Goal: Task Accomplishment & Management: Manage account settings

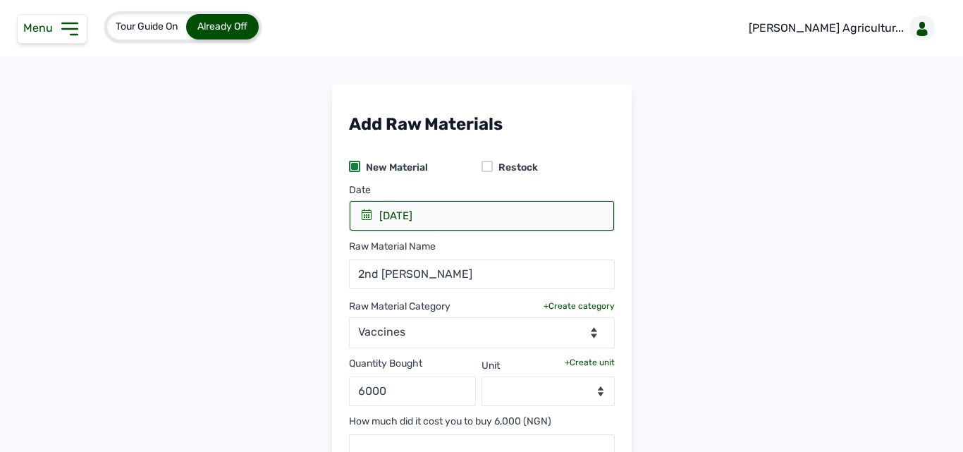
select select "vaccines"
select select
click at [536, 392] on select "--Select unit--" at bounding box center [547, 391] width 133 height 30
click at [580, 356] on div "Quantity Bought 6000 Unit +Create unit --Select unit--" at bounding box center [482, 377] width 266 height 58
click at [535, 383] on select "--Select unit--" at bounding box center [547, 391] width 133 height 30
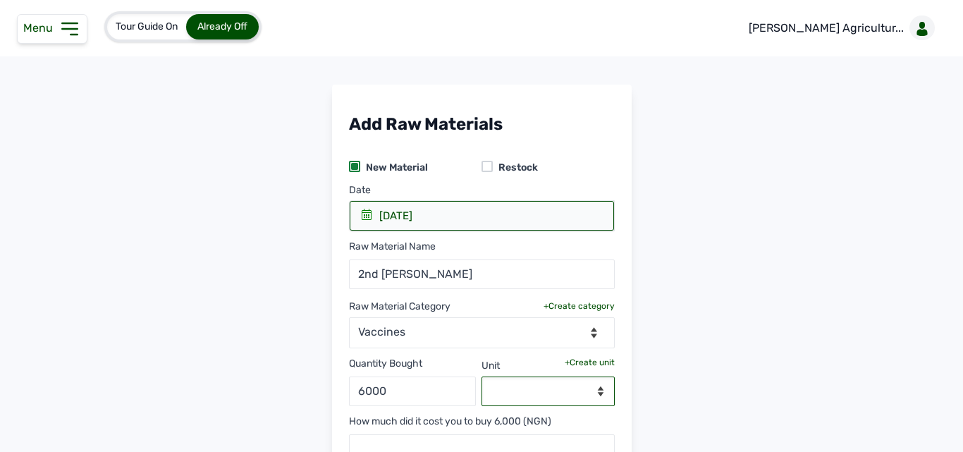
click at [542, 393] on select "--Select unit--" at bounding box center [547, 391] width 133 height 30
click at [577, 362] on div "+Create unit" at bounding box center [589, 362] width 50 height 11
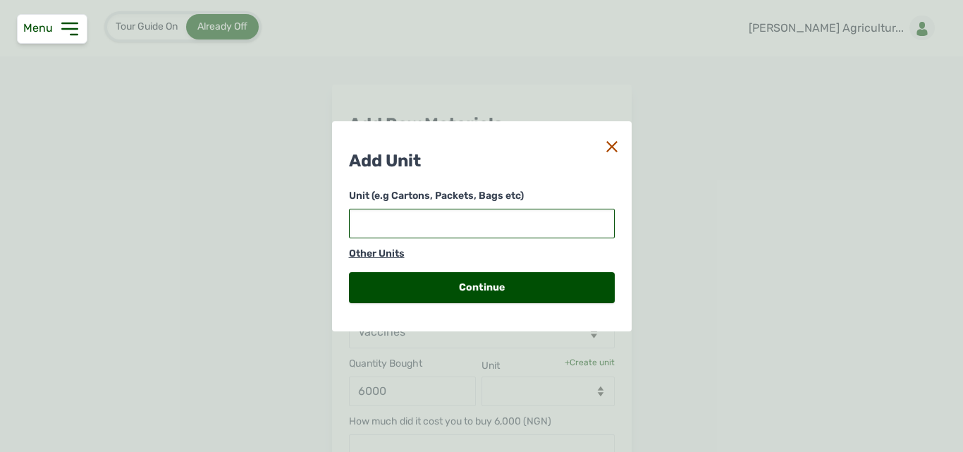
click at [405, 220] on input "text" at bounding box center [482, 224] width 266 height 30
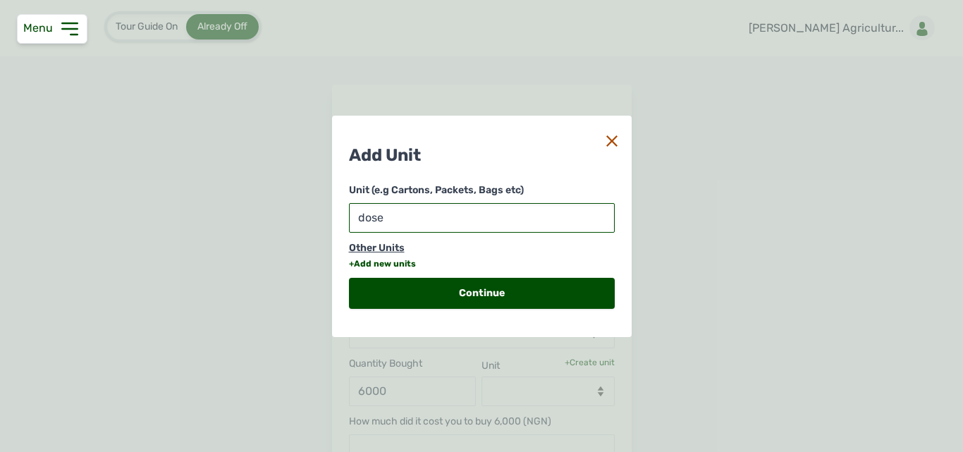
type input "doses"
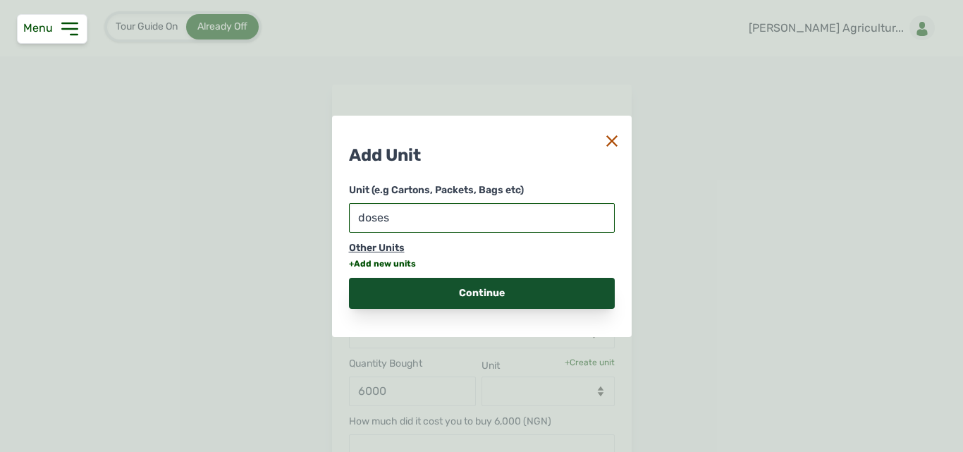
click at [423, 290] on div "Continue" at bounding box center [482, 293] width 266 height 31
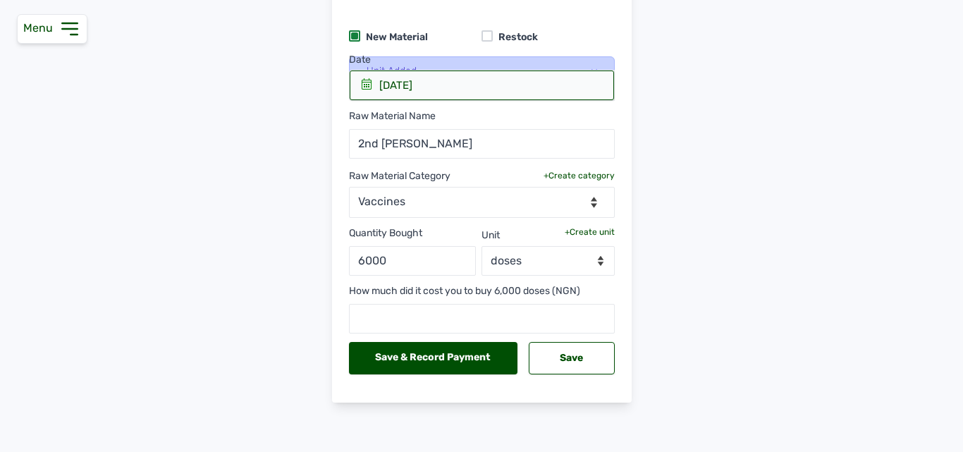
scroll to position [132, 0]
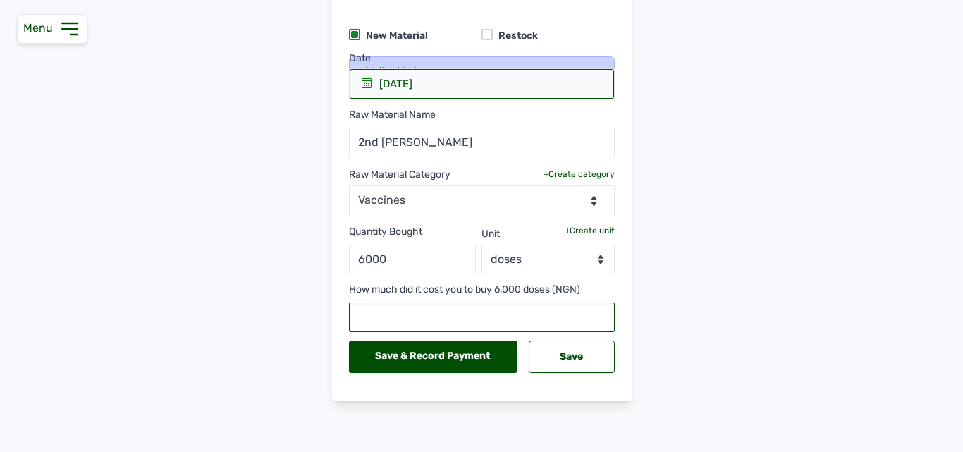
click at [416, 321] on input "text" at bounding box center [482, 317] width 266 height 30
click at [373, 328] on input "20700" at bounding box center [482, 317] width 266 height 30
type input "20100"
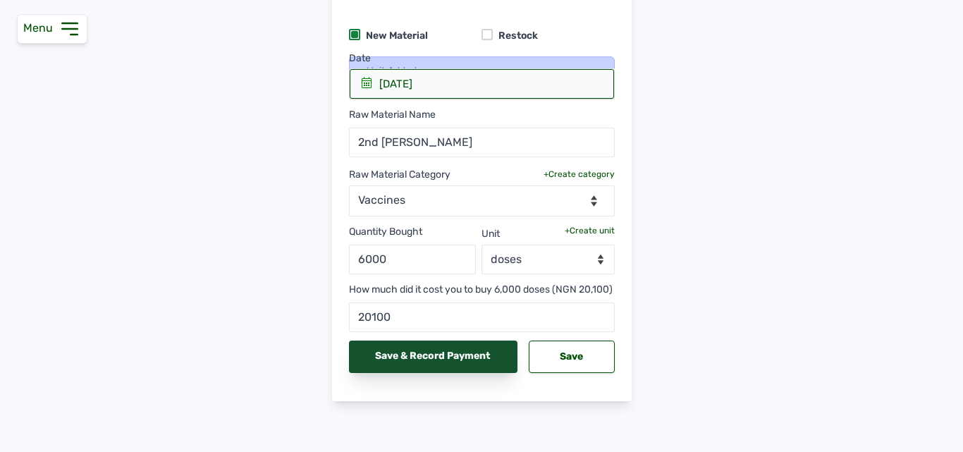
click at [436, 373] on div "Save & Record Payment" at bounding box center [433, 356] width 169 height 32
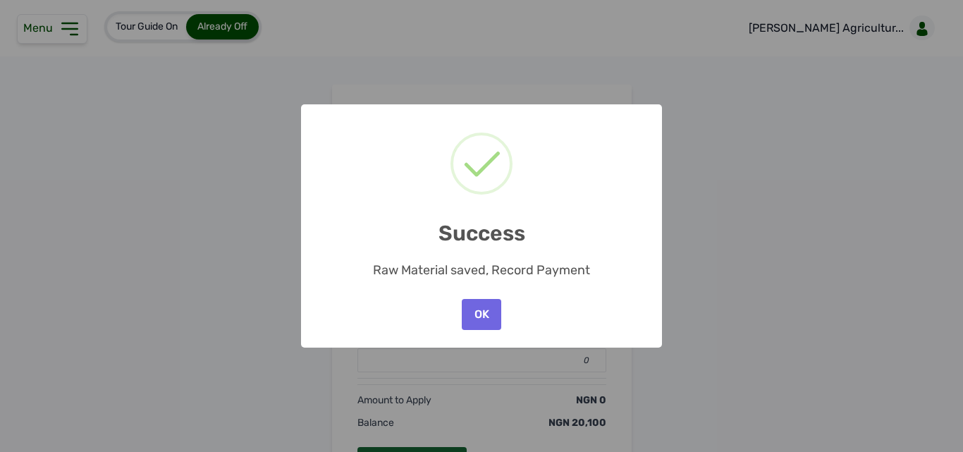
click at [477, 51] on div "× Success Raw Material saved, Record Payment OK No Cancel" at bounding box center [481, 226] width 963 height 452
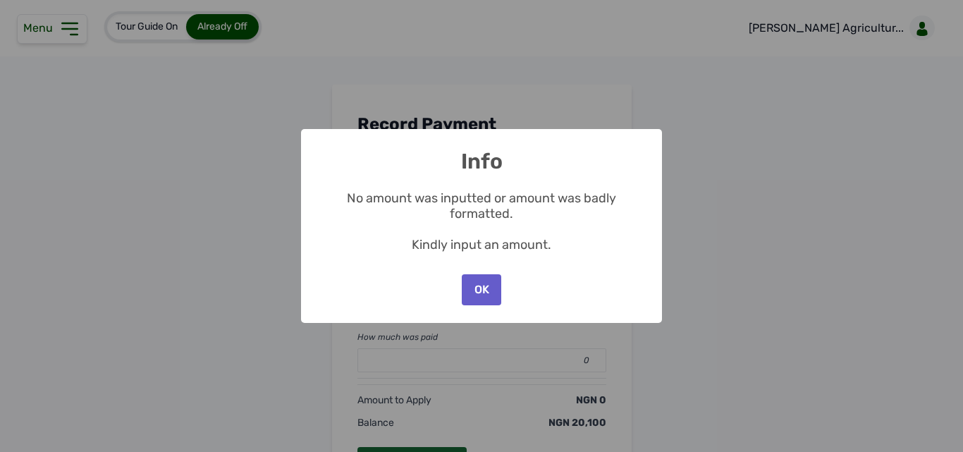
click at [470, 285] on button "OK" at bounding box center [481, 289] width 39 height 31
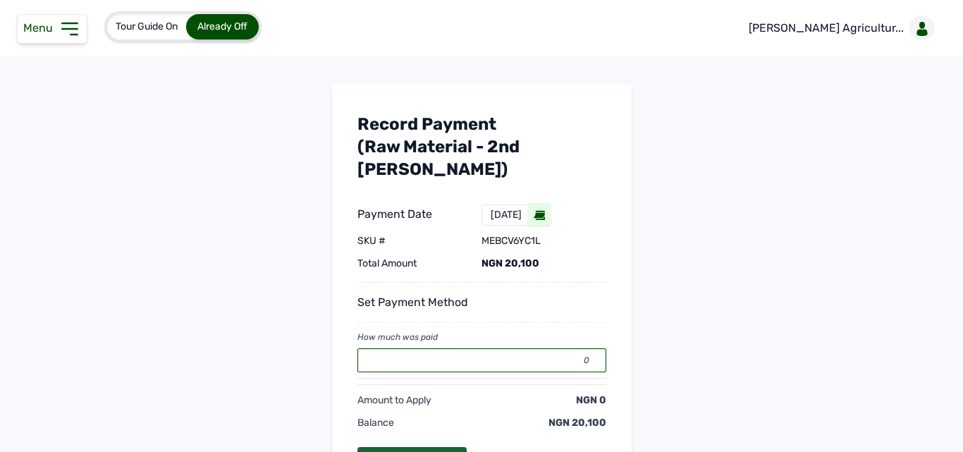
click at [474, 348] on input "0" at bounding box center [481, 360] width 249 height 24
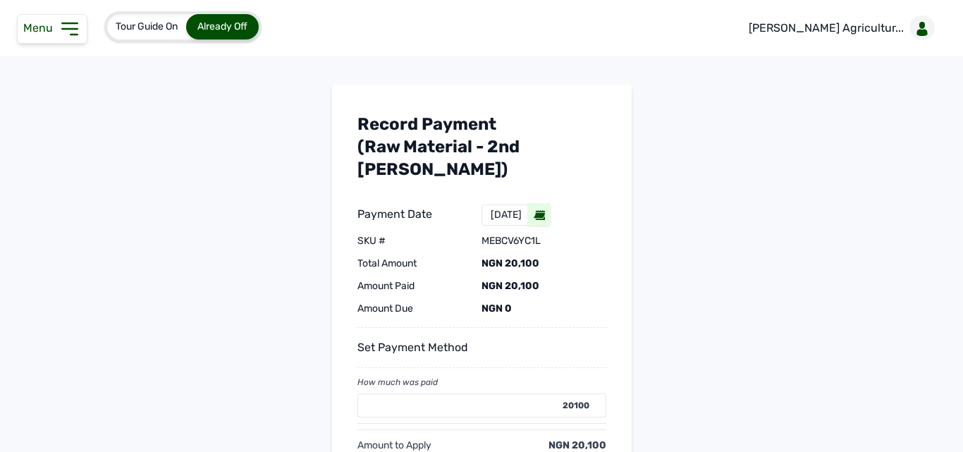
type input "0"
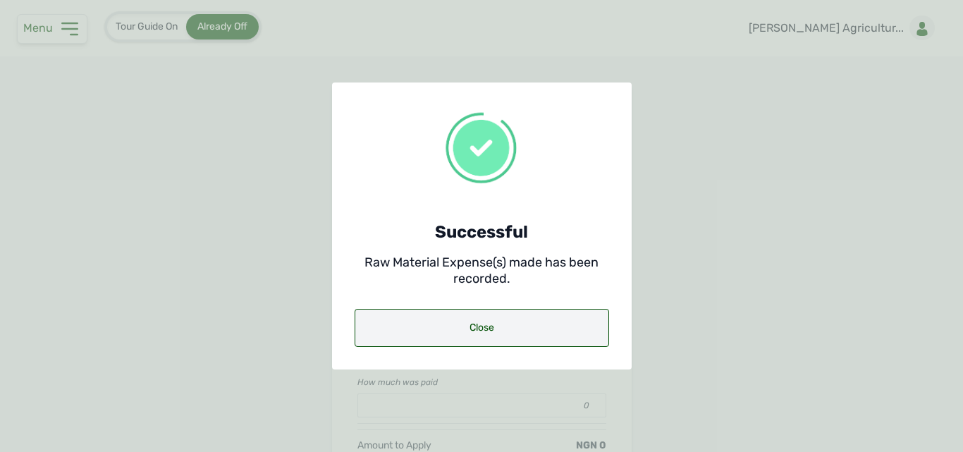
click at [478, 326] on div "Close" at bounding box center [481, 328] width 254 height 38
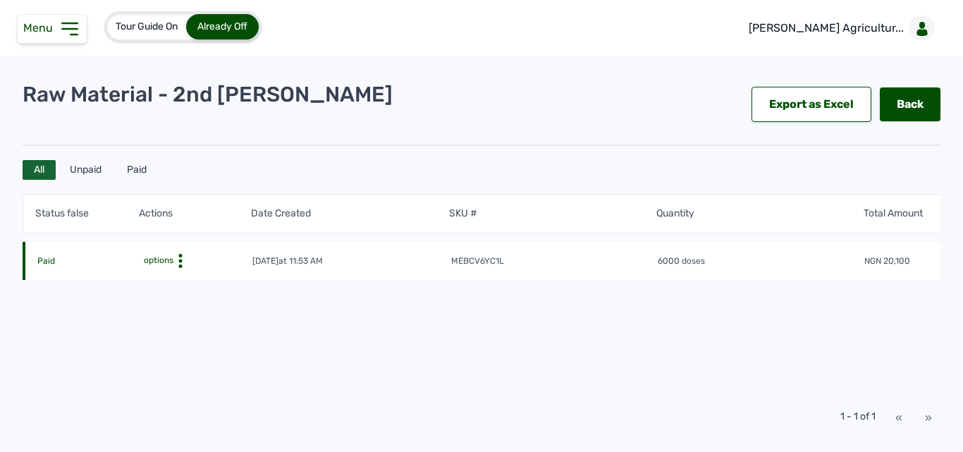
click at [76, 32] on icon at bounding box center [69, 29] width 23 height 23
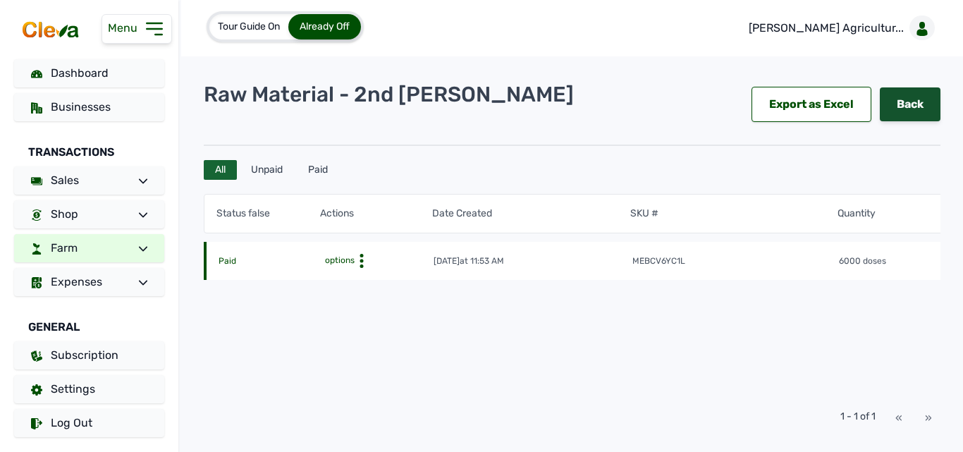
click at [894, 103] on link "Back" at bounding box center [909, 104] width 61 height 34
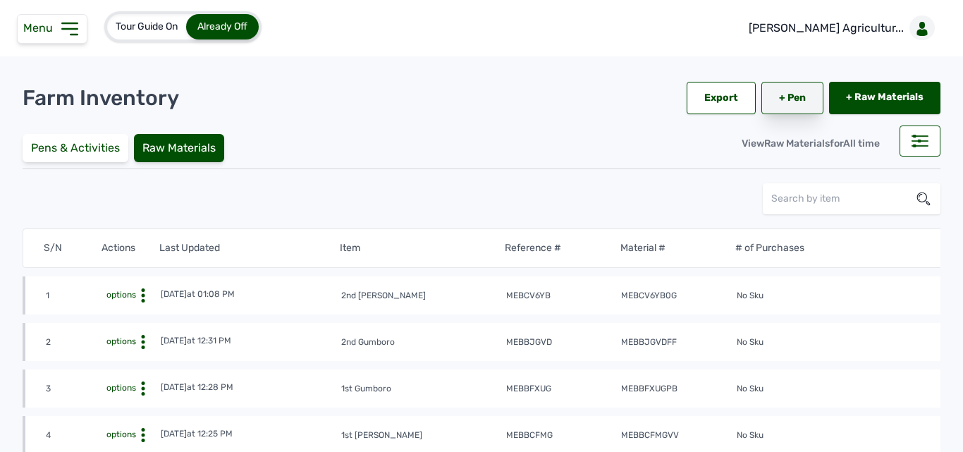
click at [800, 101] on link "+ Pen" at bounding box center [792, 98] width 62 height 32
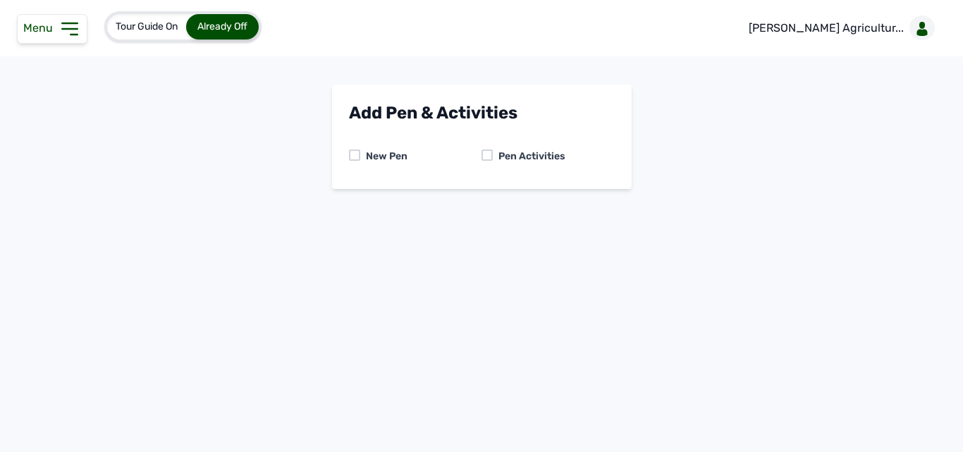
click at [491, 152] on div at bounding box center [486, 154] width 11 height 11
click at [460, 214] on select "-- Select pen -- PEN A (Broilers) PEN B (Broilers)" at bounding box center [482, 215] width 266 height 30
select select "mdymm1oe6644"
click at [349, 200] on select "-- Select pen -- PEN A (Broilers) PEN B (Broilers)" at bounding box center [482, 215] width 266 height 30
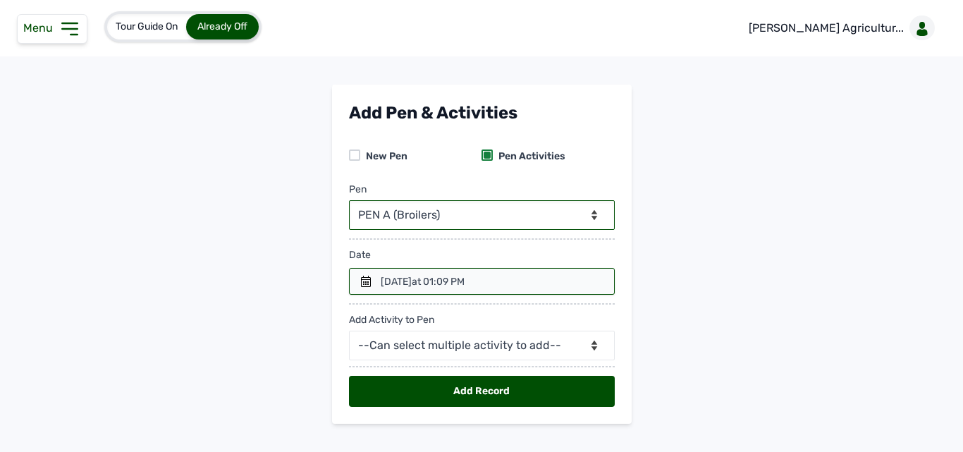
click at [407, 289] on div at bounding box center [482, 281] width 266 height 27
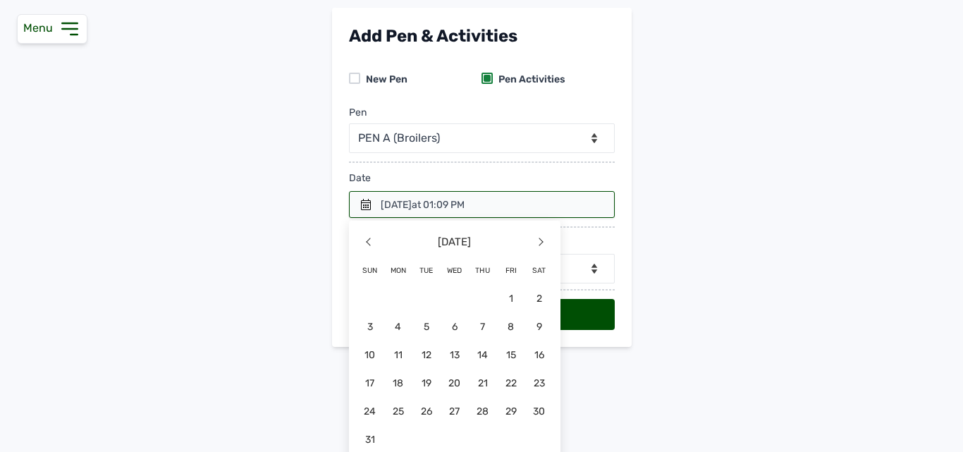
scroll to position [85, 0]
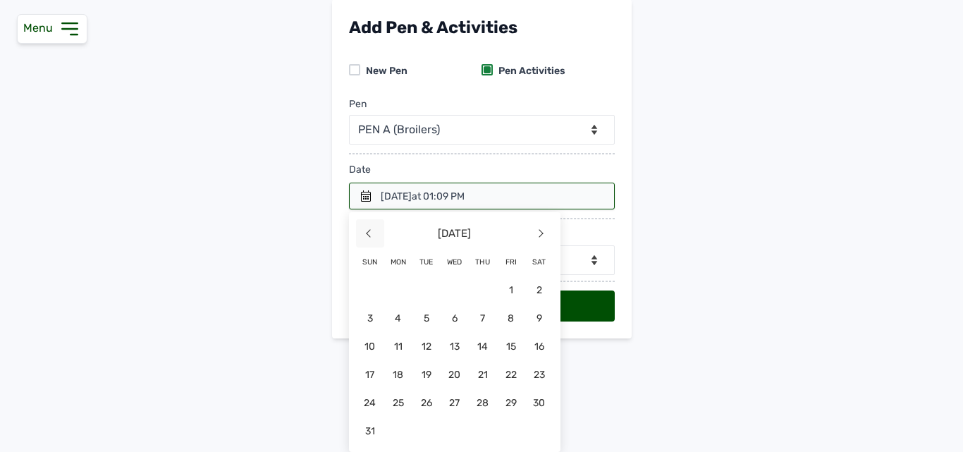
click at [361, 230] on span "<" at bounding box center [370, 233] width 28 height 28
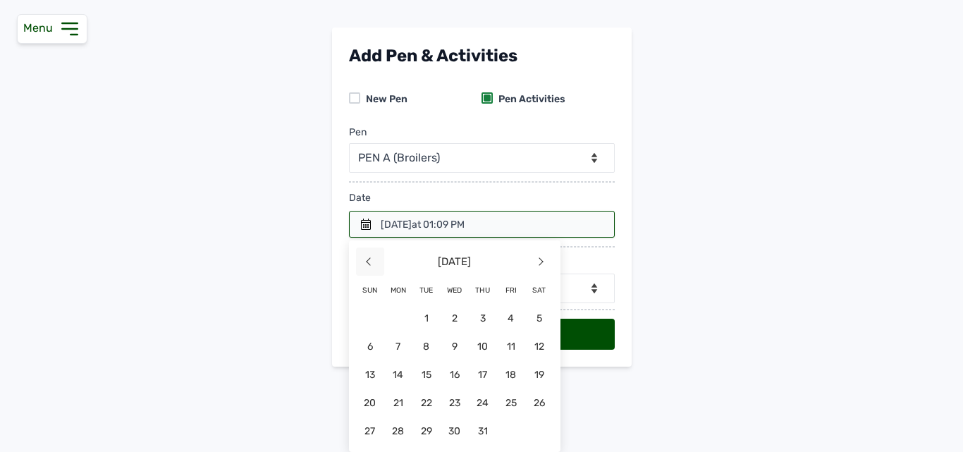
scroll to position [57, 0]
click at [384, 360] on span "8" at bounding box center [370, 374] width 28 height 28
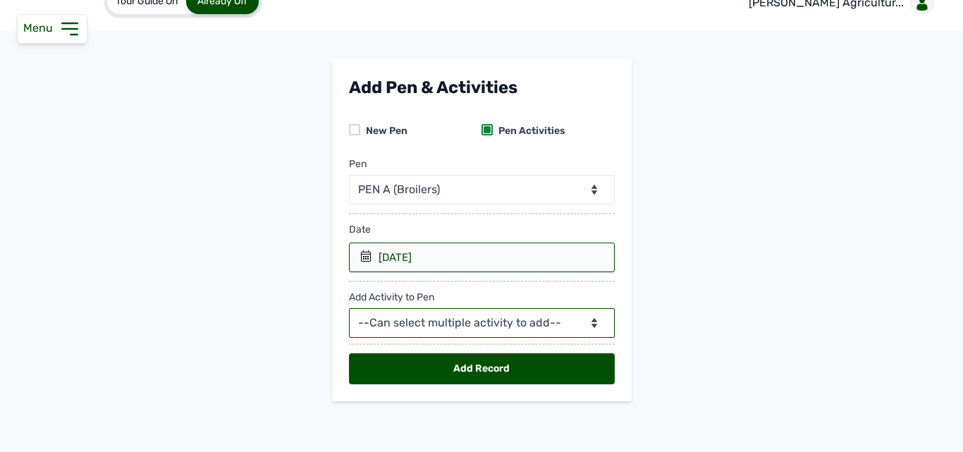
click at [445, 318] on select "--Can select multiple activity to add-- Raw Material Losses Weight" at bounding box center [482, 323] width 266 height 30
select select "Raw Material"
click at [349, 308] on select "--Can select multiple activity to add-- Raw Material Losses Weight" at bounding box center [482, 323] width 266 height 30
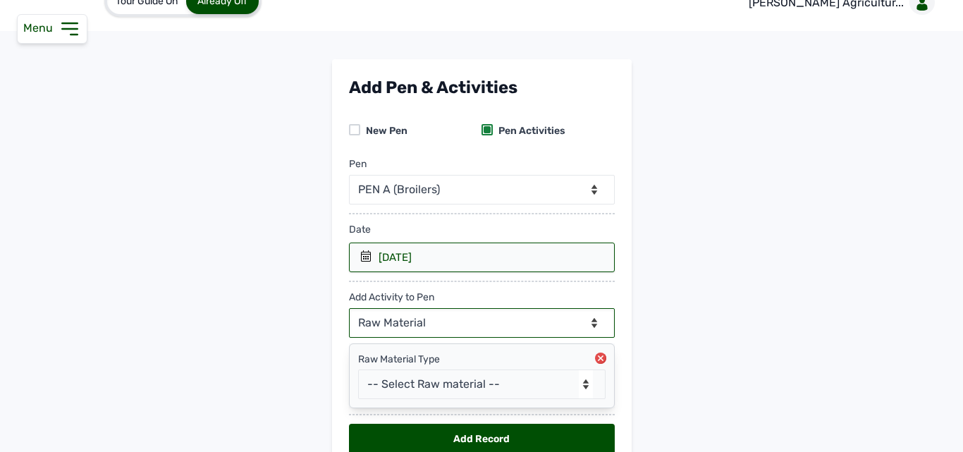
scroll to position [96, 0]
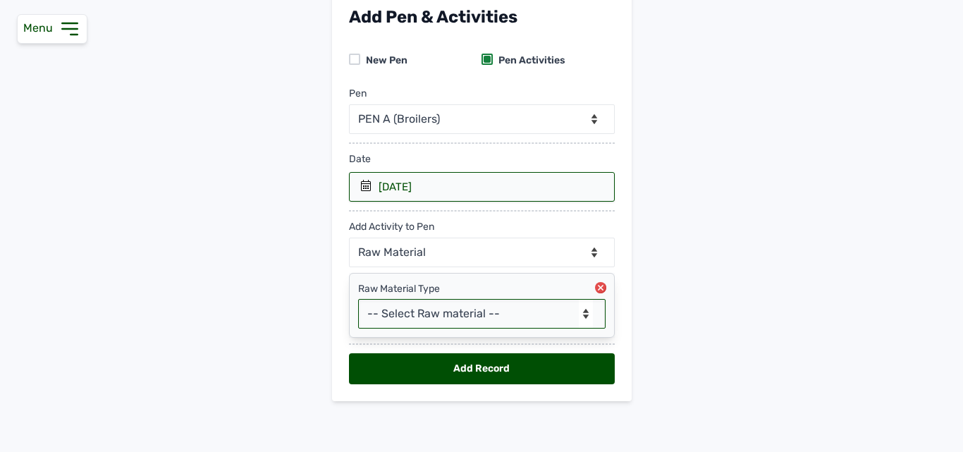
click at [424, 316] on select "-- Select Raw material -- Biomass Fuel feeds medications vaccines" at bounding box center [481, 314] width 247 height 30
select select "vaccines"
click at [358, 299] on select "-- Select Raw material -- Biomass Fuel feeds medications vaccines" at bounding box center [481, 314] width 247 height 30
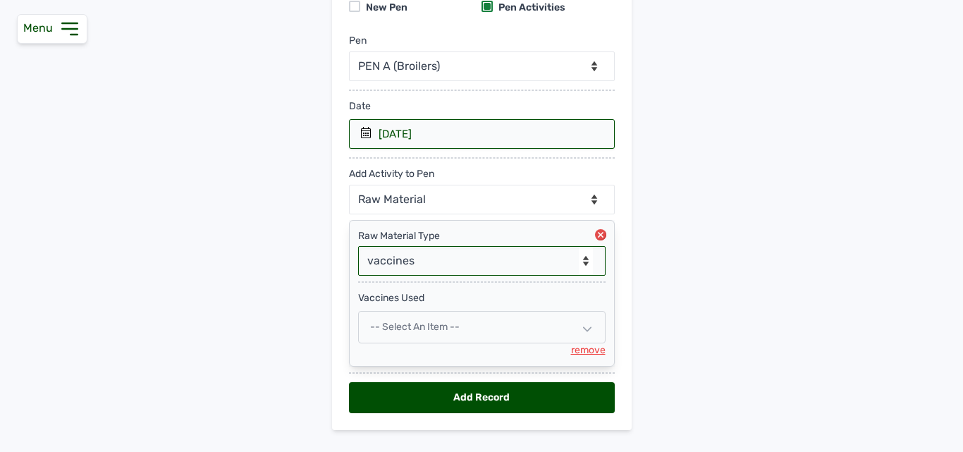
scroll to position [178, 0]
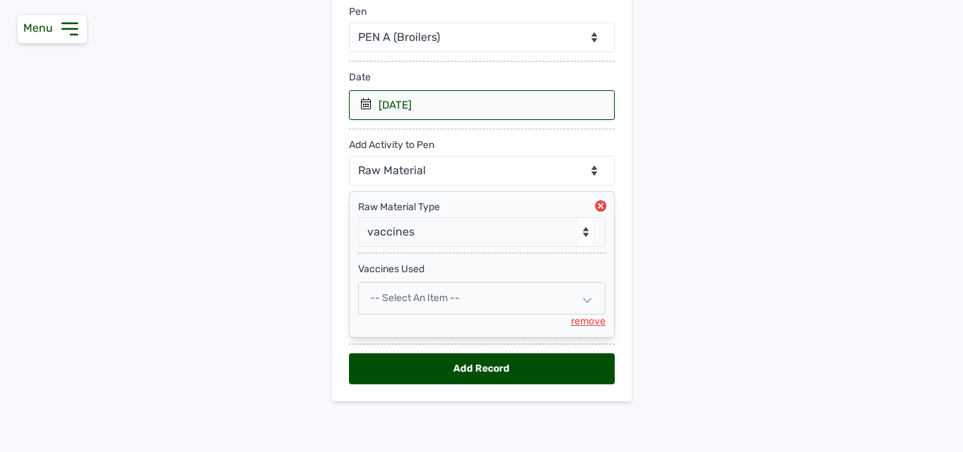
click at [447, 306] on div "-- Select an Item --" at bounding box center [481, 298] width 247 height 32
select select
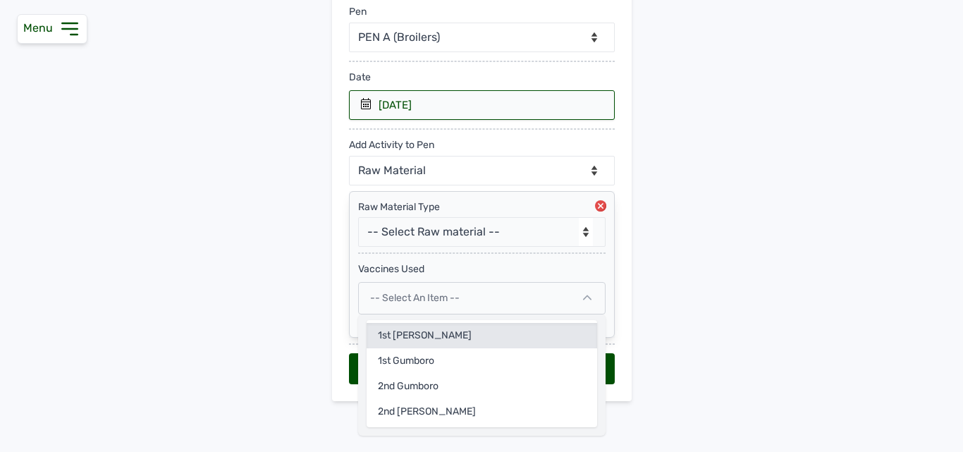
click at [412, 348] on div "1st [PERSON_NAME]" at bounding box center [481, 360] width 230 height 25
select select
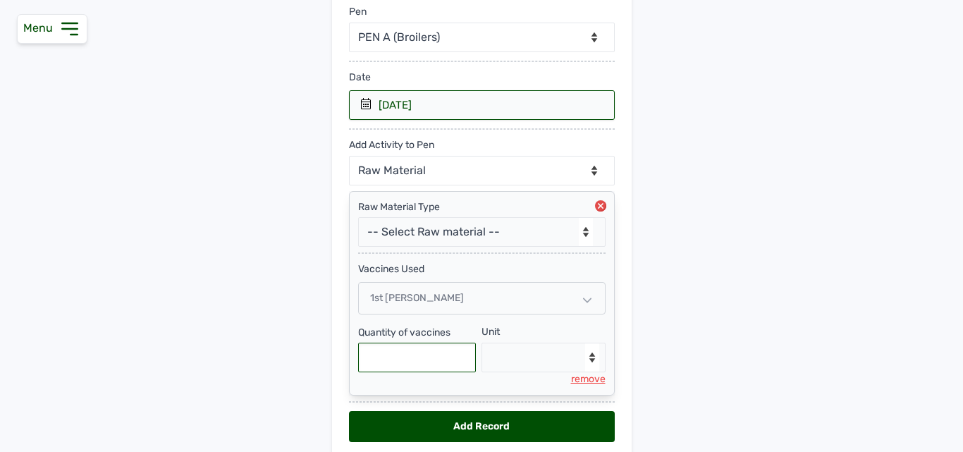
click at [438, 359] on input "text" at bounding box center [417, 357] width 118 height 30
type input "6000"
click at [526, 360] on select "--Select unit-- Doses" at bounding box center [543, 357] width 124 height 30
select select "Doses"
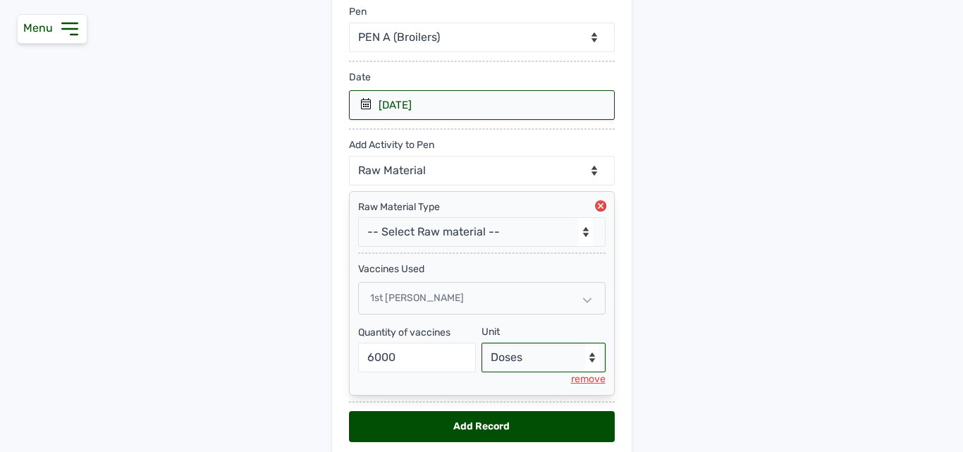
click at [481, 342] on select "--Select unit-- Doses" at bounding box center [543, 357] width 124 height 30
click at [451, 426] on div "Add Record" at bounding box center [482, 426] width 266 height 31
select select "null"
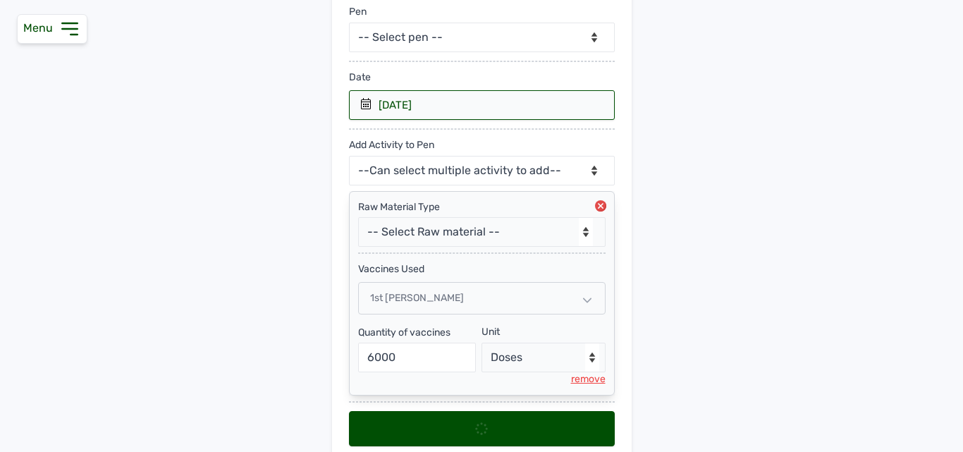
scroll to position [0, 0]
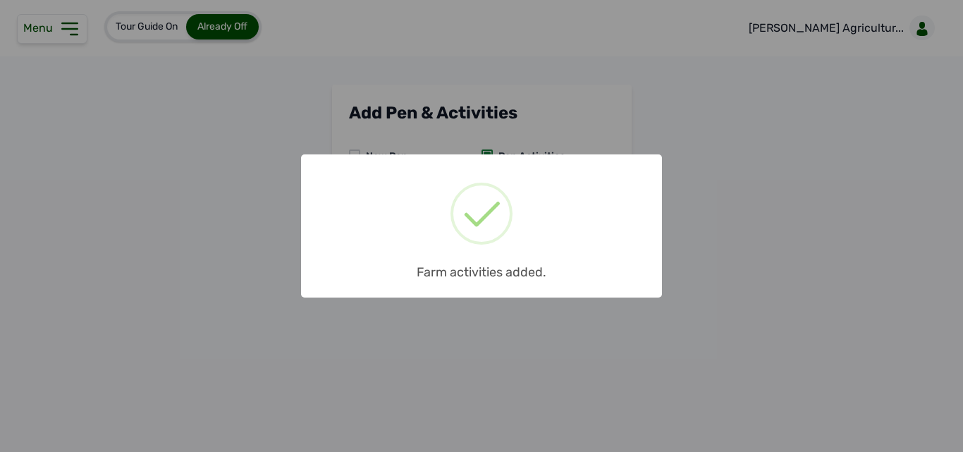
click at [497, 96] on div "× Farm activities added. OK No Cancel" at bounding box center [481, 226] width 963 height 452
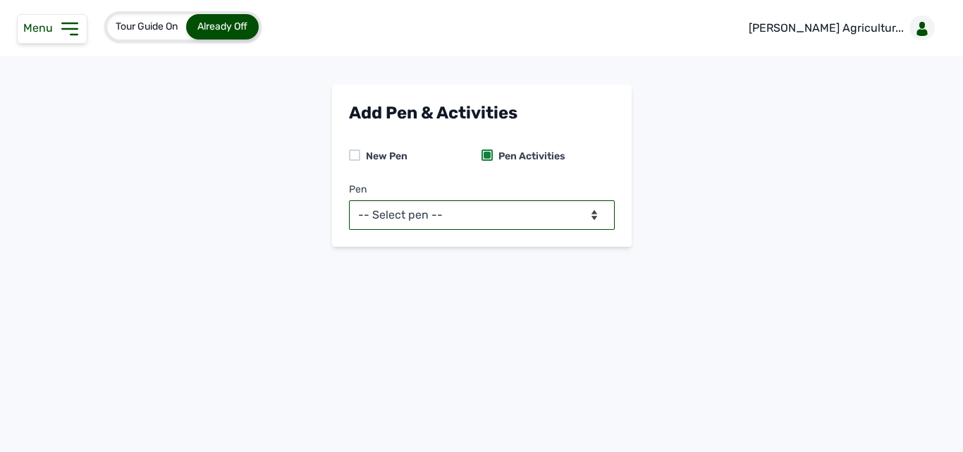
click at [488, 209] on select "-- Select pen -- PEN A (Broilers) PEN B (Broilers)" at bounding box center [482, 215] width 266 height 30
select select "mdymm1oe6644"
click at [349, 200] on select "-- Select pen -- PEN A (Broilers) PEN B (Broilers)" at bounding box center [482, 215] width 266 height 30
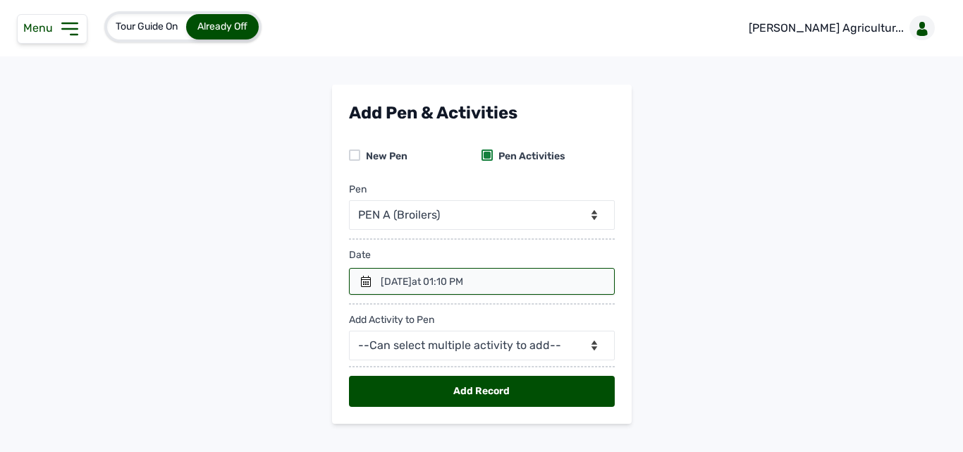
click at [438, 278] on div "14th Aug 2025 at 01:10 PM" at bounding box center [422, 282] width 82 height 14
click at [361, 281] on icon at bounding box center [366, 281] width 10 height 11
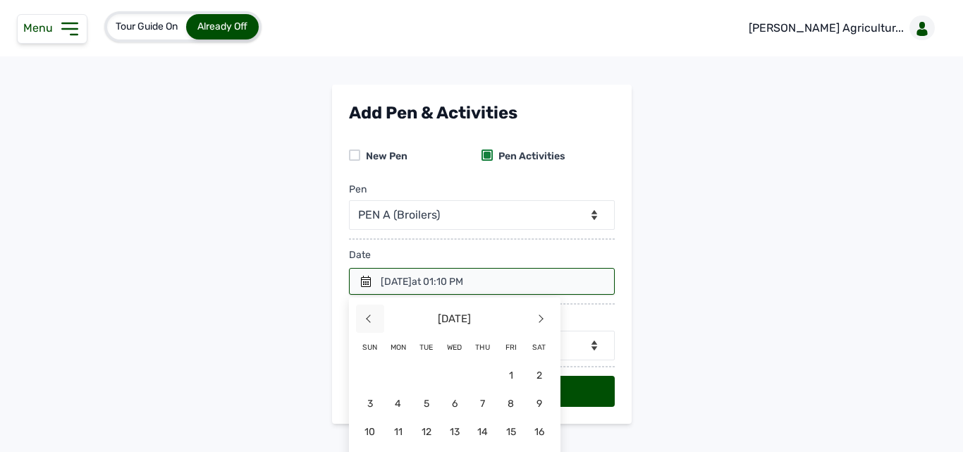
click at [368, 316] on span "<" at bounding box center [370, 318] width 28 height 28
click at [369, 429] on span "13" at bounding box center [370, 431] width 28 height 28
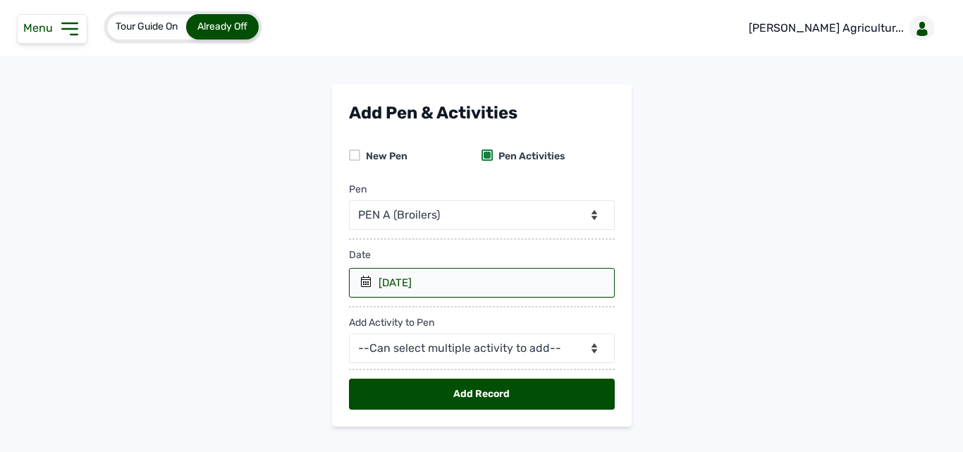
scroll to position [25, 0]
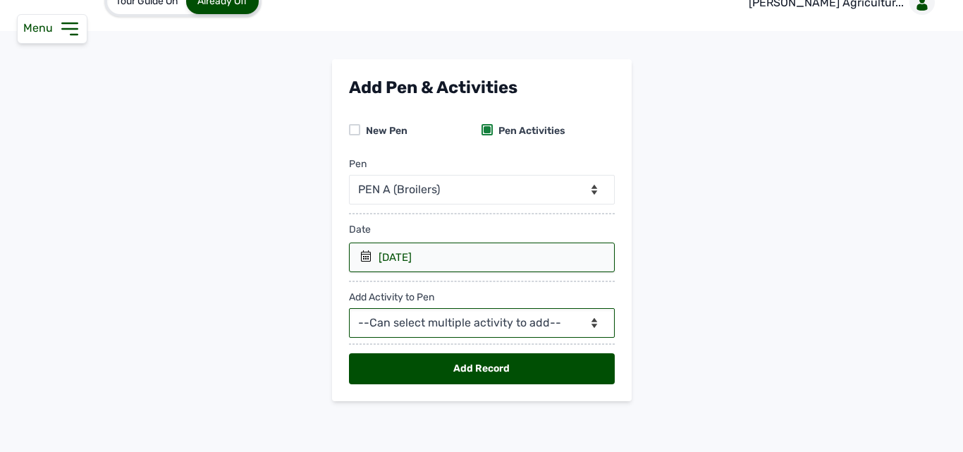
click at [440, 314] on select "--Can select multiple activity to add-- Raw Material Losses Weight" at bounding box center [482, 323] width 266 height 30
select select "Raw Material"
click at [349, 308] on select "--Can select multiple activity to add-- Raw Material Losses Weight" at bounding box center [482, 323] width 266 height 30
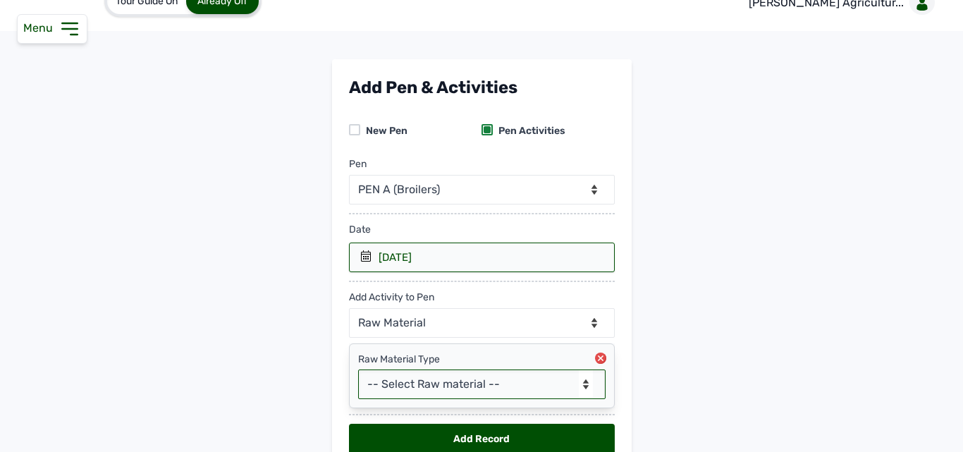
click at [424, 388] on select "-- Select Raw material -- Biomass Fuel feeds medications vaccines" at bounding box center [481, 384] width 247 height 30
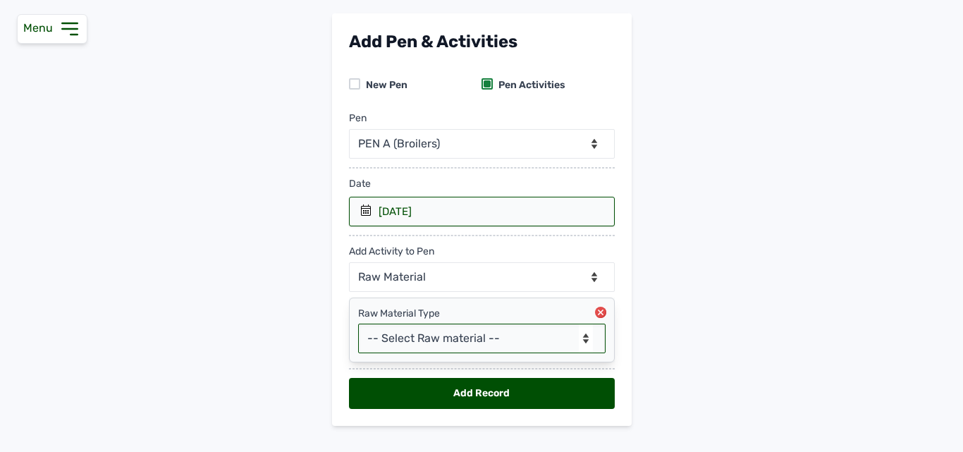
scroll to position [96, 0]
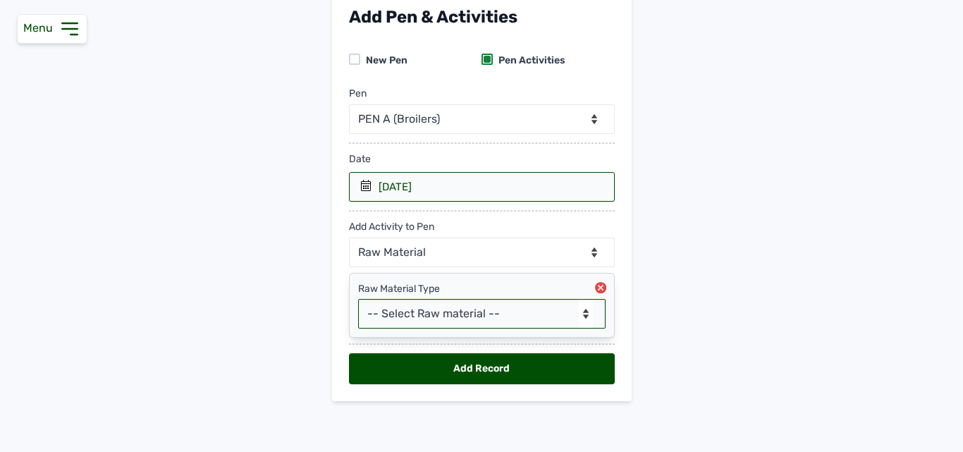
click at [419, 316] on select "-- Select Raw material -- Biomass Fuel feeds medications vaccines" at bounding box center [481, 314] width 247 height 30
select select "vaccines"
click at [358, 299] on select "-- Select Raw material -- Biomass Fuel feeds medications vaccines" at bounding box center [481, 314] width 247 height 30
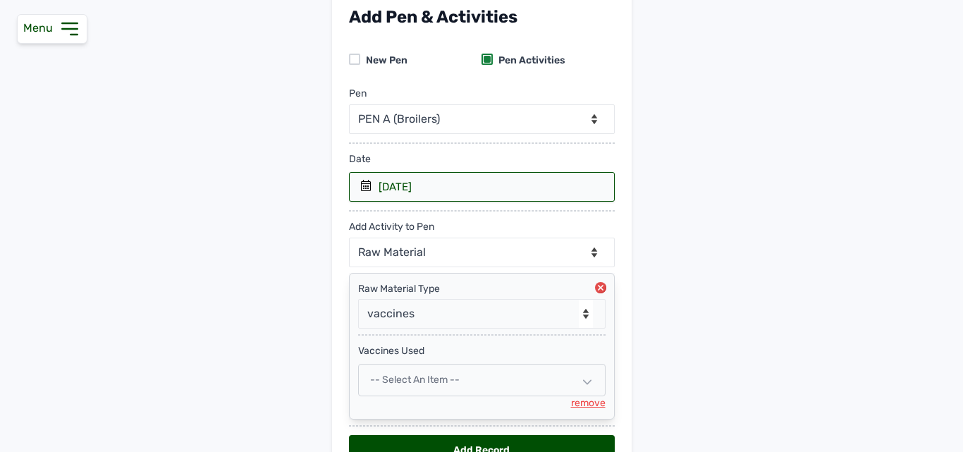
click at [420, 378] on span "-- Select an Item --" at bounding box center [414, 379] width 89 height 12
select select
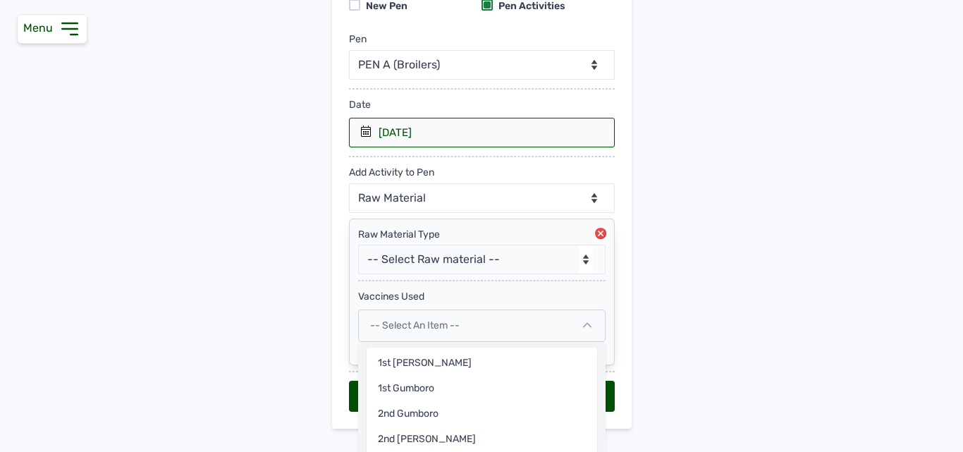
scroll to position [178, 0]
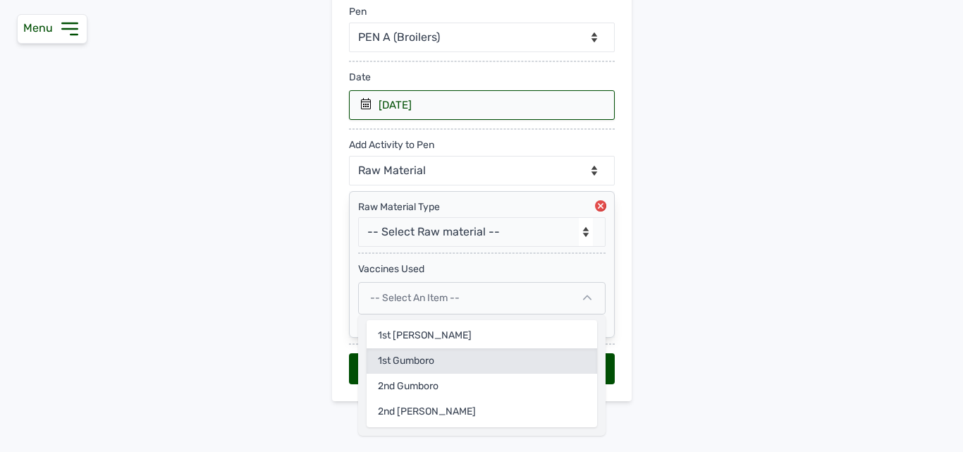
click at [406, 373] on div "1st Gumboro" at bounding box center [481, 385] width 230 height 25
select select
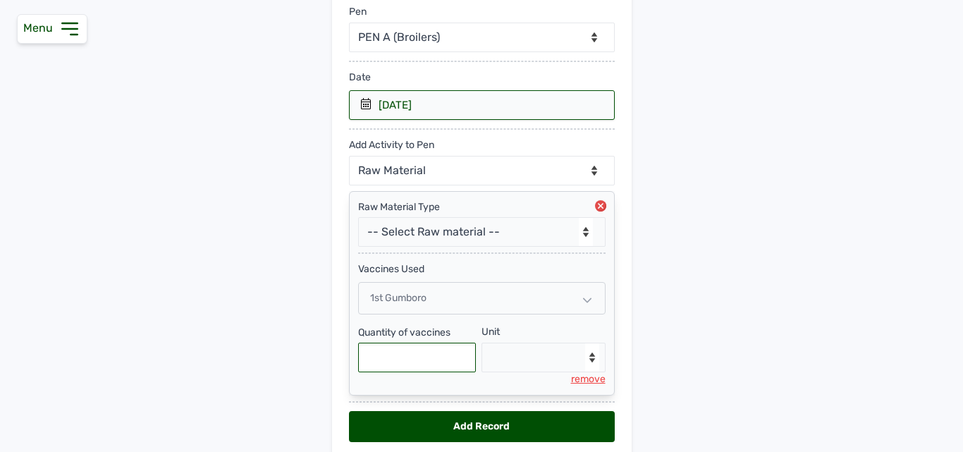
click at [406, 354] on input "text" at bounding box center [417, 357] width 118 height 30
type input "6000"
click at [499, 366] on select "--Select unit-- doses" at bounding box center [543, 357] width 124 height 30
select select "doses"
click at [481, 342] on select "--Select unit-- doses" at bounding box center [543, 357] width 124 height 30
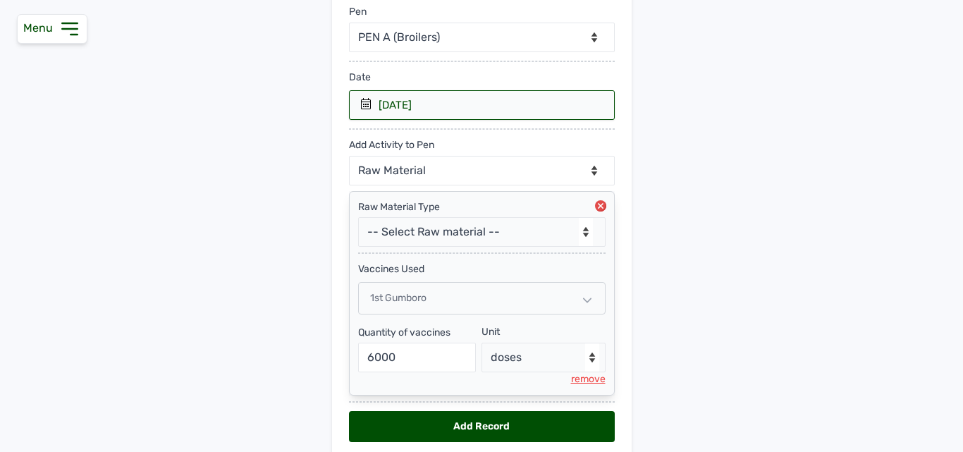
click at [428, 429] on div "Add Record" at bounding box center [482, 426] width 266 height 31
select select "null"
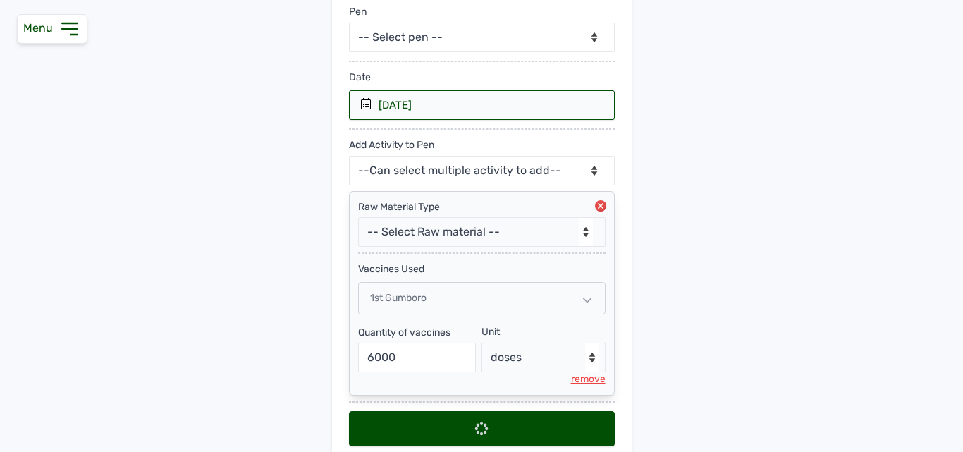
scroll to position [0, 0]
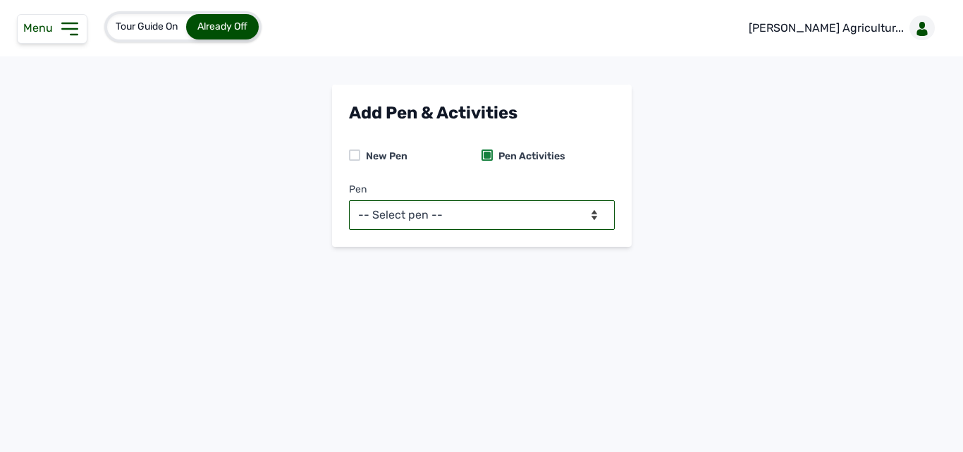
click at [491, 221] on select "-- Select pen -- PEN A (Broilers) PEN B (Broilers)" at bounding box center [482, 215] width 266 height 30
select select "mdymm1oe6644"
click at [349, 200] on select "-- Select pen -- PEN A (Broilers) PEN B (Broilers)" at bounding box center [482, 215] width 266 height 30
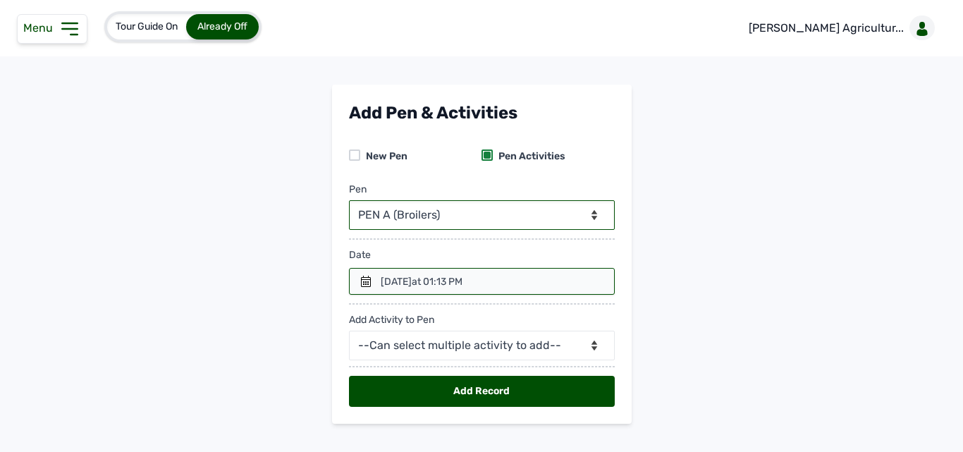
click at [359, 274] on div at bounding box center [482, 281] width 266 height 27
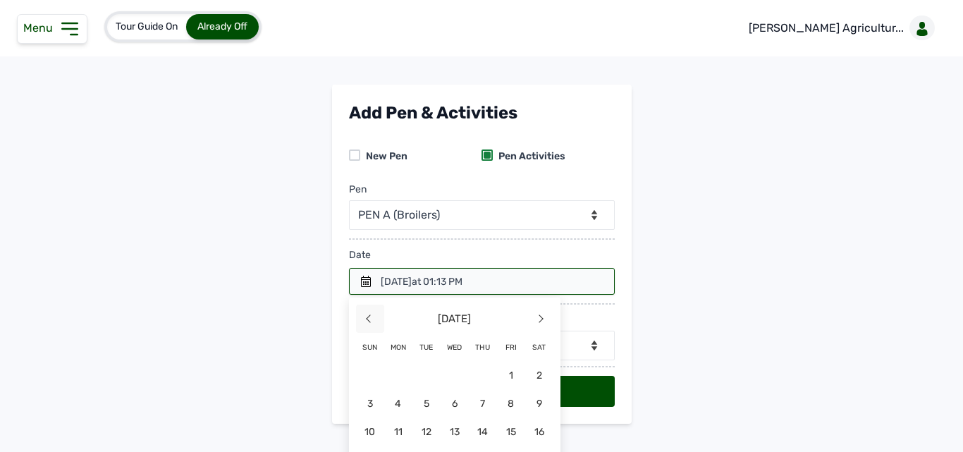
click at [364, 319] on span "<" at bounding box center [370, 318] width 28 height 28
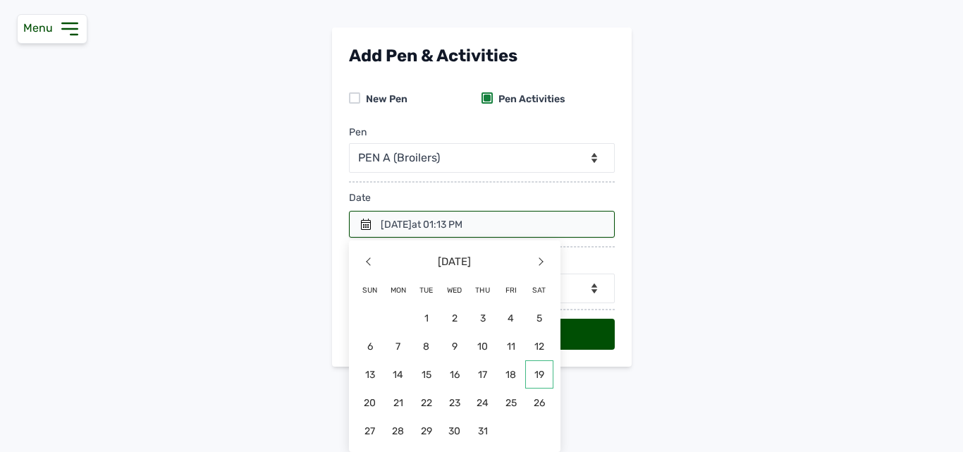
click at [534, 376] on span "19" at bounding box center [539, 374] width 28 height 28
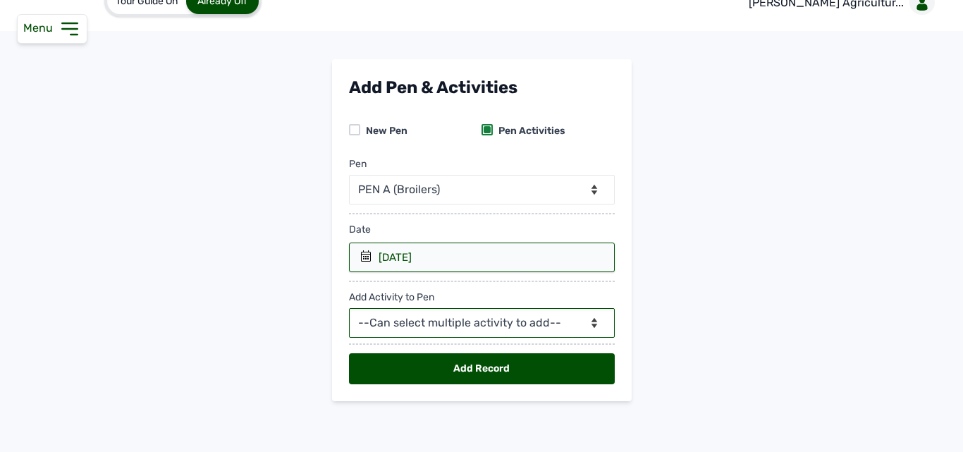
click at [500, 321] on select "--Can select multiple activity to add-- Raw Material Losses Weight" at bounding box center [482, 323] width 266 height 30
select select "Raw Material"
click at [349, 308] on select "--Can select multiple activity to add-- Raw Material Losses Weight" at bounding box center [482, 323] width 266 height 30
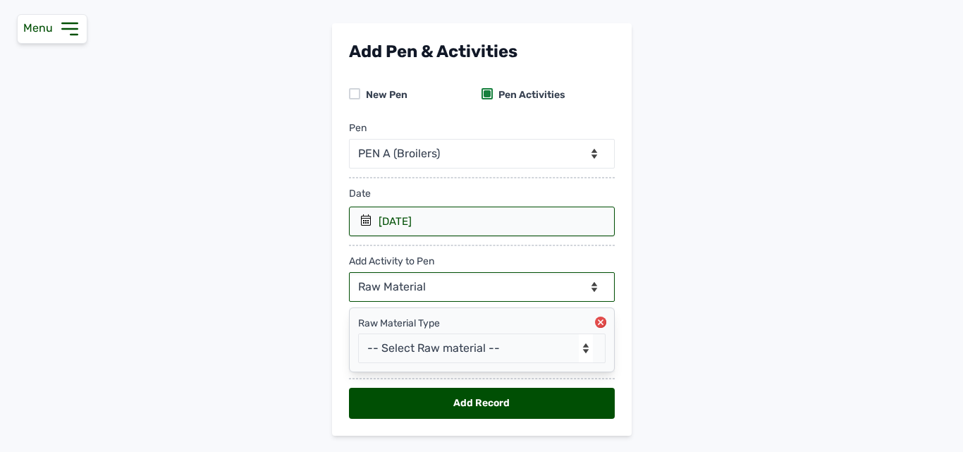
scroll to position [96, 0]
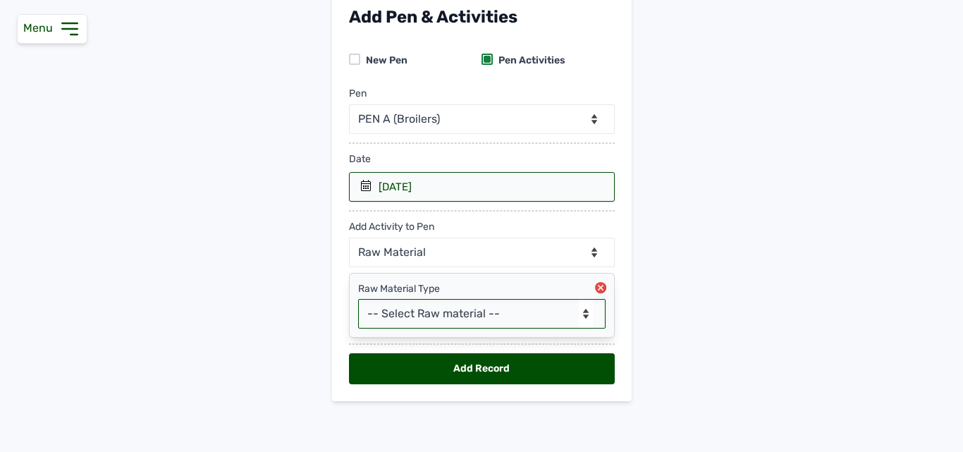
click at [449, 319] on select "-- Select Raw material -- Biomass Fuel feeds medications vaccines" at bounding box center [481, 314] width 247 height 30
select select "vaccines"
click at [358, 299] on select "-- Select Raw material -- Biomass Fuel feeds medications vaccines" at bounding box center [481, 314] width 247 height 30
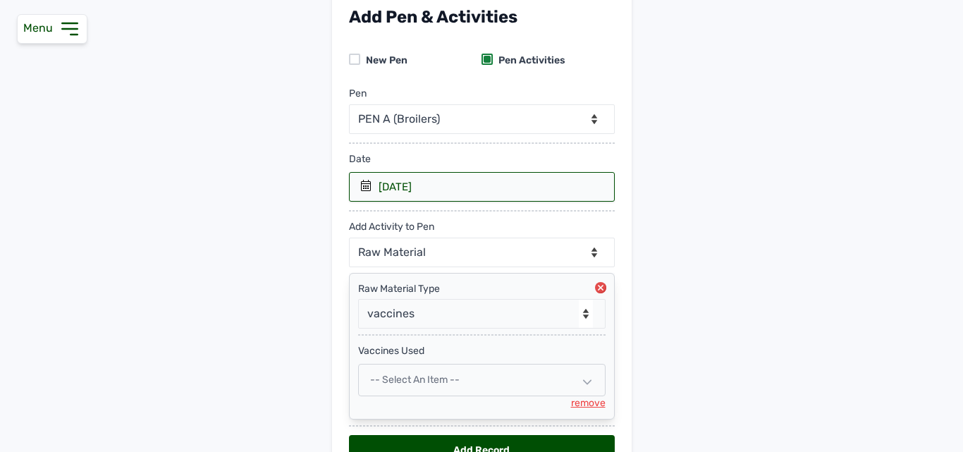
click at [415, 385] on div "-- Select an Item --" at bounding box center [481, 380] width 247 height 32
select select
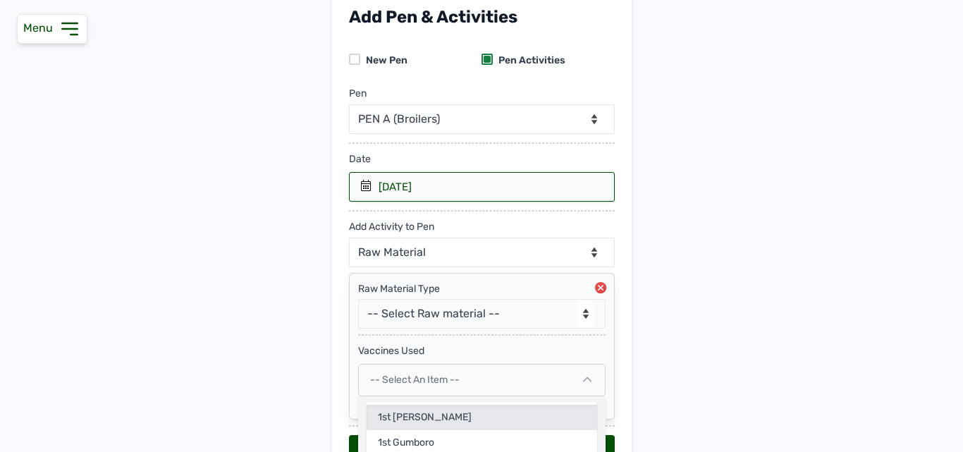
scroll to position [178, 0]
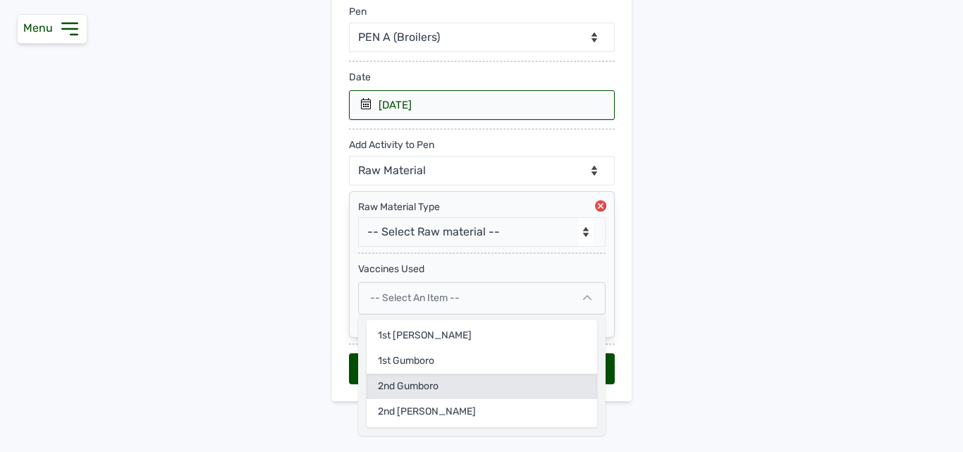
click at [414, 399] on div "2nd Gumboro" at bounding box center [481, 411] width 230 height 25
select select
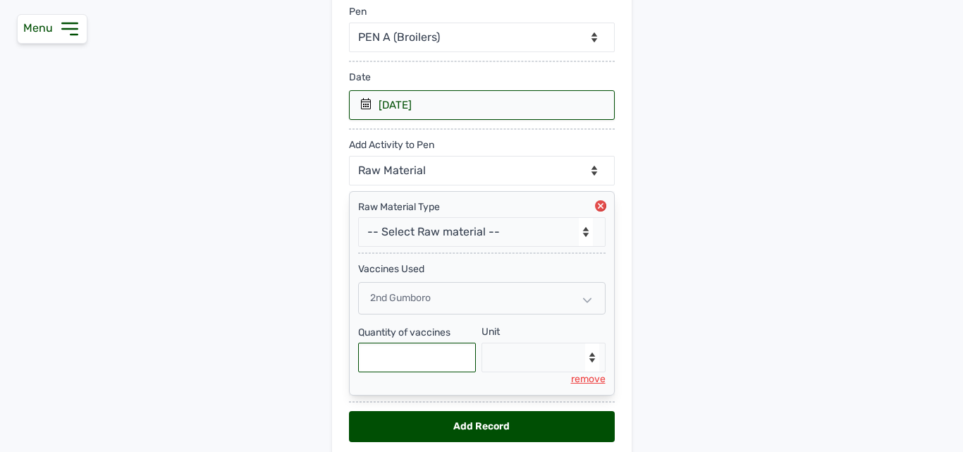
click at [411, 362] on input "text" at bounding box center [417, 357] width 118 height 30
type input "6000"
click at [543, 352] on select "--Select unit-- doses" at bounding box center [543, 357] width 124 height 30
select select "doses"
click at [481, 342] on select "--Select unit-- doses" at bounding box center [543, 357] width 124 height 30
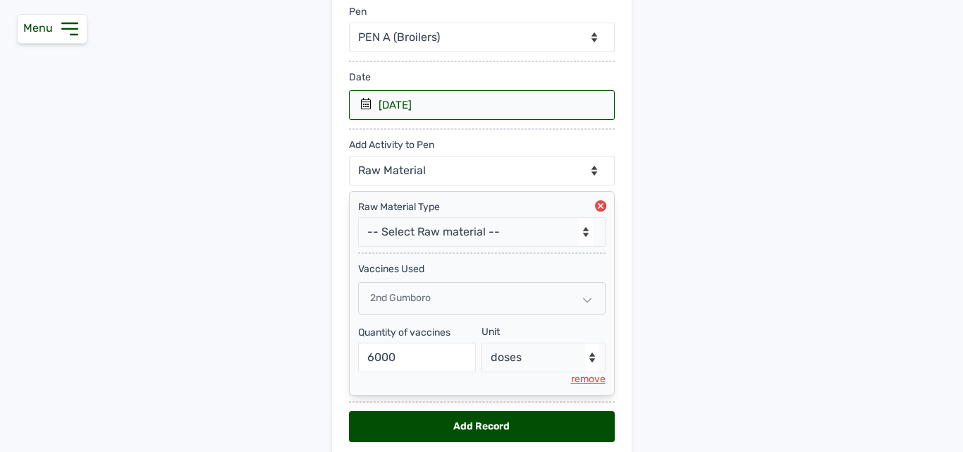
click at [481, 428] on div "Add Record" at bounding box center [482, 426] width 266 height 31
select select "null"
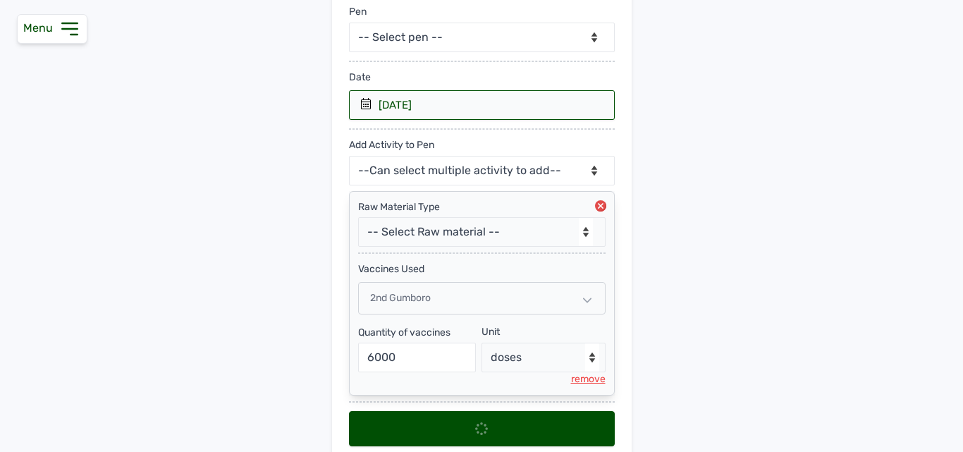
scroll to position [0, 0]
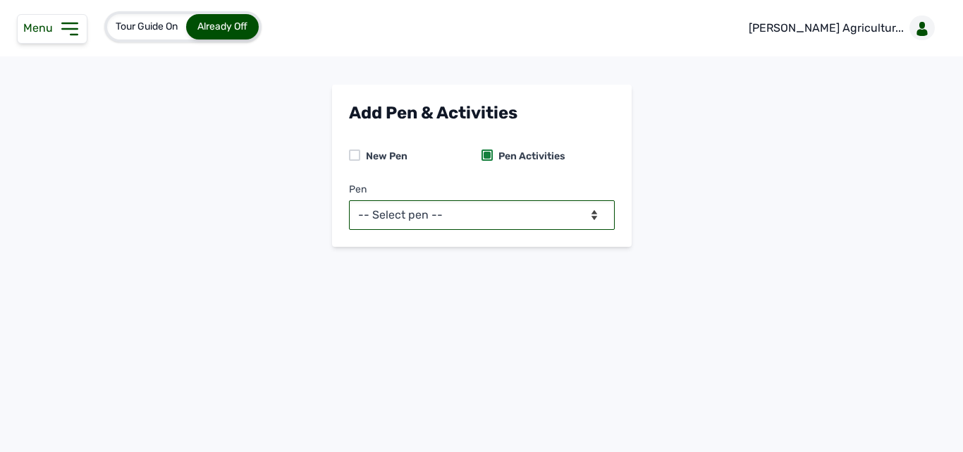
click at [509, 211] on select "-- Select pen -- PEN A (Broilers) PEN B (Broilers)" at bounding box center [482, 215] width 266 height 30
select select "mdymm1oe6644"
click at [349, 200] on select "-- Select pen -- PEN A (Broilers) PEN B (Broilers)" at bounding box center [482, 215] width 266 height 30
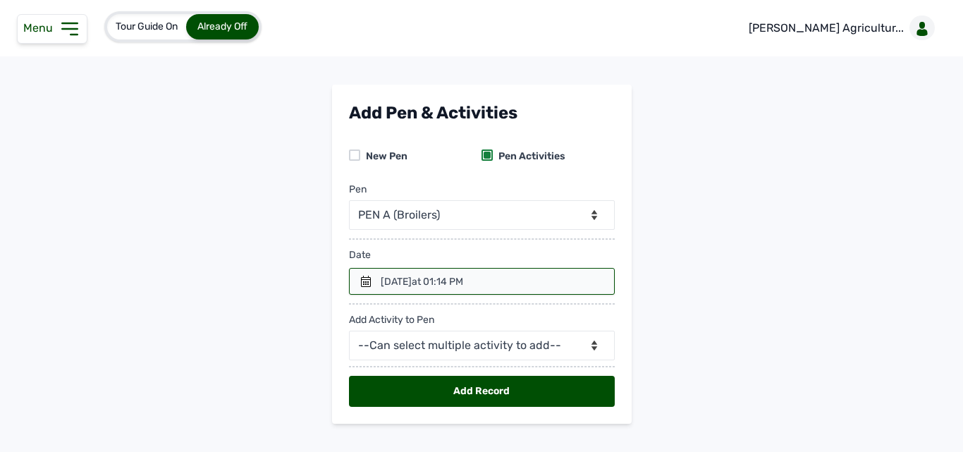
click at [360, 285] on icon at bounding box center [365, 281] width 11 height 11
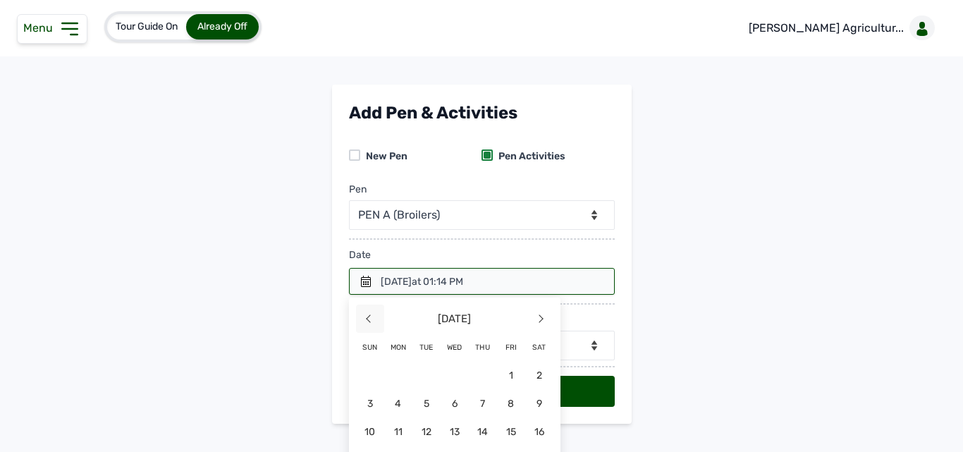
click at [356, 323] on span "<" at bounding box center [370, 318] width 28 height 28
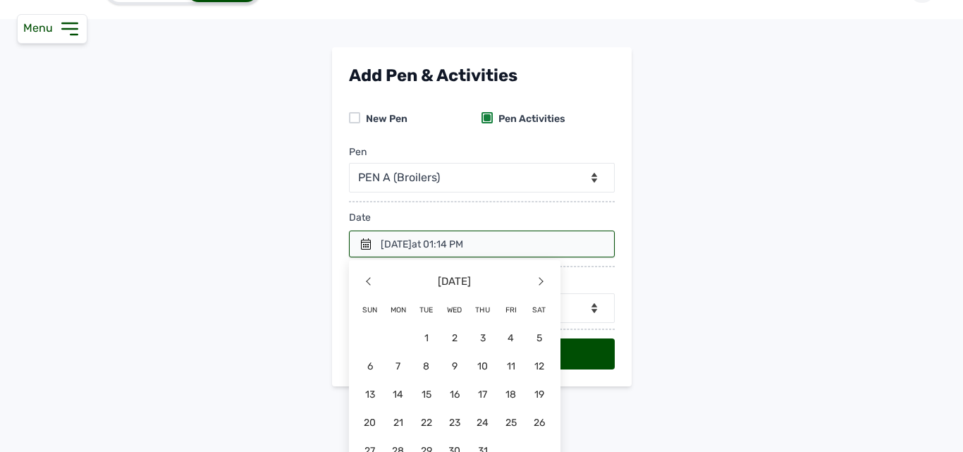
scroll to position [57, 0]
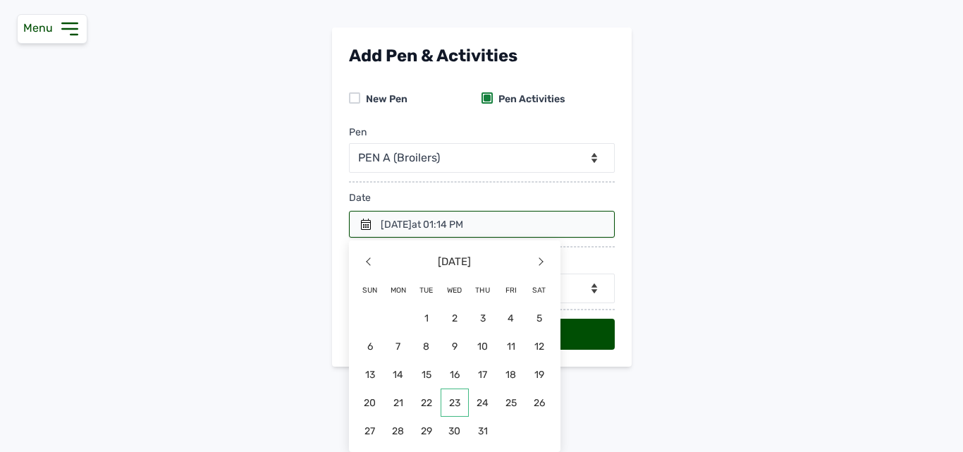
click at [412, 416] on span "23" at bounding box center [398, 430] width 28 height 28
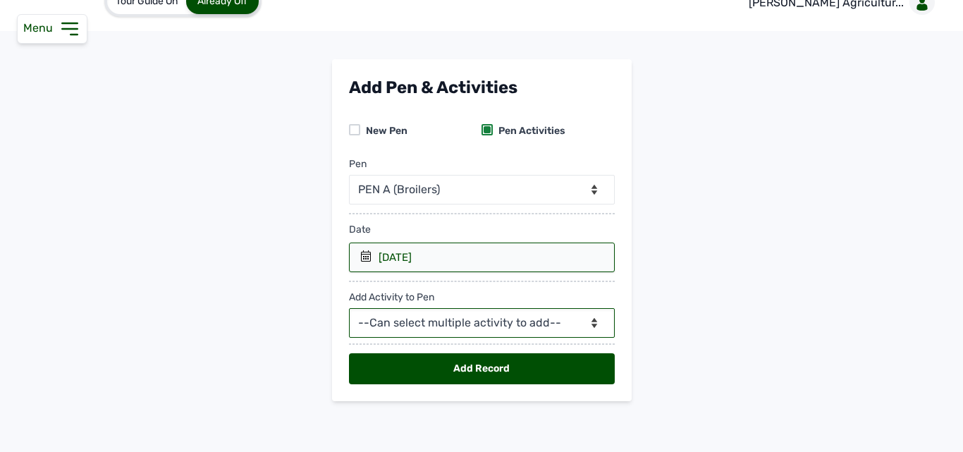
click at [450, 324] on select "--Can select multiple activity to add-- Raw Material Losses Weight" at bounding box center [482, 323] width 266 height 30
select select "Raw Material"
click at [349, 308] on select "--Can select multiple activity to add-- Raw Material Losses Weight" at bounding box center [482, 323] width 266 height 30
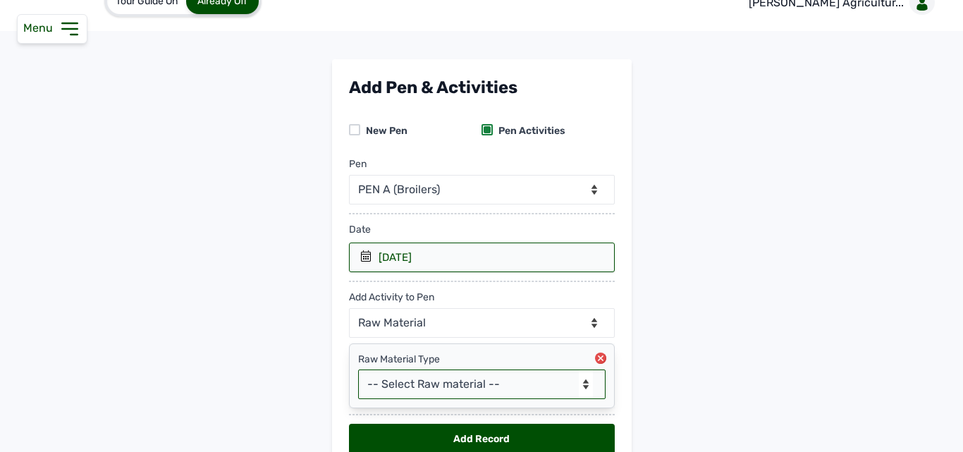
click at [409, 378] on select "-- Select Raw material -- Biomass Fuel feeds medications vaccines" at bounding box center [481, 384] width 247 height 30
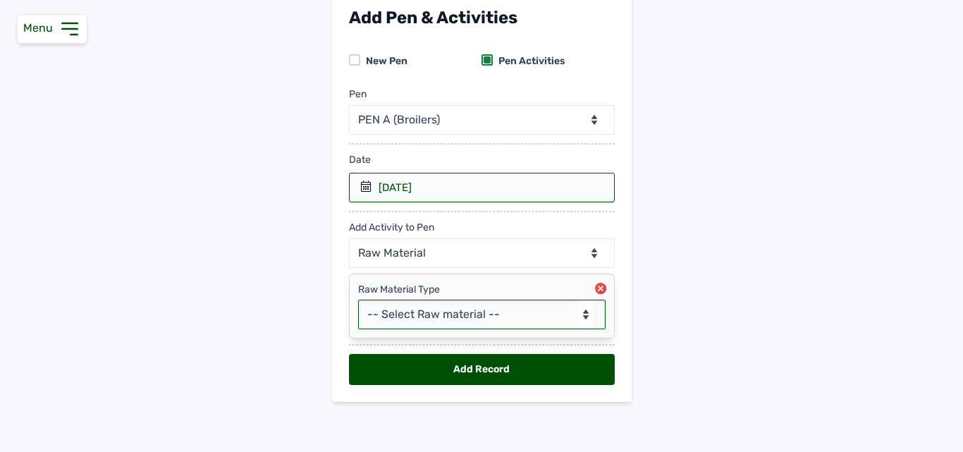
scroll to position [96, 0]
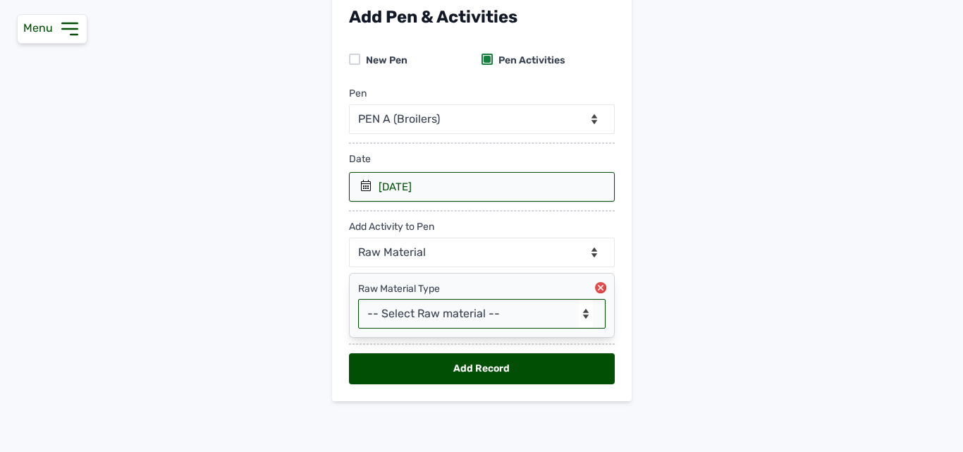
click at [414, 314] on select "-- Select Raw material -- Biomass Fuel feeds medications vaccines" at bounding box center [481, 314] width 247 height 30
select select "vaccines"
click at [358, 299] on select "-- Select Raw material -- Biomass Fuel feeds medications vaccines" at bounding box center [481, 314] width 247 height 30
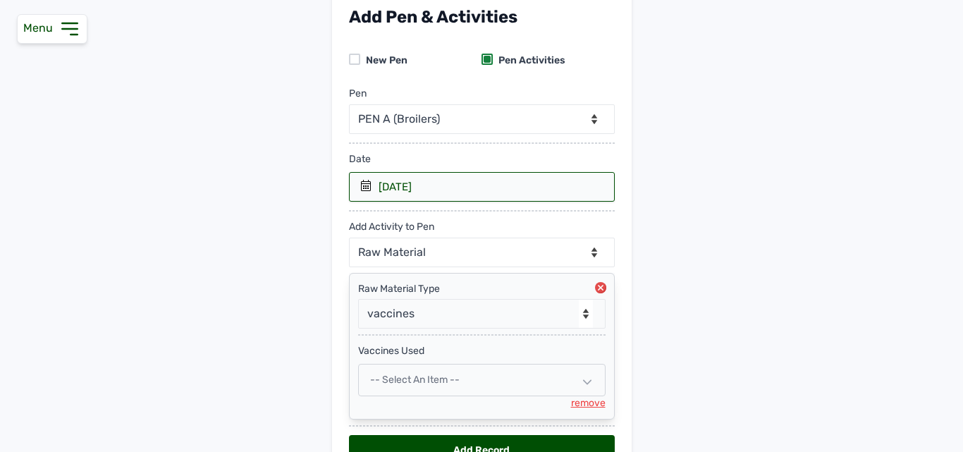
click at [429, 386] on div "-- Select an Item --" at bounding box center [481, 380] width 247 height 32
select select
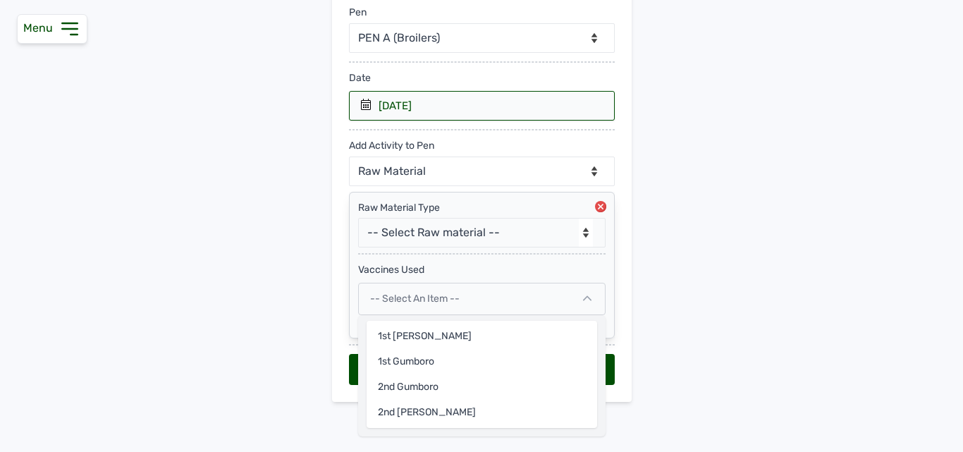
scroll to position [178, 0]
click at [426, 410] on div "2nd [PERSON_NAME]" at bounding box center [481, 411] width 230 height 25
select select
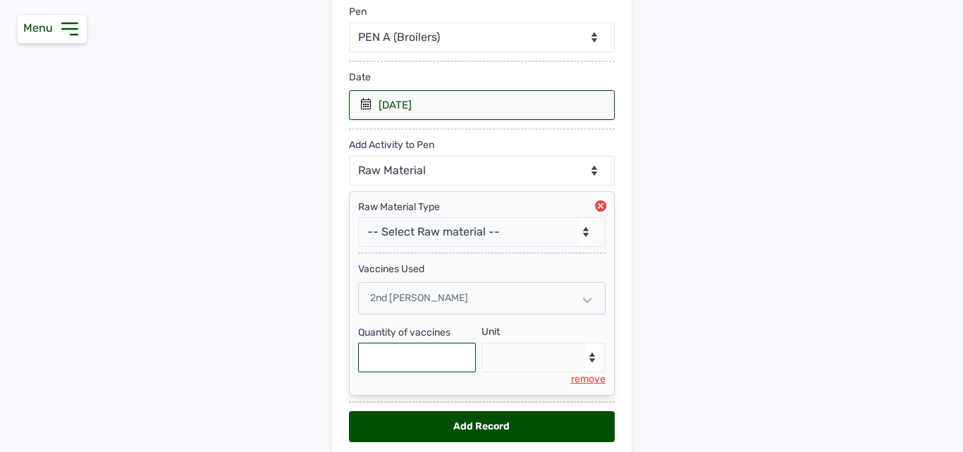
click at [421, 358] on input "text" at bounding box center [417, 357] width 118 height 30
type input "6000"
click at [517, 364] on select "--Select unit-- doses" at bounding box center [543, 357] width 124 height 30
select select "doses"
click at [481, 342] on select "--Select unit-- doses" at bounding box center [543, 357] width 124 height 30
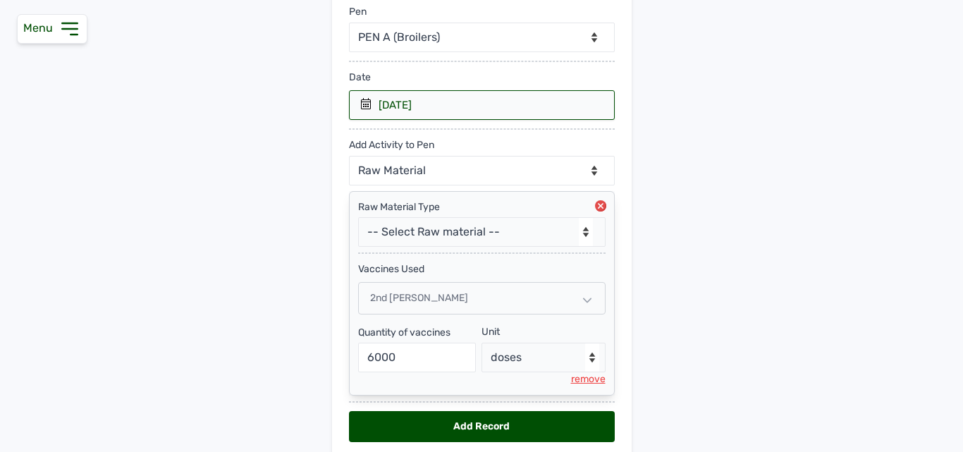
click at [481, 428] on div "Add Record" at bounding box center [482, 426] width 266 height 31
select select "null"
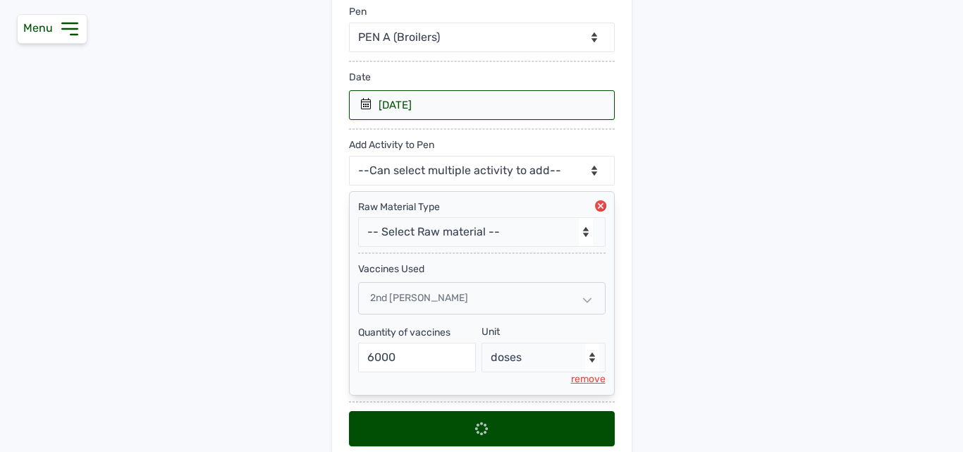
select select
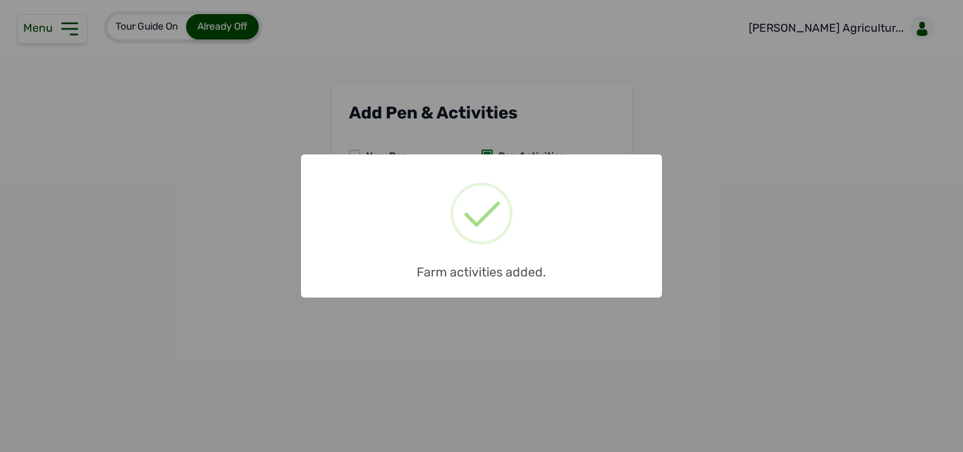
scroll to position [0, 0]
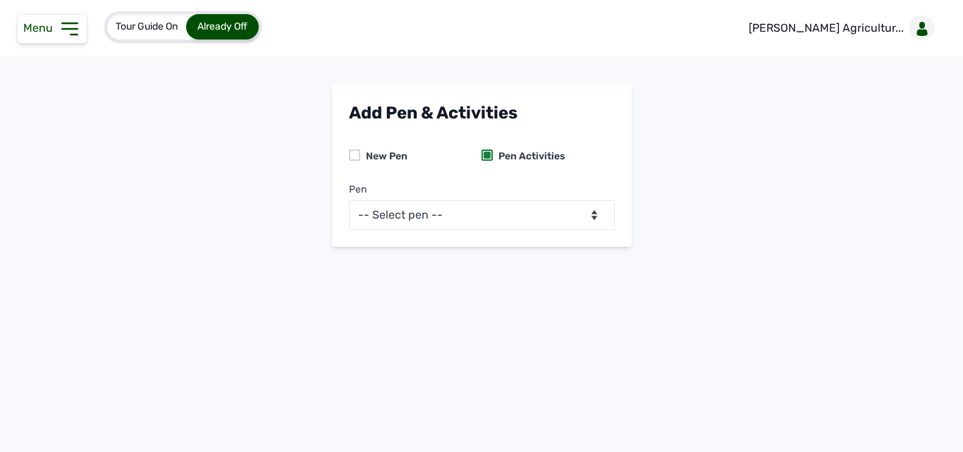
click at [77, 24] on icon at bounding box center [69, 28] width 15 height 11
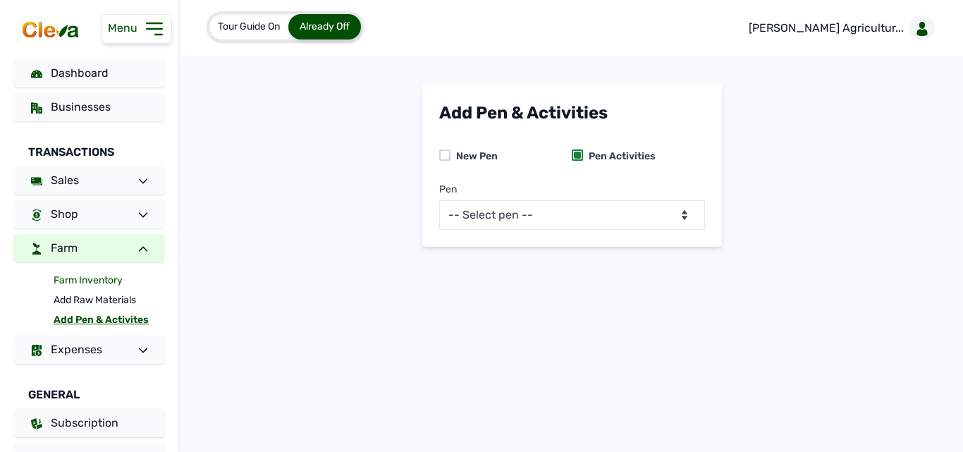
click at [95, 278] on link "Farm Inventory" at bounding box center [109, 281] width 111 height 20
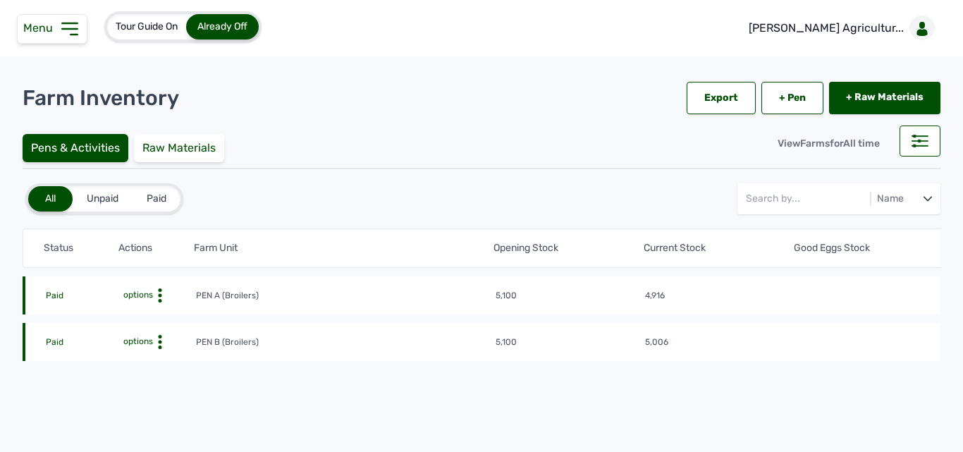
click at [155, 289] on icon at bounding box center [160, 295] width 14 height 14
click at [153, 315] on div "Farm Activities" at bounding box center [144, 317] width 100 height 17
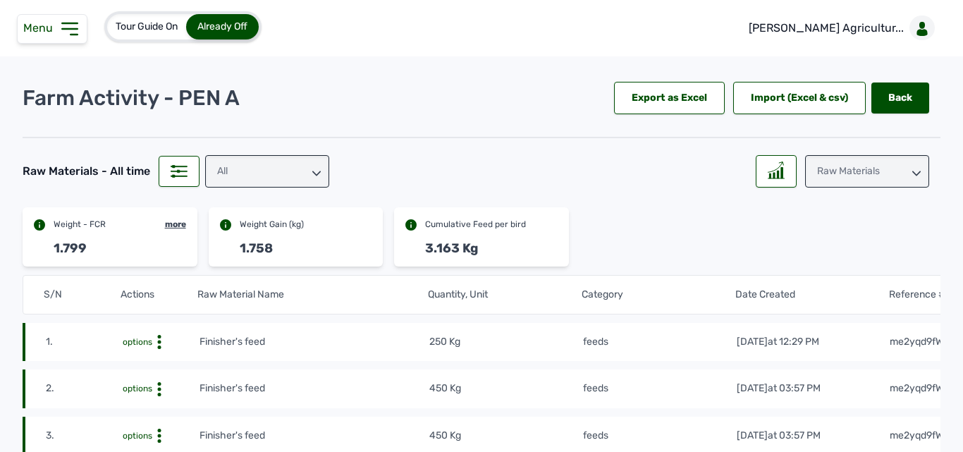
click at [61, 27] on icon at bounding box center [69, 29] width 23 height 23
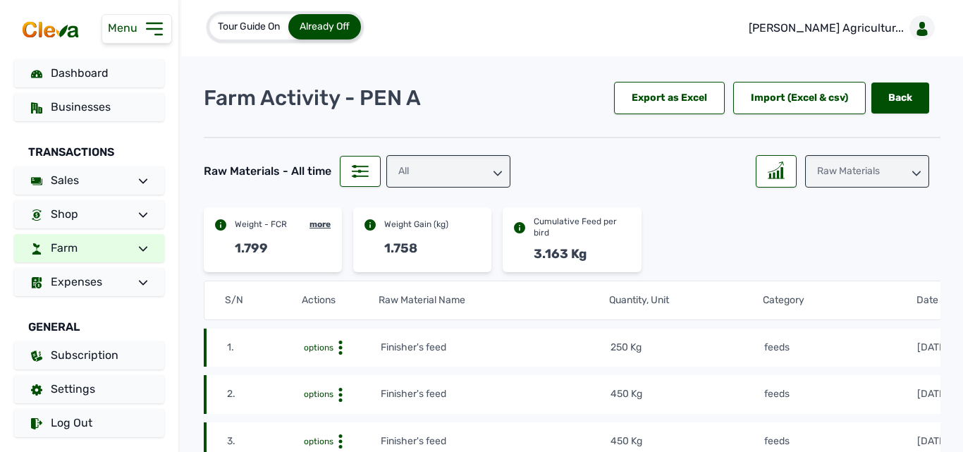
click at [68, 245] on span "Farm" at bounding box center [64, 247] width 27 height 13
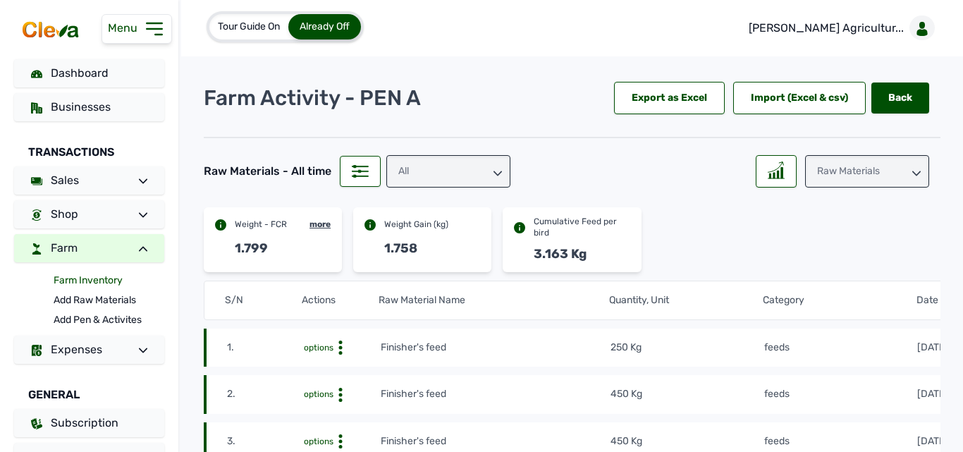
click at [70, 283] on link "Farm Inventory" at bounding box center [109, 281] width 111 height 20
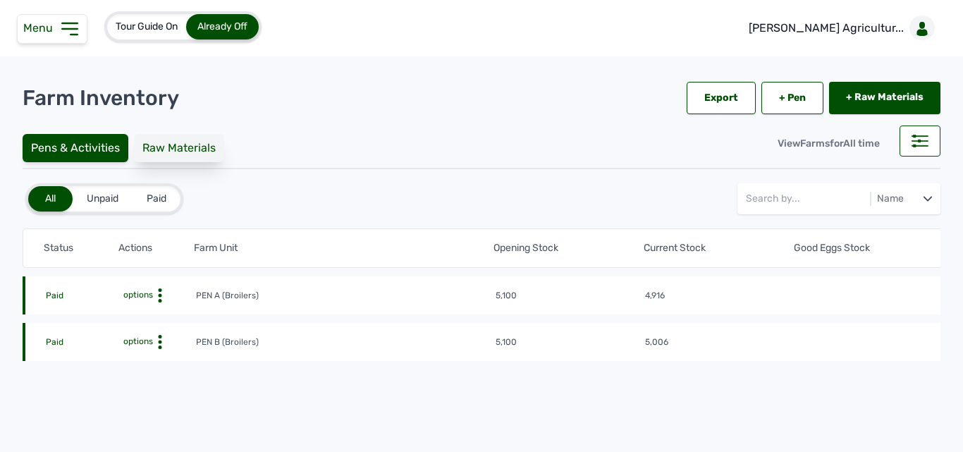
click at [166, 152] on div "Raw Materials" at bounding box center [179, 148] width 90 height 28
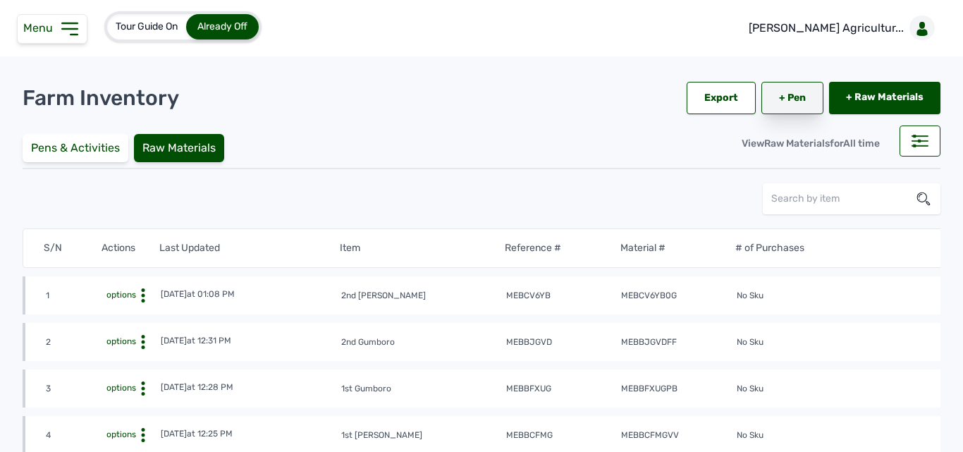
click at [798, 96] on link "+ Pen" at bounding box center [792, 98] width 62 height 32
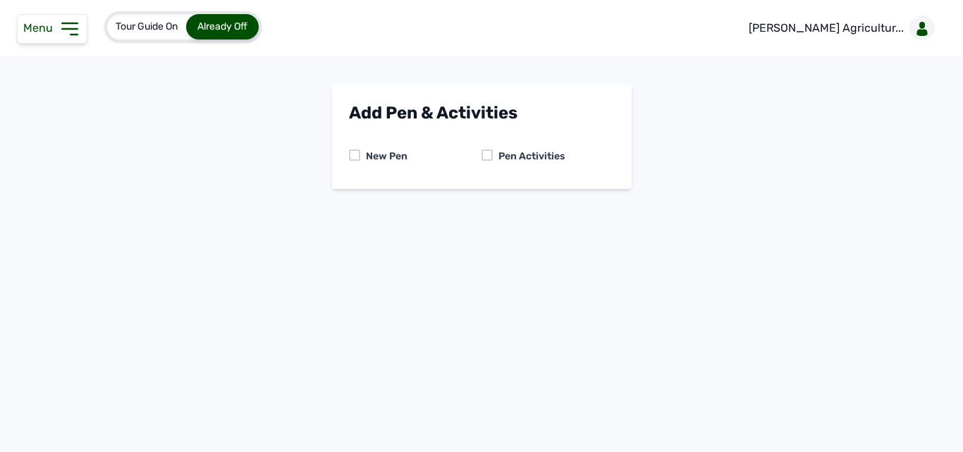
click at [488, 153] on div at bounding box center [486, 154] width 11 height 11
click at [426, 221] on select "-- Select pen -- PEN A (Broilers) PEN B (Broilers)" at bounding box center [482, 215] width 266 height 30
select select "me00sq3e0909"
click at [349, 200] on select "-- Select pen -- PEN A (Broilers) PEN B (Broilers)" at bounding box center [482, 215] width 266 height 30
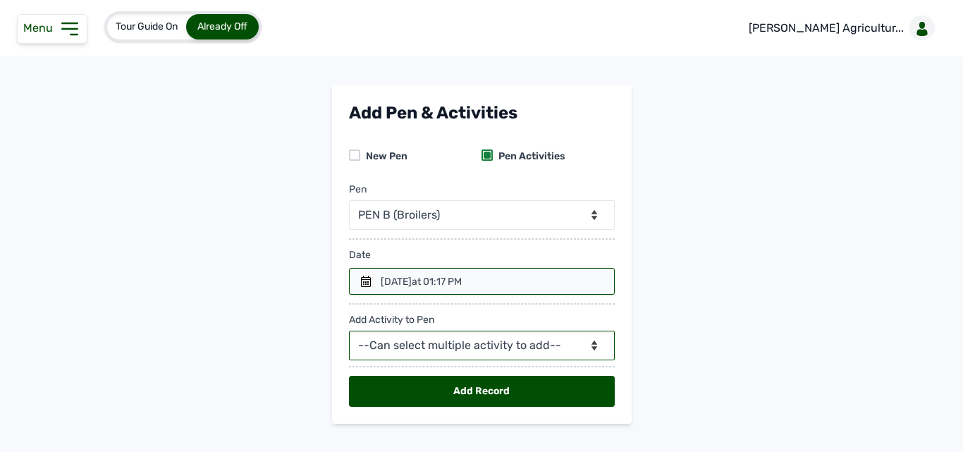
click at [441, 344] on select "--Can select multiple activity to add-- Raw Material Losses Weight" at bounding box center [482, 346] width 266 height 30
select select "Raw Material"
click at [349, 331] on select "--Can select multiple activity to add-- Raw Material Losses Weight" at bounding box center [482, 346] width 266 height 30
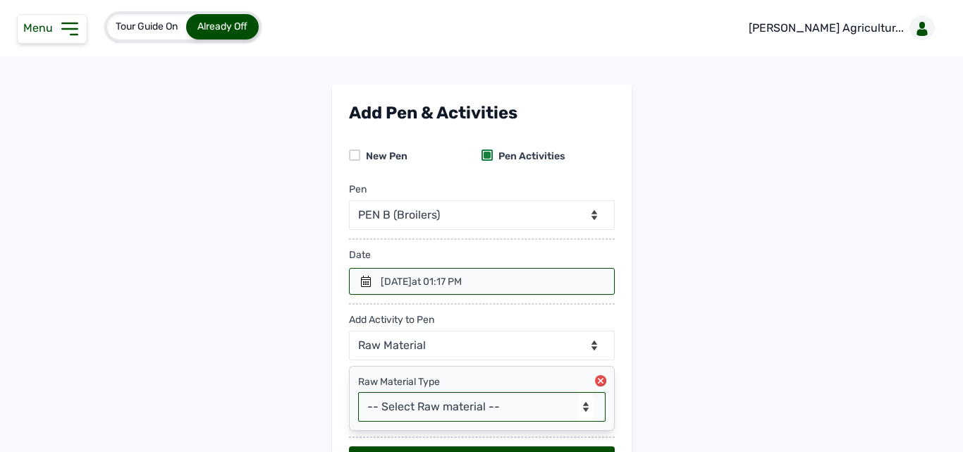
click at [424, 400] on select "-- Select Raw material -- Biomass Fuel feeds medications vaccines" at bounding box center [481, 407] width 247 height 30
select select "feeds"
click at [358, 392] on select "-- Select Raw material -- Biomass Fuel feeds medications vaccines" at bounding box center [481, 407] width 247 height 30
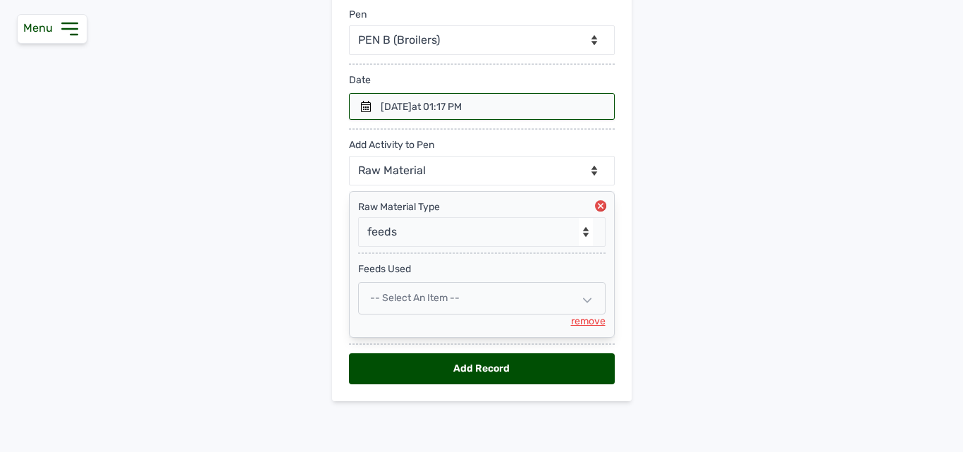
click at [454, 295] on span "-- Select an Item --" at bounding box center [414, 298] width 89 height 12
select select
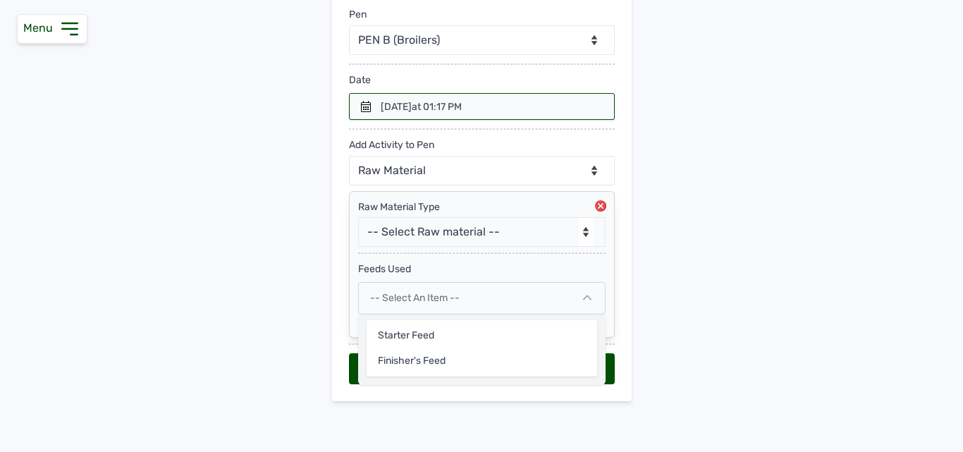
click at [273, 233] on main "Add Pen & Activities New Pen Pen Activities Pen -- Select pen -- PEN A (Broiler…" at bounding box center [481, 167] width 963 height 514
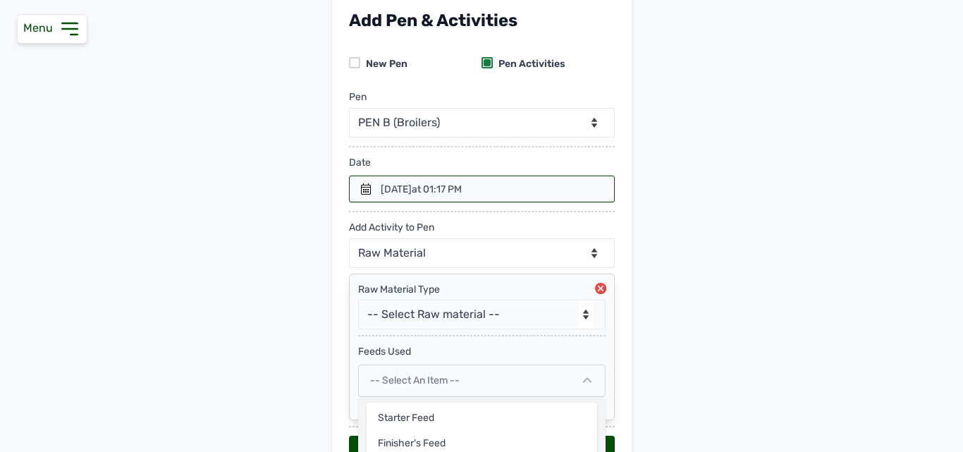
scroll to position [0, 0]
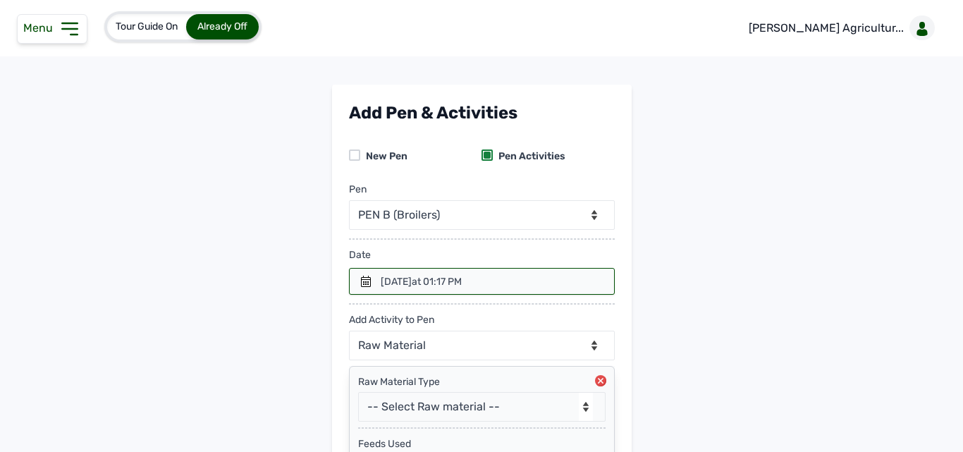
click at [61, 30] on icon at bounding box center [69, 29] width 23 height 23
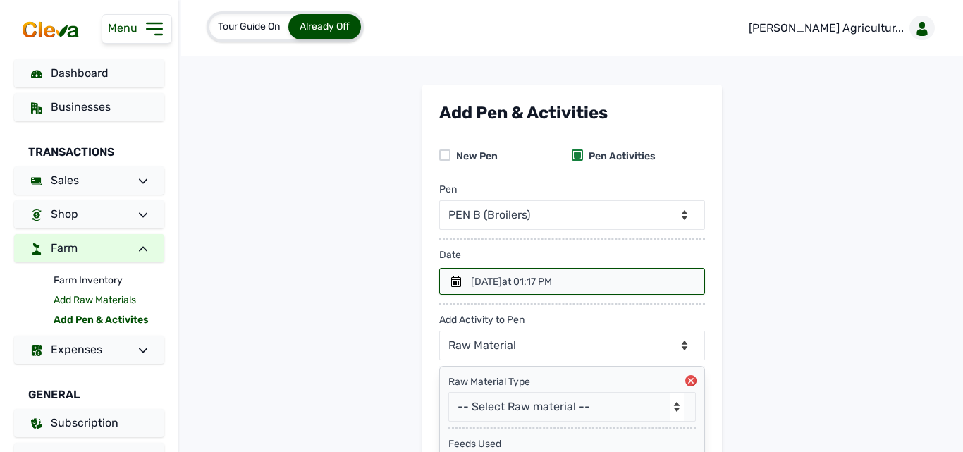
click at [75, 297] on link "Add Raw Materials" at bounding box center [109, 300] width 111 height 20
select select
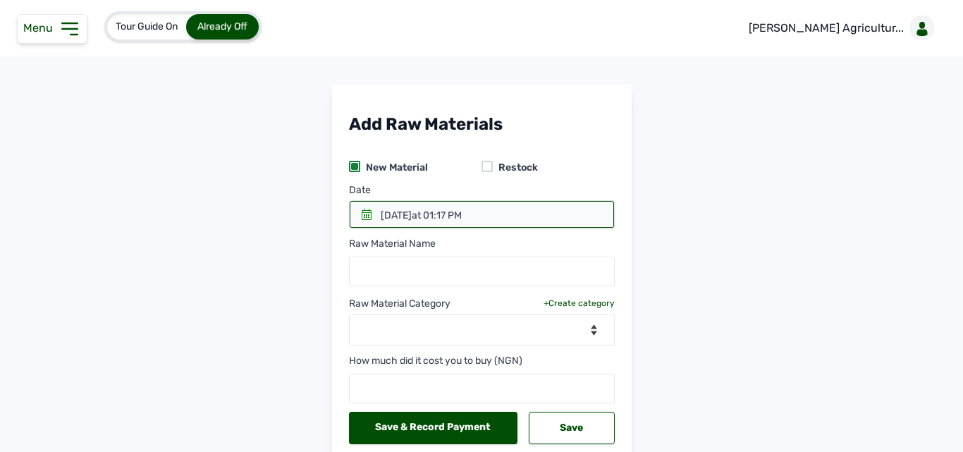
click at [482, 161] on div at bounding box center [486, 166] width 11 height 11
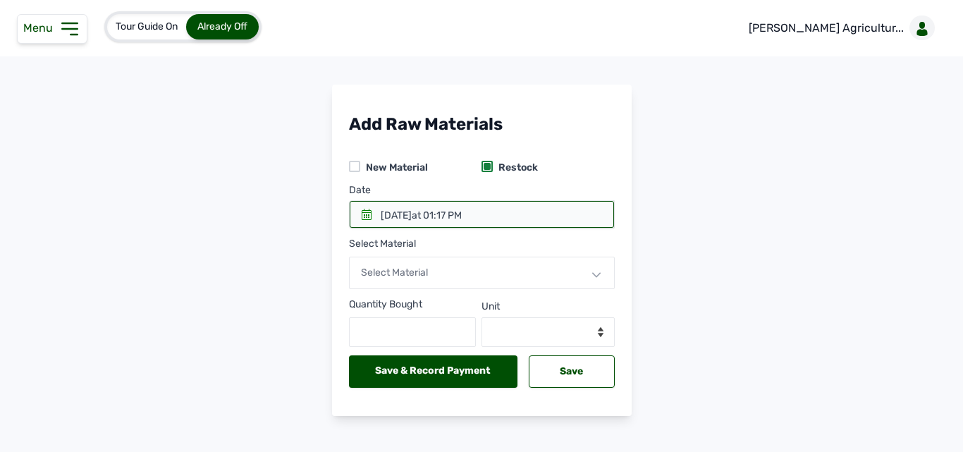
click at [362, 214] on icon at bounding box center [367, 214] width 10 height 11
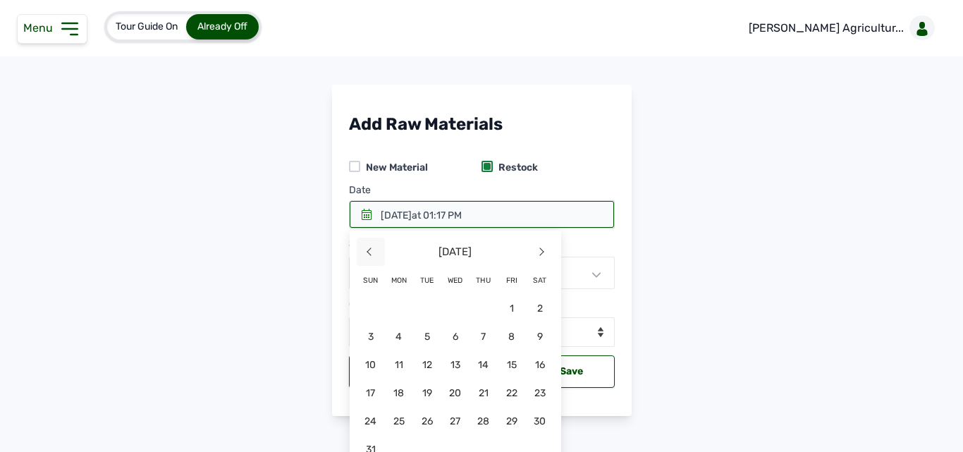
click at [373, 252] on span "<" at bounding box center [371, 251] width 28 height 28
click at [369, 392] on span "20" at bounding box center [371, 392] width 28 height 28
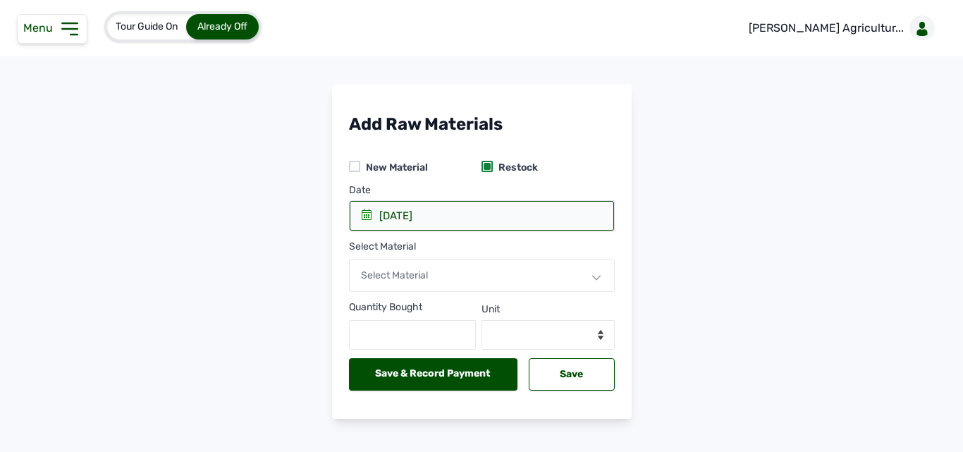
click at [402, 273] on span "Select Material" at bounding box center [394, 275] width 67 height 12
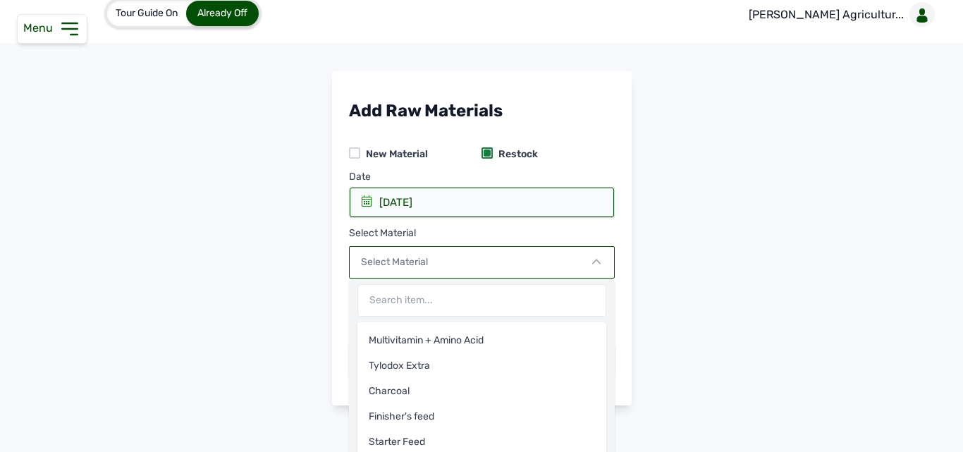
scroll to position [27, 0]
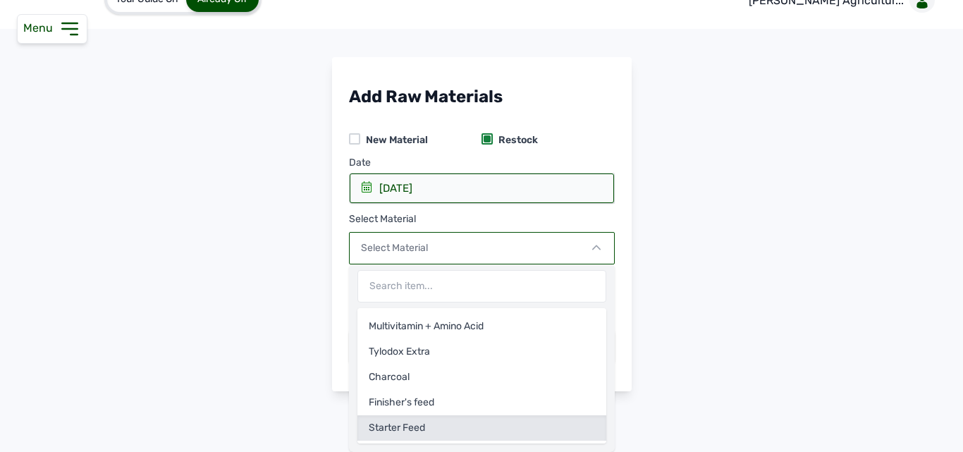
click at [406, 424] on div "Starter Feed" at bounding box center [481, 427] width 249 height 25
select select
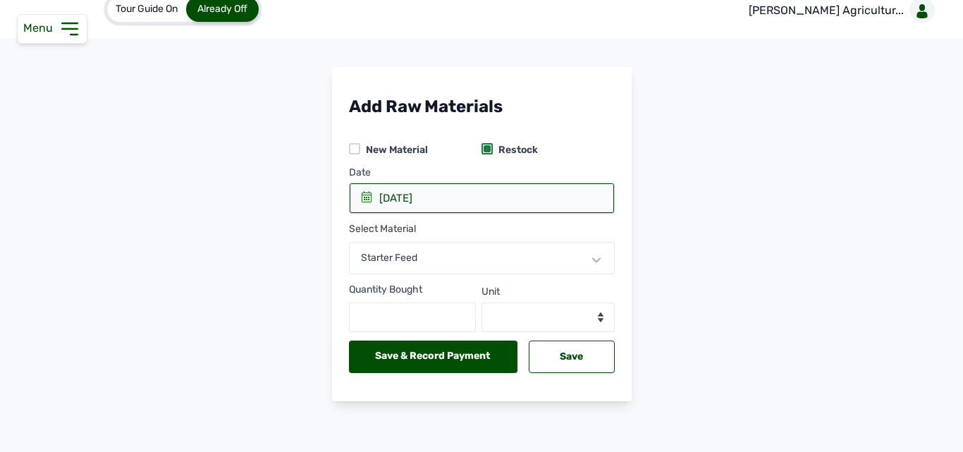
scroll to position [18, 0]
click at [412, 314] on input "text" at bounding box center [413, 317] width 128 height 30
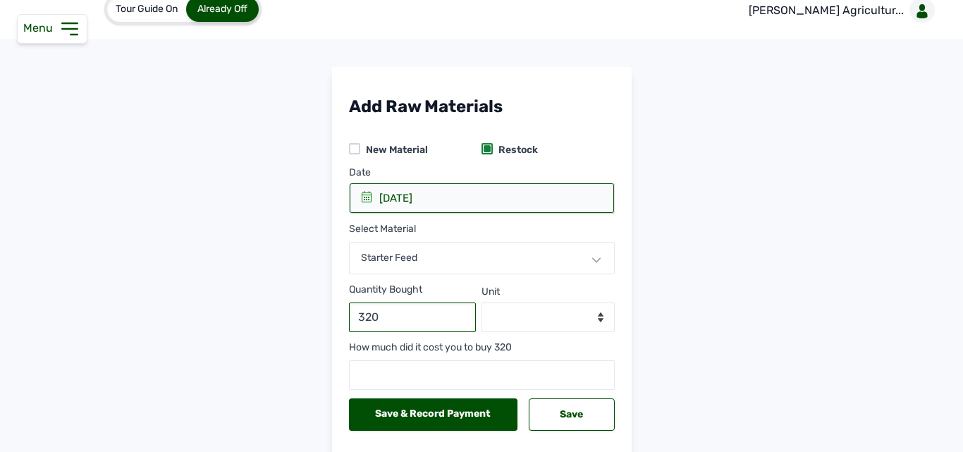
type input "320"
click at [550, 316] on select "--Select unit-- Bag(s) Kg" at bounding box center [547, 317] width 133 height 30
select select "Bag(s)"
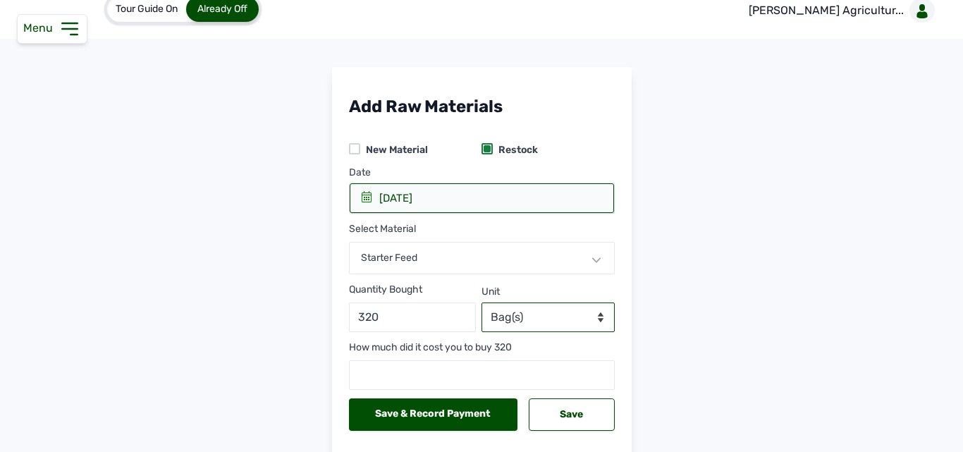
click at [481, 302] on select "--Select unit-- Bag(s) Kg" at bounding box center [547, 317] width 133 height 30
click at [591, 315] on select "--Select unit-- Bag(s) Kg" at bounding box center [547, 317] width 133 height 30
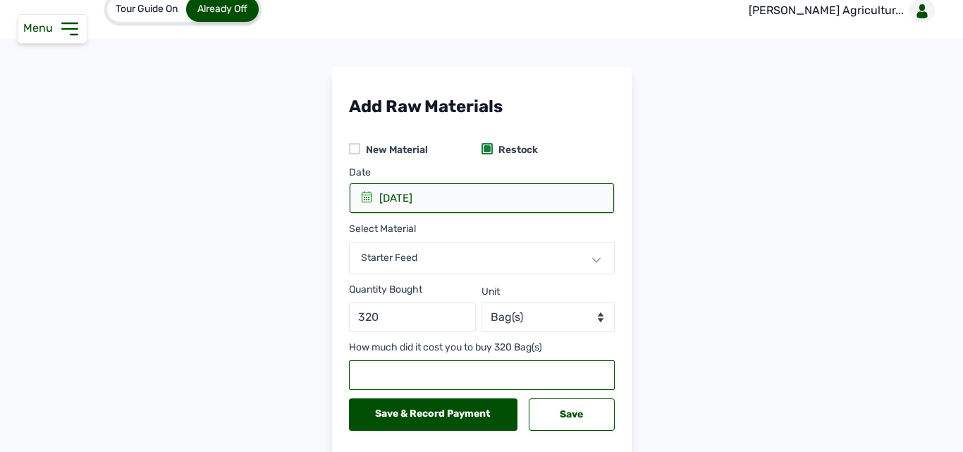
click at [444, 366] on input "number" at bounding box center [482, 375] width 266 height 30
type input "7584000"
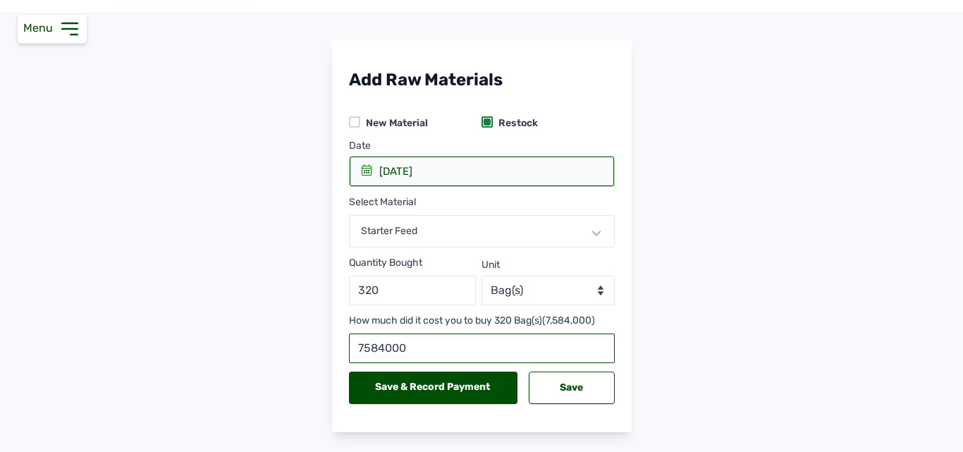
scroll to position [75, 0]
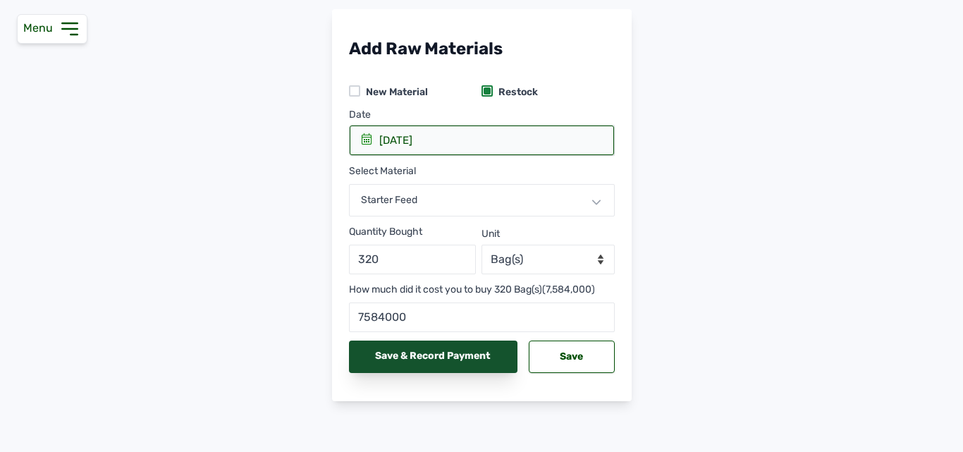
click at [443, 352] on div "Save & Record Payment" at bounding box center [433, 356] width 169 height 32
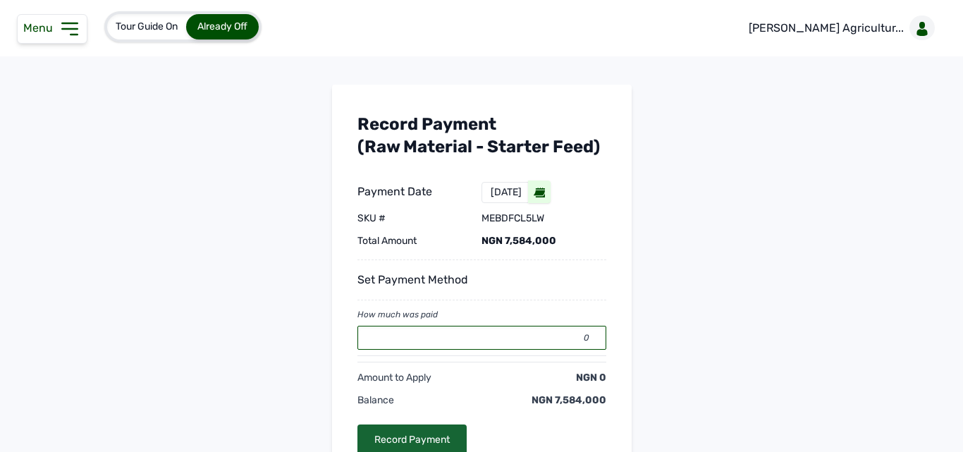
click at [439, 338] on input "0" at bounding box center [481, 338] width 249 height 24
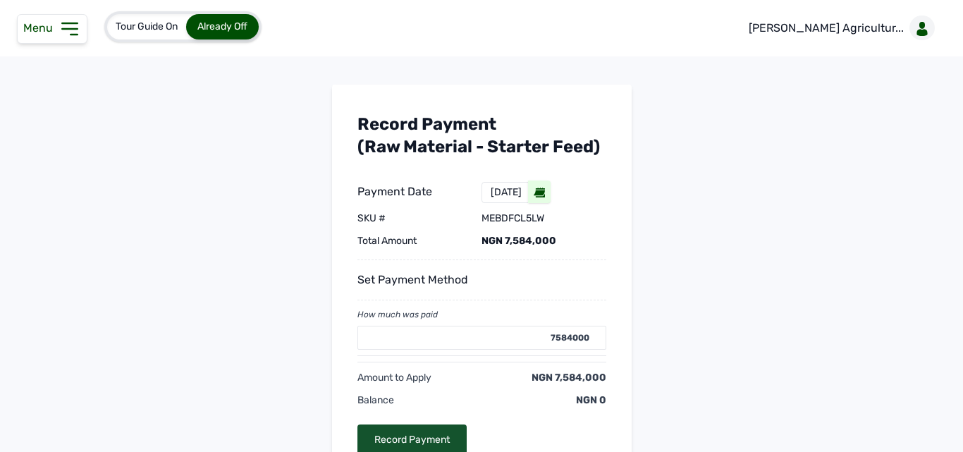
click at [412, 434] on div "Record Payment" at bounding box center [411, 439] width 109 height 31
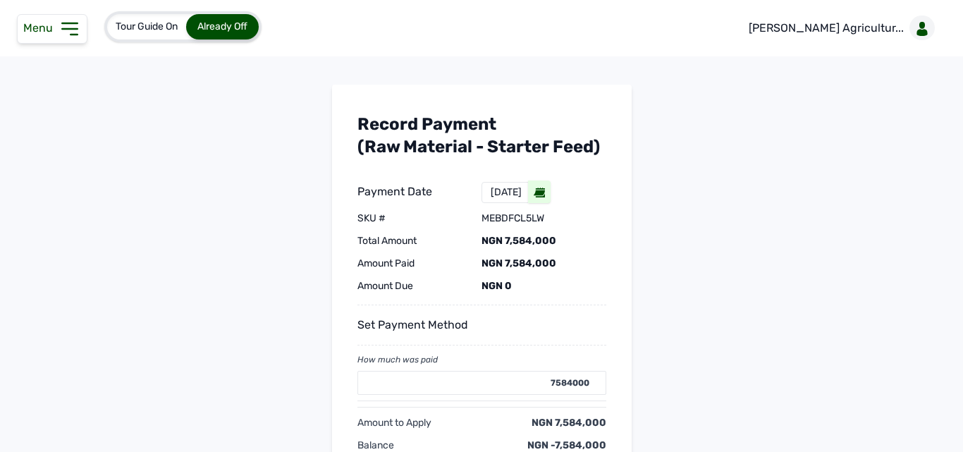
type input "0"
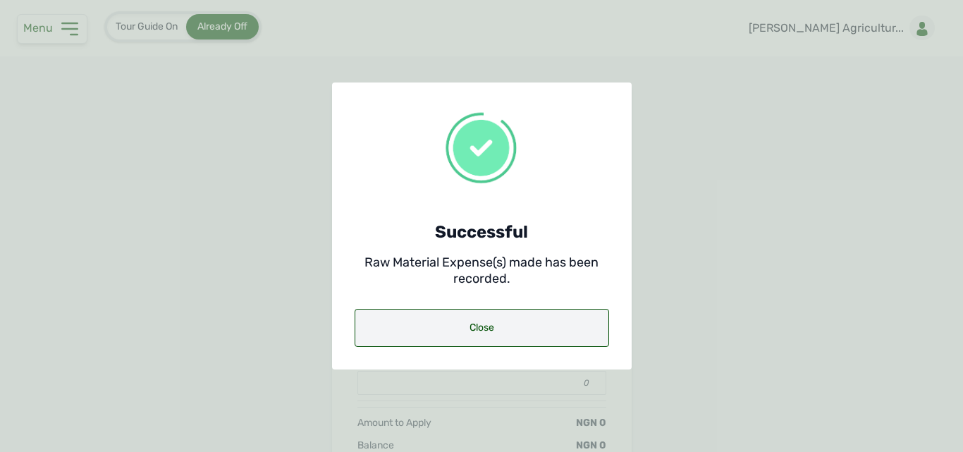
click at [482, 330] on div "Close" at bounding box center [481, 328] width 254 height 38
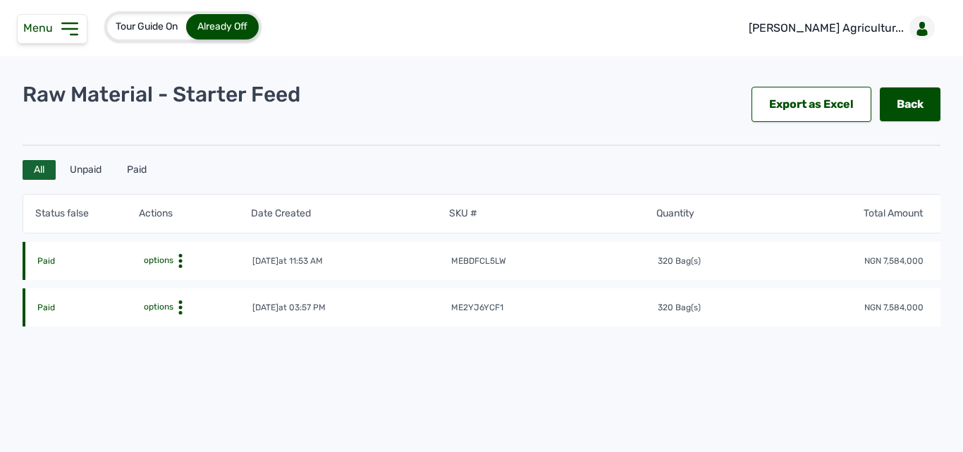
click at [75, 25] on icon at bounding box center [69, 29] width 23 height 23
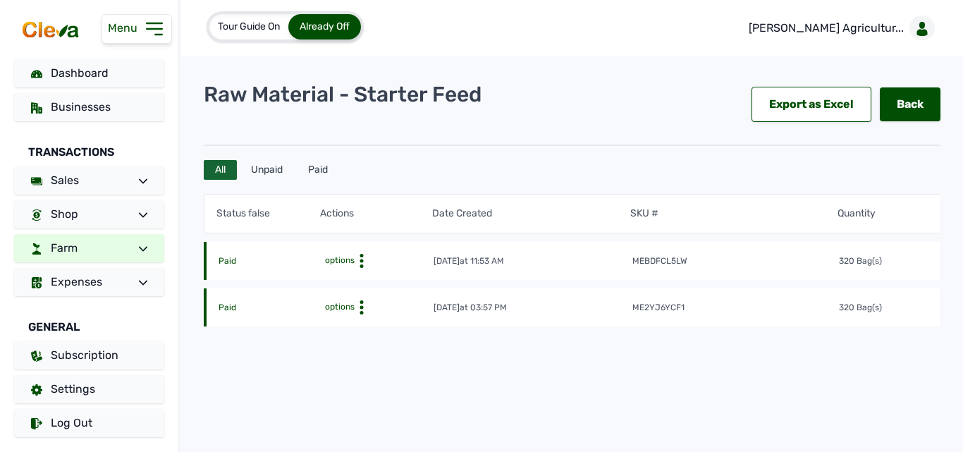
click at [140, 249] on icon at bounding box center [143, 249] width 8 height 8
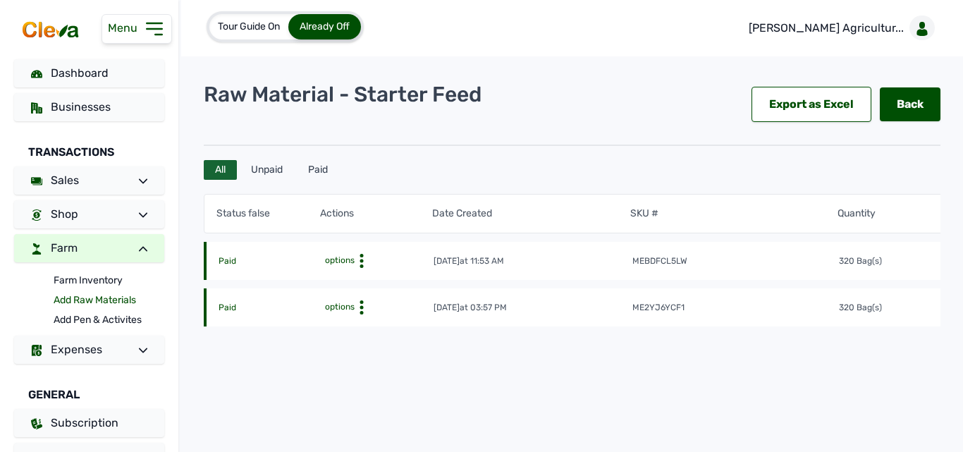
click at [109, 300] on link "Add Raw Materials" at bounding box center [109, 300] width 111 height 20
select select
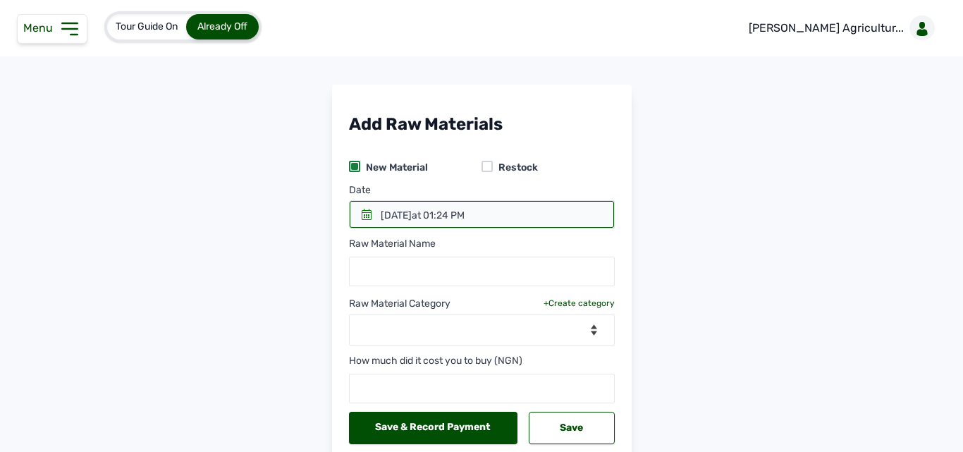
click at [484, 167] on div at bounding box center [486, 166] width 11 height 11
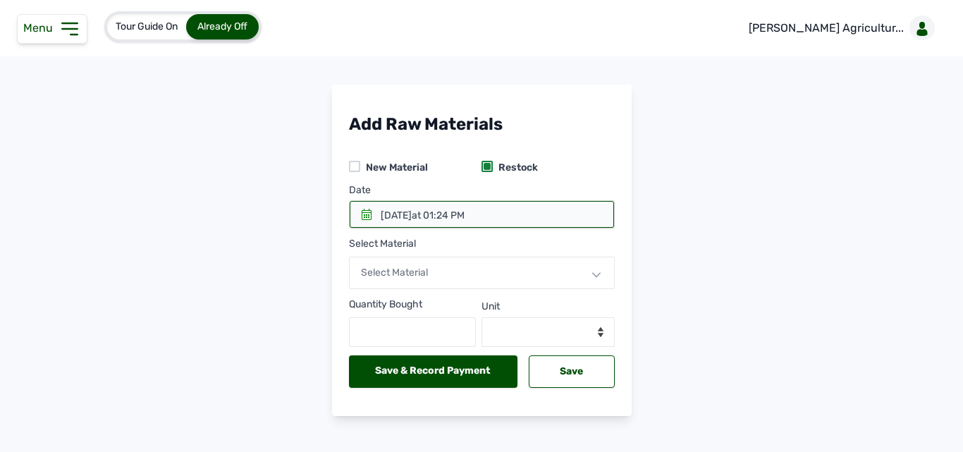
click at [361, 209] on icon at bounding box center [366, 214] width 11 height 11
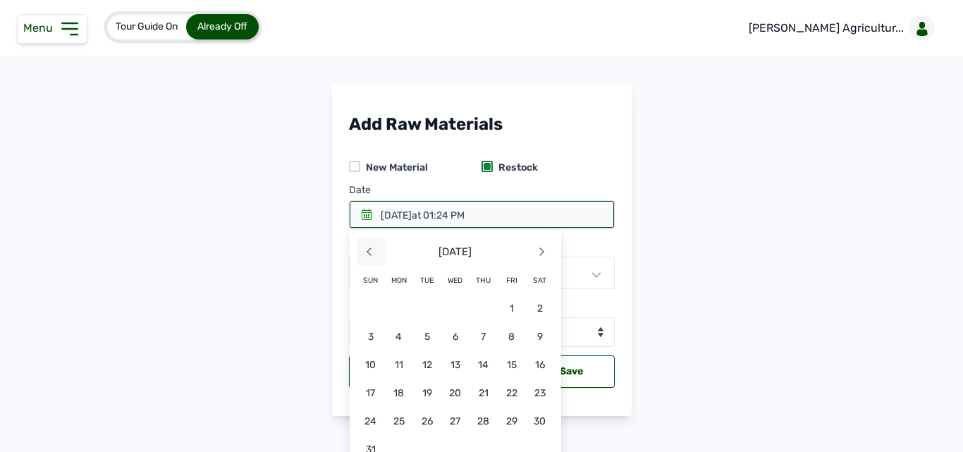
click at [369, 241] on span "<" at bounding box center [371, 251] width 28 height 28
click at [372, 388] on span "20" at bounding box center [371, 392] width 28 height 28
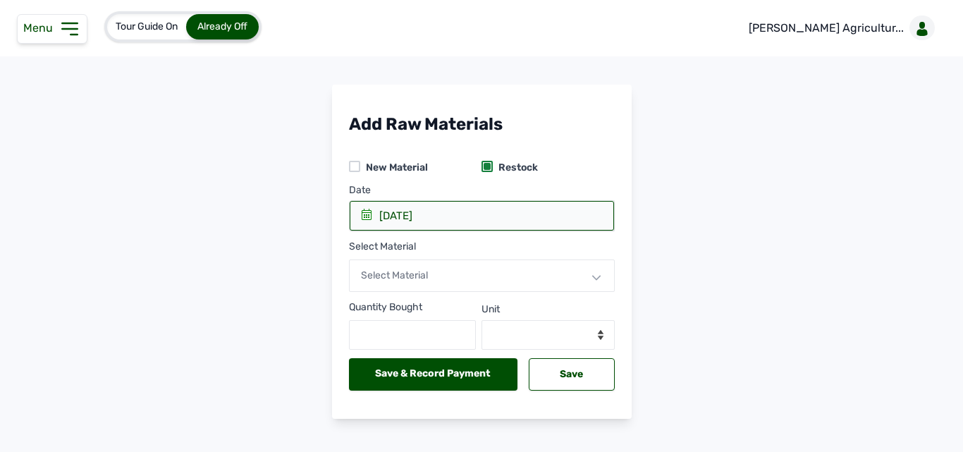
click at [432, 265] on div "Select Material" at bounding box center [482, 275] width 266 height 32
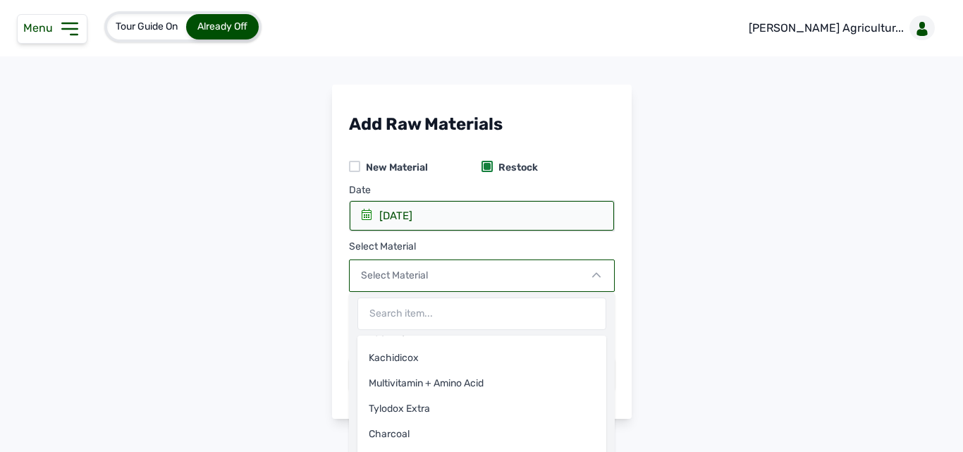
scroll to position [27, 0]
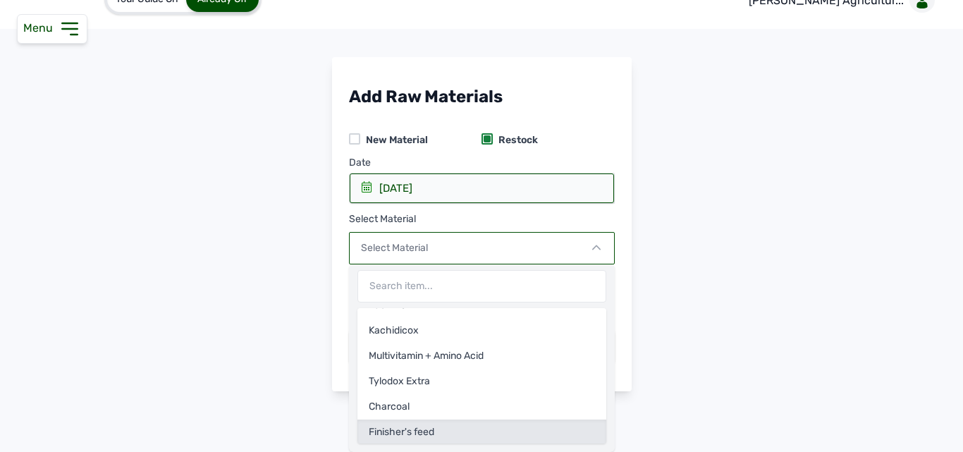
click at [542, 425] on div "Finisher's feed" at bounding box center [481, 431] width 249 height 25
select select
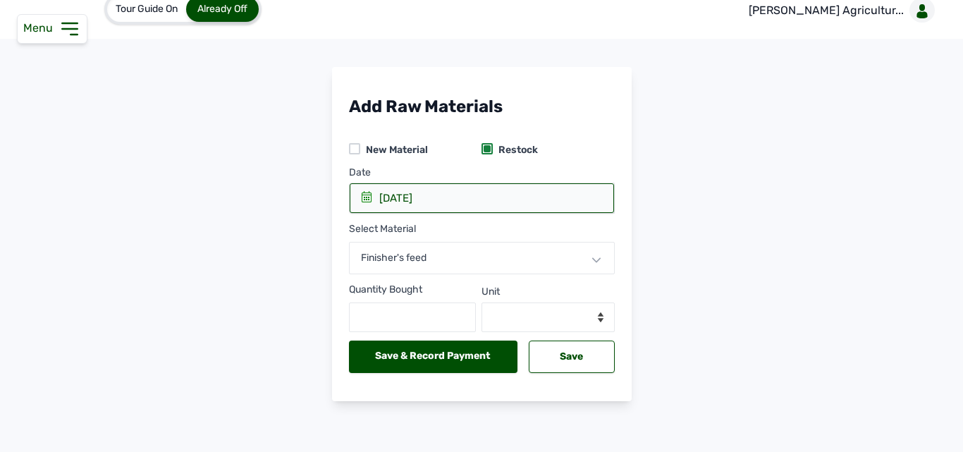
scroll to position [18, 0]
click at [438, 312] on input "text" at bounding box center [413, 317] width 128 height 30
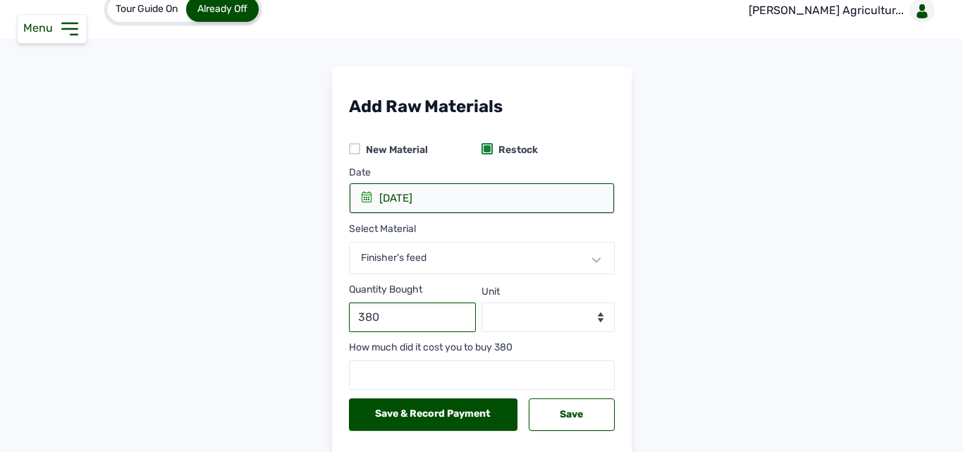
type input "380"
click at [509, 311] on select "--Select unit-- Bag(s) Kg" at bounding box center [547, 317] width 133 height 30
select select "Bag(s)"
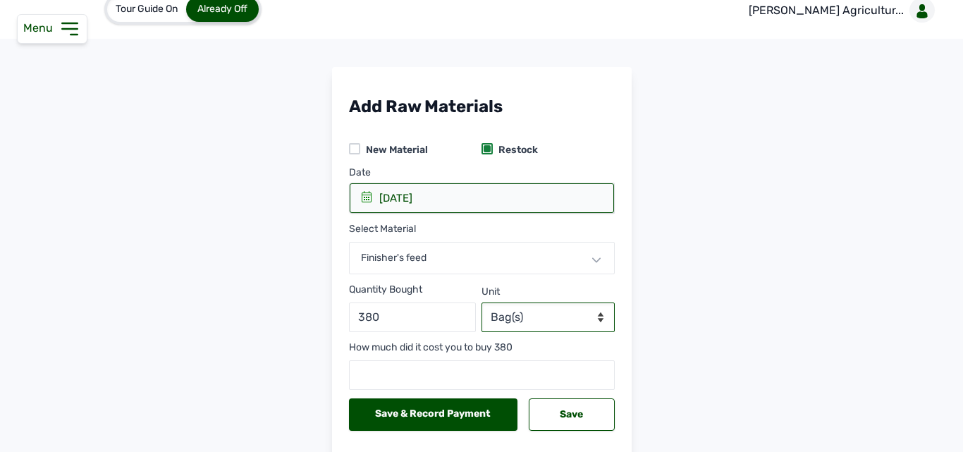
click at [481, 302] on select "--Select unit-- Bag(s) Kg" at bounding box center [547, 317] width 133 height 30
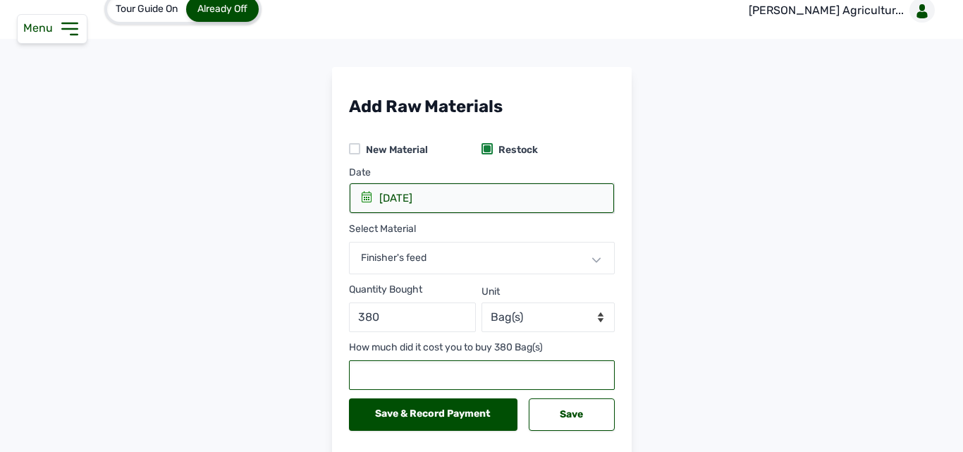
click at [456, 369] on input "number" at bounding box center [482, 375] width 266 height 30
type input "8968000"
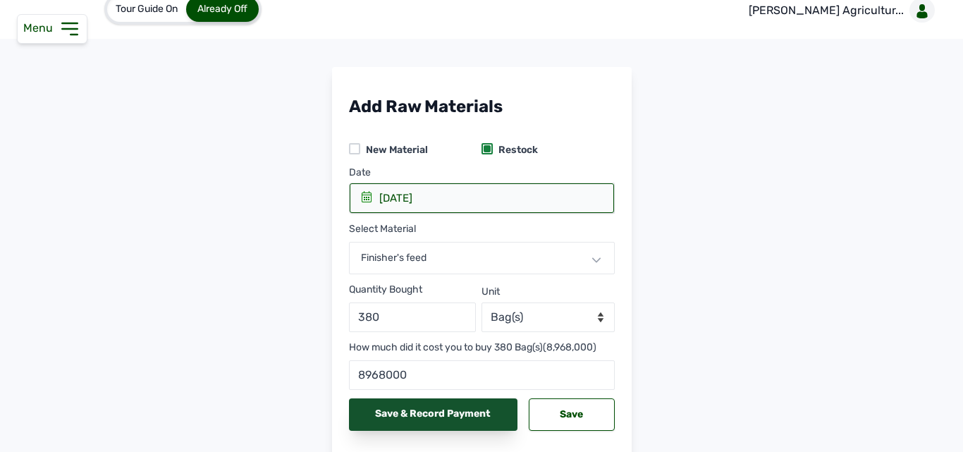
click at [478, 412] on div "Save & Record Payment" at bounding box center [433, 414] width 169 height 32
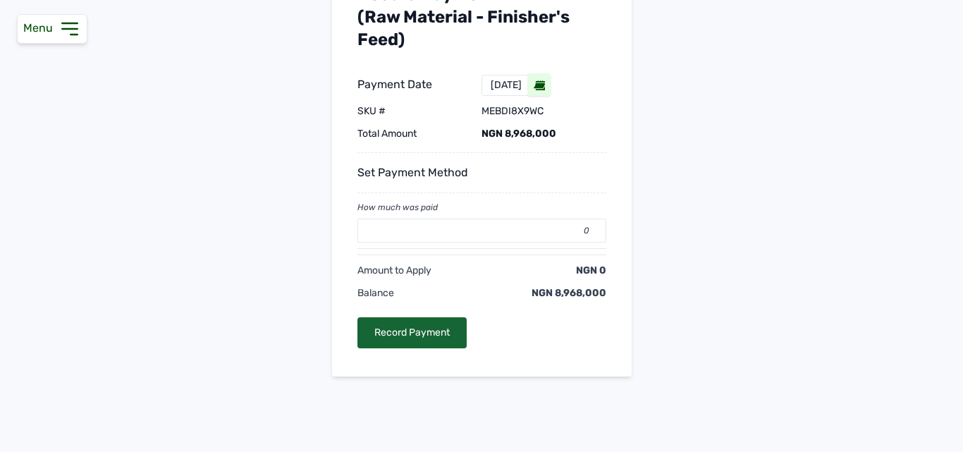
scroll to position [130, 0]
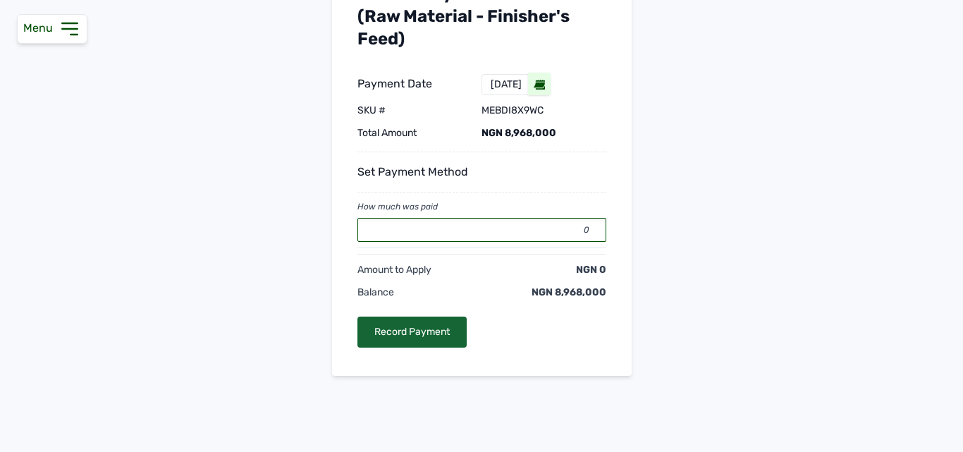
click at [495, 227] on input "0" at bounding box center [481, 230] width 249 height 24
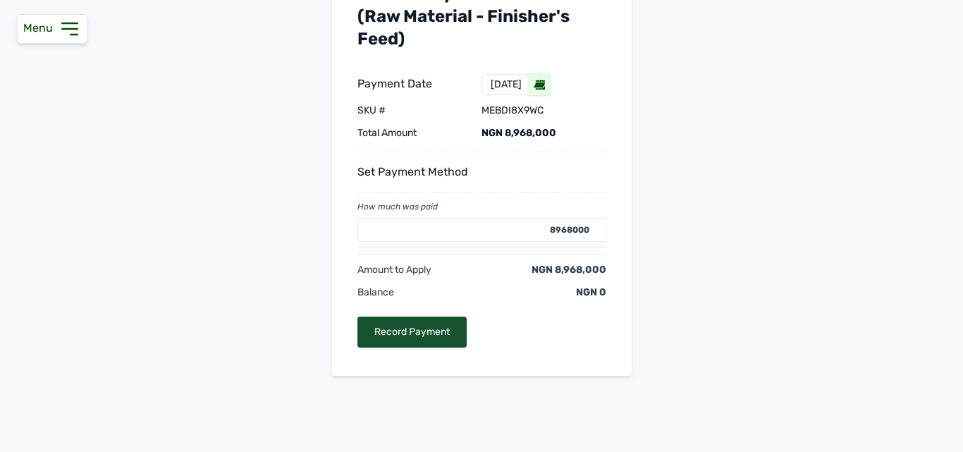
click at [419, 330] on div "Record Payment" at bounding box center [411, 331] width 109 height 31
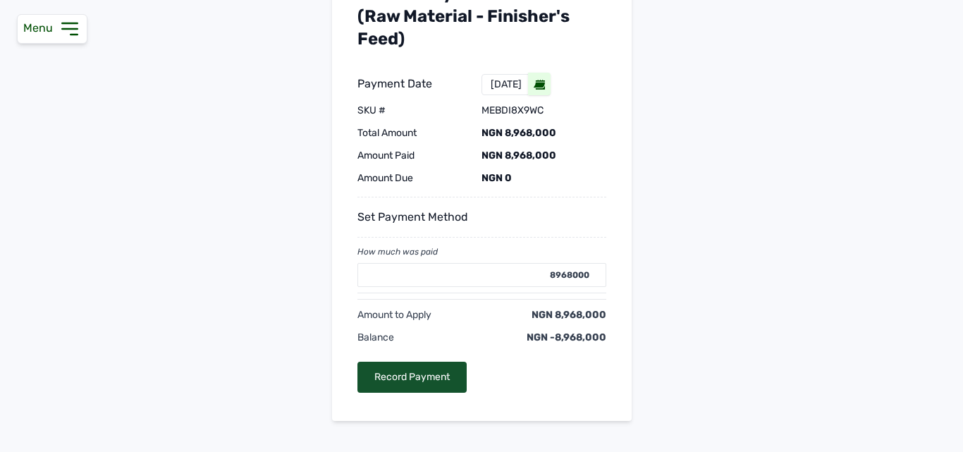
type input "0"
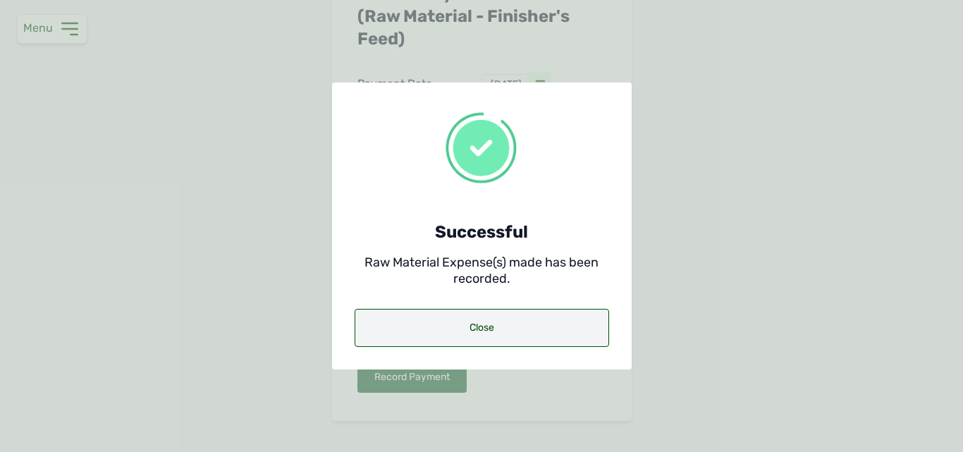
click at [442, 327] on div "Close" at bounding box center [481, 328] width 254 height 38
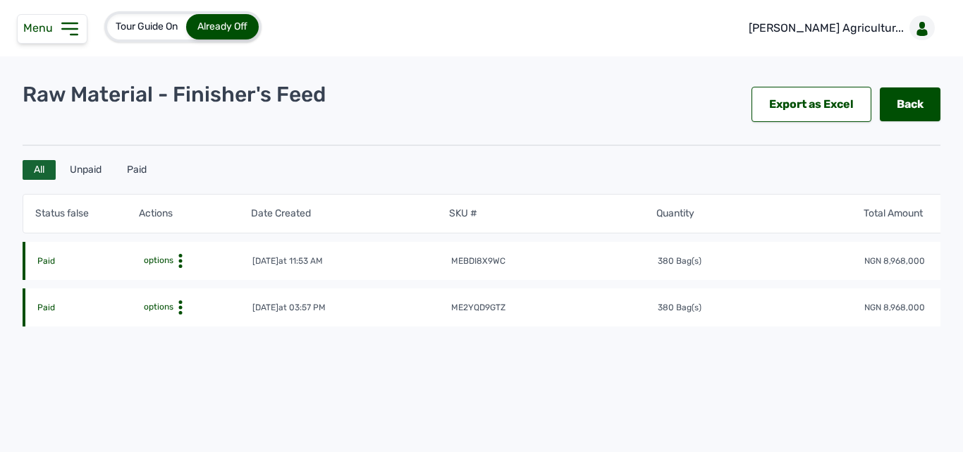
click at [182, 260] on icon at bounding box center [180, 261] width 14 height 14
click at [201, 280] on div "Edit" at bounding box center [192, 282] width 100 height 17
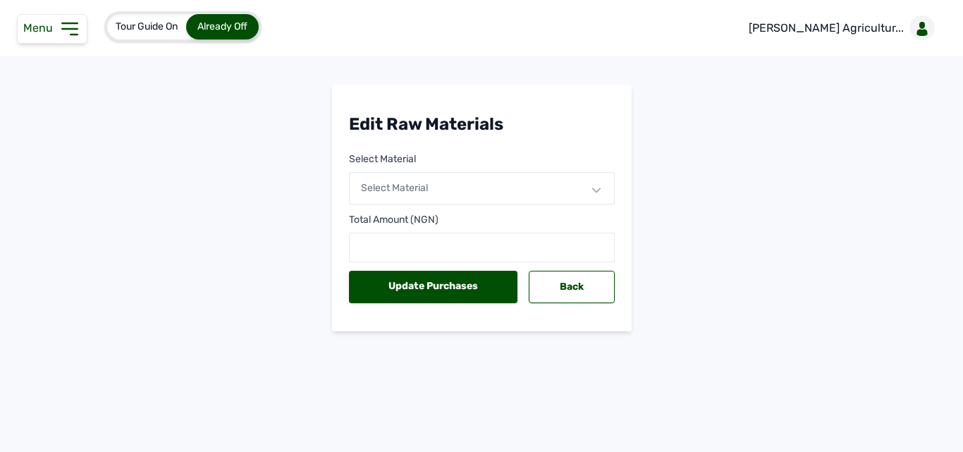
click at [414, 188] on span "Select Material" at bounding box center [394, 188] width 67 height 12
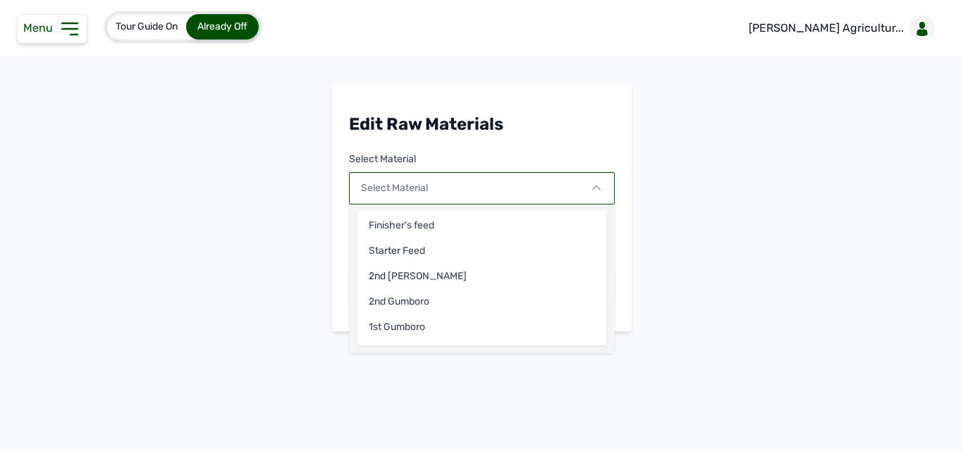
click at [802, 92] on main "Edit Raw Materials Select Material Select Material Finisher's feed Starter Feed…" at bounding box center [481, 219] width 963 height 269
click at [155, 177] on main "Edit Raw Materials Select Material Select Material Finisher's feed Starter Feed…" at bounding box center [481, 219] width 963 height 269
click at [77, 29] on icon at bounding box center [69, 28] width 15 height 11
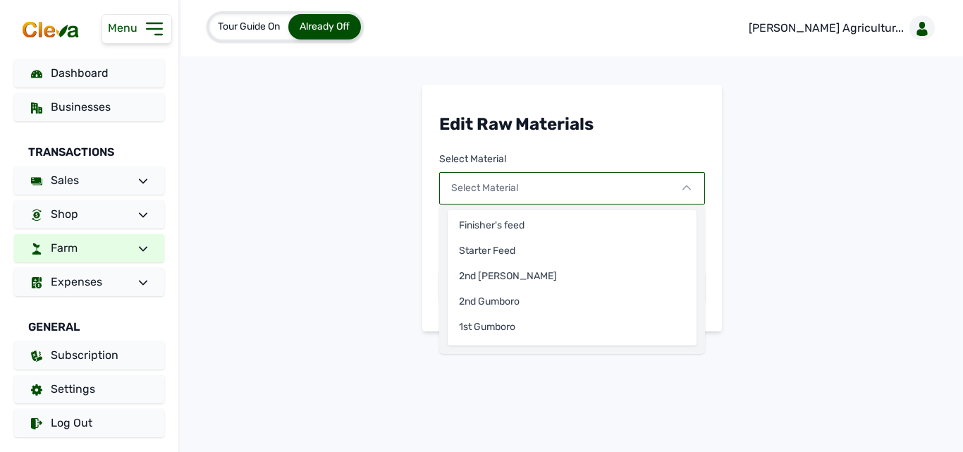
click at [373, 171] on main "Edit Raw Materials Select Material Select Material Finisher's feed Starter Feed…" at bounding box center [572, 219] width 782 height 269
click at [92, 247] on link "Farm" at bounding box center [89, 248] width 150 height 28
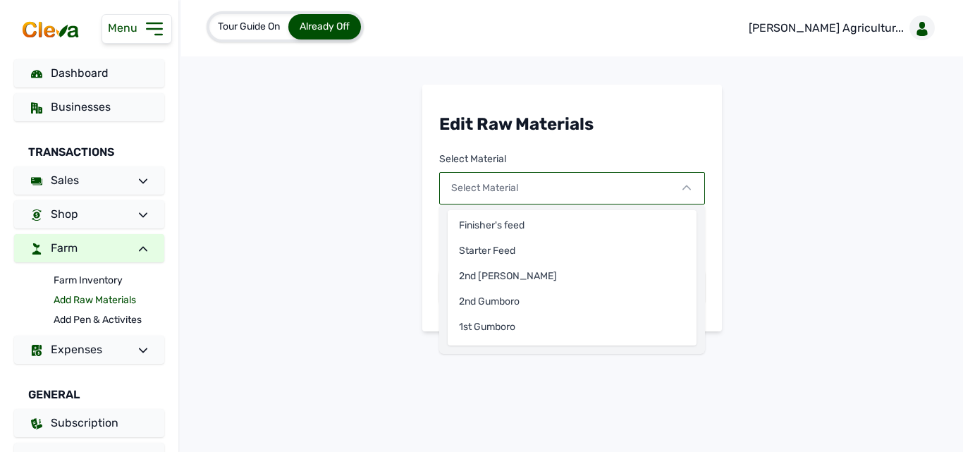
click at [81, 297] on link "Add Raw Materials" at bounding box center [109, 300] width 111 height 20
select select
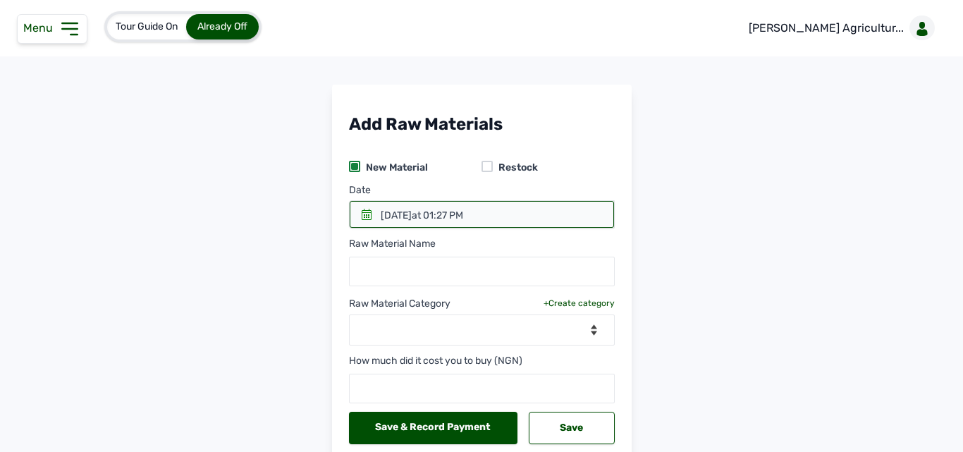
click at [483, 166] on div at bounding box center [486, 166] width 11 height 11
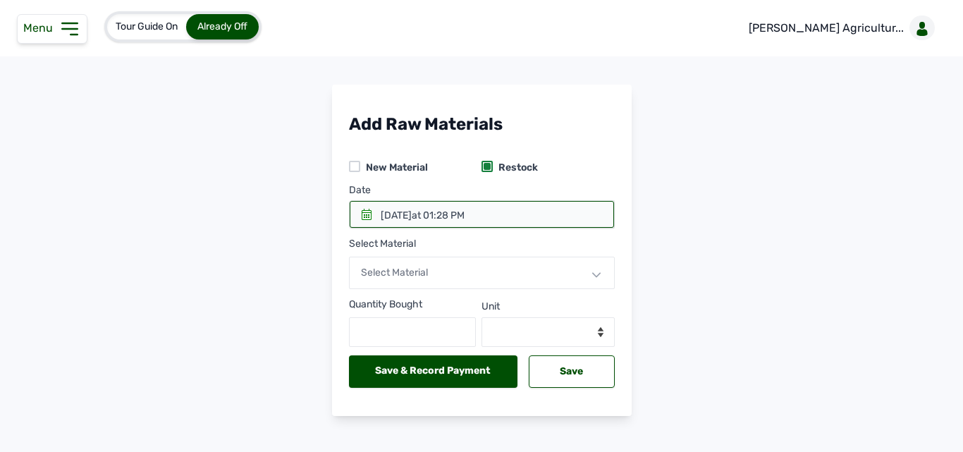
click at [363, 219] on icon at bounding box center [367, 214] width 10 height 11
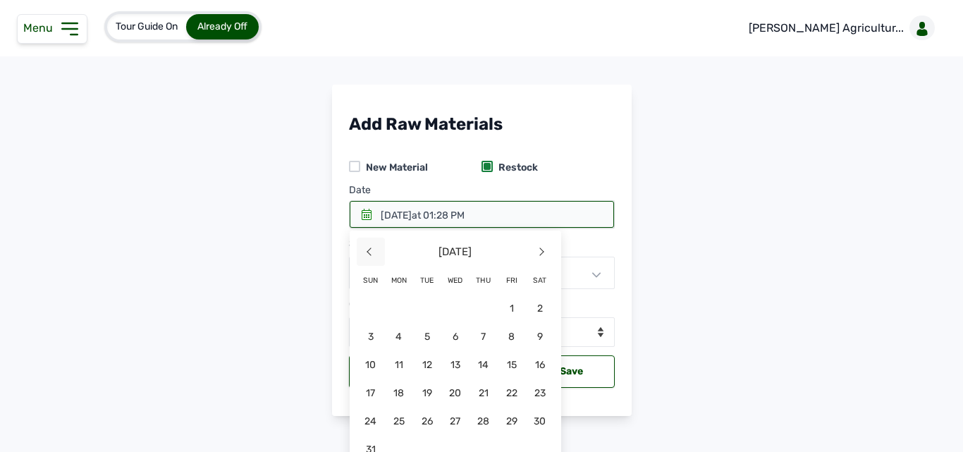
click at [363, 247] on span "<" at bounding box center [371, 251] width 28 height 28
click at [469, 407] on span "25" at bounding box center [455, 421] width 28 height 28
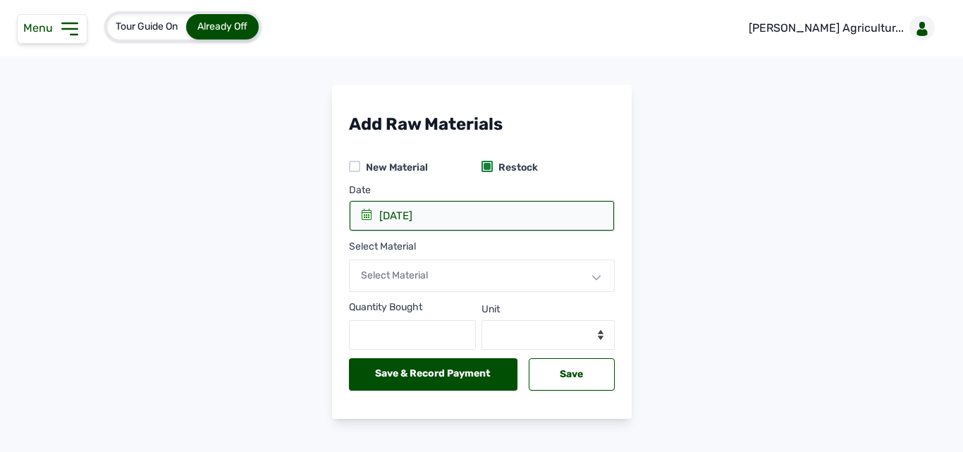
click at [427, 272] on div "Select Material" at bounding box center [482, 275] width 266 height 32
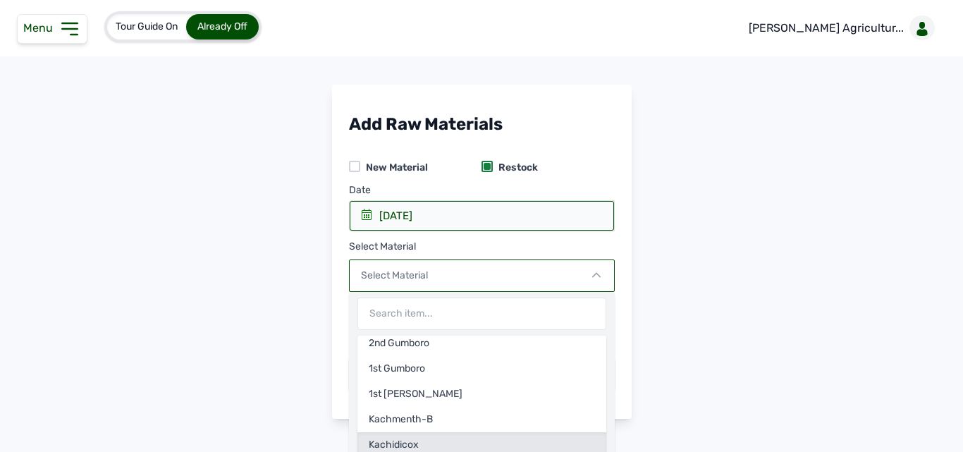
scroll to position [79, 0]
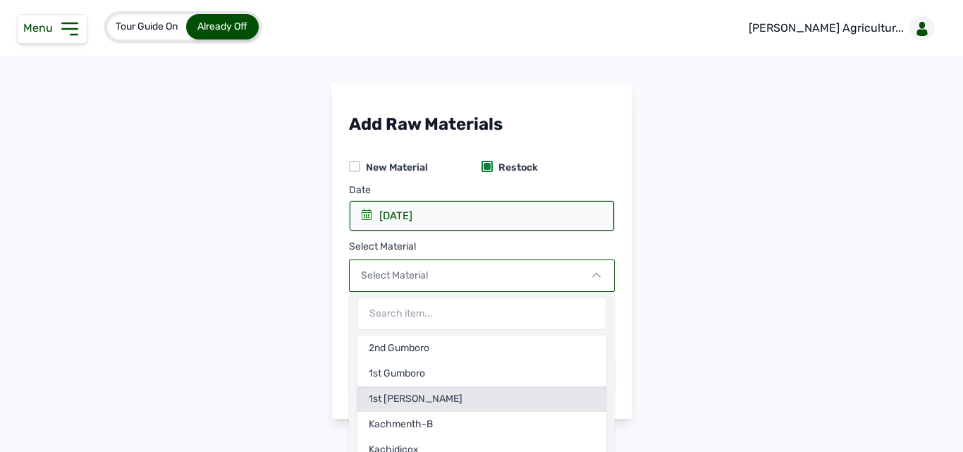
click at [405, 395] on div "1st [PERSON_NAME]" at bounding box center [481, 398] width 249 height 25
select select
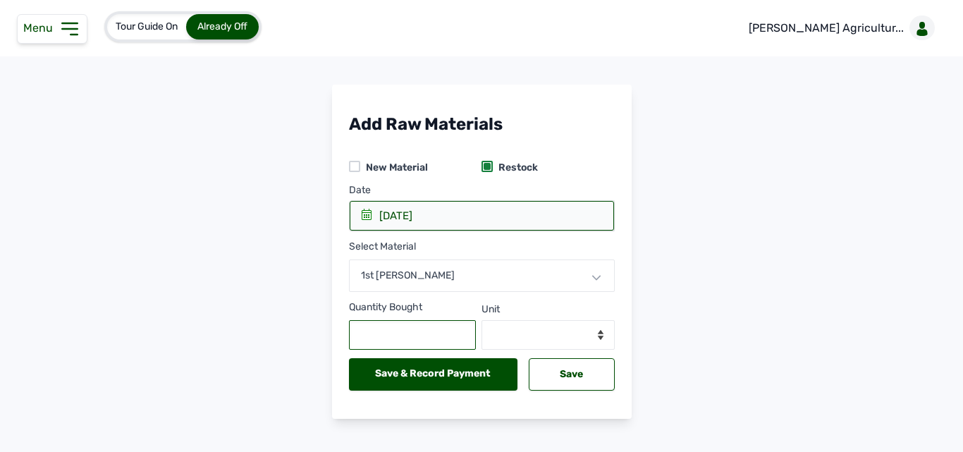
click at [403, 331] on input "text" at bounding box center [413, 335] width 128 height 30
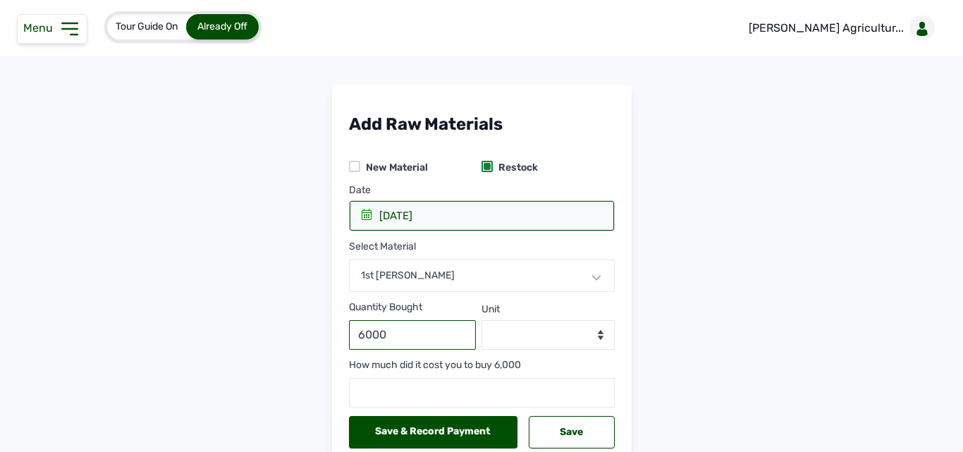
type input "6000"
click at [574, 342] on select "--Select unit-- Doses" at bounding box center [547, 335] width 133 height 30
select select "Doses"
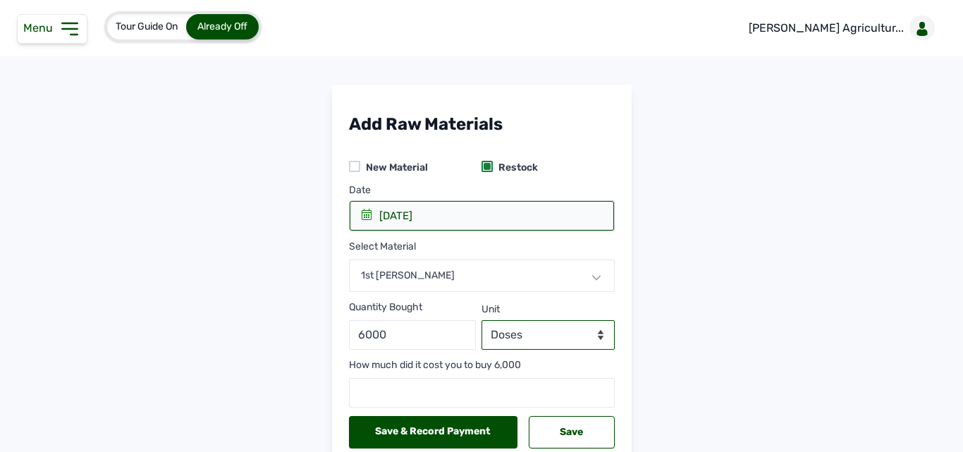
click at [481, 320] on select "--Select unit-- Doses" at bounding box center [547, 335] width 133 height 30
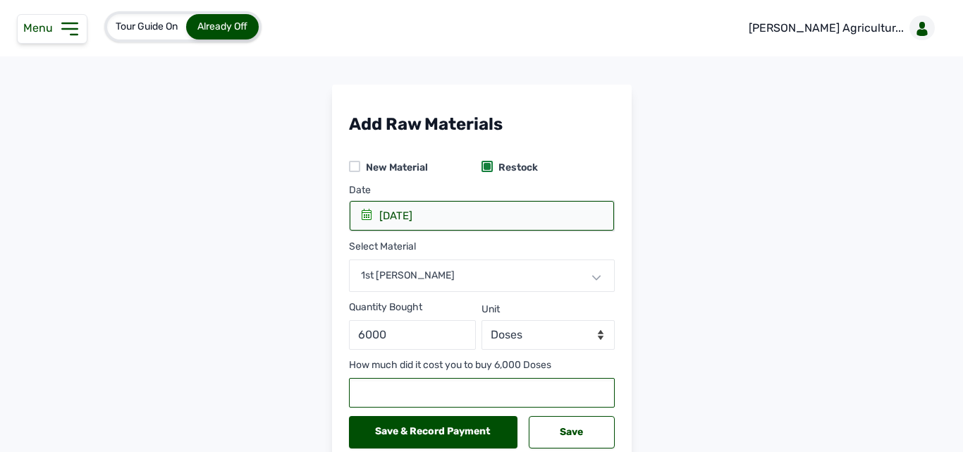
click at [455, 388] on input "number" at bounding box center [482, 393] width 266 height 30
type input "20700"
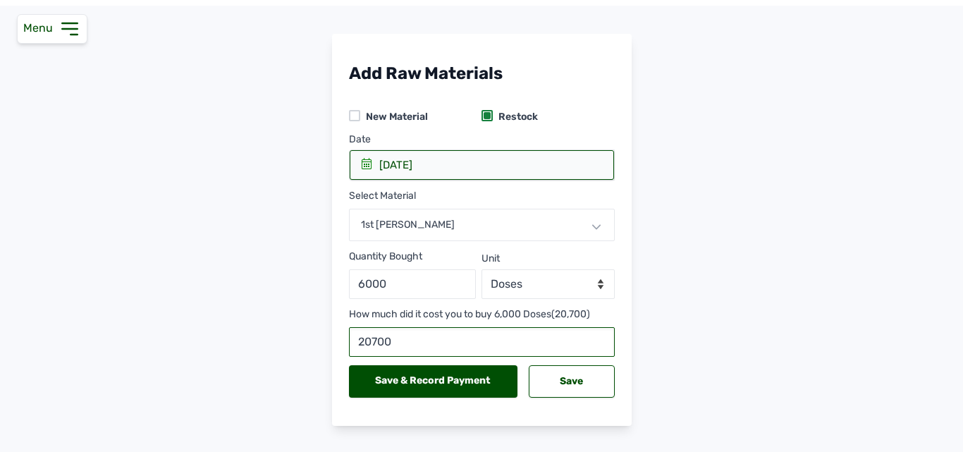
scroll to position [75, 0]
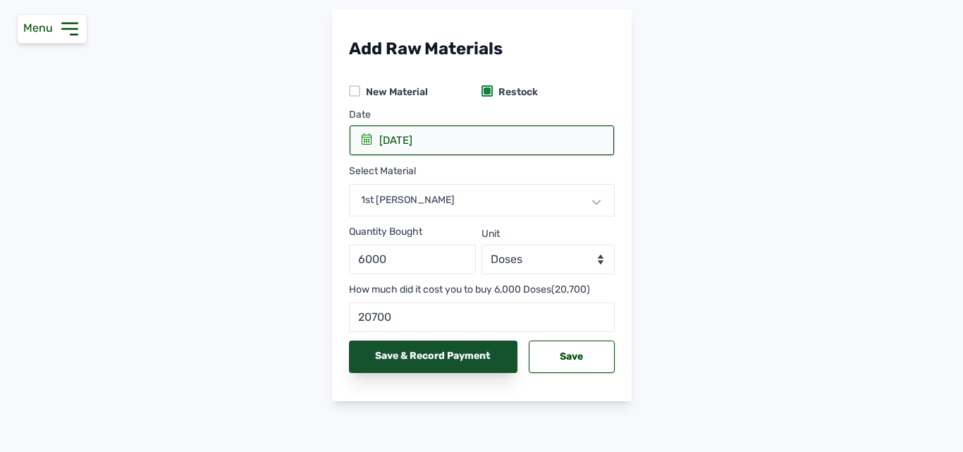
click at [451, 357] on div "Save & Record Payment" at bounding box center [433, 356] width 169 height 32
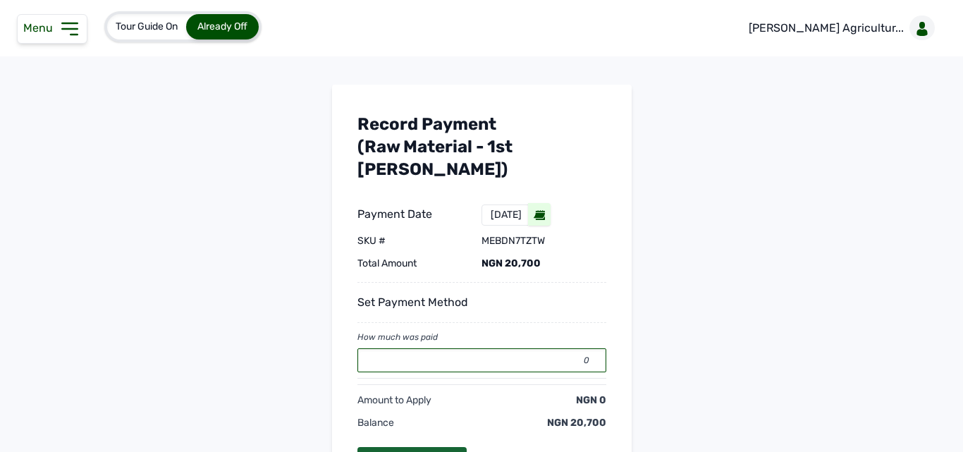
click at [440, 348] on input "0" at bounding box center [481, 360] width 249 height 24
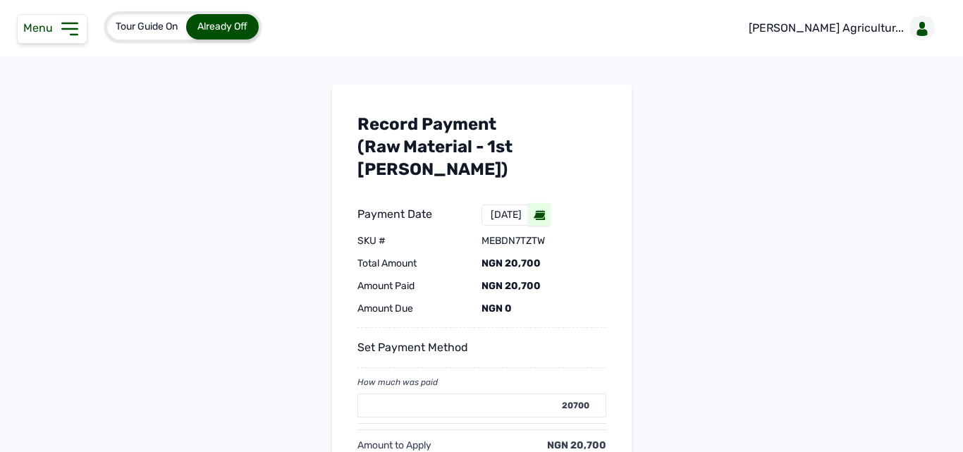
type input "0"
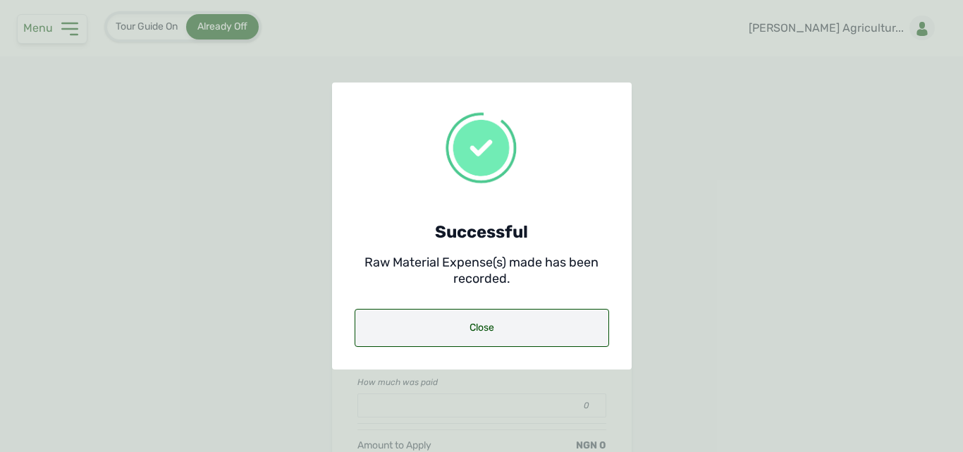
click at [459, 334] on div "Close" at bounding box center [481, 328] width 254 height 38
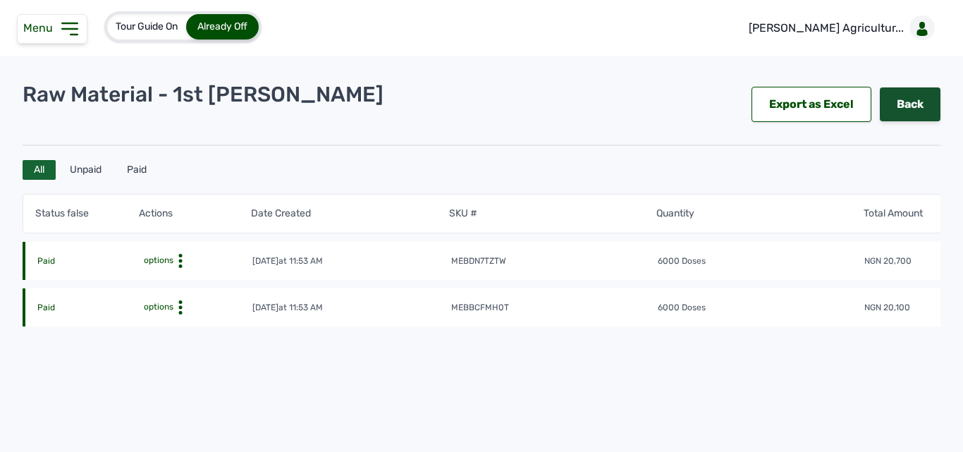
click at [898, 97] on link "Back" at bounding box center [909, 104] width 61 height 34
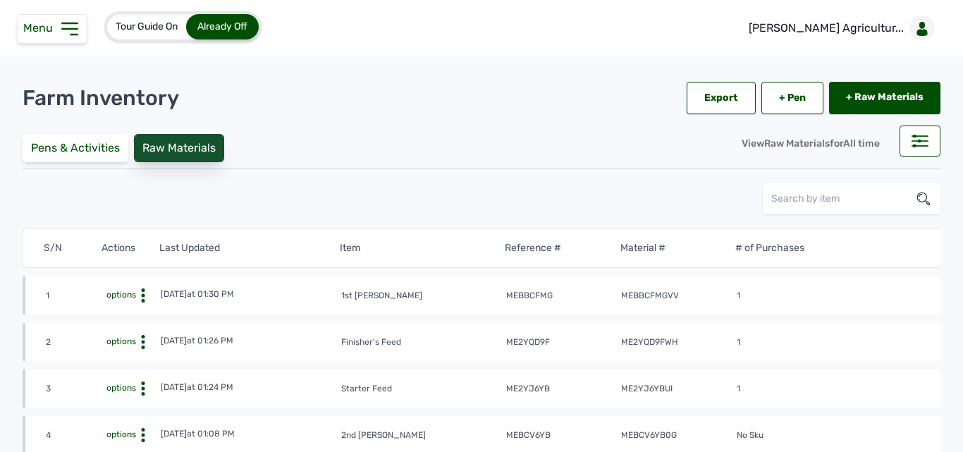
click at [197, 156] on div "Raw Materials" at bounding box center [179, 148] width 90 height 28
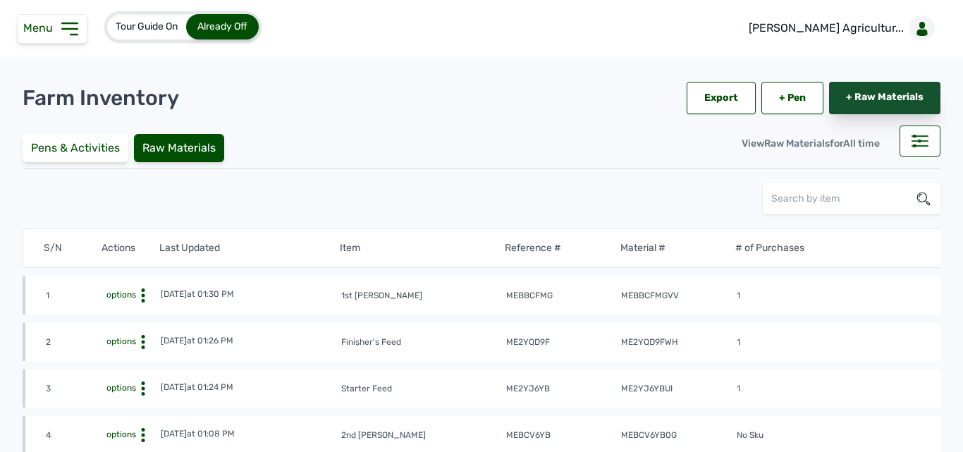
click at [855, 91] on link "+ Raw Materials" at bounding box center [884, 98] width 111 height 32
select select
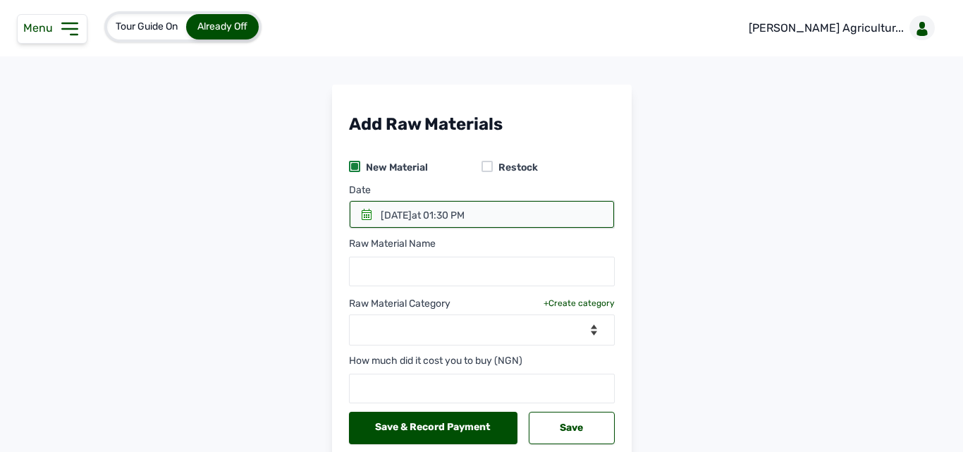
click at [481, 162] on div at bounding box center [486, 166] width 11 height 11
select select
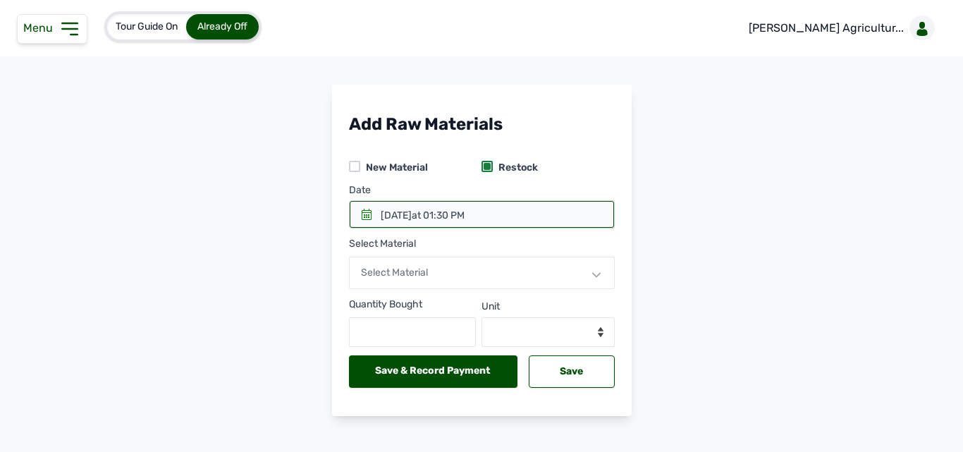
click at [362, 213] on icon at bounding box center [367, 214] width 10 height 11
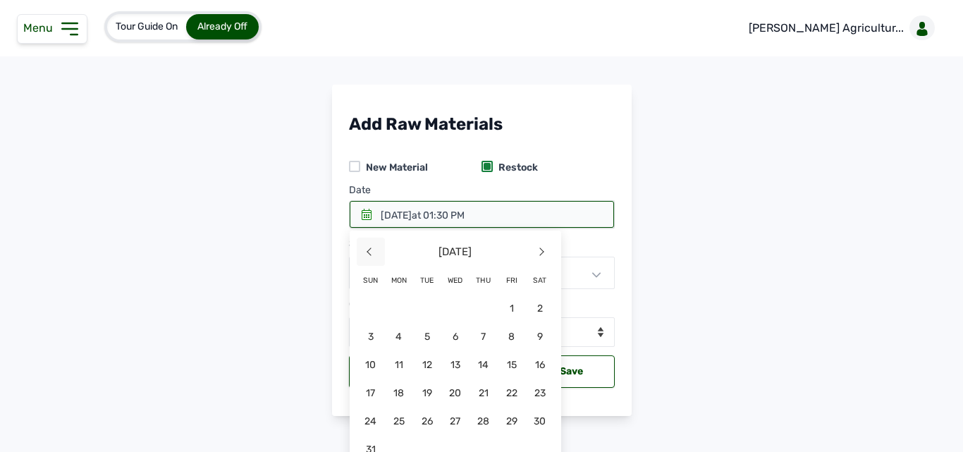
click at [362, 249] on span "<" at bounding box center [371, 251] width 28 height 28
click at [476, 424] on span "31" at bounding box center [483, 421] width 28 height 28
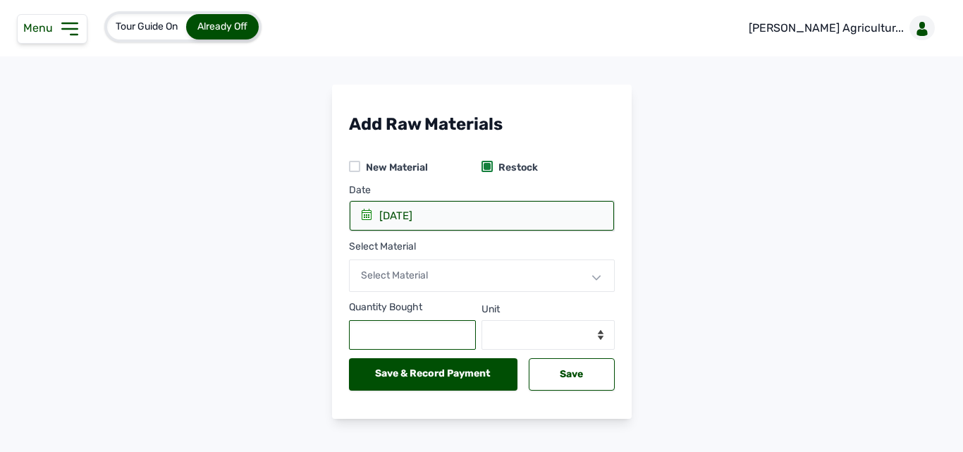
click at [433, 331] on input "text" at bounding box center [413, 335] width 128 height 30
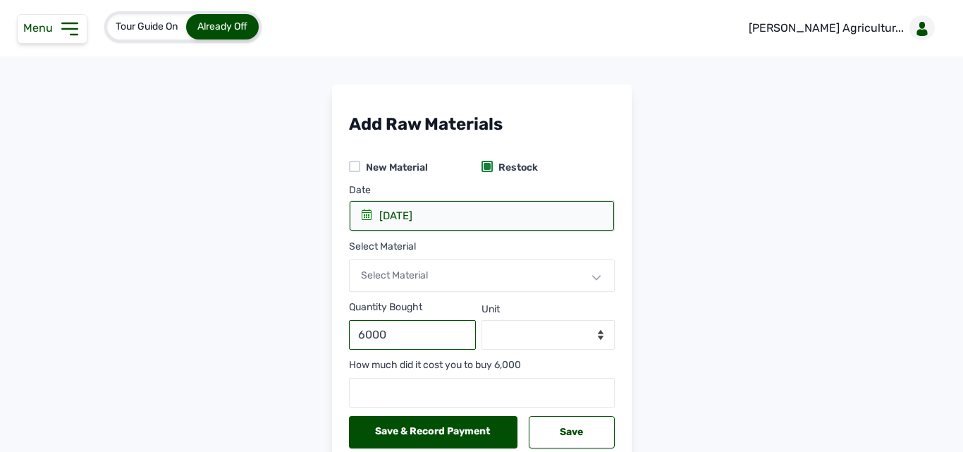
type input "6000"
click at [541, 327] on select "--Select unit--" at bounding box center [547, 335] width 133 height 30
click at [579, 333] on select "--Select unit--" at bounding box center [547, 335] width 133 height 30
click at [564, 273] on div "Select Material" at bounding box center [482, 275] width 266 height 32
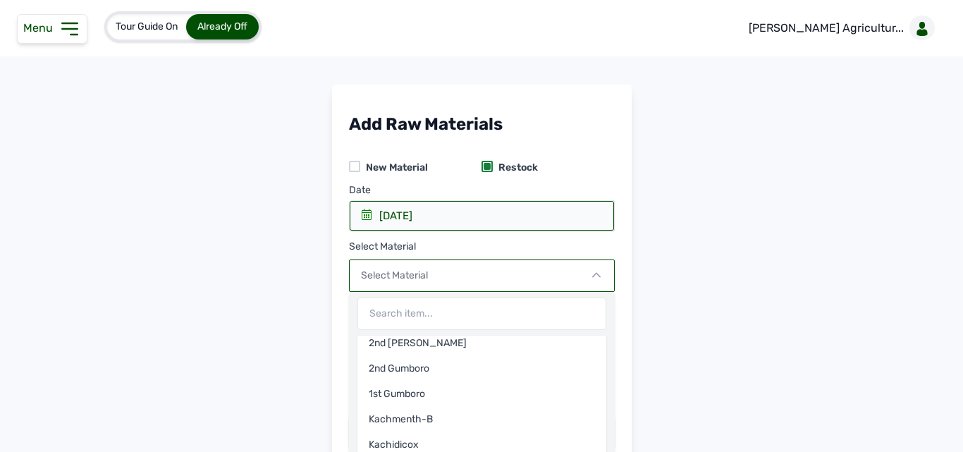
scroll to position [56, 0]
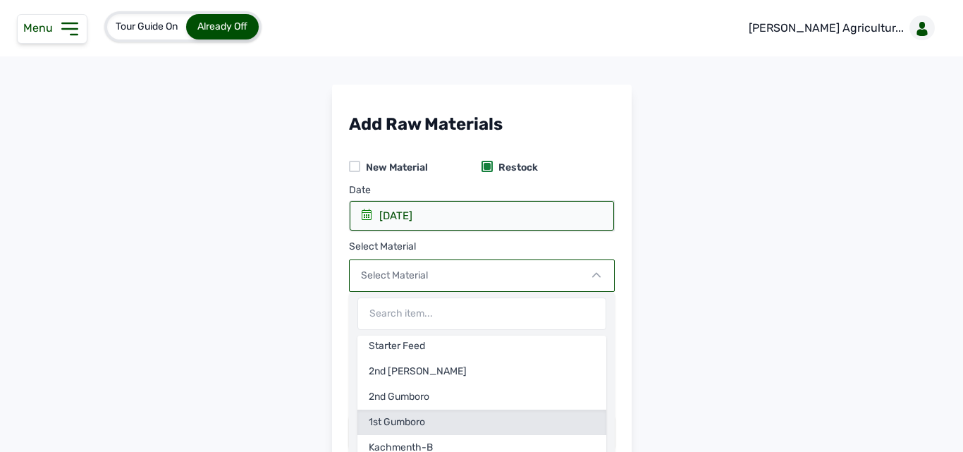
click at [434, 421] on div "1st Gumboro" at bounding box center [481, 421] width 249 height 25
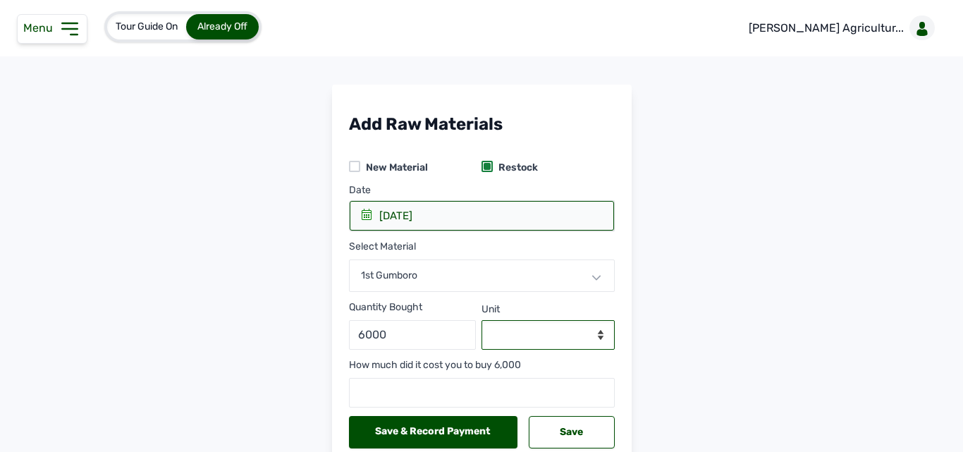
click at [499, 329] on select "--Select unit-- doses" at bounding box center [547, 335] width 133 height 30
select select "doses"
click at [481, 320] on select "--Select unit-- doses" at bounding box center [547, 335] width 133 height 30
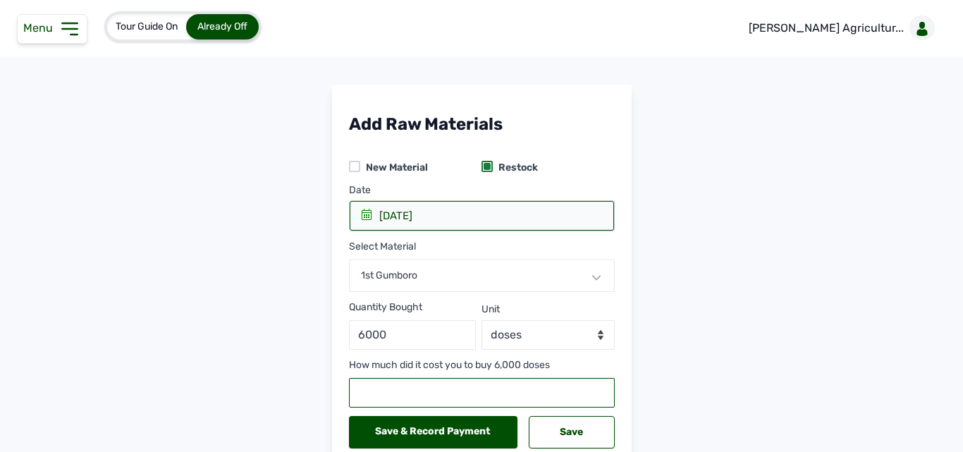
click at [486, 385] on input "number" at bounding box center [482, 393] width 266 height 30
type input "41700"
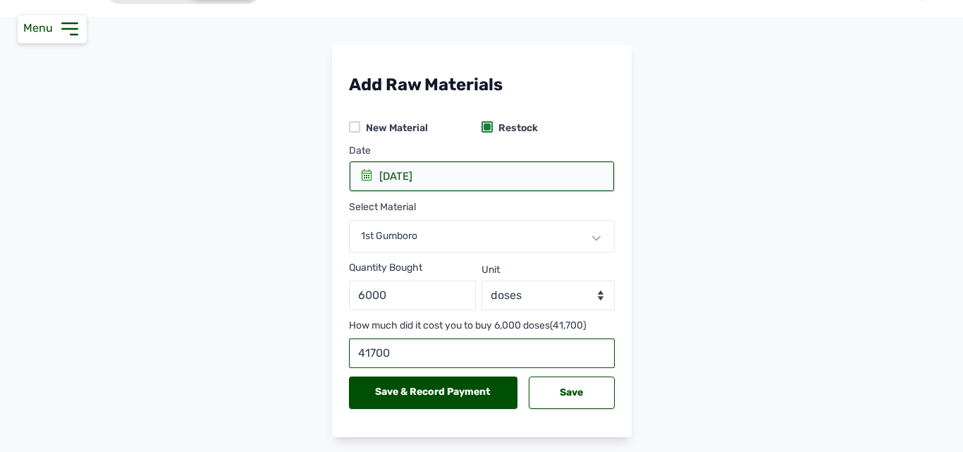
scroll to position [75, 0]
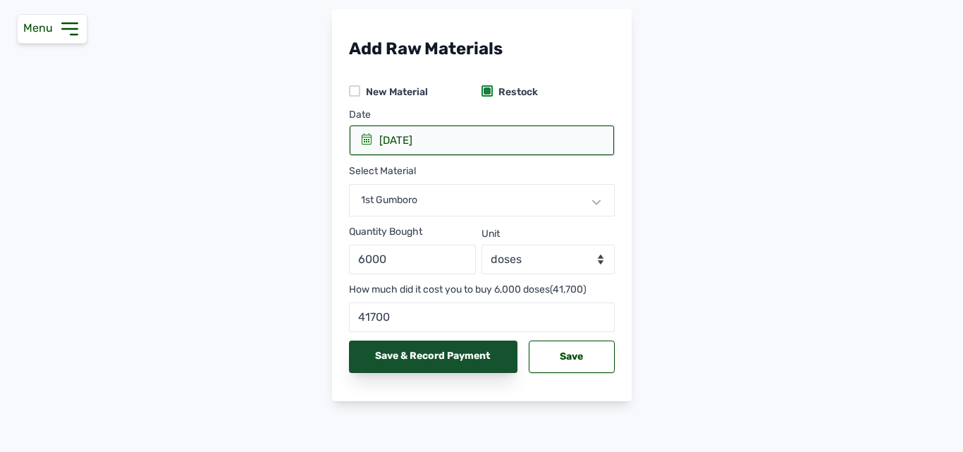
click at [447, 346] on div "Save & Record Payment" at bounding box center [433, 356] width 169 height 32
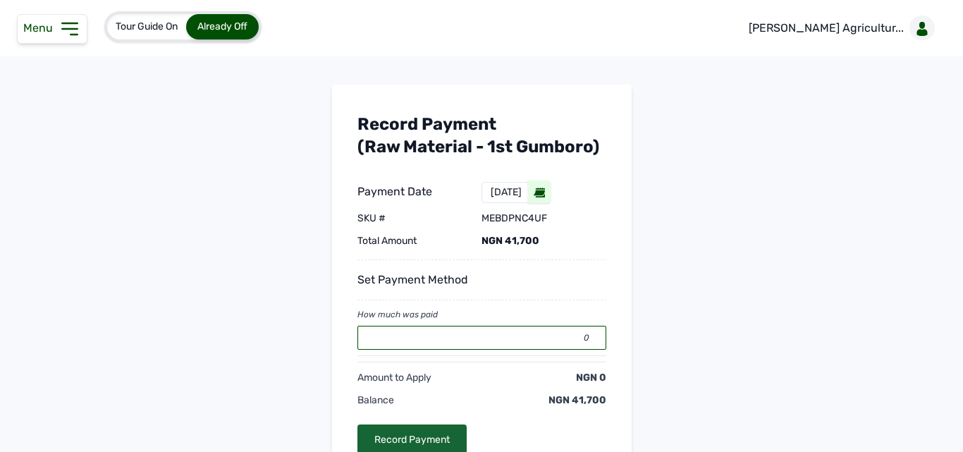
click at [459, 342] on input "0" at bounding box center [481, 338] width 249 height 24
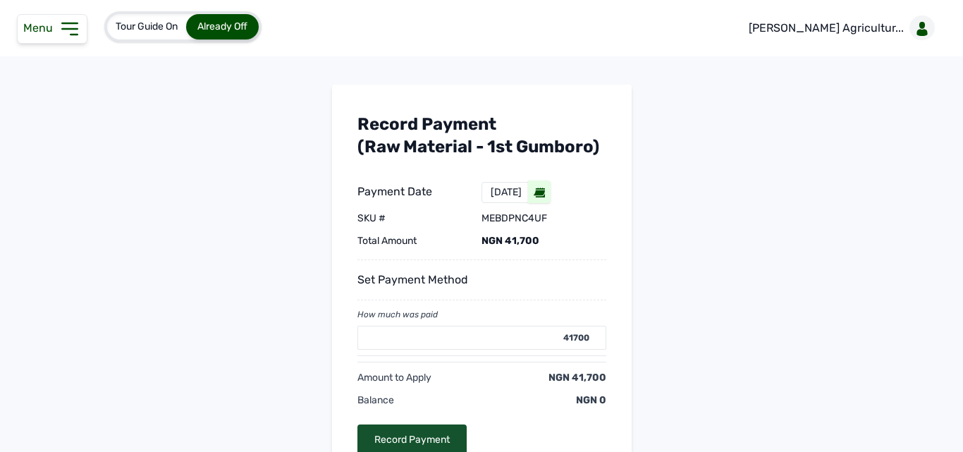
click at [387, 433] on div "Record Payment" at bounding box center [411, 439] width 109 height 31
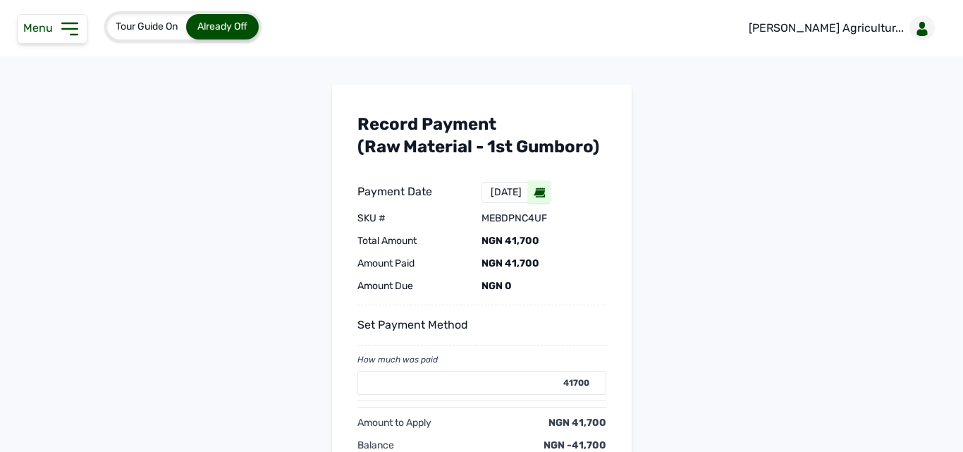
type input "0"
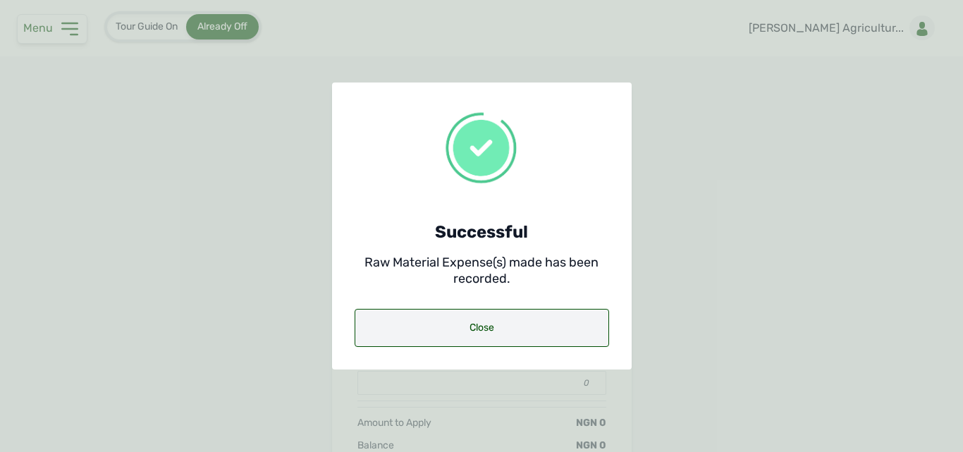
click at [479, 320] on div "Close" at bounding box center [481, 328] width 254 height 38
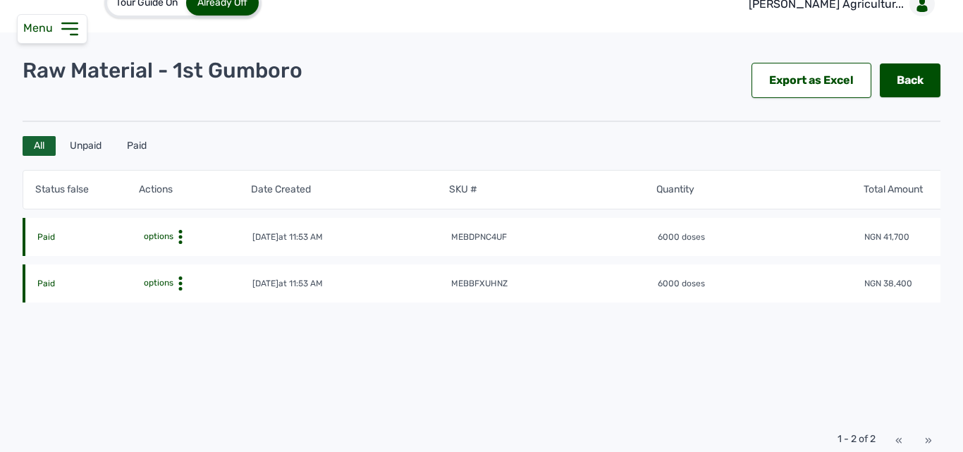
scroll to position [14, 0]
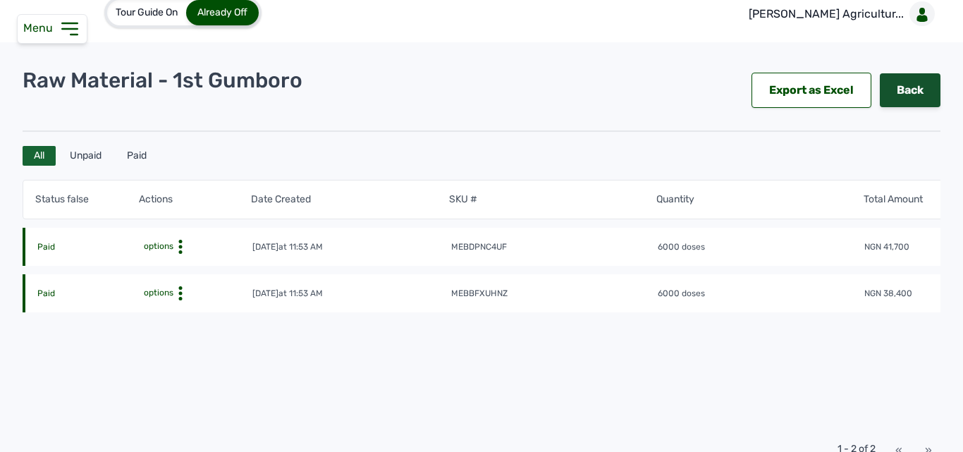
click at [906, 78] on link "Back" at bounding box center [909, 90] width 61 height 34
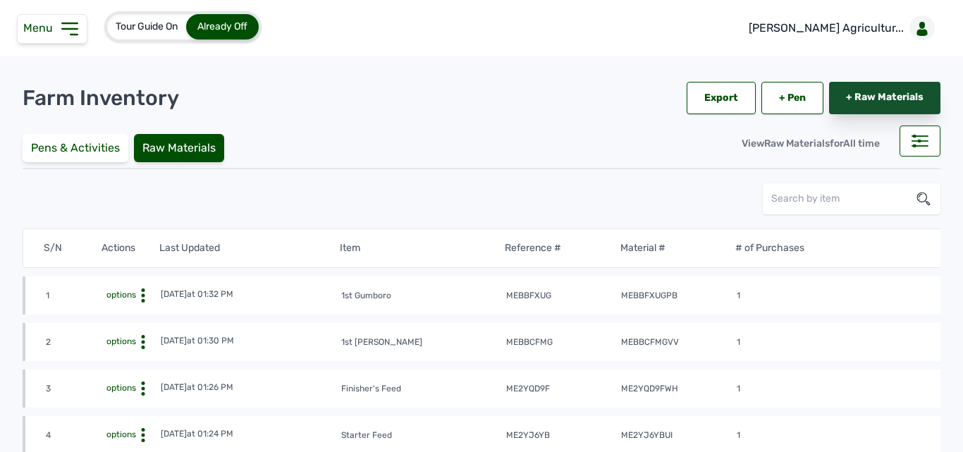
click at [879, 94] on link "+ Raw Materials" at bounding box center [884, 98] width 111 height 32
select select
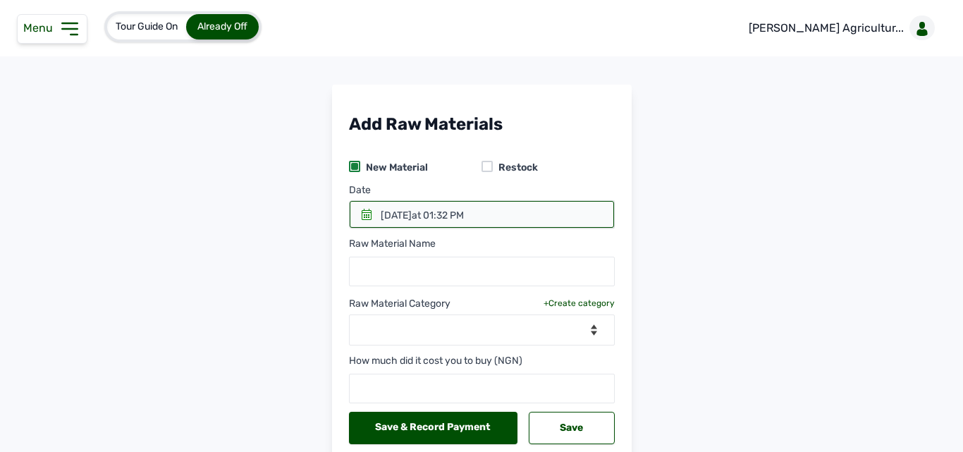
click at [485, 168] on div at bounding box center [486, 166] width 11 height 11
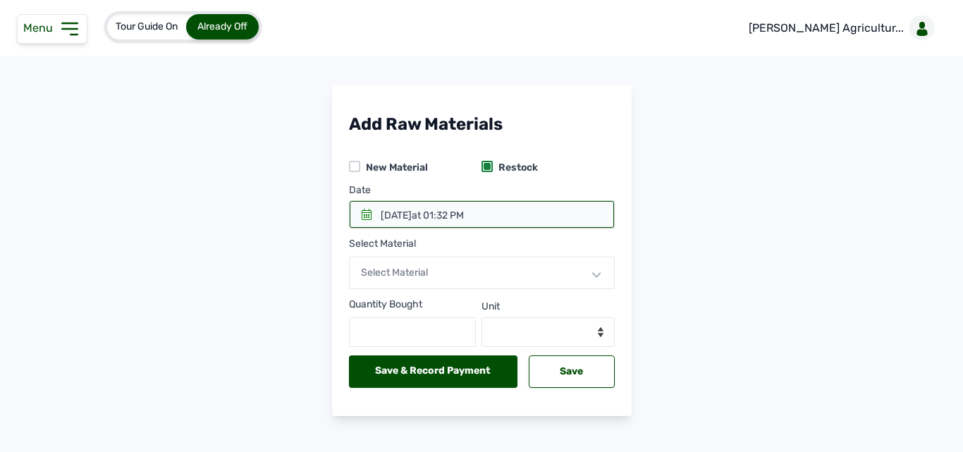
click at [362, 215] on icon at bounding box center [367, 214] width 10 height 11
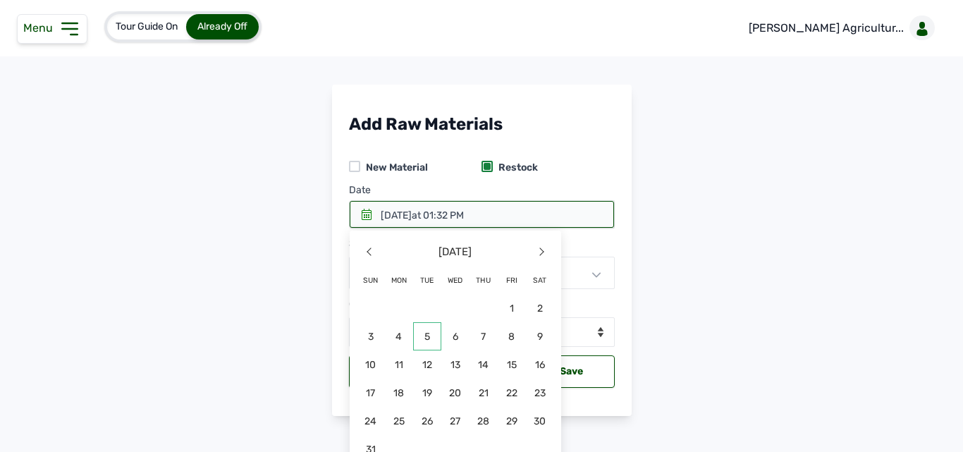
click at [385, 350] on span "5" at bounding box center [371, 364] width 28 height 28
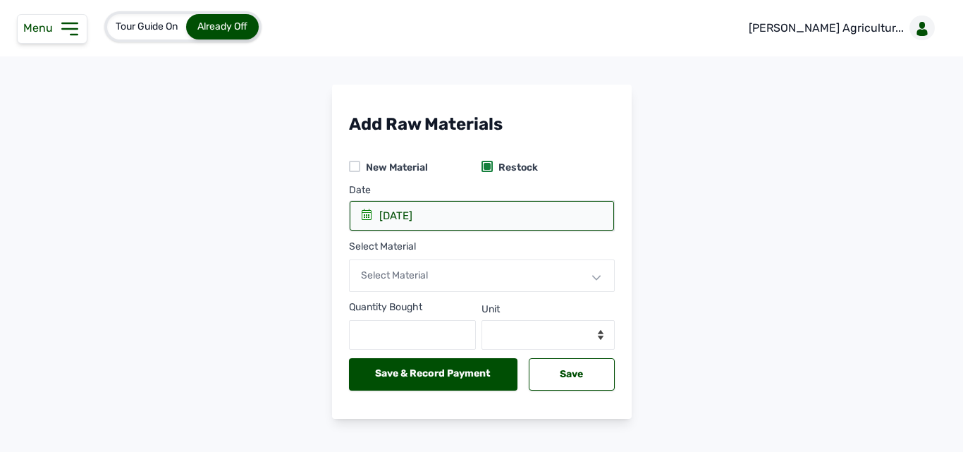
click at [424, 271] on span "Select Material" at bounding box center [394, 275] width 67 height 12
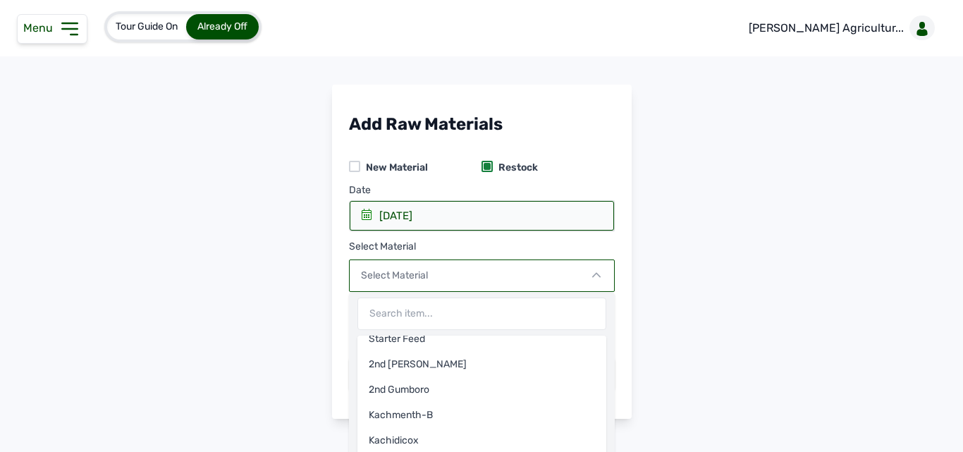
scroll to position [91, 0]
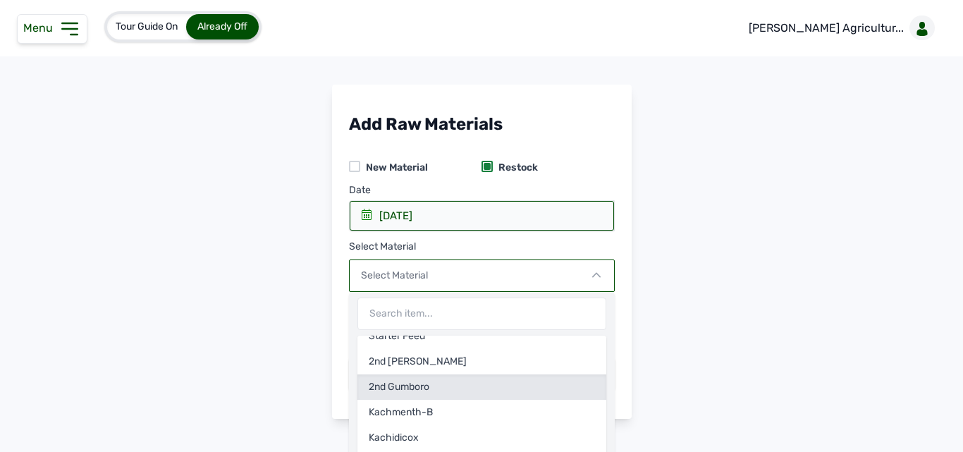
click at [433, 382] on div "2nd Gumboro" at bounding box center [481, 386] width 249 height 25
select select
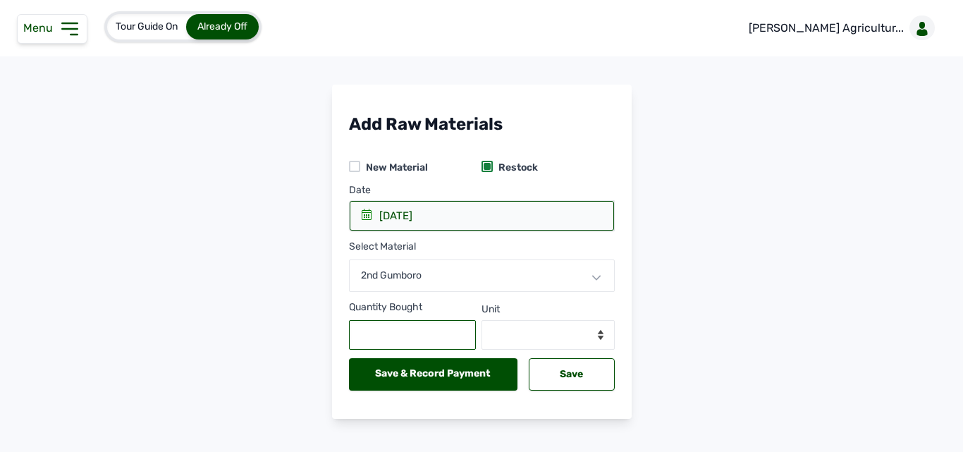
click at [426, 333] on input "text" at bounding box center [413, 335] width 128 height 30
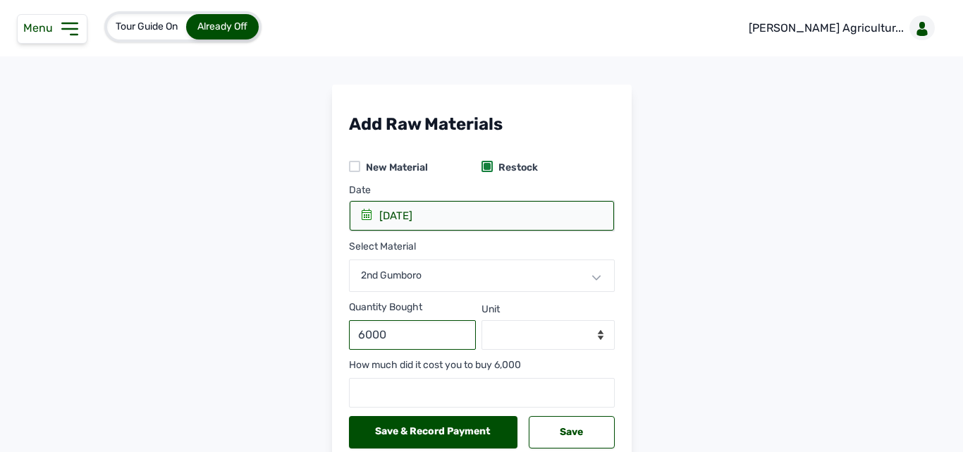
type input "6000"
click at [517, 333] on select "--Select unit-- doses" at bounding box center [547, 335] width 133 height 30
select select "doses"
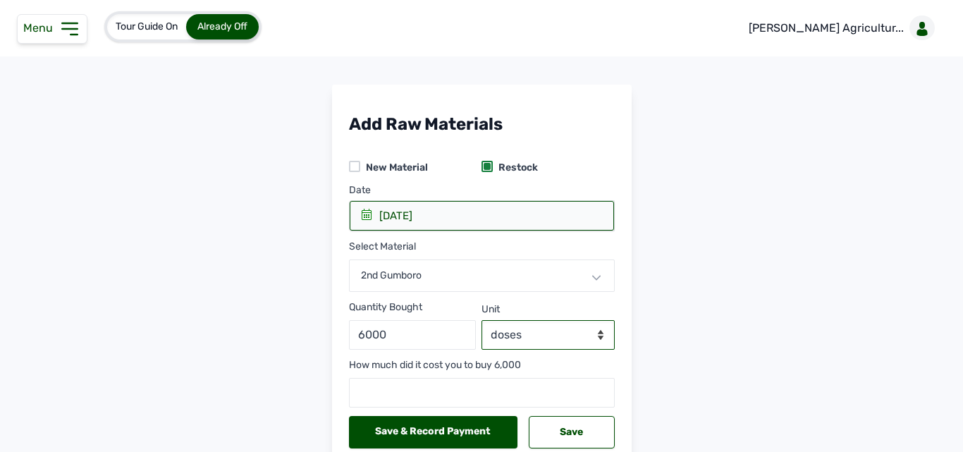
click at [481, 320] on select "--Select unit-- doses" at bounding box center [547, 335] width 133 height 30
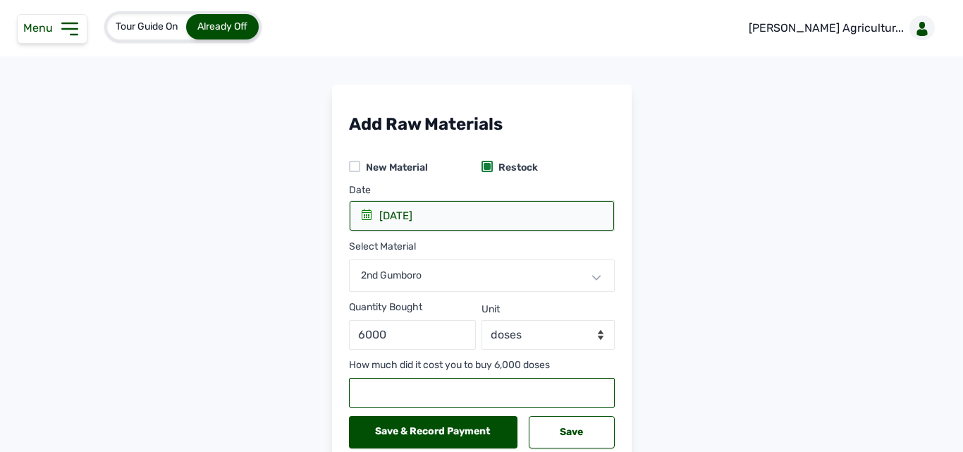
click at [469, 390] on input "number" at bounding box center [482, 393] width 266 height 30
type input "41400"
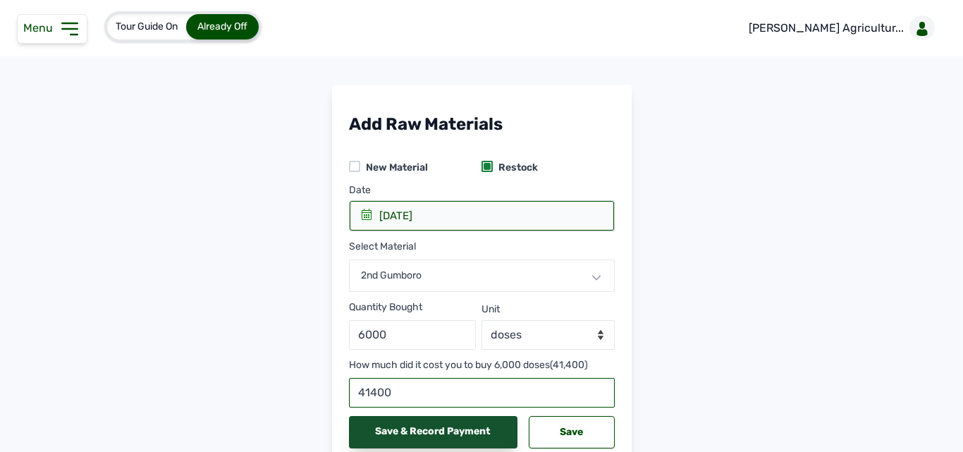
click at [450, 433] on div "Save & Record Payment" at bounding box center [433, 432] width 169 height 32
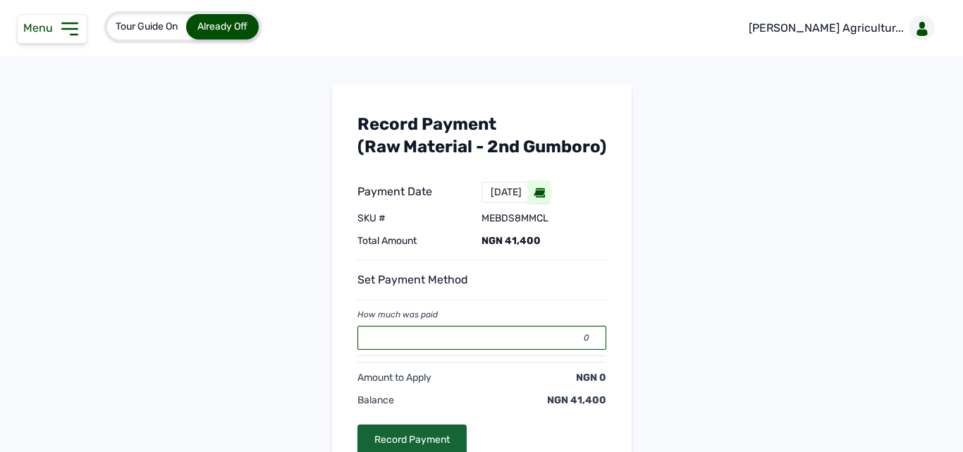
click at [445, 350] on input "0" at bounding box center [481, 338] width 249 height 24
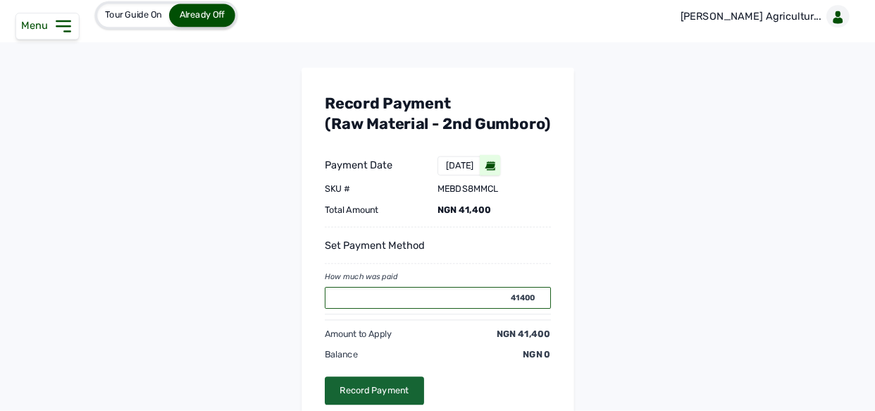
scroll to position [12, 0]
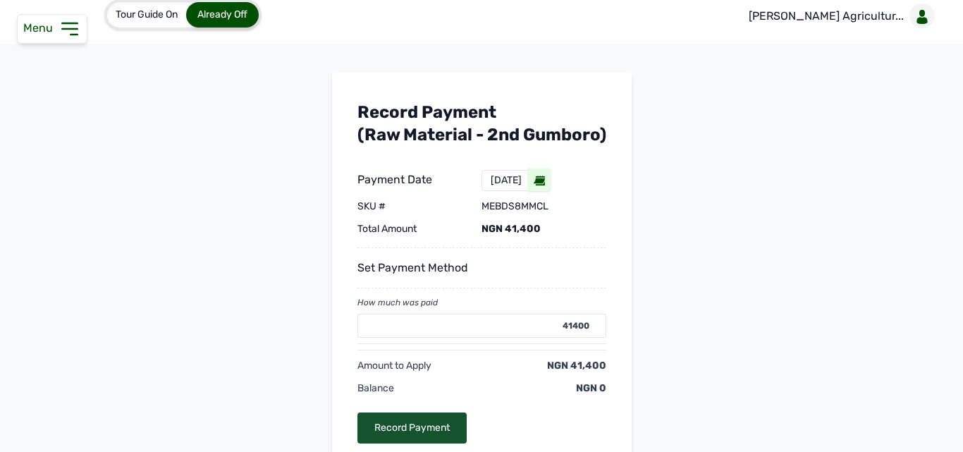
click at [412, 443] on div "Record Payment" at bounding box center [411, 427] width 109 height 31
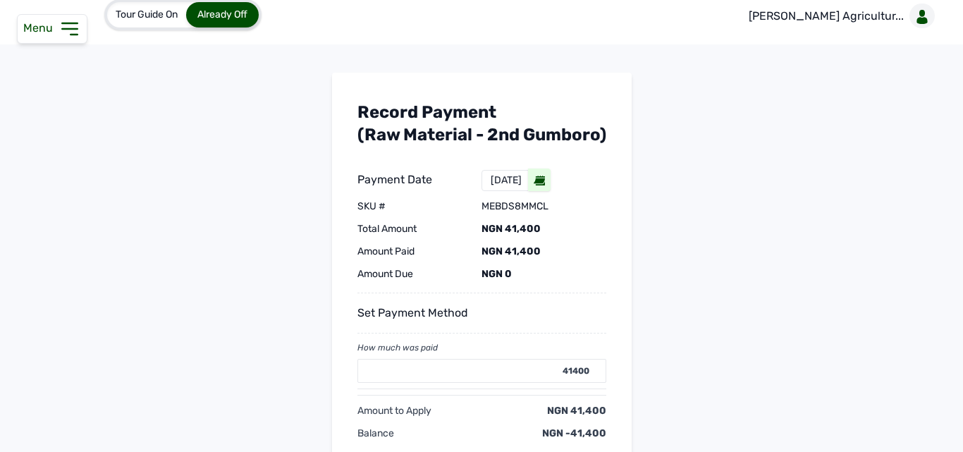
type input "0"
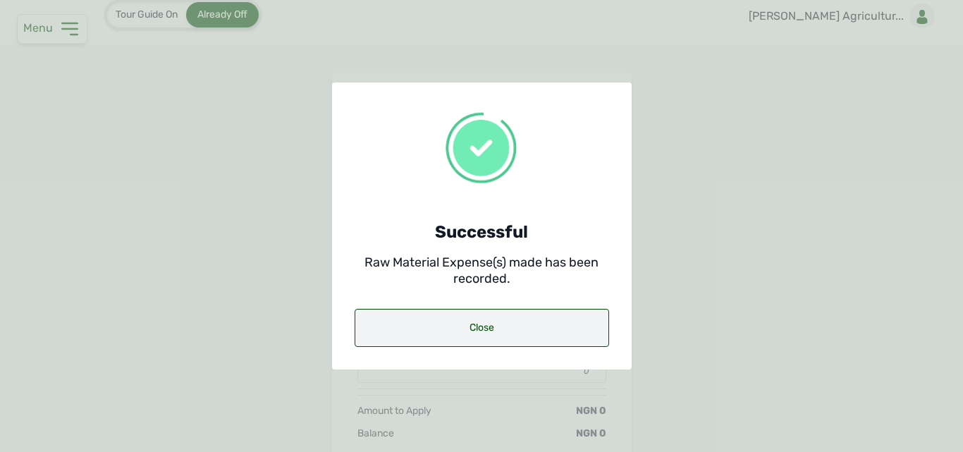
click at [447, 343] on div "Close" at bounding box center [481, 328] width 254 height 38
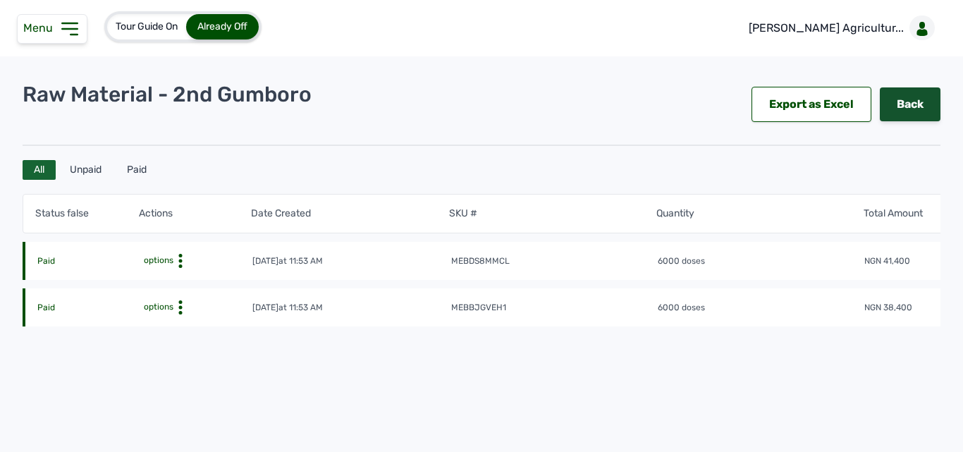
click at [880, 98] on link "Back" at bounding box center [909, 104] width 61 height 34
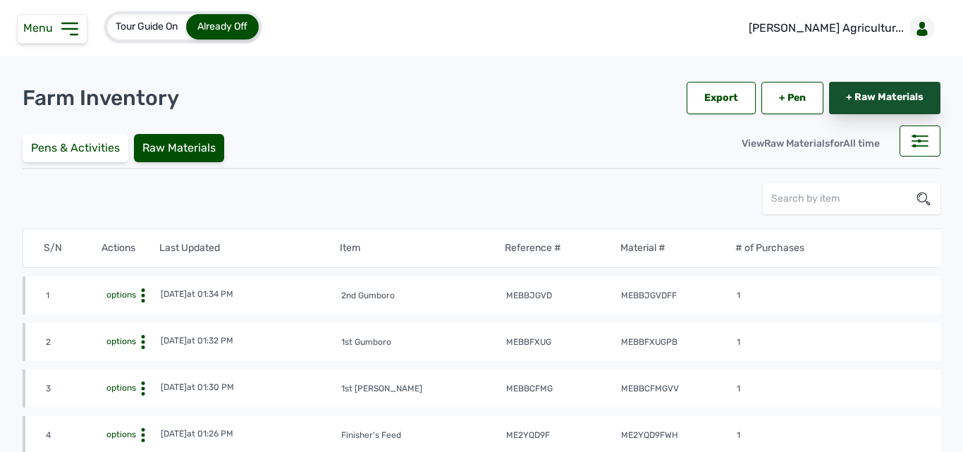
click at [879, 92] on link "+ Raw Materials" at bounding box center [884, 98] width 111 height 32
select select
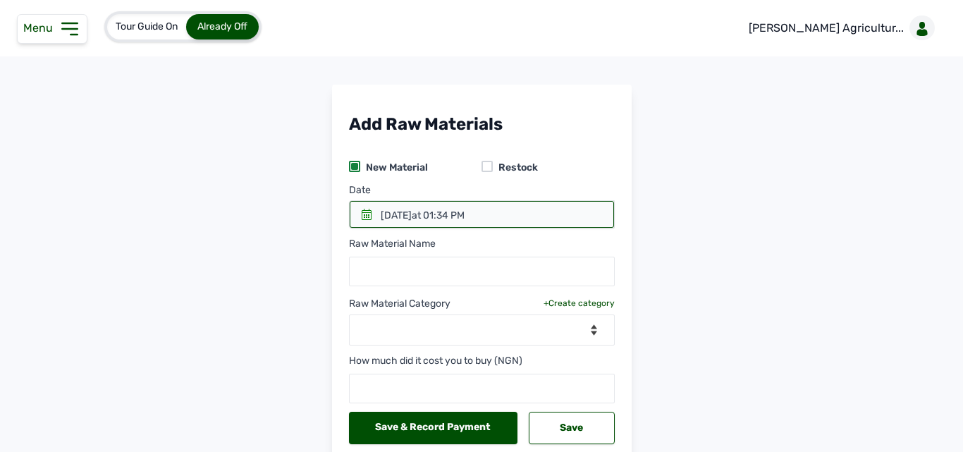
click at [355, 216] on div at bounding box center [482, 214] width 264 height 27
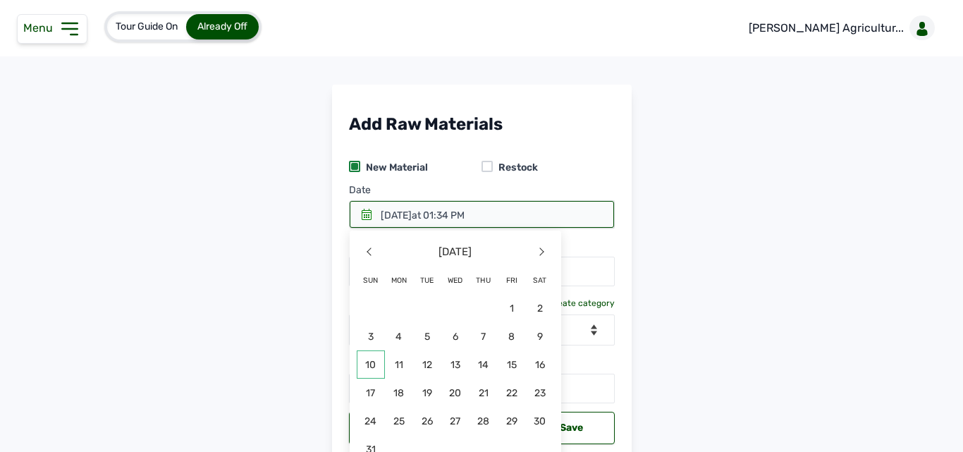
click at [365, 363] on span "10" at bounding box center [371, 364] width 28 height 28
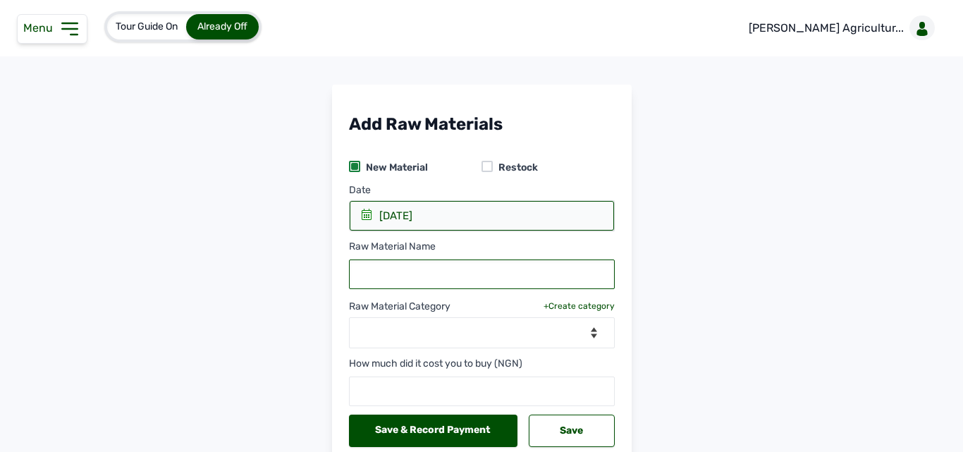
click at [413, 268] on input "text" at bounding box center [482, 274] width 266 height 30
click at [485, 161] on div at bounding box center [486, 166] width 11 height 11
select select
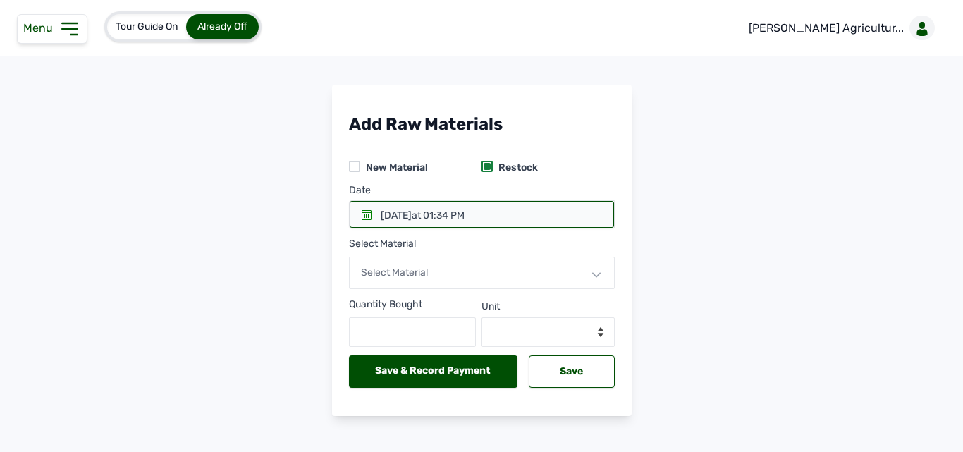
click at [368, 215] on icon at bounding box center [366, 214] width 11 height 11
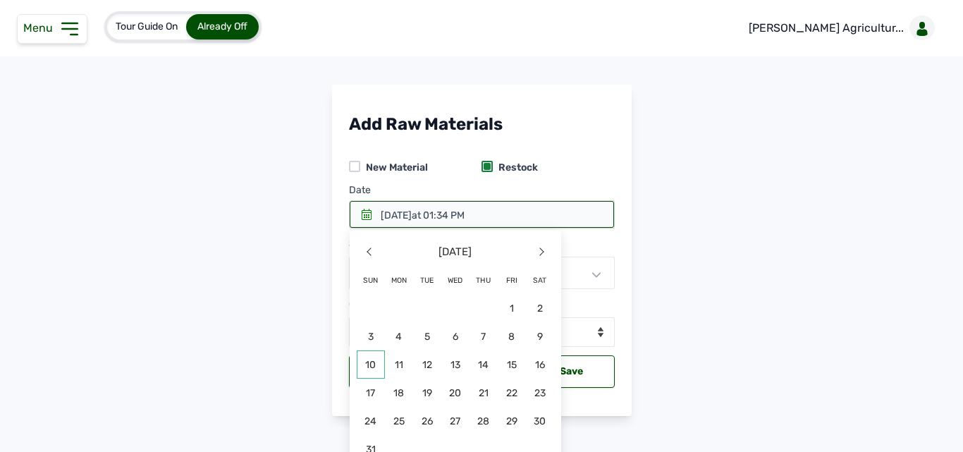
click at [369, 355] on span "10" at bounding box center [371, 364] width 28 height 28
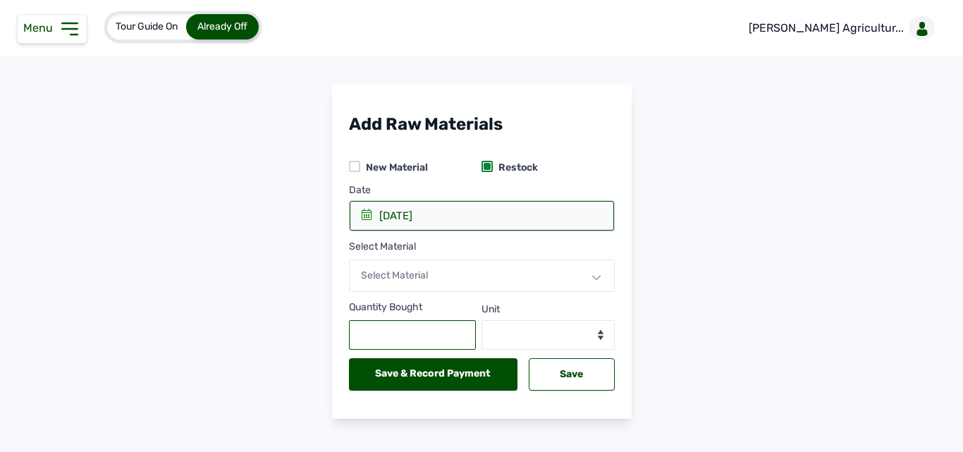
click at [421, 335] on input "text" at bounding box center [413, 335] width 128 height 30
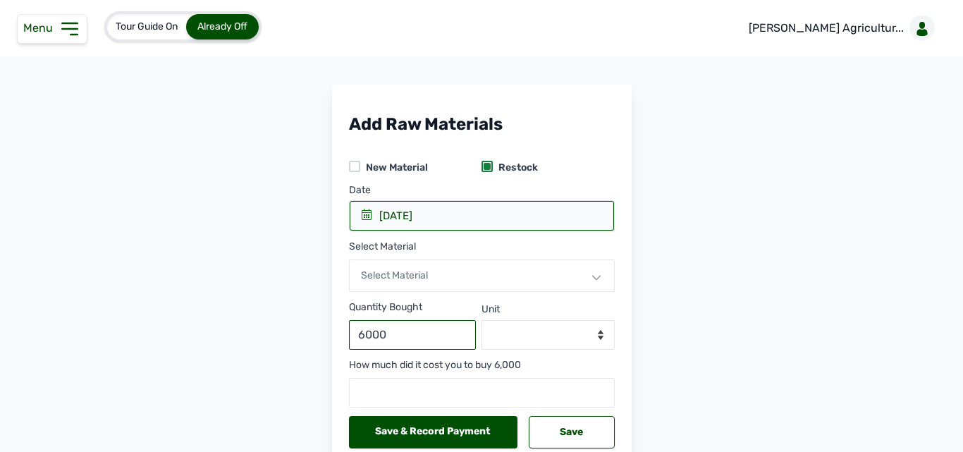
type input "6000"
click at [537, 331] on select "--Select unit--" at bounding box center [547, 335] width 133 height 30
click at [574, 340] on select "--Select unit--" at bounding box center [547, 335] width 133 height 30
click at [593, 335] on select "--Select unit--" at bounding box center [547, 335] width 133 height 30
click at [557, 271] on div "Select Material" at bounding box center [482, 275] width 266 height 32
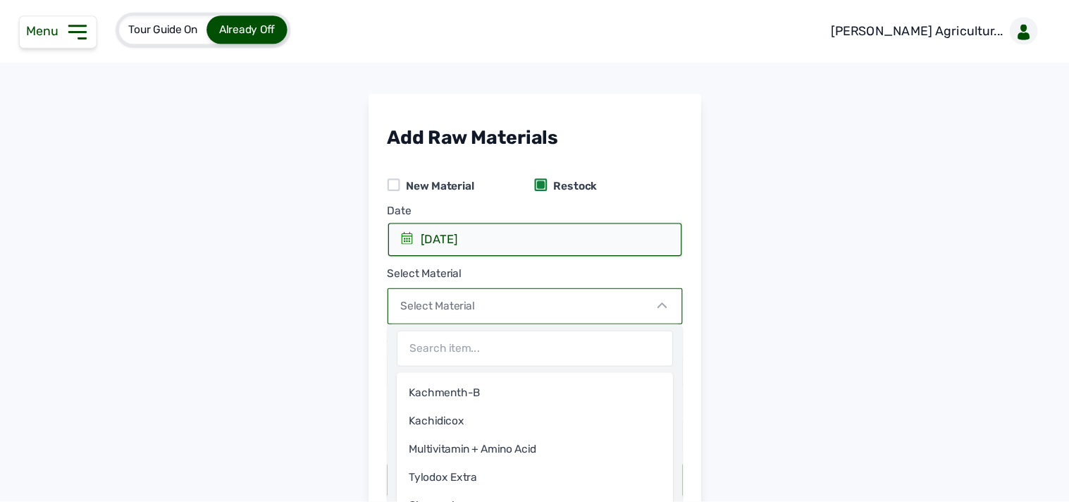
scroll to position [149, 0]
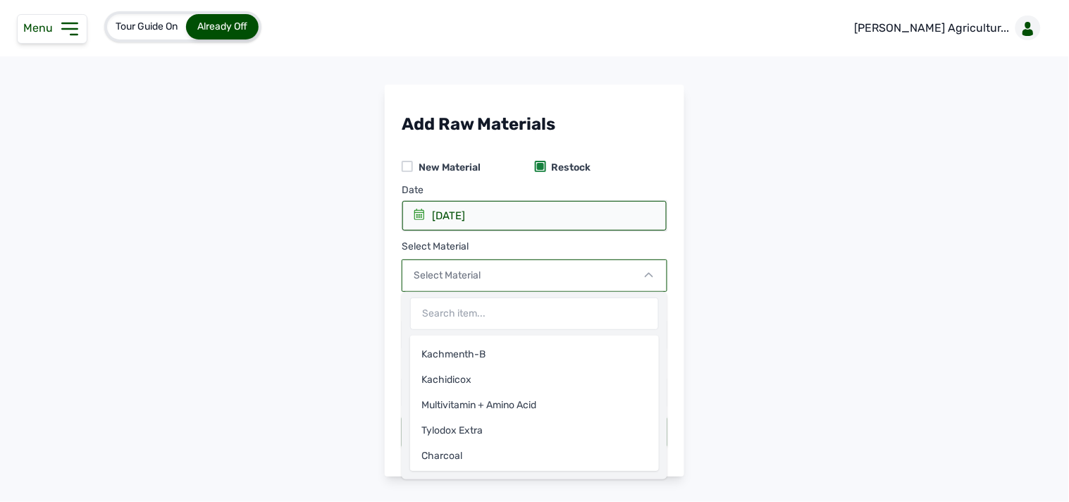
click at [569, 273] on div "Select Material" at bounding box center [535, 275] width 266 height 32
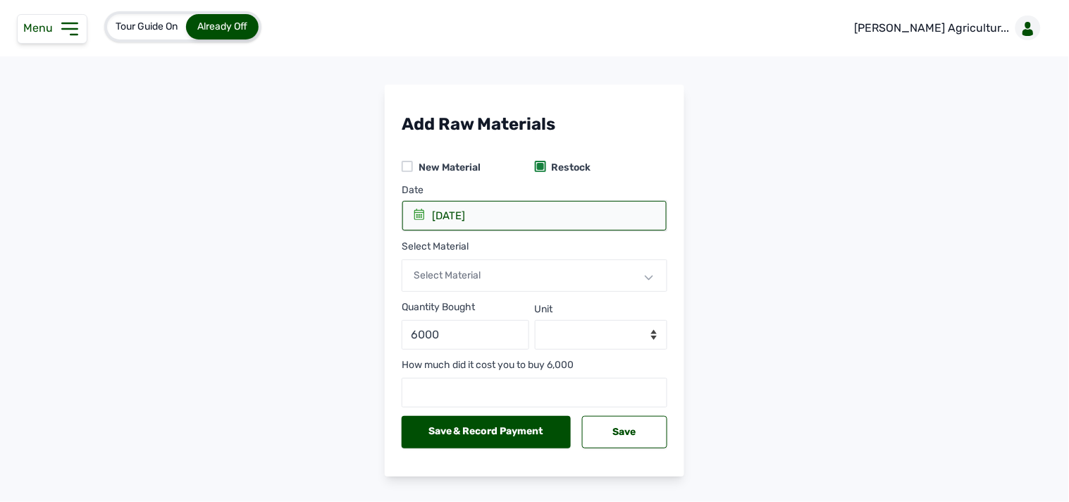
click at [569, 273] on div "Select Material" at bounding box center [535, 275] width 266 height 32
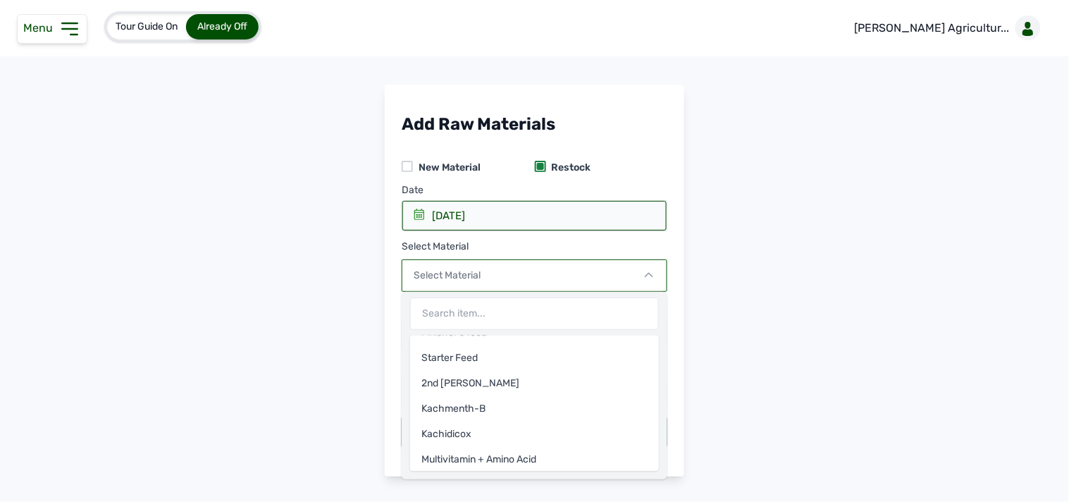
scroll to position [88, 0]
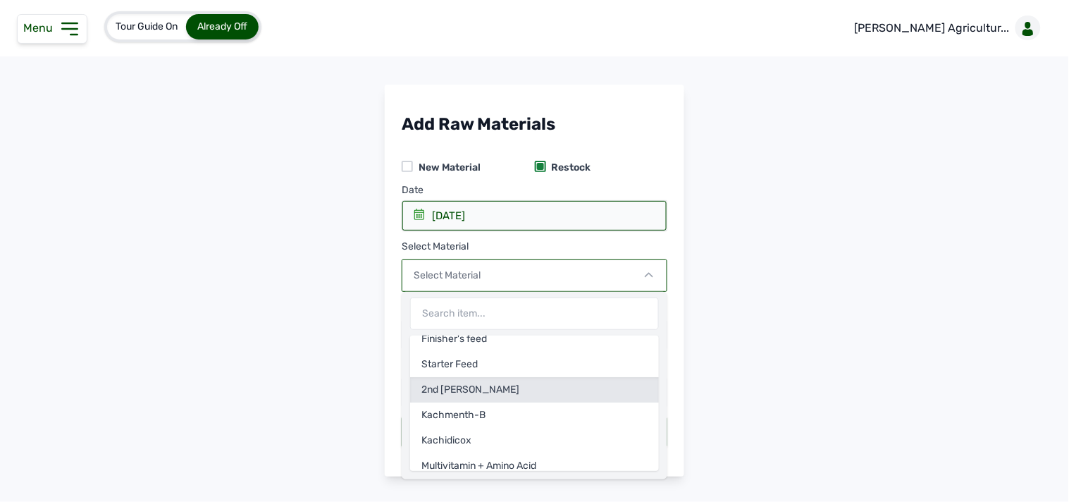
click at [527, 386] on div "2nd [PERSON_NAME]" at bounding box center [534, 389] width 249 height 25
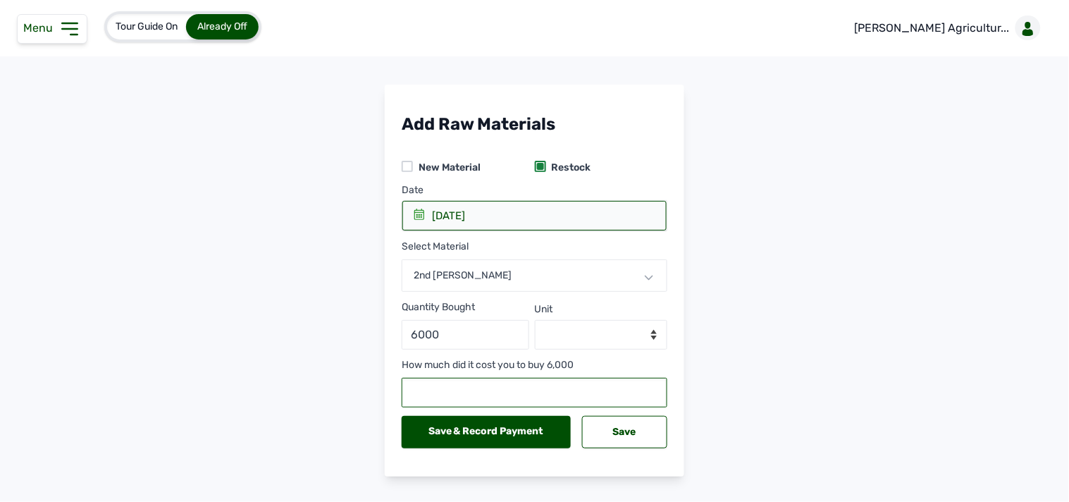
click at [477, 391] on input "number" at bounding box center [535, 393] width 266 height 30
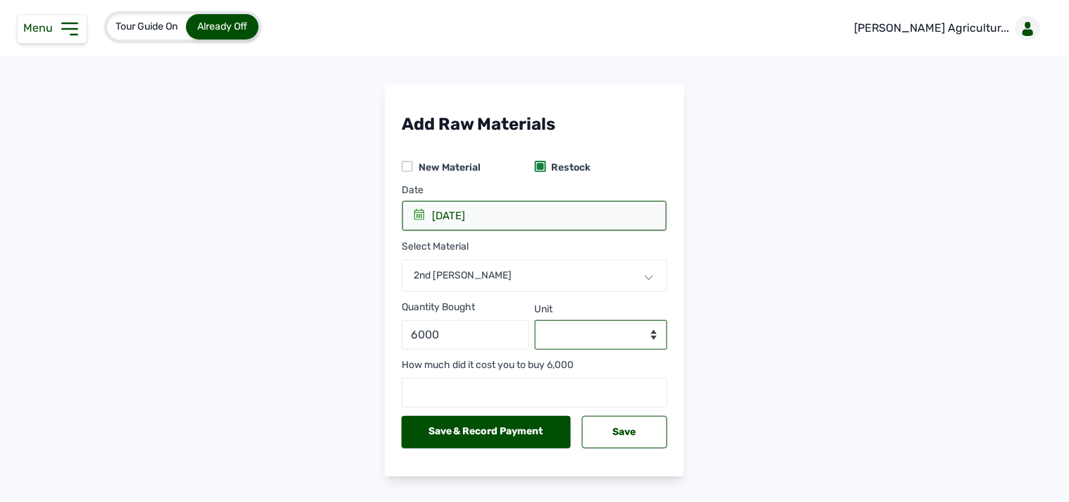
click at [600, 335] on select "--Select unit-- doses" at bounding box center [601, 335] width 133 height 30
select select "doses"
click at [535, 320] on select "--Select unit-- doses" at bounding box center [601, 335] width 133 height 30
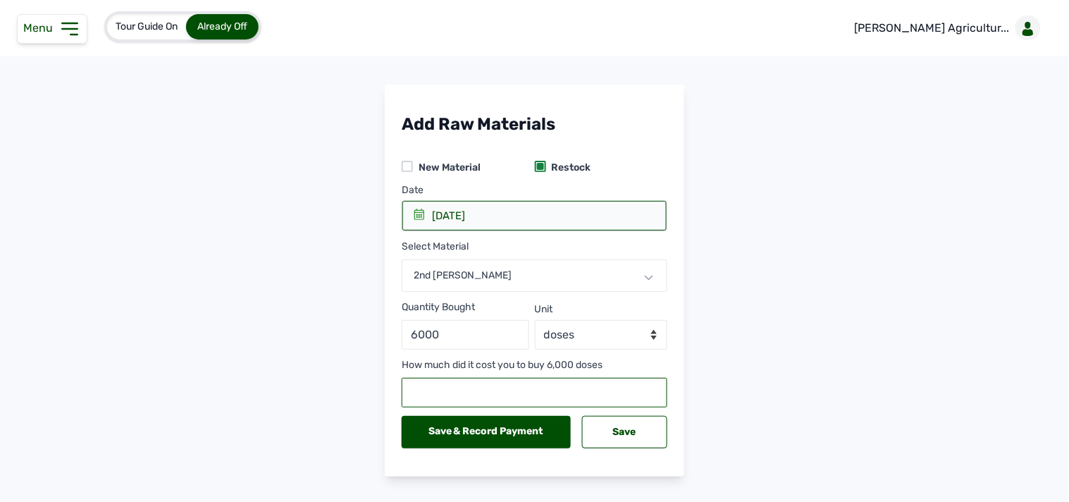
click at [536, 396] on input "number" at bounding box center [535, 393] width 266 height 30
type input "25200"
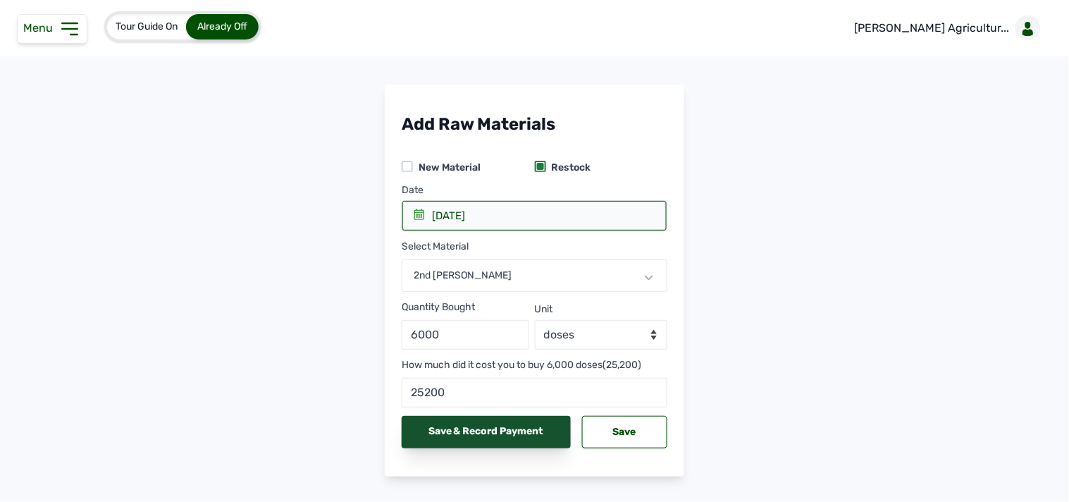
click at [518, 440] on div "Save & Record Payment" at bounding box center [486, 432] width 169 height 32
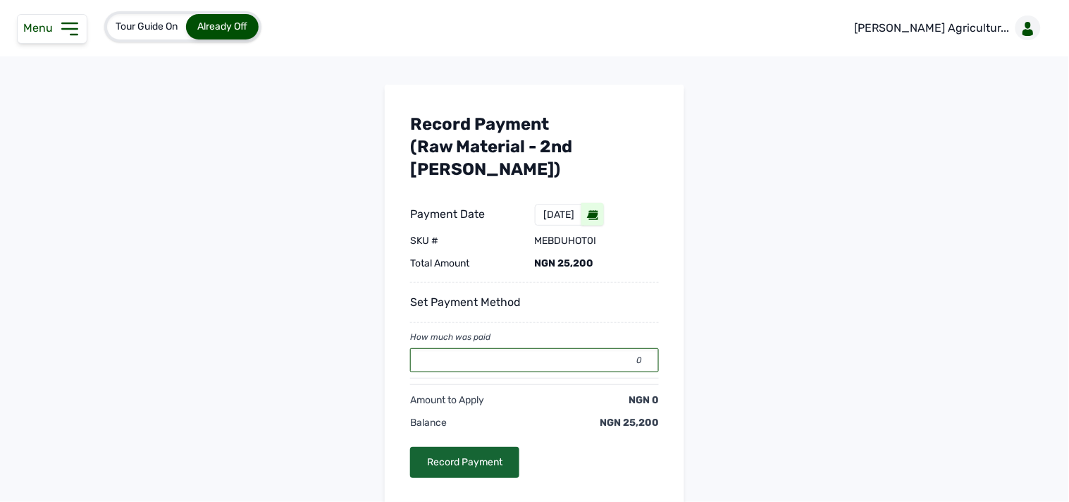
click at [557, 348] on input "0" at bounding box center [534, 360] width 249 height 24
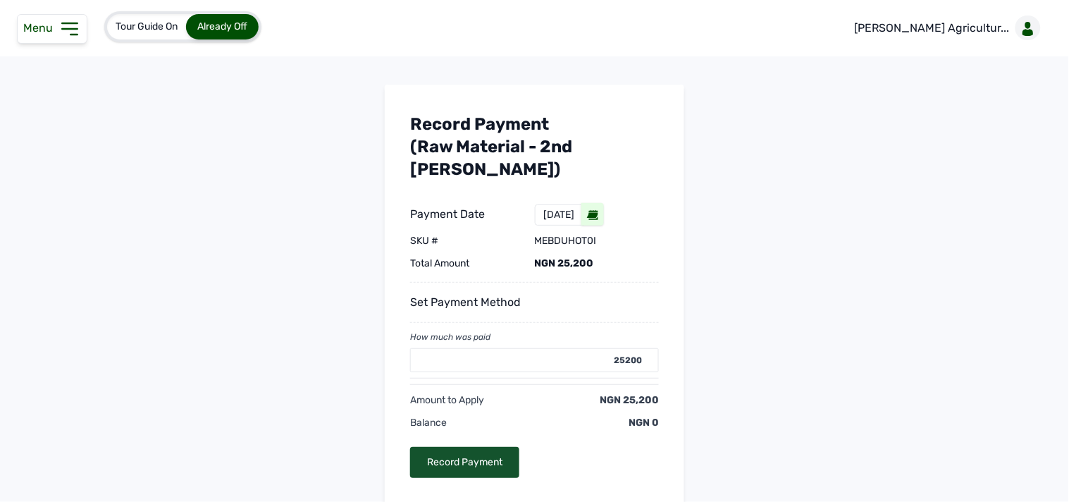
click at [474, 447] on div "Record Payment" at bounding box center [464, 462] width 109 height 31
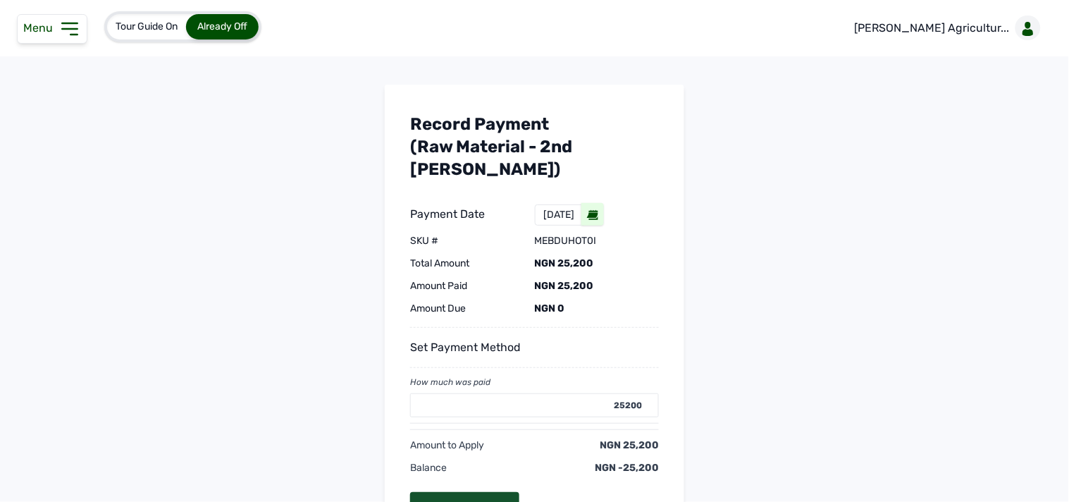
type input "0"
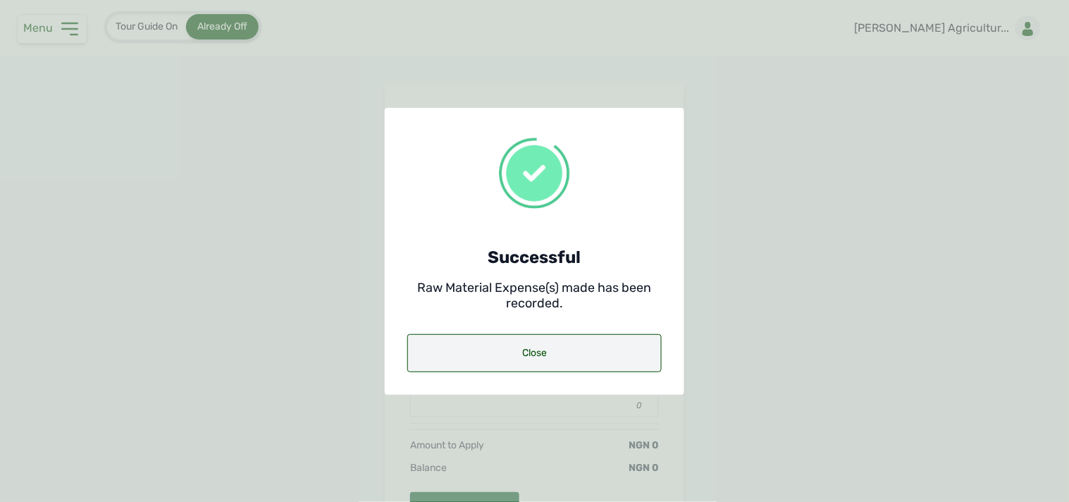
click at [505, 357] on div "Close" at bounding box center [534, 353] width 254 height 38
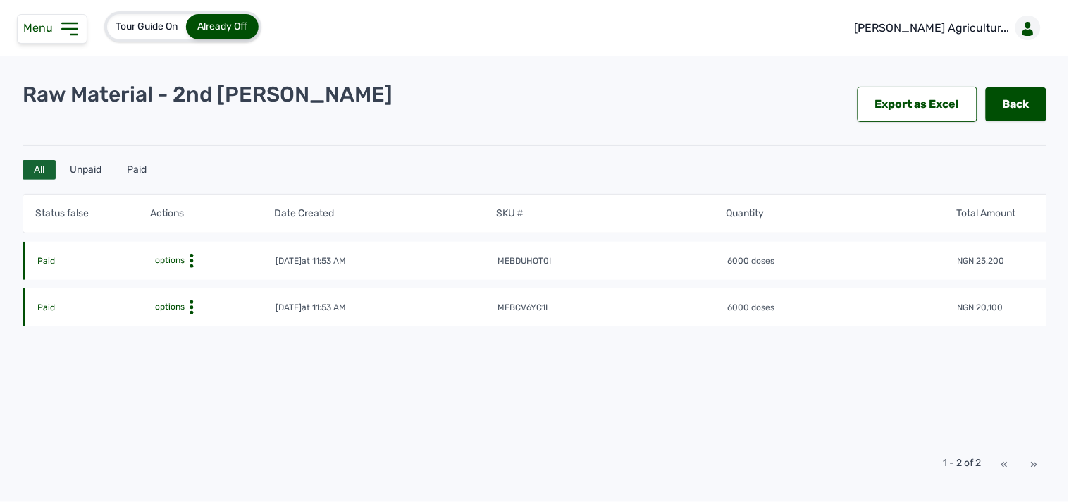
click at [190, 253] on td "options" at bounding box center [209, 261] width 115 height 16
click at [187, 258] on icon at bounding box center [192, 261] width 14 height 14
click at [962, 96] on link "Back" at bounding box center [1016, 104] width 61 height 34
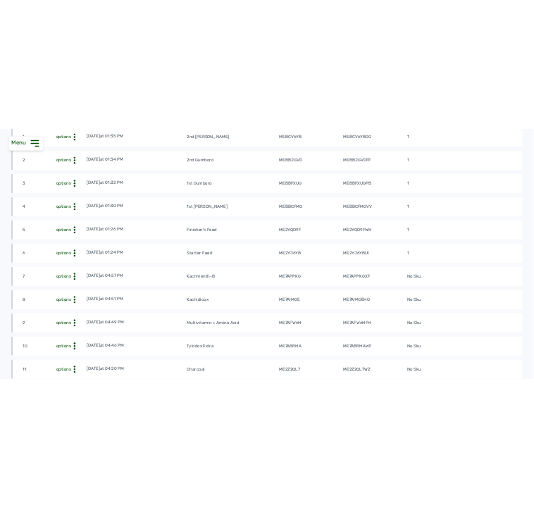
scroll to position [280, 0]
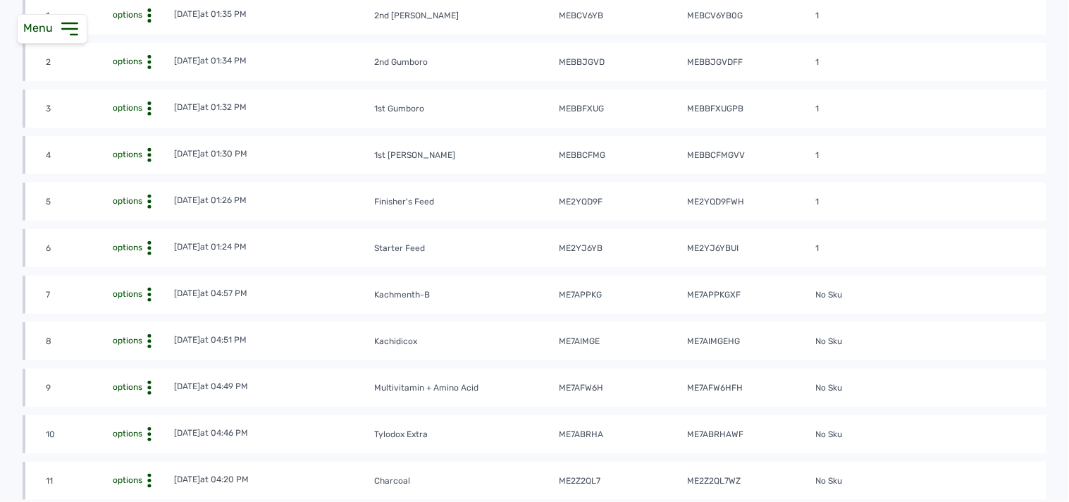
click at [150, 12] on circle at bounding box center [150, 10] width 4 height 4
click at [142, 171] on div "View" at bounding box center [122, 176] width 100 height 17
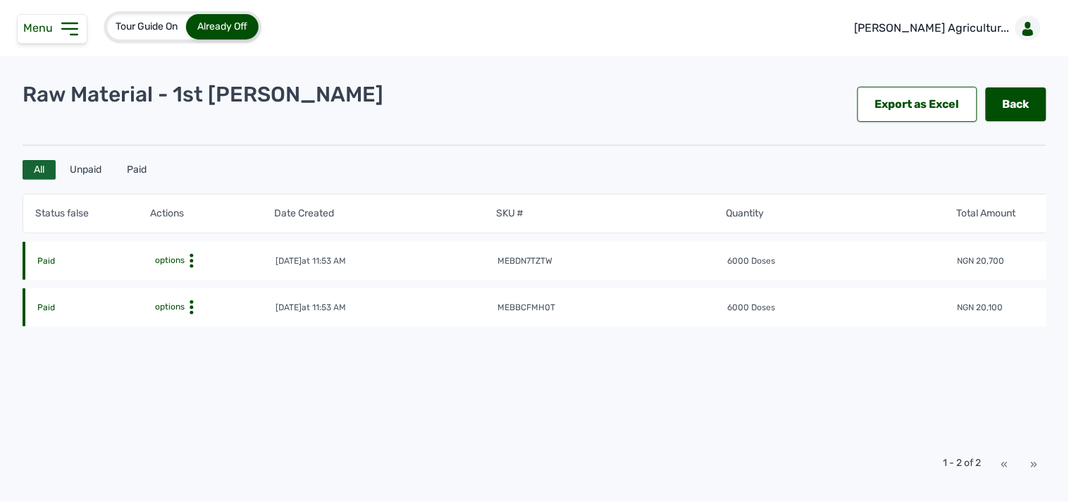
click at [72, 28] on icon at bounding box center [69, 28] width 15 height 11
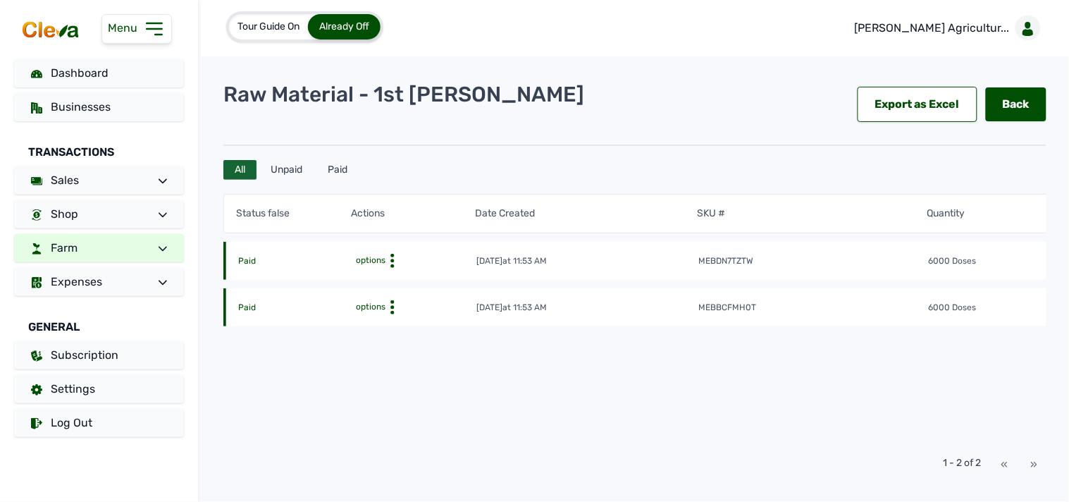
click at [123, 251] on link "Farm" at bounding box center [99, 248] width 170 height 28
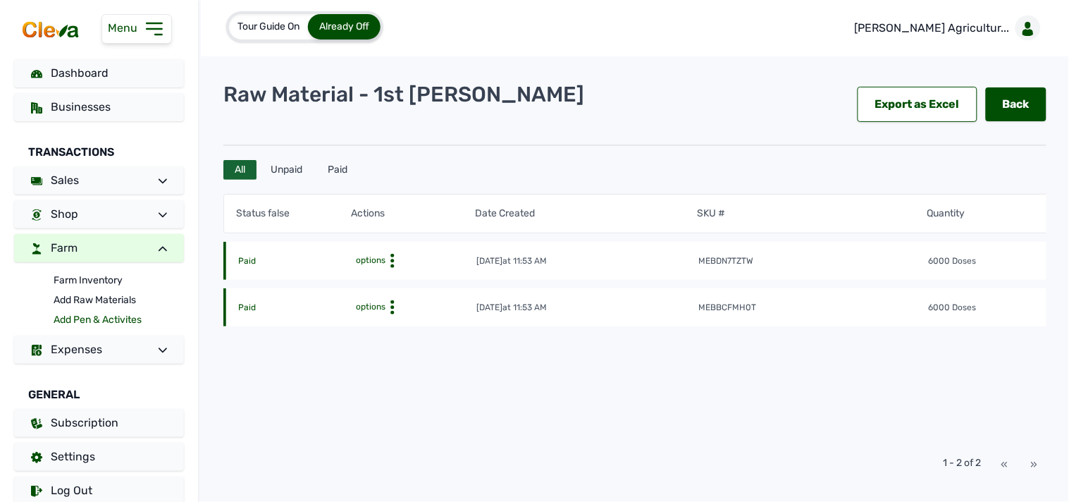
click at [97, 319] on link "Add Pen & Activites" at bounding box center [119, 320] width 130 height 20
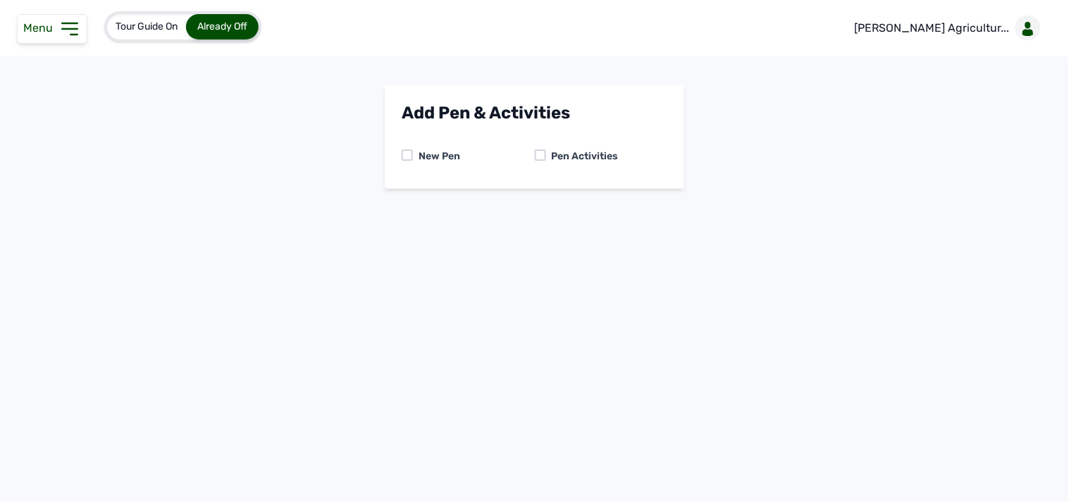
click at [541, 152] on div at bounding box center [540, 154] width 11 height 11
click at [515, 216] on select "-- Select pen -- PEN A (Broilers) PEN B (Broilers)" at bounding box center [535, 215] width 266 height 30
select select "me00sq3e0909"
click at [402, 200] on select "-- Select pen -- PEN A (Broilers) PEN B (Broilers)" at bounding box center [535, 215] width 266 height 30
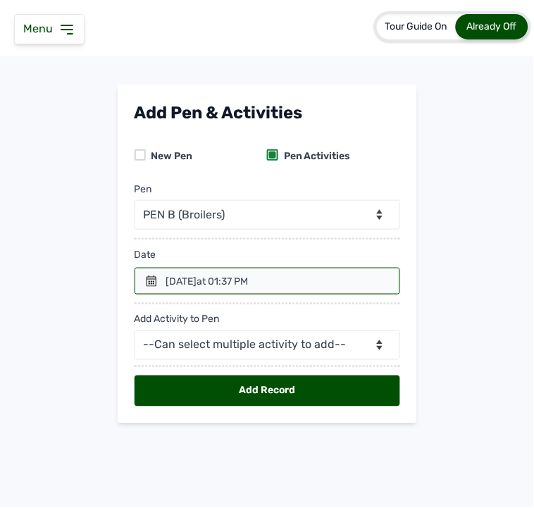
click at [65, 32] on icon at bounding box center [66, 29] width 17 height 17
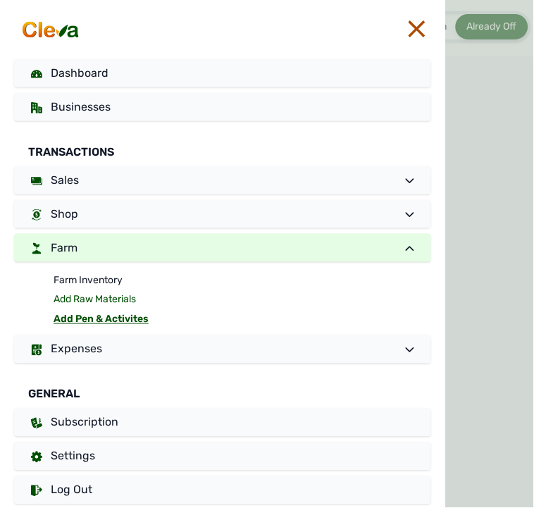
click at [86, 297] on link "Add Raw Materials" at bounding box center [243, 300] width 378 height 20
select select
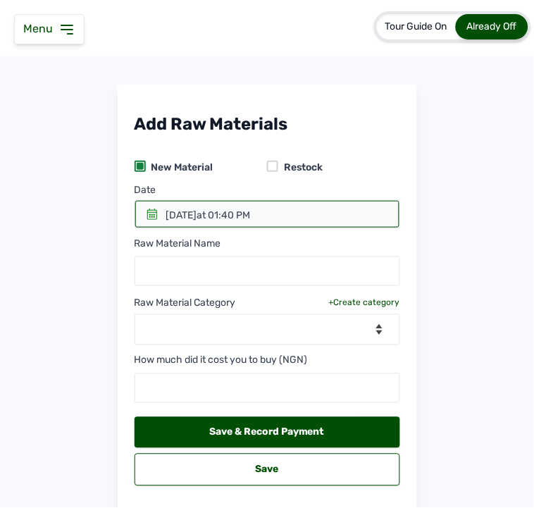
click at [59, 21] on icon at bounding box center [66, 29] width 17 height 17
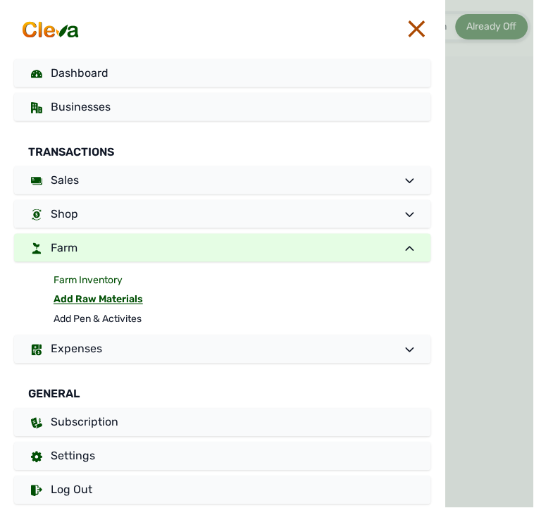
click at [88, 273] on link "Farm Inventory" at bounding box center [243, 281] width 378 height 20
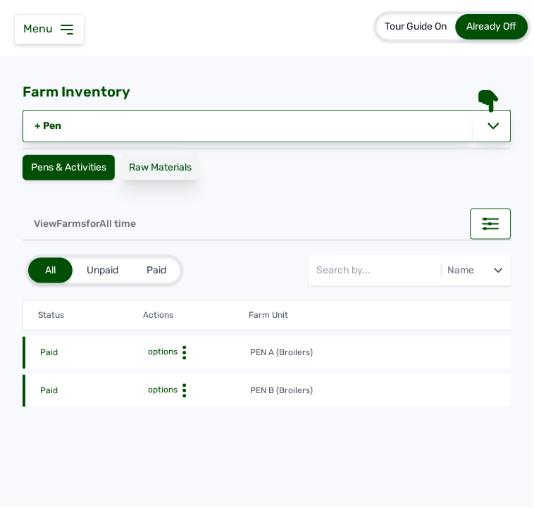
click at [151, 171] on div "Raw Materials" at bounding box center [161, 167] width 80 height 25
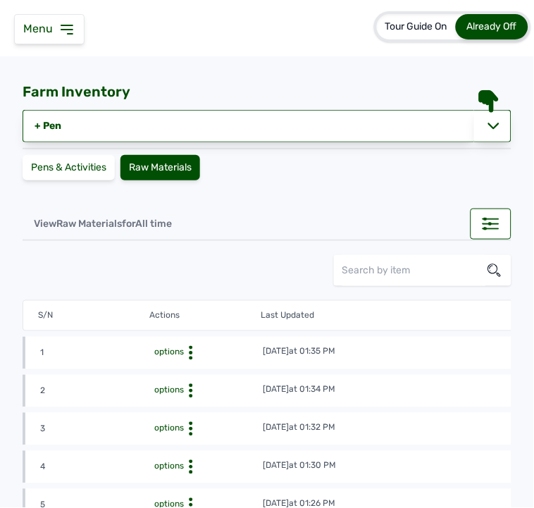
click at [153, 159] on div "Raw Materials" at bounding box center [161, 167] width 80 height 25
click at [417, 354] on td "14th Aug 2025 at 01:35 PM" at bounding box center [430, 353] width 335 height 16
click at [58, 27] on icon at bounding box center [66, 29] width 17 height 17
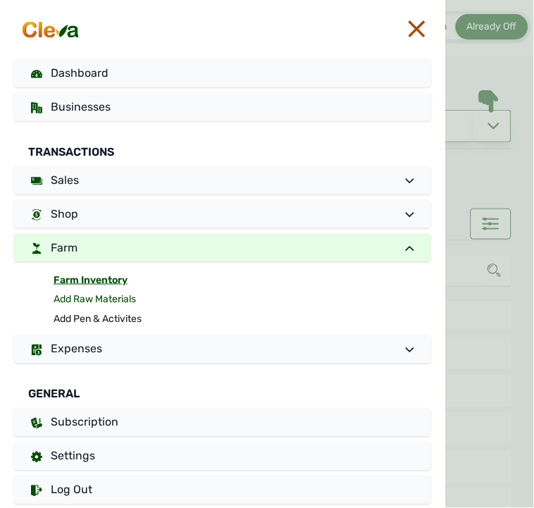
click at [73, 299] on link "Add Raw Materials" at bounding box center [243, 300] width 378 height 20
select select
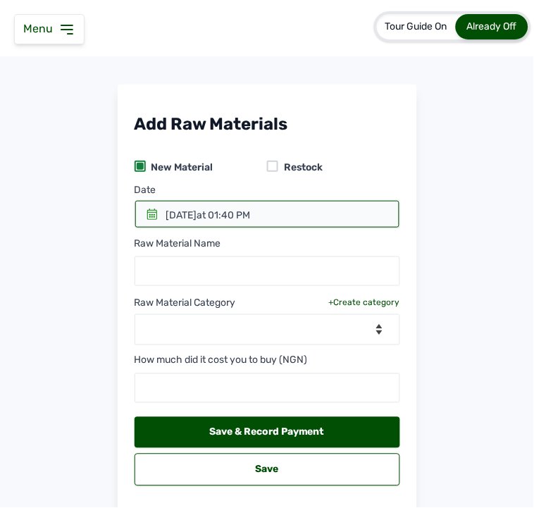
click at [273, 164] on div at bounding box center [272, 166] width 11 height 11
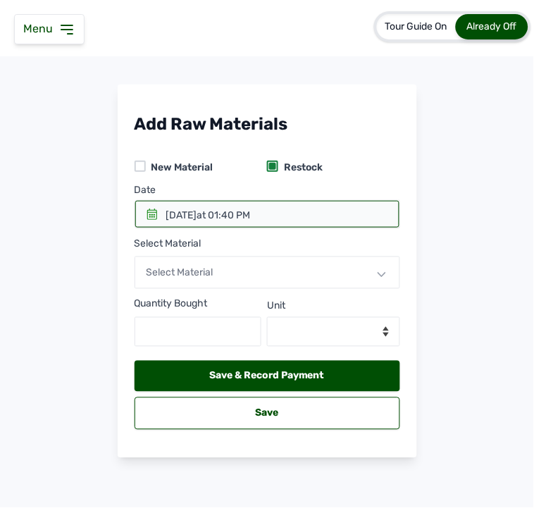
click at [203, 270] on span "Select Material" at bounding box center [180, 272] width 67 height 12
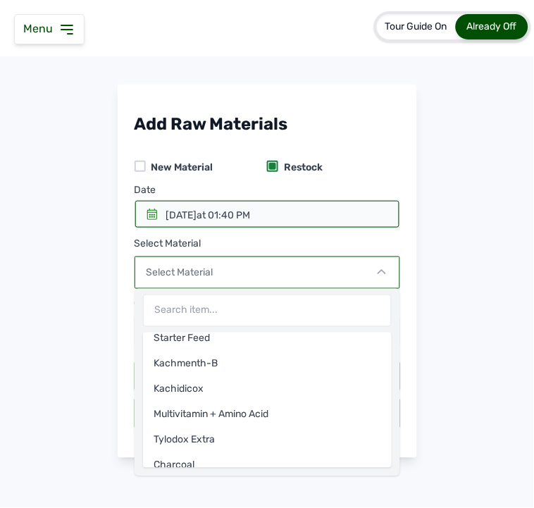
scroll to position [149, 0]
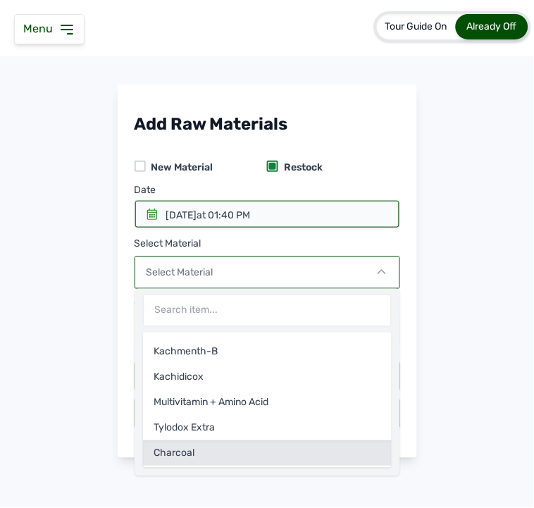
click at [213, 451] on div "Charcoal" at bounding box center [267, 452] width 249 height 25
select select
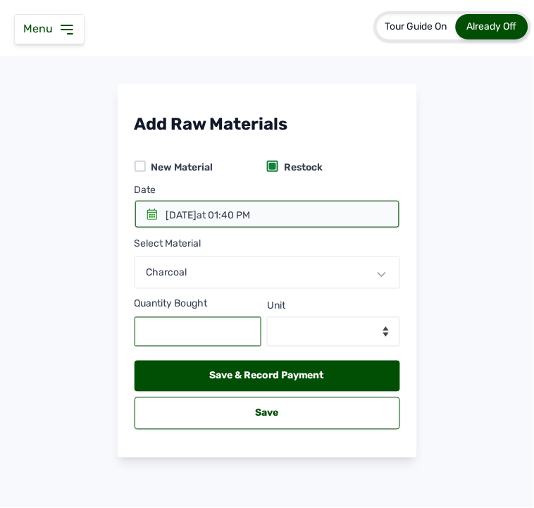
click at [197, 328] on input "text" at bounding box center [199, 332] width 128 height 30
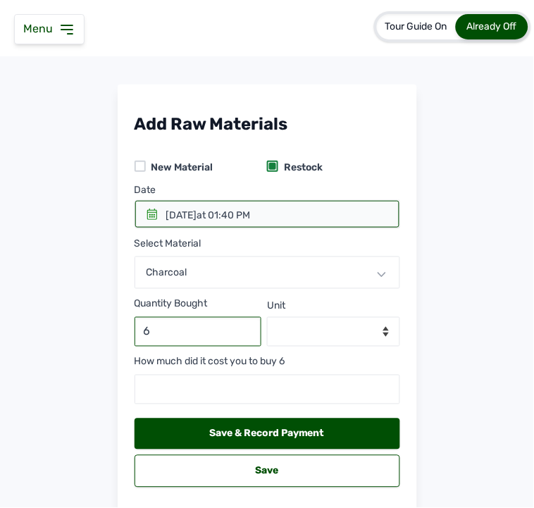
type input "6"
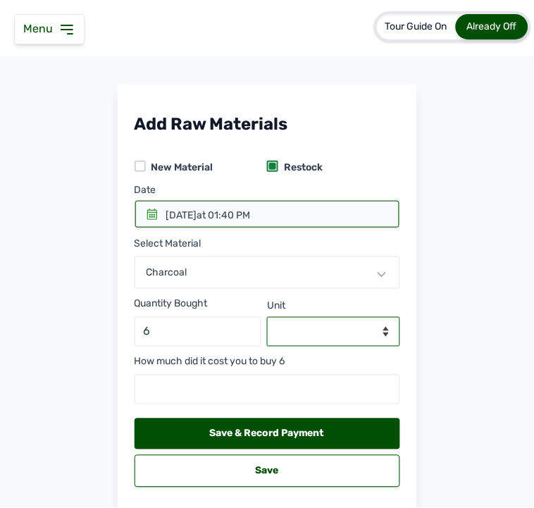
click at [278, 333] on select "--Select unit-- Bags" at bounding box center [333, 332] width 133 height 30
select select "Bags"
click at [267, 317] on select "--Select unit-- Bags" at bounding box center [333, 332] width 133 height 30
click at [153, 214] on icon at bounding box center [152, 214] width 10 height 11
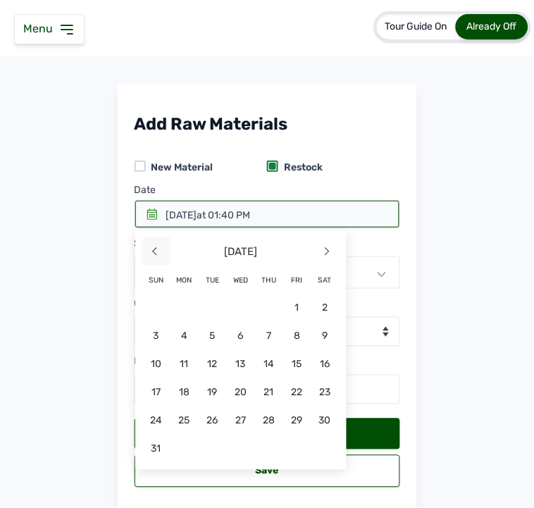
click at [151, 254] on span "<" at bounding box center [156, 251] width 28 height 28
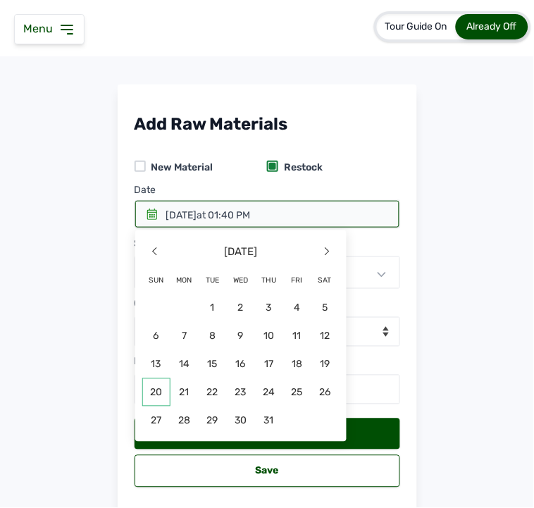
click at [157, 392] on span "20" at bounding box center [156, 392] width 28 height 28
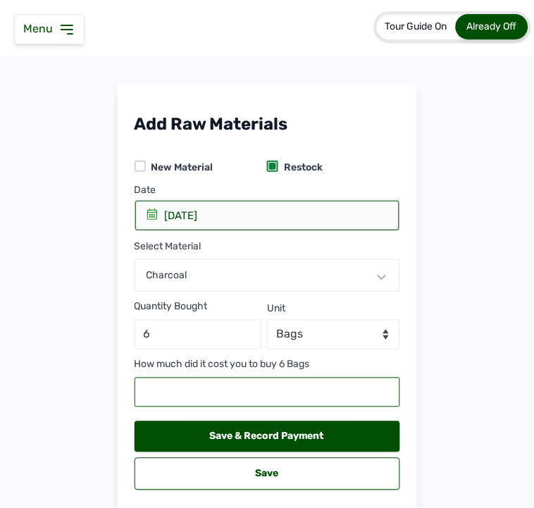
click at [228, 397] on input "number" at bounding box center [268, 393] width 266 height 30
type input "45000"
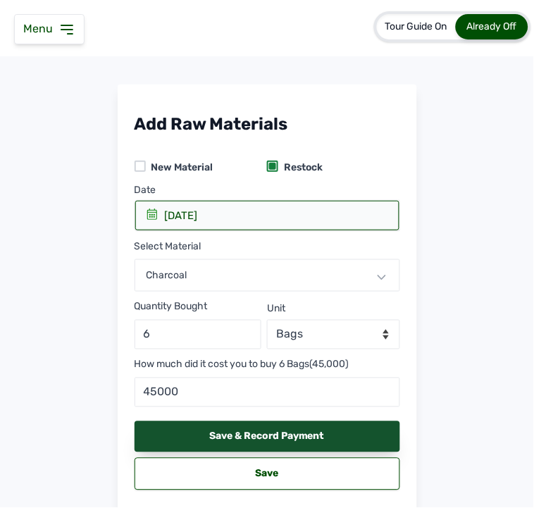
click at [206, 433] on div "Save & Record Payment" at bounding box center [268, 436] width 266 height 31
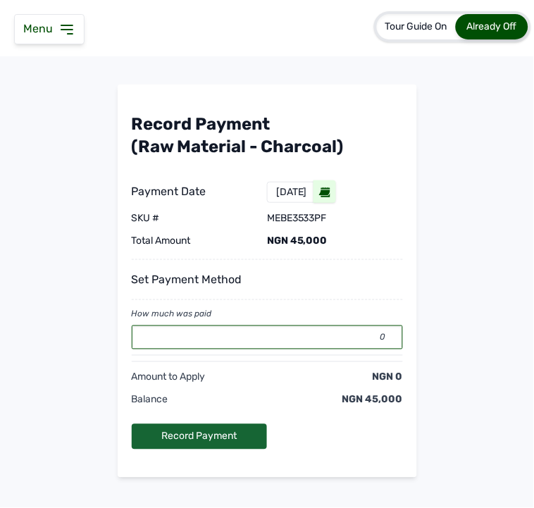
click at [230, 333] on input "0" at bounding box center [267, 338] width 271 height 24
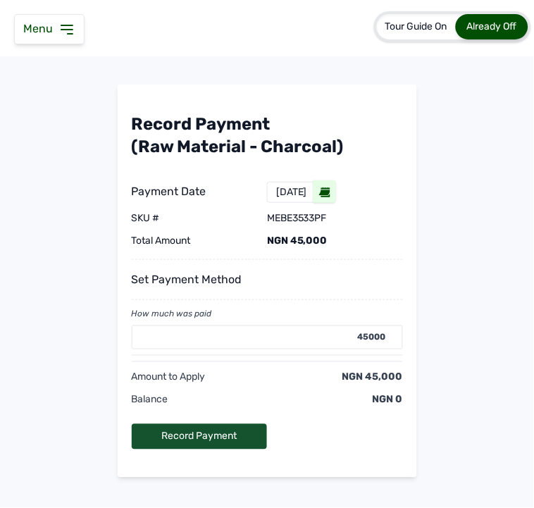
click at [214, 432] on div "Record Payment" at bounding box center [200, 436] width 136 height 25
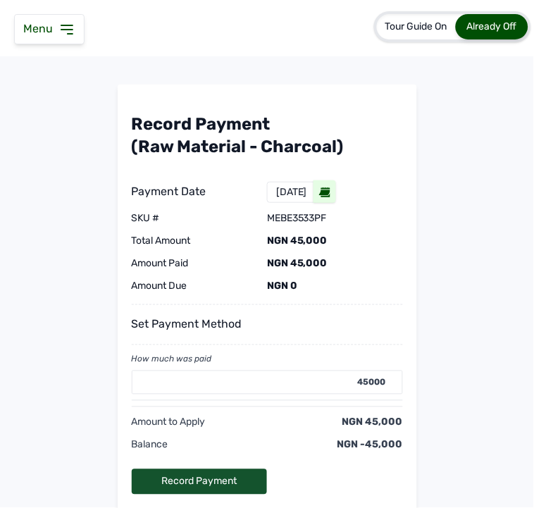
type input "0"
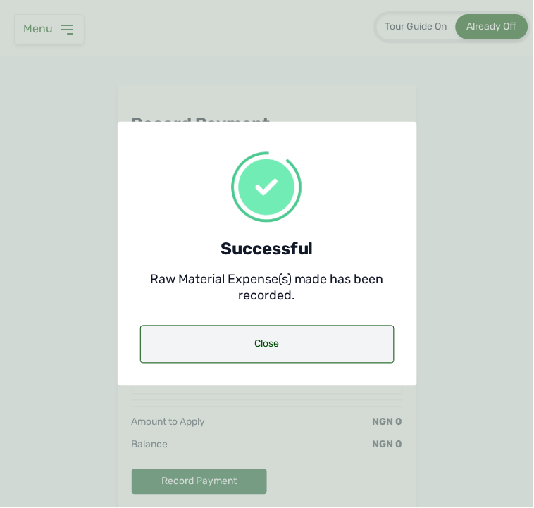
click at [273, 350] on div "Close" at bounding box center [267, 345] width 254 height 38
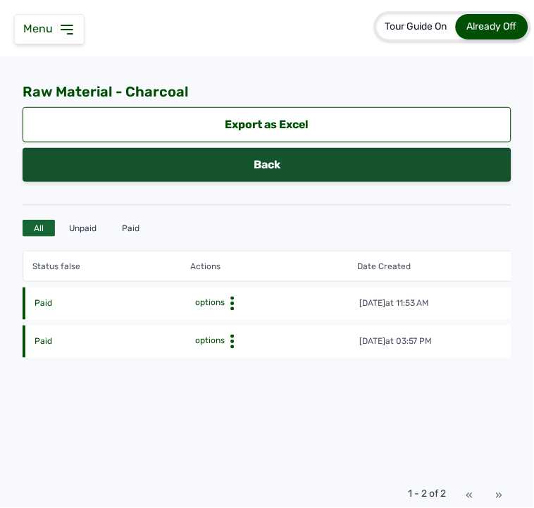
click at [134, 165] on link "Back" at bounding box center [267, 165] width 489 height 34
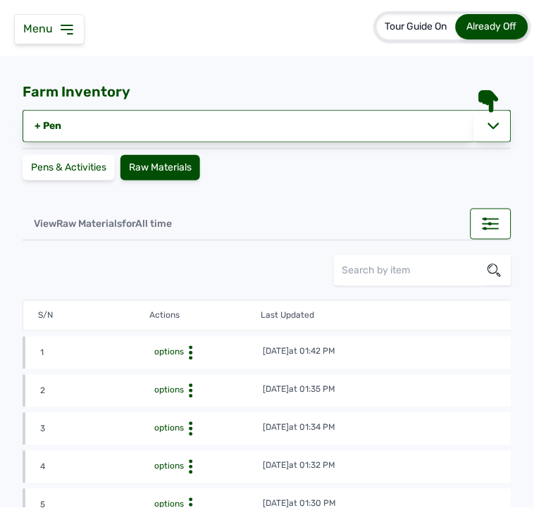
click at [61, 23] on icon at bounding box center [66, 29] width 17 height 17
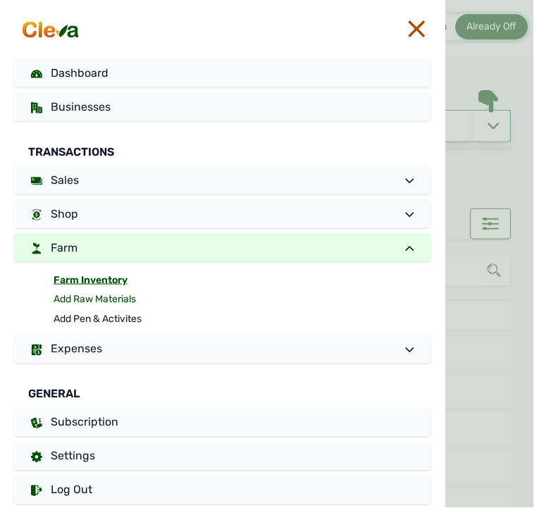
click at [115, 298] on link "Add Raw Materials" at bounding box center [243, 300] width 378 height 20
select select
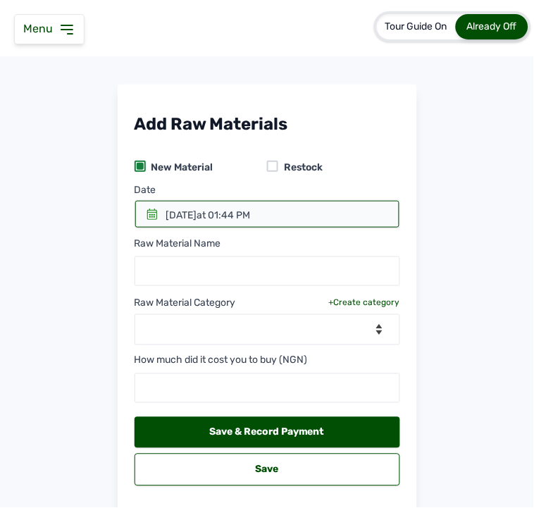
click at [271, 162] on div at bounding box center [272, 166] width 11 height 11
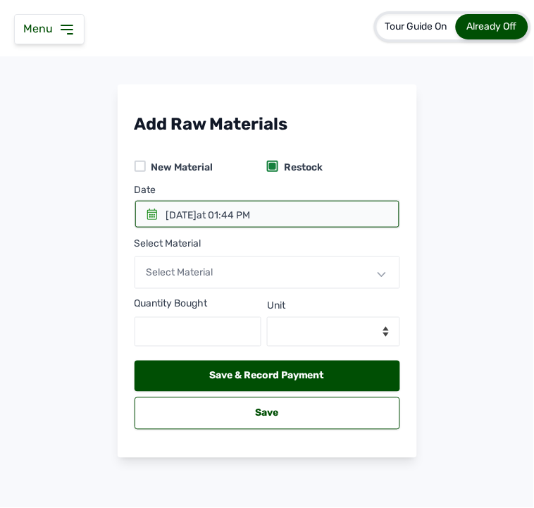
click at [156, 210] on div at bounding box center [267, 214] width 264 height 27
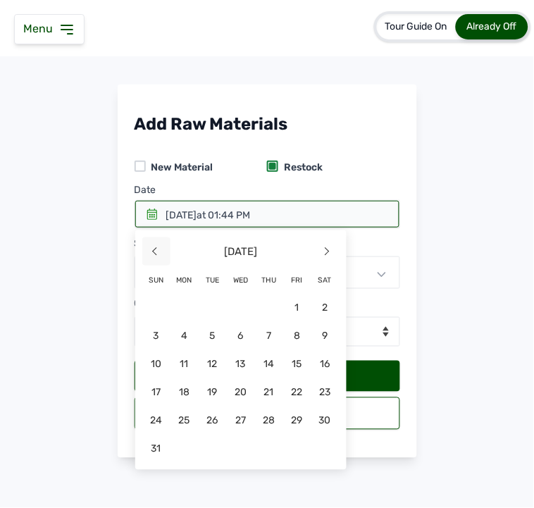
click at [150, 254] on span "<" at bounding box center [156, 251] width 28 height 28
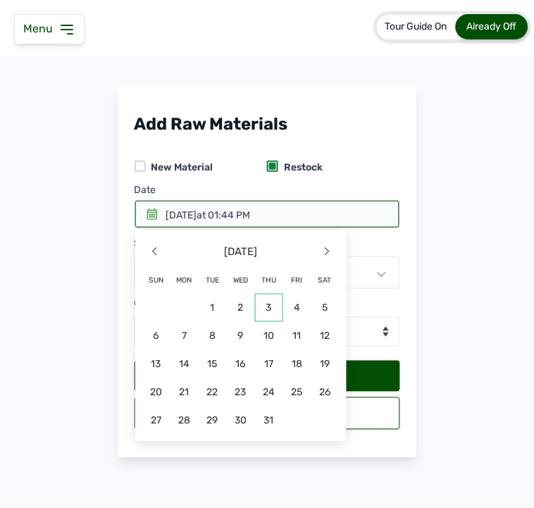
click at [227, 322] on span "3" at bounding box center [213, 336] width 28 height 28
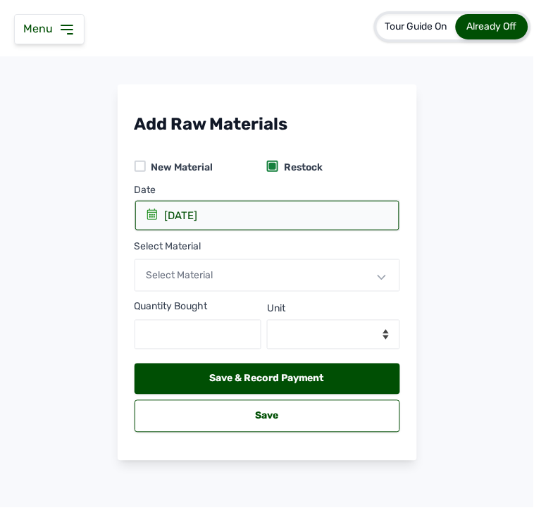
click at [240, 278] on div "Select Material" at bounding box center [268, 275] width 266 height 32
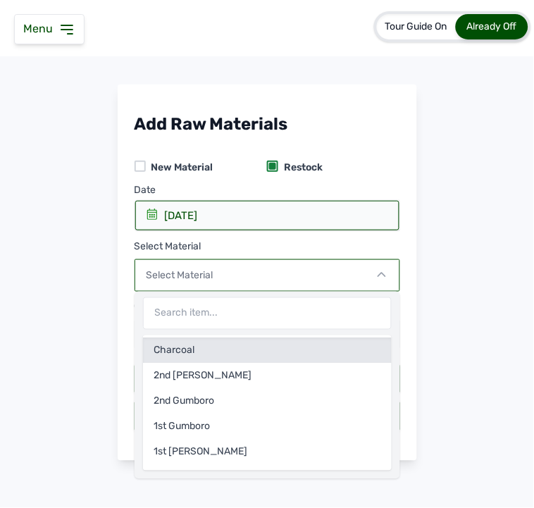
click at [204, 351] on div "Charcoal" at bounding box center [267, 350] width 249 height 25
select select
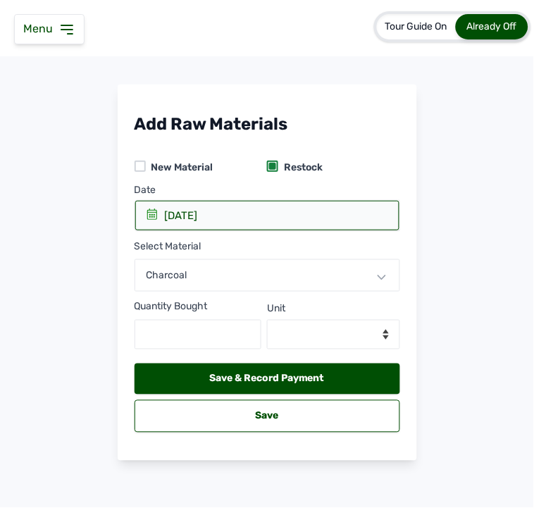
click at [152, 220] on span at bounding box center [152, 216] width 11 height 14
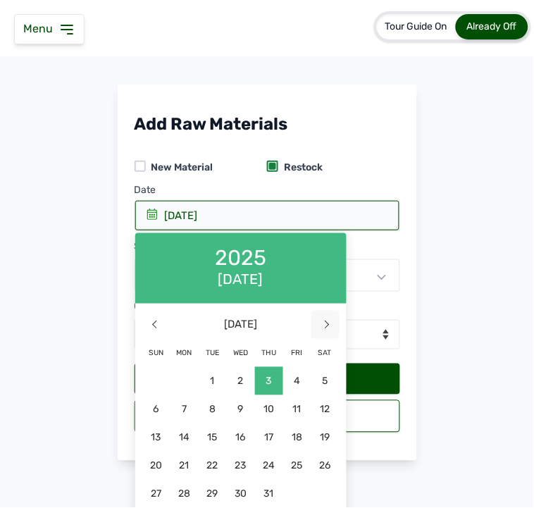
click at [321, 322] on span ">" at bounding box center [325, 325] width 28 height 28
click at [159, 409] on span "3" at bounding box center [156, 409] width 28 height 28
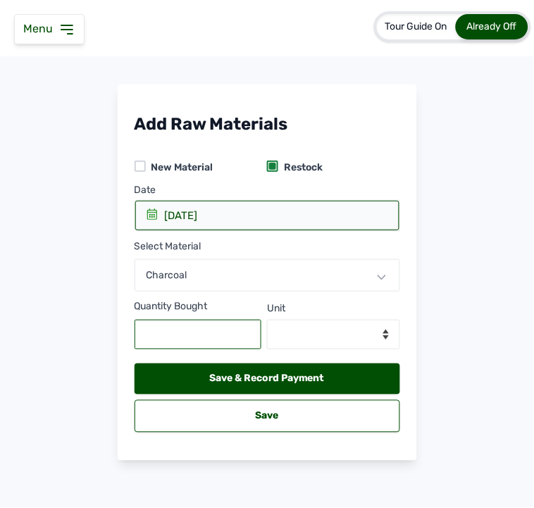
click at [197, 327] on input "text" at bounding box center [199, 335] width 128 height 30
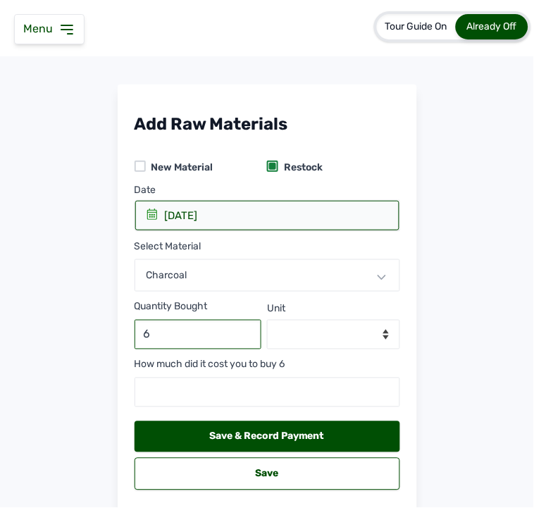
type input "6"
click at [321, 335] on select "--Select unit-- Bags" at bounding box center [333, 335] width 133 height 30
select select "Bags"
click at [267, 320] on select "--Select unit-- Bags" at bounding box center [333, 335] width 133 height 30
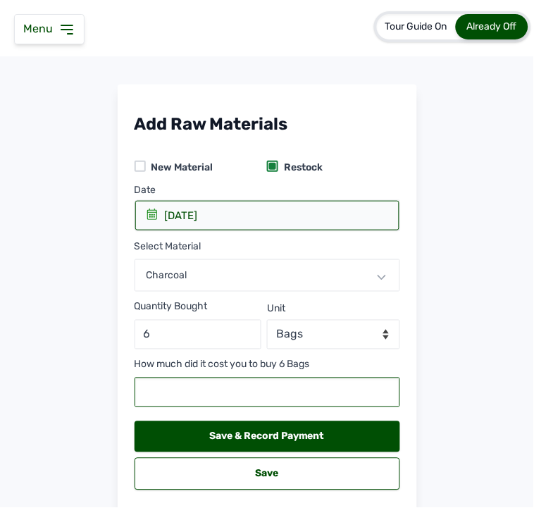
click at [262, 393] on input "number" at bounding box center [268, 393] width 266 height 30
type input "45000"
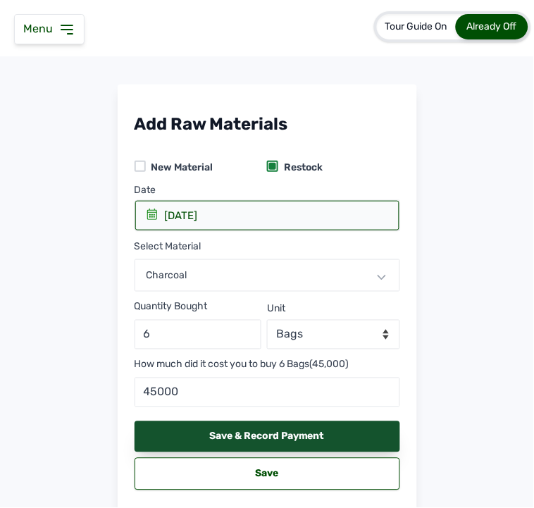
click at [221, 438] on div "Save & Record Payment" at bounding box center [268, 436] width 266 height 31
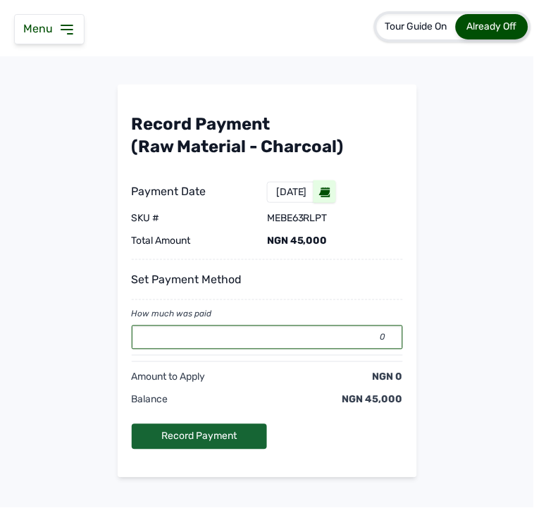
click at [207, 342] on input "0" at bounding box center [267, 338] width 271 height 24
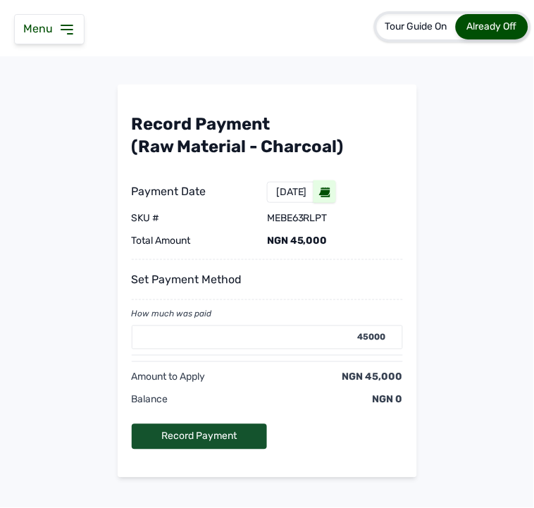
click at [186, 438] on div "Record Payment" at bounding box center [200, 436] width 136 height 25
type input "0"
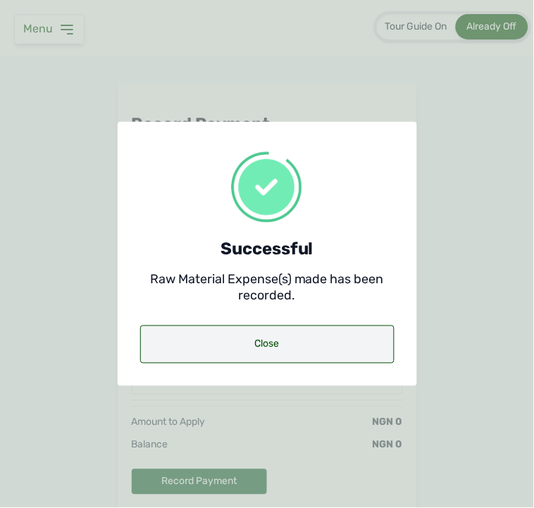
click at [259, 350] on div "Close" at bounding box center [267, 345] width 254 height 38
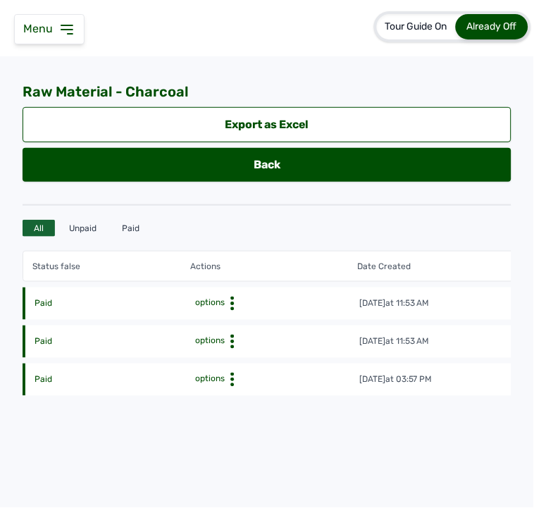
click at [70, 22] on icon at bounding box center [66, 29] width 17 height 17
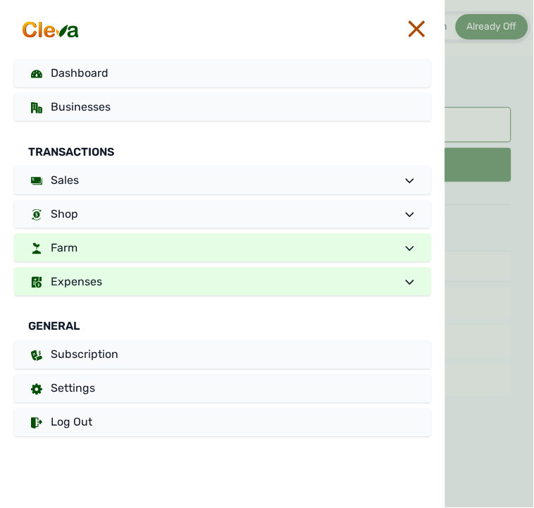
click at [93, 278] on span "Expenses" at bounding box center [76, 281] width 51 height 13
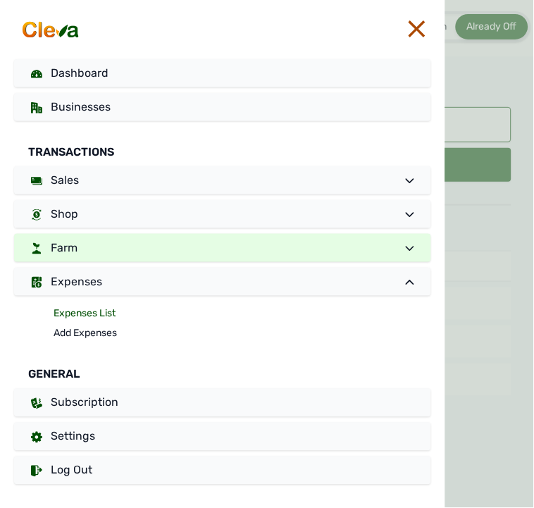
click at [78, 314] on link "Expenses List" at bounding box center [243, 314] width 378 height 20
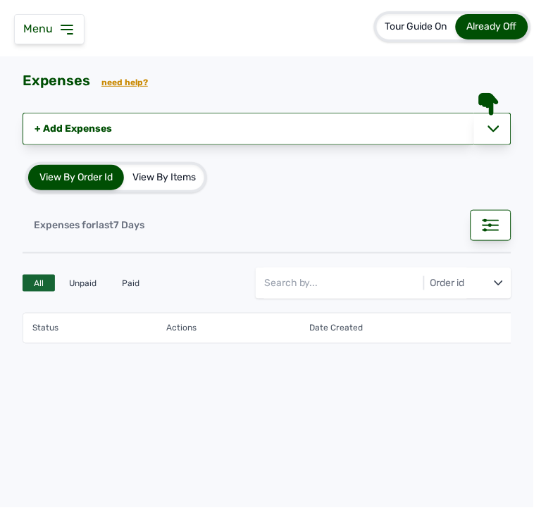
click at [66, 30] on icon at bounding box center [66, 29] width 11 height 8
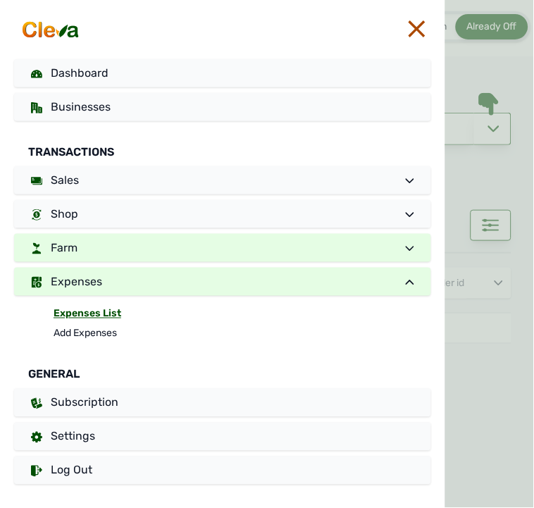
click at [129, 240] on link "Farm" at bounding box center [222, 248] width 417 height 28
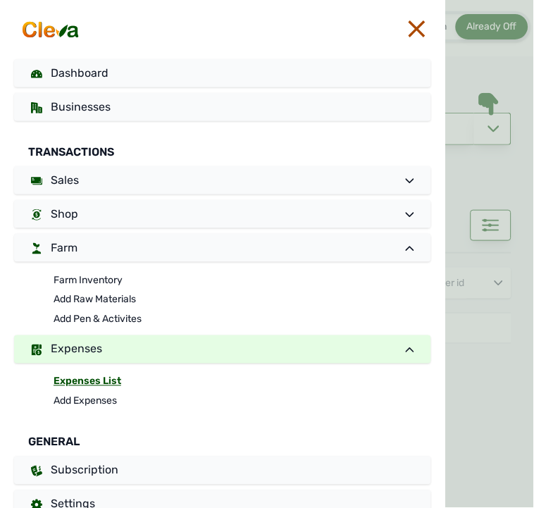
click at [409, 26] on icon at bounding box center [417, 28] width 17 height 17
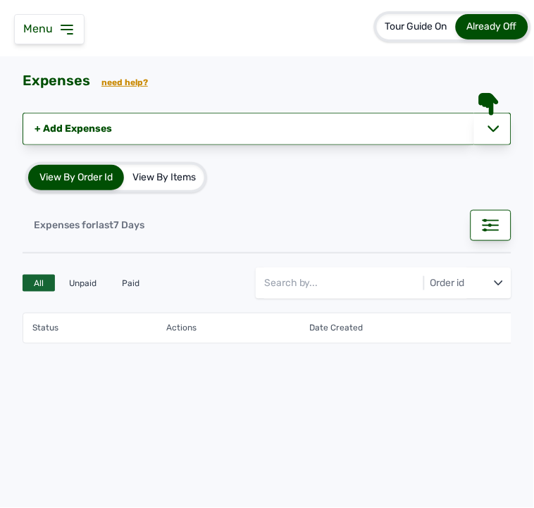
click at [156, 177] on div "View By Items" at bounding box center [164, 177] width 80 height 25
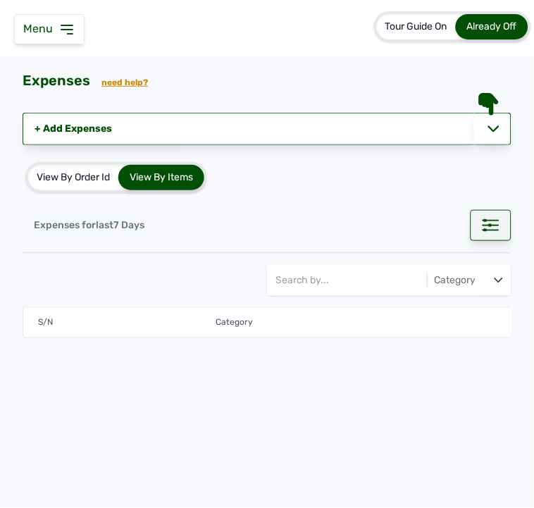
click at [490, 217] on div at bounding box center [491, 225] width 41 height 31
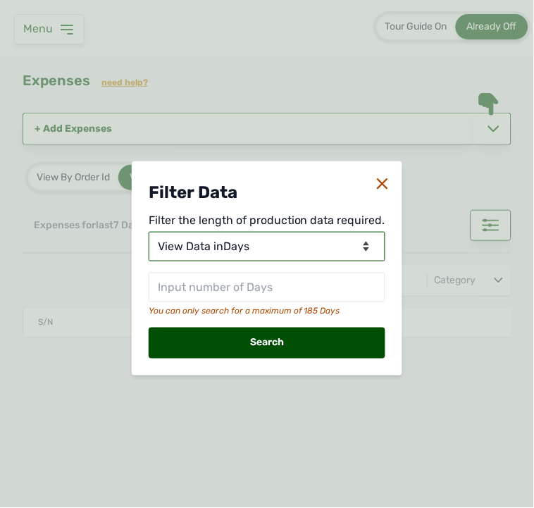
click at [242, 244] on select "View Data for Today View Data in Days View Data in Months View Data in Between …" at bounding box center [267, 247] width 237 height 30
select select "Months"
click at [151, 232] on select "View Data for Today View Data in Days View Data in Months View Data in Between …" at bounding box center [267, 247] width 237 height 30
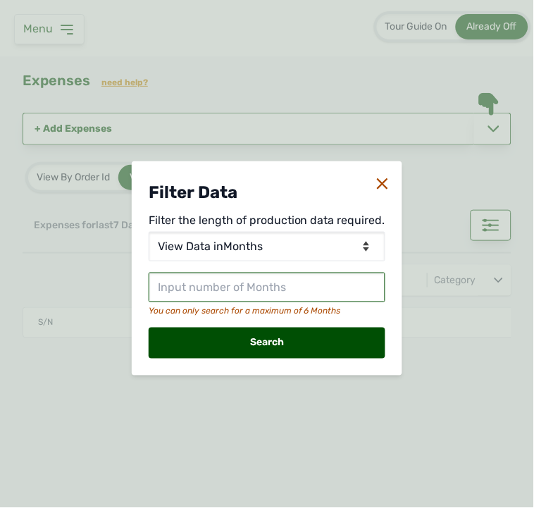
click at [211, 283] on input "text" at bounding box center [267, 288] width 237 height 30
type input "3"
click at [240, 338] on div "Search" at bounding box center [267, 343] width 237 height 31
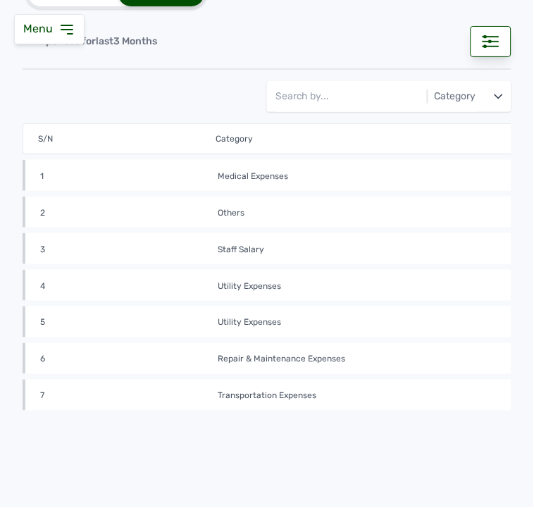
scroll to position [181, 0]
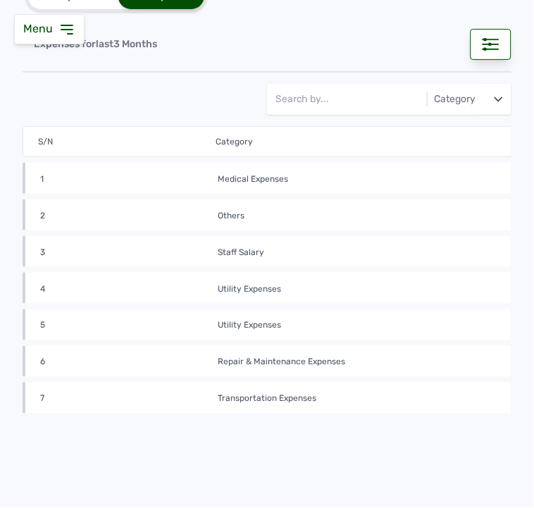
click at [326, 319] on td "Utility Expenses" at bounding box center [380, 325] width 340 height 13
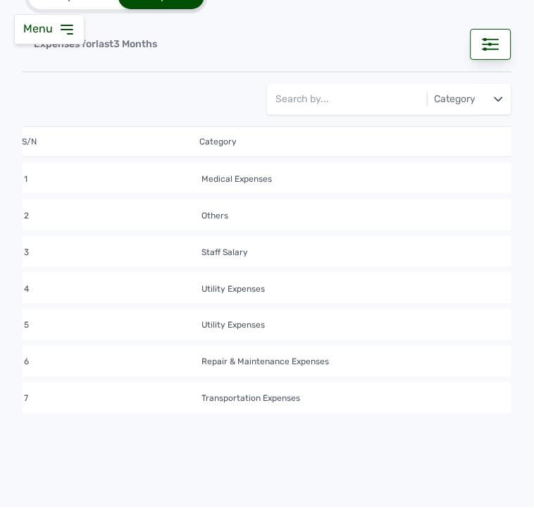
scroll to position [0, 0]
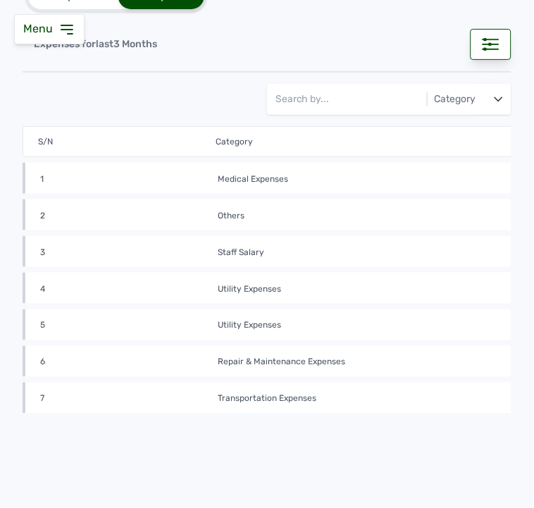
click at [59, 25] on icon at bounding box center [66, 29] width 17 height 17
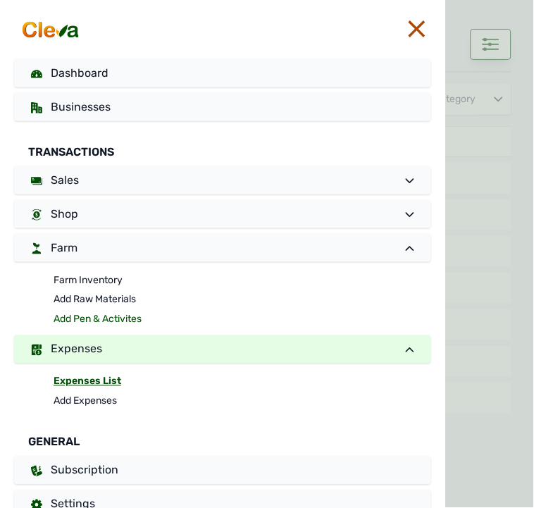
click at [101, 318] on link "Add Pen & Activites" at bounding box center [243, 320] width 378 height 20
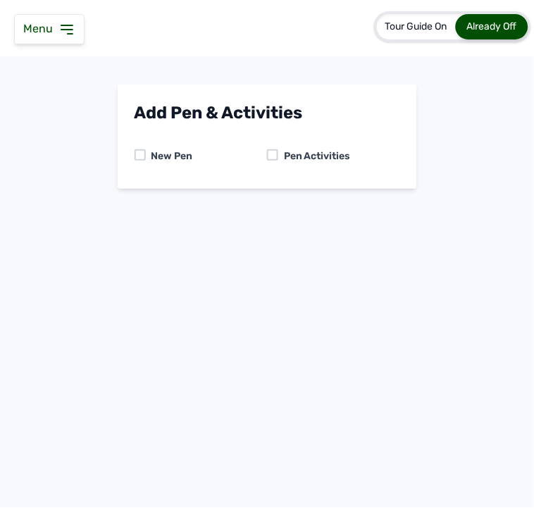
click at [276, 150] on div at bounding box center [272, 154] width 11 height 11
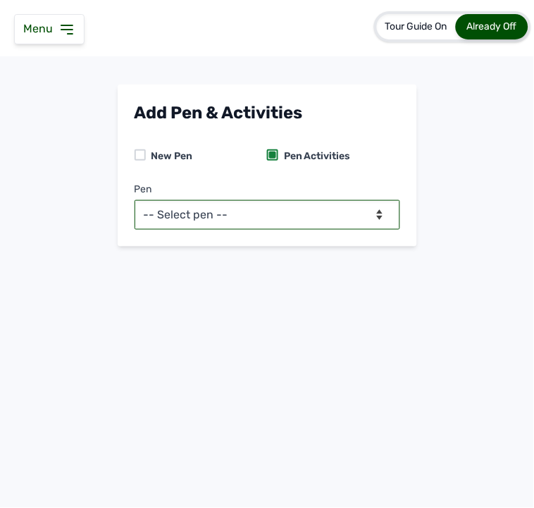
click at [235, 216] on select "-- Select pen -- PEN A (Broilers) PEN B (Broilers)" at bounding box center [268, 215] width 266 height 30
select select "me00sq3e0909"
click at [135, 200] on select "-- Select pen -- PEN A (Broilers) PEN B (Broilers)" at bounding box center [268, 215] width 266 height 30
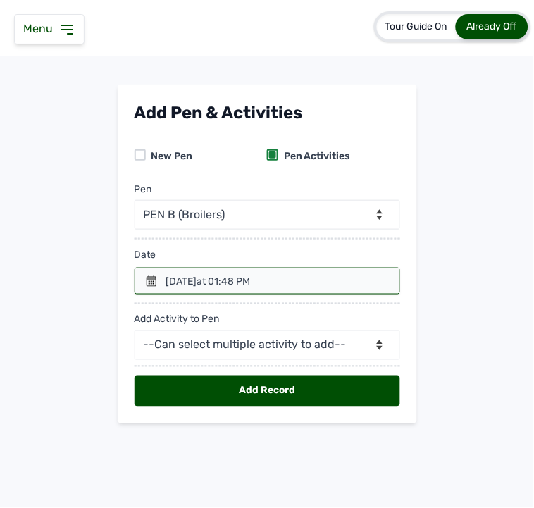
click at [151, 277] on icon at bounding box center [151, 281] width 11 height 11
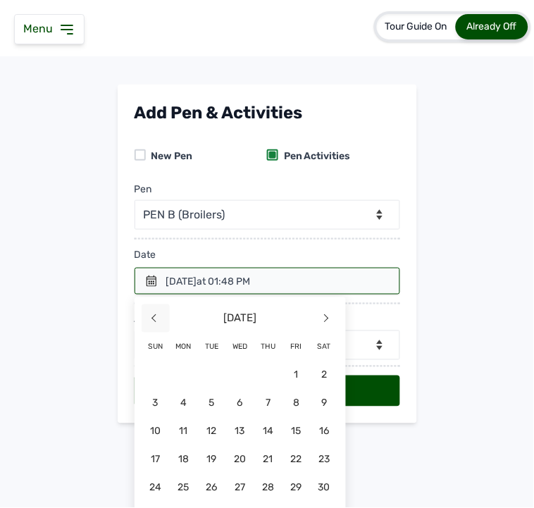
click at [156, 315] on span "<" at bounding box center [156, 318] width 28 height 28
click at [145, 451] on span "20" at bounding box center [156, 459] width 28 height 28
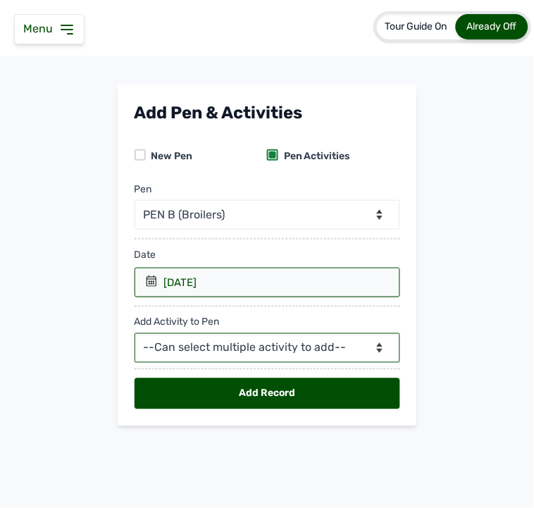
click at [227, 356] on select "--Can select multiple activity to add-- Raw Material Losses Weight" at bounding box center [268, 348] width 266 height 30
select select "Raw Material"
click at [135, 334] on select "--Can select multiple activity to add-- Raw Material Losses Weight" at bounding box center [268, 348] width 266 height 30
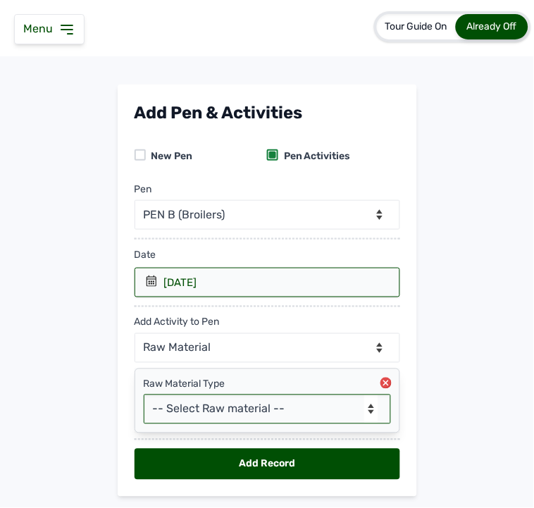
click at [191, 403] on select "-- Select Raw material -- Biomass Fuel feeds medications vaccines" at bounding box center [267, 410] width 247 height 30
select select "Biomass Fuel"
click at [144, 395] on select "-- Select Raw material -- Biomass Fuel feeds medications vaccines" at bounding box center [267, 410] width 247 height 30
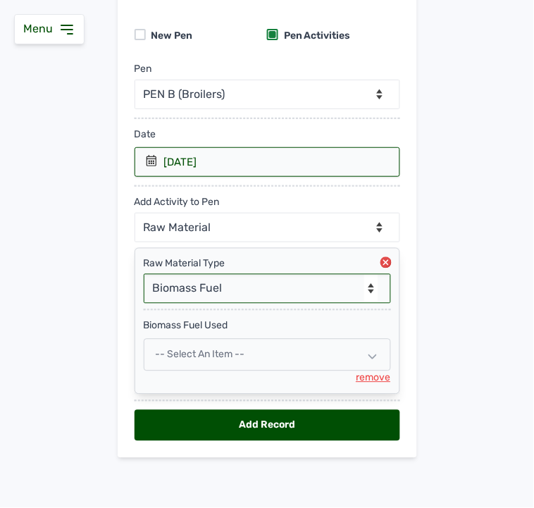
scroll to position [123, 0]
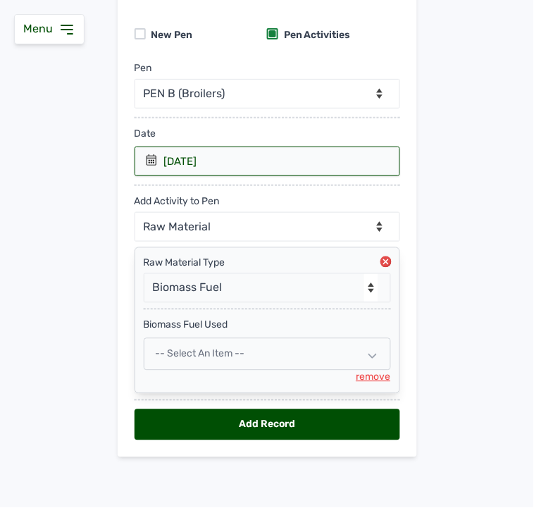
click at [230, 352] on span "-- Select an Item --" at bounding box center [200, 354] width 89 height 12
select select
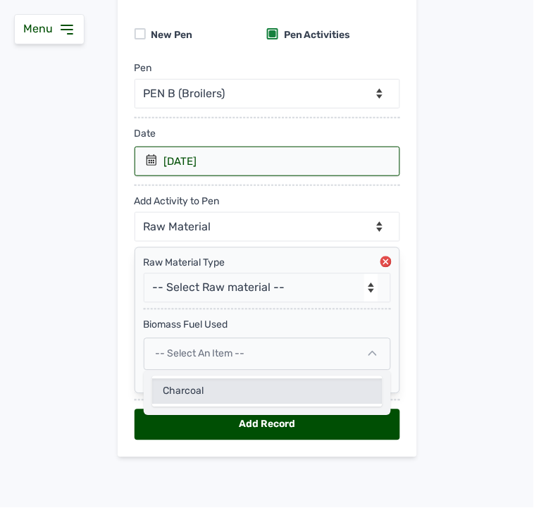
click at [200, 388] on div "Charcoal" at bounding box center [267, 391] width 230 height 25
select select
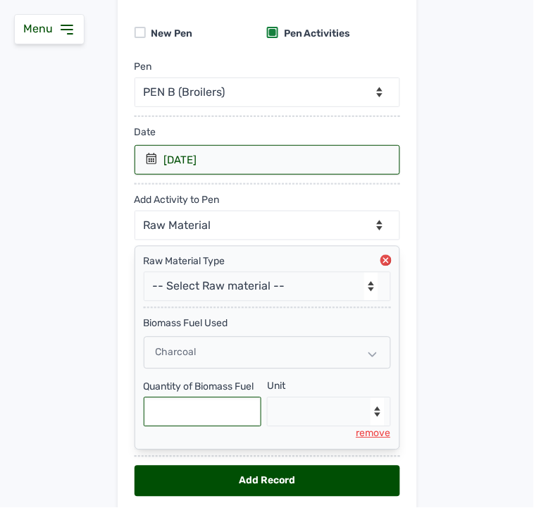
click at [230, 412] on input "text" at bounding box center [203, 412] width 118 height 30
type input "6"
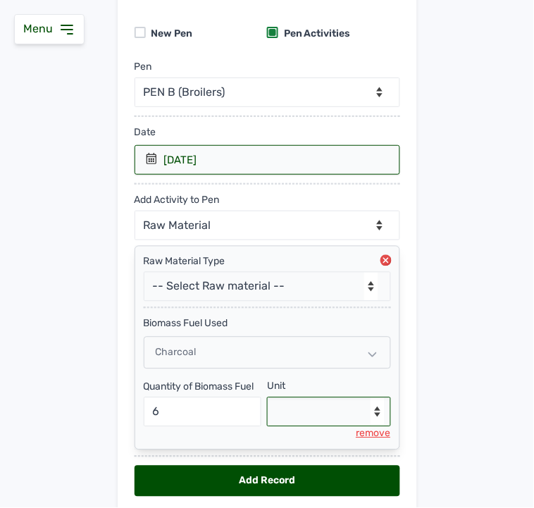
click at [297, 417] on select "--Select unit-- Bags" at bounding box center [329, 412] width 124 height 30
select select "Bags"
click at [267, 399] on select "--Select unit-- Bags" at bounding box center [329, 412] width 124 height 30
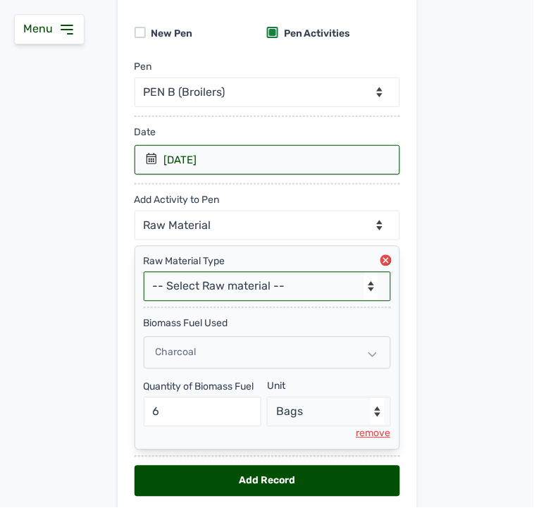
click at [261, 292] on select "-- Select Raw material -- Biomass Fuel feeds medications vaccines" at bounding box center [267, 287] width 247 height 30
select select "feeds"
click at [144, 273] on select "-- Select Raw material -- Biomass Fuel feeds medications vaccines" at bounding box center [267, 287] width 247 height 30
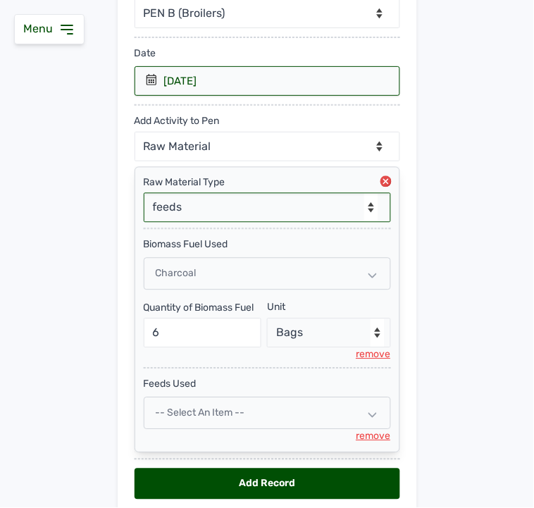
scroll to position [263, 0]
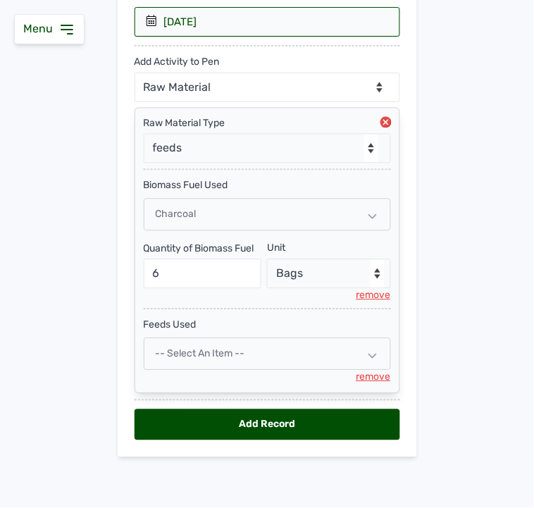
click at [221, 356] on span "-- Select an Item --" at bounding box center [200, 354] width 89 height 12
select select
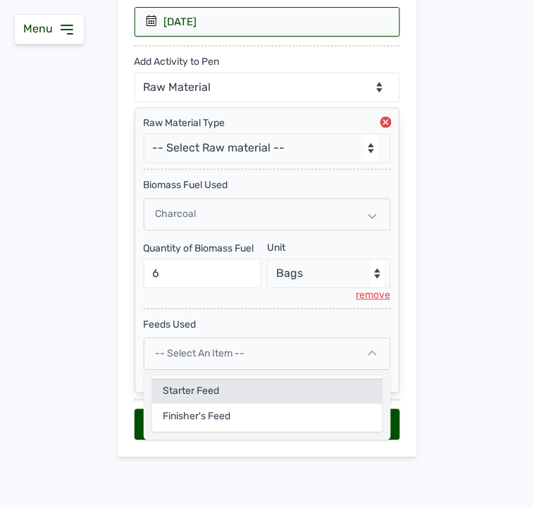
click at [199, 405] on div "Starter Feed" at bounding box center [267, 417] width 230 height 25
select select
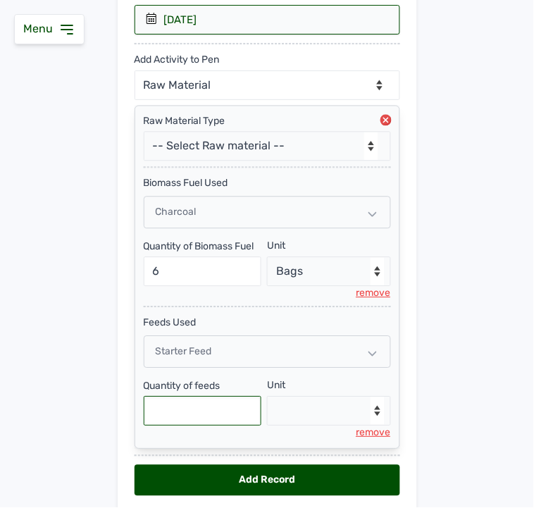
click at [189, 416] on input "text" at bounding box center [203, 412] width 118 height 30
type input "0"
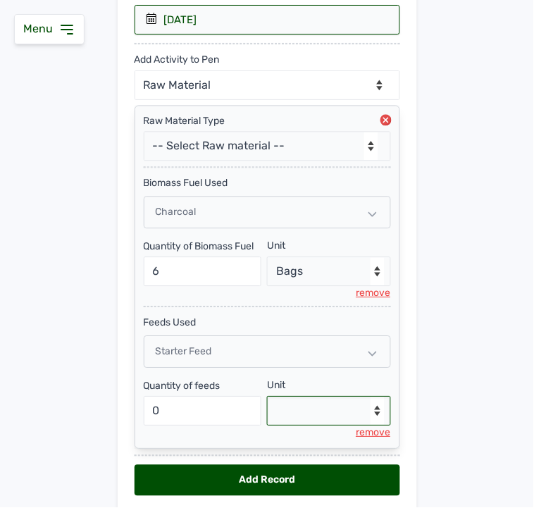
click at [306, 419] on select "--Select unit-- Bag(s) Kg" at bounding box center [329, 412] width 124 height 30
select select "Kg"
click at [267, 398] on select "--Select unit-- Bag(s) Kg" at bounding box center [329, 412] width 124 height 30
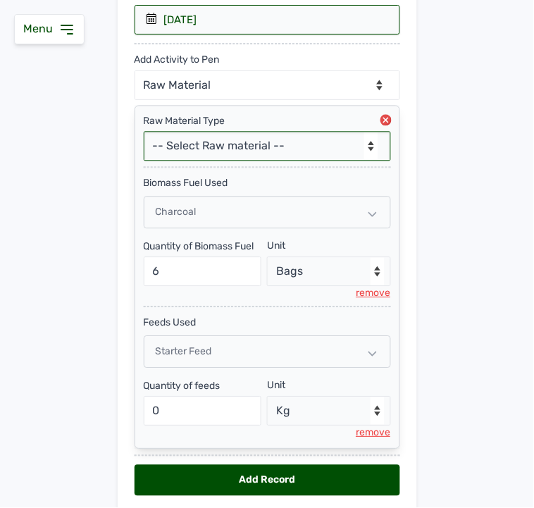
click at [237, 141] on select "-- Select Raw material -- Biomass Fuel feeds medications vaccines" at bounding box center [267, 147] width 247 height 30
click at [210, 122] on div "Raw Material Type" at bounding box center [267, 122] width 247 height 14
click at [198, 68] on div "Add Activity to Pen --Can select multiple activity to add-- Raw Material Losses…" at bounding box center [268, 68] width 266 height 66
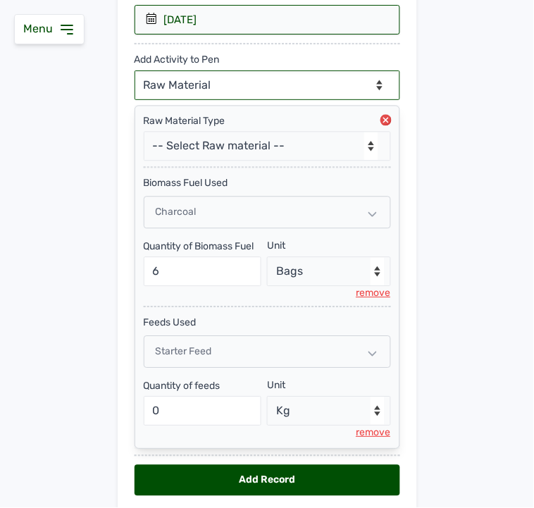
click at [197, 87] on select "--Can select multiple activity to add-- Raw Material Losses Weight" at bounding box center [268, 85] width 266 height 30
select select "Losses"
click at [135, 71] on select "--Can select multiple activity to add-- Raw Material Losses Weight" at bounding box center [268, 85] width 266 height 30
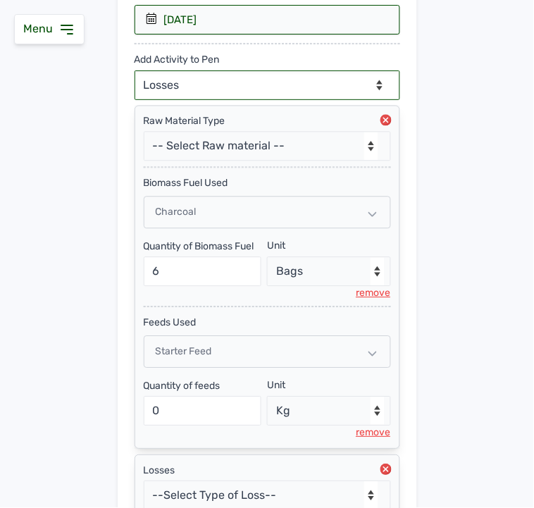
scroll to position [391, 0]
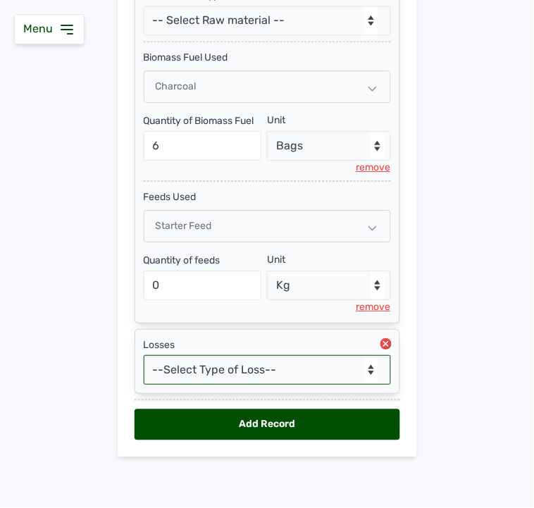
click at [229, 377] on select "--Select Type of Loss-- Mortality Culled Theft" at bounding box center [267, 370] width 247 height 30
select select "Mortality"
click at [144, 355] on select "--Select Type of Loss-- Mortality Culled Theft" at bounding box center [267, 370] width 247 height 30
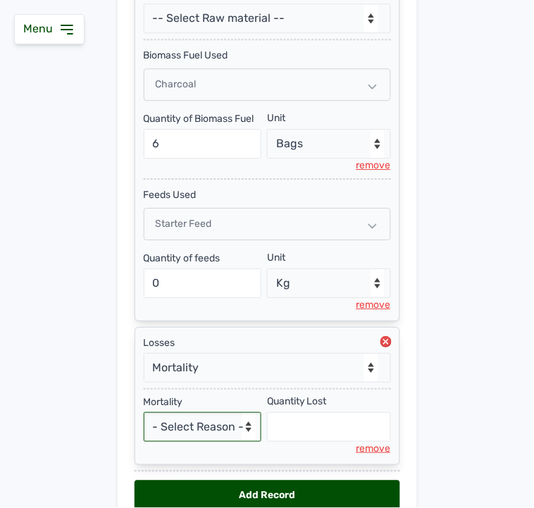
click at [198, 426] on select "- Select Reason - Disease Late Vaccination Wrong Vaccination Heat [MEDICAL_DATA…" at bounding box center [203, 427] width 118 height 30
select select "Others"
click at [144, 414] on select "- Select Reason - Disease Late Vaccination Wrong Vaccination Heat [MEDICAL_DATA…" at bounding box center [203, 427] width 118 height 30
select select "null"
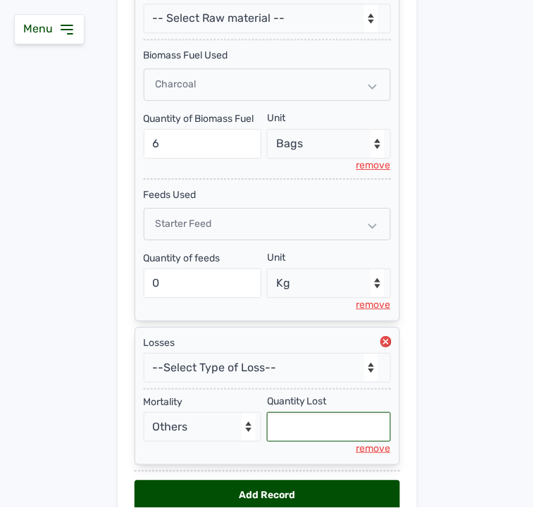
click at [268, 433] on input "text" at bounding box center [329, 427] width 124 height 30
type input "4"
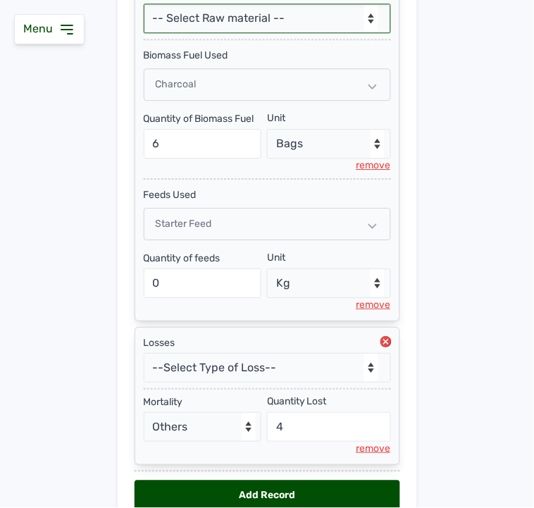
click at [289, 14] on select "-- Select Raw material -- Biomass Fuel feeds medications vaccines" at bounding box center [267, 19] width 247 height 30
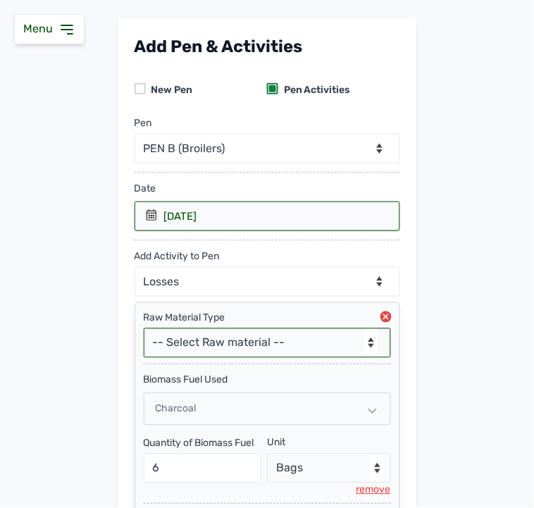
scroll to position [0, 0]
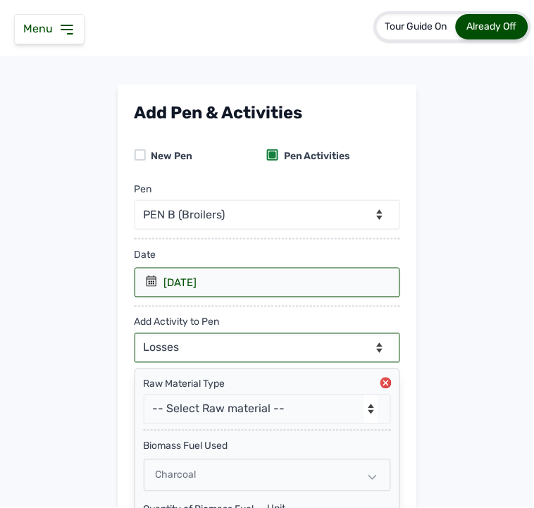
click at [251, 346] on select "--Can select multiple activity to add-- Raw Material Losses Weight" at bounding box center [268, 348] width 266 height 30
select select "Weight"
click at [135, 334] on select "--Can select multiple activity to add-- Raw Material Losses Weight" at bounding box center [268, 348] width 266 height 30
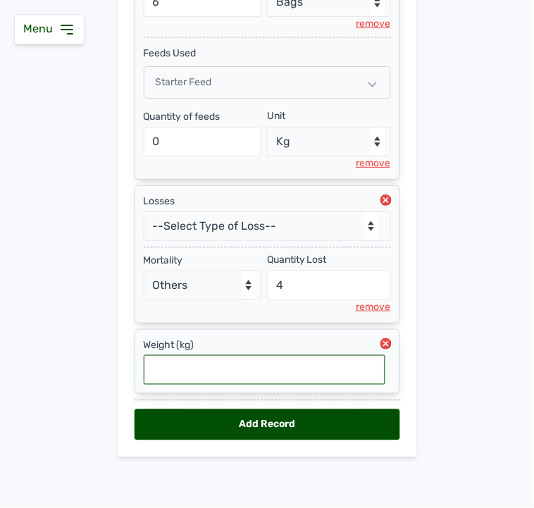
click at [212, 363] on input "text" at bounding box center [265, 370] width 242 height 30
type input "0.04"
click at [268, 419] on div "Add Record" at bounding box center [268, 424] width 266 height 31
select select "null"
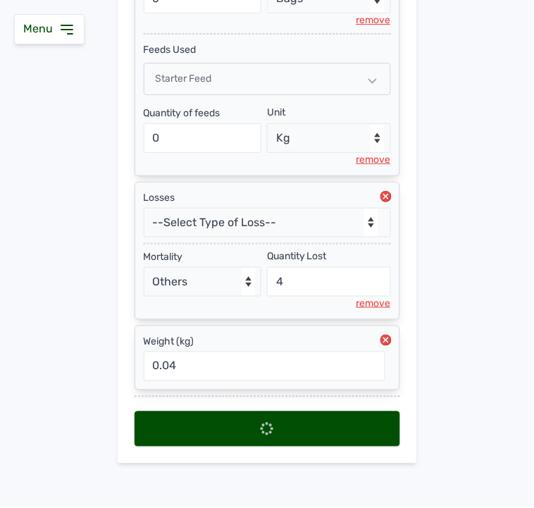
scroll to position [0, 0]
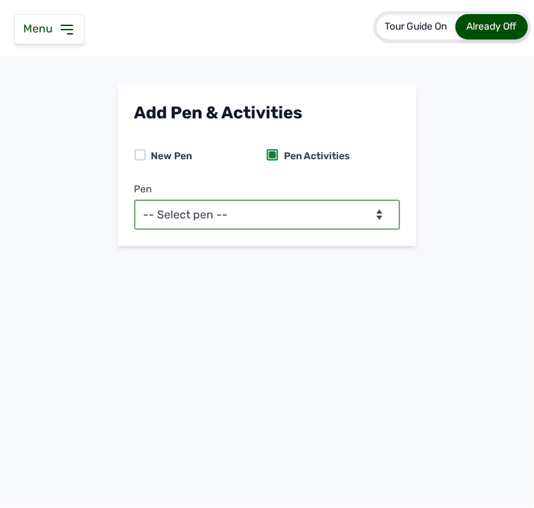
click at [337, 219] on select "-- Select pen -- PEN A (Broilers) PEN B (Broilers)" at bounding box center [268, 215] width 266 height 30
select select "me00sq3e0909"
click at [135, 200] on select "-- Select pen -- PEN A (Broilers) PEN B (Broilers)" at bounding box center [268, 215] width 266 height 30
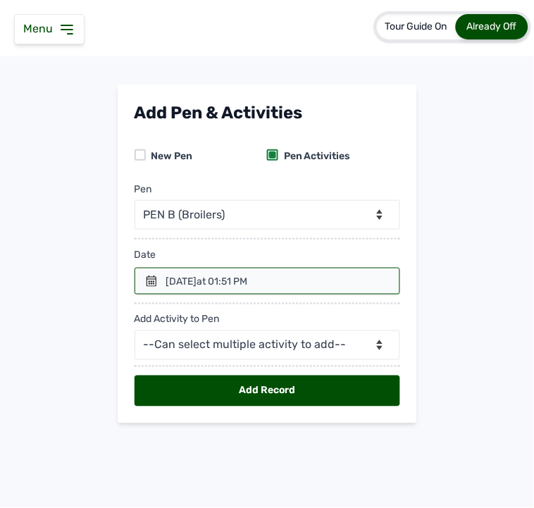
click at [155, 287] on div at bounding box center [268, 281] width 266 height 27
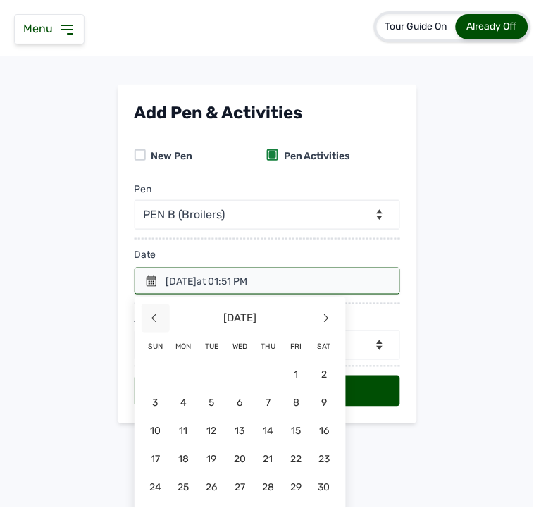
click at [149, 311] on span "<" at bounding box center [156, 318] width 28 height 28
click at [311, 451] on span "21" at bounding box center [325, 459] width 28 height 28
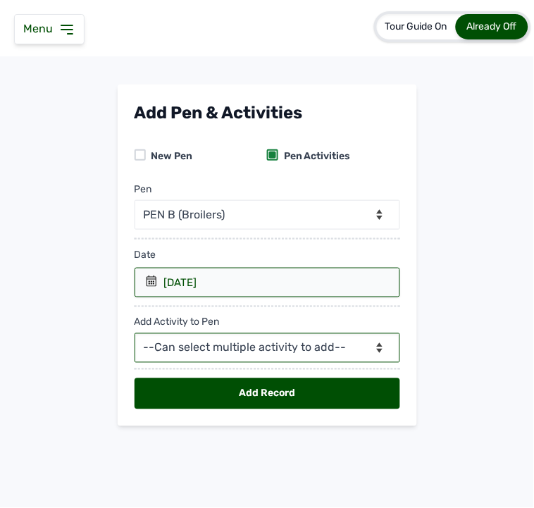
click at [240, 351] on select "--Can select multiple activity to add-- Raw Material Losses Weight" at bounding box center [268, 348] width 266 height 30
select select "Raw Material"
click at [135, 334] on select "--Can select multiple activity to add-- Raw Material Losses Weight" at bounding box center [268, 348] width 266 height 30
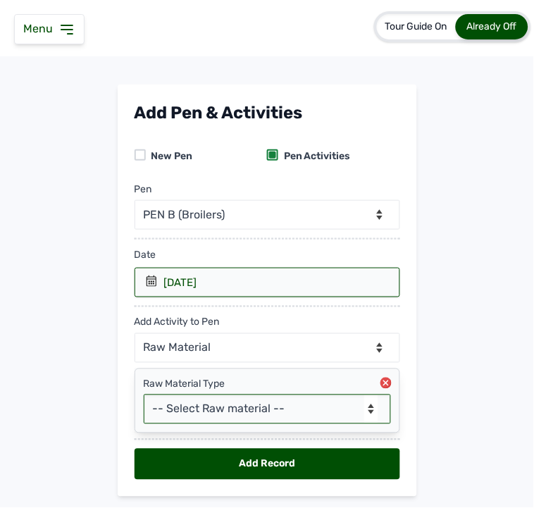
click at [219, 405] on select "-- Select Raw material -- Biomass Fuel feeds medications vaccines" at bounding box center [267, 410] width 247 height 30
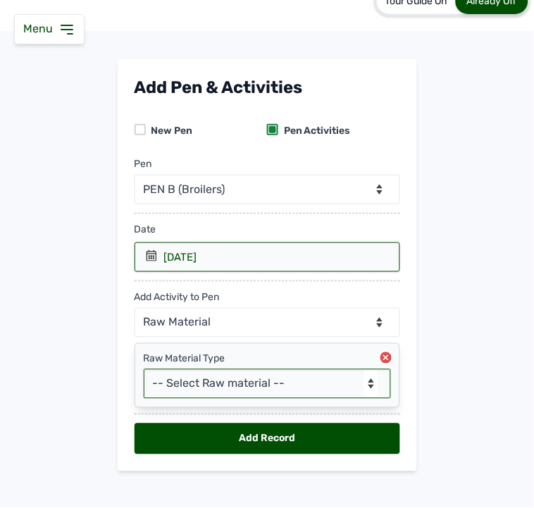
scroll to position [40, 0]
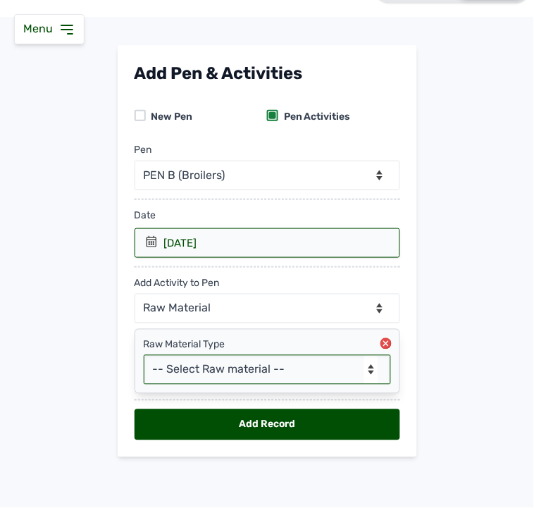
click at [211, 369] on select "-- Select Raw material -- Biomass Fuel feeds medications vaccines" at bounding box center [267, 370] width 247 height 30
select select "feeds"
click at [144, 355] on select "-- Select Raw material -- Biomass Fuel feeds medications vaccines" at bounding box center [267, 370] width 247 height 30
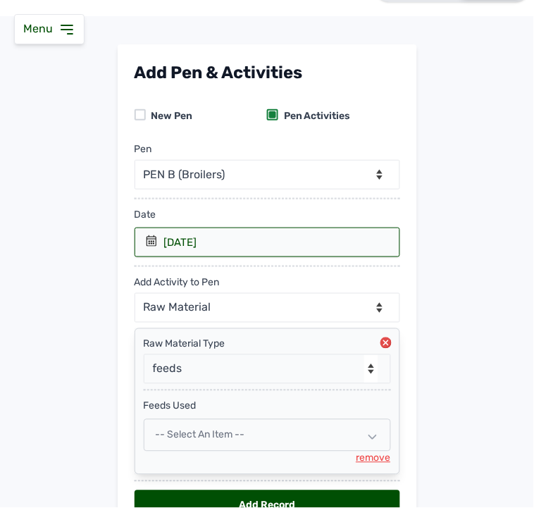
click at [173, 437] on span "-- Select an Item --" at bounding box center [200, 435] width 89 height 12
select select
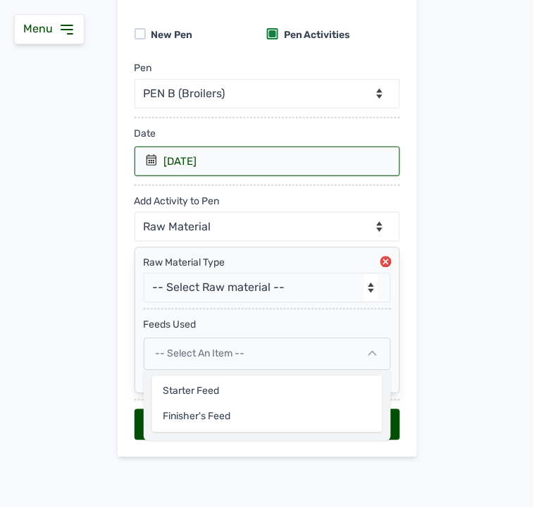
scroll to position [123, 0]
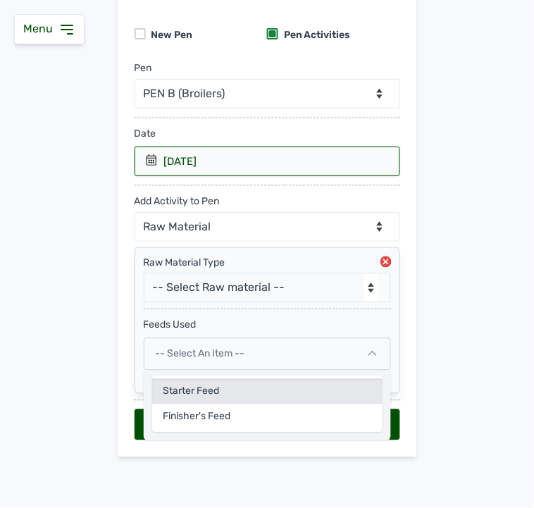
click at [182, 405] on div "Starter Feed" at bounding box center [267, 417] width 230 height 25
select select
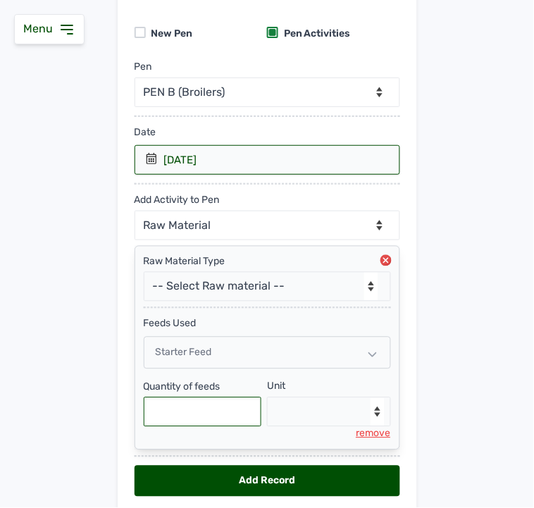
click at [186, 406] on input "text" at bounding box center [203, 412] width 118 height 30
type input "50"
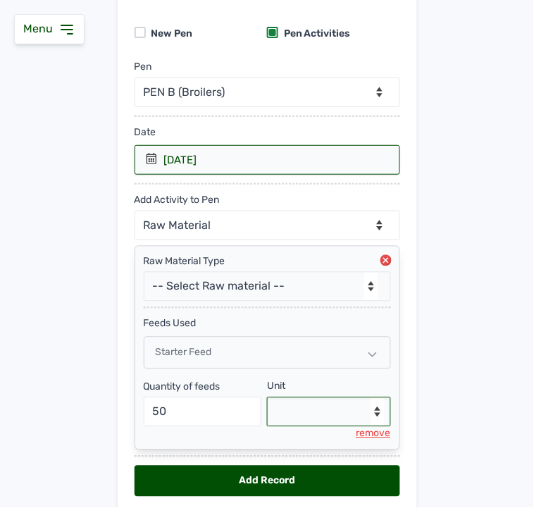
click at [290, 413] on select "--Select unit-- Bag(s) Kg" at bounding box center [329, 412] width 124 height 30
select select "Kg"
click at [267, 399] on select "--Select unit-- Bag(s) Kg" at bounding box center [329, 412] width 124 height 30
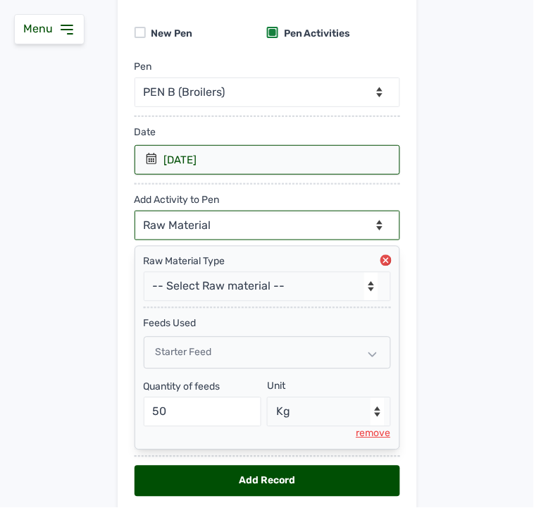
click at [261, 221] on select "--Can select multiple activity to add-- Raw Material Losses Weight" at bounding box center [268, 226] width 266 height 30
select select "Losses"
click at [135, 211] on select "--Can select multiple activity to add-- Raw Material Losses Weight" at bounding box center [268, 226] width 266 height 30
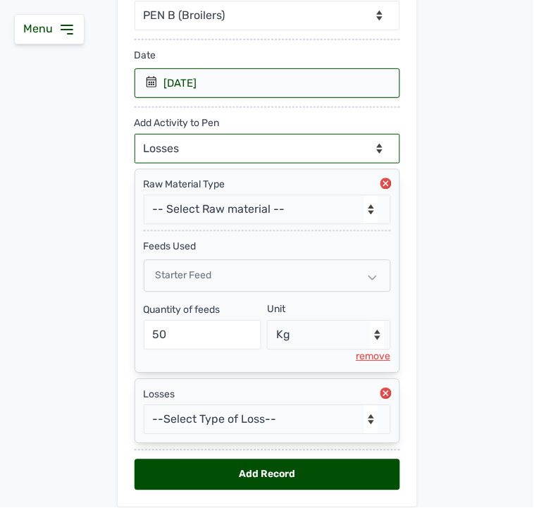
scroll to position [252, 0]
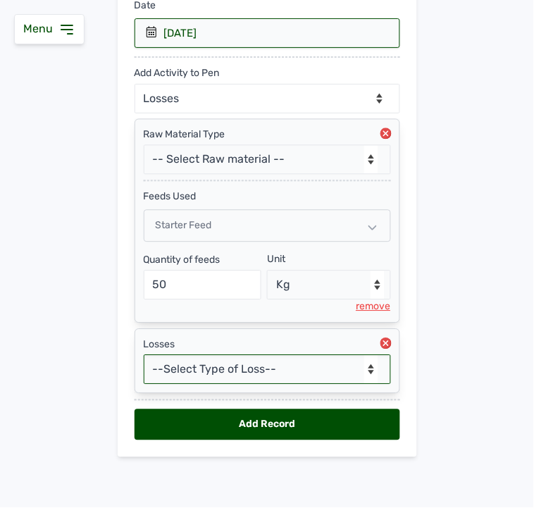
click at [209, 373] on select "--Select Type of Loss-- Mortality Culled Theft" at bounding box center [267, 370] width 247 height 30
select select "Mortality"
click at [144, 355] on select "--Select Type of Loss-- Mortality Culled Theft" at bounding box center [267, 370] width 247 height 30
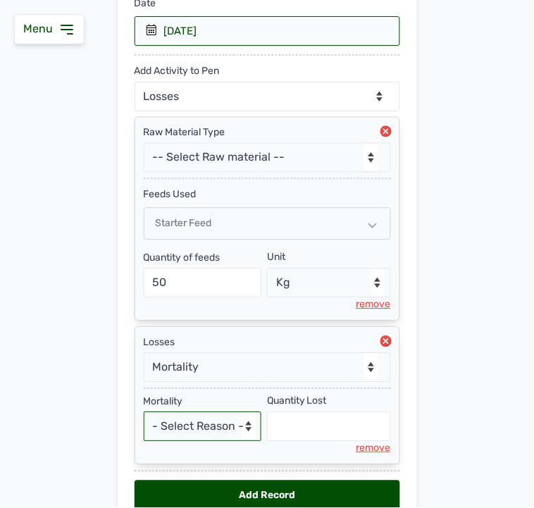
click at [179, 431] on select "- Select Reason - Disease Late Vaccination Wrong Vaccination Heat [MEDICAL_DATA…" at bounding box center [203, 427] width 118 height 30
select select "Others"
click at [144, 414] on select "- Select Reason - Disease Late Vaccination Wrong Vaccination Heat [MEDICAL_DATA…" at bounding box center [203, 427] width 118 height 30
select select "null"
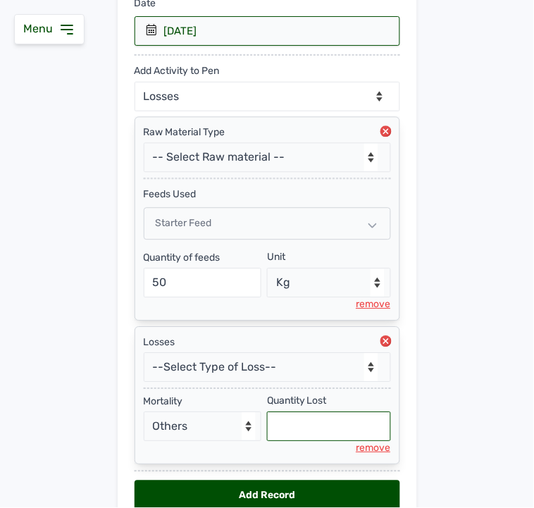
click at [286, 431] on input "text" at bounding box center [329, 427] width 124 height 30
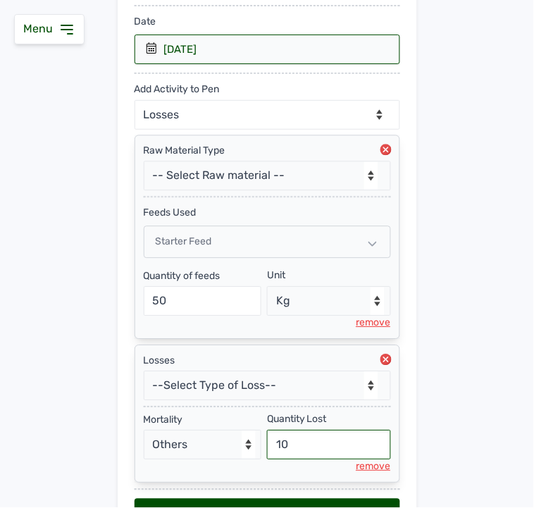
scroll to position [213, 0]
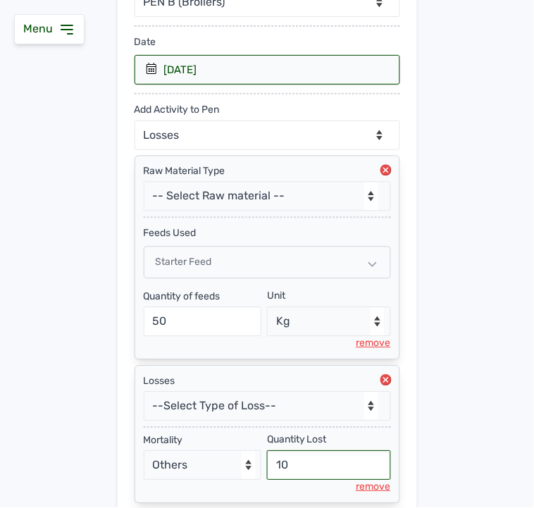
type input "10"
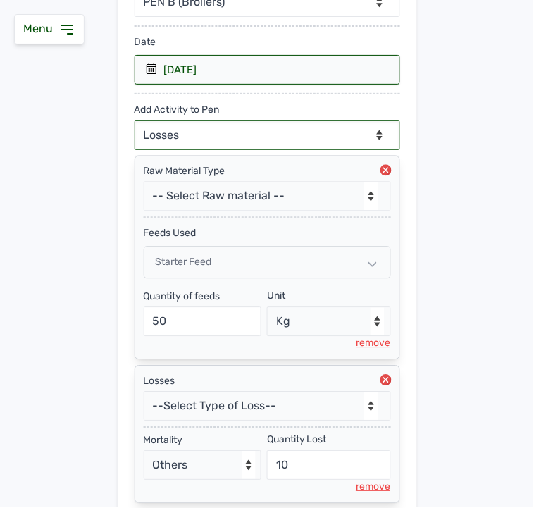
click at [252, 135] on select "--Can select multiple activity to add-- Raw Material Losses Weight" at bounding box center [268, 136] width 266 height 30
select select "Weight"
click at [135, 121] on select "--Can select multiple activity to add-- Raw Material Losses Weight" at bounding box center [268, 136] width 266 height 30
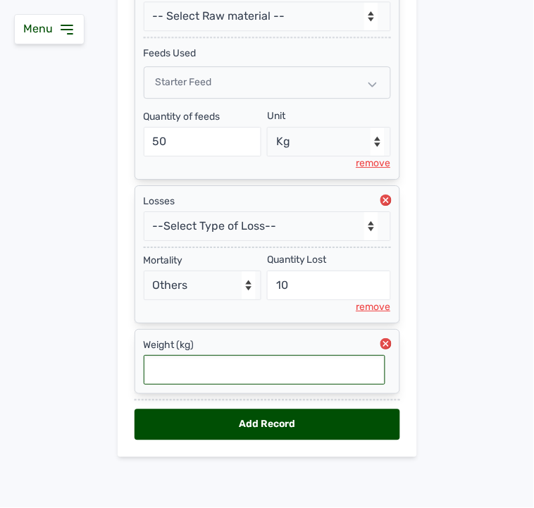
click at [209, 362] on input "text" at bounding box center [265, 370] width 242 height 30
type input "0.052"
click at [254, 426] on div "Add Record" at bounding box center [268, 424] width 266 height 31
select select "null"
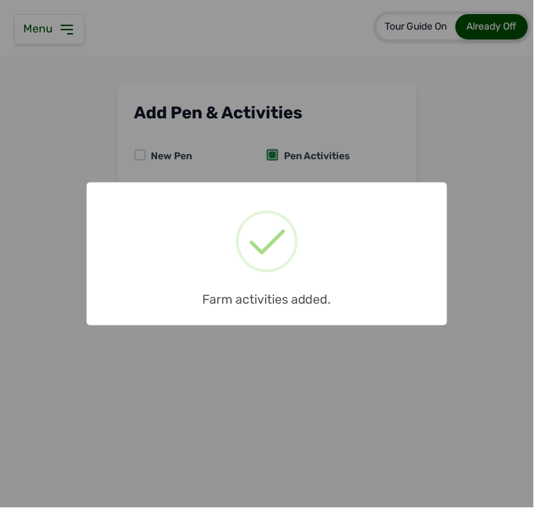
scroll to position [0, 0]
click at [278, 176] on div "× Farm activities added. OK No Cancel" at bounding box center [267, 254] width 534 height 508
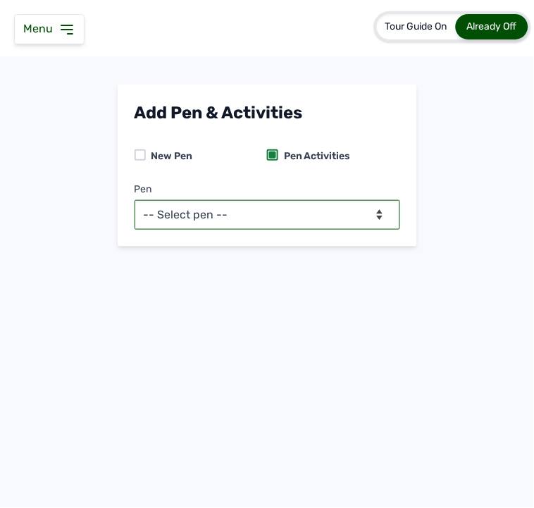
click at [273, 203] on select "-- Select pen -- PEN A (Broilers) PEN B (Broilers)" at bounding box center [268, 215] width 266 height 30
select select "me00sq3e0909"
click at [135, 200] on select "-- Select pen -- PEN A (Broilers) PEN B (Broilers)" at bounding box center [268, 215] width 266 height 30
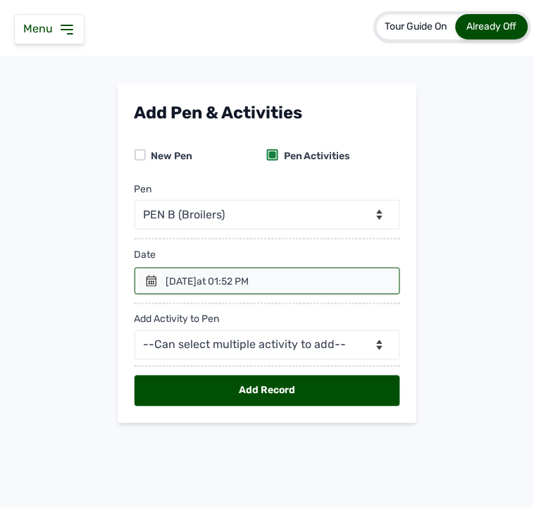
click at [156, 284] on icon at bounding box center [152, 281] width 10 height 11
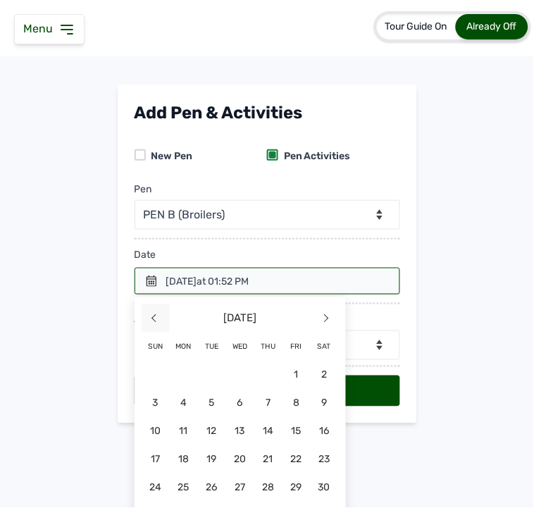
click at [151, 314] on span "<" at bounding box center [156, 318] width 28 height 28
click at [170, 451] on span "22" at bounding box center [156, 488] width 28 height 28
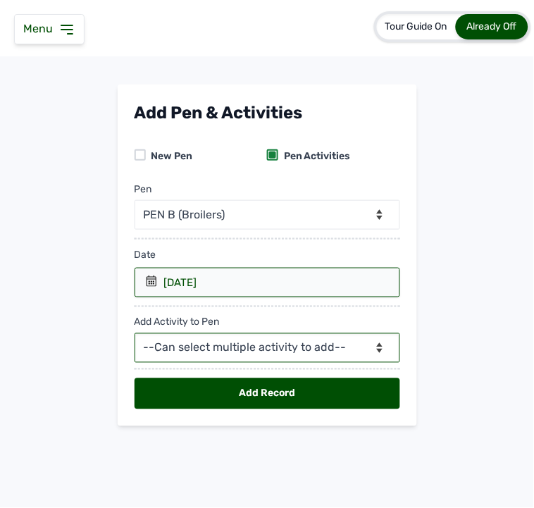
click at [226, 348] on select "--Can select multiple activity to add-- Raw Material Losses Weight" at bounding box center [268, 348] width 266 height 30
select select "Raw Material"
click at [135, 334] on select "--Can select multiple activity to add-- Raw Material Losses Weight" at bounding box center [268, 348] width 266 height 30
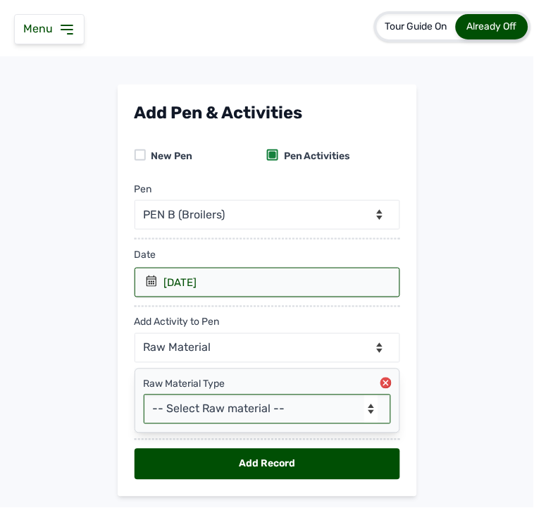
click at [203, 405] on select "-- Select Raw material -- Biomass Fuel feeds medications vaccines" at bounding box center [267, 410] width 247 height 30
select select "feeds"
click at [144, 395] on select "-- Select Raw material -- Biomass Fuel feeds medications vaccines" at bounding box center [267, 410] width 247 height 30
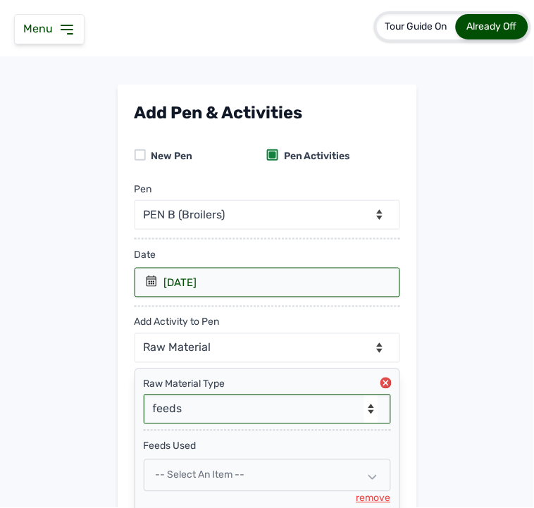
scroll to position [123, 0]
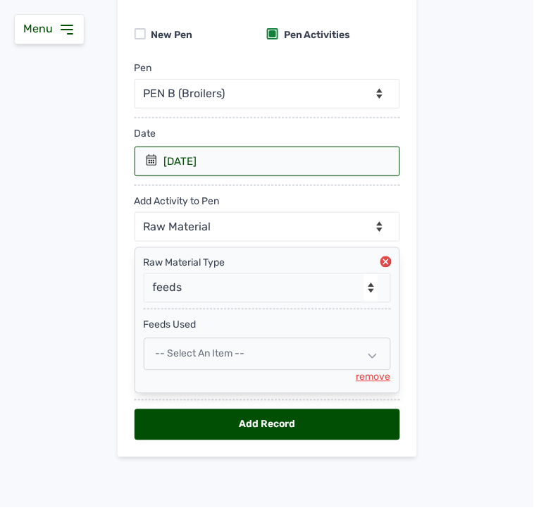
click at [195, 350] on span "-- Select an Item --" at bounding box center [200, 354] width 89 height 12
select select
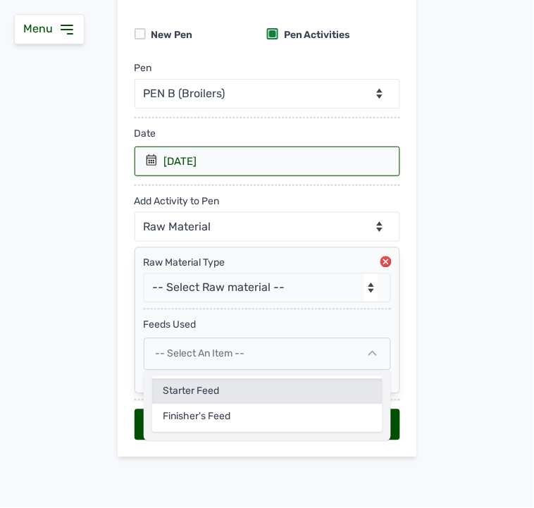
click at [191, 405] on div "Starter Feed" at bounding box center [267, 417] width 230 height 25
select select
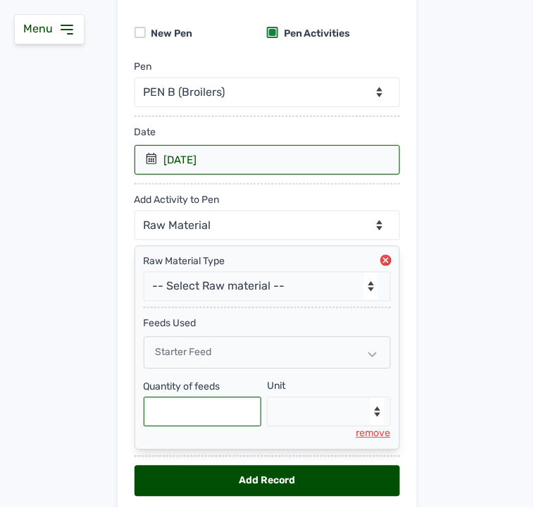
click at [188, 406] on input "text" at bounding box center [203, 412] width 118 height 30
type input "75"
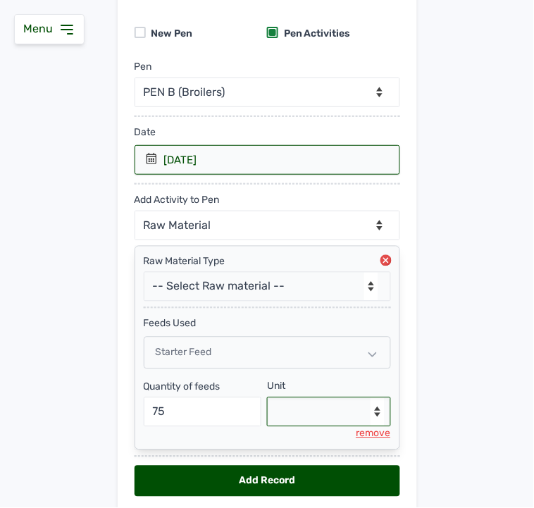
click at [284, 419] on select "--Select unit-- Bag(s) Kg" at bounding box center [329, 412] width 124 height 30
select select "Kg"
click at [267, 399] on select "--Select unit-- Bag(s) Kg" at bounding box center [329, 412] width 124 height 30
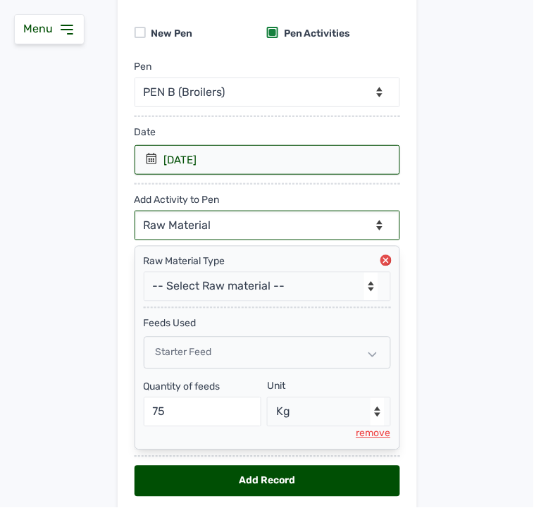
click at [279, 221] on select "--Can select multiple activity to add-- Raw Material Losses Weight" at bounding box center [268, 226] width 266 height 30
select select "Losses"
click at [135, 211] on select "--Can select multiple activity to add-- Raw Material Losses Weight" at bounding box center [268, 226] width 266 height 30
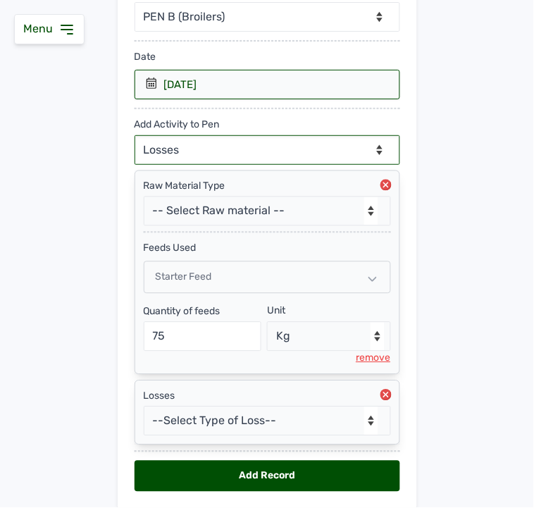
scroll to position [252, 0]
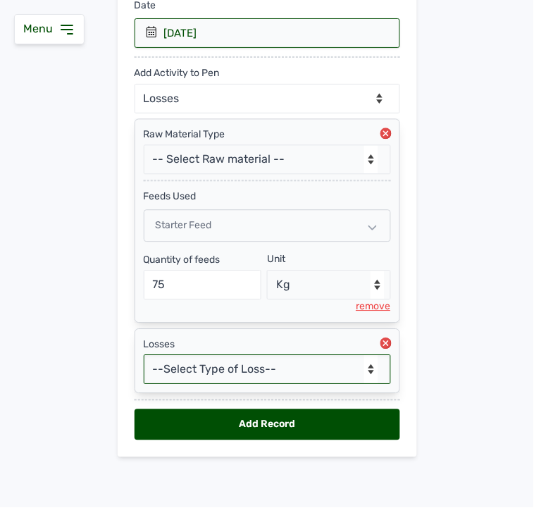
click at [226, 370] on select "--Select Type of Loss-- Mortality Culled Theft" at bounding box center [267, 370] width 247 height 30
select select "Mortality"
click at [144, 355] on select "--Select Type of Loss-- Mortality Culled Theft" at bounding box center [267, 370] width 247 height 30
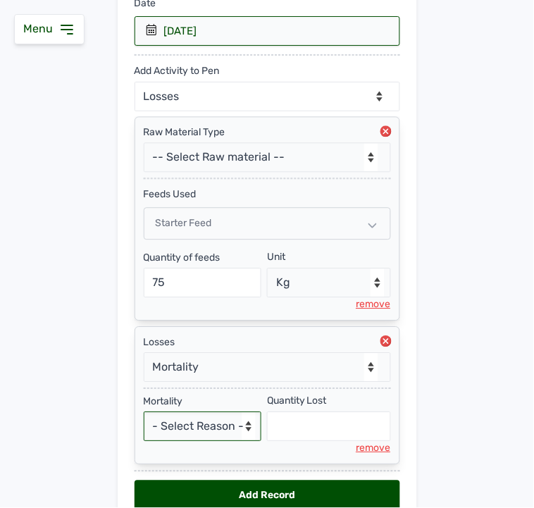
click at [228, 428] on select "- Select Reason - Disease Late Vaccination Wrong Vaccination Heat [MEDICAL_DATA…" at bounding box center [203, 427] width 118 height 30
select select "Others"
click at [144, 414] on select "- Select Reason - Disease Late Vaccination Wrong Vaccination Heat [MEDICAL_DATA…" at bounding box center [203, 427] width 118 height 30
select select "null"
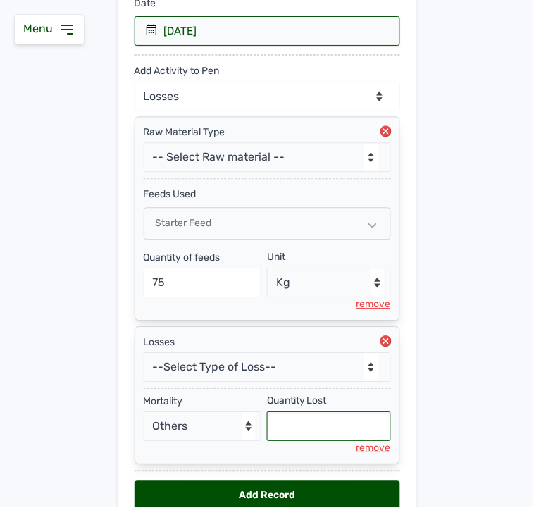
click at [304, 433] on input "text" at bounding box center [329, 427] width 124 height 30
type input "11"
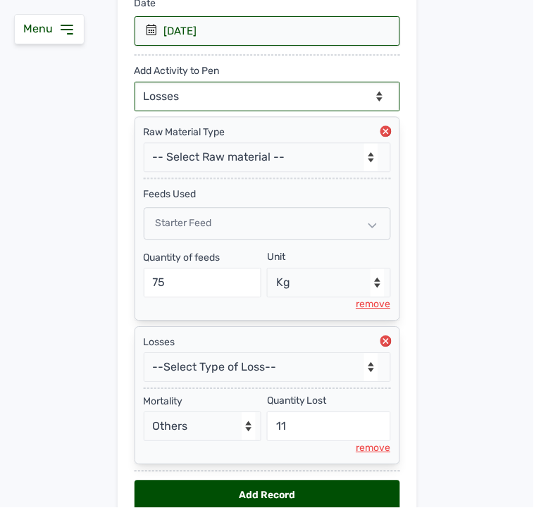
click at [262, 106] on select "--Can select multiple activity to add-- Raw Material Losses Weight" at bounding box center [268, 97] width 266 height 30
select select "Weight"
click at [135, 82] on select "--Can select multiple activity to add-- Raw Material Losses Weight" at bounding box center [268, 97] width 266 height 30
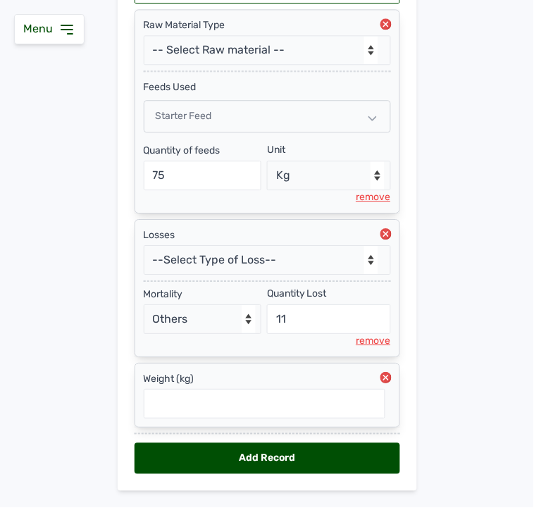
scroll to position [396, 0]
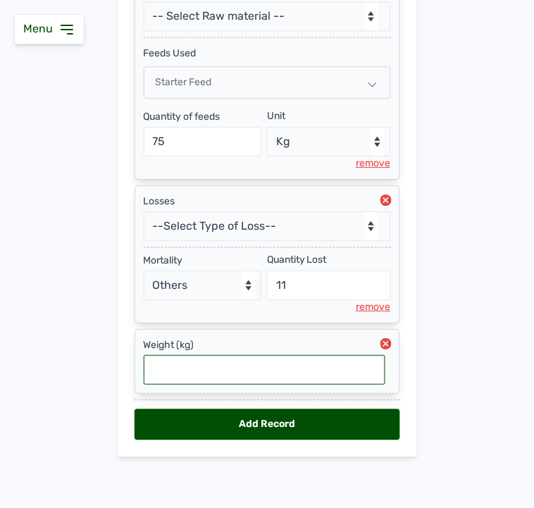
click at [195, 371] on input "text" at bounding box center [265, 370] width 242 height 30
type input "0.066"
click at [255, 417] on div "Add Record" at bounding box center [268, 424] width 266 height 31
select select "null"
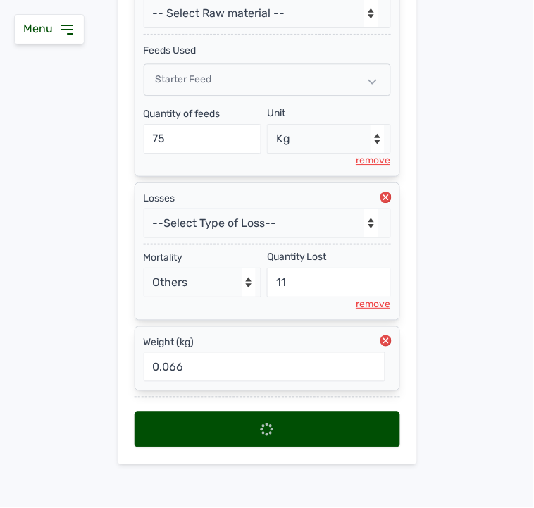
scroll to position [0, 0]
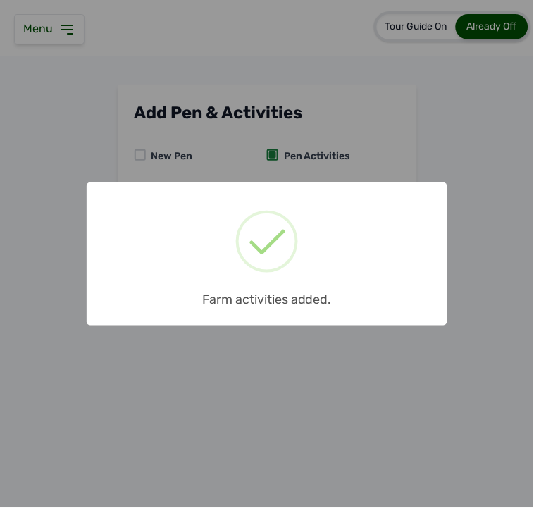
click at [250, 393] on div "× Farm activities added. OK No Cancel" at bounding box center [267, 254] width 534 height 508
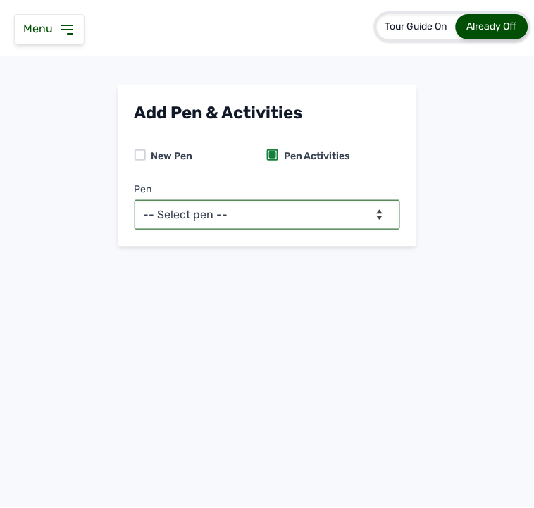
click at [217, 214] on select "-- Select pen -- PEN A (Broilers) PEN B (Broilers)" at bounding box center [268, 215] width 266 height 30
select select "me00sq3e0909"
click at [135, 200] on select "-- Select pen -- PEN A (Broilers) PEN B (Broilers)" at bounding box center [268, 215] width 266 height 30
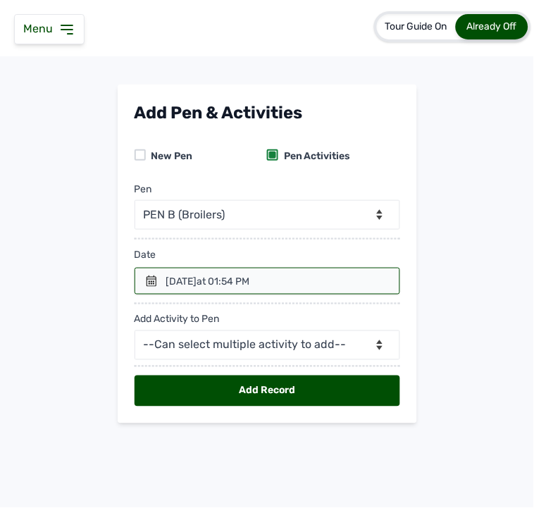
click at [205, 277] on div "14th Aug 2025 at 01:54 PM" at bounding box center [208, 282] width 84 height 14
click at [157, 276] on div at bounding box center [268, 281] width 266 height 27
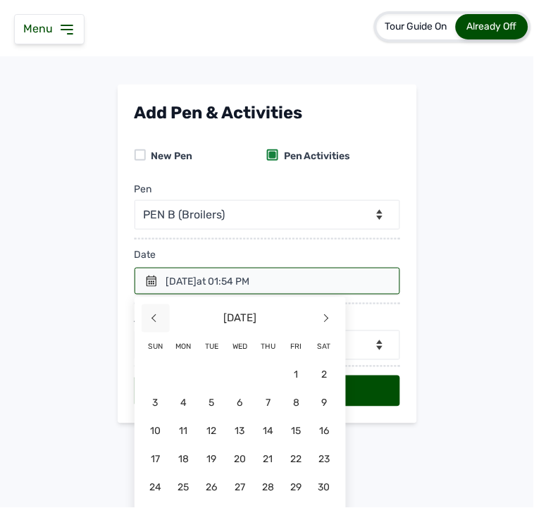
click at [147, 319] on span "<" at bounding box center [156, 318] width 28 height 28
click at [198, 451] on span "23" at bounding box center [184, 488] width 28 height 28
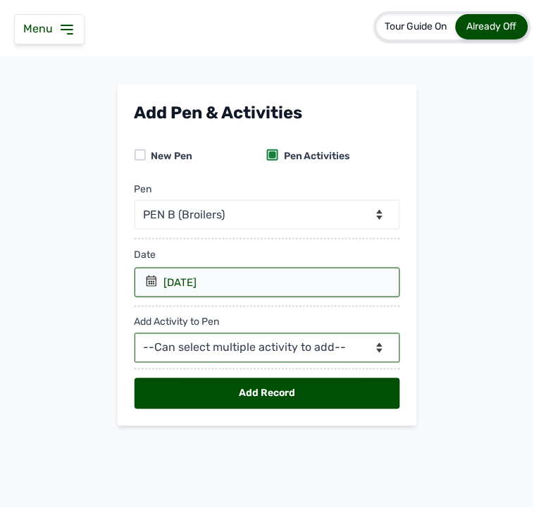
click at [229, 351] on select "--Can select multiple activity to add-- Raw Material Losses Weight" at bounding box center [268, 348] width 266 height 30
select select "Raw Material"
click at [135, 334] on select "--Can select multiple activity to add-- Raw Material Losses Weight" at bounding box center [268, 348] width 266 height 30
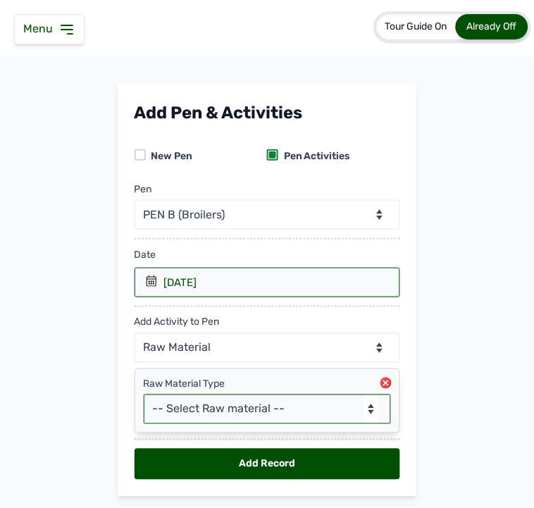
click at [204, 407] on select "-- Select Raw material -- Biomass Fuel feeds medications vaccines" at bounding box center [267, 410] width 247 height 30
select select "feeds"
click at [144, 395] on select "-- Select Raw material -- Biomass Fuel feeds medications vaccines" at bounding box center [267, 410] width 247 height 30
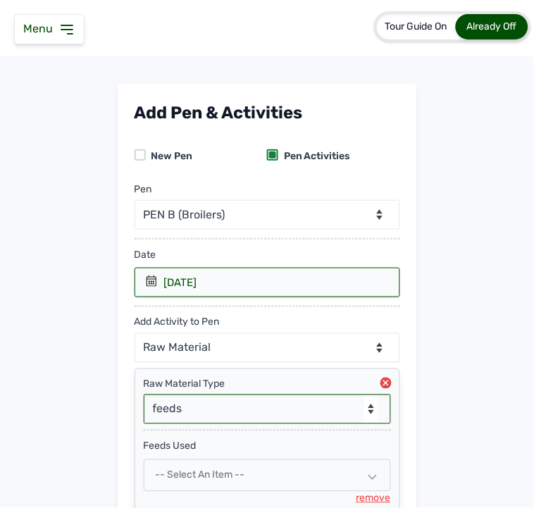
scroll to position [123, 0]
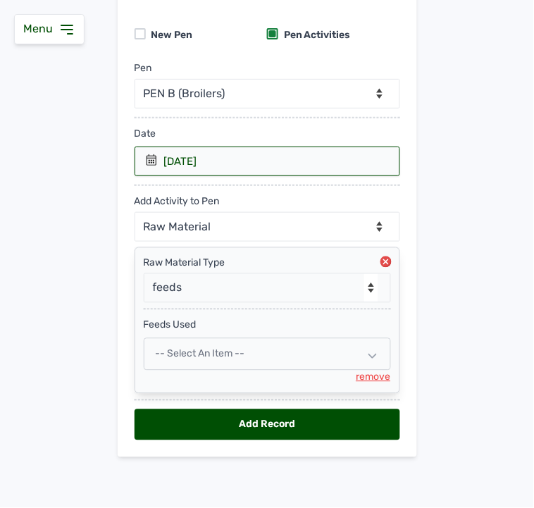
click at [185, 353] on span "-- Select an Item --" at bounding box center [200, 354] width 89 height 12
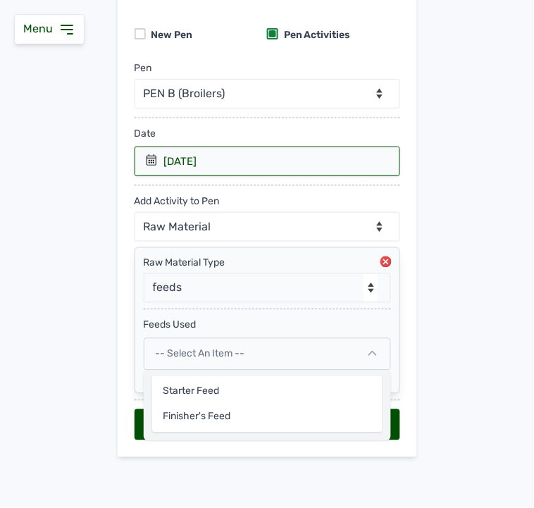
select select
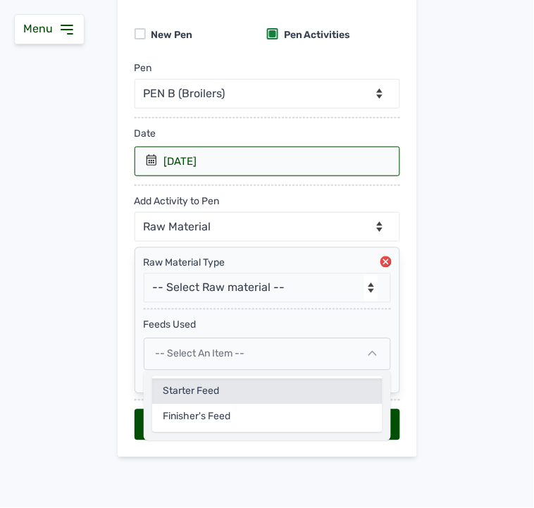
click at [180, 405] on div "Starter Feed" at bounding box center [267, 417] width 230 height 25
select select
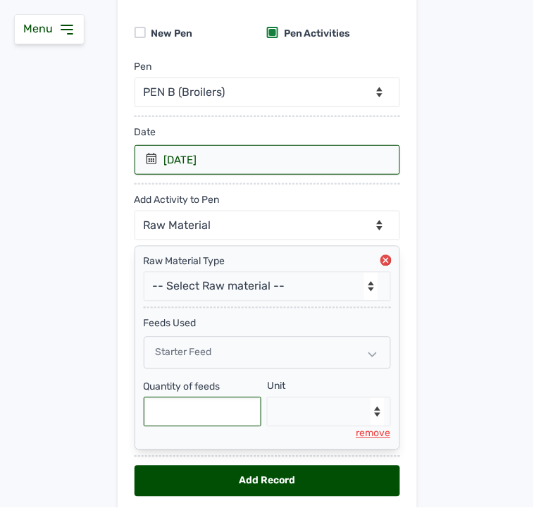
click at [191, 409] on input "text" at bounding box center [203, 412] width 118 height 30
type input "100"
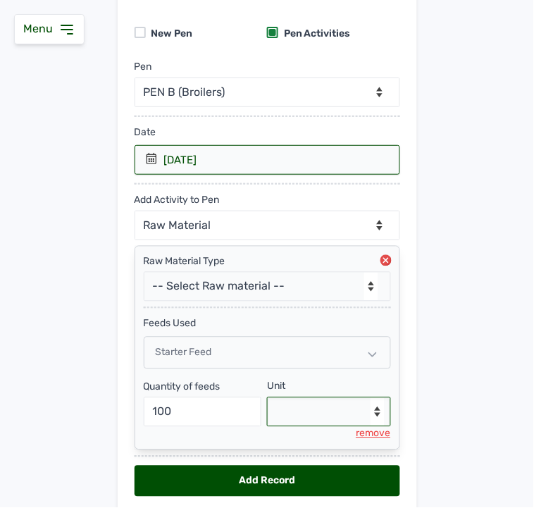
click at [282, 414] on select "--Select unit-- Bag(s) Kg" at bounding box center [329, 412] width 124 height 30
select select "Kg"
click at [267, 399] on select "--Select unit-- Bag(s) Kg" at bounding box center [329, 412] width 124 height 30
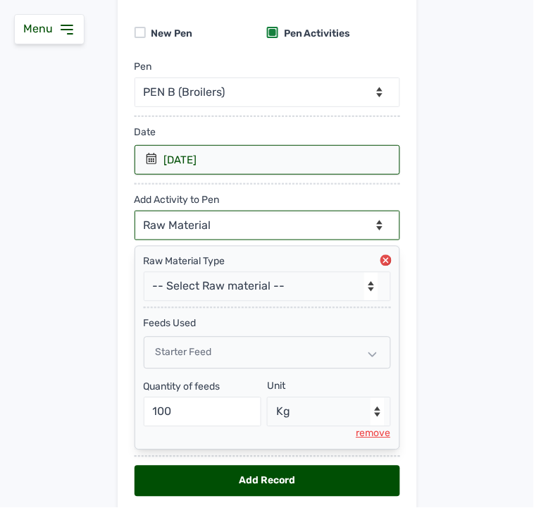
click at [233, 223] on select "--Can select multiple activity to add-- Raw Material Losses Weight" at bounding box center [268, 226] width 266 height 30
select select "Losses"
click at [135, 211] on select "--Can select multiple activity to add-- Raw Material Losses Weight" at bounding box center [268, 226] width 266 height 30
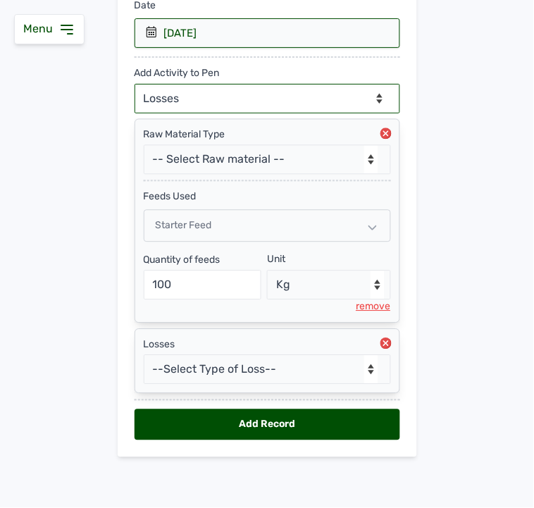
scroll to position [252, 0]
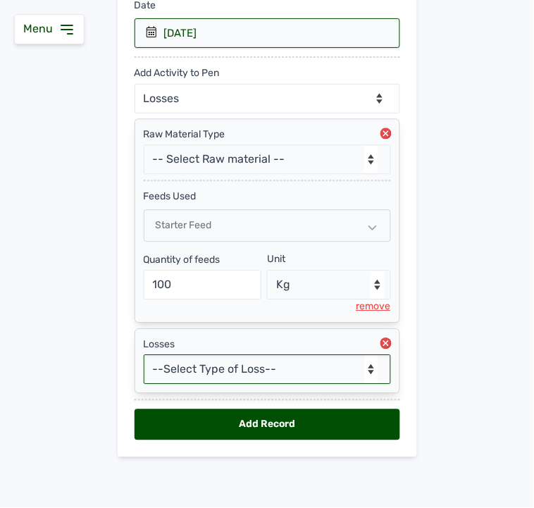
click at [211, 376] on select "--Select Type of Loss-- Mortality Culled Theft" at bounding box center [267, 370] width 247 height 30
click at [144, 355] on select "--Select Type of Loss-- Mortality Culled Theft" at bounding box center [267, 370] width 247 height 30
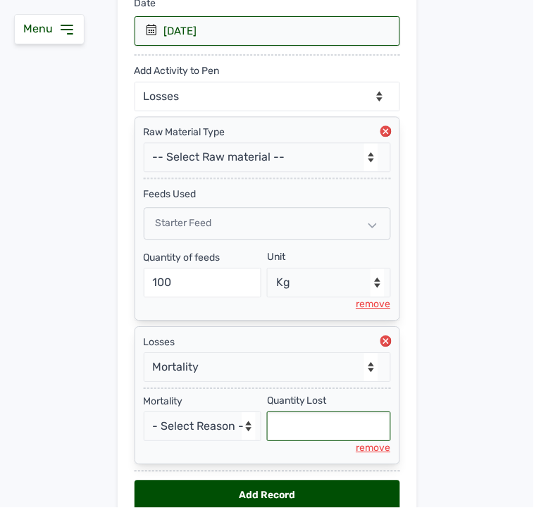
click at [293, 433] on input "text" at bounding box center [329, 427] width 124 height 30
select select "null"
type input "9"
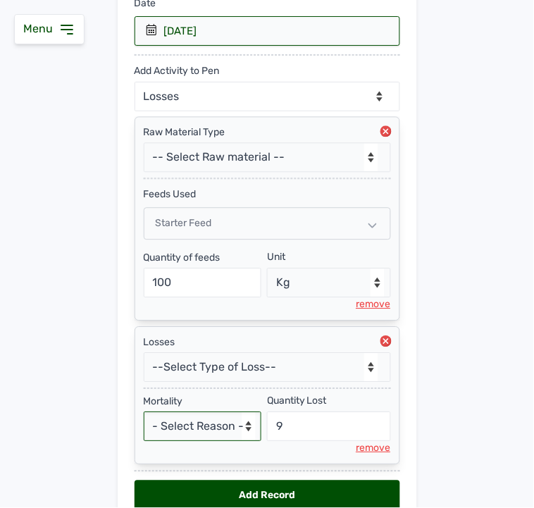
click at [212, 439] on select "- Select Reason - Disease Late Vaccination Wrong Vaccination Heat [MEDICAL_DATA…" at bounding box center [203, 427] width 118 height 30
select select "Others"
click at [144, 414] on select "- Select Reason - Disease Late Vaccination Wrong Vaccination Heat [MEDICAL_DATA…" at bounding box center [203, 427] width 118 height 30
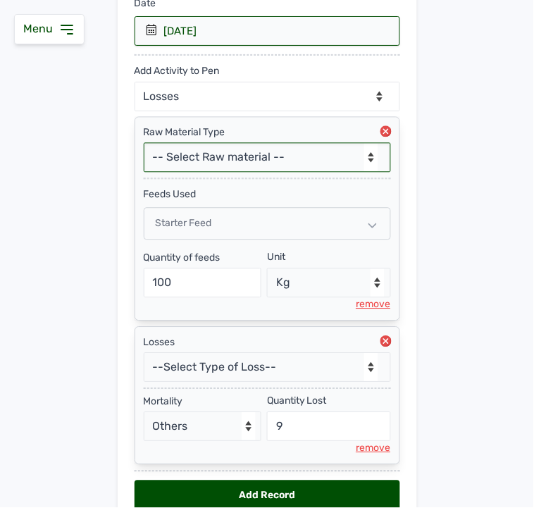
click at [233, 160] on select "-- Select Raw material -- Biomass Fuel feeds medications vaccines" at bounding box center [267, 158] width 247 height 30
select select "vaccines"
click at [144, 144] on select "-- Select Raw material -- Biomass Fuel feeds medications vaccines" at bounding box center [267, 158] width 247 height 30
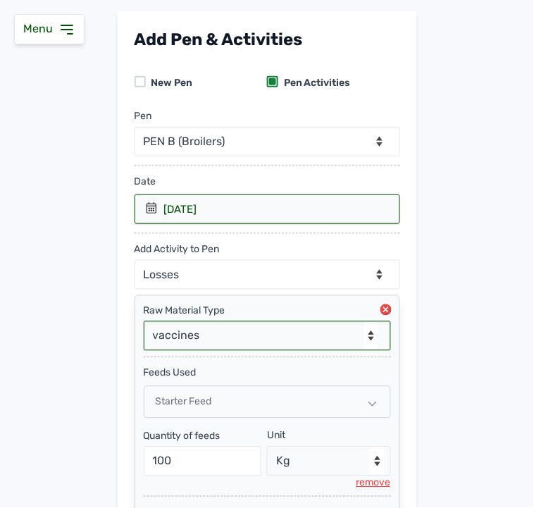
scroll to position [68, 0]
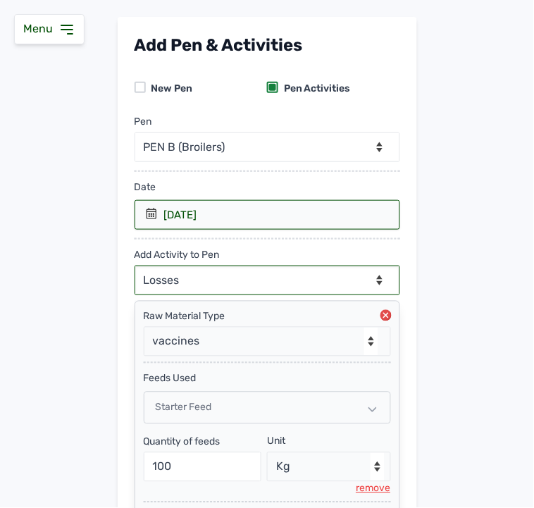
click at [197, 273] on select "--Can select multiple activity to add-- Raw Material Losses Weight" at bounding box center [268, 281] width 266 height 30
select select "Weight"
click at [135, 266] on select "--Can select multiple activity to add-- Raw Material Losses Weight" at bounding box center [268, 281] width 266 height 30
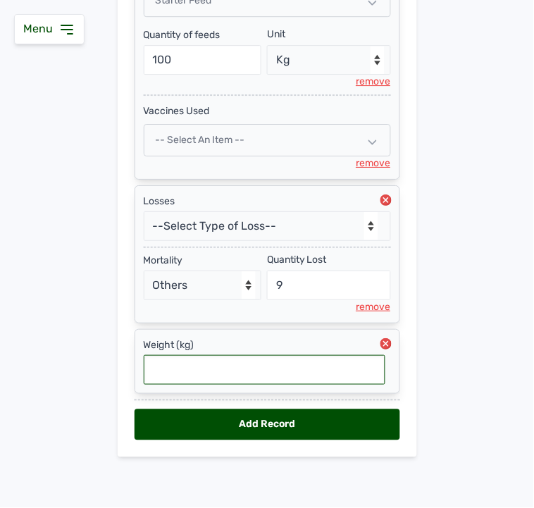
click at [186, 371] on input "text" at bounding box center [265, 370] width 242 height 30
click at [192, 366] on input "text" at bounding box center [265, 370] width 242 height 30
type input "0.08"
click at [259, 419] on div "Add Record" at bounding box center [268, 424] width 266 height 31
select select "null"
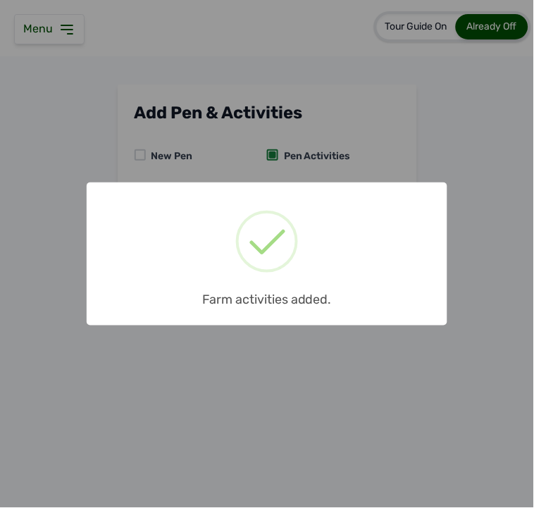
scroll to position [0, 0]
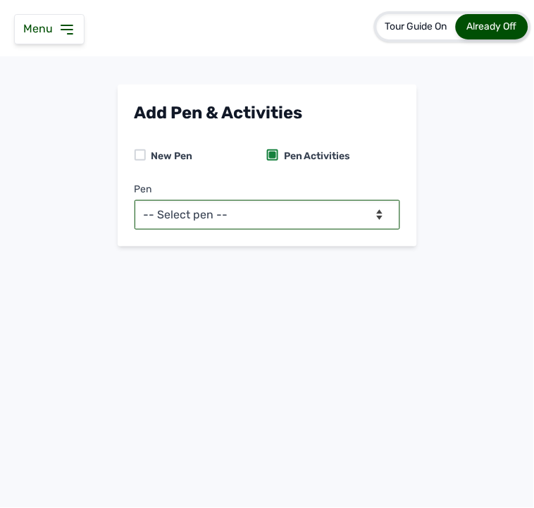
click at [236, 217] on select "-- Select pen -- PEN A (Broilers) PEN B (Broilers)" at bounding box center [268, 215] width 266 height 30
select select "me00sq3e0909"
click at [135, 200] on select "-- Select pen -- PEN A (Broilers) PEN B (Broilers)" at bounding box center [268, 215] width 266 height 30
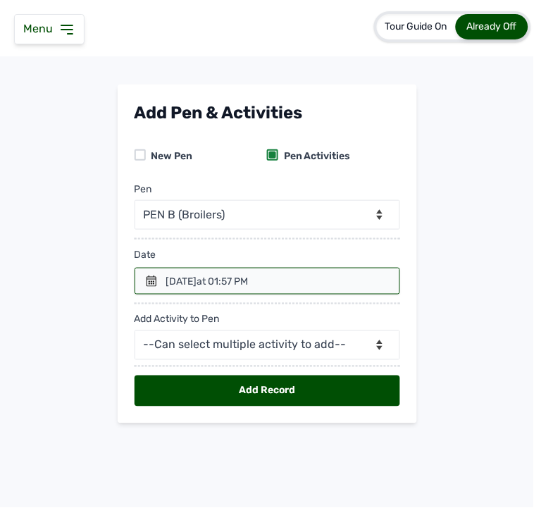
click at [152, 282] on icon at bounding box center [151, 281] width 11 height 11
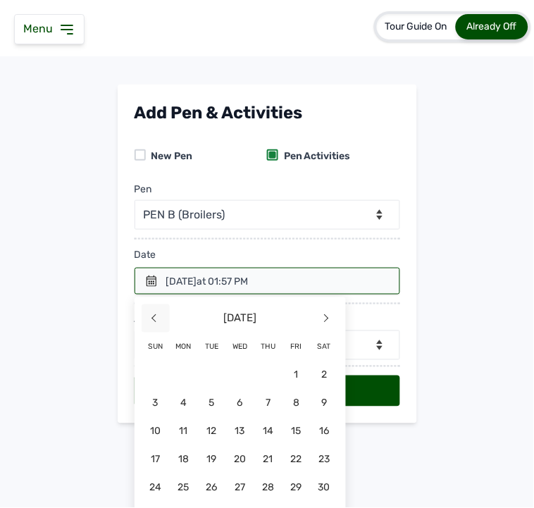
click at [150, 321] on span "<" at bounding box center [156, 318] width 28 height 28
click at [226, 451] on span "24" at bounding box center [212, 488] width 28 height 28
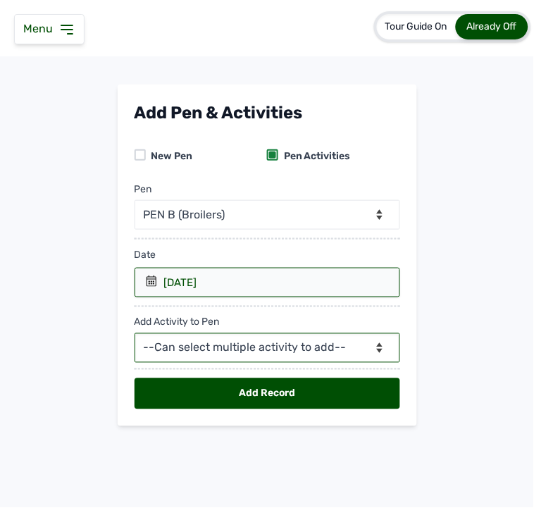
click at [234, 352] on select "--Can select multiple activity to add-- Raw Material Losses Weight" at bounding box center [268, 348] width 266 height 30
select select "Raw Material"
click at [135, 334] on select "--Can select multiple activity to add-- Raw Material Losses Weight" at bounding box center [268, 348] width 266 height 30
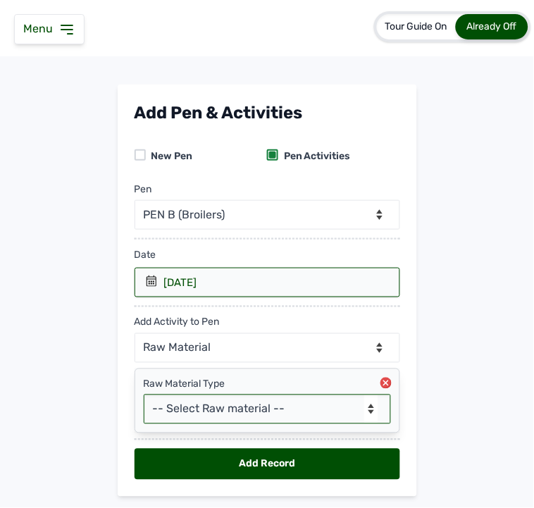
click at [200, 410] on select "-- Select Raw material -- Biomass Fuel feeds medications vaccines" at bounding box center [267, 410] width 247 height 30
select select "feeds"
click at [144, 395] on select "-- Select Raw material -- Biomass Fuel feeds medications vaccines" at bounding box center [267, 410] width 247 height 30
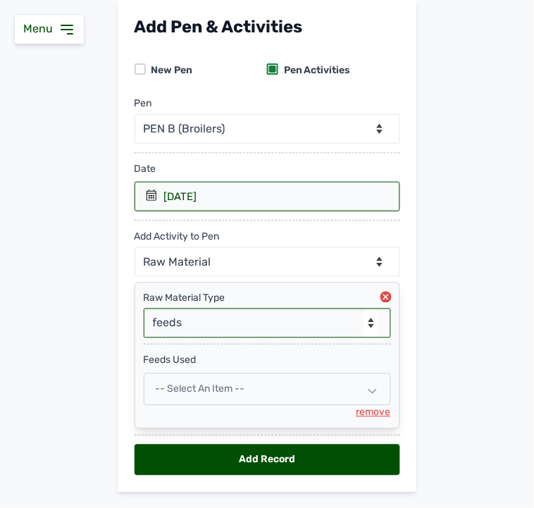
scroll to position [123, 0]
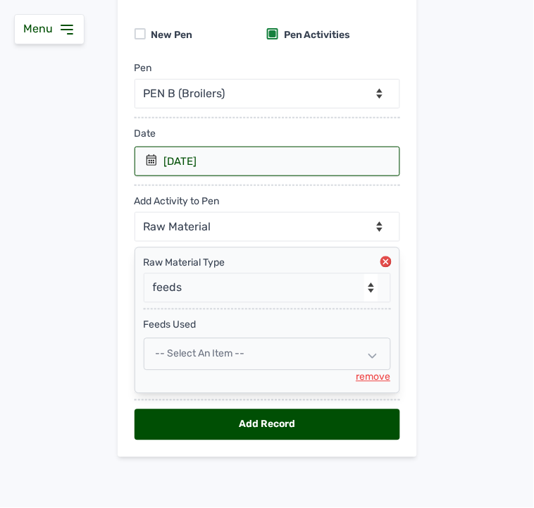
click at [186, 350] on span "-- Select an Item --" at bounding box center [200, 354] width 89 height 12
select select
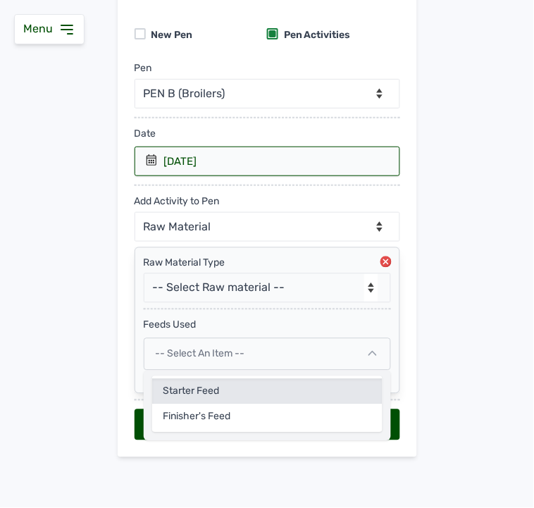
click at [185, 405] on div "Starter Feed" at bounding box center [267, 417] width 230 height 25
select select
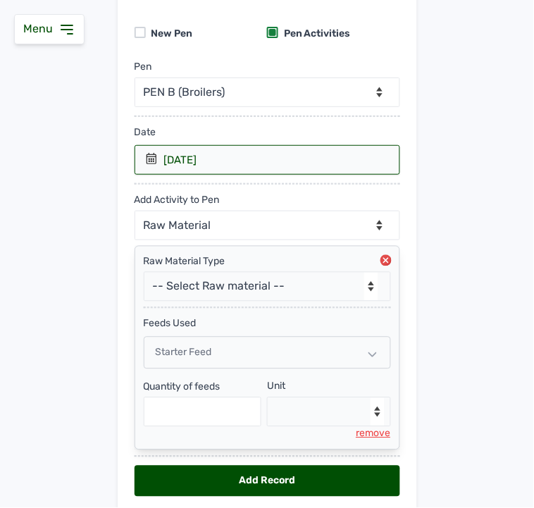
click at [210, 360] on div "Starter Feed" at bounding box center [267, 353] width 247 height 32
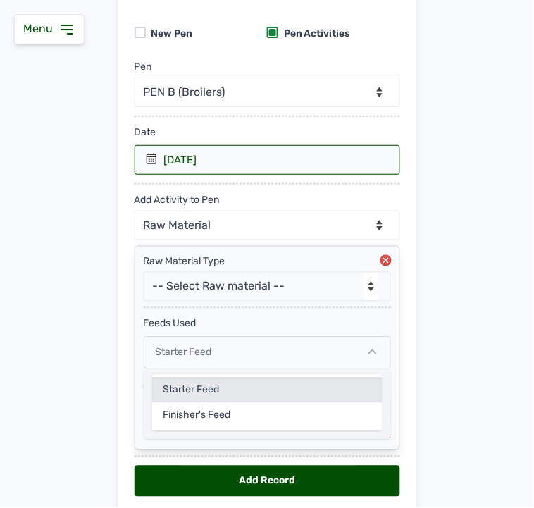
click at [196, 403] on div "Starter Feed" at bounding box center [267, 415] width 230 height 25
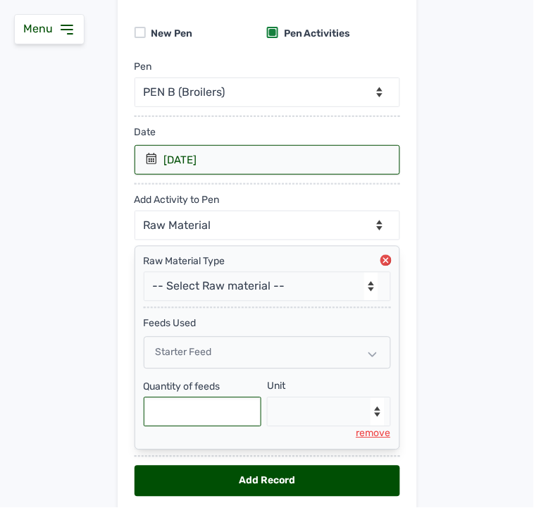
click at [185, 418] on input "text" at bounding box center [203, 412] width 118 height 30
type input "125"
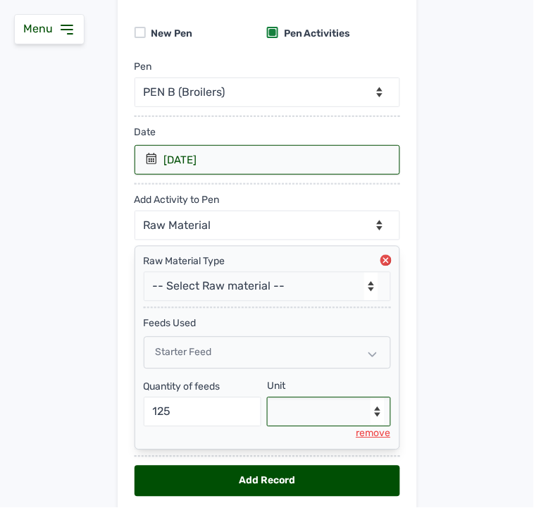
click at [323, 419] on select "--Select unit-- Bag(s) Kg" at bounding box center [329, 412] width 124 height 30
select select "Kg"
click at [267, 399] on select "--Select unit-- Bag(s) Kg" at bounding box center [329, 412] width 124 height 30
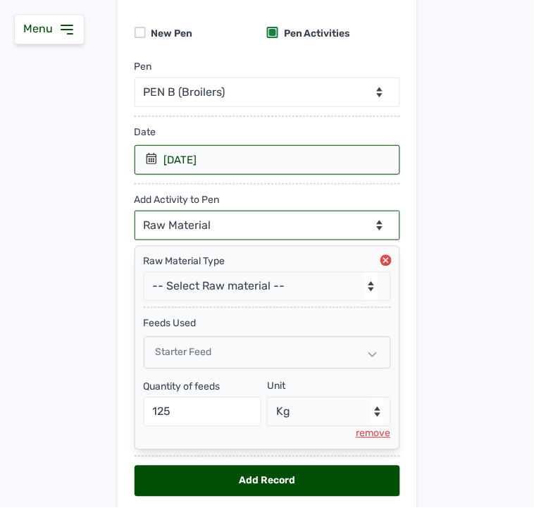
click at [199, 216] on select "--Can select multiple activity to add-- Raw Material Losses Weight" at bounding box center [268, 226] width 266 height 30
select select "Losses"
click at [135, 211] on select "--Can select multiple activity to add-- Raw Material Losses Weight" at bounding box center [268, 226] width 266 height 30
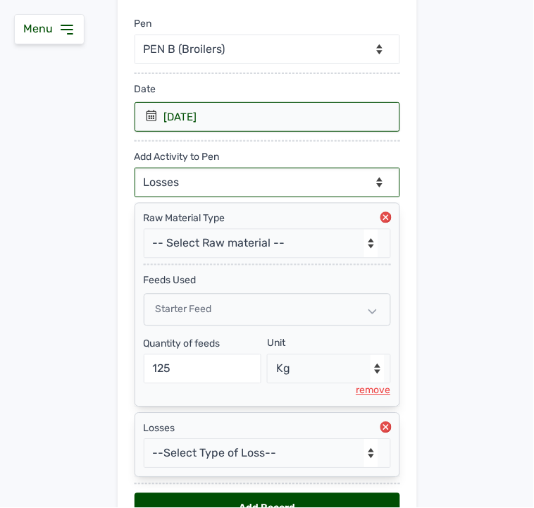
scroll to position [252, 0]
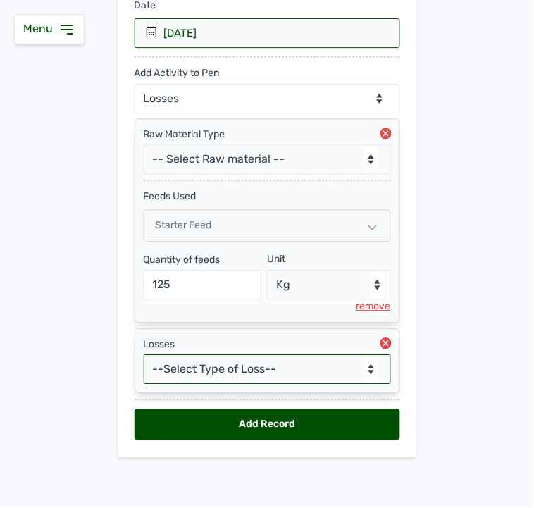
click at [195, 363] on select "--Select Type of Loss-- Mortality Culled Theft" at bounding box center [267, 370] width 247 height 30
select select "Mortality"
click at [144, 355] on select "--Select Type of Loss-- Mortality Culled Theft" at bounding box center [267, 370] width 247 height 30
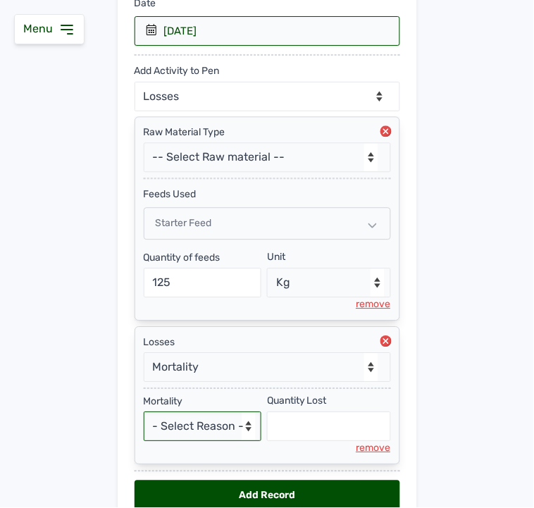
click at [188, 424] on select "- Select Reason - Disease Late Vaccination Wrong Vaccination Heat [MEDICAL_DATA…" at bounding box center [203, 427] width 118 height 30
select select "Others"
click at [144, 414] on select "- Select Reason - Disease Late Vaccination Wrong Vaccination Heat [MEDICAL_DATA…" at bounding box center [203, 427] width 118 height 30
select select "null"
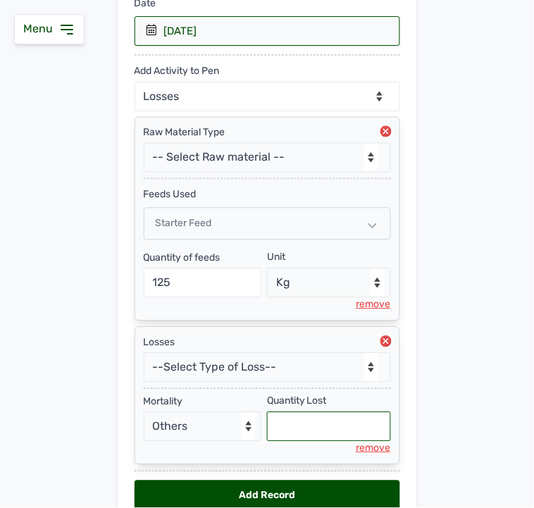
click at [318, 438] on input "text" at bounding box center [329, 427] width 124 height 30
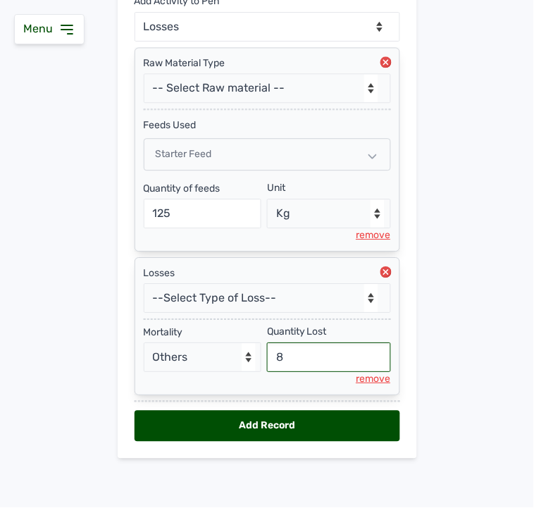
scroll to position [326, 0]
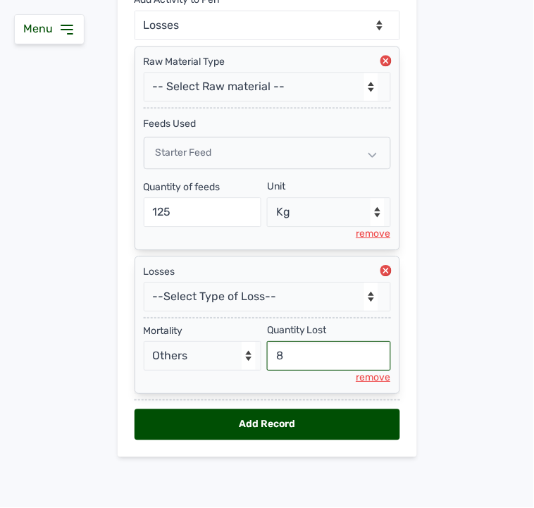
type input "8"
click at [205, 423] on div "Add Record" at bounding box center [268, 424] width 266 height 31
select select "null"
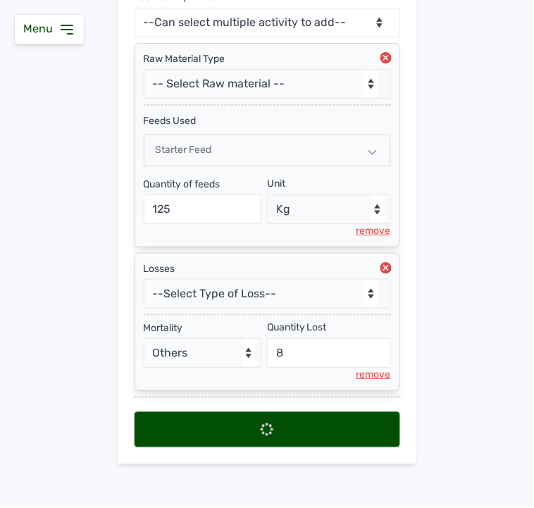
scroll to position [0, 0]
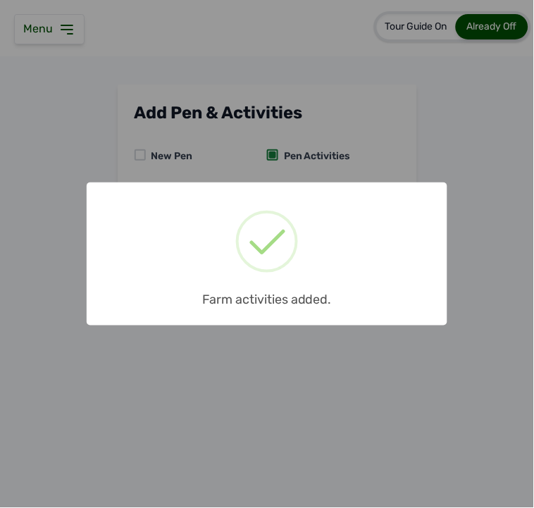
click at [262, 171] on div "× Farm activities added. OK No Cancel" at bounding box center [267, 254] width 534 height 508
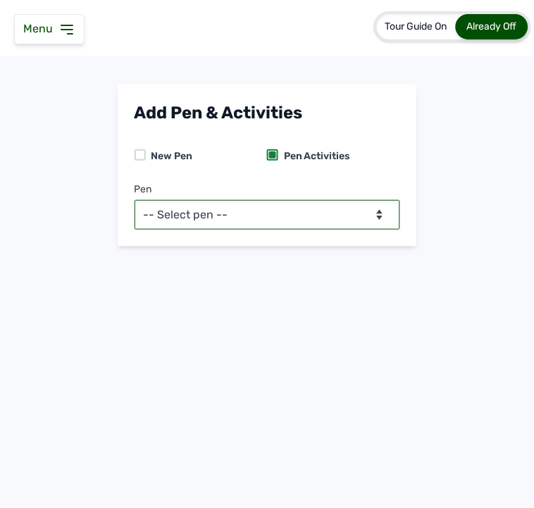
click at [249, 212] on select "-- Select pen -- PEN A (Broilers) PEN B (Broilers)" at bounding box center [268, 215] width 266 height 30
select select "me00sq3e0909"
click at [135, 200] on select "-- Select pen -- PEN A (Broilers) PEN B (Broilers)" at bounding box center [268, 215] width 266 height 30
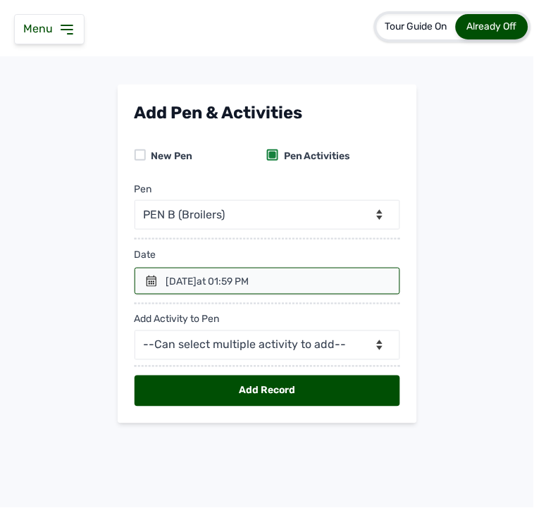
click at [173, 283] on div "14th Aug 2025 at 01:59 PM" at bounding box center [207, 282] width 83 height 14
click at [147, 280] on icon at bounding box center [152, 281] width 10 height 11
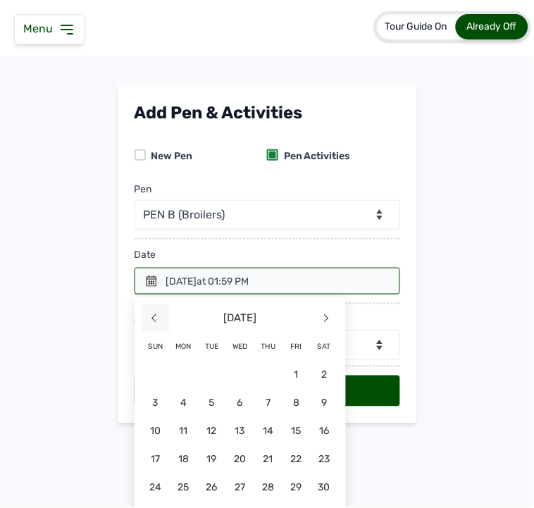
click at [154, 323] on span "<" at bounding box center [156, 318] width 28 height 28
click at [254, 451] on span "25" at bounding box center [240, 488] width 28 height 28
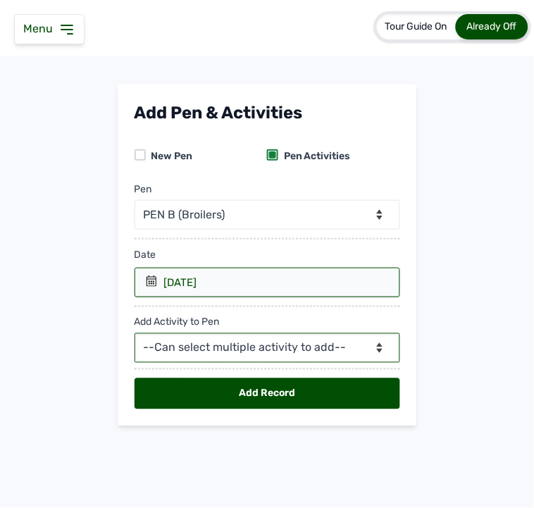
click at [230, 347] on select "--Can select multiple activity to add-- Raw Material Losses Weight" at bounding box center [268, 348] width 266 height 30
select select "Raw Material"
click at [135, 334] on select "--Can select multiple activity to add-- Raw Material Losses Weight" at bounding box center [268, 348] width 266 height 30
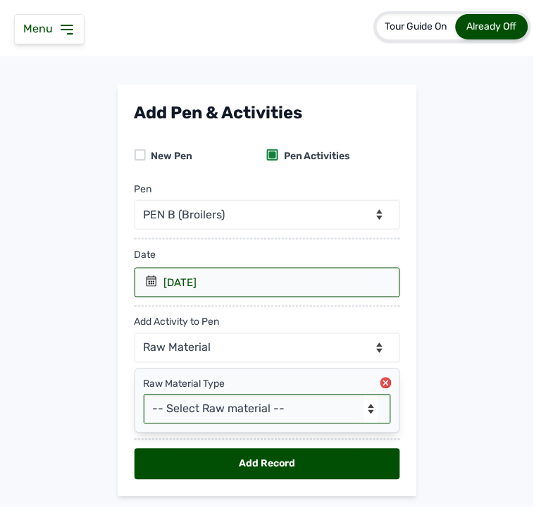
click at [193, 412] on select "-- Select Raw material -- Biomass Fuel feeds medications vaccines" at bounding box center [267, 410] width 247 height 30
select select "feeds"
click at [144, 395] on select "-- Select Raw material -- Biomass Fuel feeds medications vaccines" at bounding box center [267, 410] width 247 height 30
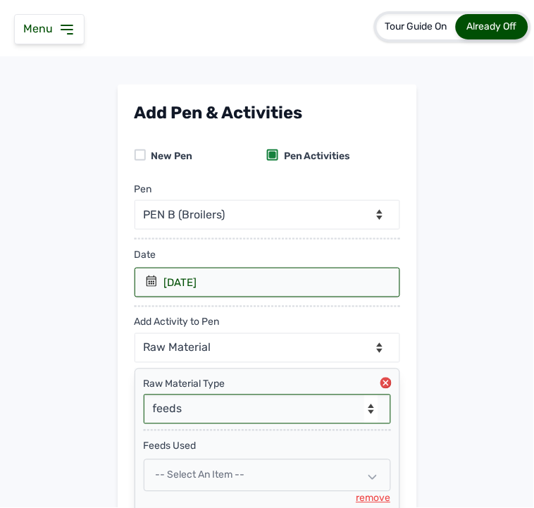
scroll to position [123, 0]
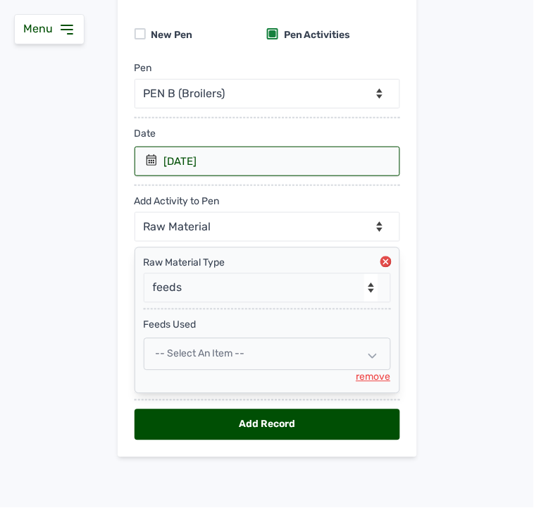
click at [215, 357] on span "-- Select an Item --" at bounding box center [200, 354] width 89 height 12
select select
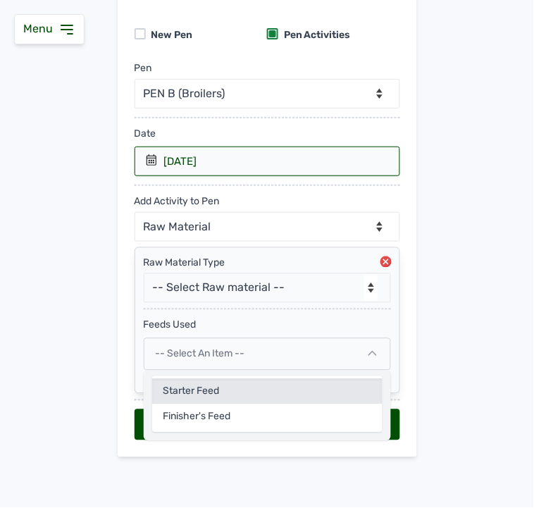
click at [198, 405] on div "Starter Feed" at bounding box center [267, 417] width 230 height 25
select select
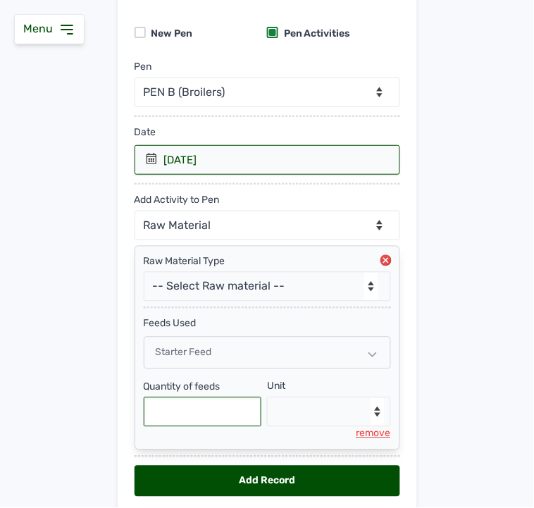
click at [173, 416] on input "text" at bounding box center [203, 412] width 118 height 30
type input "125"
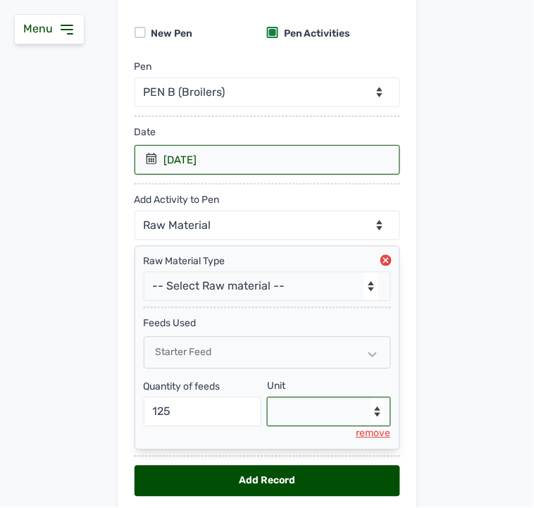
click at [288, 410] on select "--Select unit-- Bag(s) Kg" at bounding box center [329, 412] width 124 height 30
select select "Kg"
click at [267, 399] on select "--Select unit-- Bag(s) Kg" at bounding box center [329, 412] width 124 height 30
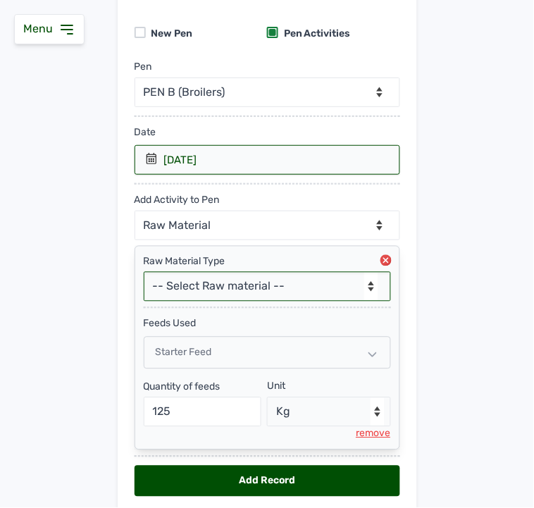
click at [214, 297] on select "-- Select Raw material -- Biomass Fuel feeds medications vaccines" at bounding box center [267, 287] width 247 height 30
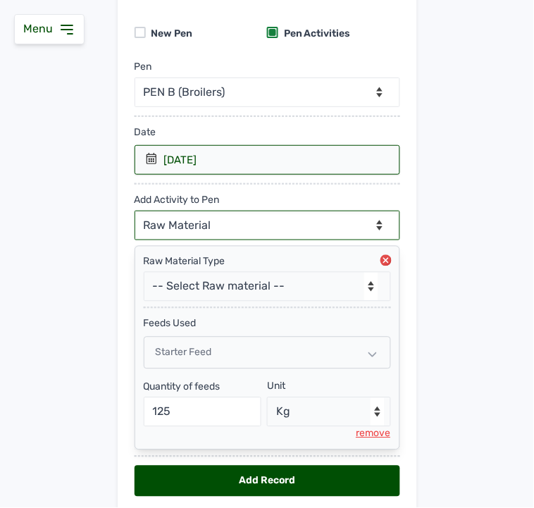
click at [193, 223] on select "--Can select multiple activity to add-- Raw Material Losses Weight" at bounding box center [268, 226] width 266 height 30
select select "Losses"
click at [135, 211] on select "--Can select multiple activity to add-- Raw Material Losses Weight" at bounding box center [268, 226] width 266 height 30
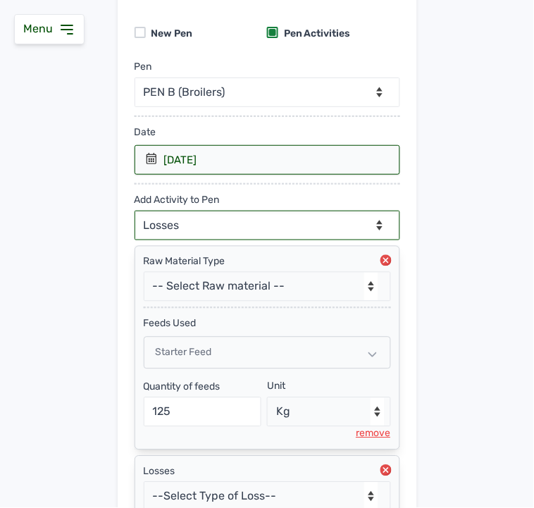
scroll to position [252, 0]
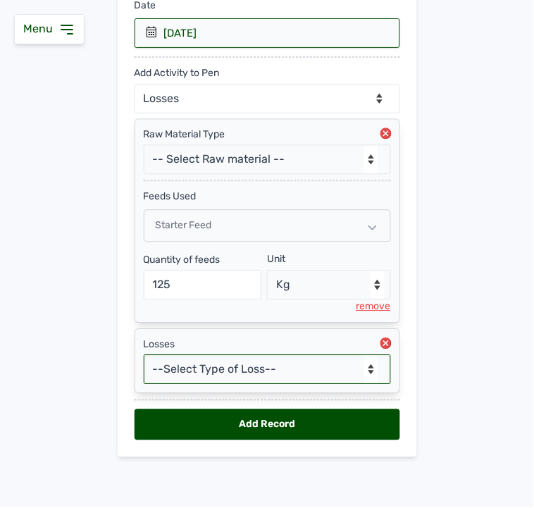
click at [210, 376] on select "--Select Type of Loss-- Mortality Culled Theft" at bounding box center [267, 370] width 247 height 30
select select "Mortality"
click at [144, 355] on select "--Select Type of Loss-- Mortality Culled Theft" at bounding box center [267, 370] width 247 height 30
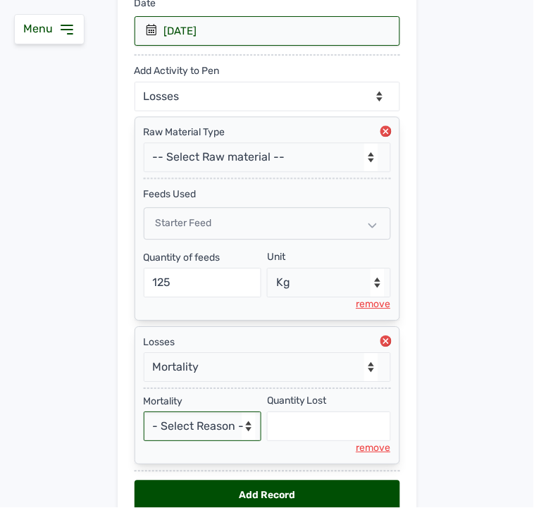
click at [185, 423] on select "- Select Reason - Disease Late Vaccination Wrong Vaccination Heat [MEDICAL_DATA…" at bounding box center [203, 427] width 118 height 30
select select "Others"
click at [144, 414] on select "- Select Reason - Disease Late Vaccination Wrong Vaccination Heat [MEDICAL_DATA…" at bounding box center [203, 427] width 118 height 30
select select "null"
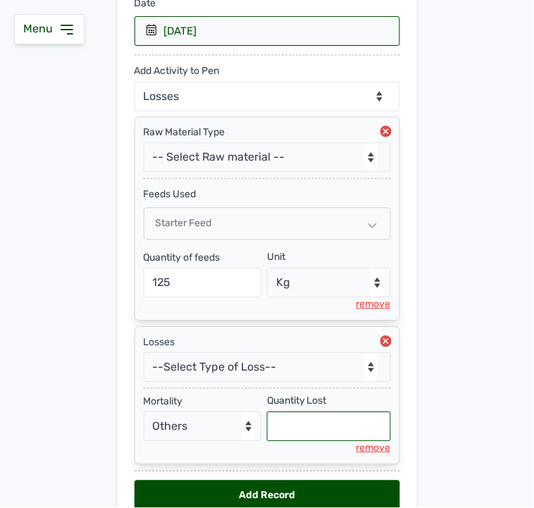
click at [300, 431] on input "text" at bounding box center [329, 427] width 124 height 30
type input "8"
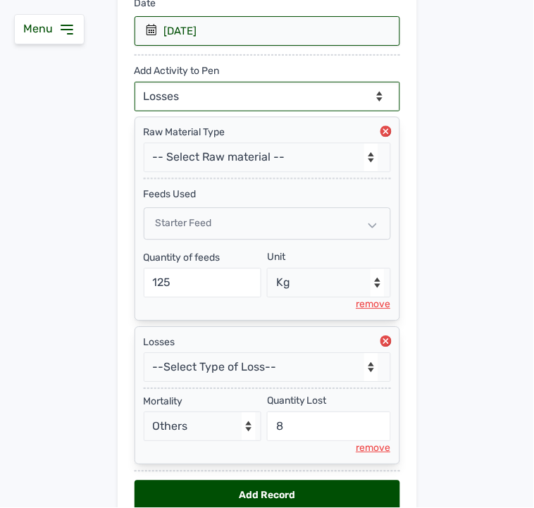
click at [202, 92] on select "--Can select multiple activity to add-- Raw Material Losses Weight" at bounding box center [268, 97] width 266 height 30
select select "Weight"
click at [135, 82] on select "--Can select multiple activity to add-- Raw Material Losses Weight" at bounding box center [268, 97] width 266 height 30
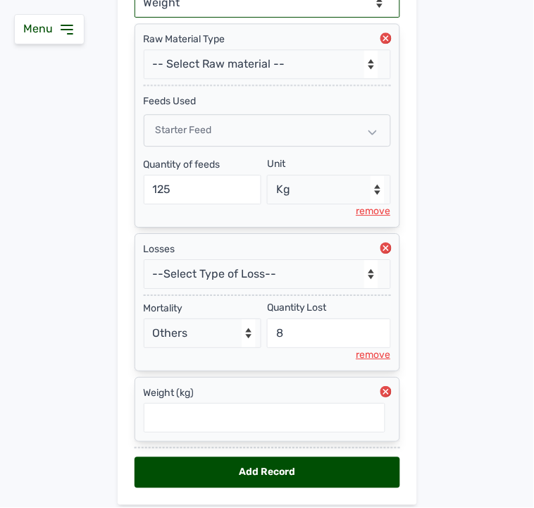
scroll to position [396, 0]
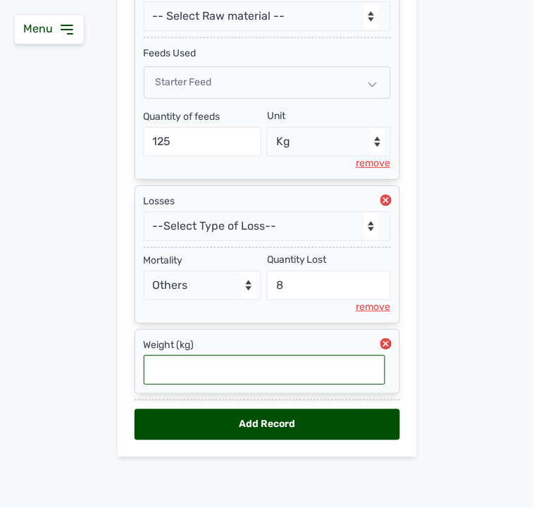
click at [215, 368] on input "text" at bounding box center [265, 370] width 242 height 30
type input "0.117"
click at [211, 419] on div "Add Record" at bounding box center [268, 424] width 266 height 31
select select "null"
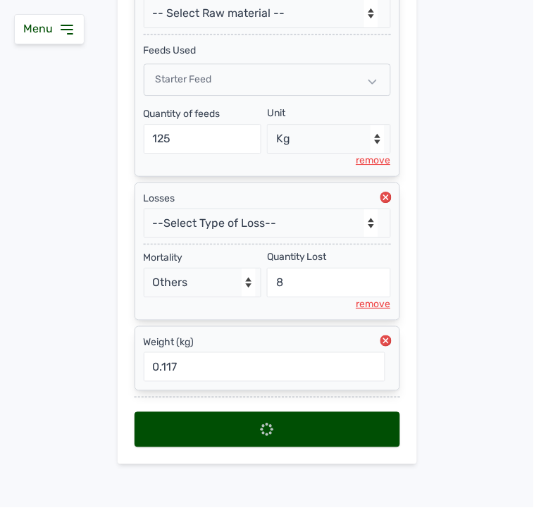
scroll to position [0, 0]
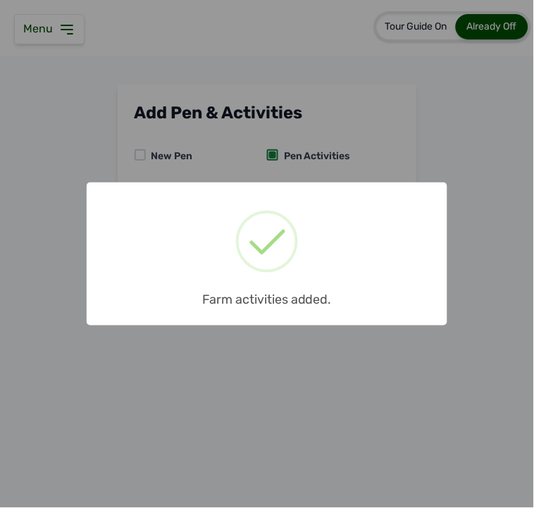
click at [264, 167] on div "× Farm activities added. OK No Cancel" at bounding box center [267, 254] width 534 height 508
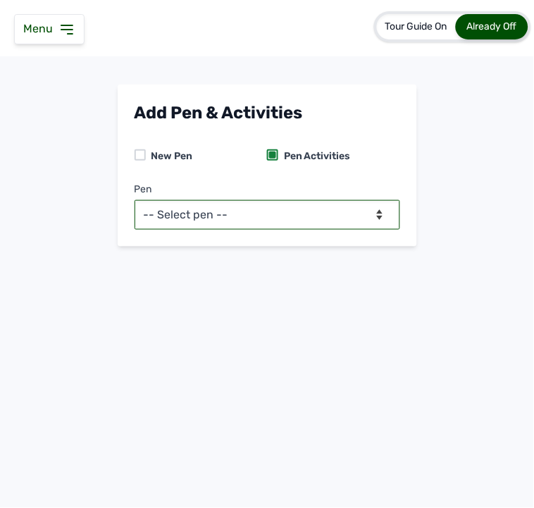
click at [277, 208] on select "-- Select pen -- PEN A (Broilers) PEN B (Broilers)" at bounding box center [268, 215] width 266 height 30
select select "me00sq3e0909"
click at [135, 200] on select "-- Select pen -- PEN A (Broilers) PEN B (Broilers)" at bounding box center [268, 215] width 266 height 30
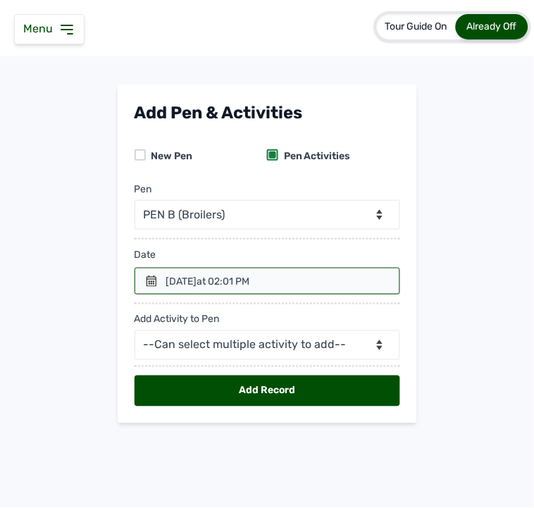
click at [219, 285] on div "14th Aug 2025 at 02:01 PM" at bounding box center [208, 282] width 84 height 14
click at [152, 283] on icon at bounding box center [152, 281] width 10 height 11
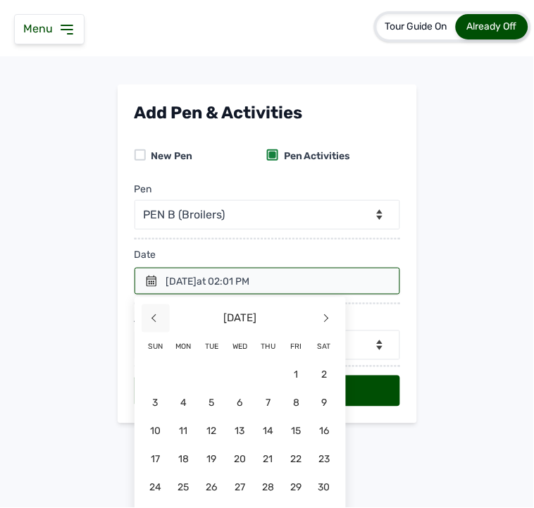
click at [144, 317] on span "<" at bounding box center [156, 318] width 28 height 28
click at [318, 451] on span "26" at bounding box center [325, 459] width 28 height 28
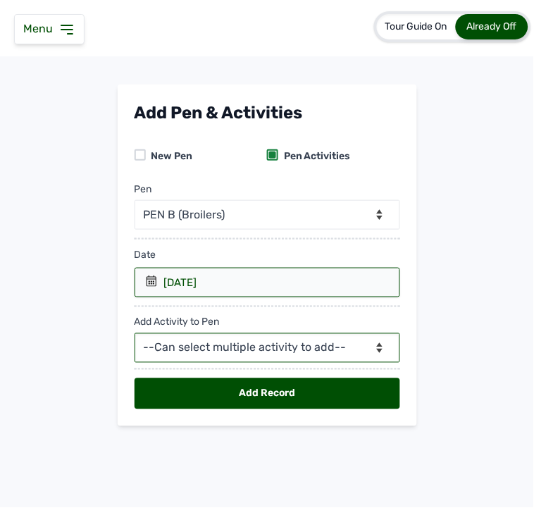
click at [249, 344] on select "--Can select multiple activity to add-- Raw Material Losses Weight" at bounding box center [268, 348] width 266 height 30
select select "Raw Material"
click at [135, 334] on select "--Can select multiple activity to add-- Raw Material Losses Weight" at bounding box center [268, 348] width 266 height 30
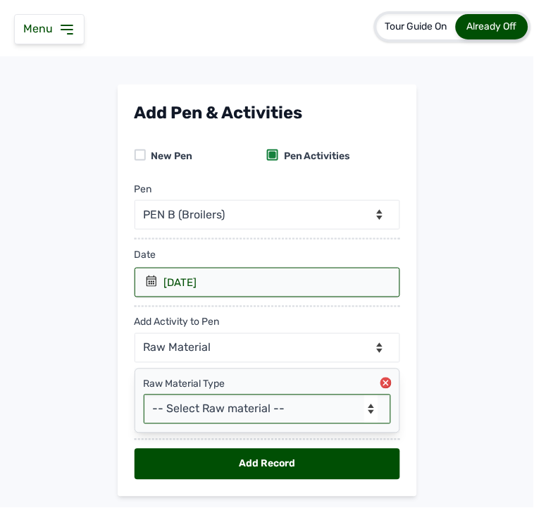
click at [205, 414] on select "-- Select Raw material -- Biomass Fuel feeds medications vaccines" at bounding box center [267, 410] width 247 height 30
select select "feeds"
click at [144, 395] on select "-- Select Raw material -- Biomass Fuel feeds medications vaccines" at bounding box center [267, 410] width 247 height 30
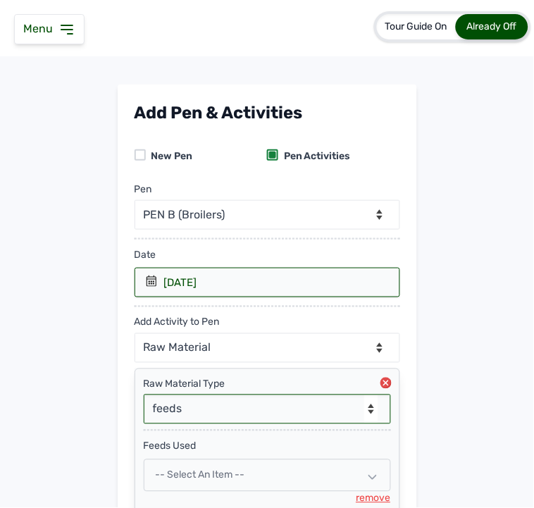
scroll to position [123, 0]
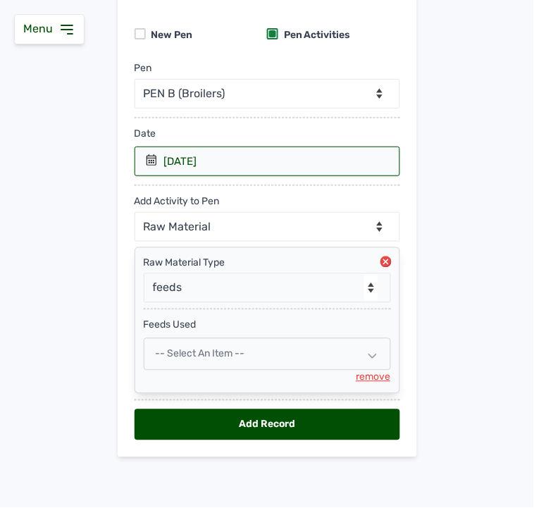
click at [188, 348] on span "-- Select an Item --" at bounding box center [200, 354] width 89 height 12
select select
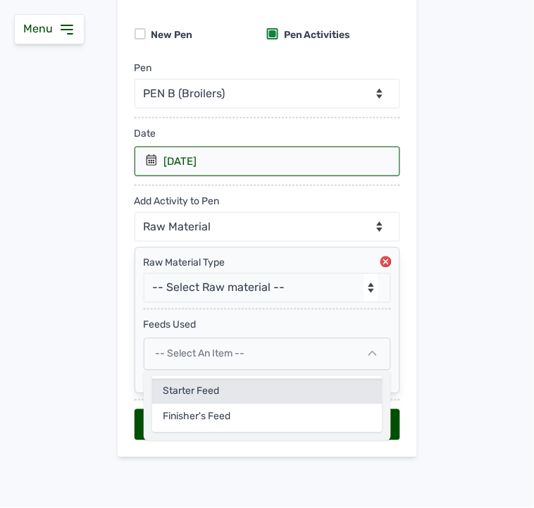
click at [177, 405] on div "Starter Feed" at bounding box center [267, 417] width 230 height 25
select select
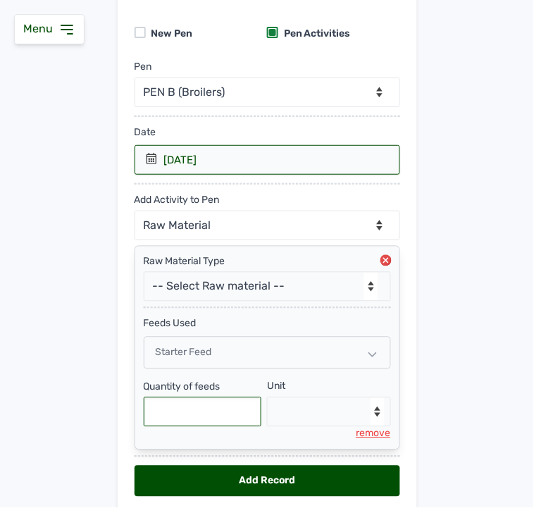
click at [175, 425] on input "text" at bounding box center [203, 412] width 118 height 30
type input "150"
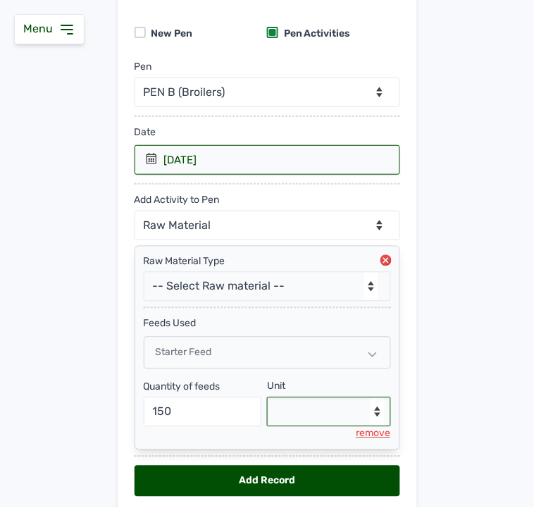
click at [290, 407] on select "--Select unit-- Bag(s) Kg" at bounding box center [329, 412] width 124 height 30
select select "Kg"
click at [267, 399] on select "--Select unit-- Bag(s) Kg" at bounding box center [329, 412] width 124 height 30
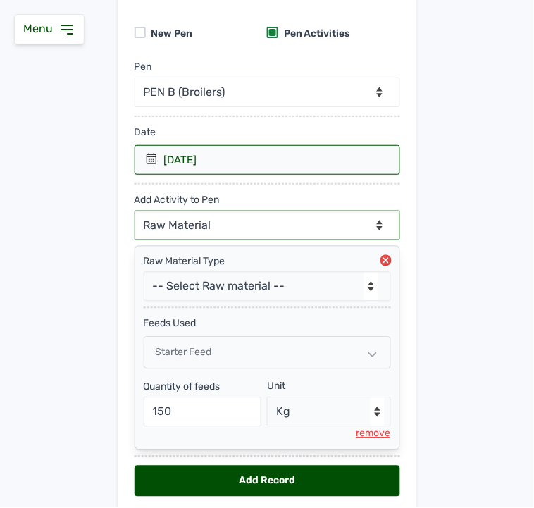
click at [230, 230] on select "--Can select multiple activity to add-- Raw Material Losses Weight" at bounding box center [268, 226] width 266 height 30
select select "Losses"
click at [135, 211] on select "--Can select multiple activity to add-- Raw Material Losses Weight" at bounding box center [268, 226] width 266 height 30
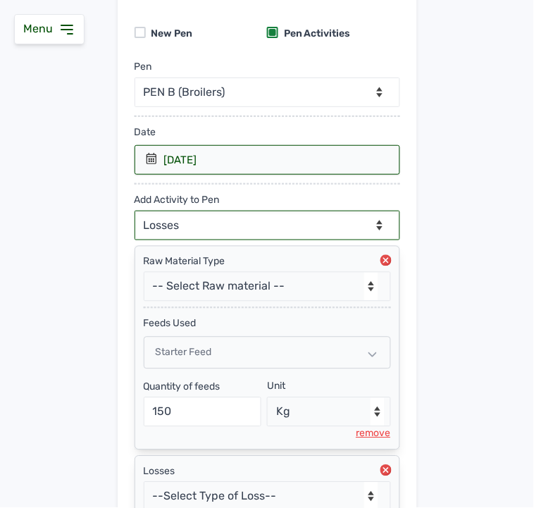
scroll to position [252, 0]
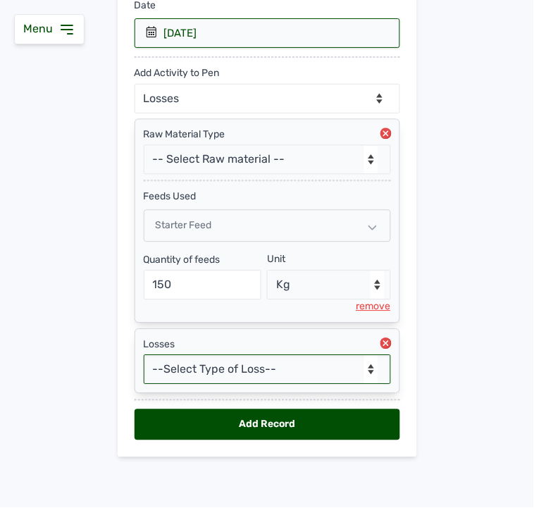
click at [217, 370] on select "--Select Type of Loss-- Mortality Culled Theft" at bounding box center [267, 370] width 247 height 30
select select "Mortality"
click at [144, 355] on select "--Select Type of Loss-- Mortality Culled Theft" at bounding box center [267, 370] width 247 height 30
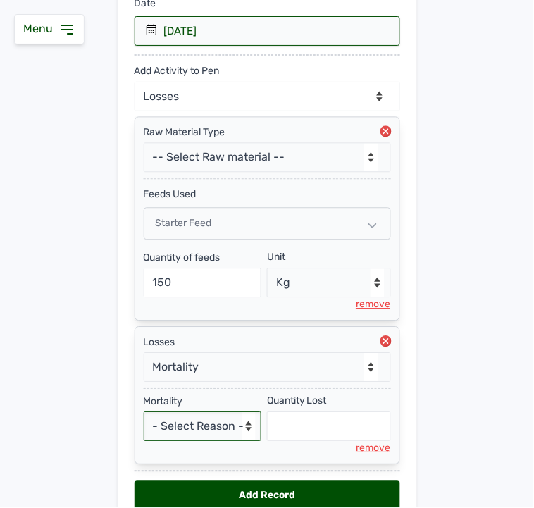
click at [187, 433] on select "- Select Reason - Disease Late Vaccination Wrong Vaccination Heat [MEDICAL_DATA…" at bounding box center [203, 427] width 118 height 30
select select "Others"
click at [144, 414] on select "- Select Reason - Disease Late Vaccination Wrong Vaccination Heat [MEDICAL_DATA…" at bounding box center [203, 427] width 118 height 30
select select "null"
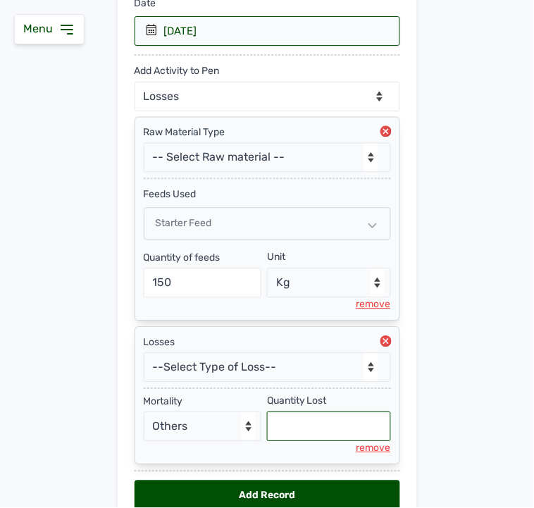
click at [287, 419] on input "text" at bounding box center [329, 427] width 124 height 30
type input "6"
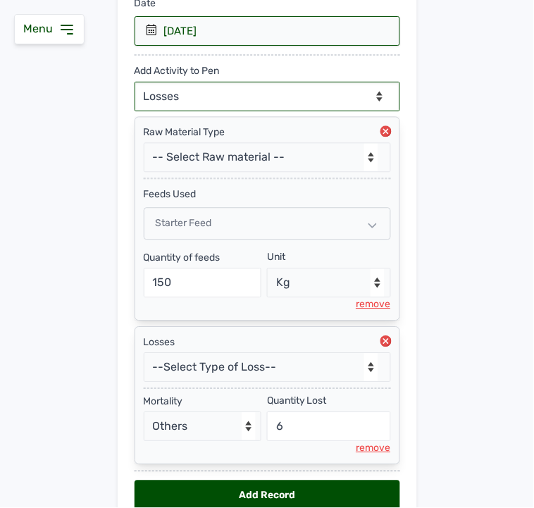
click at [231, 88] on select "--Can select multiple activity to add-- Raw Material Losses Weight" at bounding box center [268, 97] width 266 height 30
select select "Weight"
click at [135, 82] on select "--Can select multiple activity to add-- Raw Material Losses Weight" at bounding box center [268, 97] width 266 height 30
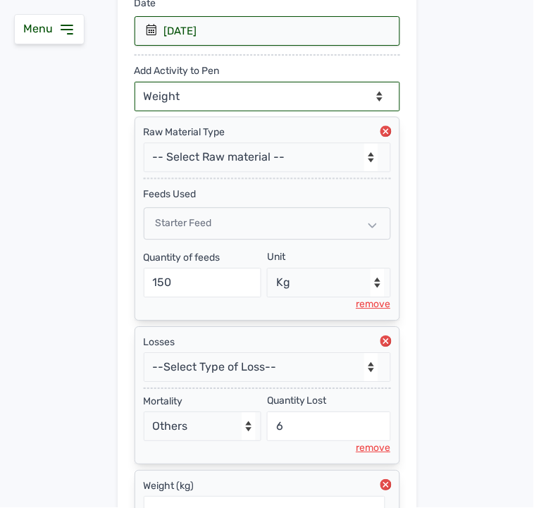
scroll to position [396, 0]
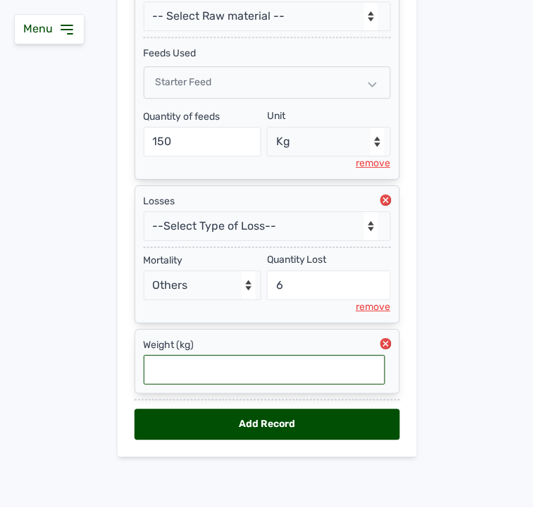
click at [220, 378] on input "text" at bounding box center [265, 370] width 242 height 30
click at [227, 424] on div "Add Record" at bounding box center [268, 424] width 266 height 31
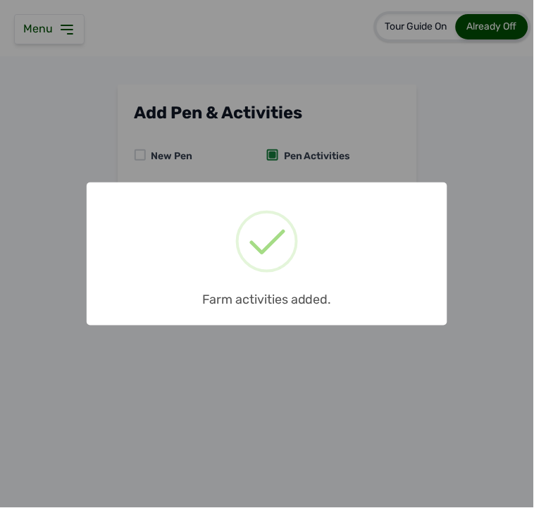
scroll to position [0, 0]
click at [242, 152] on div "× Farm activities added. OK No Cancel" at bounding box center [267, 254] width 534 height 508
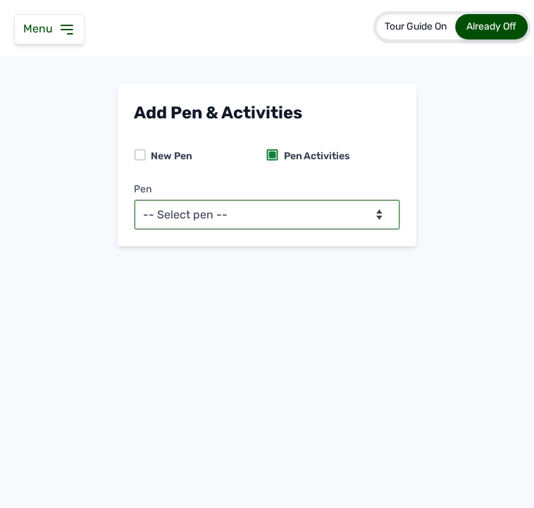
click at [240, 211] on select "-- Select pen -- PEN A (Broilers) PEN B (Broilers)" at bounding box center [268, 215] width 266 height 30
click at [135, 200] on select "-- Select pen -- PEN A (Broilers) PEN B (Broilers)" at bounding box center [268, 215] width 266 height 30
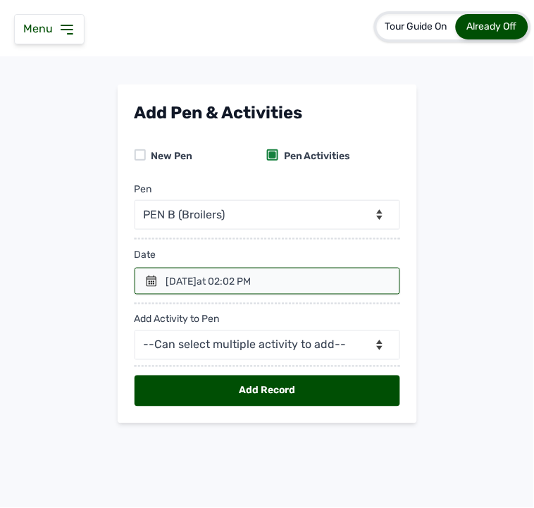
click at [220, 283] on div "14th Aug 2025 at 02:02 PM" at bounding box center [208, 282] width 85 height 14
click at [158, 283] on div at bounding box center [268, 281] width 266 height 27
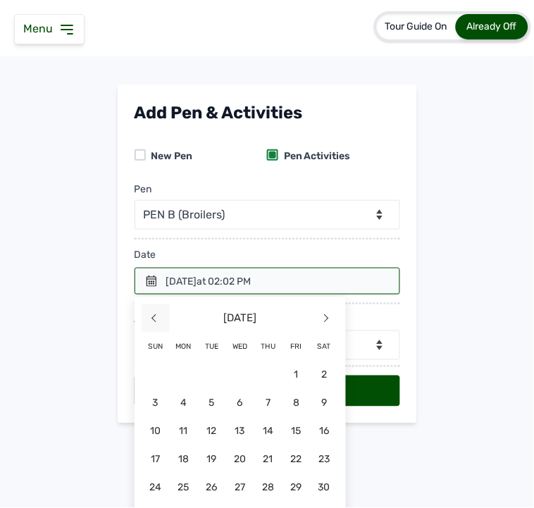
click at [156, 316] on span "<" at bounding box center [156, 318] width 28 height 28
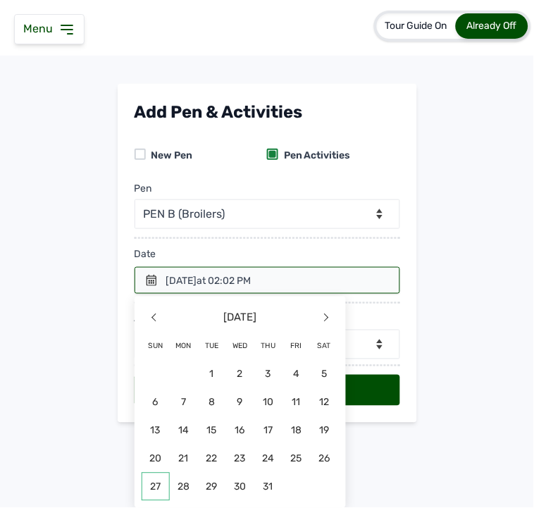
click at [157, 451] on span "27" at bounding box center [156, 487] width 28 height 28
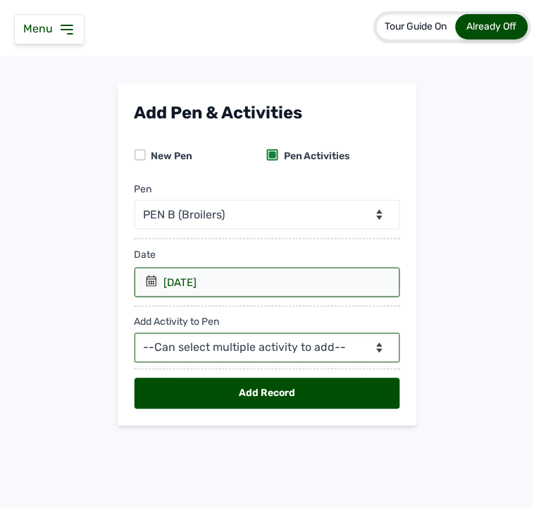
click at [238, 350] on select "--Can select multiple activity to add-- Raw Material Losses Weight" at bounding box center [268, 348] width 266 height 30
click at [135, 334] on select "--Can select multiple activity to add-- Raw Material Losses Weight" at bounding box center [268, 348] width 266 height 30
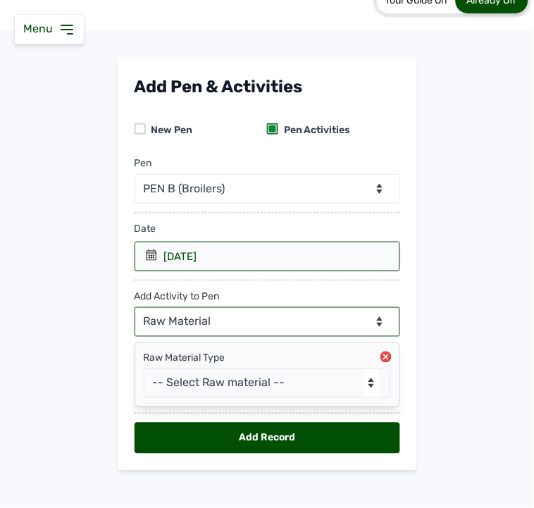
scroll to position [40, 0]
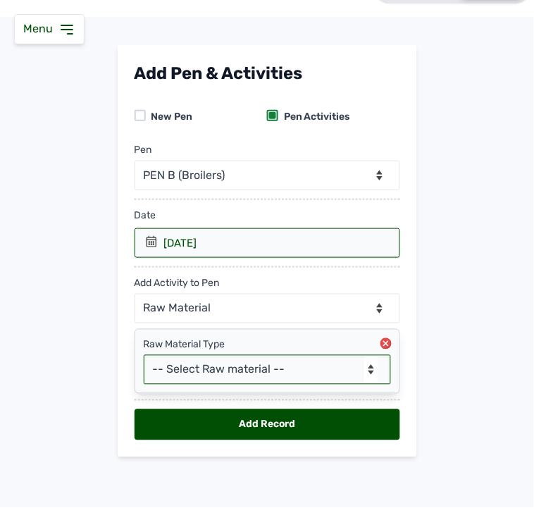
click at [233, 376] on select "-- Select Raw material -- Biomass Fuel feeds medications vaccines" at bounding box center [267, 370] width 247 height 30
click at [144, 355] on select "-- Select Raw material -- Biomass Fuel feeds medications vaccines" at bounding box center [267, 370] width 247 height 30
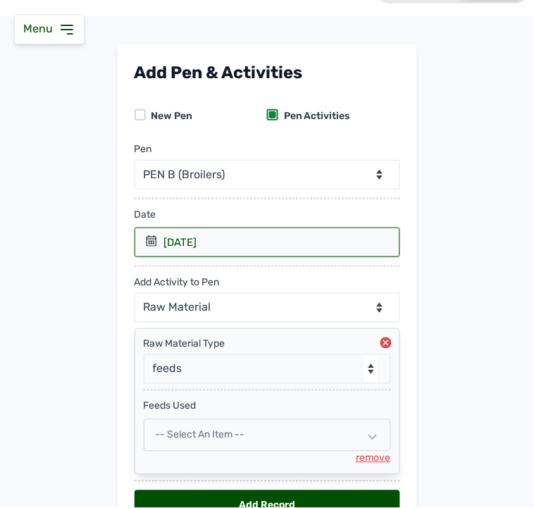
click at [209, 438] on span "-- Select an Item --" at bounding box center [200, 435] width 89 height 12
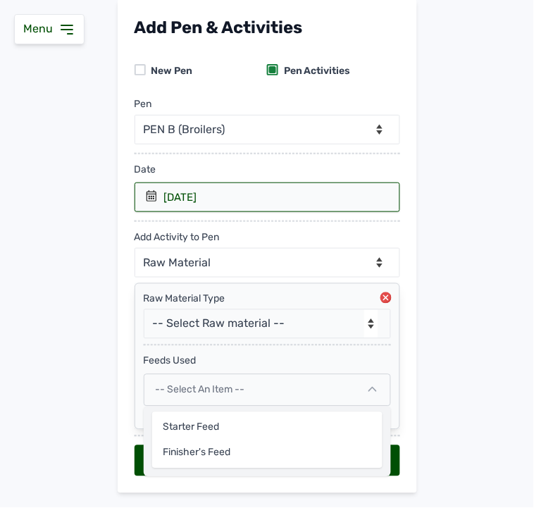
scroll to position [123, 0]
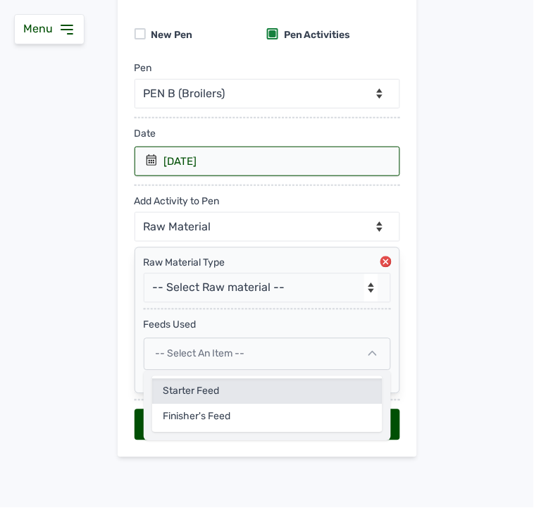
click at [209, 405] on div "Starter Feed" at bounding box center [267, 417] width 230 height 25
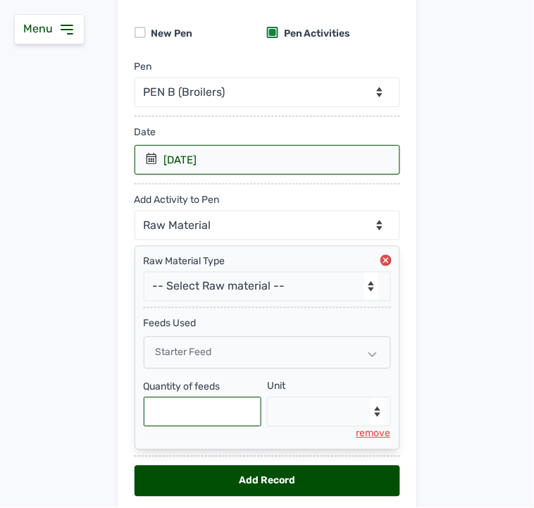
click at [202, 412] on input "text" at bounding box center [203, 412] width 118 height 30
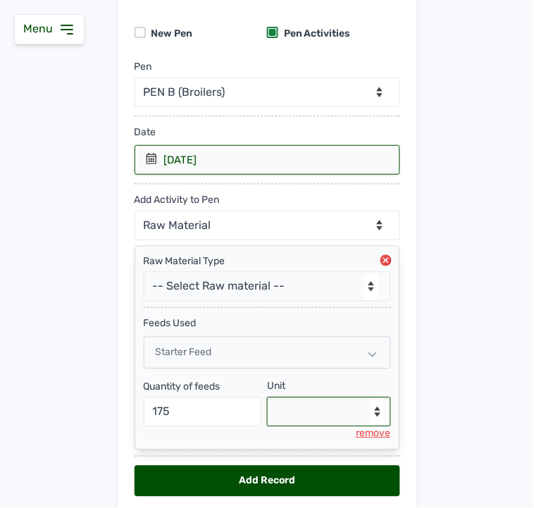
click at [271, 414] on select "--Select unit-- Bag(s) Kg" at bounding box center [329, 412] width 124 height 30
click at [267, 399] on select "--Select unit-- Bag(s) Kg" at bounding box center [329, 412] width 124 height 30
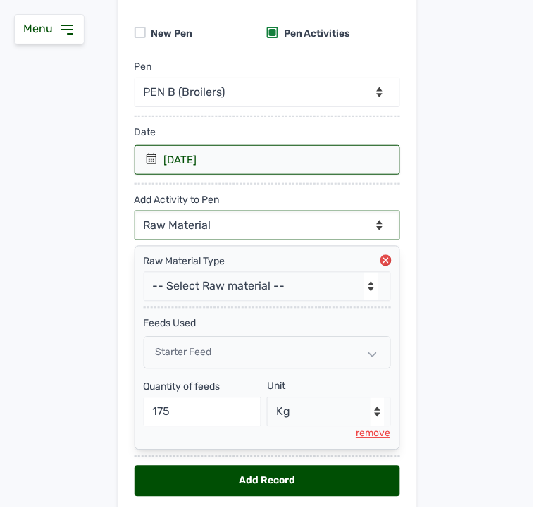
click at [227, 226] on select "--Can select multiple activity to add-- Raw Material Losses Weight" at bounding box center [268, 226] width 266 height 30
click at [135, 211] on select "--Can select multiple activity to add-- Raw Material Losses Weight" at bounding box center [268, 226] width 266 height 30
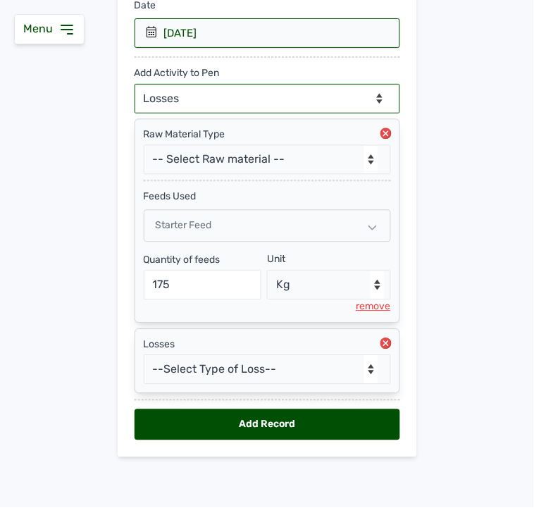
scroll to position [252, 0]
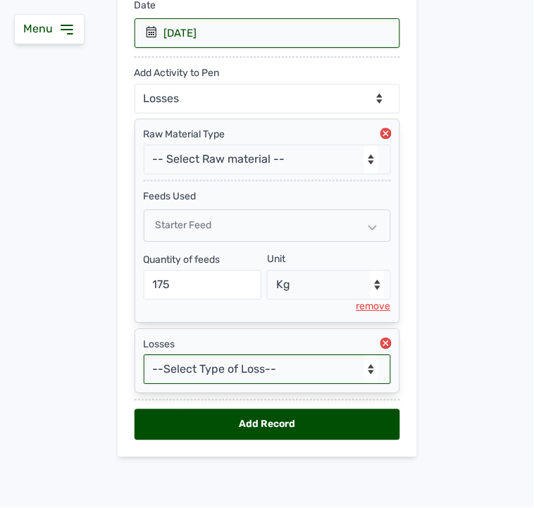
click at [218, 369] on select "--Select Type of Loss-- Mortality Culled Theft" at bounding box center [267, 370] width 247 height 30
click at [144, 355] on select "--Select Type of Loss-- Mortality Culled Theft" at bounding box center [267, 370] width 247 height 30
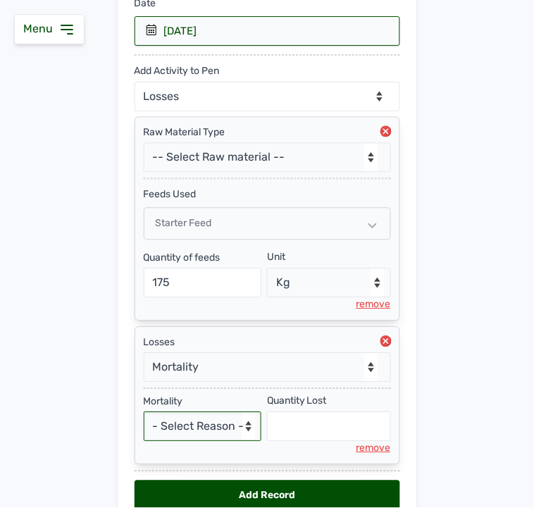
click at [187, 427] on select "- Select Reason - Disease Late Vaccination Wrong Vaccination Heat [MEDICAL_DATA…" at bounding box center [203, 427] width 118 height 30
click at [144, 414] on select "- Select Reason - Disease Late Vaccination Wrong Vaccination Heat [MEDICAL_DATA…" at bounding box center [203, 427] width 118 height 30
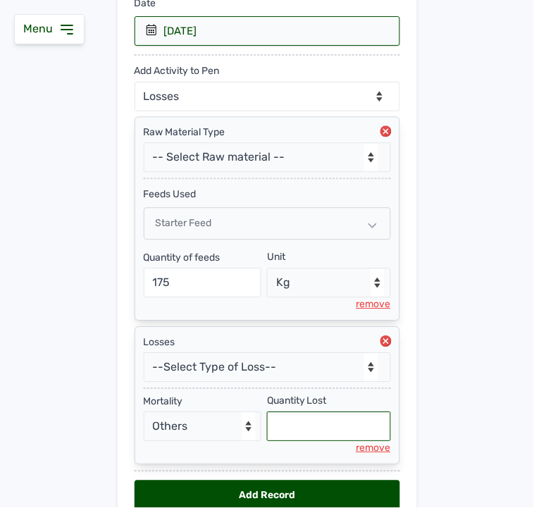
click at [289, 431] on input "text" at bounding box center [329, 427] width 124 height 30
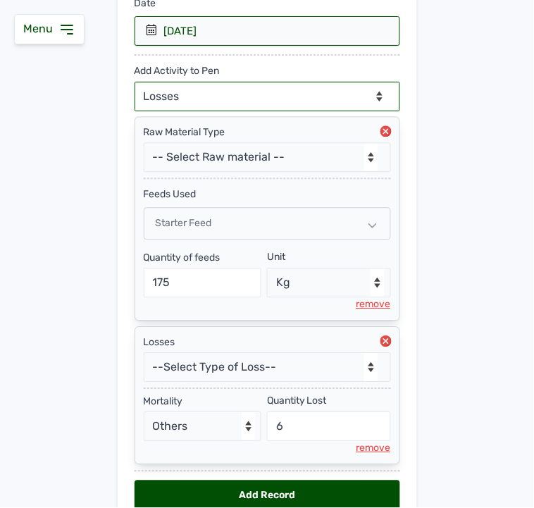
click at [191, 97] on select "--Can select multiple activity to add-- Raw Material Losses Weight" at bounding box center [268, 97] width 266 height 30
click at [135, 82] on select "--Can select multiple activity to add-- Raw Material Losses Weight" at bounding box center [268, 97] width 266 height 30
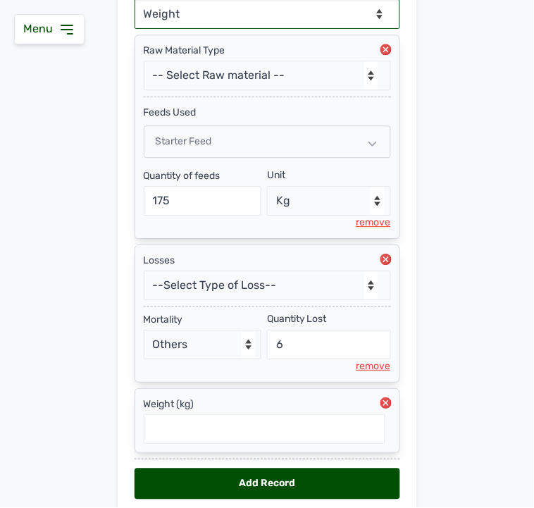
scroll to position [396, 0]
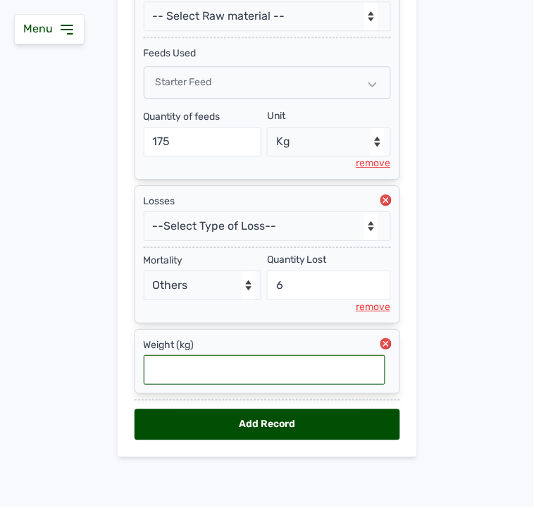
click at [241, 368] on input "text" at bounding box center [265, 370] width 242 height 30
click at [243, 419] on div "Add Record" at bounding box center [268, 424] width 266 height 31
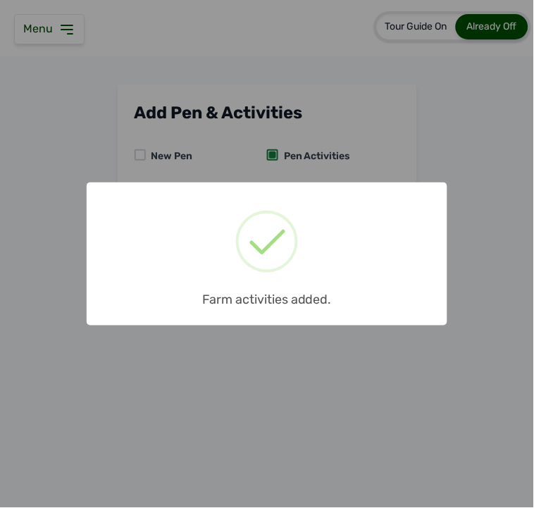
scroll to position [0, 0]
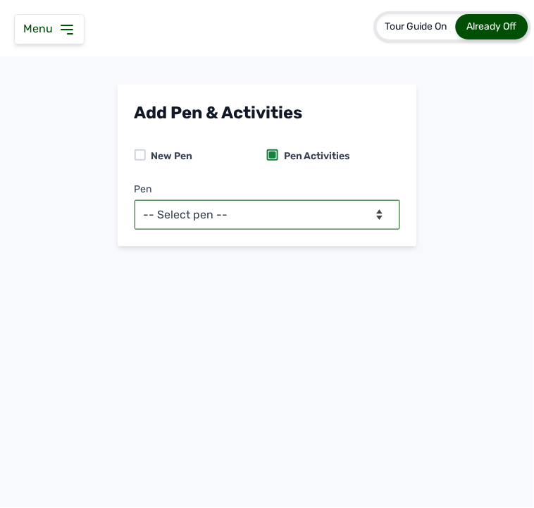
click at [254, 209] on select "-- Select pen -- PEN A (Broilers) PEN B (Broilers)" at bounding box center [268, 215] width 266 height 30
click at [135, 200] on select "-- Select pen -- PEN A (Broilers) PEN B (Broilers)" at bounding box center [268, 215] width 266 height 30
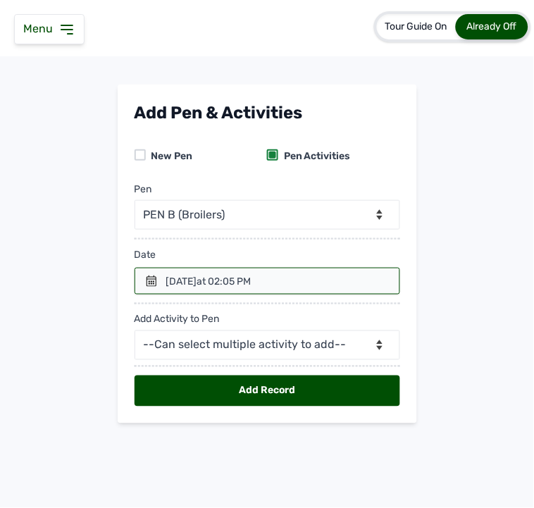
click at [156, 280] on icon at bounding box center [151, 281] width 11 height 11
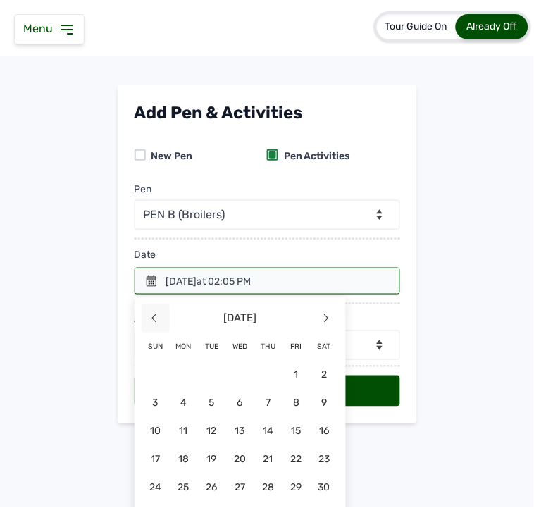
click at [154, 313] on span "<" at bounding box center [156, 318] width 28 height 28
click at [188, 451] on span "28" at bounding box center [184, 488] width 28 height 28
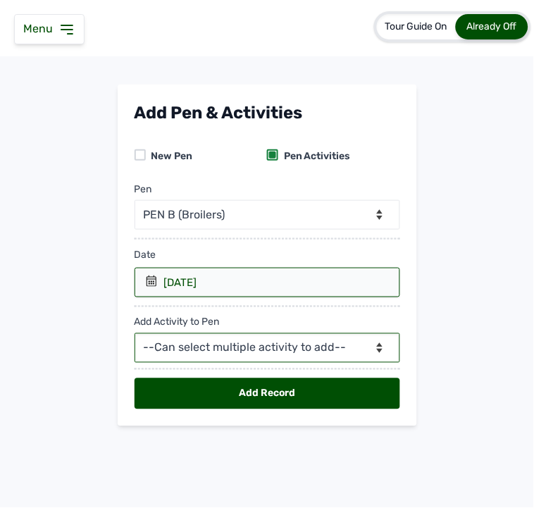
click at [249, 357] on select "--Can select multiple activity to add-- Raw Material Losses Weight" at bounding box center [268, 348] width 266 height 30
click at [135, 334] on select "--Can select multiple activity to add-- Raw Material Losses Weight" at bounding box center [268, 348] width 266 height 30
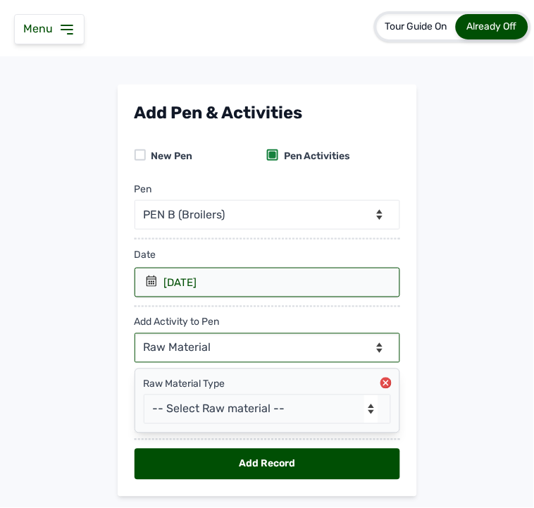
scroll to position [40, 0]
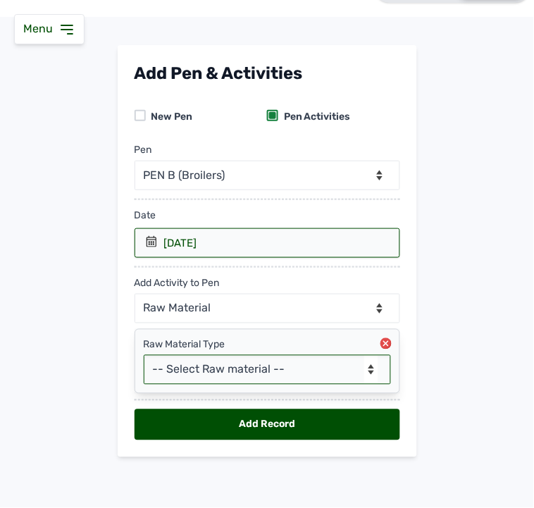
click at [217, 369] on select "-- Select Raw material -- Biomass Fuel feeds medications vaccines" at bounding box center [267, 370] width 247 height 30
click at [144, 355] on select "-- Select Raw material -- Biomass Fuel feeds medications vaccines" at bounding box center [267, 370] width 247 height 30
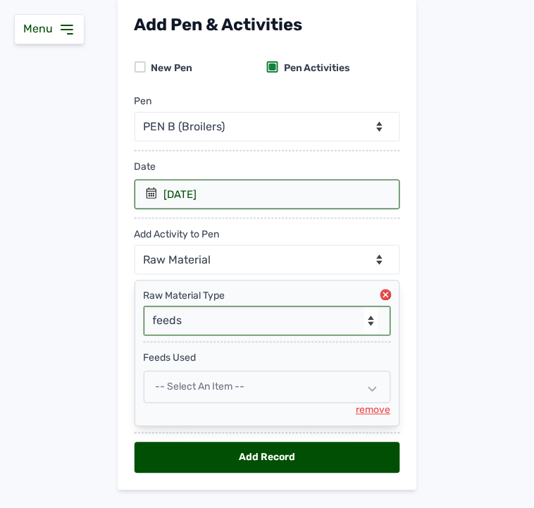
scroll to position [123, 0]
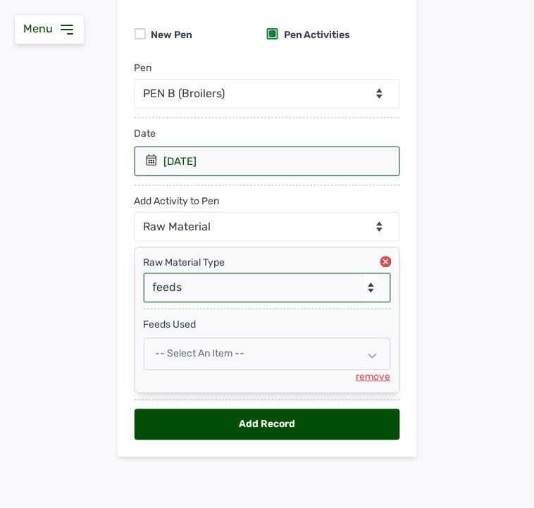
click at [212, 355] on span "-- Select an Item --" at bounding box center [200, 354] width 89 height 12
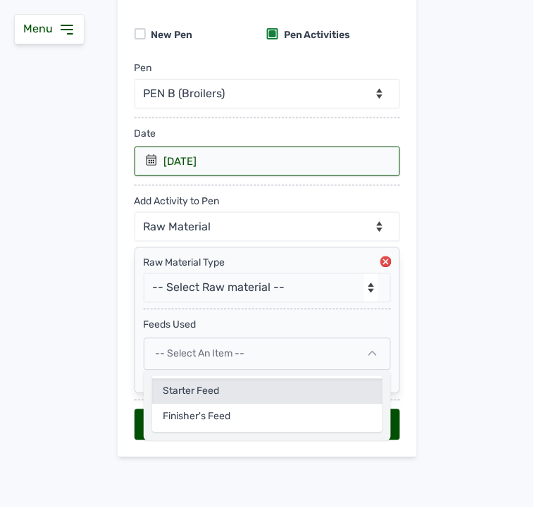
click at [203, 405] on div "Starter Feed" at bounding box center [267, 417] width 230 height 25
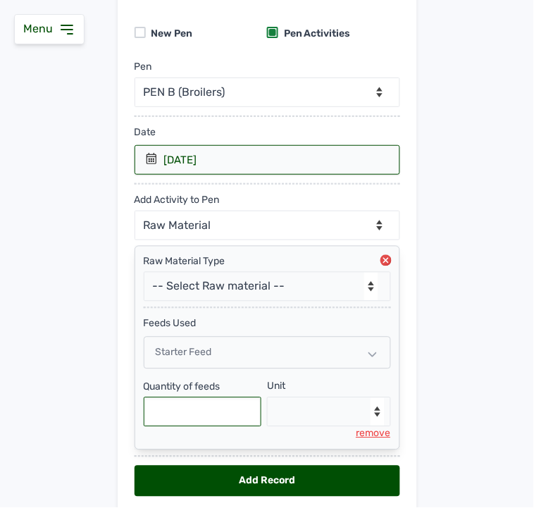
click at [194, 419] on input "text" at bounding box center [203, 412] width 118 height 30
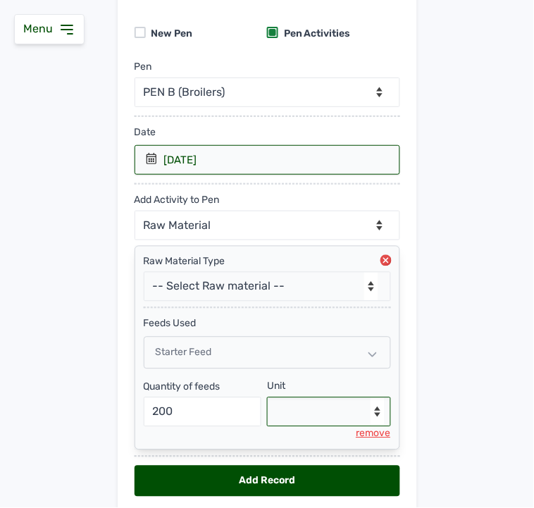
click at [305, 410] on select "--Select unit-- Bag(s) Kg" at bounding box center [329, 412] width 124 height 30
click at [267, 399] on select "--Select unit-- Bag(s) Kg" at bounding box center [329, 412] width 124 height 30
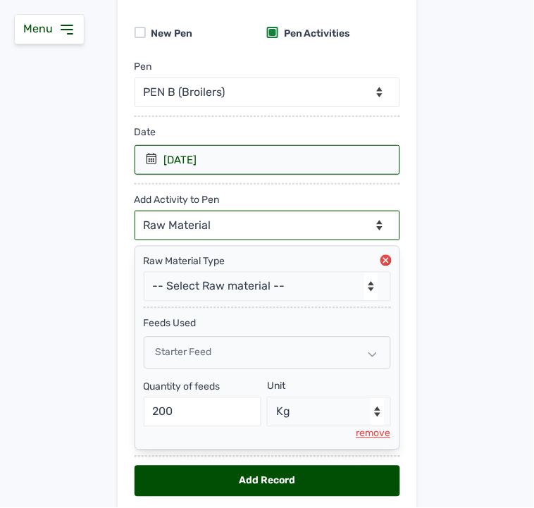
click at [227, 222] on select "--Can select multiple activity to add-- Raw Material Losses Weight" at bounding box center [268, 226] width 266 height 30
click at [135, 211] on select "--Can select multiple activity to add-- Raw Material Losses Weight" at bounding box center [268, 226] width 266 height 30
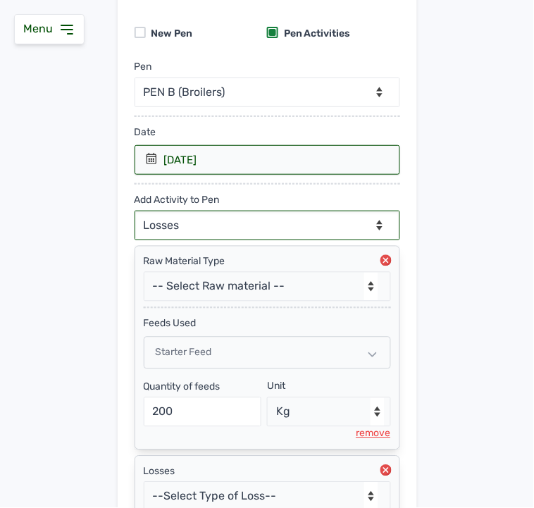
scroll to position [252, 0]
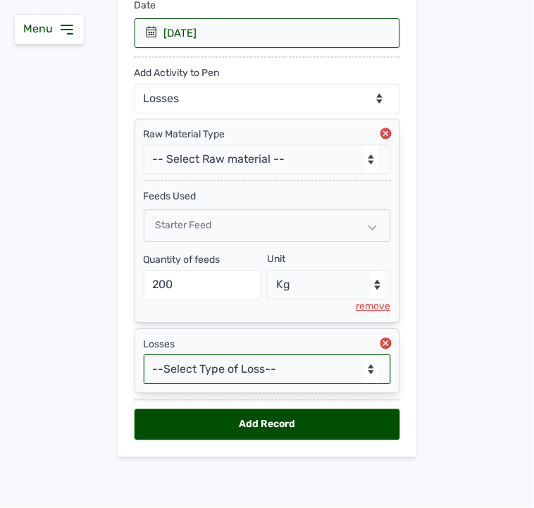
click at [183, 368] on select "--Select Type of Loss-- Mortality Culled Theft" at bounding box center [267, 370] width 247 height 30
click at [144, 355] on select "--Select Type of Loss-- Mortality Culled Theft" at bounding box center [267, 370] width 247 height 30
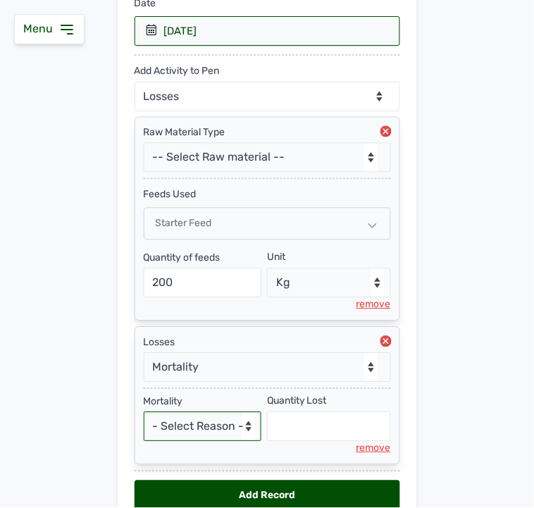
click at [169, 421] on select "- Select Reason - Disease Late Vaccination Wrong Vaccination Heat [MEDICAL_DATA…" at bounding box center [203, 427] width 118 height 30
click at [144, 414] on select "- Select Reason - Disease Late Vaccination Wrong Vaccination Heat [MEDICAL_DATA…" at bounding box center [203, 427] width 118 height 30
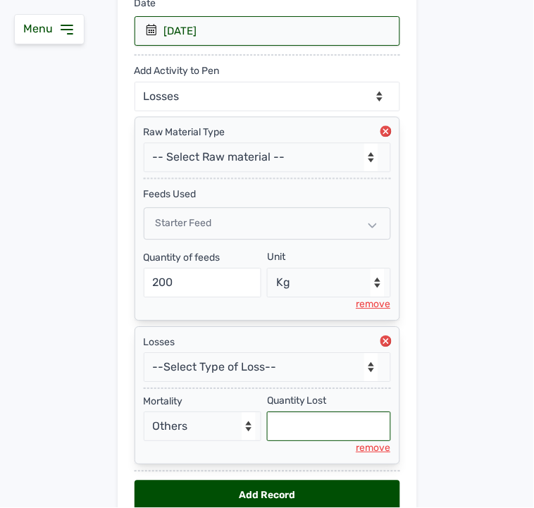
click at [282, 440] on input "text" at bounding box center [329, 427] width 124 height 30
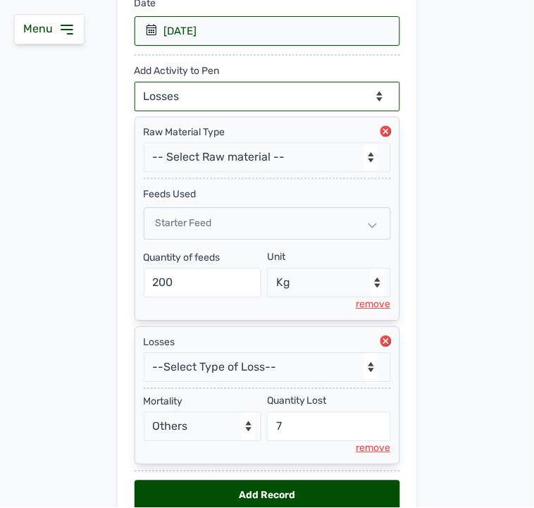
click at [216, 90] on select "--Can select multiple activity to add-- Raw Material Losses Weight" at bounding box center [268, 97] width 266 height 30
click at [135, 82] on select "--Can select multiple activity to add-- Raw Material Losses Weight" at bounding box center [268, 97] width 266 height 30
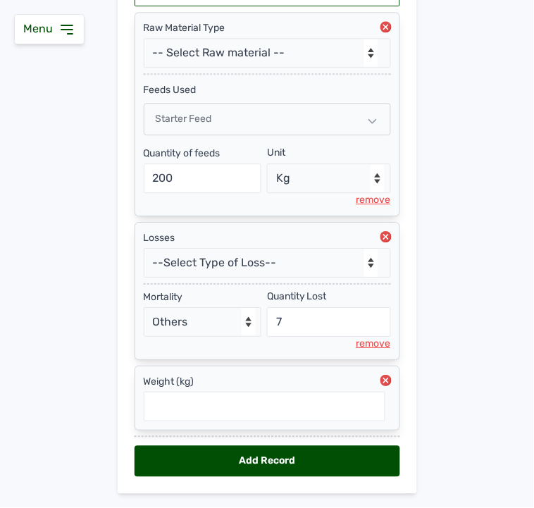
scroll to position [396, 0]
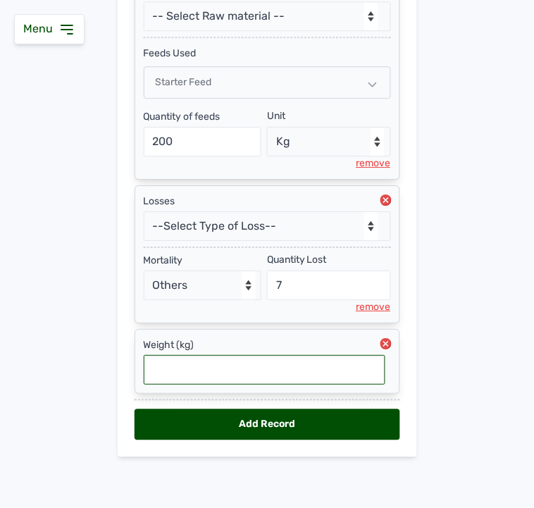
click at [312, 383] on input "text" at bounding box center [265, 370] width 242 height 30
click at [299, 418] on div "Add Record" at bounding box center [268, 424] width 266 height 31
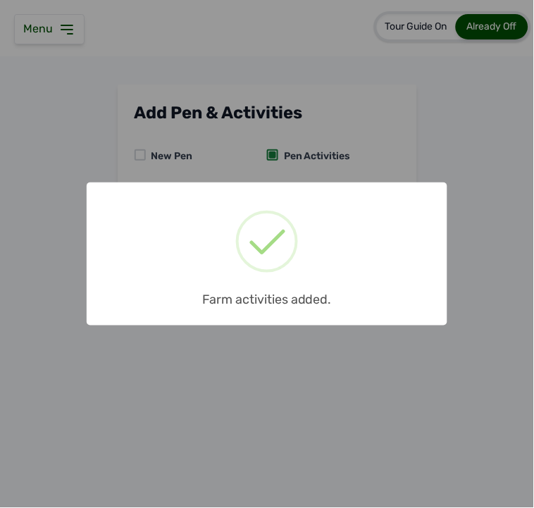
scroll to position [0, 0]
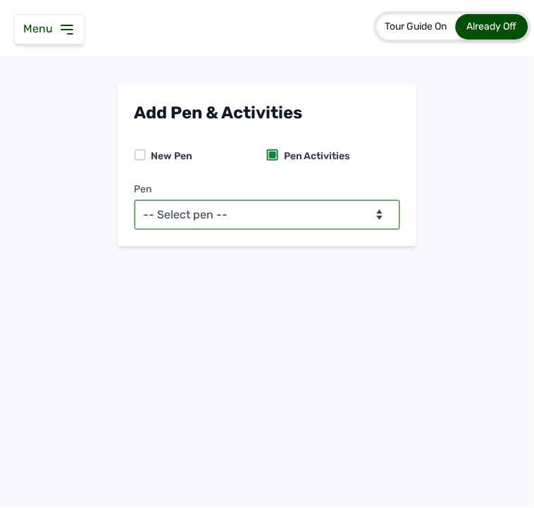
click at [285, 211] on select "-- Select pen -- PEN A (Broilers) PEN B (Broilers)" at bounding box center [268, 215] width 266 height 30
click at [135, 200] on select "-- Select pen -- PEN A (Broilers) PEN B (Broilers)" at bounding box center [268, 215] width 266 height 30
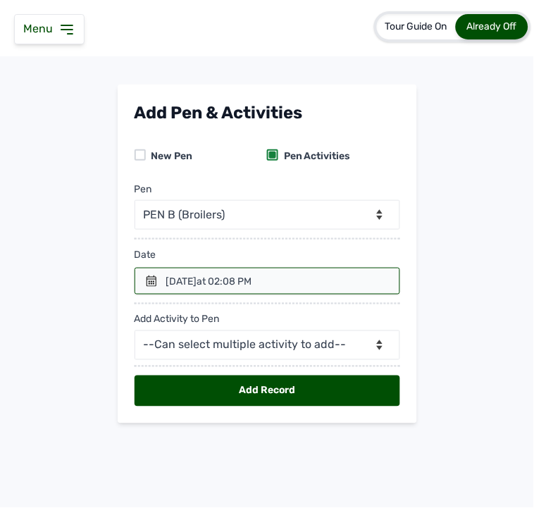
click at [154, 282] on icon at bounding box center [152, 281] width 10 height 11
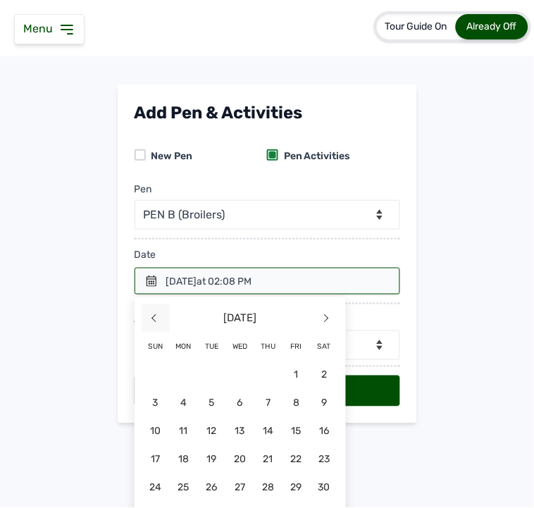
click at [155, 319] on span "<" at bounding box center [156, 318] width 28 height 28
click at [206, 451] on span "29" at bounding box center [212, 488] width 28 height 28
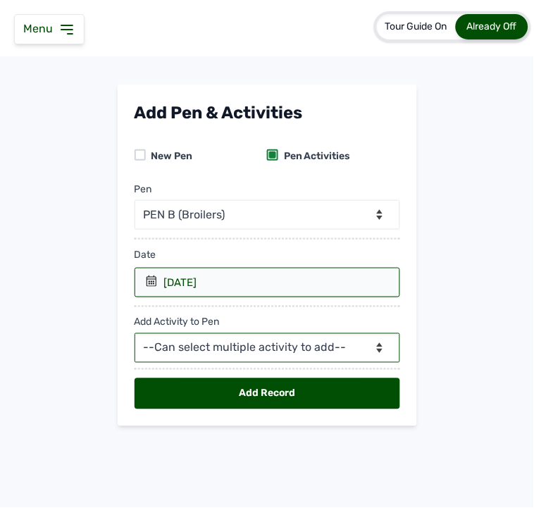
click at [215, 350] on select "--Can select multiple activity to add-- Raw Material Losses Weight" at bounding box center [268, 348] width 266 height 30
click at [135, 334] on select "--Can select multiple activity to add-- Raw Material Losses Weight" at bounding box center [268, 348] width 266 height 30
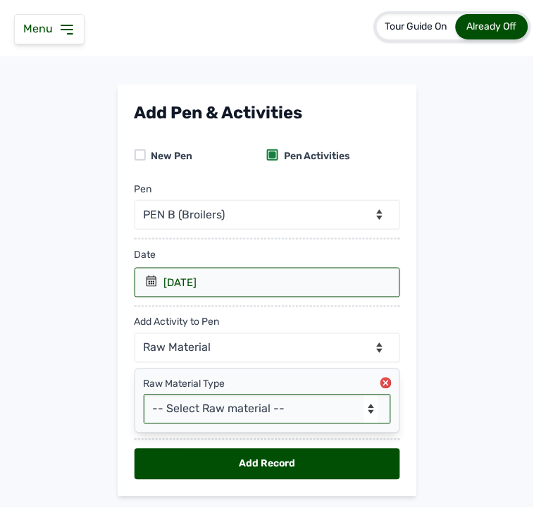
click at [202, 407] on select "-- Select Raw material -- Biomass Fuel feeds medications vaccines" at bounding box center [267, 410] width 247 height 30
click at [144, 395] on select "-- Select Raw material -- Biomass Fuel feeds medications vaccines" at bounding box center [267, 410] width 247 height 30
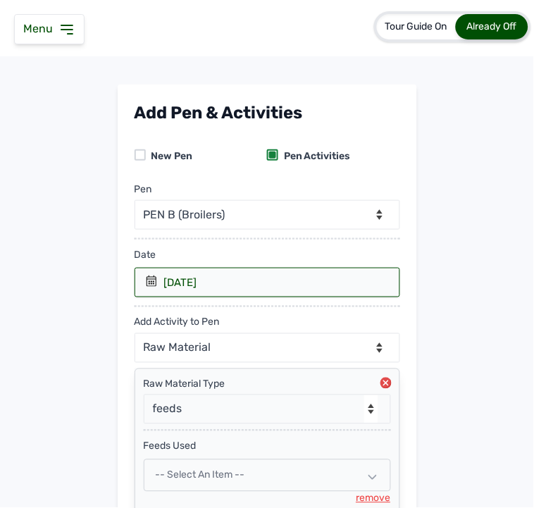
click at [203, 451] on span "-- Select an Item --" at bounding box center [200, 475] width 89 height 12
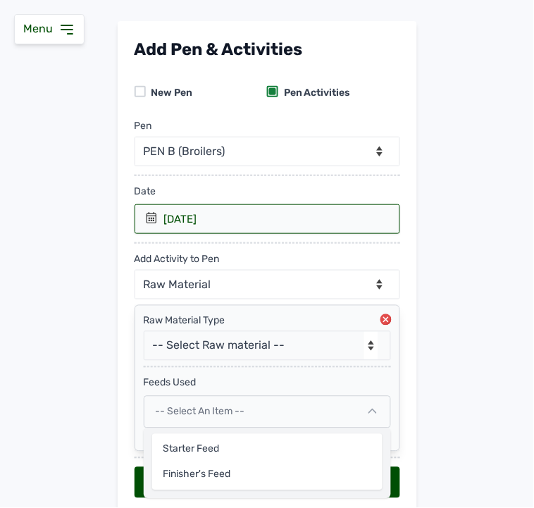
scroll to position [123, 0]
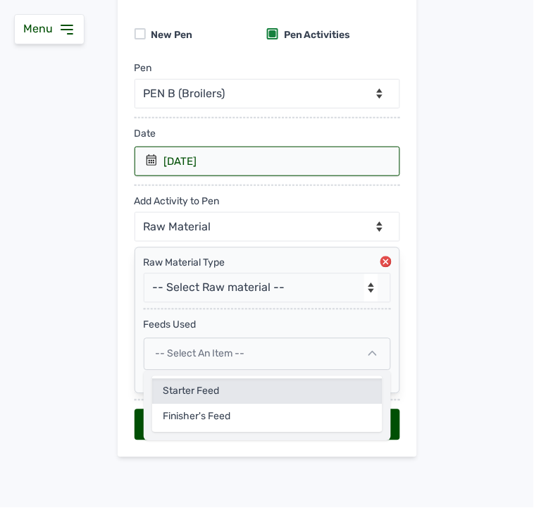
click at [206, 405] on div "Starter Feed" at bounding box center [267, 417] width 230 height 25
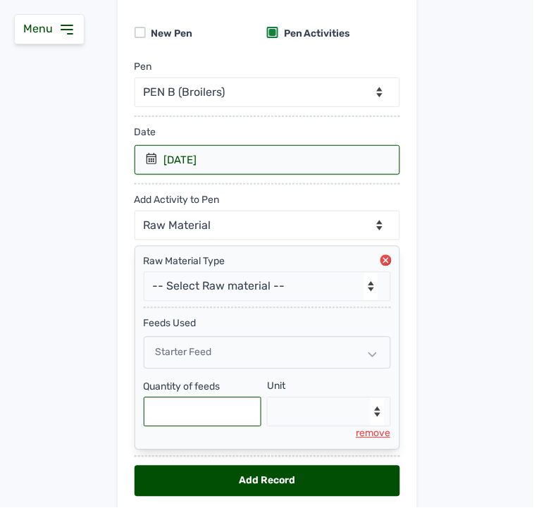
click at [173, 409] on input "text" at bounding box center [203, 412] width 118 height 30
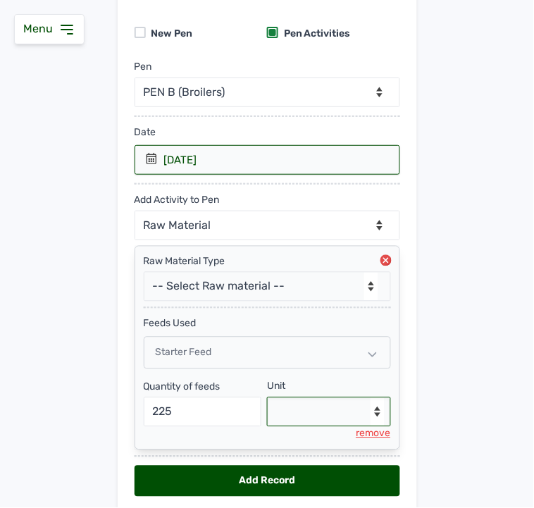
click at [286, 416] on select "--Select unit-- Bag(s) Kg" at bounding box center [329, 412] width 124 height 30
click at [267, 399] on select "--Select unit-- Bag(s) Kg" at bounding box center [329, 412] width 124 height 30
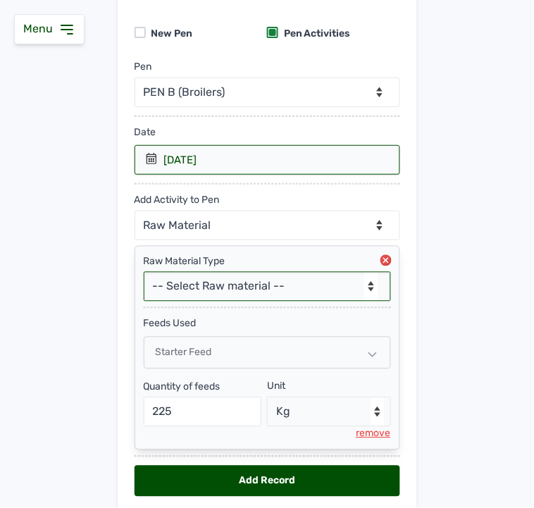
click at [266, 284] on select "-- Select Raw material -- Biomass Fuel feeds medications vaccines" at bounding box center [267, 287] width 247 height 30
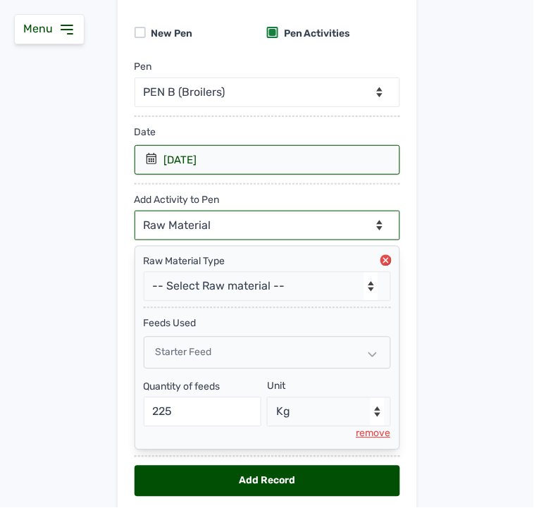
click at [244, 226] on select "--Can select multiple activity to add-- Raw Material Losses Weight" at bounding box center [268, 226] width 266 height 30
click at [135, 211] on select "--Can select multiple activity to add-- Raw Material Losses Weight" at bounding box center [268, 226] width 266 height 30
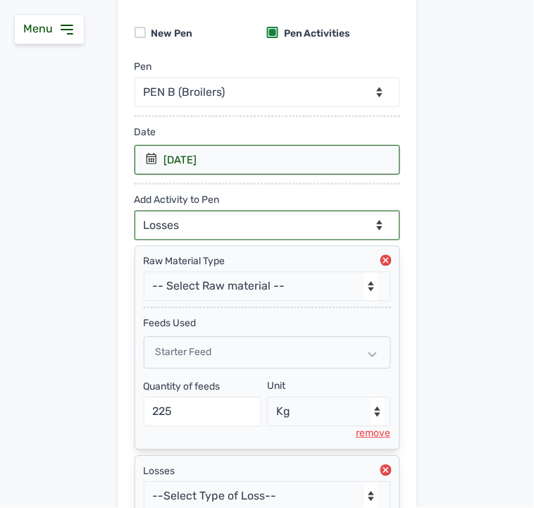
scroll to position [252, 0]
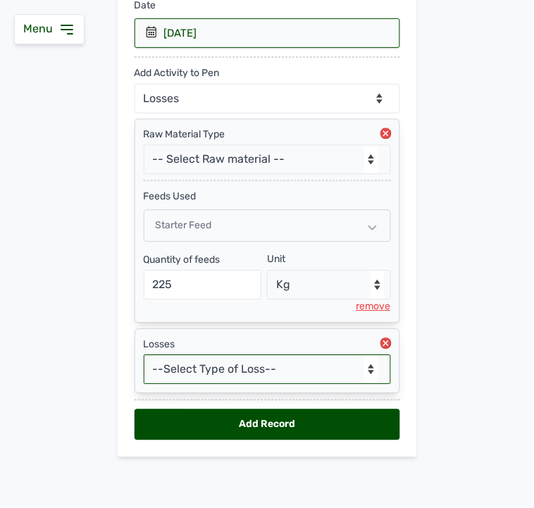
click at [247, 376] on select "--Select Type of Loss-- Mortality Culled Theft" at bounding box center [267, 370] width 247 height 30
click at [144, 355] on select "--Select Type of Loss-- Mortality Culled Theft" at bounding box center [267, 370] width 247 height 30
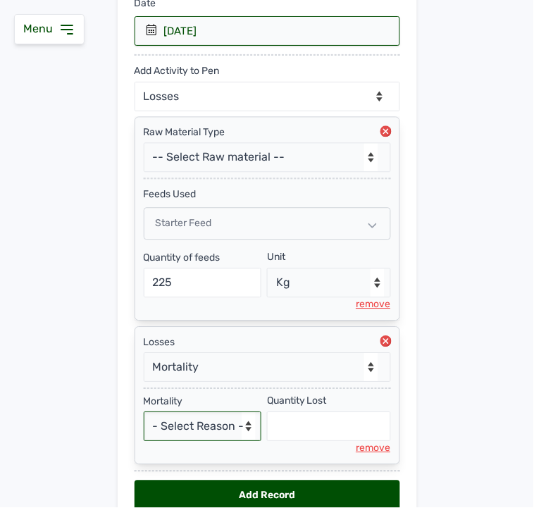
click at [189, 435] on select "- Select Reason - Disease Late Vaccination Wrong Vaccination Heat [MEDICAL_DATA…" at bounding box center [203, 427] width 118 height 30
click at [144, 414] on select "- Select Reason - Disease Late Vaccination Wrong Vaccination Heat [MEDICAL_DATA…" at bounding box center [203, 427] width 118 height 30
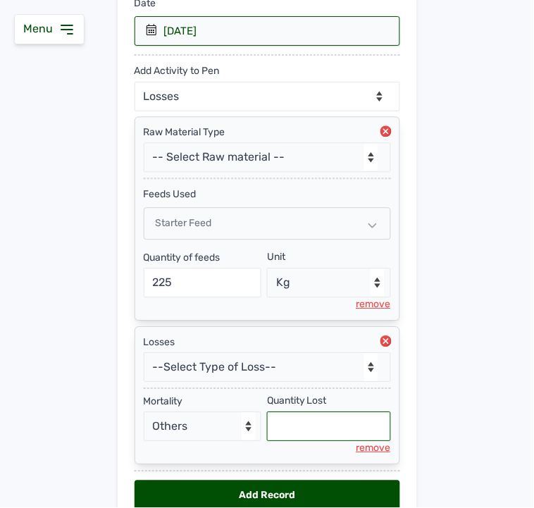
click at [280, 424] on input "text" at bounding box center [329, 427] width 124 height 30
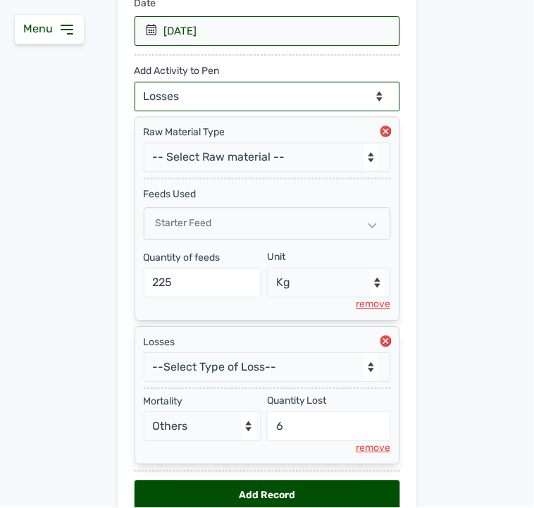
click at [241, 90] on select "--Can select multiple activity to add-- Raw Material Losses Weight" at bounding box center [268, 97] width 266 height 30
click at [135, 82] on select "--Can select multiple activity to add-- Raw Material Losses Weight" at bounding box center [268, 97] width 266 height 30
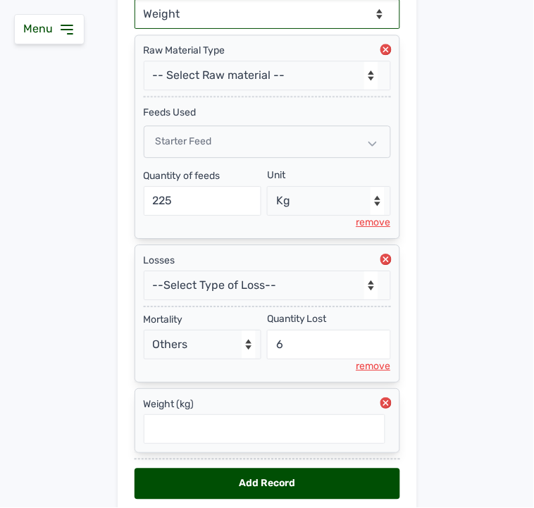
scroll to position [396, 0]
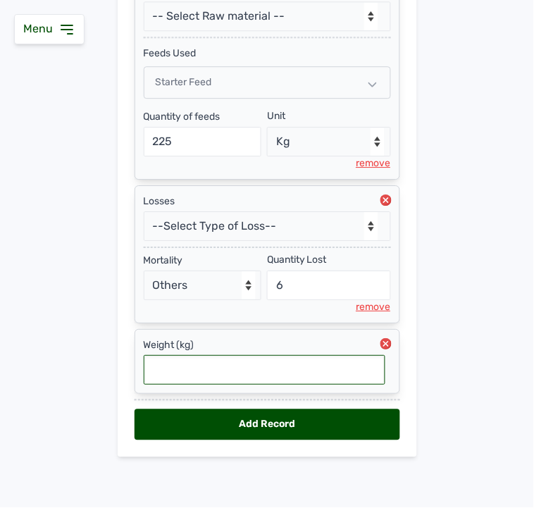
click at [245, 359] on input "text" at bounding box center [265, 370] width 242 height 30
click at [219, 423] on div "Add Record" at bounding box center [268, 424] width 266 height 31
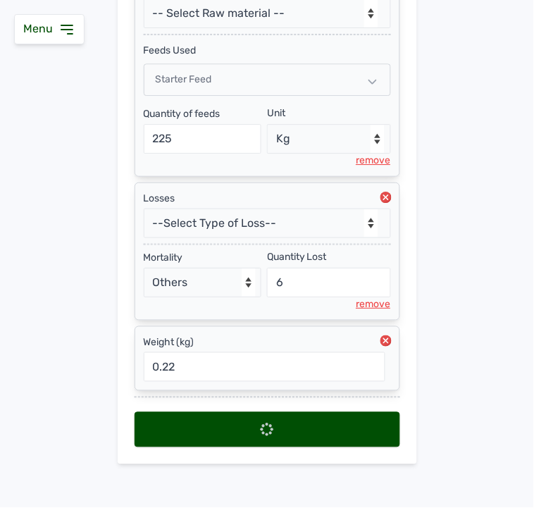
scroll to position [0, 0]
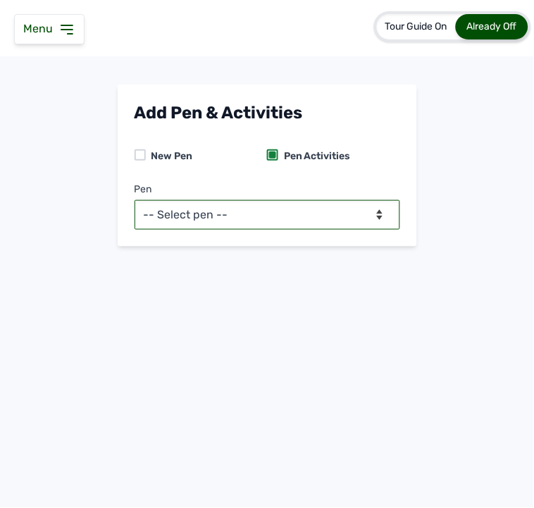
click at [249, 220] on select "-- Select pen -- PEN A (Broilers) PEN B (Broilers)" at bounding box center [268, 215] width 266 height 30
click at [135, 200] on select "-- Select pen -- PEN A (Broilers) PEN B (Broilers)" at bounding box center [268, 215] width 266 height 30
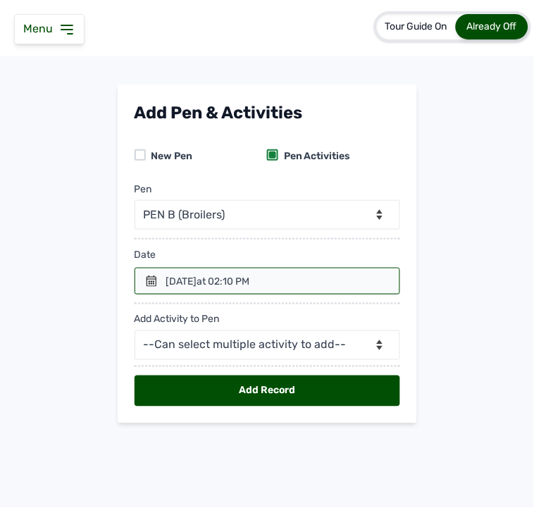
click at [233, 279] on div "14th Aug 2025 at 02:10 PM" at bounding box center [208, 282] width 84 height 14
click at [150, 279] on icon at bounding box center [152, 281] width 10 height 11
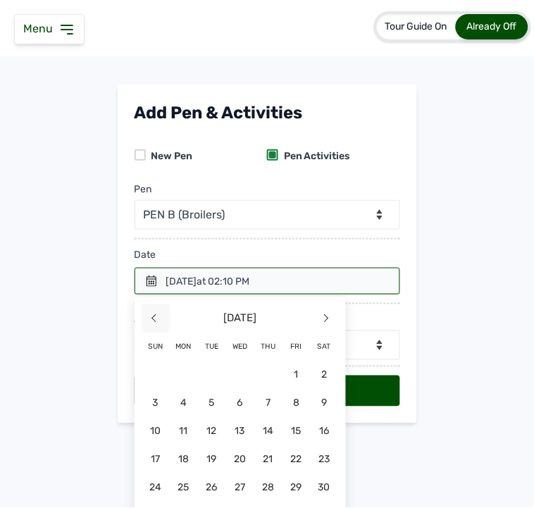
click at [155, 318] on span "<" at bounding box center [156, 318] width 28 height 28
click at [236, 451] on span "30" at bounding box center [240, 488] width 28 height 28
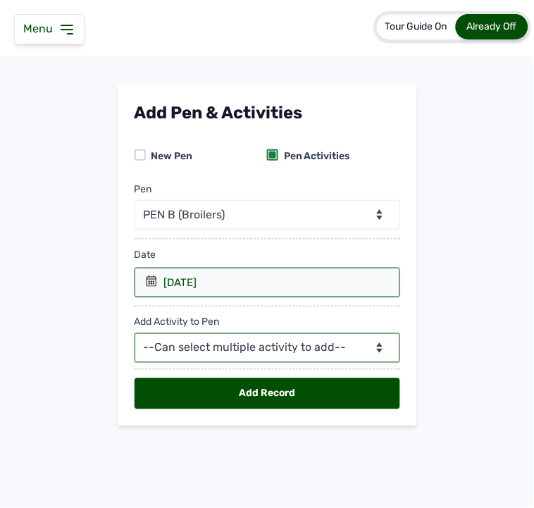
click at [270, 351] on select "--Can select multiple activity to add-- Raw Material Losses Weight" at bounding box center [268, 348] width 266 height 30
click at [135, 334] on select "--Can select multiple activity to add-- Raw Material Losses Weight" at bounding box center [268, 348] width 266 height 30
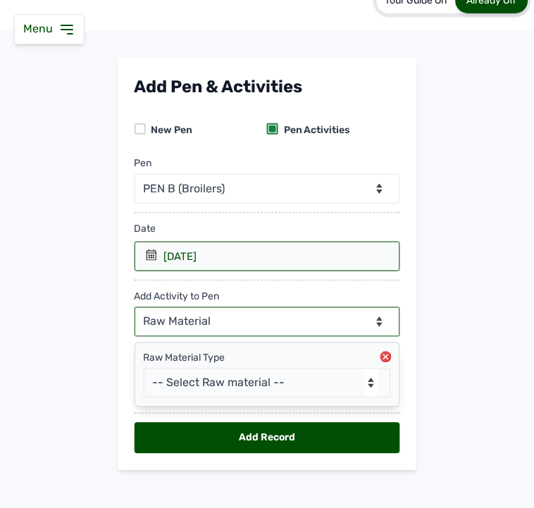
scroll to position [40, 0]
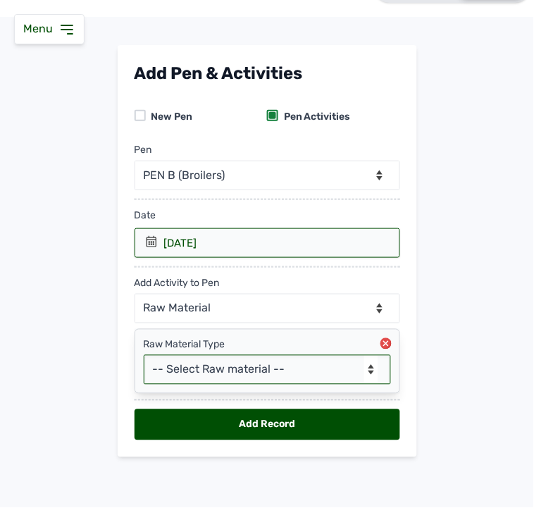
click at [241, 376] on select "-- Select Raw material -- Biomass Fuel feeds medications vaccines" at bounding box center [267, 370] width 247 height 30
click at [144, 355] on select "-- Select Raw material -- Biomass Fuel feeds medications vaccines" at bounding box center [267, 370] width 247 height 30
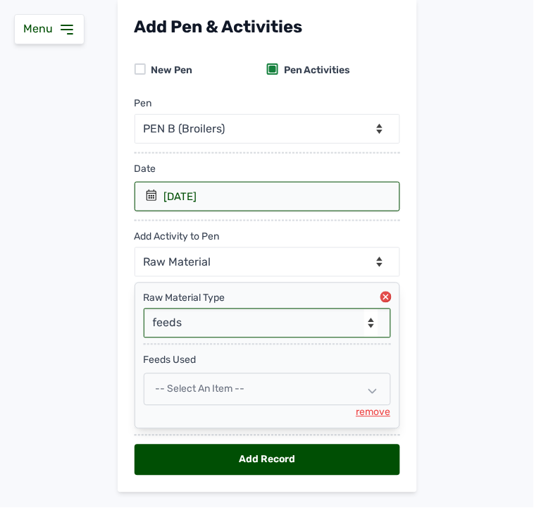
scroll to position [123, 0]
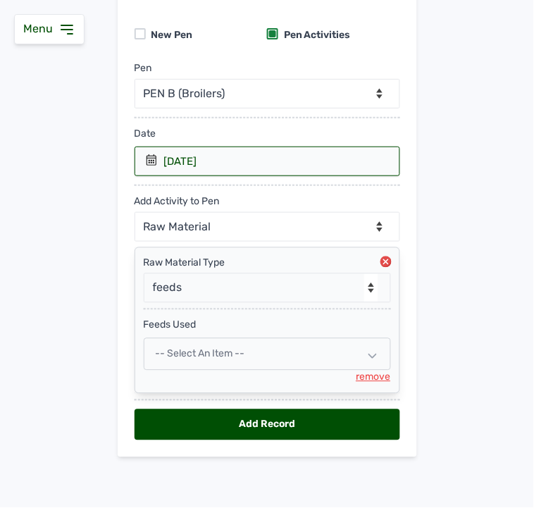
click at [220, 342] on div "-- Select an Item --" at bounding box center [267, 354] width 247 height 32
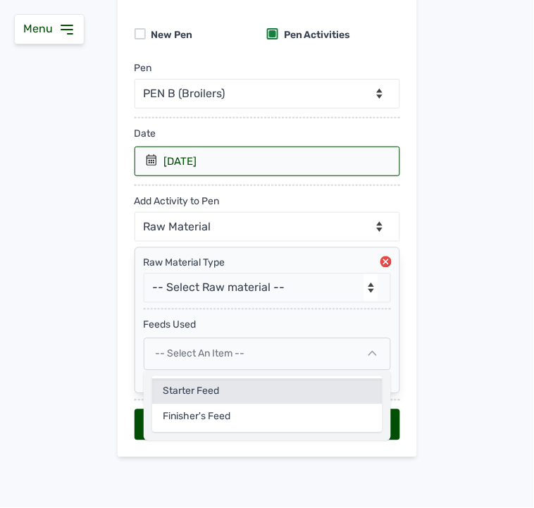
click at [202, 405] on div "Starter Feed" at bounding box center [267, 417] width 230 height 25
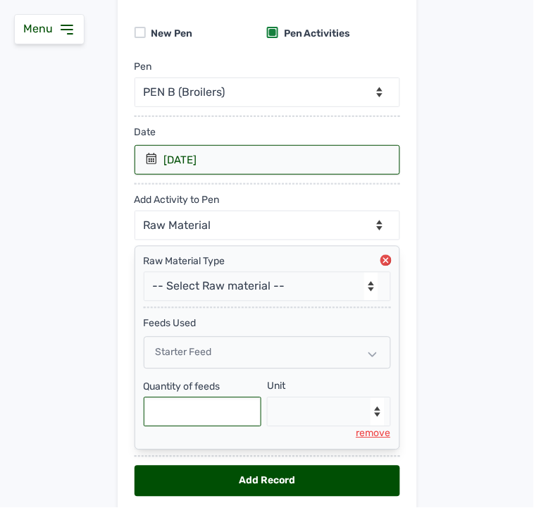
click at [223, 412] on input "text" at bounding box center [203, 412] width 118 height 30
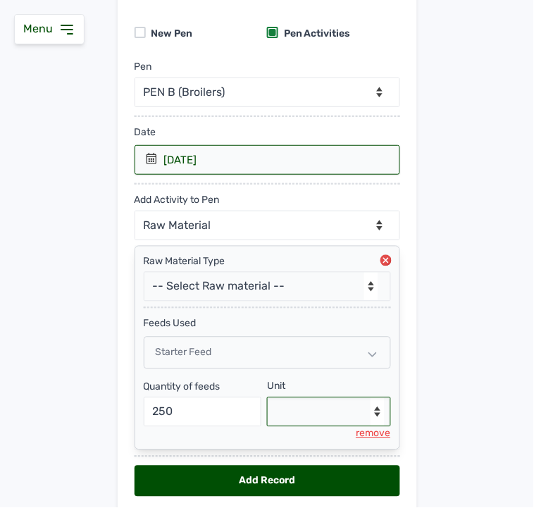
click at [326, 410] on select "--Select unit-- Bag(s) Kg" at bounding box center [329, 412] width 124 height 30
click at [267, 399] on select "--Select unit-- Bag(s) Kg" at bounding box center [329, 412] width 124 height 30
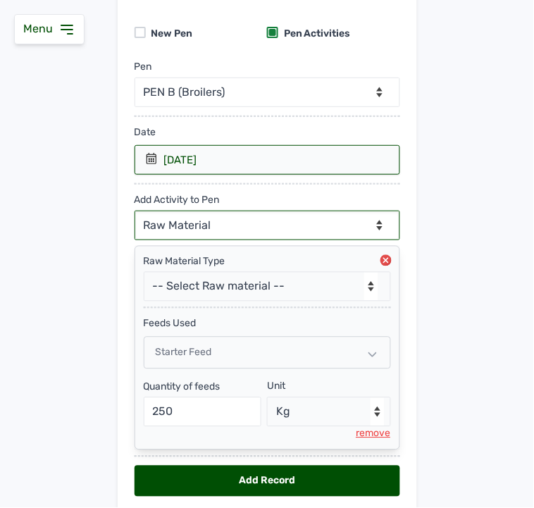
click at [227, 223] on select "--Can select multiple activity to add-- Raw Material Losses Weight" at bounding box center [268, 226] width 266 height 30
click at [135, 211] on select "--Can select multiple activity to add-- Raw Material Losses Weight" at bounding box center [268, 226] width 266 height 30
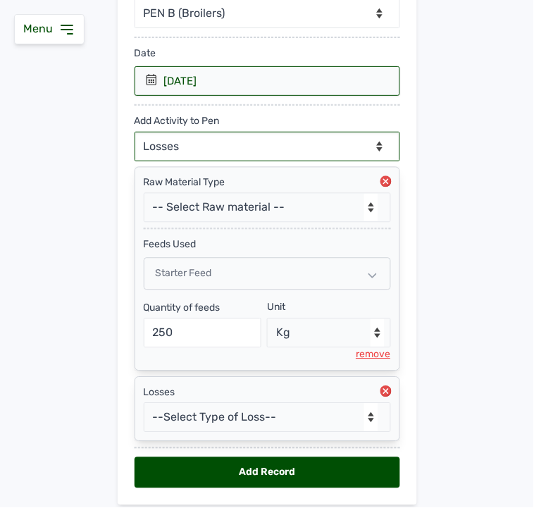
scroll to position [252, 0]
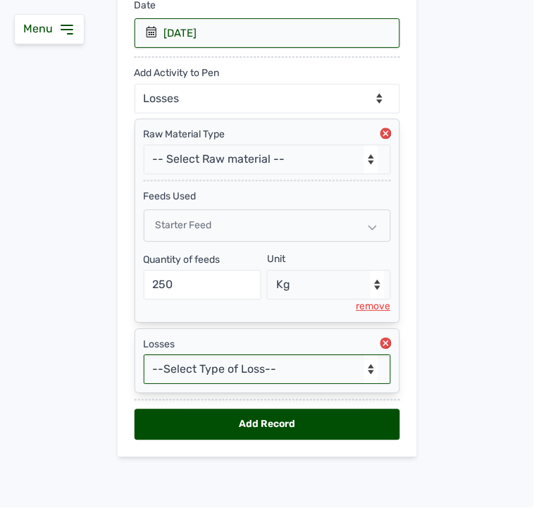
click at [220, 369] on select "--Select Type of Loss-- Mortality Culled Theft" at bounding box center [267, 370] width 247 height 30
click at [144, 355] on select "--Select Type of Loss-- Mortality Culled Theft" at bounding box center [267, 370] width 247 height 30
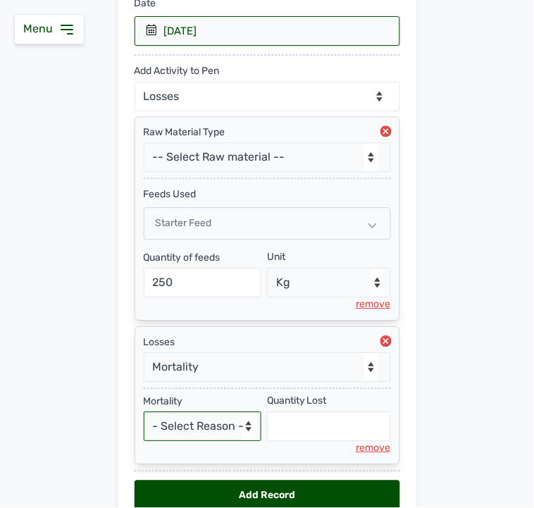
click at [189, 430] on select "- Select Reason - Disease Late Vaccination Wrong Vaccination Heat [MEDICAL_DATA…" at bounding box center [203, 427] width 118 height 30
click at [144, 414] on select "- Select Reason - Disease Late Vaccination Wrong Vaccination Heat [MEDICAL_DATA…" at bounding box center [203, 427] width 118 height 30
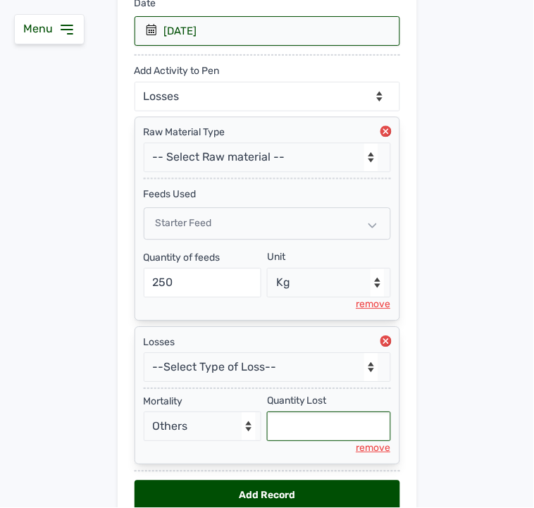
click at [275, 420] on input "text" at bounding box center [329, 427] width 124 height 30
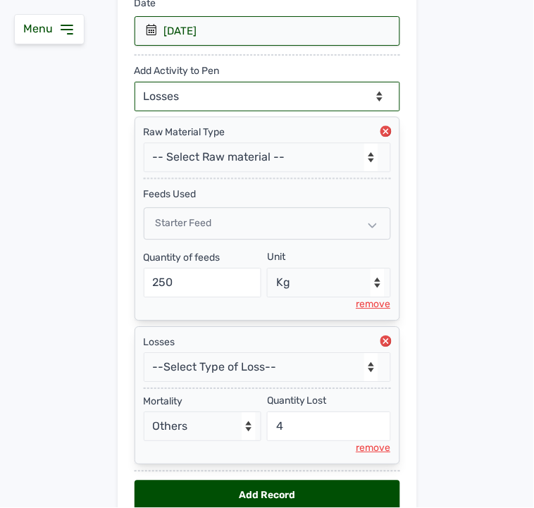
click at [249, 106] on select "--Can select multiple activity to add-- Raw Material Losses Weight" at bounding box center [268, 97] width 266 height 30
click at [135, 82] on select "--Can select multiple activity to add-- Raw Material Losses Weight" at bounding box center [268, 97] width 266 height 30
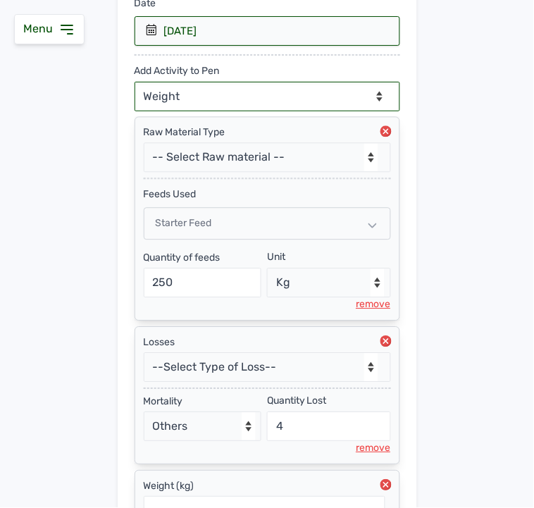
scroll to position [396, 0]
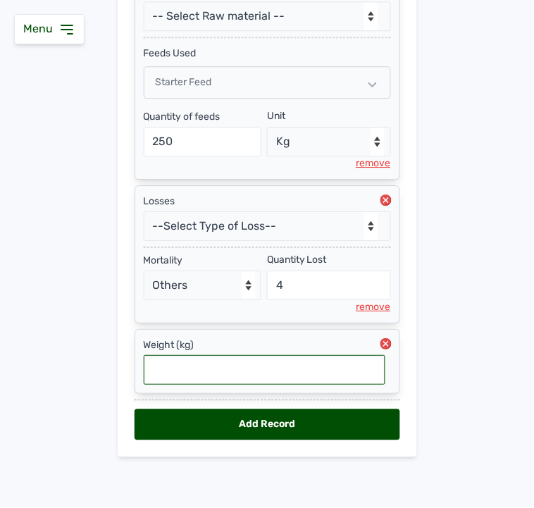
click at [185, 366] on input "text" at bounding box center [265, 370] width 242 height 30
click at [195, 423] on div "Add Record" at bounding box center [268, 424] width 266 height 31
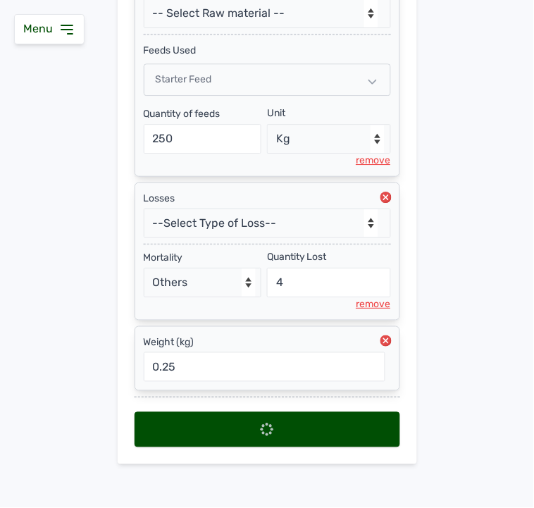
scroll to position [0, 0]
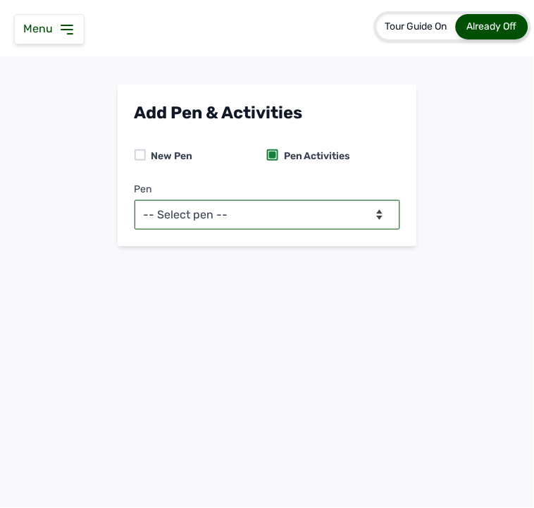
click at [252, 209] on select "-- Select pen -- PEN A (Broilers) PEN B (Broilers)" at bounding box center [268, 215] width 266 height 30
click at [135, 200] on select "-- Select pen -- PEN A (Broilers) PEN B (Broilers)" at bounding box center [268, 215] width 266 height 30
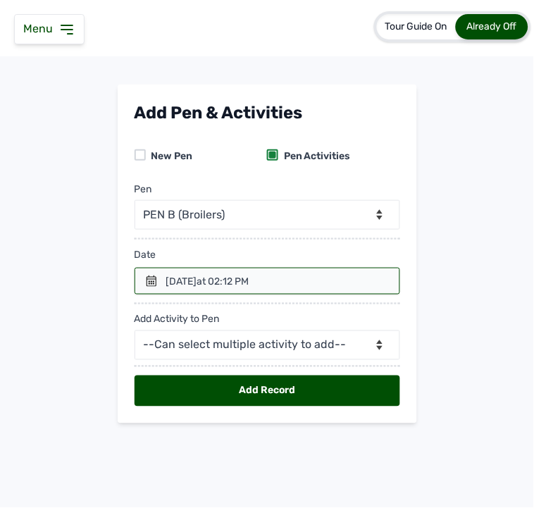
click at [156, 277] on icon at bounding box center [151, 281] width 11 height 11
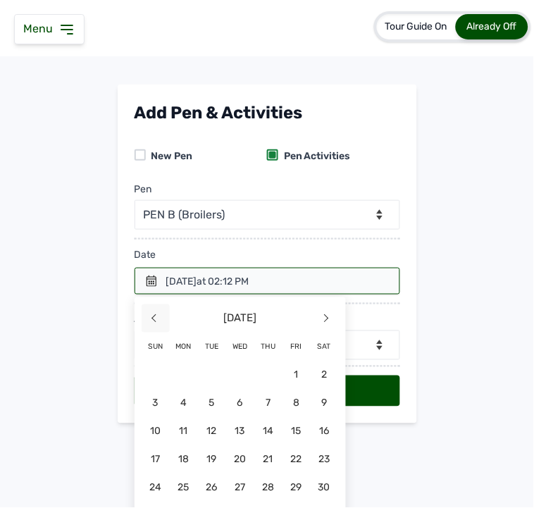
click at [152, 321] on span "<" at bounding box center [156, 318] width 28 height 28
click at [264, 451] on span "31" at bounding box center [268, 488] width 28 height 28
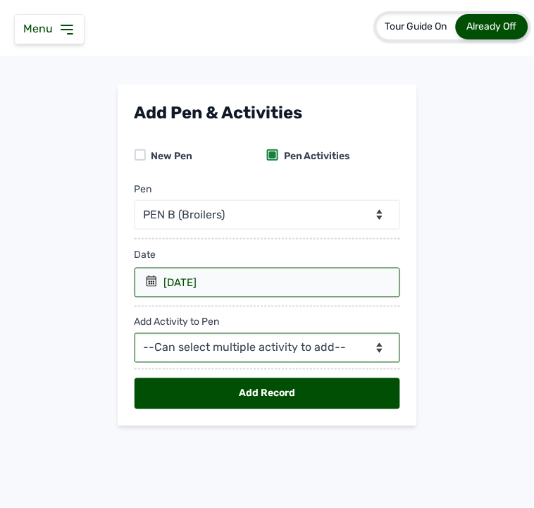
click at [250, 354] on select "--Can select multiple activity to add-- Raw Material Losses Weight" at bounding box center [268, 348] width 266 height 30
click at [135, 334] on select "--Can select multiple activity to add-- Raw Material Losses Weight" at bounding box center [268, 348] width 266 height 30
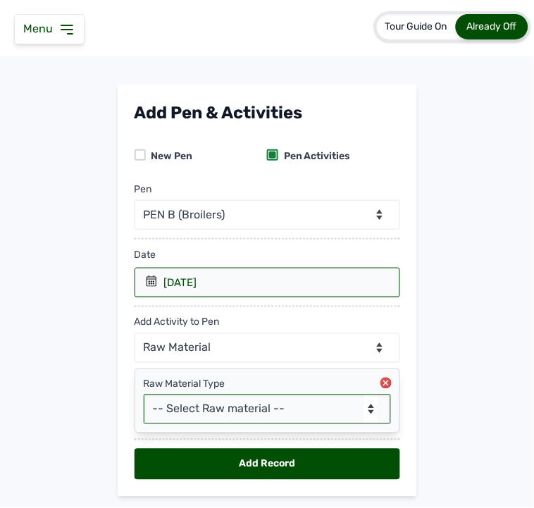
click at [215, 407] on select "-- Select Raw material -- Biomass Fuel feeds medications vaccines" at bounding box center [267, 410] width 247 height 30
click at [144, 395] on select "-- Select Raw material -- Biomass Fuel feeds medications vaccines" at bounding box center [267, 410] width 247 height 30
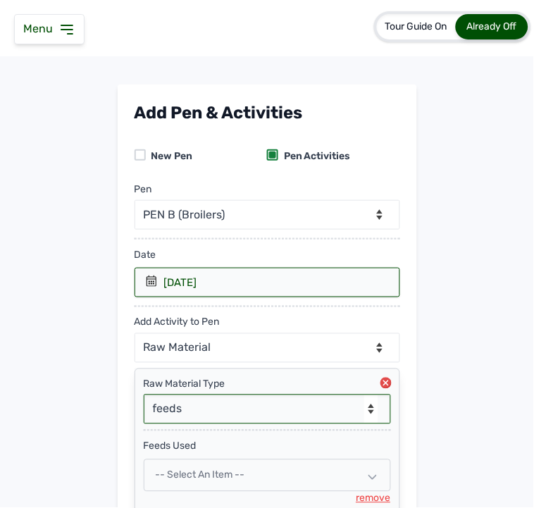
scroll to position [123, 0]
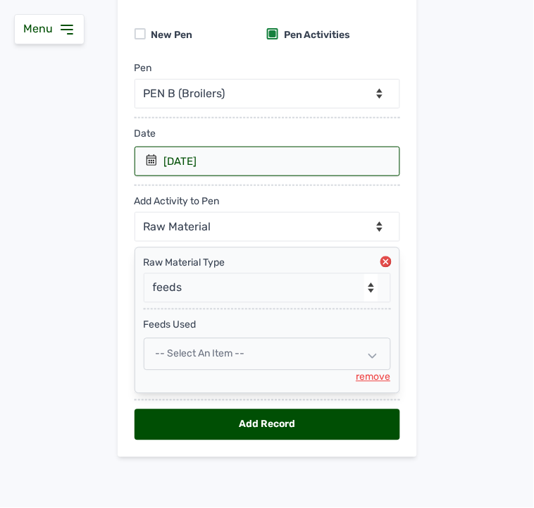
click at [195, 350] on span "-- Select an Item --" at bounding box center [200, 354] width 89 height 12
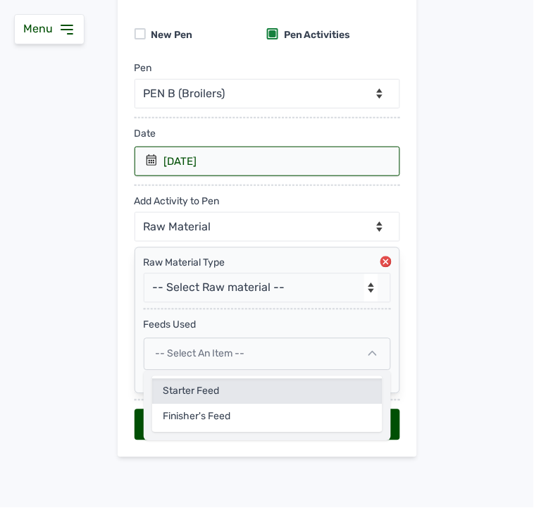
click at [193, 405] on div "Starter Feed" at bounding box center [267, 417] width 230 height 25
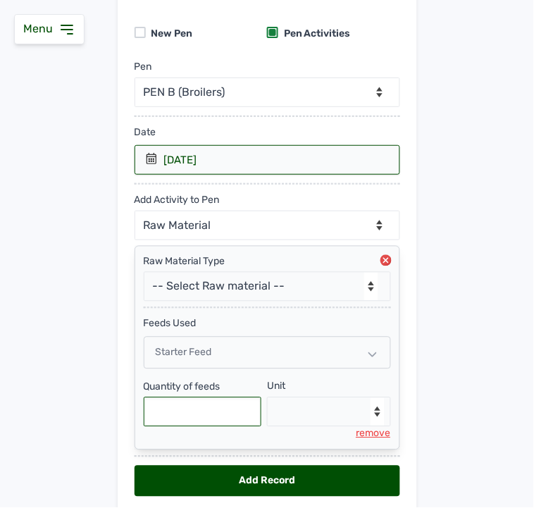
click at [193, 411] on input "text" at bounding box center [203, 412] width 118 height 30
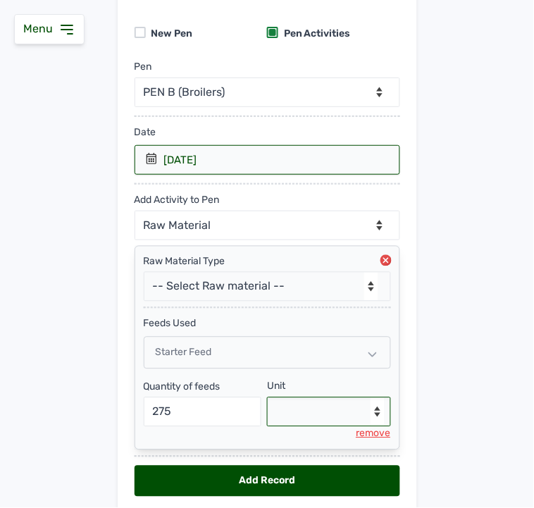
click at [319, 410] on select "--Select unit-- Bag(s) Kg" at bounding box center [329, 412] width 124 height 30
click at [267, 399] on select "--Select unit-- Bag(s) Kg" at bounding box center [329, 412] width 124 height 30
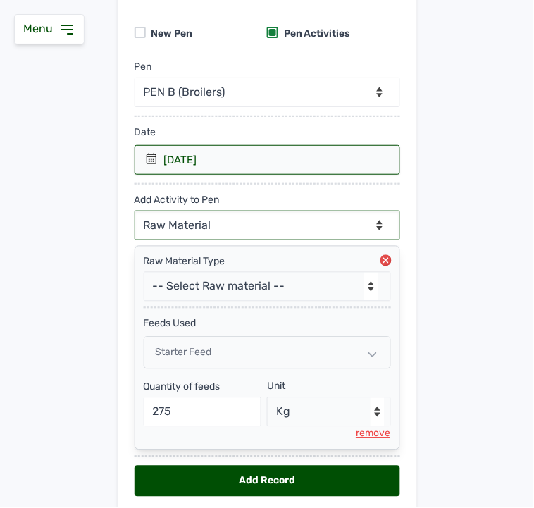
click at [241, 226] on select "--Can select multiple activity to add-- Raw Material Losses Weight" at bounding box center [268, 226] width 266 height 30
click at [135, 211] on select "--Can select multiple activity to add-- Raw Material Losses Weight" at bounding box center [268, 226] width 266 height 30
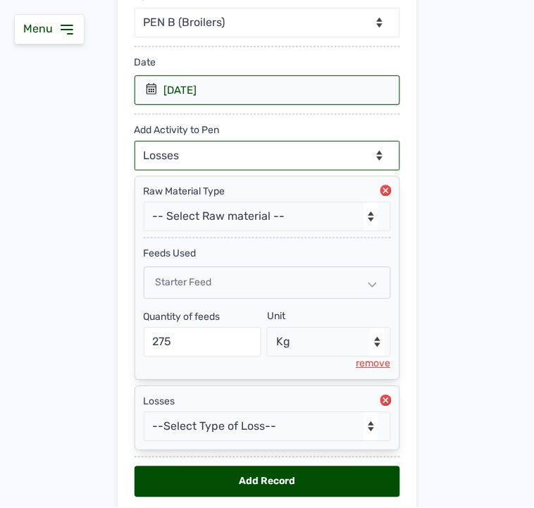
scroll to position [252, 0]
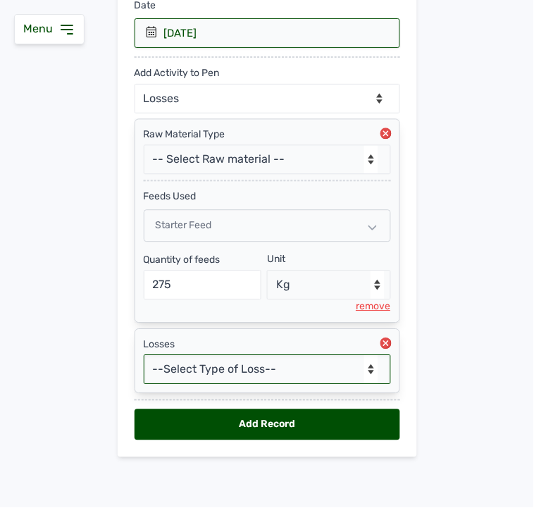
click at [211, 370] on select "--Select Type of Loss-- Mortality Culled Theft" at bounding box center [267, 370] width 247 height 30
click at [144, 355] on select "--Select Type of Loss-- Mortality Culled Theft" at bounding box center [267, 370] width 247 height 30
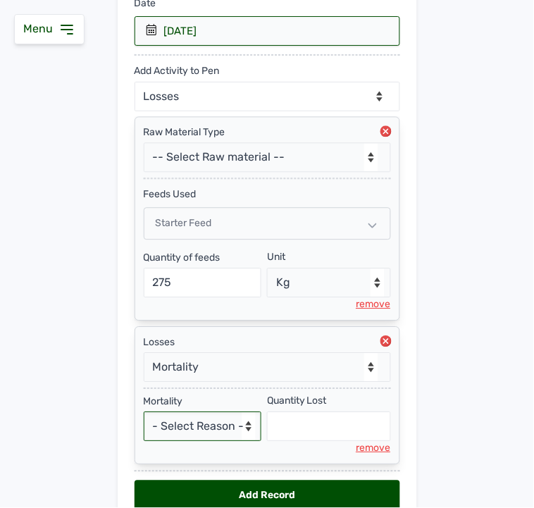
click at [185, 431] on select "- Select Reason - Disease Late Vaccination Wrong Vaccination Heat [MEDICAL_DATA…" at bounding box center [203, 427] width 118 height 30
click at [144, 414] on select "- Select Reason - Disease Late Vaccination Wrong Vaccination Heat [MEDICAL_DATA…" at bounding box center [203, 427] width 118 height 30
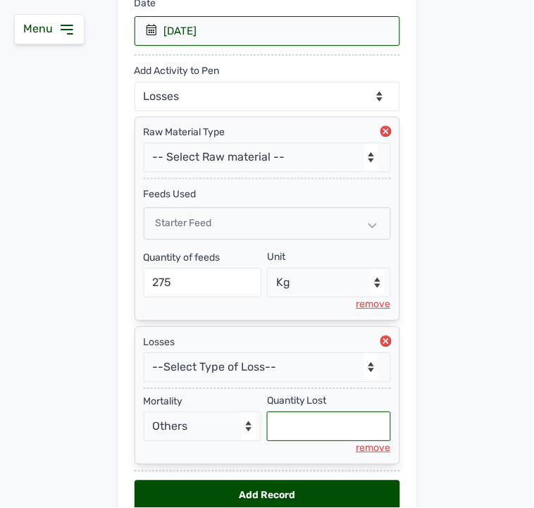
click at [284, 425] on input "text" at bounding box center [329, 427] width 124 height 30
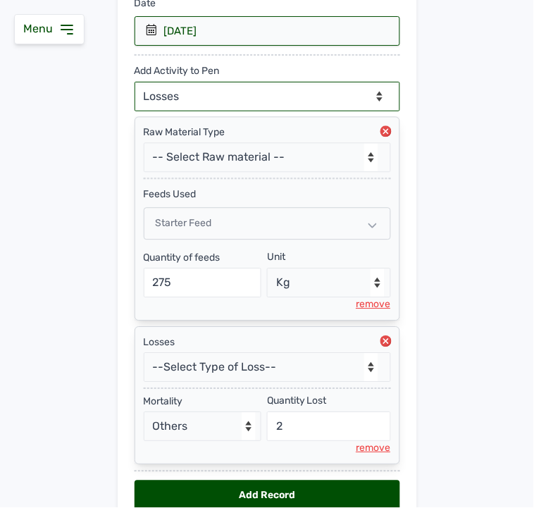
click at [198, 89] on select "--Can select multiple activity to add-- Raw Material Losses Weight" at bounding box center [268, 97] width 266 height 30
click at [135, 82] on select "--Can select multiple activity to add-- Raw Material Losses Weight" at bounding box center [268, 97] width 266 height 30
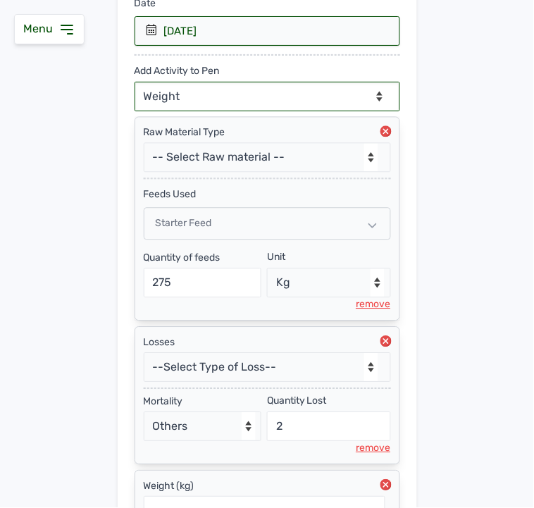
scroll to position [396, 0]
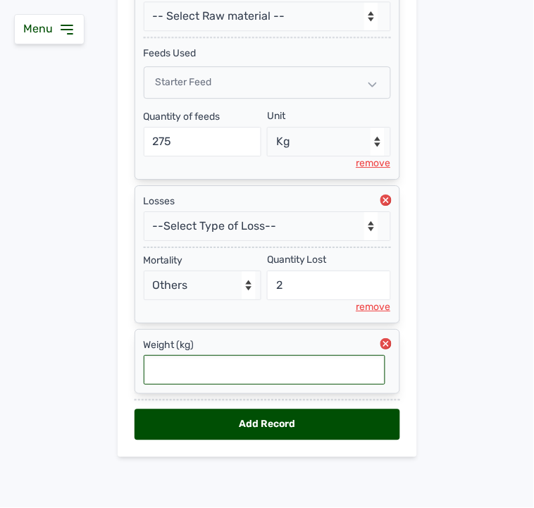
click at [228, 378] on input "text" at bounding box center [265, 370] width 242 height 30
click at [333, 423] on div "Add Record" at bounding box center [268, 424] width 266 height 31
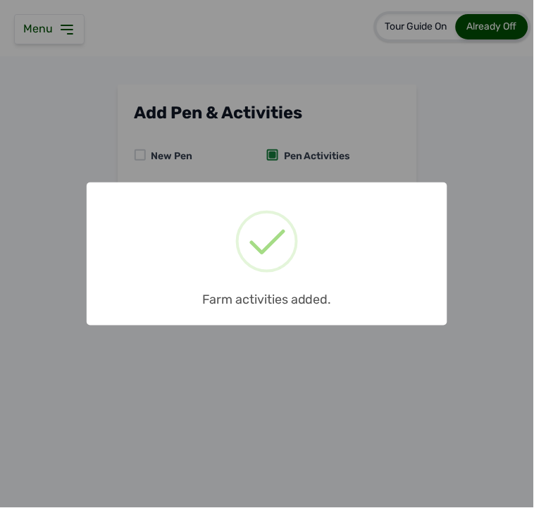
scroll to position [0, 0]
click at [285, 173] on div "× Farm activities added. OK No Cancel" at bounding box center [267, 254] width 534 height 508
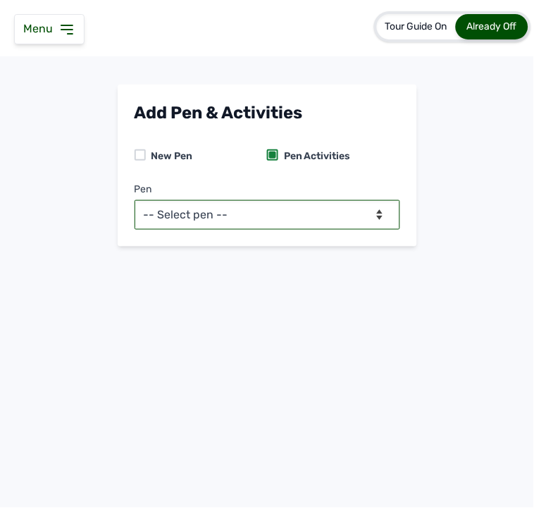
click at [262, 218] on select "-- Select pen -- PEN A (Broilers) PEN B (Broilers)" at bounding box center [268, 215] width 266 height 30
click at [135, 200] on select "-- Select pen -- PEN A (Broilers) PEN B (Broilers)" at bounding box center [268, 215] width 266 height 30
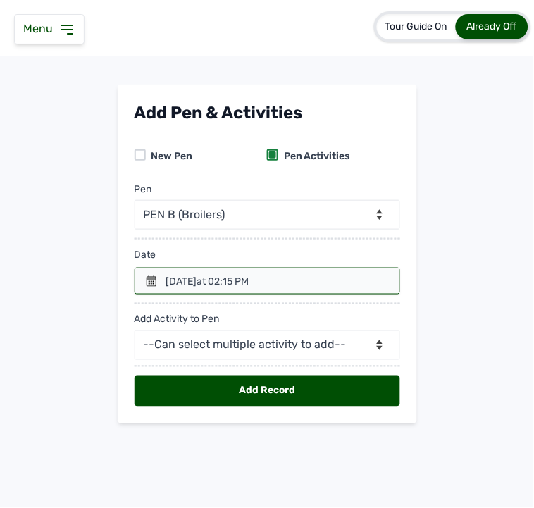
click at [216, 277] on div "14th Aug 2025 at 02:15 PM" at bounding box center [207, 282] width 83 height 14
click at [155, 279] on icon at bounding box center [152, 281] width 10 height 11
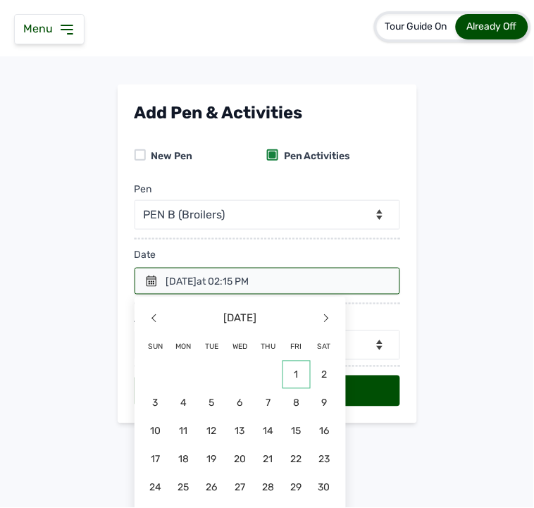
click at [254, 389] on span "1" at bounding box center [240, 403] width 28 height 28
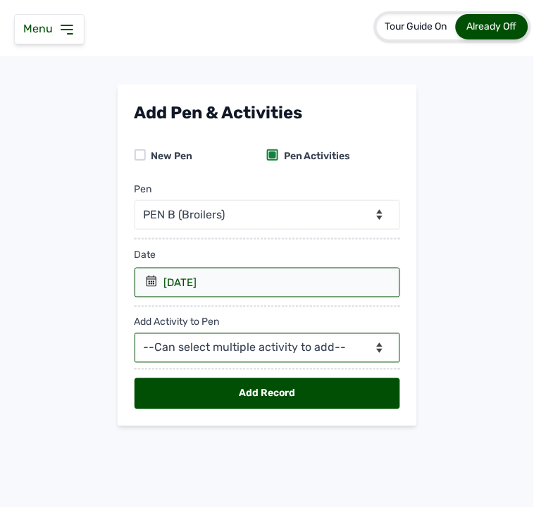
click at [242, 350] on select "--Can select multiple activity to add-- Raw Material Losses Weight" at bounding box center [268, 348] width 266 height 30
click at [135, 334] on select "--Can select multiple activity to add-- Raw Material Losses Weight" at bounding box center [268, 348] width 266 height 30
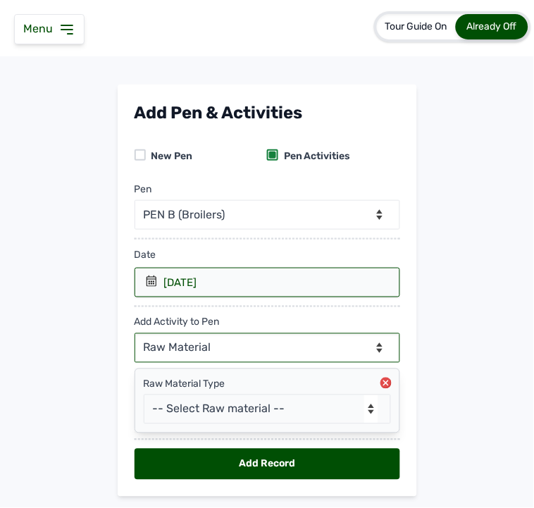
scroll to position [40, 0]
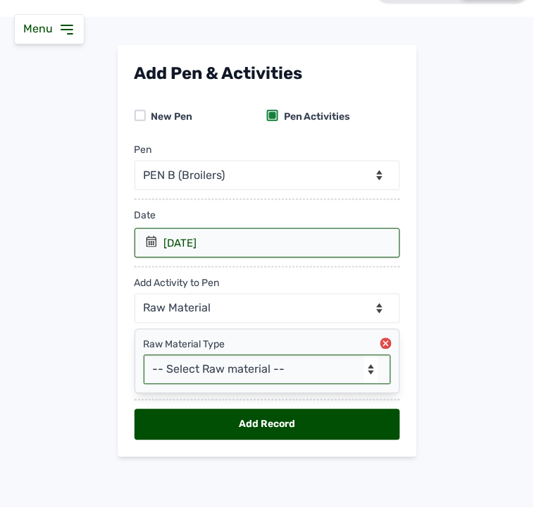
click at [210, 362] on select "-- Select Raw material -- Biomass Fuel feeds medications vaccines" at bounding box center [267, 370] width 247 height 30
click at [144, 355] on select "-- Select Raw material -- Biomass Fuel feeds medications vaccines" at bounding box center [267, 370] width 247 height 30
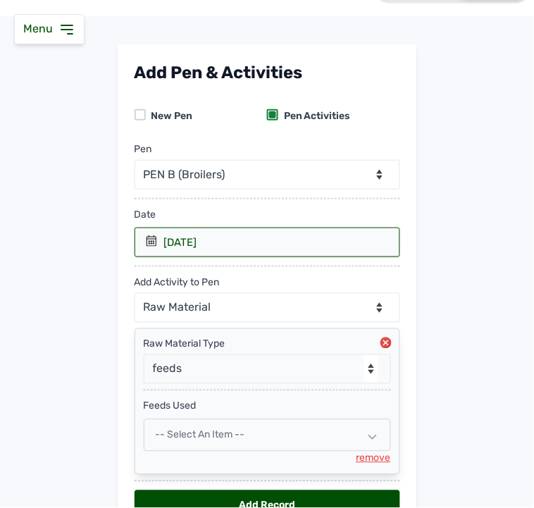
click at [194, 432] on span "-- Select an Item --" at bounding box center [200, 435] width 89 height 12
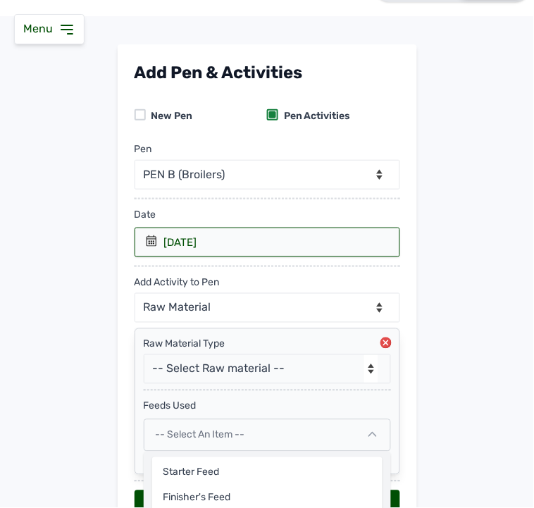
scroll to position [123, 0]
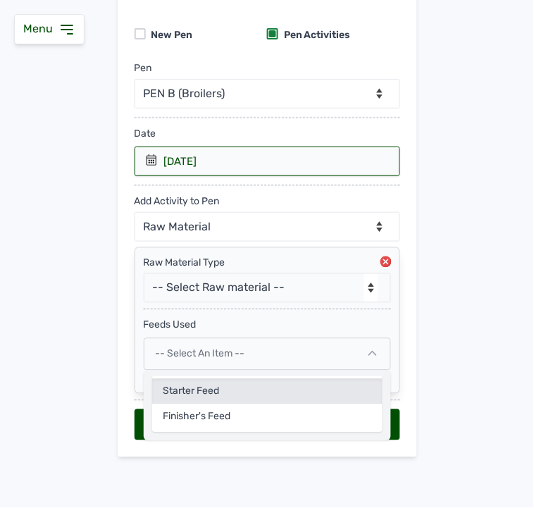
click at [190, 405] on div "Starter Feed" at bounding box center [267, 417] width 230 height 25
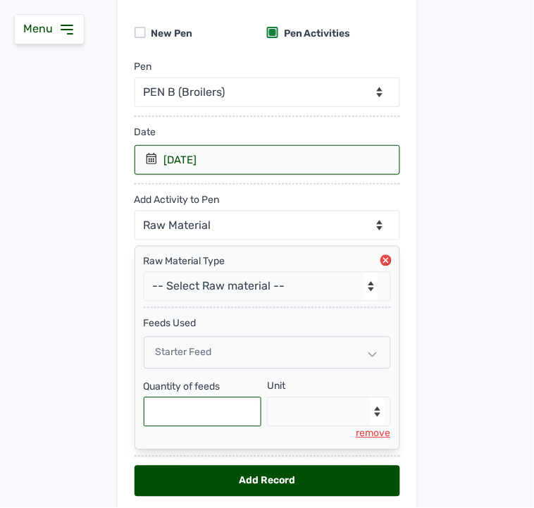
click at [189, 402] on input "text" at bounding box center [203, 412] width 118 height 30
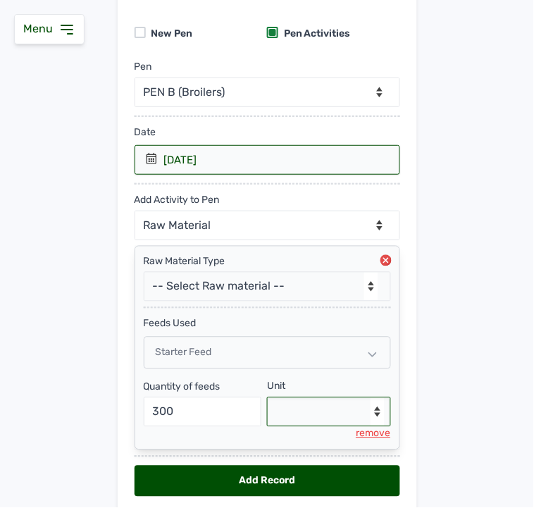
click at [297, 409] on select "--Select unit-- Bag(s) Kg" at bounding box center [329, 412] width 124 height 30
click at [267, 399] on select "--Select unit-- Bag(s) Kg" at bounding box center [329, 412] width 124 height 30
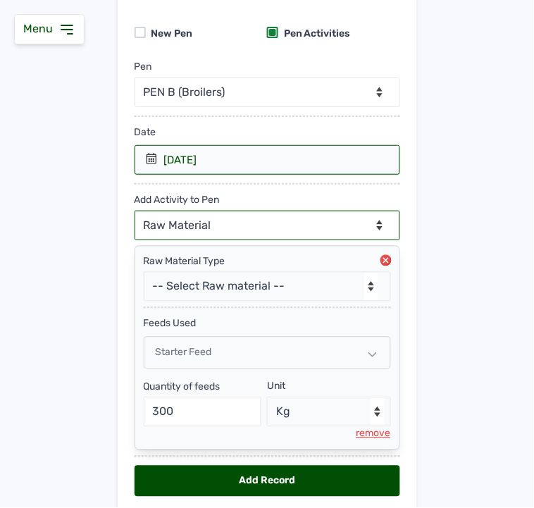
click at [250, 218] on select "--Can select multiple activity to add-- Raw Material Losses Weight" at bounding box center [268, 226] width 266 height 30
click at [135, 211] on select "--Can select multiple activity to add-- Raw Material Losses Weight" at bounding box center [268, 226] width 266 height 30
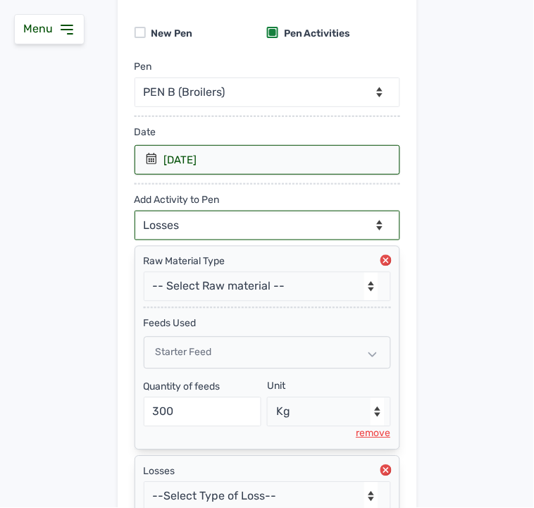
scroll to position [252, 0]
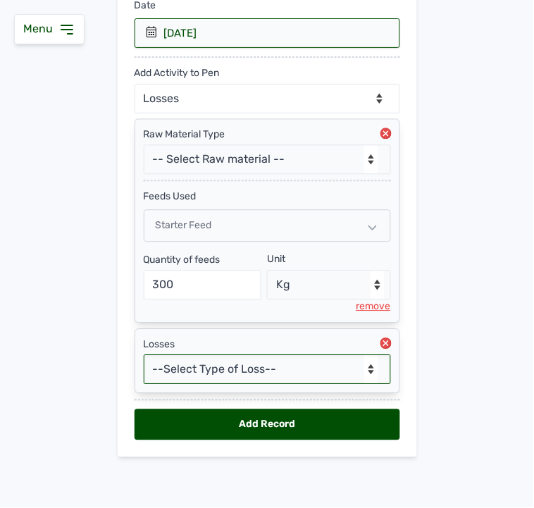
click at [235, 358] on select "--Select Type of Loss-- Mortality Culled Theft" at bounding box center [267, 370] width 247 height 30
click at [144, 355] on select "--Select Type of Loss-- Mortality Culled Theft" at bounding box center [267, 370] width 247 height 30
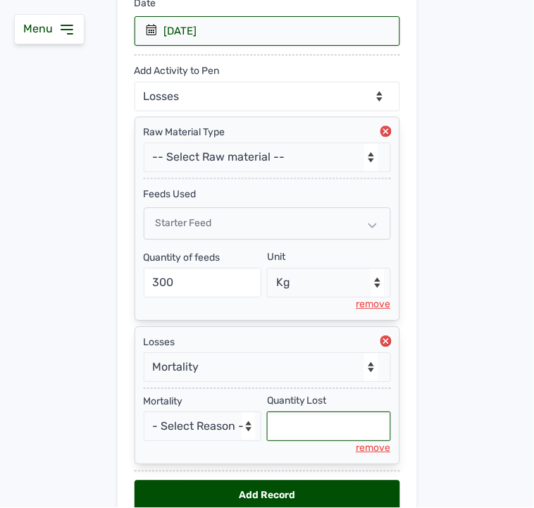
click at [293, 427] on input "text" at bounding box center [329, 427] width 124 height 30
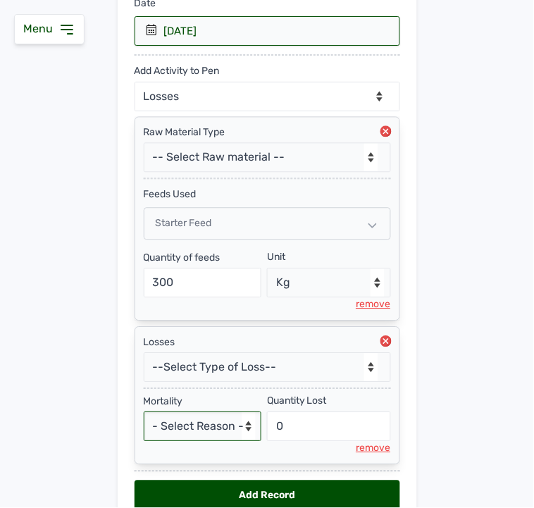
click at [214, 426] on select "- Select Reason - Disease Late Vaccination Wrong Vaccination Heat [MEDICAL_DATA…" at bounding box center [203, 427] width 118 height 30
click at [144, 414] on select "- Select Reason - Disease Late Vaccination Wrong Vaccination Heat [MEDICAL_DATA…" at bounding box center [203, 427] width 118 height 30
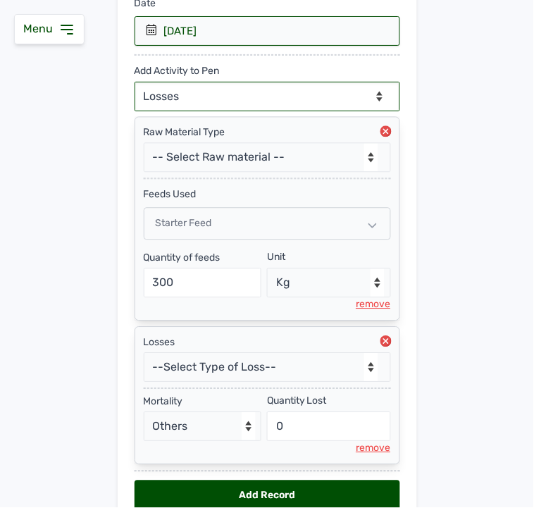
click at [233, 95] on select "--Can select multiple activity to add-- Raw Material Losses Weight" at bounding box center [268, 97] width 266 height 30
click at [135, 82] on select "--Can select multiple activity to add-- Raw Material Losses Weight" at bounding box center [268, 97] width 266 height 30
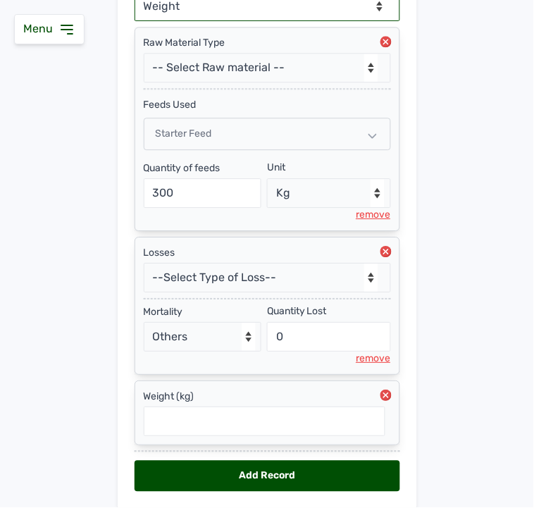
scroll to position [396, 0]
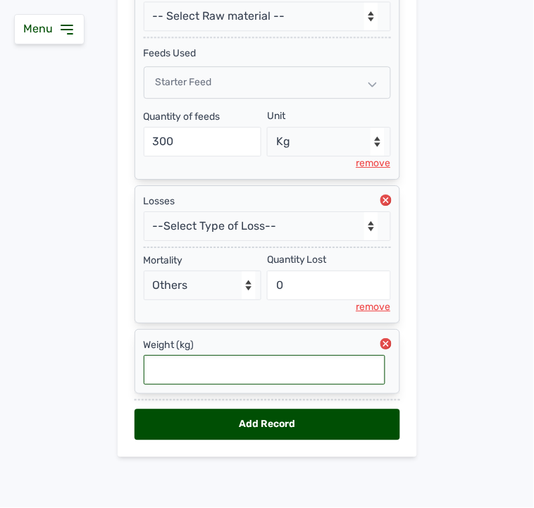
click at [211, 379] on input "text" at bounding box center [265, 370] width 242 height 30
click at [259, 424] on div "Add Record" at bounding box center [268, 424] width 266 height 31
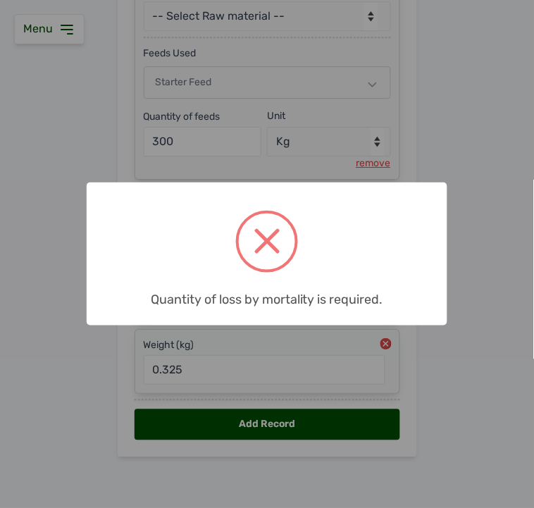
click at [261, 371] on div "× Quantity of loss by mortality is required. OK No Cancel" at bounding box center [267, 254] width 534 height 508
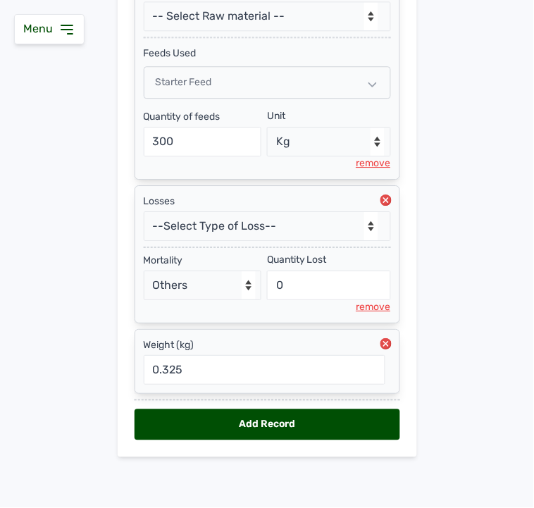
click at [381, 198] on circle at bounding box center [386, 200] width 11 height 11
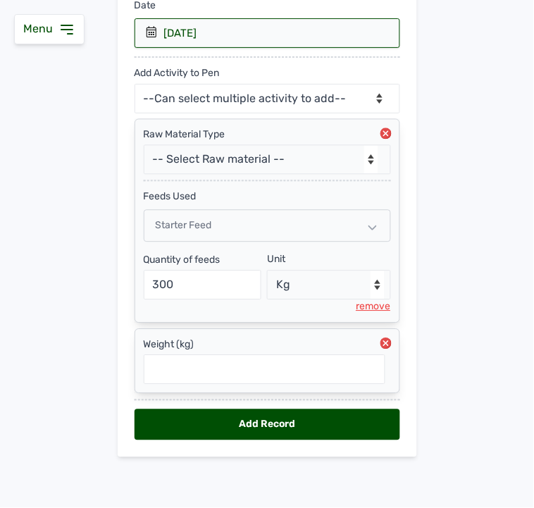
scroll to position [252, 0]
click at [227, 371] on input "text" at bounding box center [265, 370] width 242 height 30
click at [209, 425] on div "Add Record" at bounding box center [268, 424] width 266 height 31
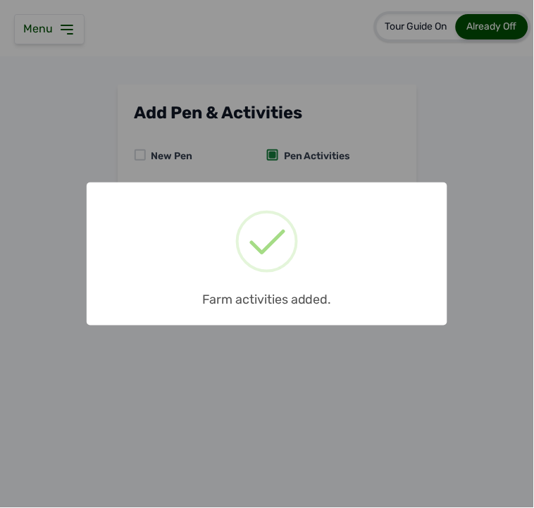
scroll to position [0, 0]
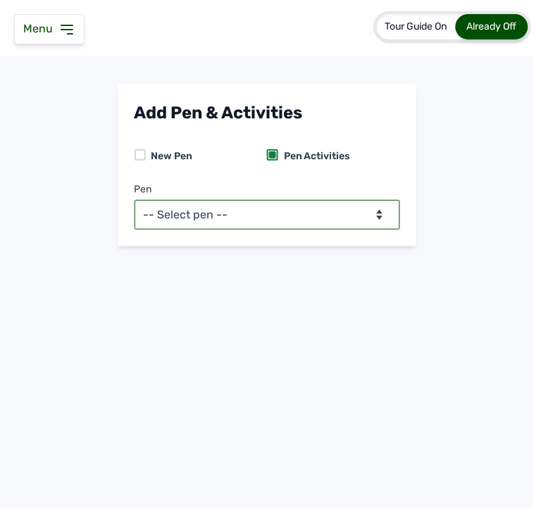
click at [319, 220] on select "-- Select pen -- PEN A (Broilers) PEN B (Broilers)" at bounding box center [268, 215] width 266 height 30
click at [135, 200] on select "-- Select pen -- PEN A (Broilers) PEN B (Broilers)" at bounding box center [268, 215] width 266 height 30
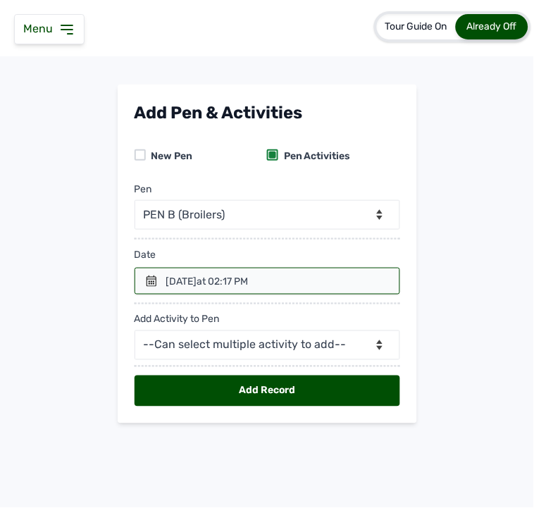
click at [156, 283] on icon at bounding box center [152, 281] width 10 height 11
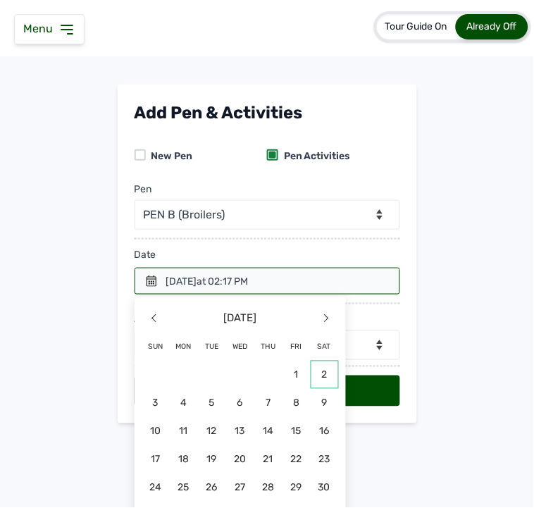
click at [323, 371] on span "2" at bounding box center [325, 375] width 28 height 28
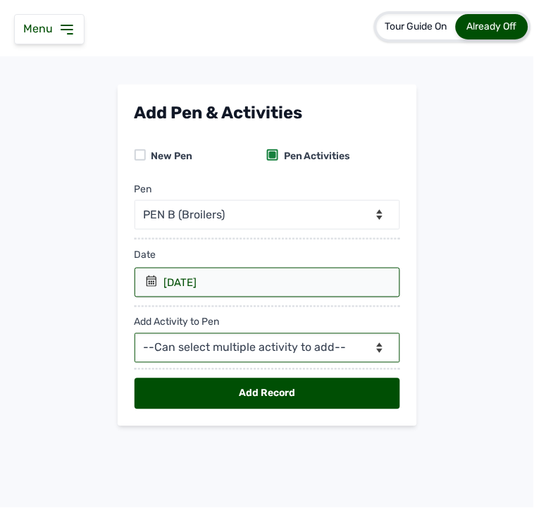
click at [222, 347] on select "--Can select multiple activity to add-- Raw Material Losses Weight" at bounding box center [268, 348] width 266 height 30
click at [135, 334] on select "--Can select multiple activity to add-- Raw Material Losses Weight" at bounding box center [268, 348] width 266 height 30
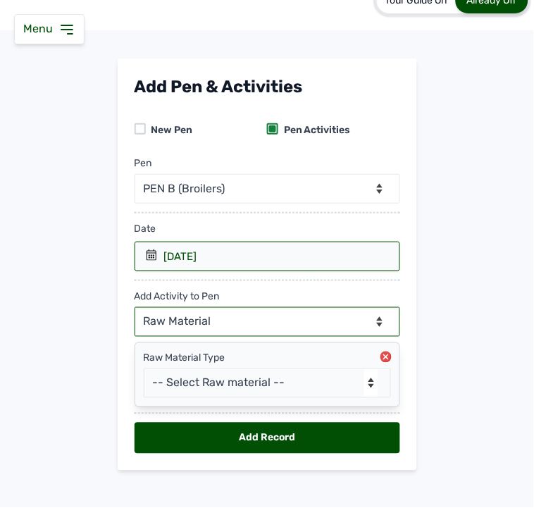
scroll to position [40, 0]
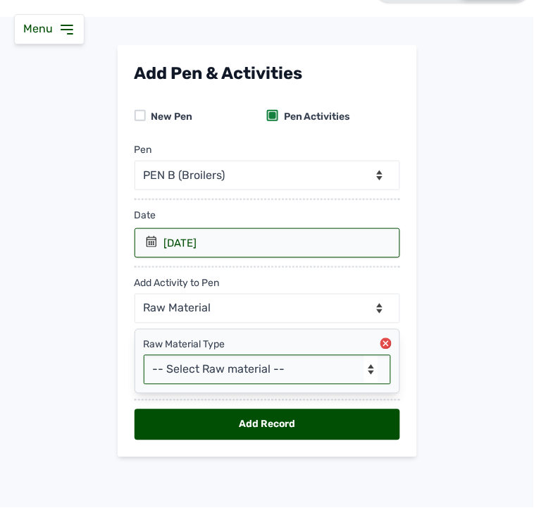
click at [192, 366] on select "-- Select Raw material -- Biomass Fuel feeds medications vaccines" at bounding box center [267, 370] width 247 height 30
click at [144, 355] on select "-- Select Raw material -- Biomass Fuel feeds medications vaccines" at bounding box center [267, 370] width 247 height 30
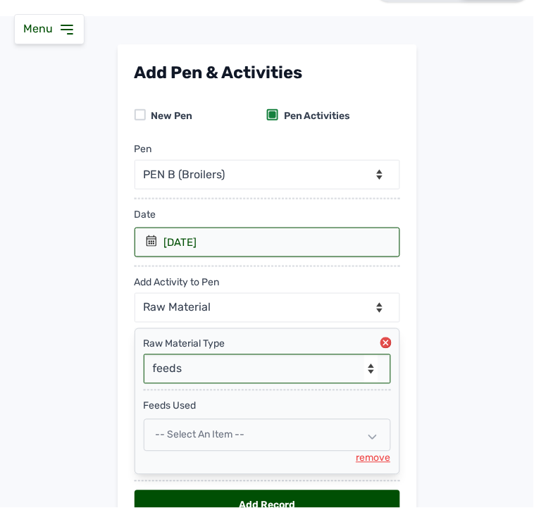
scroll to position [123, 0]
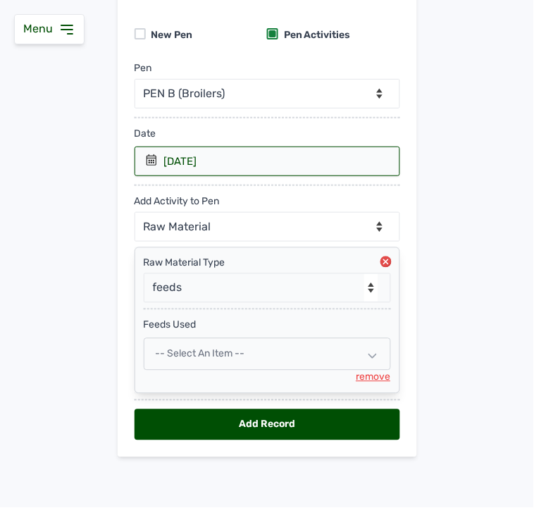
click at [206, 355] on span "-- Select an Item --" at bounding box center [200, 354] width 89 height 12
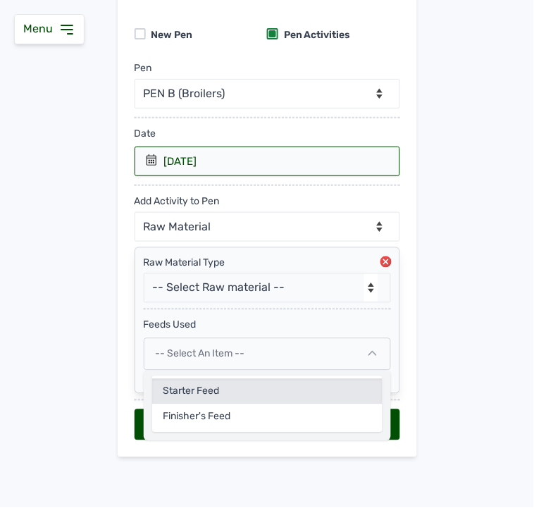
click at [195, 405] on div "Starter Feed" at bounding box center [267, 417] width 230 height 25
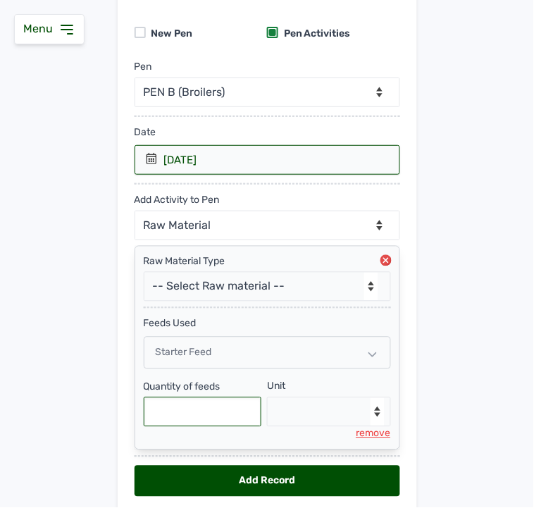
click at [186, 412] on input "text" at bounding box center [203, 412] width 118 height 30
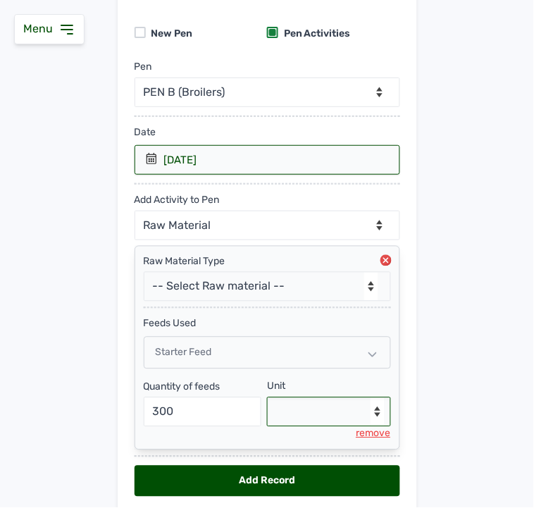
click at [290, 410] on select "--Select unit-- Bag(s) Kg" at bounding box center [329, 412] width 124 height 30
click at [267, 399] on select "--Select unit-- Bag(s) Kg" at bounding box center [329, 412] width 124 height 30
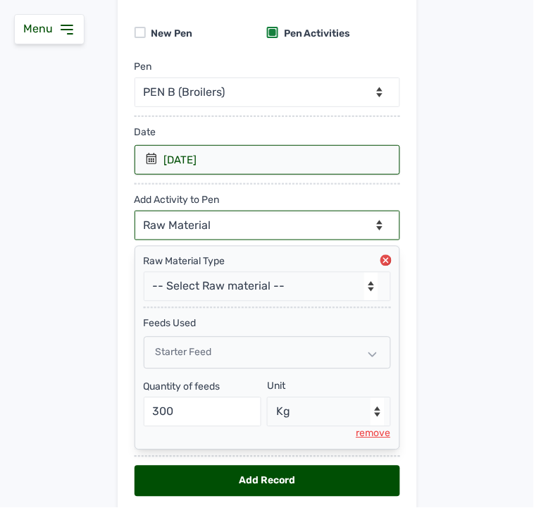
click at [193, 214] on select "--Can select multiple activity to add-- Raw Material Losses Weight" at bounding box center [268, 226] width 266 height 30
click at [135, 211] on select "--Can select multiple activity to add-- Raw Material Losses Weight" at bounding box center [268, 226] width 266 height 30
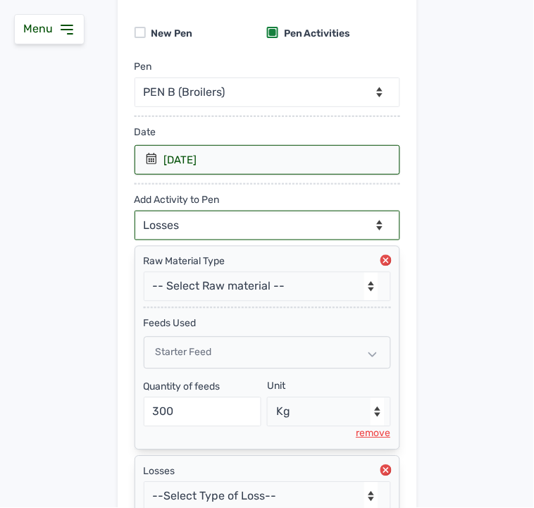
scroll to position [252, 0]
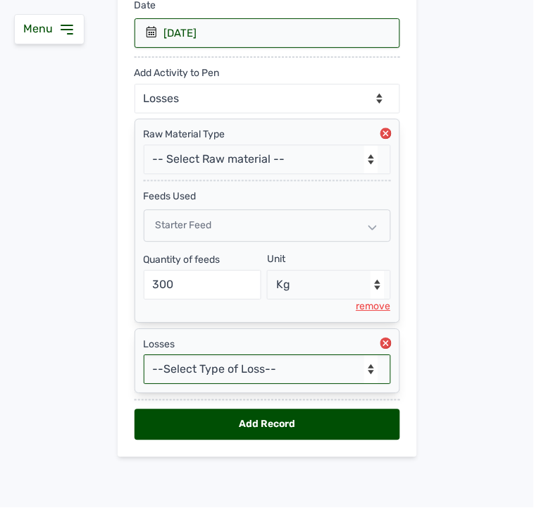
click at [178, 369] on select "--Select Type of Loss-- Mortality Culled Theft" at bounding box center [267, 370] width 247 height 30
click at [144, 355] on select "--Select Type of Loss-- Mortality Culled Theft" at bounding box center [267, 370] width 247 height 30
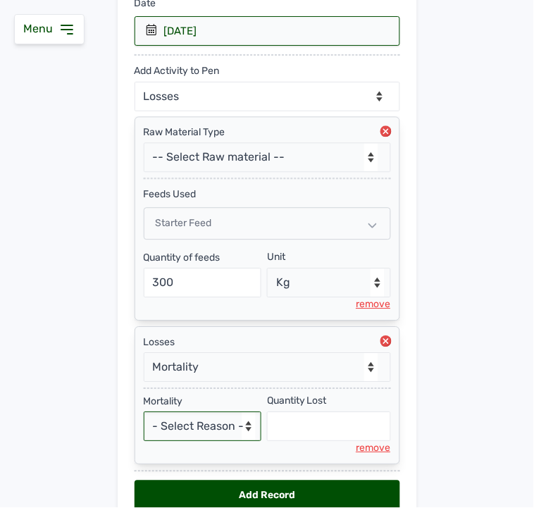
click at [187, 430] on select "- Select Reason - Disease Late Vaccination Wrong Vaccination Heat [MEDICAL_DATA…" at bounding box center [203, 427] width 118 height 30
click at [144, 414] on select "- Select Reason - Disease Late Vaccination Wrong Vaccination Heat [MEDICAL_DATA…" at bounding box center [203, 427] width 118 height 30
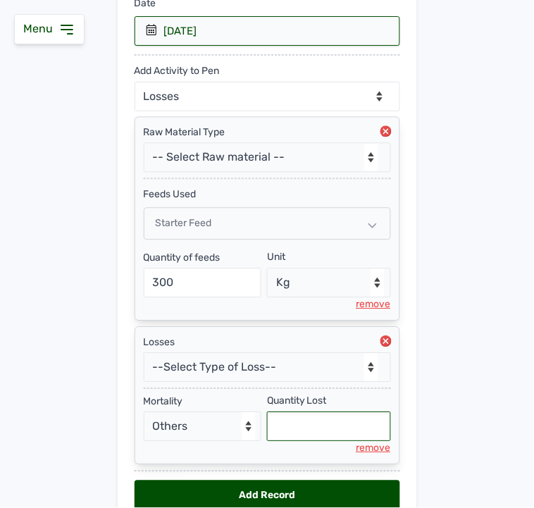
click at [297, 436] on input "text" at bounding box center [329, 427] width 124 height 30
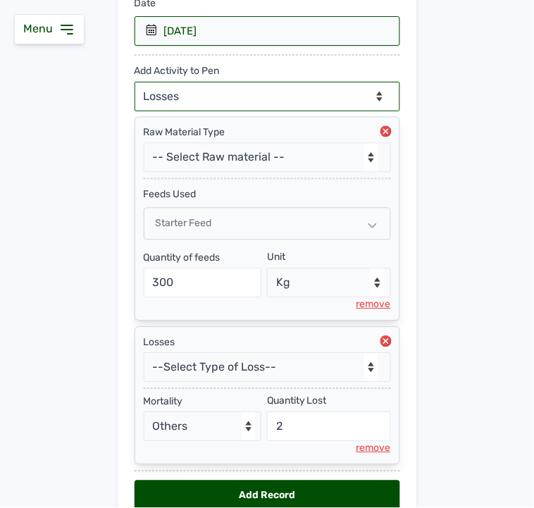
click at [160, 96] on select "--Can select multiple activity to add-- Raw Material Losses Weight" at bounding box center [268, 97] width 266 height 30
click at [135, 82] on select "--Can select multiple activity to add-- Raw Material Losses Weight" at bounding box center [268, 97] width 266 height 30
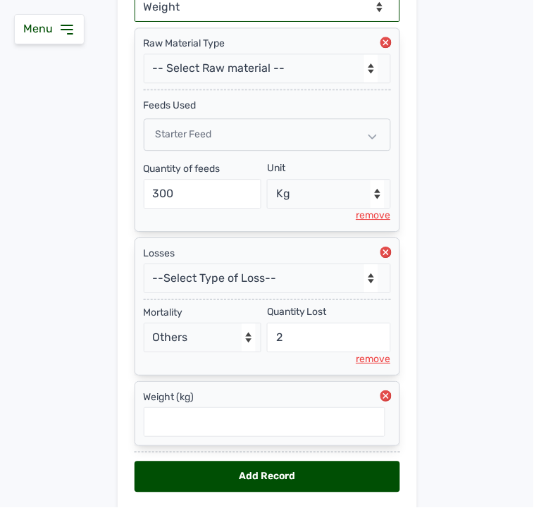
scroll to position [396, 0]
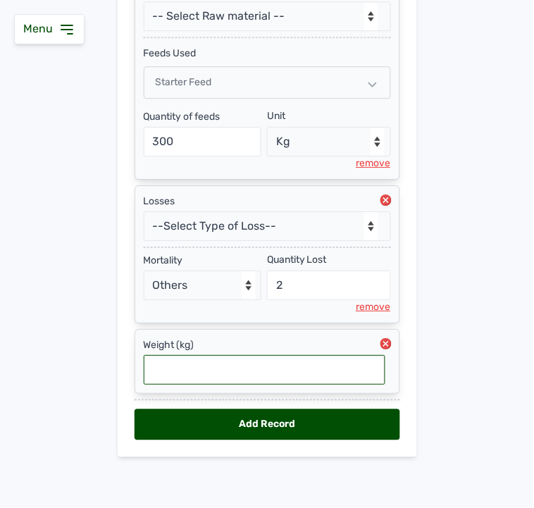
click at [233, 363] on input "text" at bounding box center [265, 370] width 242 height 30
click at [198, 426] on div "Add Record" at bounding box center [268, 424] width 266 height 31
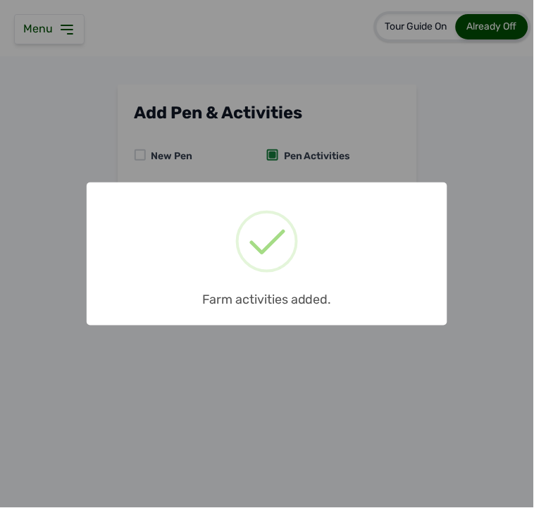
scroll to position [0, 0]
click at [244, 146] on div "× Farm activities added. OK No Cancel" at bounding box center [267, 254] width 534 height 508
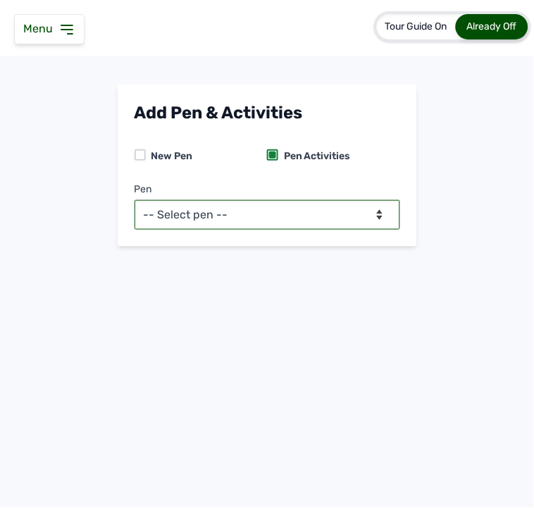
click at [249, 201] on select "-- Select pen -- PEN A (Broilers) PEN B (Broilers)" at bounding box center [268, 215] width 266 height 30
click at [135, 200] on select "-- Select pen -- PEN A (Broilers) PEN B (Broilers)" at bounding box center [268, 215] width 266 height 30
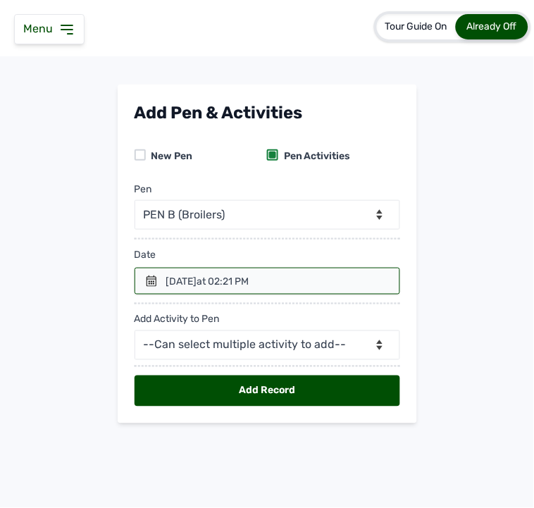
click at [158, 285] on div at bounding box center [268, 281] width 266 height 27
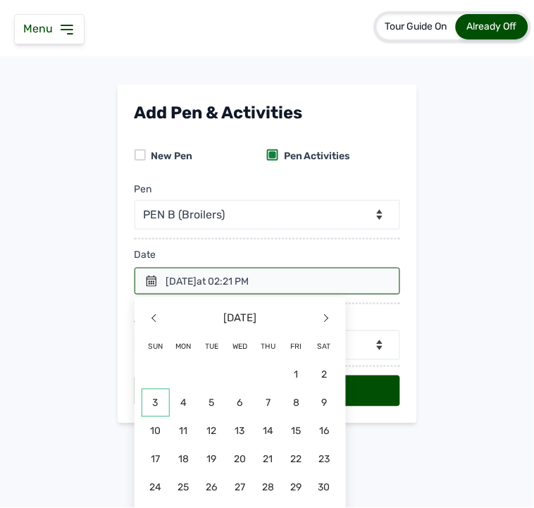
click at [153, 402] on span "3" at bounding box center [156, 403] width 28 height 28
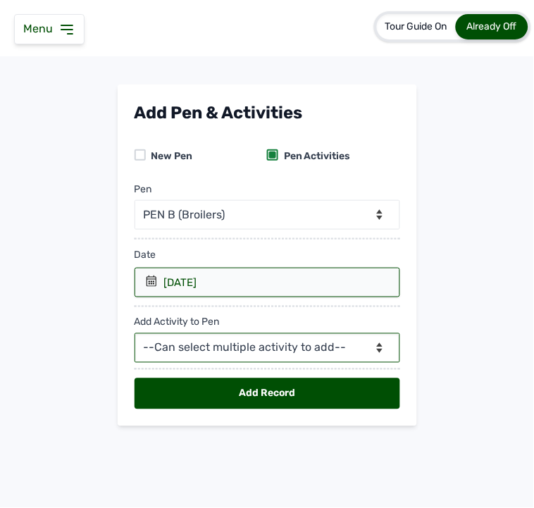
click at [234, 347] on select "--Can select multiple activity to add-- Raw Material Losses Weight" at bounding box center [268, 348] width 266 height 30
click at [135, 334] on select "--Can select multiple activity to add-- Raw Material Losses Weight" at bounding box center [268, 348] width 266 height 30
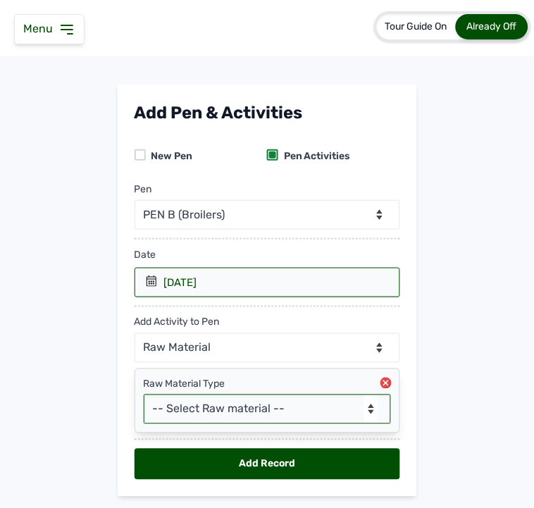
click at [207, 412] on select "-- Select Raw material -- Biomass Fuel feeds medications vaccines" at bounding box center [267, 410] width 247 height 30
click at [144, 395] on select "-- Select Raw material -- Biomass Fuel feeds medications vaccines" at bounding box center [267, 410] width 247 height 30
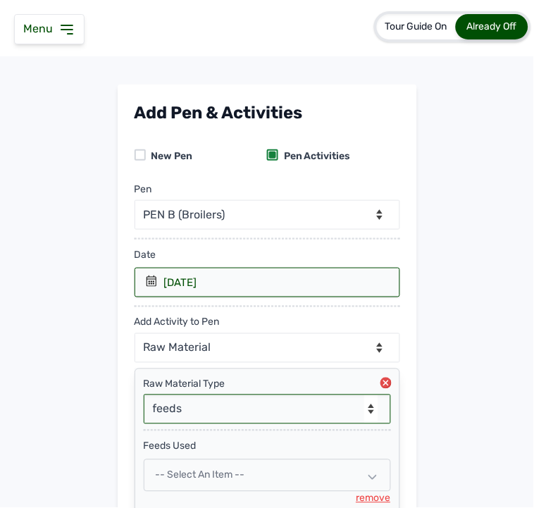
scroll to position [123, 0]
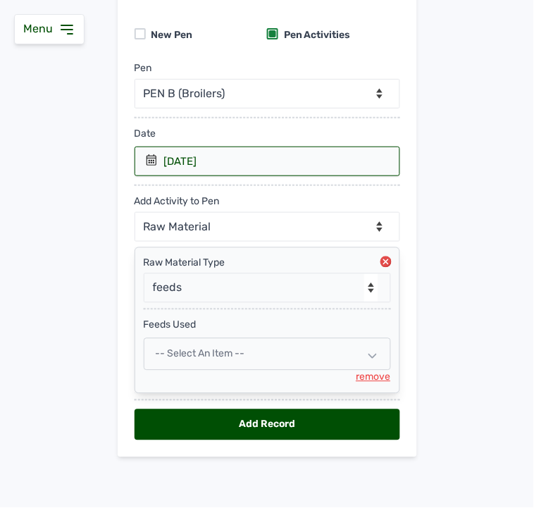
click at [208, 352] on span "-- Select an Item --" at bounding box center [200, 354] width 89 height 12
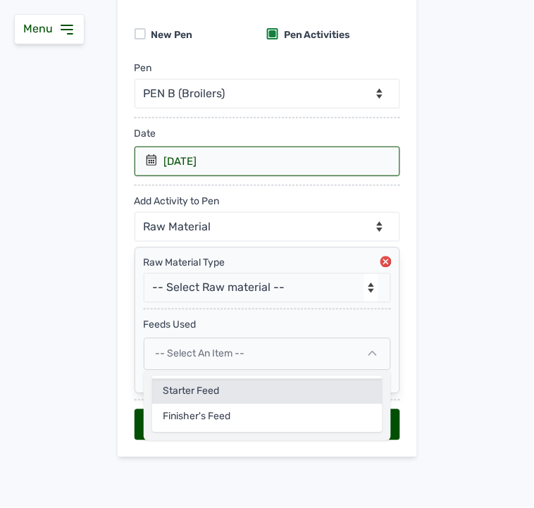
click at [191, 405] on div "Starter Feed" at bounding box center [267, 417] width 230 height 25
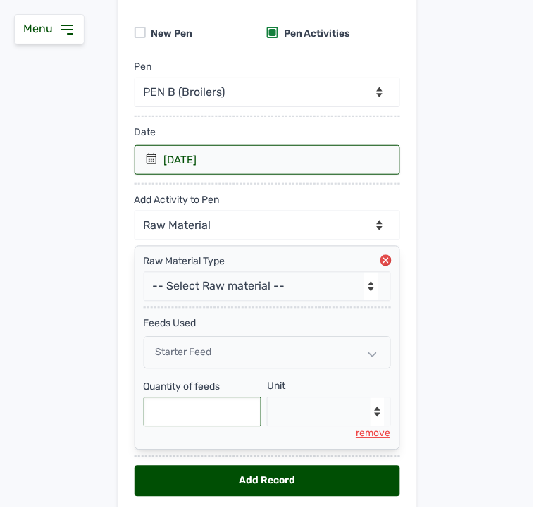
click at [208, 410] on input "text" at bounding box center [203, 412] width 118 height 30
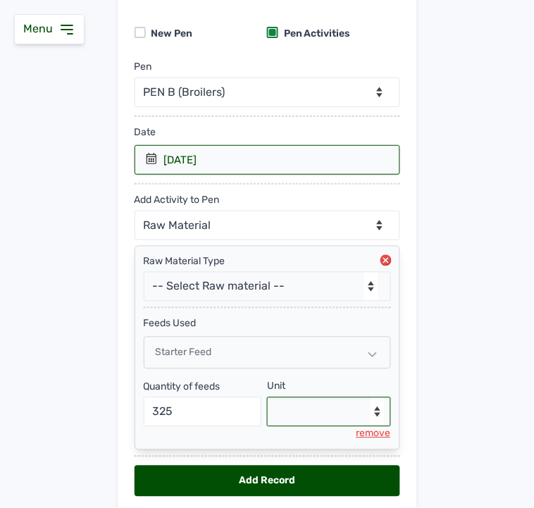
click at [311, 414] on select "--Select unit-- Bag(s) Kg" at bounding box center [329, 412] width 124 height 30
click at [267, 399] on select "--Select unit-- Bag(s) Kg" at bounding box center [329, 412] width 124 height 30
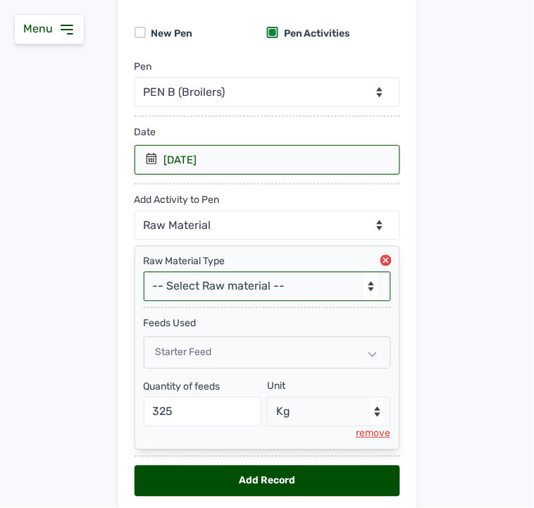
click at [264, 288] on select "-- Select Raw material -- Biomass Fuel feeds medications vaccines" at bounding box center [267, 287] width 247 height 30
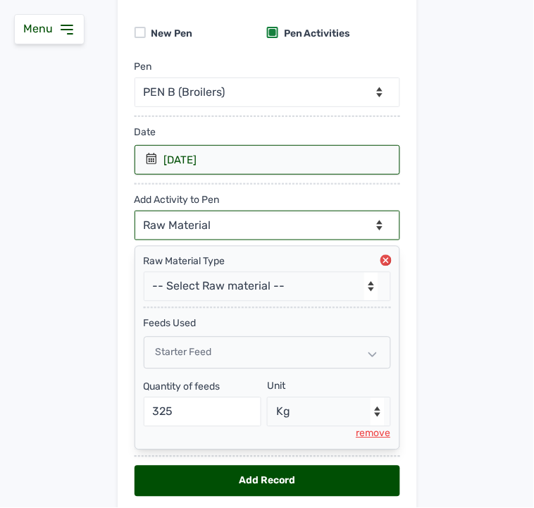
click at [264, 221] on select "--Can select multiple activity to add-- Raw Material Losses Weight" at bounding box center [268, 226] width 266 height 30
click at [135, 211] on select "--Can select multiple activity to add-- Raw Material Losses Weight" at bounding box center [268, 226] width 266 height 30
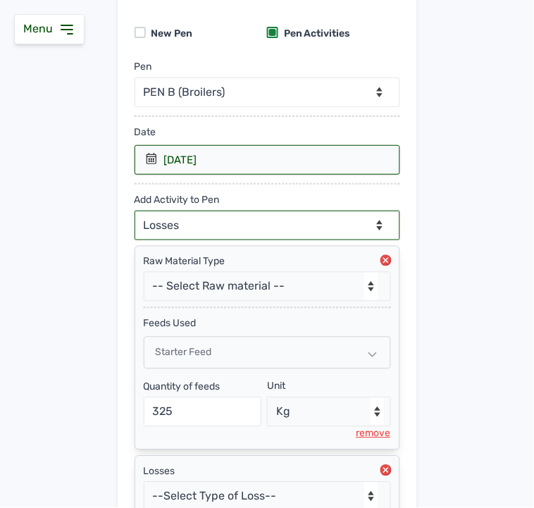
scroll to position [252, 0]
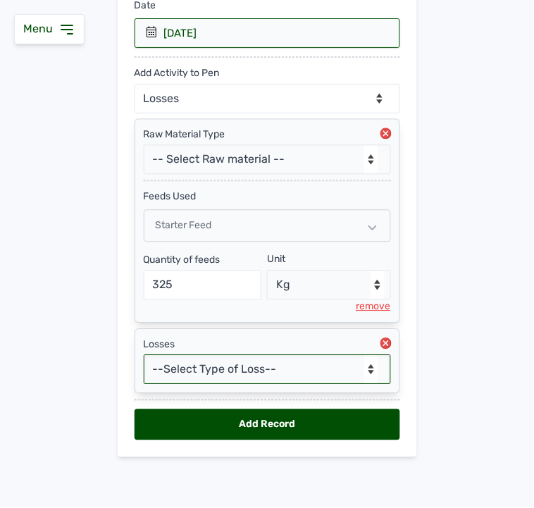
click at [276, 359] on select "--Select Type of Loss-- Mortality Culled Theft" at bounding box center [267, 370] width 247 height 30
click at [144, 355] on select "--Select Type of Loss-- Mortality Culled Theft" at bounding box center [267, 370] width 247 height 30
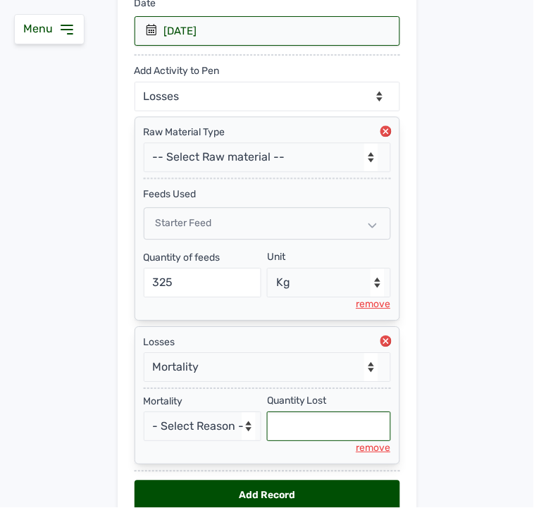
click at [308, 427] on input "text" at bounding box center [329, 427] width 124 height 30
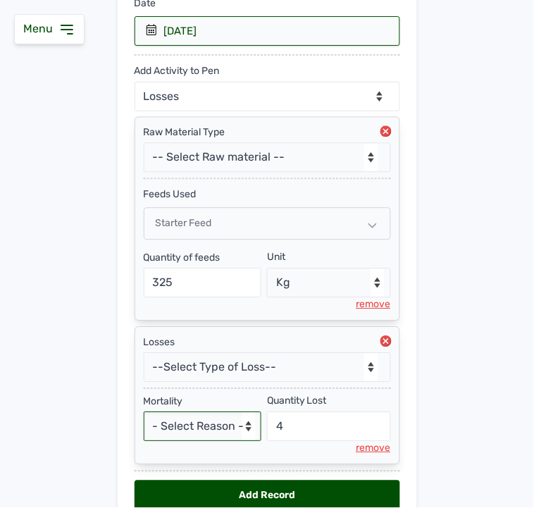
click at [209, 430] on select "- Select Reason - Disease Late Vaccination Wrong Vaccination Heat [MEDICAL_DATA…" at bounding box center [203, 427] width 118 height 30
click at [144, 414] on select "- Select Reason - Disease Late Vaccination Wrong Vaccination Heat [MEDICAL_DATA…" at bounding box center [203, 427] width 118 height 30
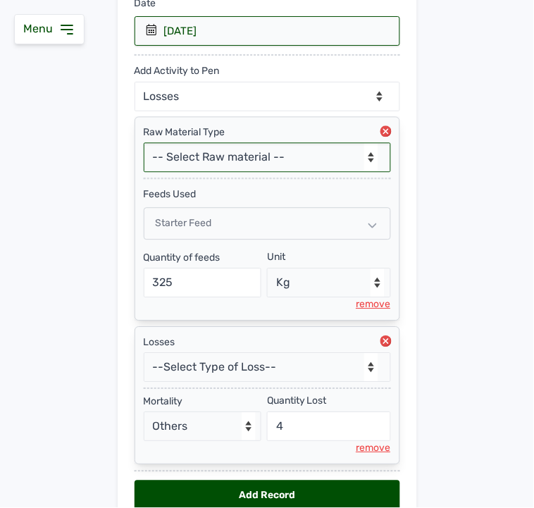
click at [249, 155] on select "-- Select Raw material -- Biomass Fuel feeds medications vaccines" at bounding box center [267, 158] width 247 height 30
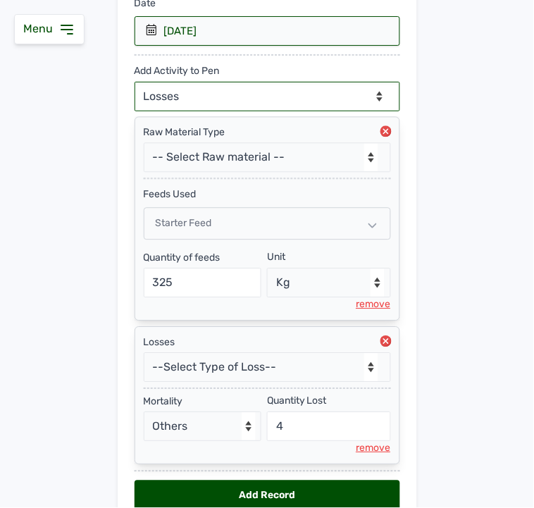
click at [228, 99] on select "--Can select multiple activity to add-- Raw Material Losses Weight" at bounding box center [268, 97] width 266 height 30
click at [135, 82] on select "--Can select multiple activity to add-- Raw Material Losses Weight" at bounding box center [268, 97] width 266 height 30
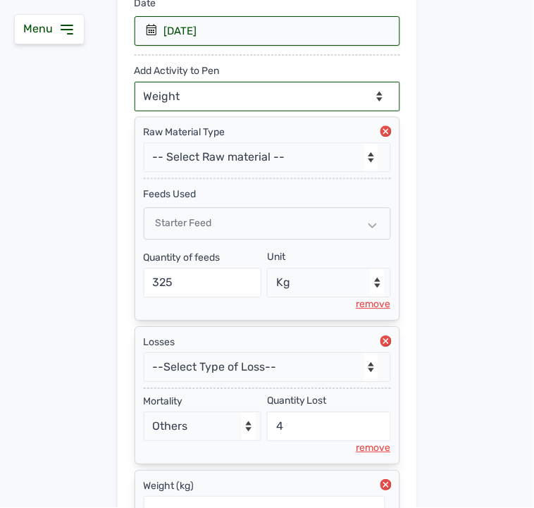
scroll to position [396, 0]
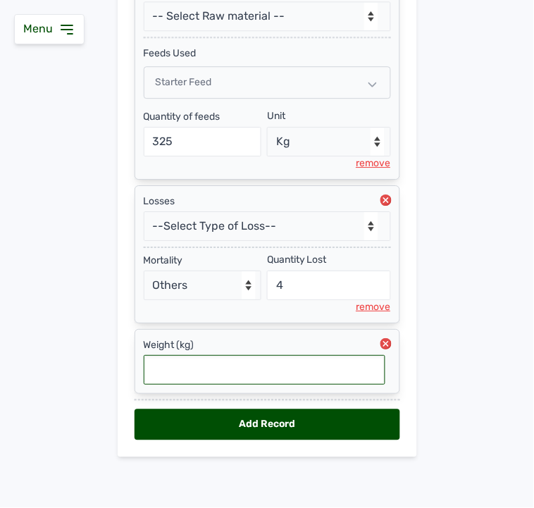
click at [213, 378] on input "text" at bounding box center [265, 370] width 242 height 30
click at [195, 426] on div "Add Record" at bounding box center [268, 424] width 266 height 31
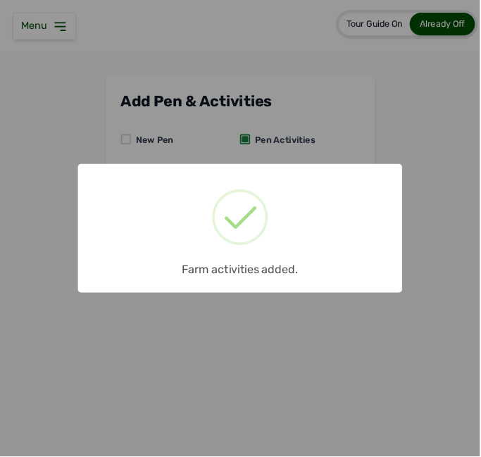
scroll to position [0, 0]
click at [273, 165] on div "× Farm activities added. OK No Cancel" at bounding box center [267, 254] width 534 height 508
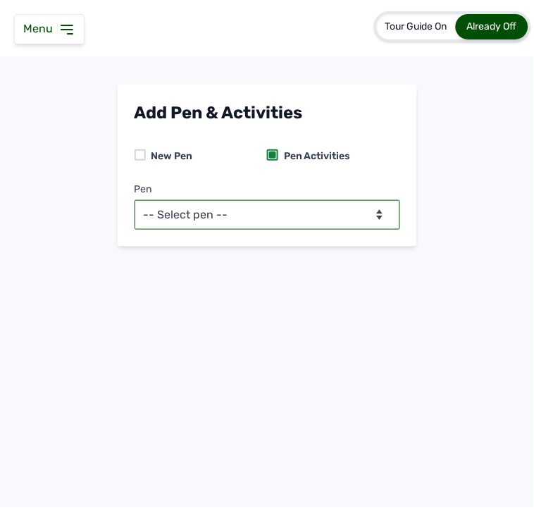
click at [271, 216] on select "-- Select pen -- PEN A (Broilers) PEN B (Broilers)" at bounding box center [268, 215] width 266 height 30
click at [135, 200] on select "-- Select pen -- PEN A (Broilers) PEN B (Broilers)" at bounding box center [268, 215] width 266 height 30
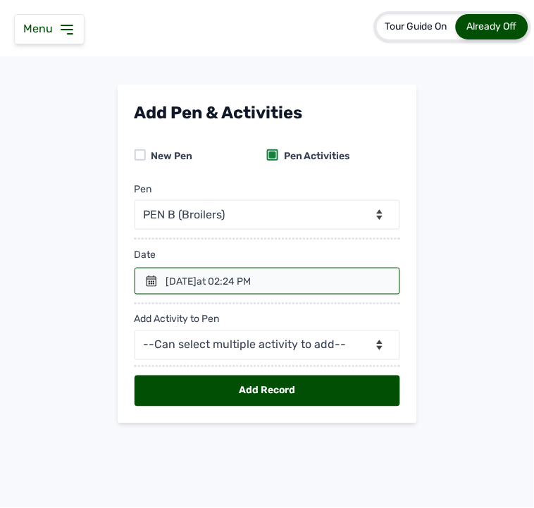
click at [153, 278] on icon at bounding box center [151, 281] width 11 height 11
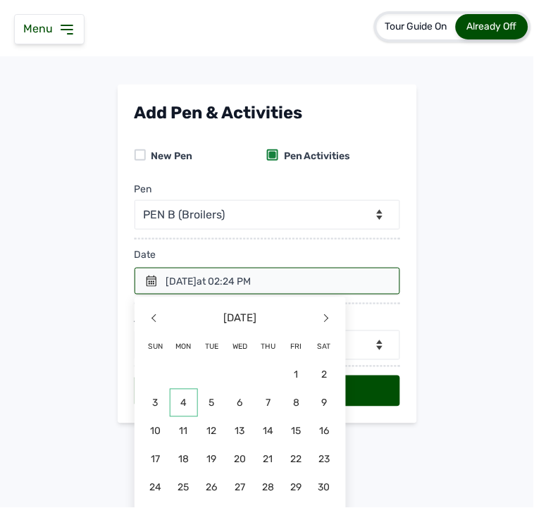
click at [311, 402] on span "4" at bounding box center [325, 403] width 28 height 28
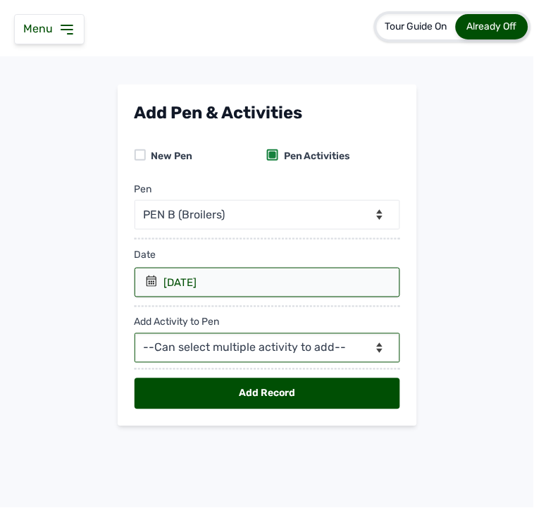
click at [235, 351] on select "--Can select multiple activity to add-- Raw Material Losses Weight" at bounding box center [268, 348] width 266 height 30
click at [135, 334] on select "--Can select multiple activity to add-- Raw Material Losses Weight" at bounding box center [268, 348] width 266 height 30
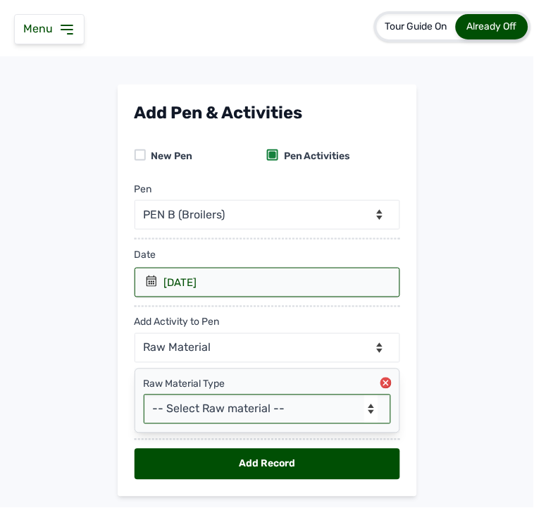
click at [195, 409] on select "-- Select Raw material -- Biomass Fuel feeds medications vaccines" at bounding box center [267, 410] width 247 height 30
click at [144, 395] on select "-- Select Raw material -- Biomass Fuel feeds medications vaccines" at bounding box center [267, 410] width 247 height 30
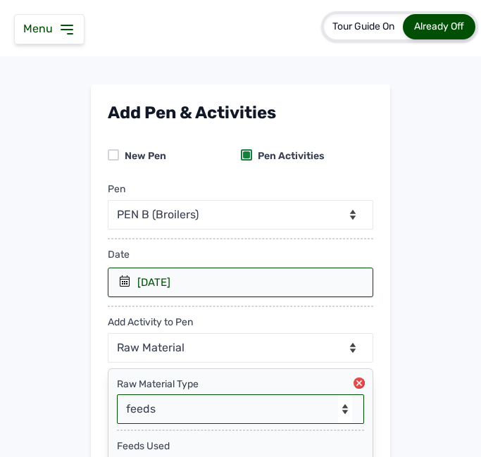
scroll to position [172, 0]
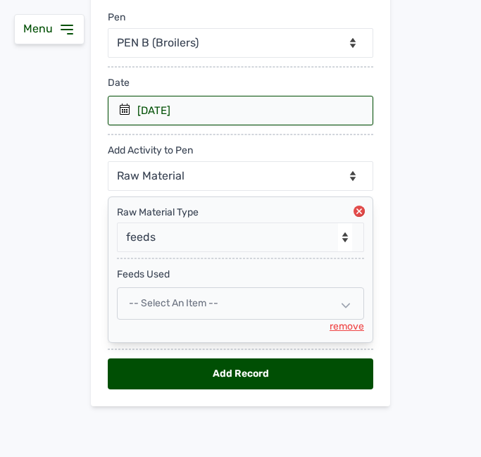
click at [249, 309] on div "-- Select an Item --" at bounding box center [240, 304] width 247 height 32
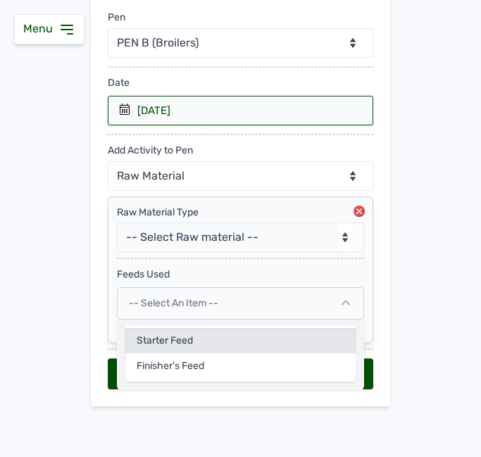
click at [202, 354] on div "Starter Feed" at bounding box center [240, 366] width 230 height 25
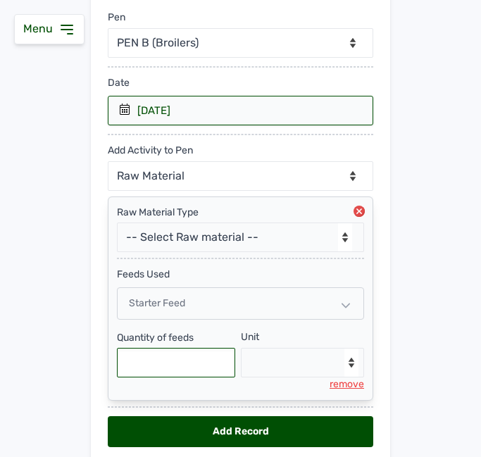
click at [178, 358] on input "text" at bounding box center [176, 363] width 118 height 30
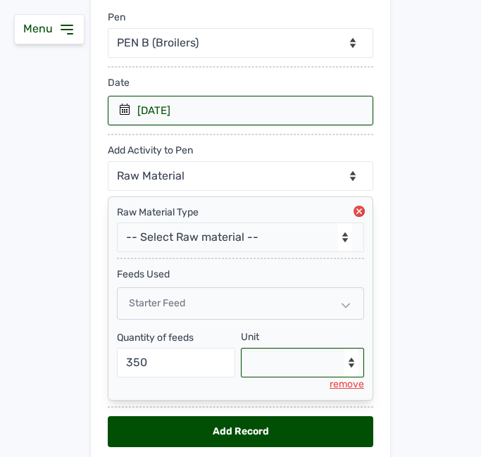
click at [272, 359] on select "--Select unit-- Bag(s) Kg" at bounding box center [303, 363] width 124 height 30
click at [241, 348] on select "--Select unit-- Bag(s) Kg" at bounding box center [303, 363] width 124 height 30
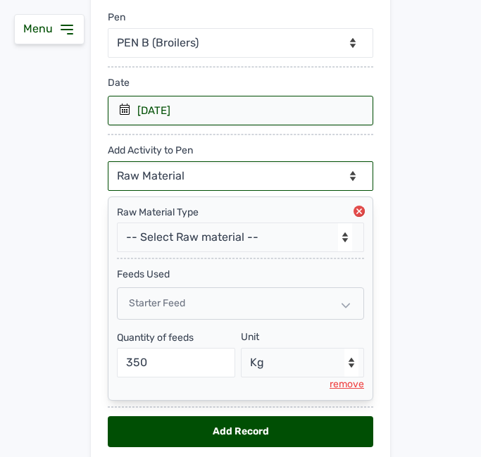
click at [170, 171] on select "--Can select multiple activity to add-- Raw Material Losses Weight" at bounding box center [241, 176] width 266 height 30
click at [108, 161] on select "--Can select multiple activity to add-- Raw Material Losses Weight" at bounding box center [241, 176] width 266 height 30
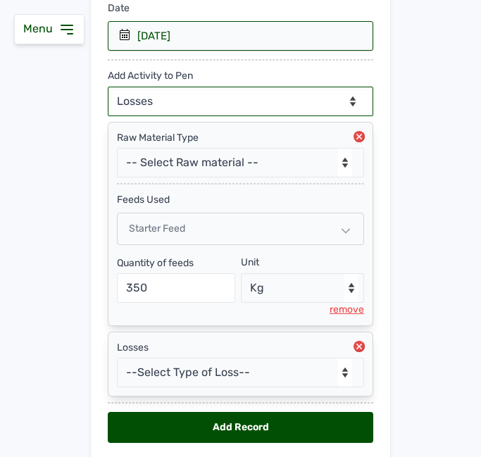
scroll to position [300, 0]
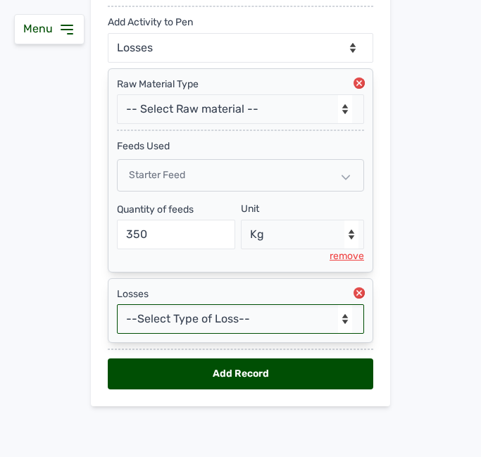
click at [204, 320] on select "--Select Type of Loss-- Mortality Culled Theft" at bounding box center [240, 319] width 247 height 30
click at [117, 304] on select "--Select Type of Loss-- Mortality Culled Theft" at bounding box center [240, 319] width 247 height 30
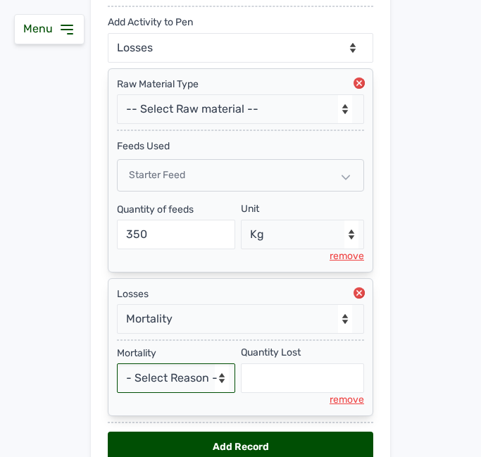
click at [147, 376] on select "- Select Reason - Disease Late Vaccination Wrong Vaccination Heat [MEDICAL_DATA…" at bounding box center [176, 379] width 118 height 30
click at [117, 364] on select "- Select Reason - Disease Late Vaccination Wrong Vaccination Heat [MEDICAL_DATA…" at bounding box center [176, 379] width 118 height 30
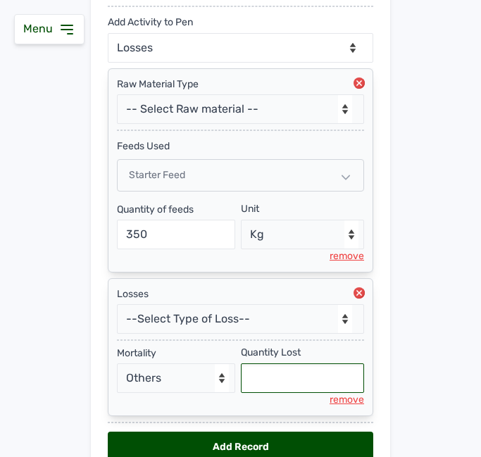
click at [258, 385] on input "text" at bounding box center [303, 379] width 124 height 30
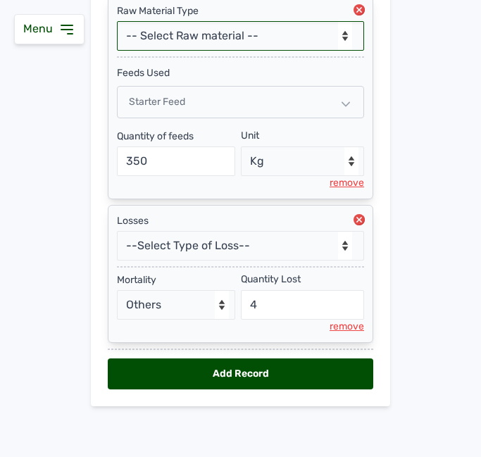
click at [282, 40] on select "-- Select Raw material -- Biomass Fuel feeds medications vaccines" at bounding box center [240, 36] width 247 height 30
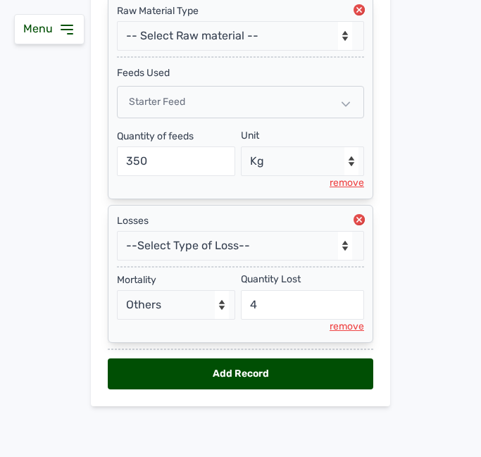
click at [425, 61] on main "Add Pen & Activities New Pen Pen Activities Pen -- Select pen -- PEN A (Broiler…" at bounding box center [240, 70] width 481 height 718
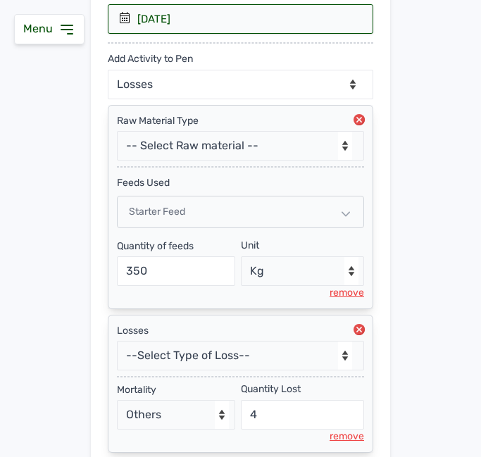
scroll to position [245, 0]
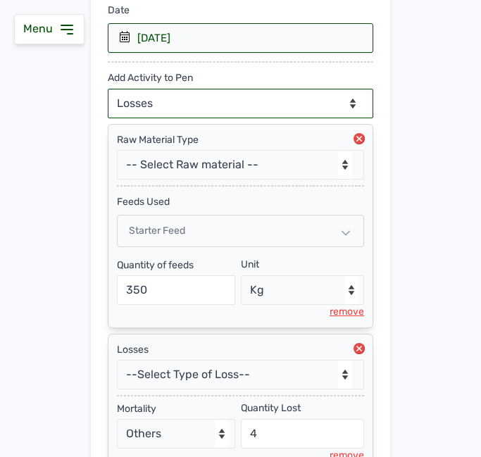
click at [237, 104] on select "--Can select multiple activity to add-- Raw Material Losses Weight" at bounding box center [241, 104] width 266 height 30
click at [108, 89] on select "--Can select multiple activity to add-- Raw Material Losses Weight" at bounding box center [241, 104] width 266 height 30
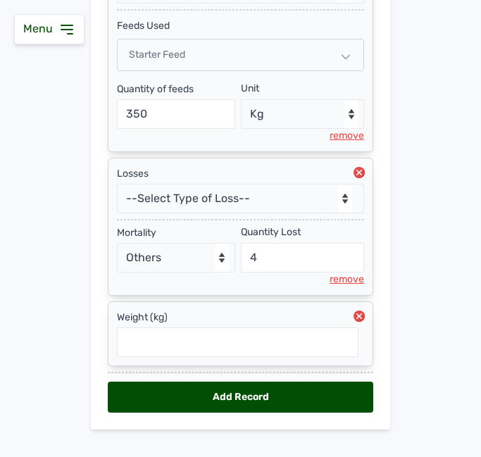
scroll to position [444, 0]
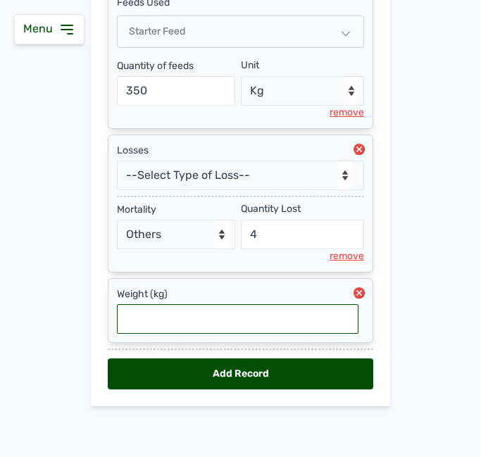
click at [196, 321] on input "text" at bounding box center [238, 319] width 242 height 30
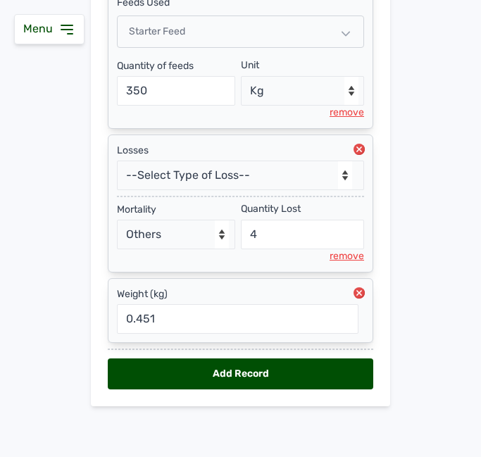
click at [226, 369] on div "Add Record" at bounding box center [241, 374] width 266 height 31
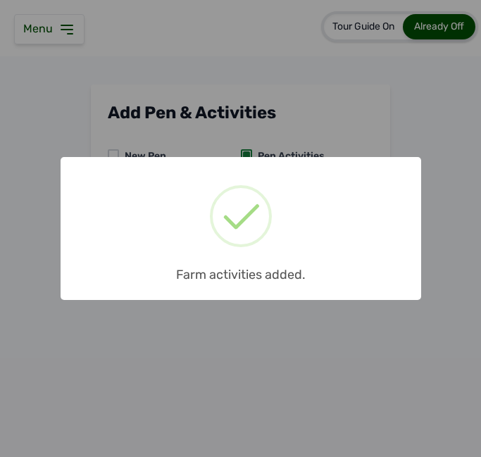
scroll to position [0, 0]
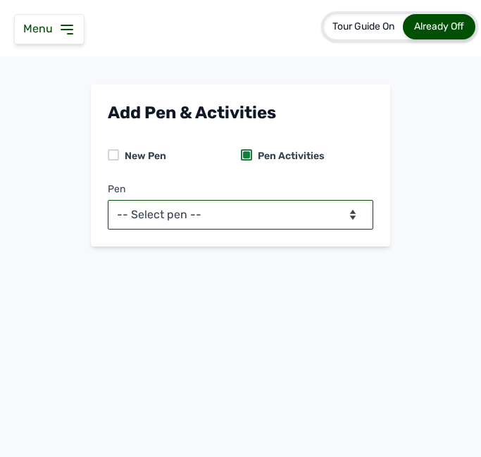
click at [204, 209] on select "-- Select pen -- PEN A (Broilers) PEN B (Broilers)" at bounding box center [241, 215] width 266 height 30
click at [108, 200] on select "-- Select pen -- PEN A (Broilers) PEN B (Broilers)" at bounding box center [241, 215] width 266 height 30
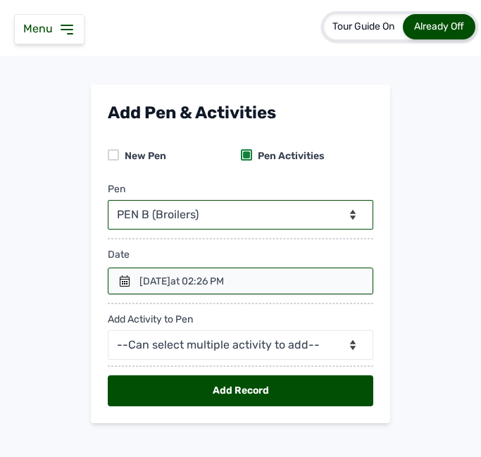
click at [200, 280] on div "14th Aug 2025 at 02:26 PM" at bounding box center [182, 282] width 85 height 14
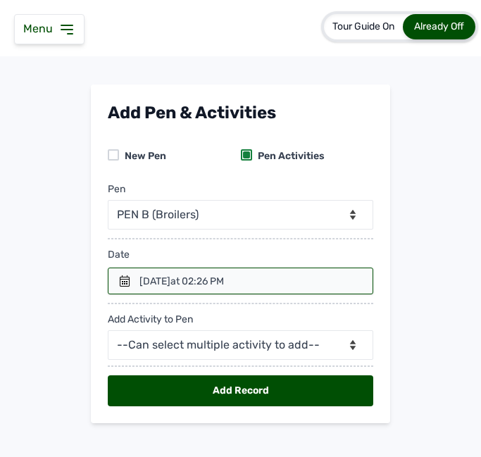
click at [140, 278] on div "14th Aug 2025 at 02:26 PM" at bounding box center [182, 282] width 85 height 14
click at [119, 283] on icon at bounding box center [124, 281] width 11 height 11
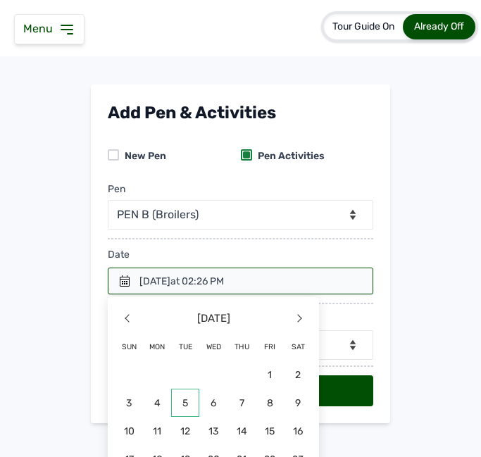
click at [143, 417] on span "5" at bounding box center [129, 431] width 28 height 28
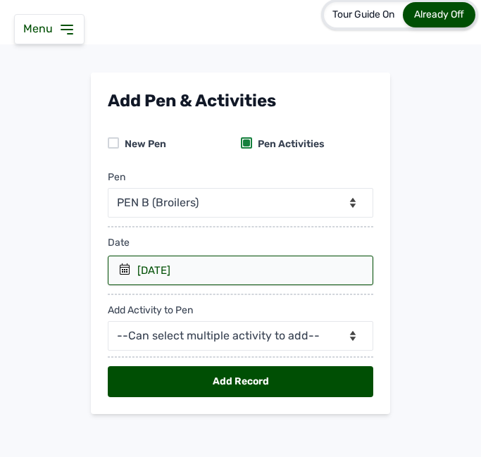
scroll to position [20, 0]
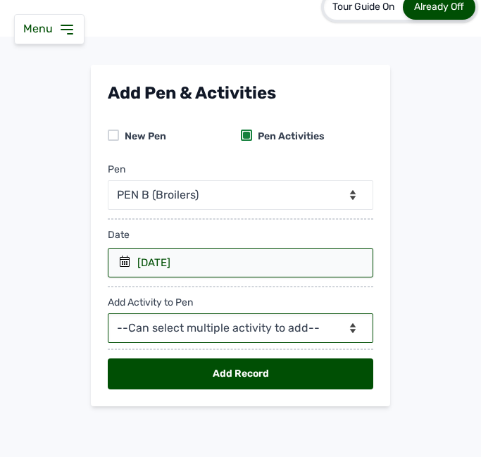
click at [215, 338] on select "--Can select multiple activity to add-- Raw Material Losses Weight" at bounding box center [241, 329] width 266 height 30
click at [108, 314] on select "--Can select multiple activity to add-- Raw Material Losses Weight" at bounding box center [241, 329] width 266 height 30
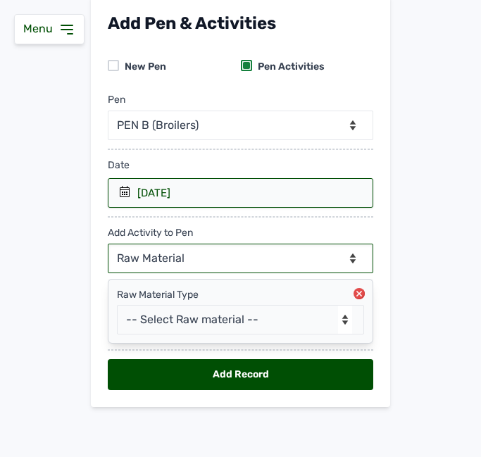
scroll to position [90, 0]
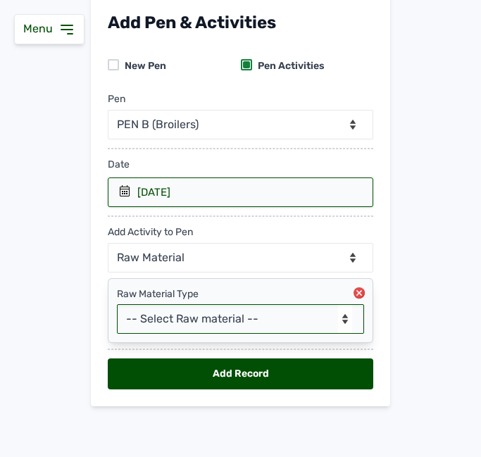
click at [197, 323] on select "-- Select Raw material -- Biomass Fuel feeds medications vaccines" at bounding box center [240, 319] width 247 height 30
click at [117, 304] on select "-- Select Raw material -- Biomass Fuel feeds medications vaccines" at bounding box center [240, 319] width 247 height 30
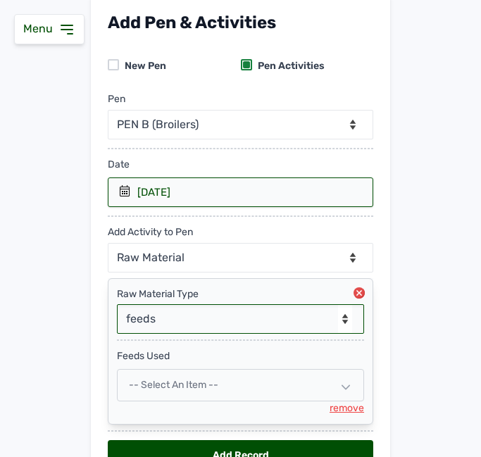
scroll to position [172, 0]
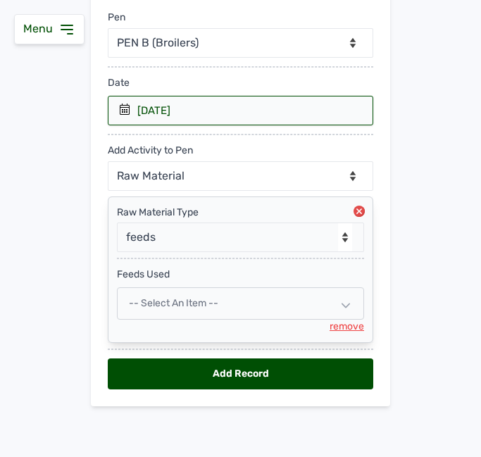
click at [165, 307] on span "-- Select an Item --" at bounding box center [173, 303] width 89 height 12
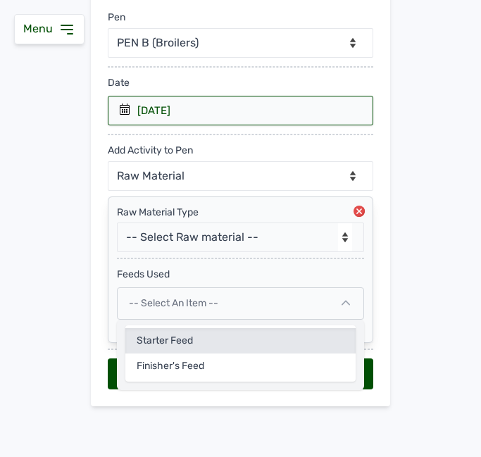
click at [156, 354] on div "Starter Feed" at bounding box center [240, 366] width 230 height 25
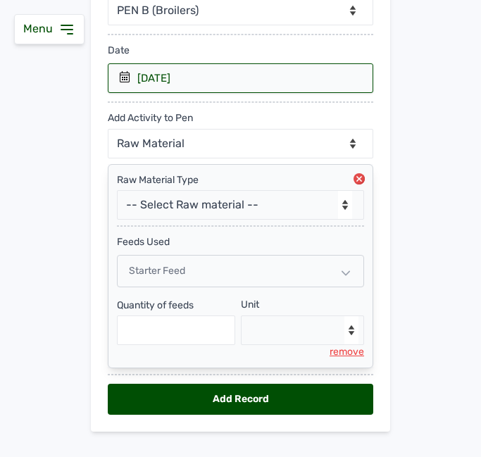
scroll to position [230, 0]
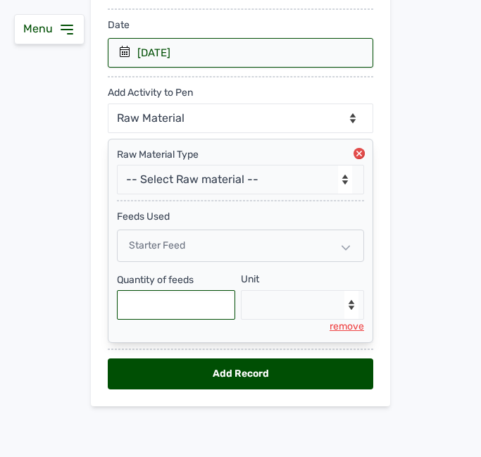
click at [164, 305] on input "text" at bounding box center [176, 305] width 118 height 30
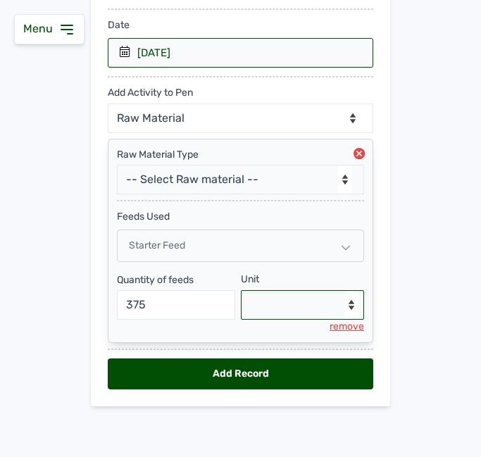
click at [266, 302] on select "--Select unit-- Bag(s) Kg" at bounding box center [303, 305] width 124 height 30
click at [241, 290] on select "--Select unit-- Bag(s) Kg" at bounding box center [303, 305] width 124 height 30
click at [268, 362] on div "Add Record" at bounding box center [241, 374] width 266 height 31
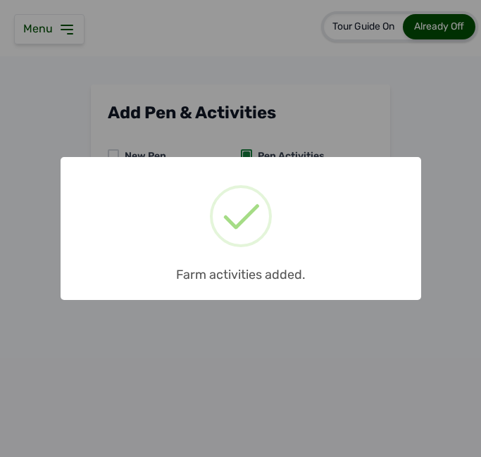
scroll to position [0, 0]
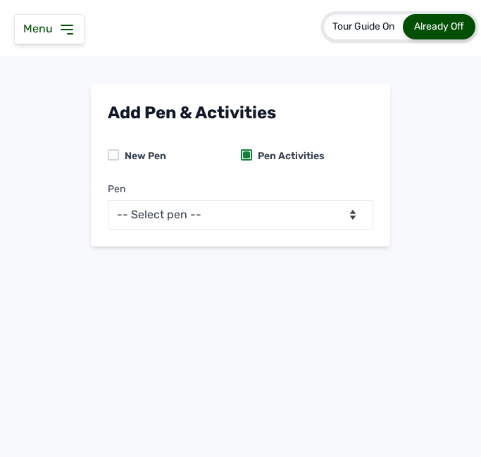
click at [66, 25] on icon at bounding box center [66, 29] width 11 height 8
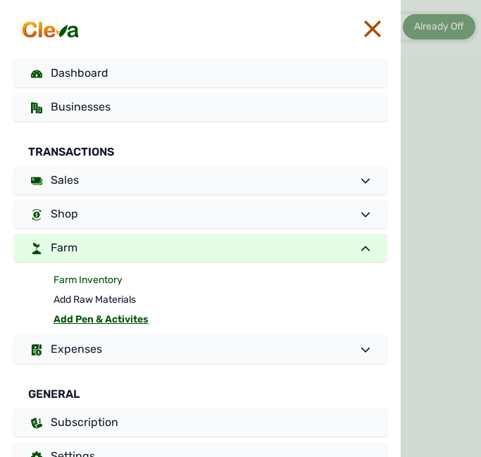
click at [104, 283] on link "Farm Inventory" at bounding box center [220, 281] width 333 height 20
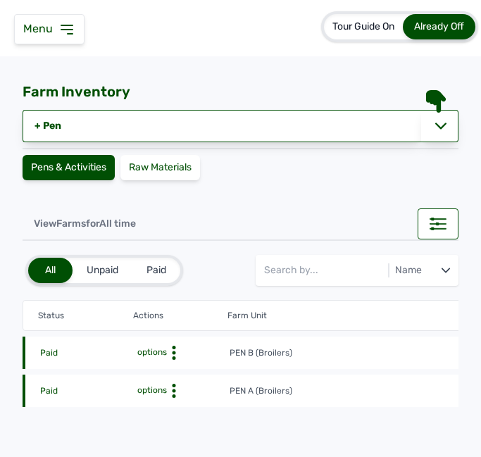
click at [173, 350] on icon at bounding box center [174, 353] width 14 height 14
click at [167, 371] on div "Farm Activities" at bounding box center [178, 374] width 100 height 17
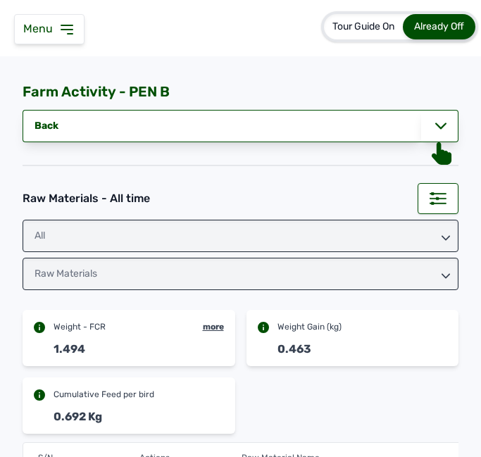
click at [252, 385] on div "Weight - FCR more 1.494 Weight Gain (kg) 0.463 Cumulative Feed per bird 0.692 Kg" at bounding box center [241, 372] width 436 height 124
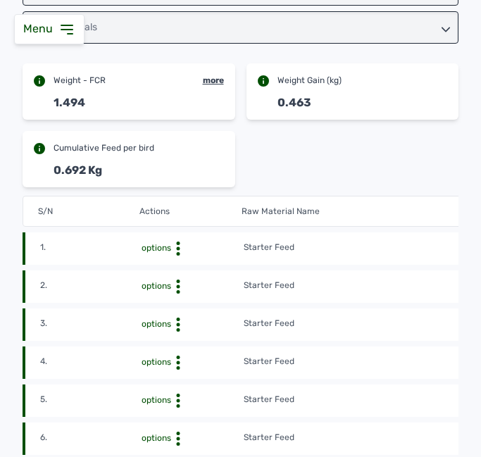
scroll to position [395, 0]
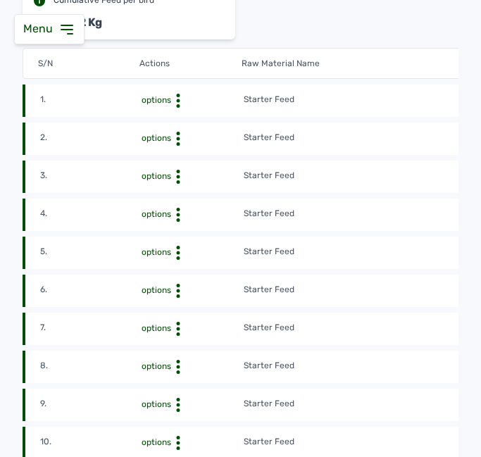
click at [373, 94] on td "Starter Feed" at bounding box center [395, 101] width 305 height 16
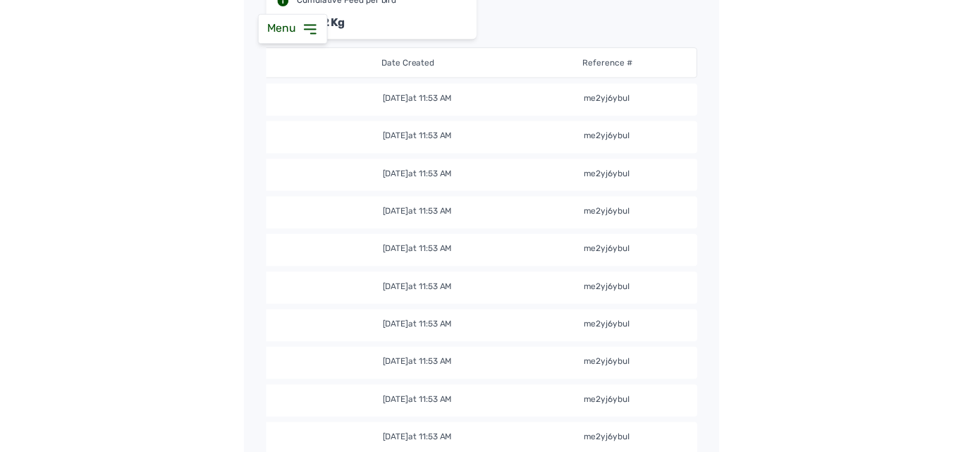
scroll to position [0, 822]
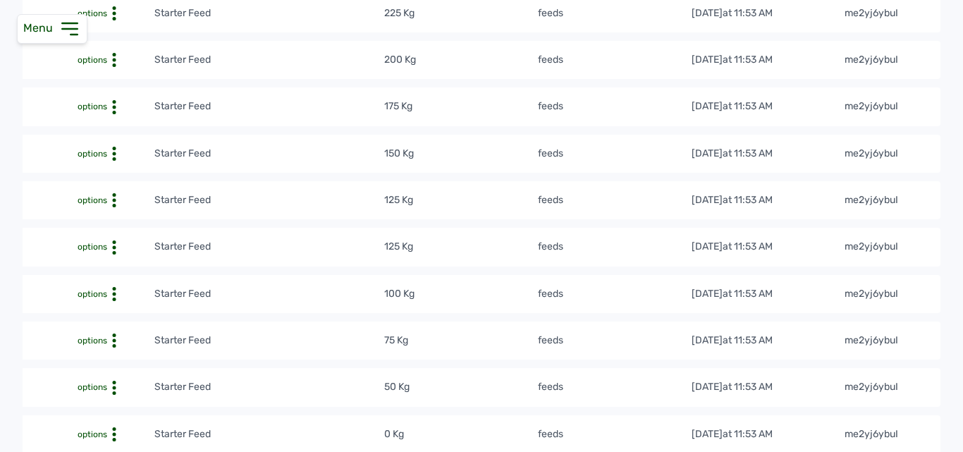
scroll to position [0, 0]
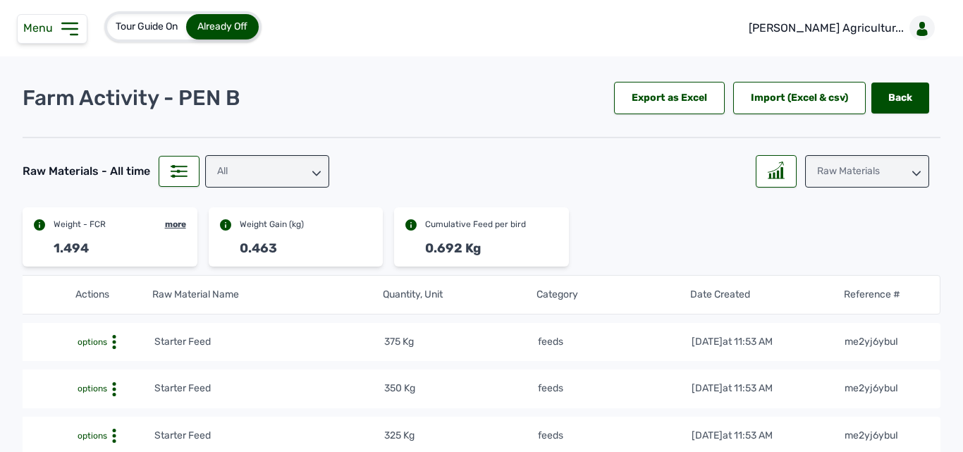
click at [280, 158] on div "All" at bounding box center [267, 171] width 124 height 32
click at [545, 232] on div "Cumulative Feed per bird" at bounding box center [481, 222] width 175 height 31
click at [703, 207] on div "Weight - FCR more 1.494 Weight Gain (kg) 0.463 Cumulative Feed per bird 0.692 Kg" at bounding box center [482, 236] width 918 height 59
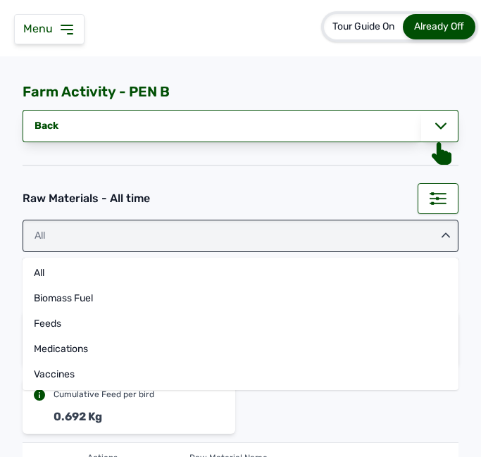
drag, startPoint x: 69, startPoint y: 2, endPoint x: 69, endPoint y: 32, distance: 29.6
click at [69, 32] on div "Menu Dashboard Businesses Transactions Sales Shop Farm Expenses General Subscri…" at bounding box center [240, 228] width 481 height 457
click at [69, 32] on icon at bounding box center [66, 29] width 17 height 17
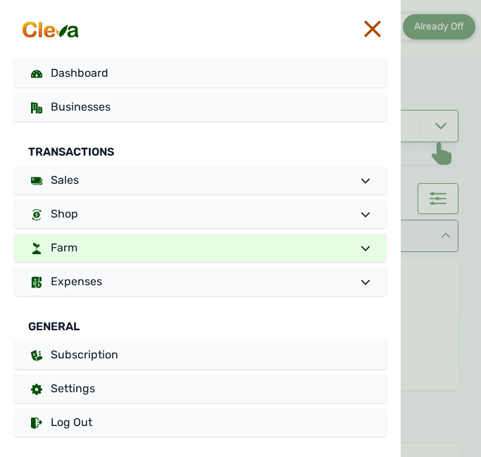
click at [82, 248] on link "Farm" at bounding box center [200, 248] width 373 height 28
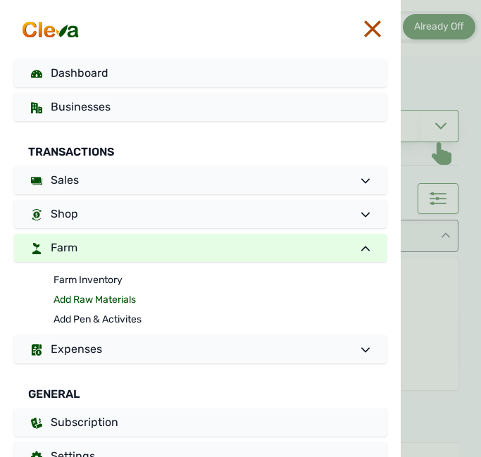
click at [80, 298] on link "Add Raw Materials" at bounding box center [220, 300] width 333 height 20
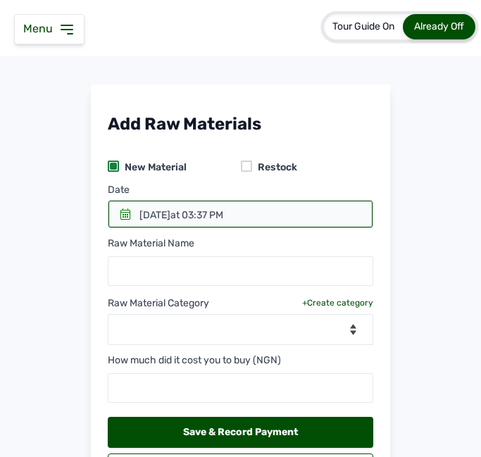
click at [54, 16] on div "Menu" at bounding box center [49, 29] width 70 height 30
click at [53, 28] on span "Menu" at bounding box center [40, 28] width 35 height 13
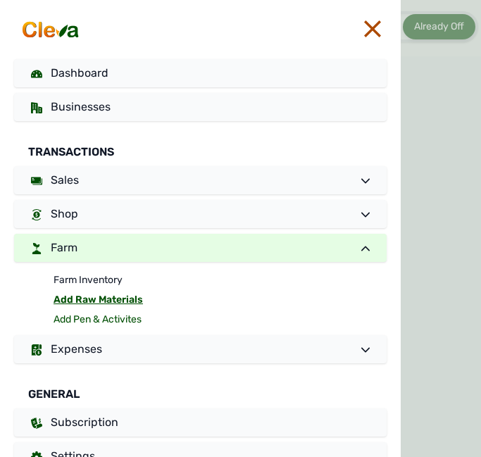
click at [78, 316] on link "Add Pen & Activites" at bounding box center [220, 320] width 333 height 20
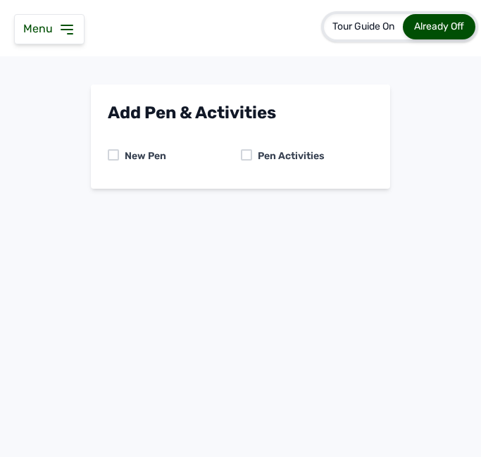
click at [242, 156] on div at bounding box center [246, 154] width 11 height 11
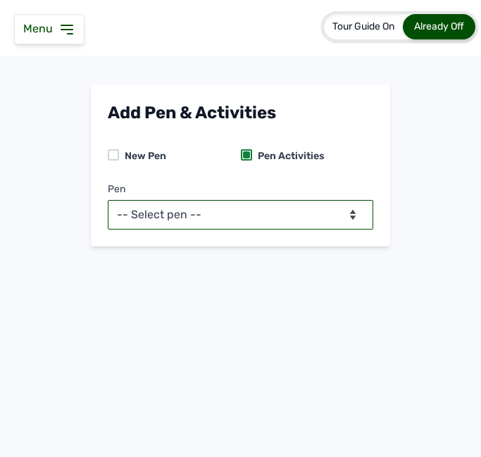
click at [243, 211] on select "-- Select pen -- PEN A (Broilers) PEN B (Broilers)" at bounding box center [241, 215] width 266 height 30
click at [108, 200] on select "-- Select pen -- PEN A (Broilers) PEN B (Broilers)" at bounding box center [241, 215] width 266 height 30
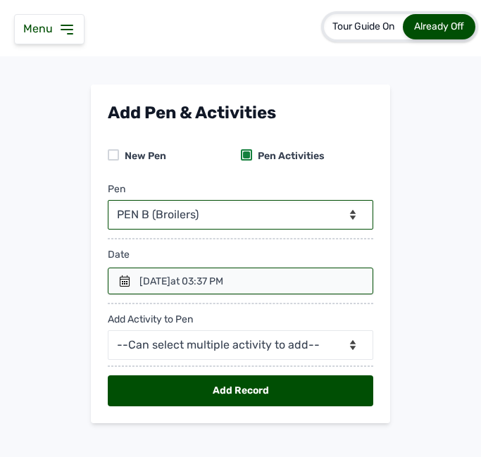
click at [117, 274] on div at bounding box center [241, 281] width 266 height 27
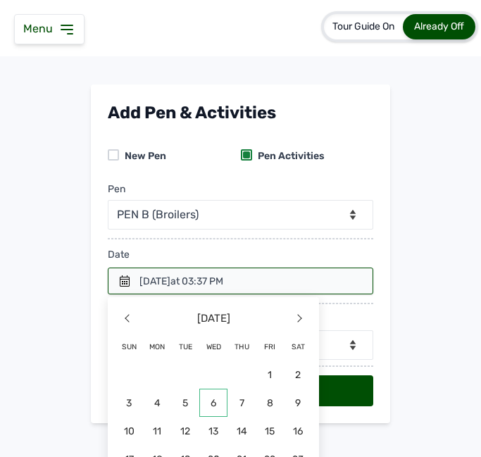
click at [171, 417] on span "6" at bounding box center [157, 431] width 28 height 28
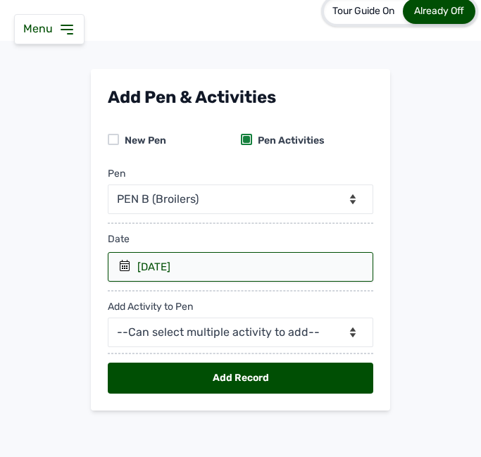
scroll to position [20, 0]
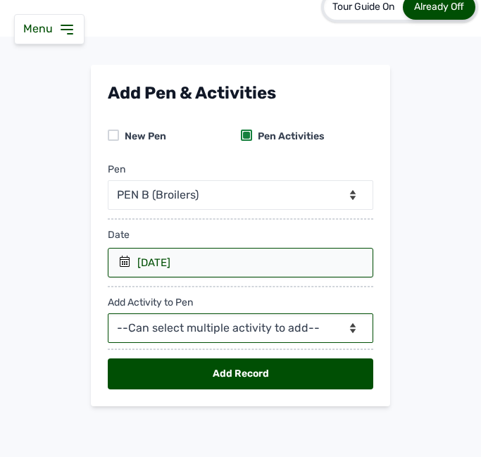
click at [197, 332] on select "--Can select multiple activity to add-- Raw Material Losses Weight" at bounding box center [241, 329] width 266 height 30
click at [108, 314] on select "--Can select multiple activity to add-- Raw Material Losses Weight" at bounding box center [241, 329] width 266 height 30
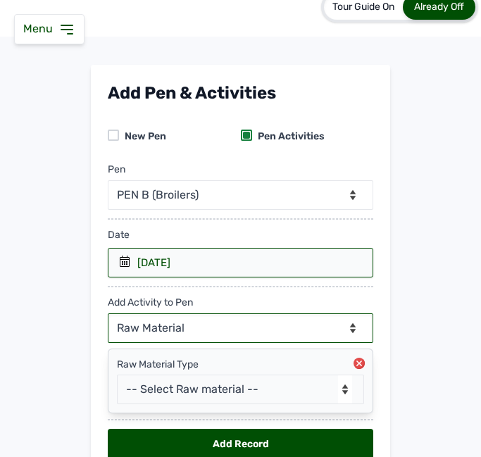
scroll to position [90, 0]
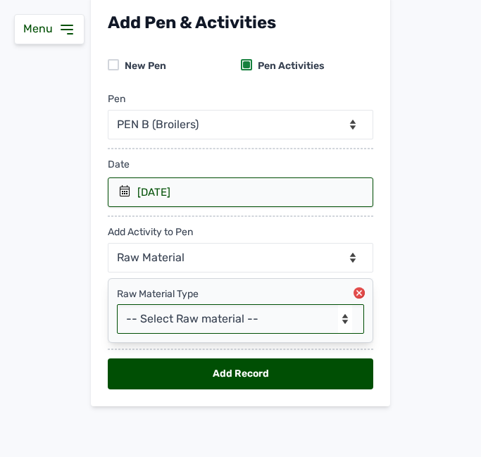
click at [197, 319] on select "-- Select Raw material -- Biomass Fuel feeds medications vaccines" at bounding box center [240, 319] width 247 height 30
click at [117, 304] on select "-- Select Raw material -- Biomass Fuel feeds medications vaccines" at bounding box center [240, 319] width 247 height 30
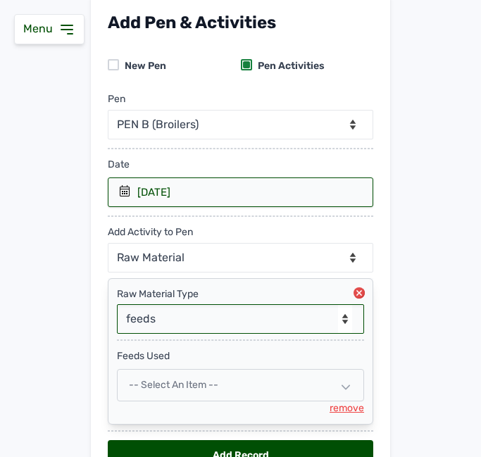
click at [157, 384] on span "-- Select an Item --" at bounding box center [173, 385] width 89 height 12
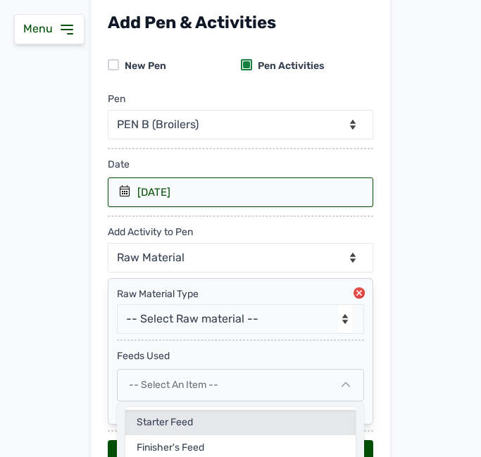
click at [167, 436] on div "Starter Feed" at bounding box center [240, 448] width 230 height 25
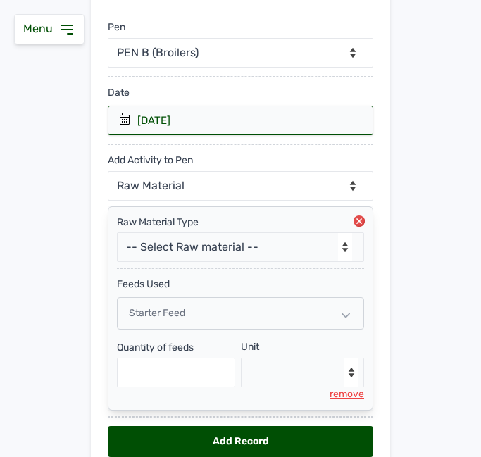
scroll to position [230, 0]
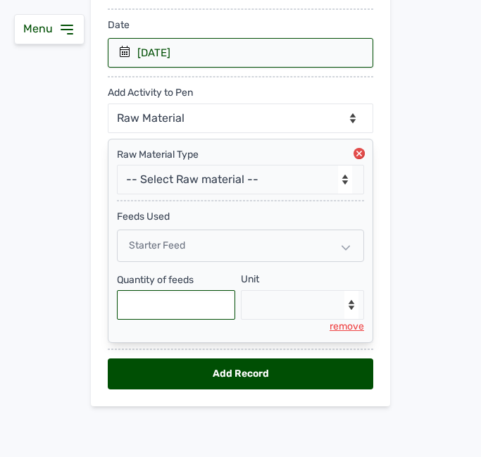
click at [158, 299] on input "text" at bounding box center [176, 305] width 118 height 30
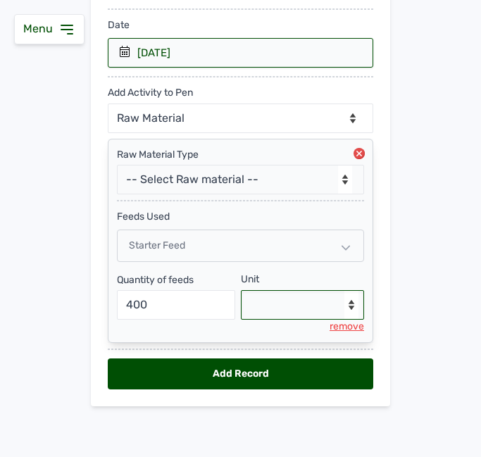
click at [294, 300] on select "--Select unit-- Bag(s) Kg" at bounding box center [303, 305] width 124 height 30
click at [241, 290] on select "--Select unit-- Bag(s) Kg" at bounding box center [303, 305] width 124 height 30
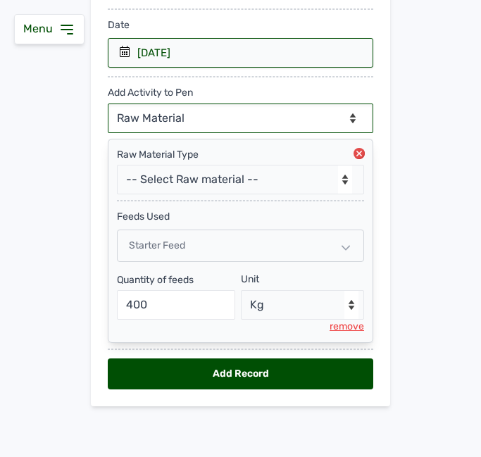
click at [174, 122] on select "--Can select multiple activity to add-- Raw Material Losses Weight" at bounding box center [241, 119] width 266 height 30
click at [108, 104] on select "--Can select multiple activity to add-- Raw Material Losses Weight" at bounding box center [241, 119] width 266 height 30
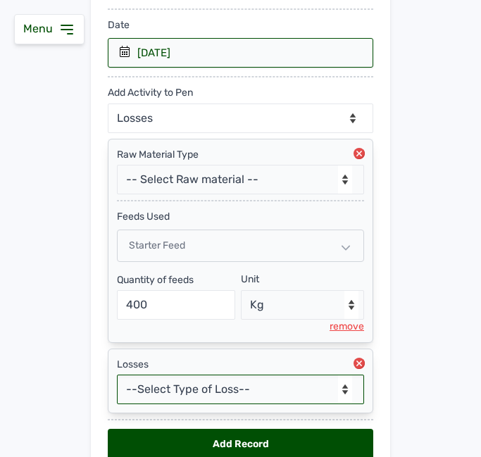
click at [230, 395] on select "--Select Type of Loss-- Mortality Culled Theft" at bounding box center [240, 390] width 247 height 30
click at [117, 375] on select "--Select Type of Loss-- Mortality Culled Theft" at bounding box center [240, 390] width 247 height 30
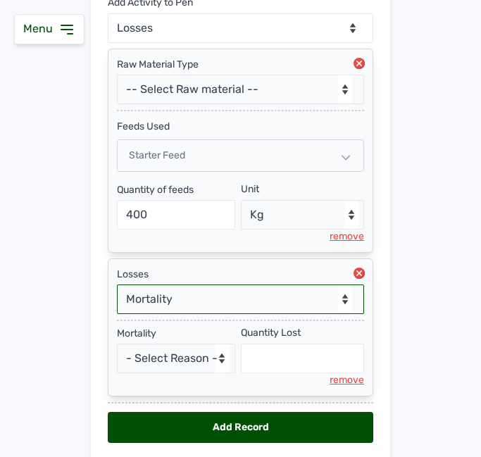
scroll to position [373, 0]
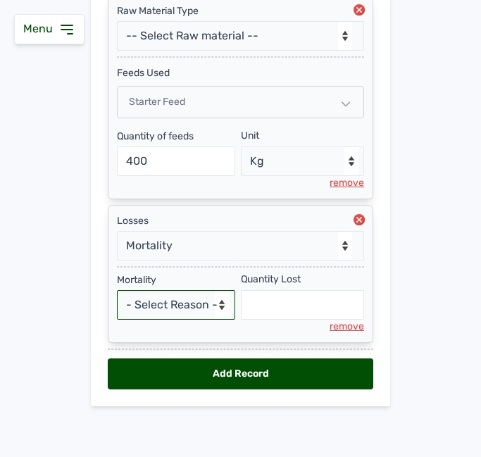
click at [174, 296] on select "- Select Reason - Disease Late Vaccination Wrong Vaccination Heat [MEDICAL_DATA…" at bounding box center [176, 305] width 118 height 30
click at [117, 290] on select "- Select Reason - Disease Late Vaccination Wrong Vaccination Heat [MEDICAL_DATA…" at bounding box center [176, 305] width 118 height 30
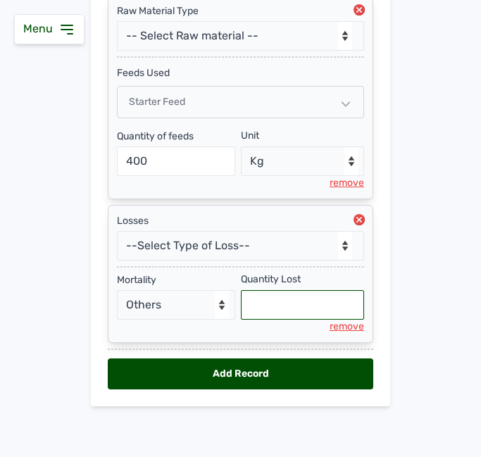
click at [266, 309] on input "text" at bounding box center [303, 305] width 124 height 30
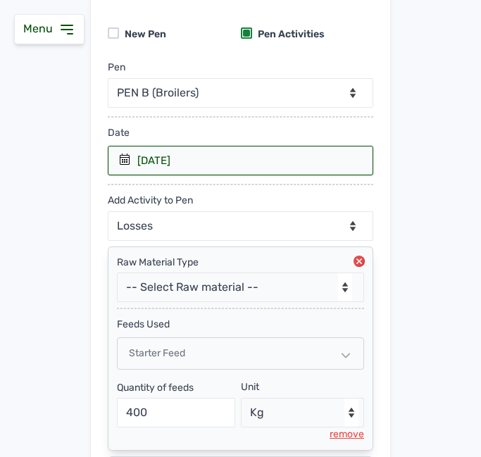
scroll to position [0, 0]
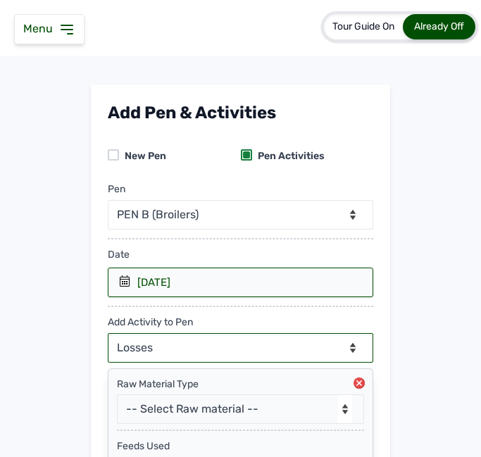
click at [223, 340] on select "--Can select multiple activity to add-- Raw Material Losses Weight" at bounding box center [241, 348] width 266 height 30
click at [108, 333] on select "--Can select multiple activity to add-- Raw Material Losses Weight" at bounding box center [241, 348] width 266 height 30
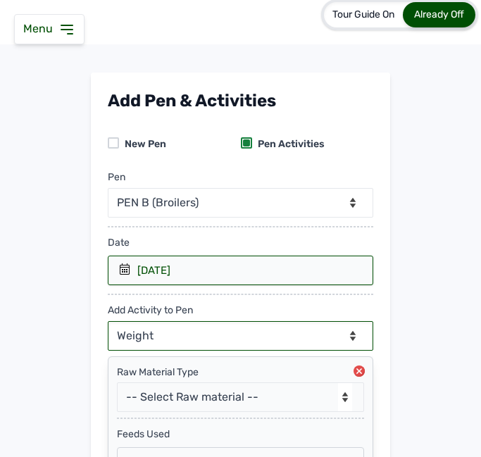
scroll to position [444, 0]
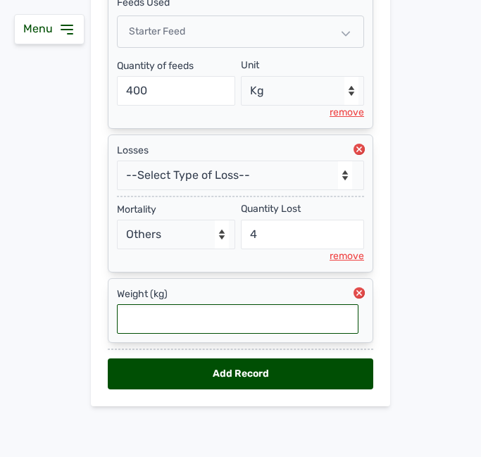
click at [168, 321] on input "text" at bounding box center [238, 319] width 242 height 30
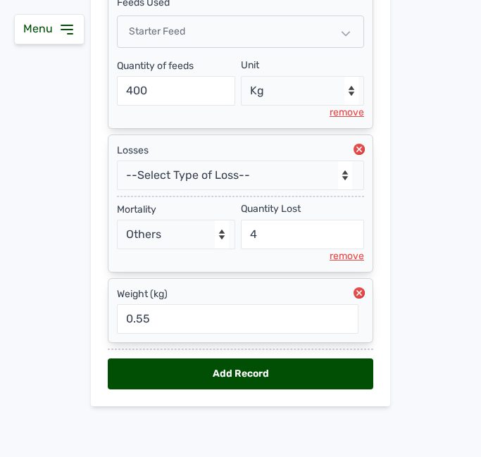
click at [193, 377] on div "Add Record" at bounding box center [241, 374] width 266 height 31
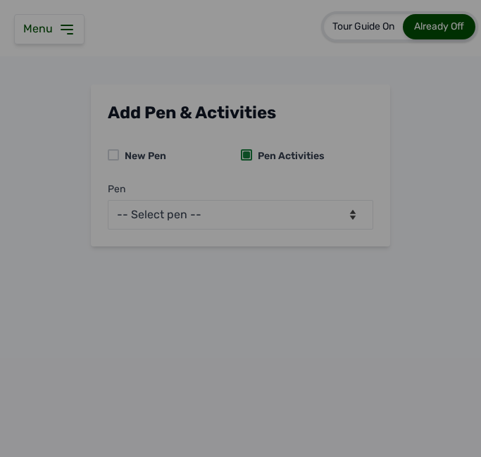
scroll to position [0, 0]
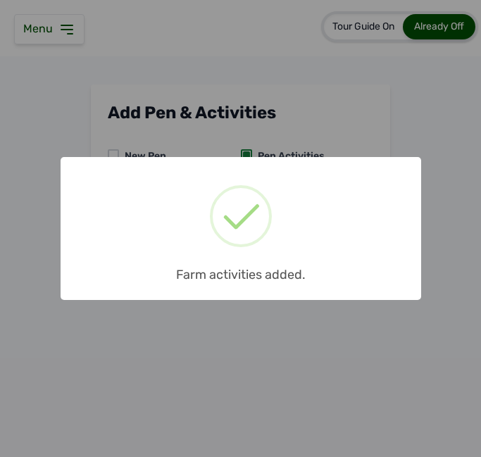
click at [240, 233] on div at bounding box center [241, 216] width 62 height 62
click at [263, 287] on div "× Farm activities added. OK No Cancel" at bounding box center [241, 228] width 361 height 143
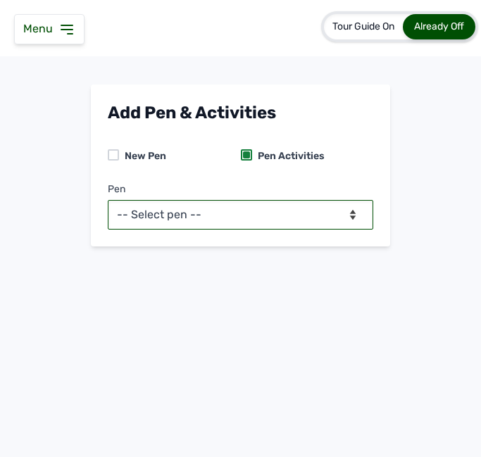
click at [239, 221] on select "-- Select pen -- PEN A (Broilers) PEN B (Broilers)" at bounding box center [241, 215] width 266 height 30
click at [108, 200] on select "-- Select pen -- PEN A (Broilers) PEN B (Broilers)" at bounding box center [241, 215] width 266 height 30
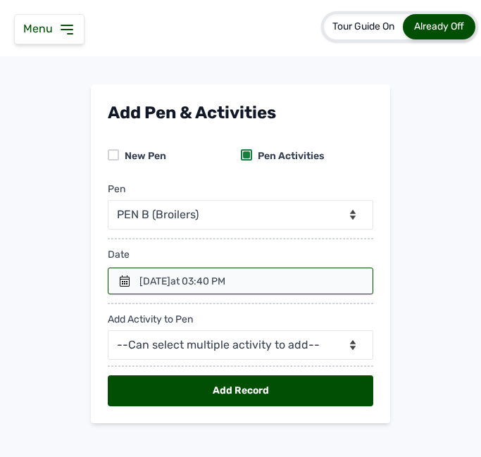
click at [175, 285] on div "14th Aug 2025 at 03:40 PM" at bounding box center [183, 282] width 86 height 14
click at [125, 278] on icon at bounding box center [124, 281] width 11 height 11
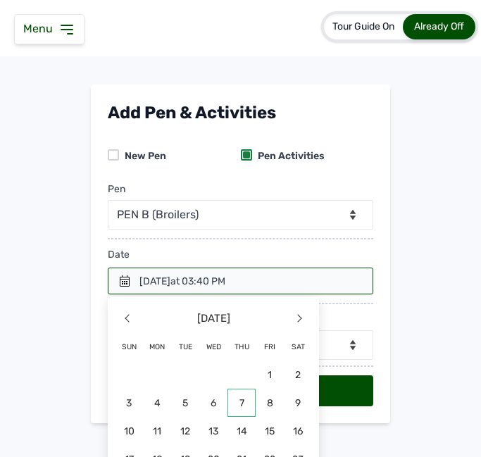
click at [199, 417] on span "7" at bounding box center [185, 431] width 28 height 28
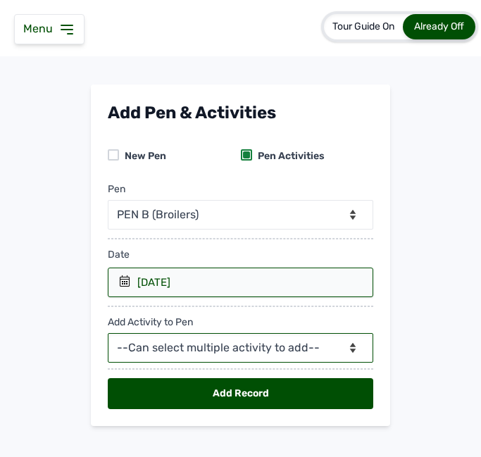
click at [220, 344] on select "--Can select multiple activity to add-- Raw Material Losses Weight" at bounding box center [241, 348] width 266 height 30
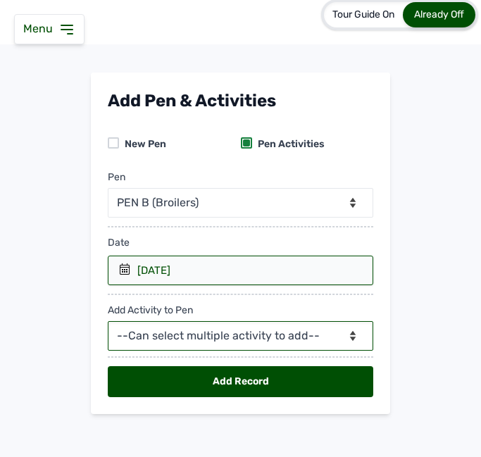
scroll to position [20, 0]
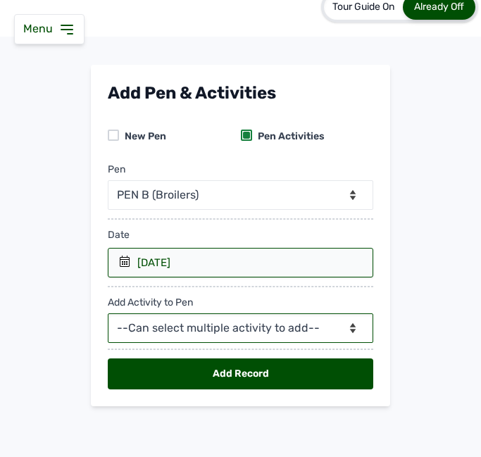
click at [207, 328] on select "--Can select multiple activity to add-- Raw Material Losses Weight" at bounding box center [241, 329] width 266 height 30
click at [234, 326] on select "--Can select multiple activity to add-- Raw Material Losses Weight" at bounding box center [241, 329] width 266 height 30
click at [108, 314] on select "--Can select multiple activity to add-- Raw Material Losses Weight" at bounding box center [241, 329] width 266 height 30
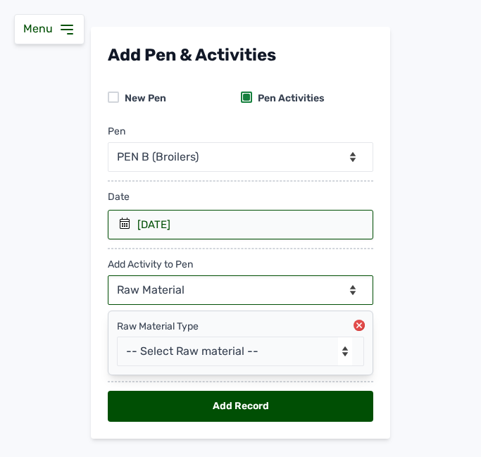
scroll to position [90, 0]
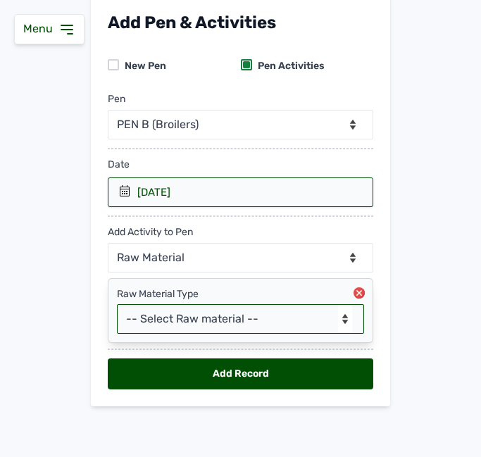
click at [192, 317] on select "-- Select Raw material -- Biomass Fuel feeds medications vaccines" at bounding box center [240, 319] width 247 height 30
click at [117, 304] on select "-- Select Raw material -- Biomass Fuel feeds medications vaccines" at bounding box center [240, 319] width 247 height 30
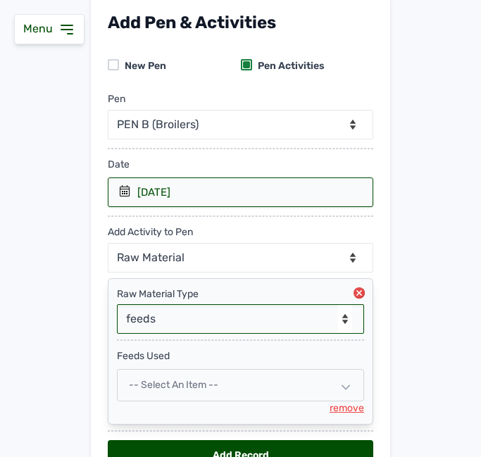
scroll to position [172, 0]
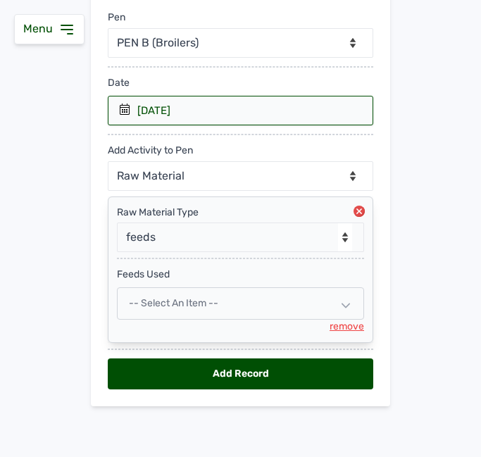
click at [163, 304] on span "-- Select an Item --" at bounding box center [173, 303] width 89 height 12
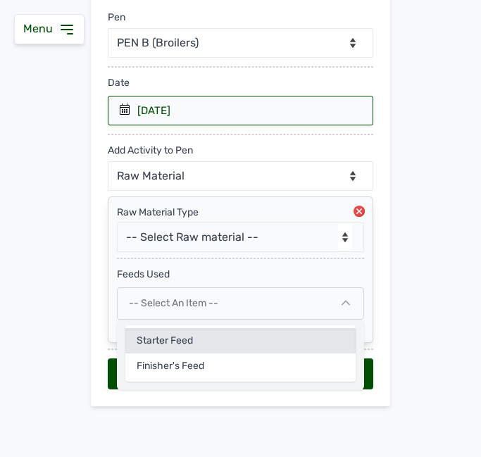
click at [147, 354] on div "Starter Feed" at bounding box center [240, 366] width 230 height 25
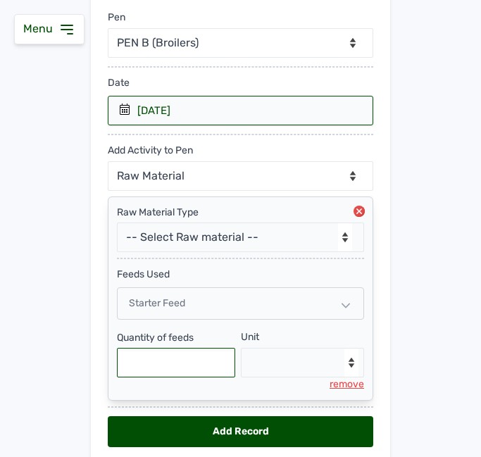
click at [182, 361] on input "text" at bounding box center [176, 363] width 118 height 30
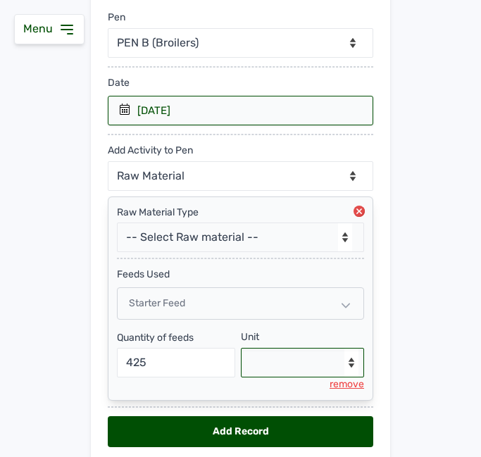
click at [277, 359] on select "--Select unit-- Bag(s) Kg" at bounding box center [303, 363] width 124 height 30
click at [241, 348] on select "--Select unit-- Bag(s) Kg" at bounding box center [303, 363] width 124 height 30
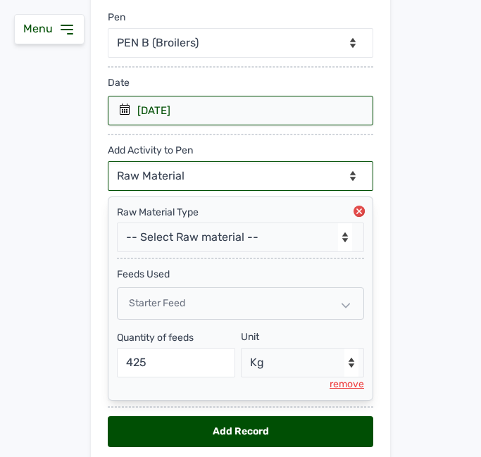
click at [243, 173] on select "--Can select multiple activity to add-- Raw Material Losses Weight" at bounding box center [241, 176] width 266 height 30
click at [108, 161] on select "--Can select multiple activity to add-- Raw Material Losses Weight" at bounding box center [241, 176] width 266 height 30
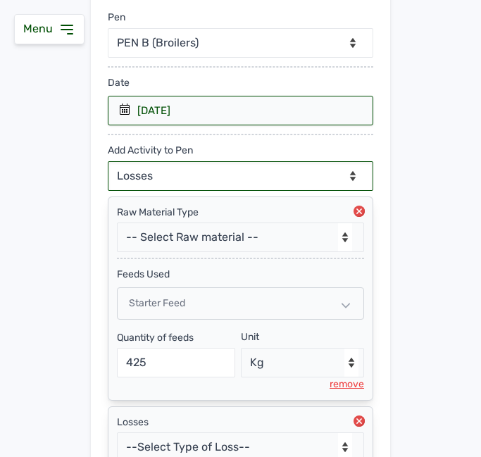
scroll to position [300, 0]
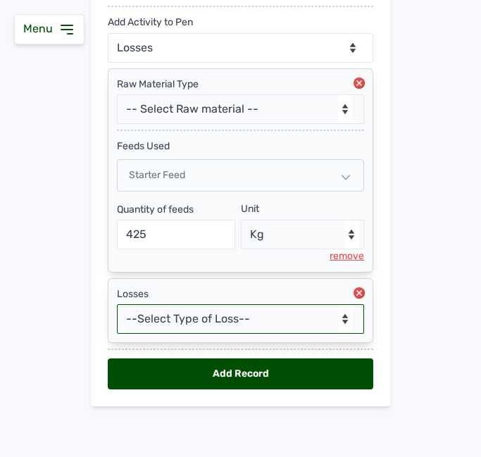
click at [182, 319] on select "--Select Type of Loss-- Mortality Culled Theft" at bounding box center [240, 319] width 247 height 30
click at [117, 304] on select "--Select Type of Loss-- Mortality Culled Theft" at bounding box center [240, 319] width 247 height 30
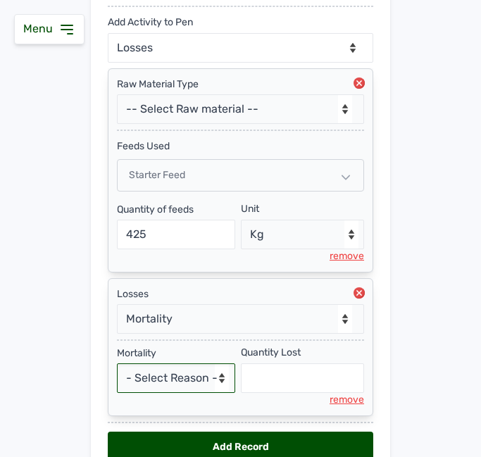
click at [158, 376] on select "- Select Reason - Disease Late Vaccination Wrong Vaccination Heat [MEDICAL_DATA…" at bounding box center [176, 379] width 118 height 30
click at [117, 364] on select "- Select Reason - Disease Late Vaccination Wrong Vaccination Heat [MEDICAL_DATA…" at bounding box center [176, 379] width 118 height 30
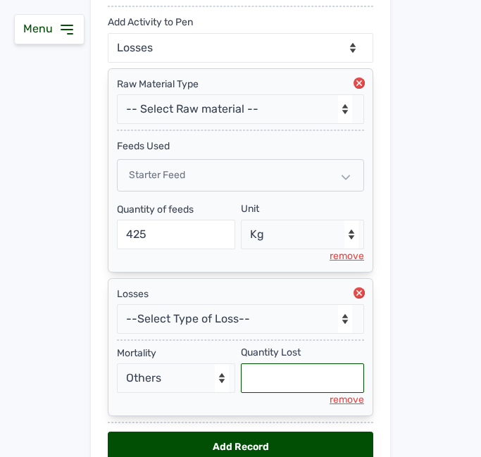
click at [292, 377] on input "text" at bounding box center [303, 379] width 124 height 30
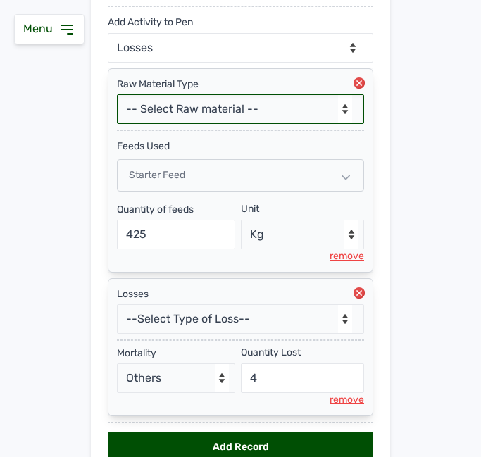
click at [214, 102] on select "-- Select Raw material -- Biomass Fuel feeds medications vaccines" at bounding box center [240, 109] width 247 height 30
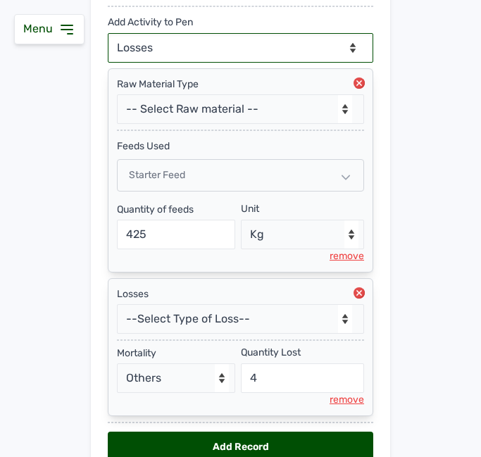
click at [204, 48] on select "--Can select multiple activity to add-- Raw Material Losses Weight" at bounding box center [241, 48] width 266 height 30
click at [108, 33] on select "--Can select multiple activity to add-- Raw Material Losses Weight" at bounding box center [241, 48] width 266 height 30
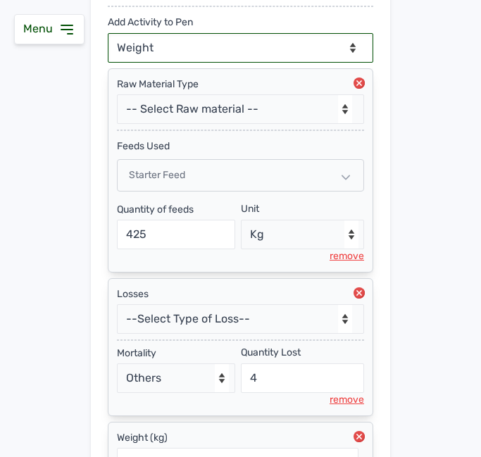
scroll to position [444, 0]
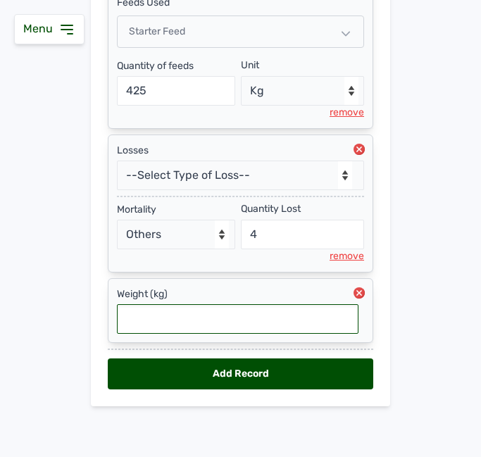
click at [180, 321] on input "text" at bounding box center [238, 319] width 242 height 30
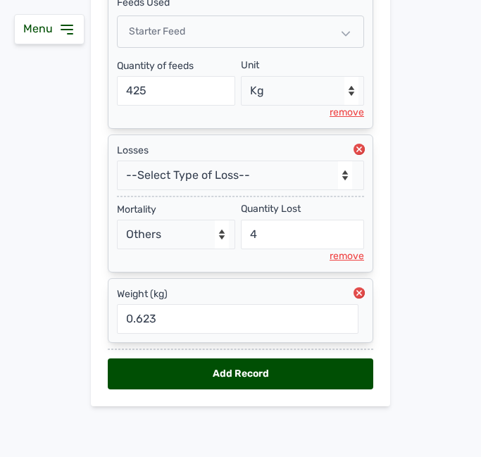
click at [180, 378] on div "Add Record" at bounding box center [241, 374] width 266 height 31
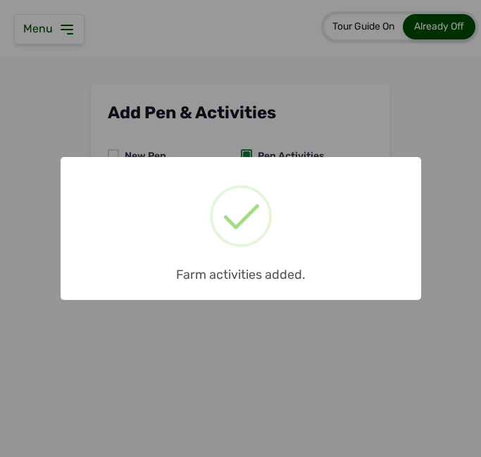
scroll to position [0, 0]
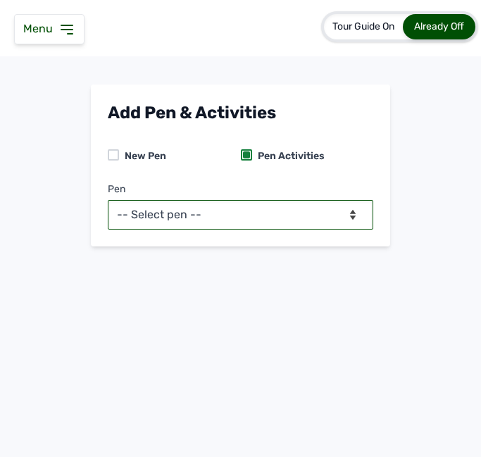
click at [288, 207] on select "-- Select pen -- PEN A (Broilers) PEN B (Broilers)" at bounding box center [241, 215] width 266 height 30
click at [108, 200] on select "-- Select pen -- PEN A (Broilers) PEN B (Broilers)" at bounding box center [241, 215] width 266 height 30
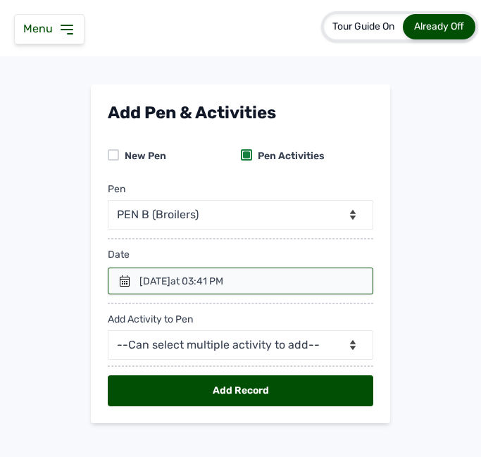
click at [128, 287] on div at bounding box center [241, 281] width 266 height 27
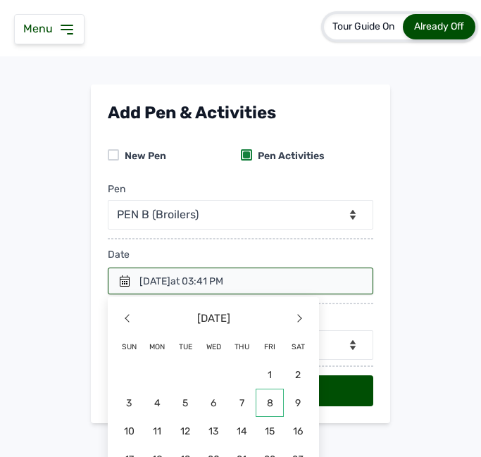
click at [228, 417] on span "8" at bounding box center [213, 431] width 28 height 28
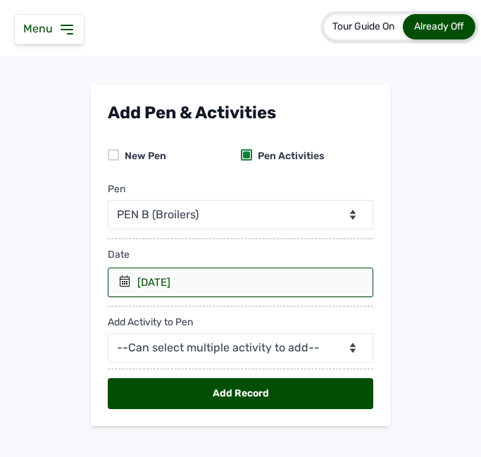
scroll to position [20, 0]
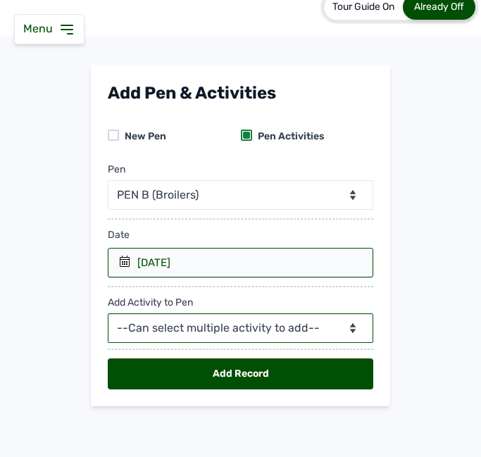
click at [245, 333] on select "--Can select multiple activity to add-- Raw Material Losses Weight" at bounding box center [241, 329] width 266 height 30
click at [108, 314] on select "--Can select multiple activity to add-- Raw Material Losses Weight" at bounding box center [241, 329] width 266 height 30
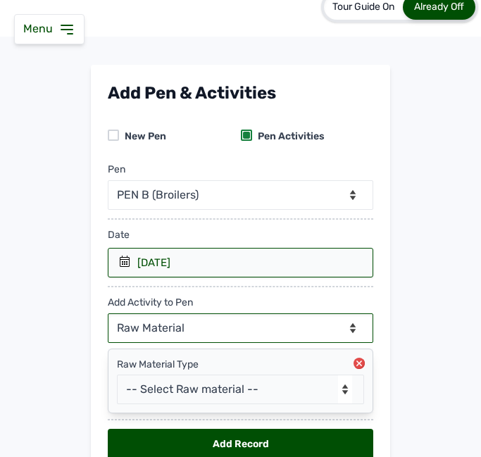
scroll to position [90, 0]
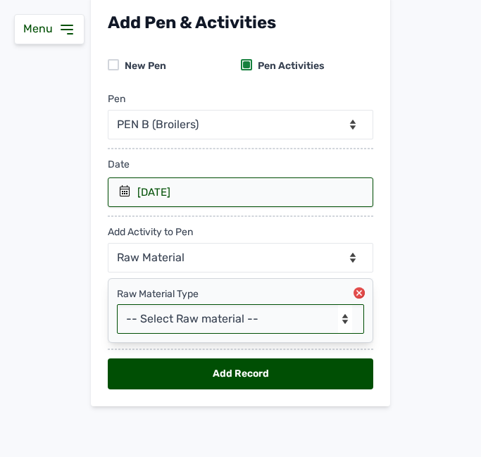
click at [189, 318] on select "-- Select Raw material -- Biomass Fuel feeds medications vaccines" at bounding box center [240, 319] width 247 height 30
click at [212, 310] on select "-- Select Raw material -- Biomass Fuel feeds medications vaccines" at bounding box center [240, 319] width 247 height 30
click at [255, 321] on select "-- Select Raw material -- Biomass Fuel feeds medications vaccines" at bounding box center [240, 319] width 247 height 30
click at [117, 304] on select "-- Select Raw material -- Biomass Fuel feeds medications vaccines" at bounding box center [240, 319] width 247 height 30
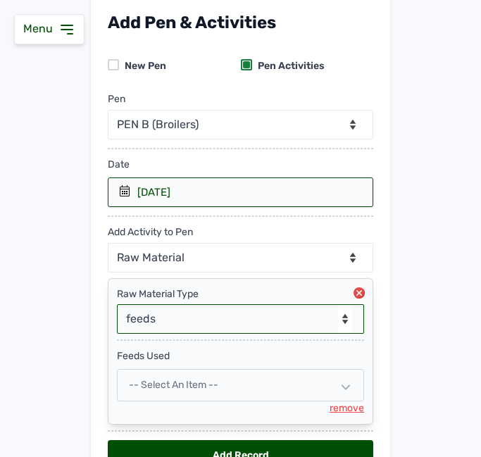
scroll to position [172, 0]
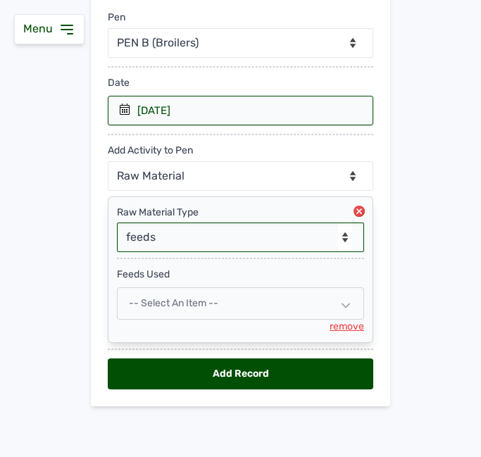
click at [204, 302] on span "-- Select an Item --" at bounding box center [173, 303] width 89 height 12
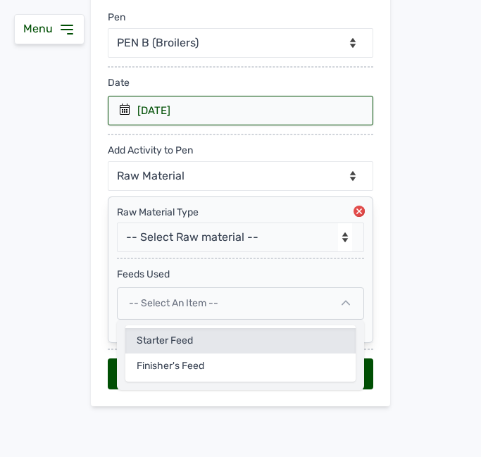
click at [170, 354] on div "Starter Feed" at bounding box center [240, 366] width 230 height 25
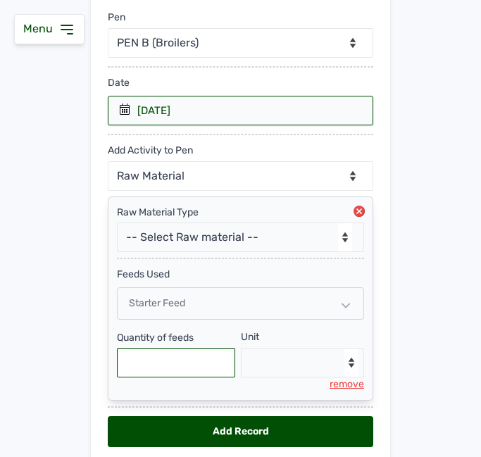
click at [171, 368] on input "text" at bounding box center [176, 363] width 118 height 30
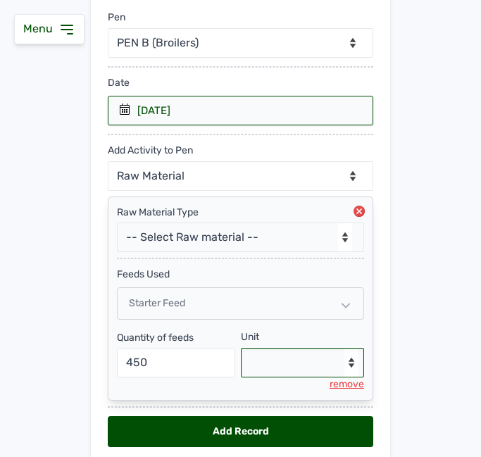
click at [285, 359] on select "--Select unit-- Bag(s) Kg" at bounding box center [303, 363] width 124 height 30
click at [241, 348] on select "--Select unit-- Bag(s) Kg" at bounding box center [303, 363] width 124 height 30
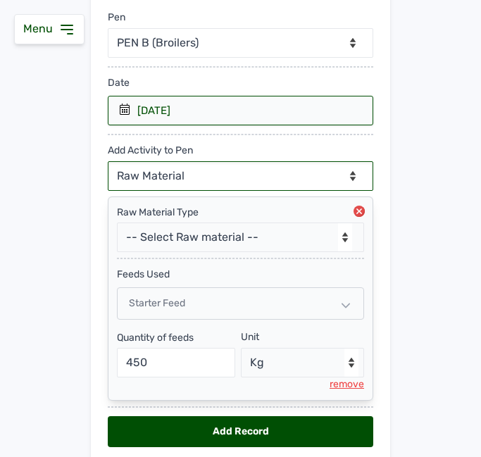
click at [248, 175] on select "--Can select multiple activity to add-- Raw Material Losses Weight" at bounding box center [241, 176] width 266 height 30
click at [108, 161] on select "--Can select multiple activity to add-- Raw Material Losses Weight" at bounding box center [241, 176] width 266 height 30
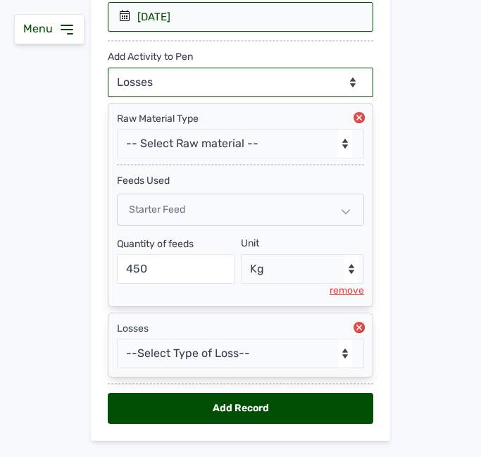
scroll to position [300, 0]
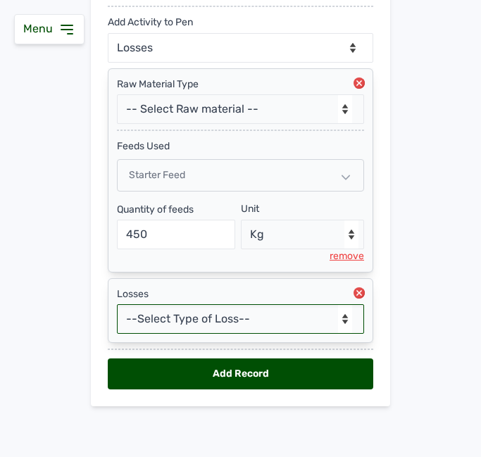
click at [261, 308] on select "--Select Type of Loss-- Mortality Culled Theft" at bounding box center [240, 319] width 247 height 30
click at [117, 304] on select "--Select Type of Loss-- Mortality Culled Theft" at bounding box center [240, 319] width 247 height 30
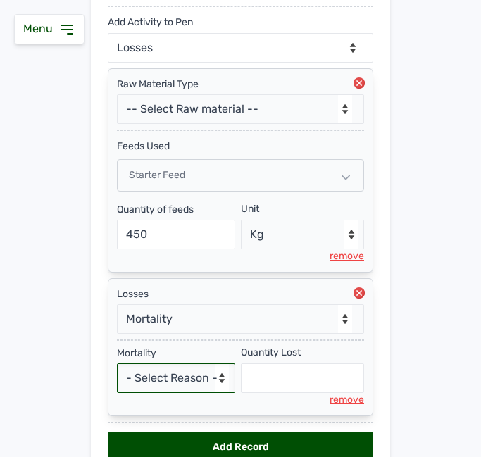
click at [183, 384] on select "- Select Reason - Disease Late Vaccination Wrong Vaccination Heat [MEDICAL_DATA…" at bounding box center [176, 379] width 118 height 30
click at [117, 364] on select "- Select Reason - Disease Late Vaccination Wrong Vaccination Heat [MEDICAL_DATA…" at bounding box center [176, 379] width 118 height 30
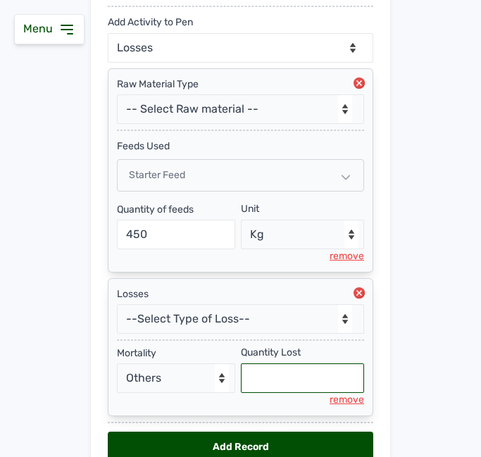
click at [264, 379] on input "text" at bounding box center [303, 379] width 124 height 30
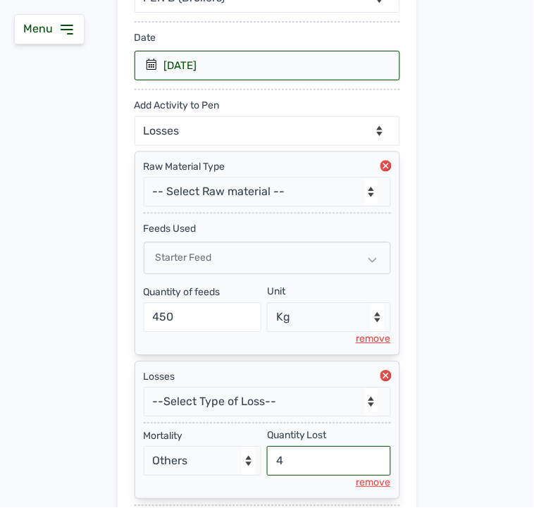
scroll to position [195, 0]
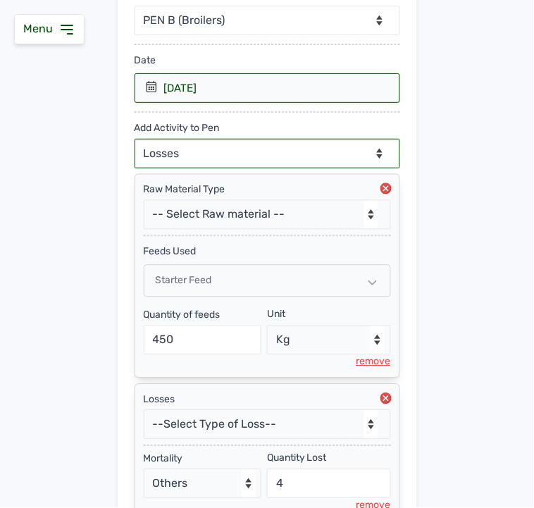
click at [259, 143] on select "--Can select multiple activity to add-- Raw Material Losses Weight" at bounding box center [268, 154] width 266 height 30
click at [135, 139] on select "--Can select multiple activity to add-- Raw Material Losses Weight" at bounding box center [268, 154] width 266 height 30
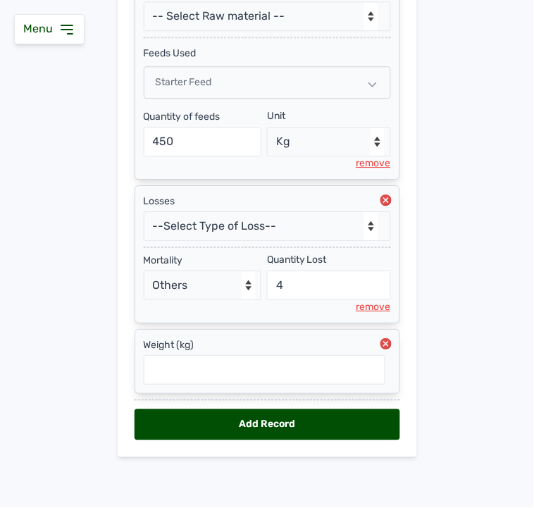
scroll to position [396, 0]
click at [227, 379] on input "text" at bounding box center [265, 370] width 242 height 30
click at [159, 421] on div "Add Record" at bounding box center [268, 424] width 266 height 31
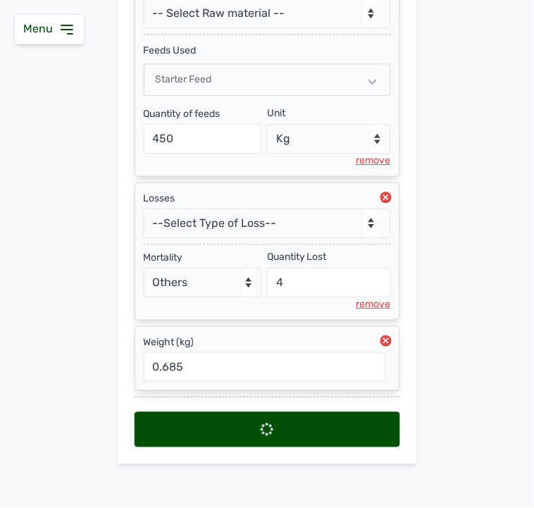
scroll to position [0, 0]
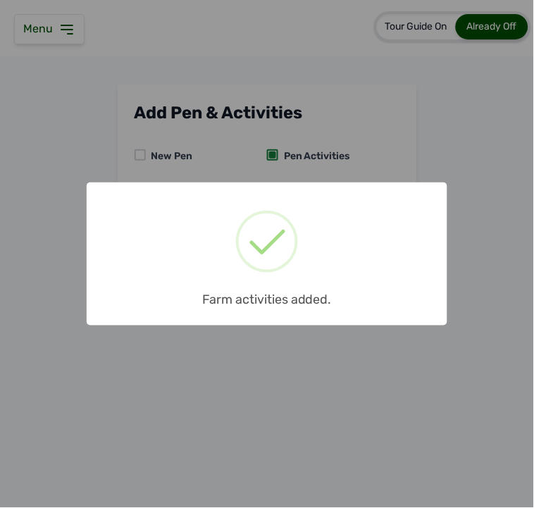
click at [73, 19] on div "× Farm activities added. OK No Cancel" at bounding box center [267, 254] width 534 height 508
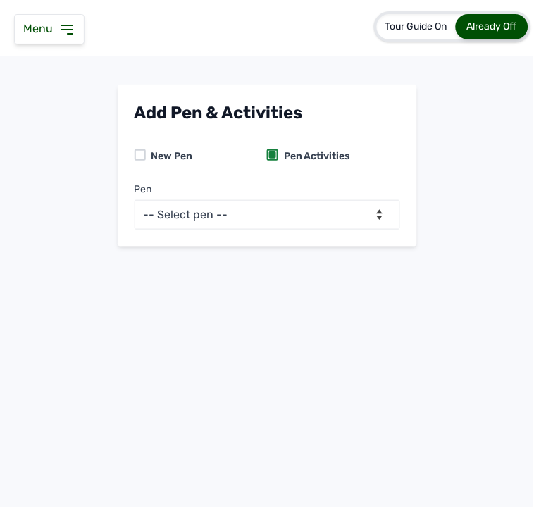
click at [68, 27] on icon at bounding box center [66, 29] width 17 height 17
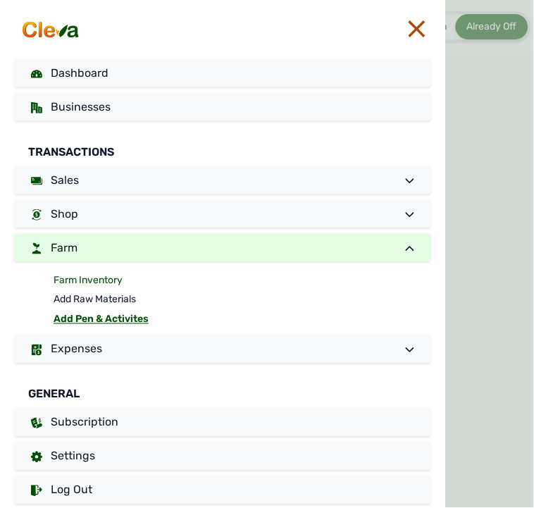
click at [82, 278] on link "Farm Inventory" at bounding box center [243, 281] width 378 height 20
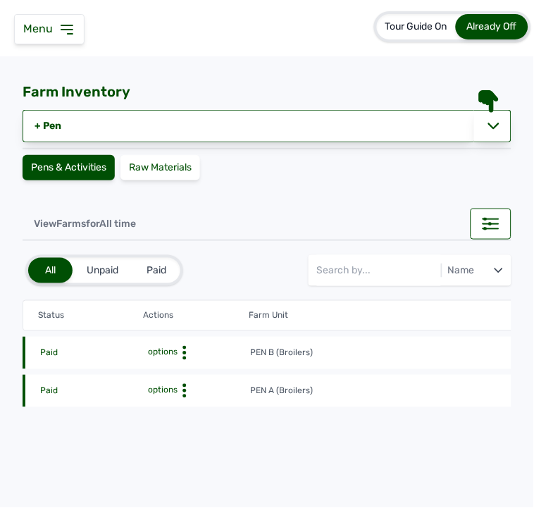
click at [185, 349] on icon at bounding box center [185, 353] width 14 height 14
click at [182, 372] on div "Farm Activities" at bounding box center [199, 374] width 100 height 17
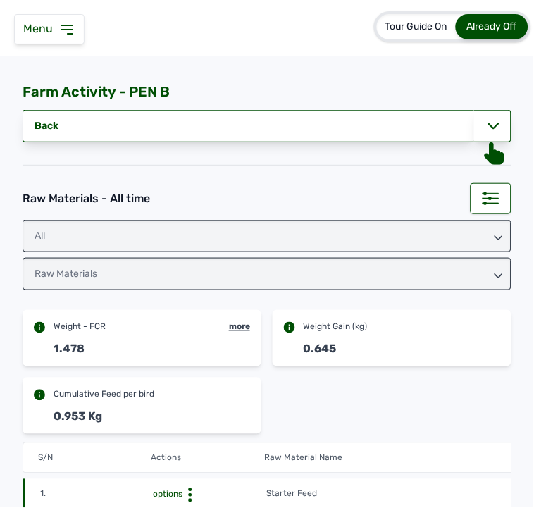
click at [391, 270] on div "Raw Materials" at bounding box center [267, 274] width 489 height 32
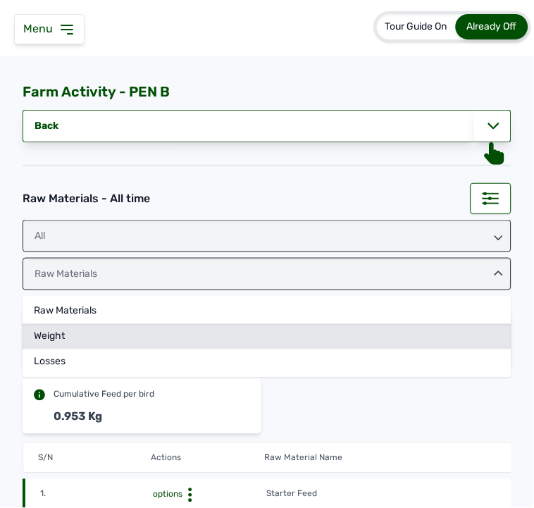
click at [249, 350] on div "Weight" at bounding box center [267, 362] width 489 height 25
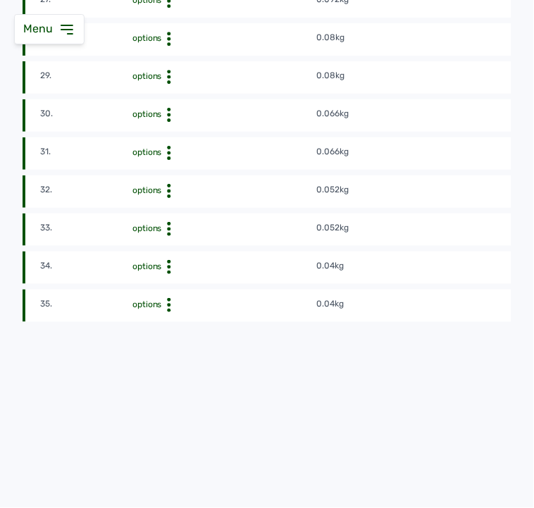
scroll to position [1386, 0]
click at [419, 304] on td "0.04kg" at bounding box center [500, 306] width 369 height 16
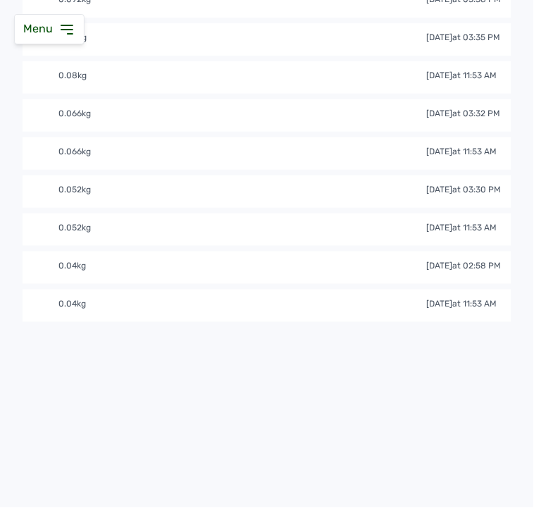
scroll to position [0, 0]
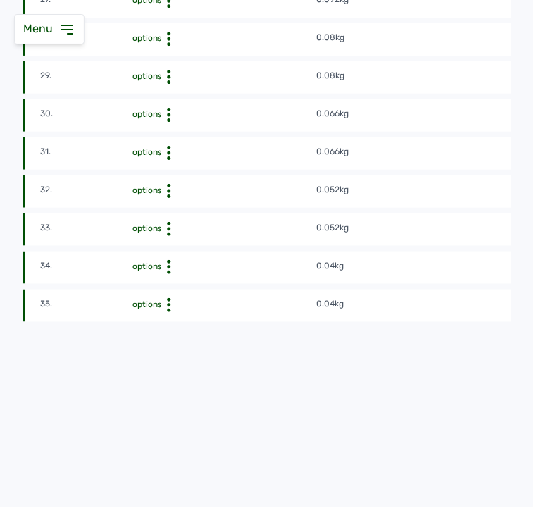
click at [226, 336] on div "Delete" at bounding box center [264, 344] width 100 height 17
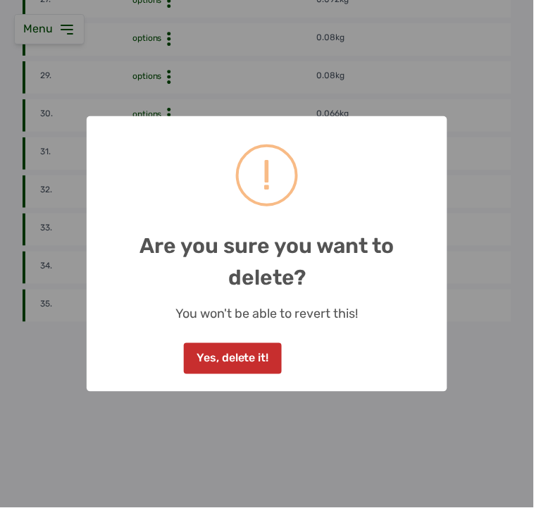
click at [252, 350] on button "Yes, delete it!" at bounding box center [232, 358] width 97 height 31
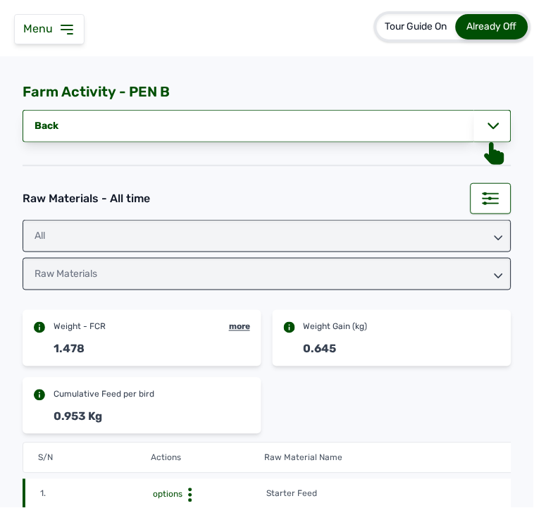
click at [398, 273] on div "Raw Materials" at bounding box center [267, 274] width 489 height 32
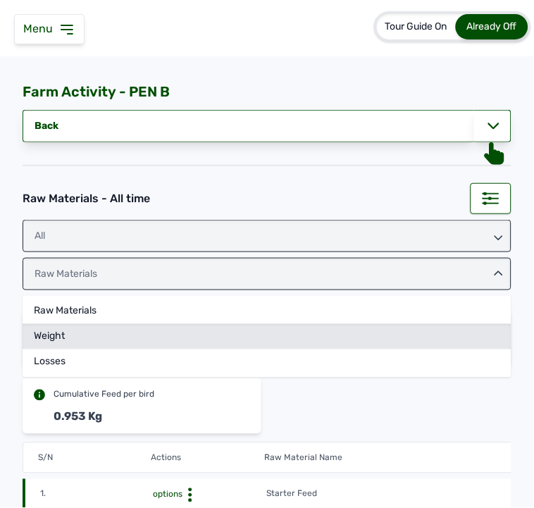
click at [328, 350] on div "Weight" at bounding box center [267, 362] width 489 height 25
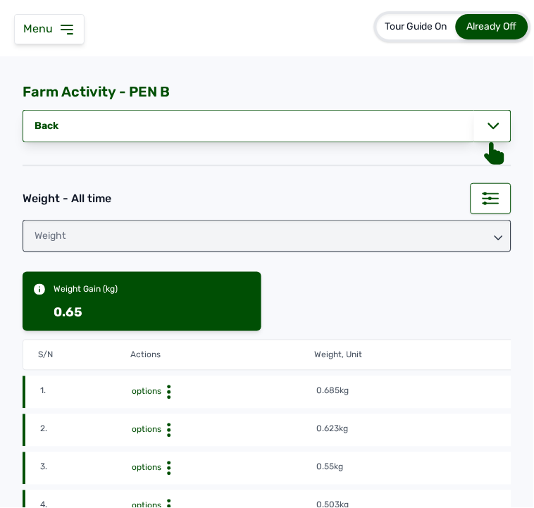
scroll to position [1348, 0]
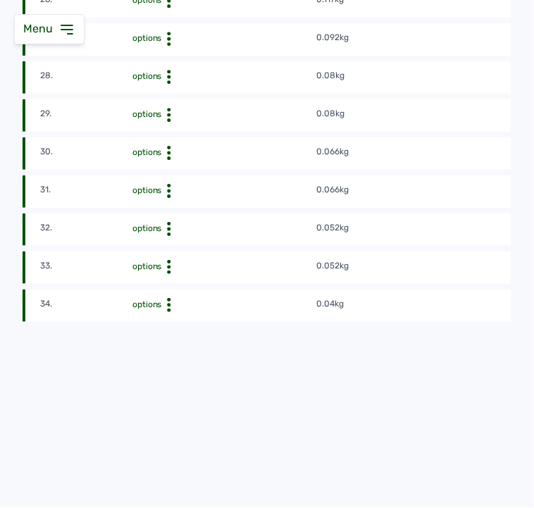
click at [233, 300] on div "Delete" at bounding box center [264, 306] width 100 height 17
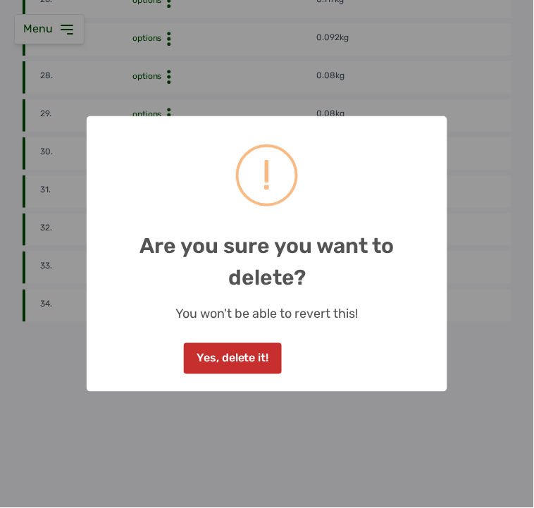
click at [261, 352] on button "Yes, delete it!" at bounding box center [232, 358] width 97 height 31
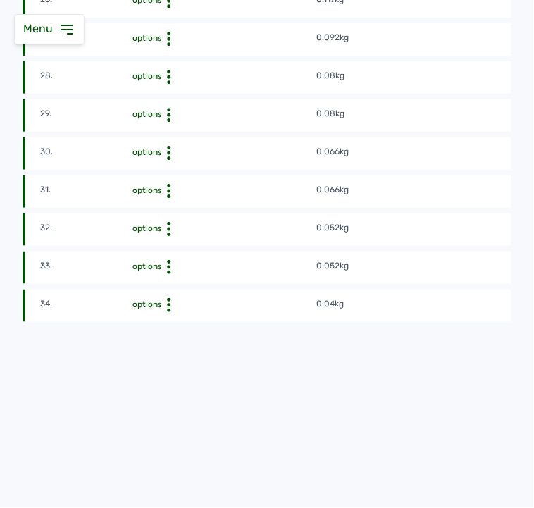
click at [240, 226] on div "Delete" at bounding box center [264, 230] width 100 height 17
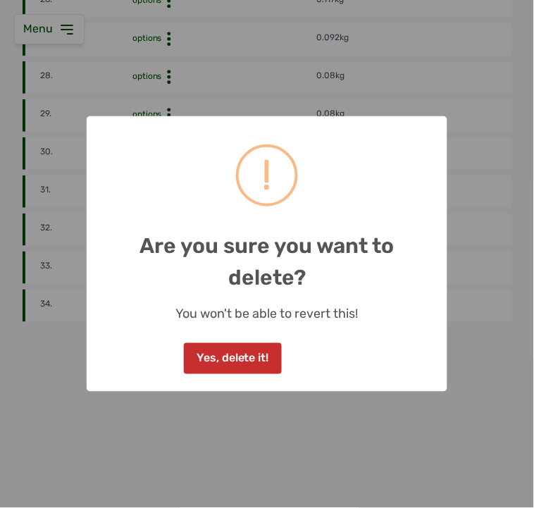
click at [250, 363] on button "Yes, delete it!" at bounding box center [232, 358] width 97 height 31
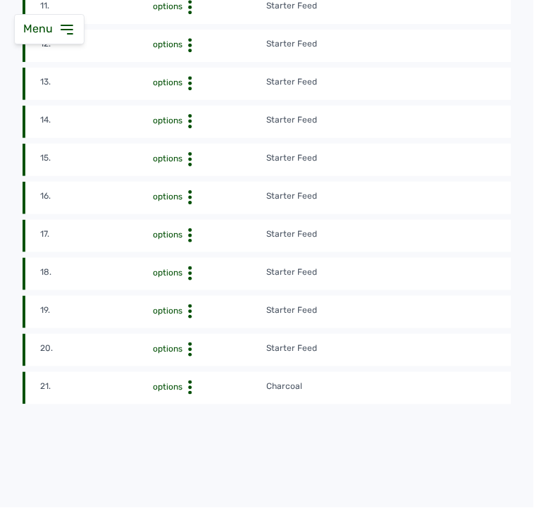
scroll to position [956, 0]
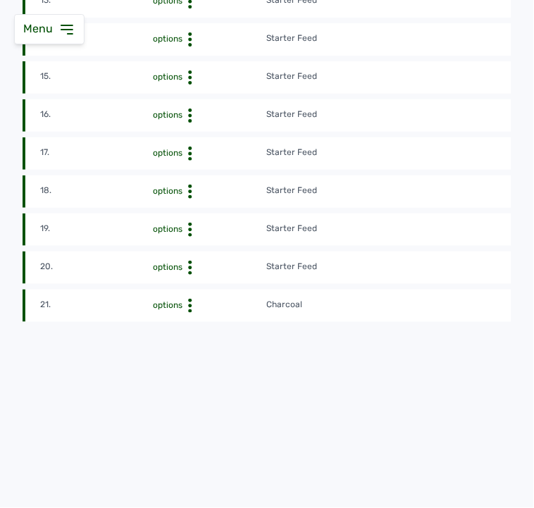
click at [439, 265] on td "Starter Feed" at bounding box center [436, 268] width 340 height 16
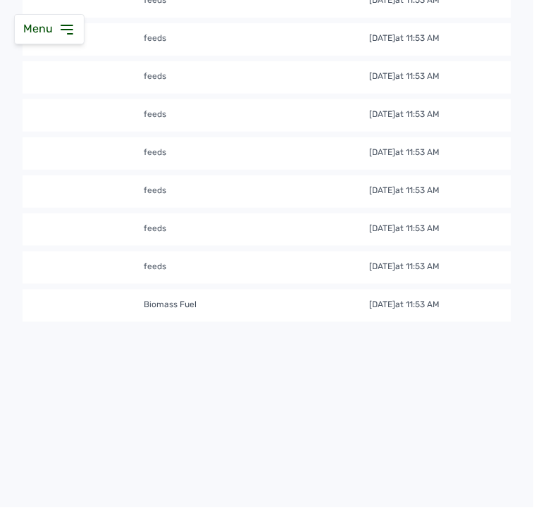
scroll to position [0, 720]
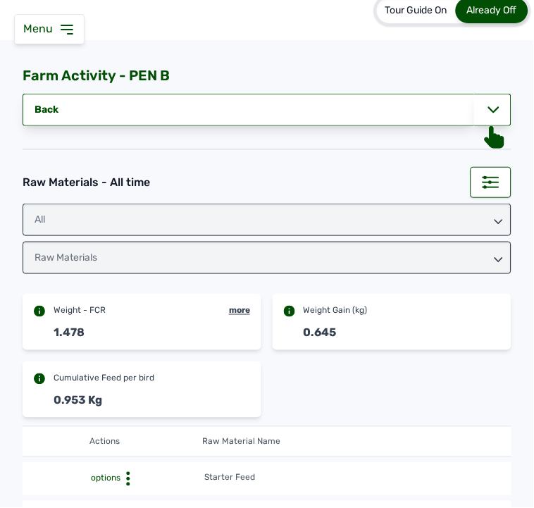
scroll to position [0, 0]
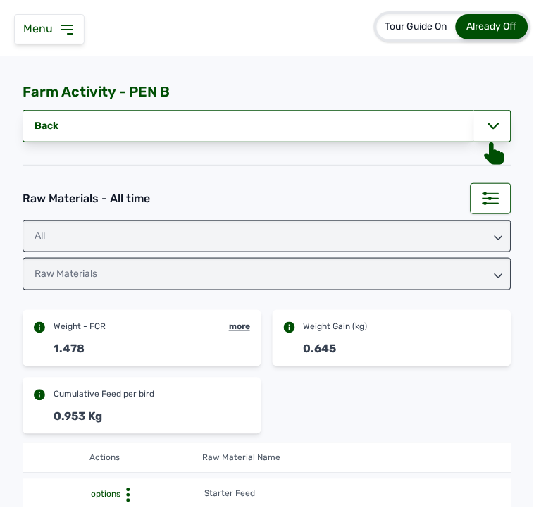
click at [390, 276] on div "Raw Materials" at bounding box center [267, 274] width 489 height 32
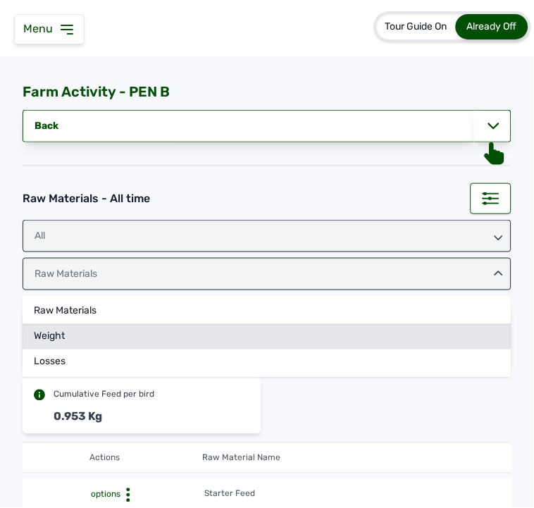
click at [221, 350] on div "Weight" at bounding box center [267, 362] width 489 height 25
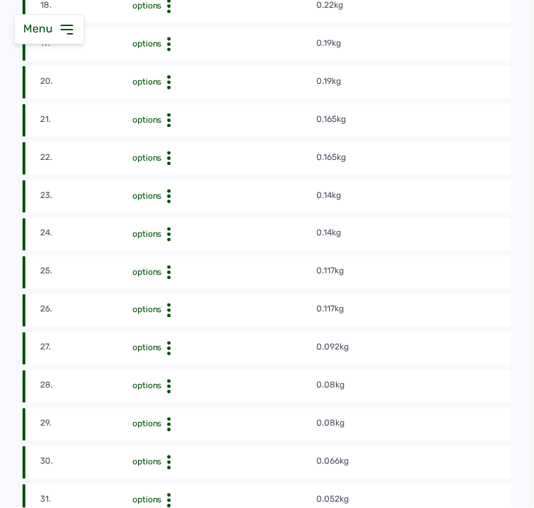
scroll to position [1272, 0]
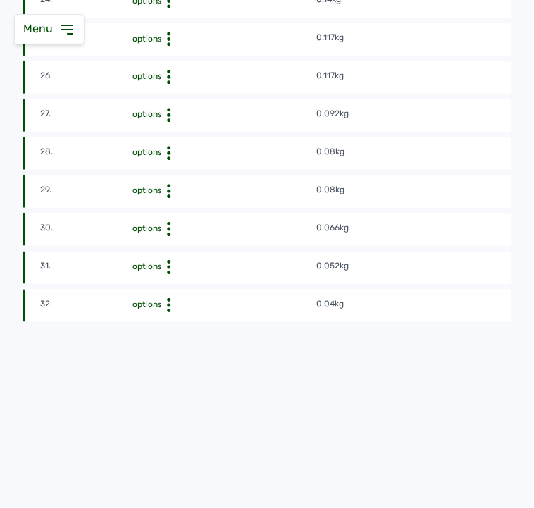
click at [427, 146] on td "0.08kg" at bounding box center [500, 154] width 369 height 16
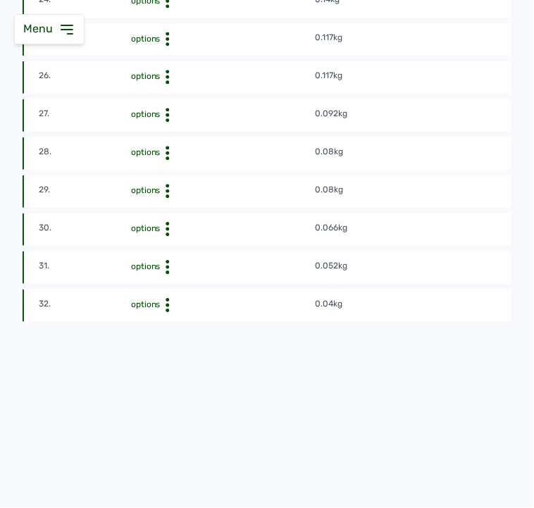
scroll to position [0, 0]
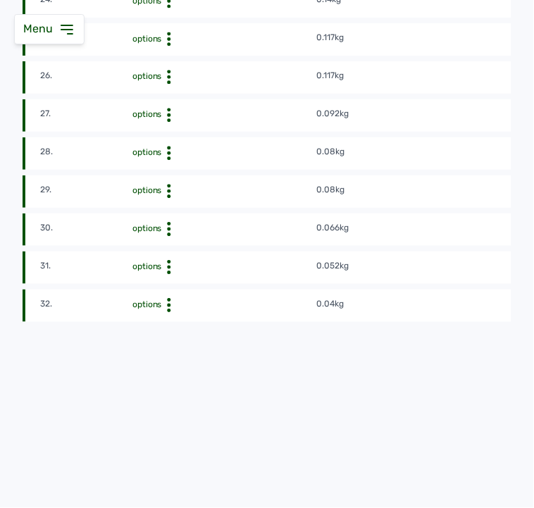
click at [235, 226] on div "Delete" at bounding box center [264, 230] width 100 height 17
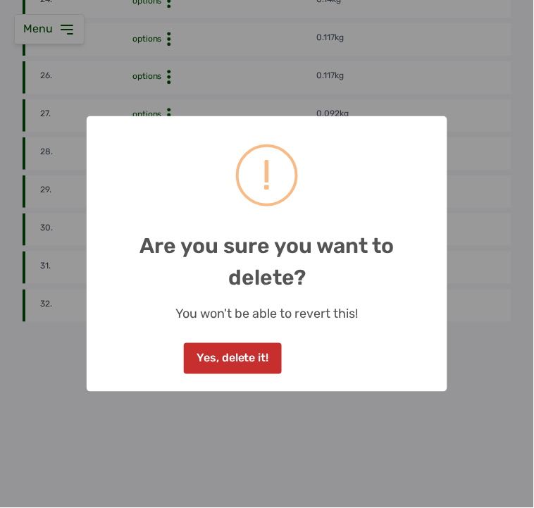
click at [244, 362] on button "Yes, delete it!" at bounding box center [232, 358] width 97 height 31
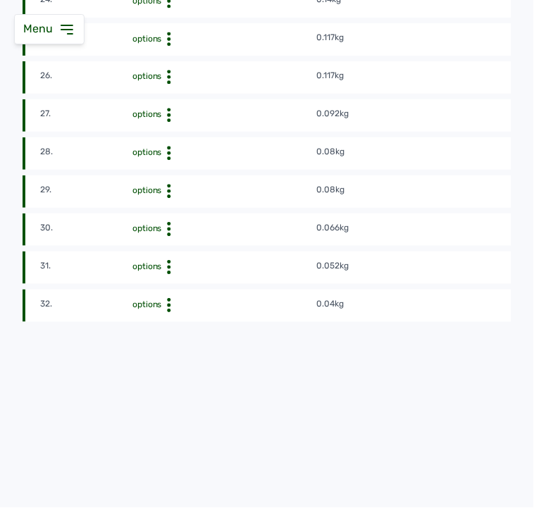
click at [231, 109] on div "Delete" at bounding box center [264, 116] width 100 height 17
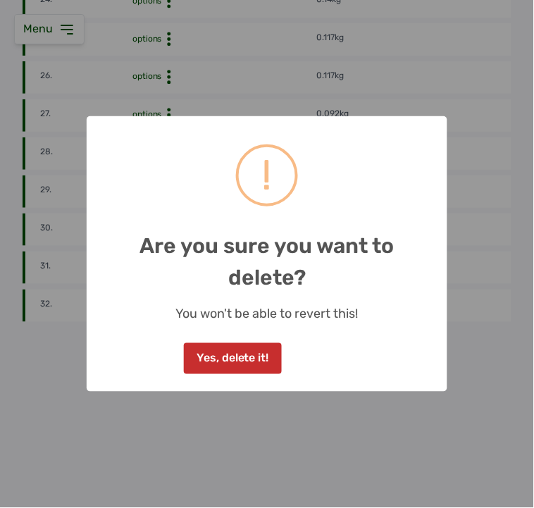
click at [262, 350] on button "Yes, delete it!" at bounding box center [232, 358] width 97 height 31
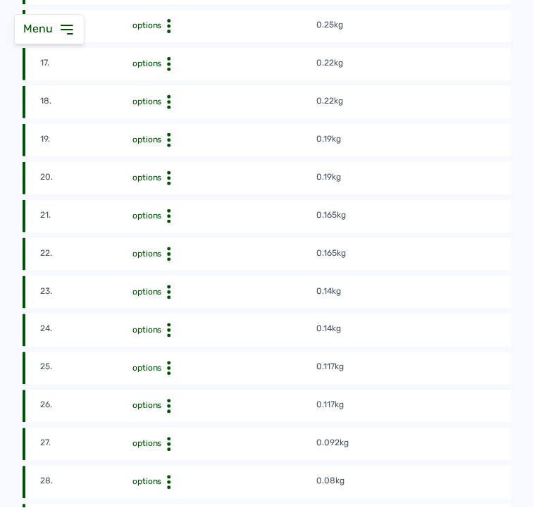
scroll to position [920, 0]
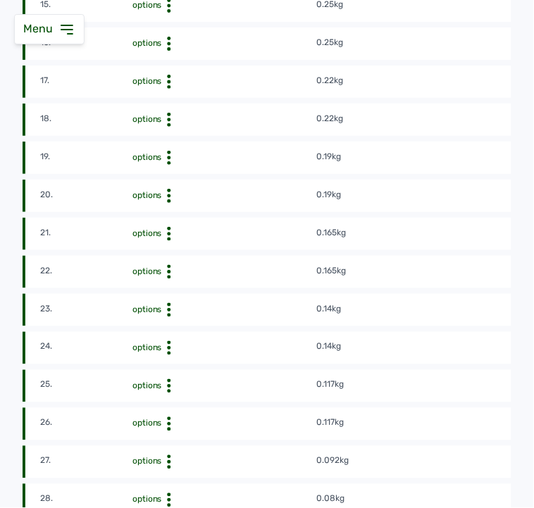
click at [230, 385] on div "Delete" at bounding box center [264, 386] width 100 height 17
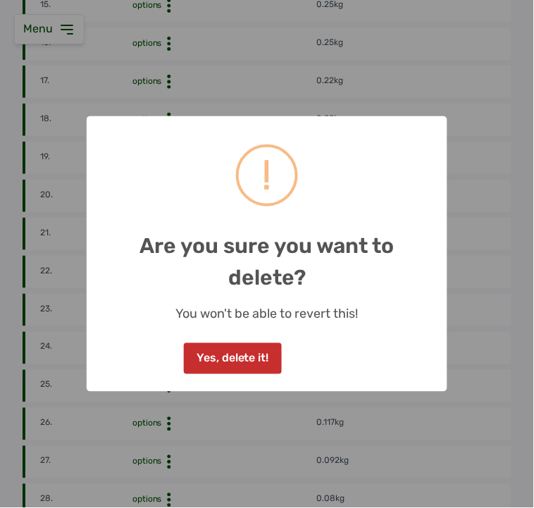
click at [259, 351] on button "Yes, delete it!" at bounding box center [232, 358] width 97 height 31
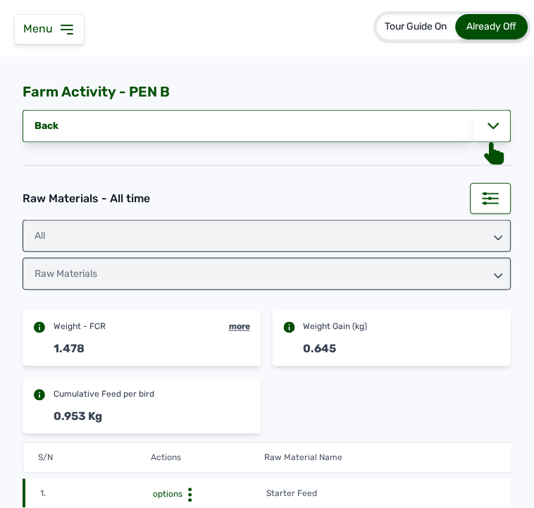
click at [404, 275] on div "Raw Materials" at bounding box center [267, 274] width 489 height 32
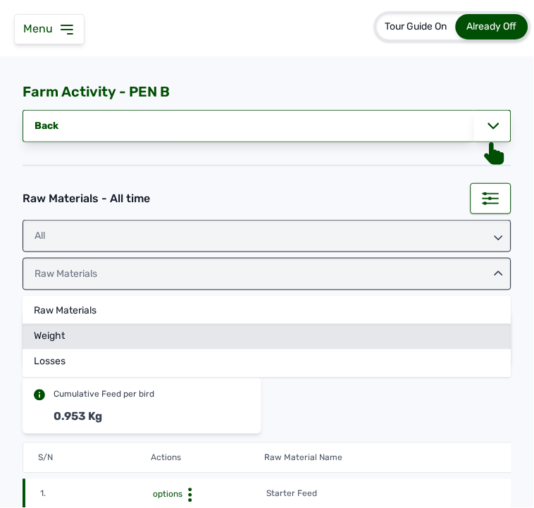
click at [221, 350] on div "Weight" at bounding box center [267, 362] width 489 height 25
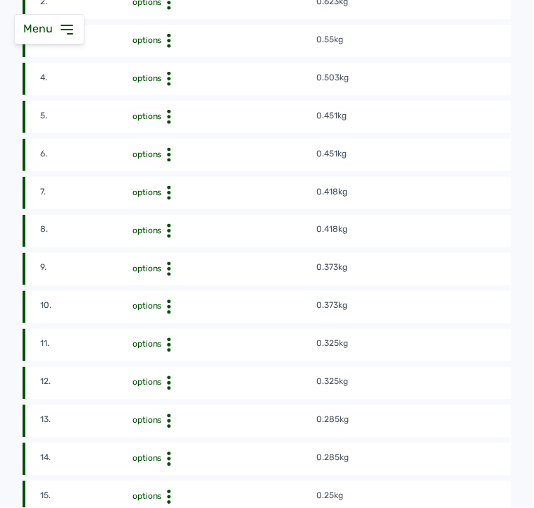
scroll to position [427, 0]
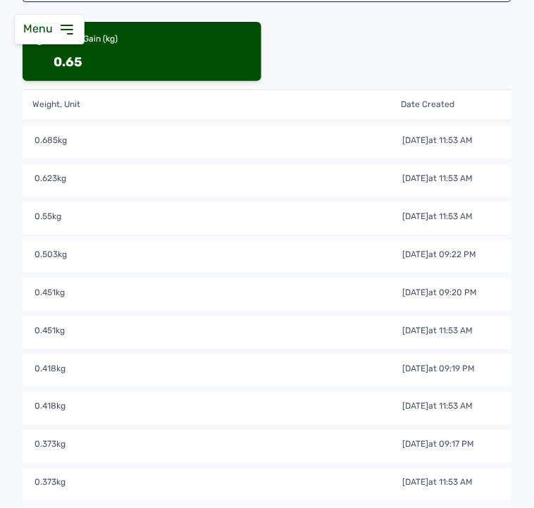
scroll to position [145, 0]
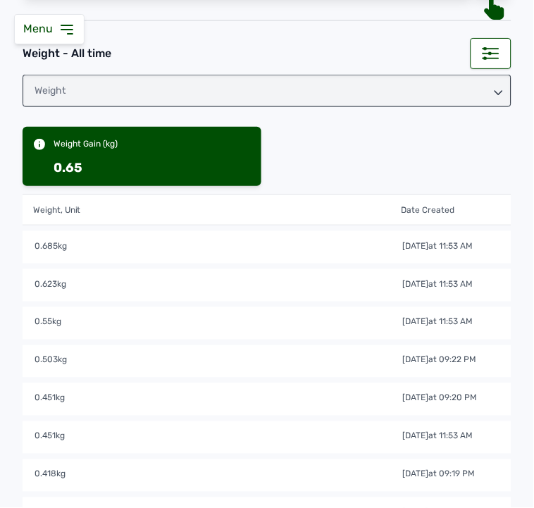
click at [315, 360] on td "0.503kg" at bounding box center [218, 362] width 369 height 16
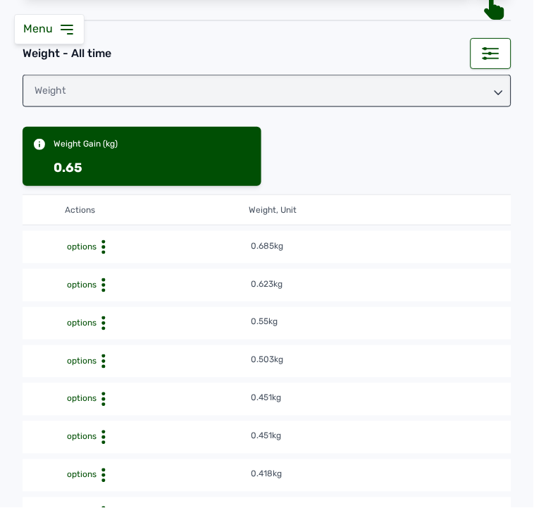
scroll to position [0, 0]
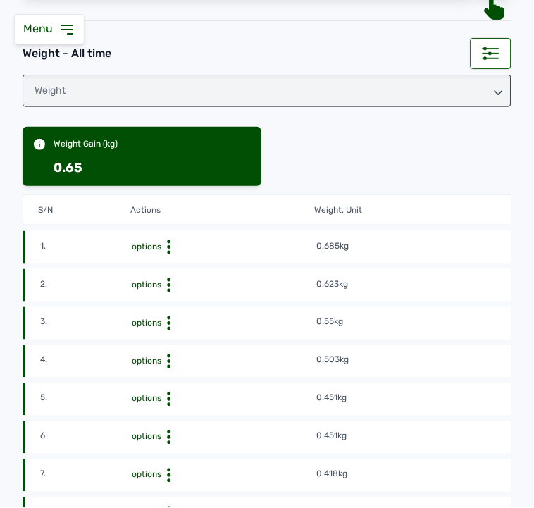
click at [168, 244] on circle at bounding box center [169, 242] width 4 height 4
click at [240, 476] on div "Delete" at bounding box center [264, 476] width 100 height 17
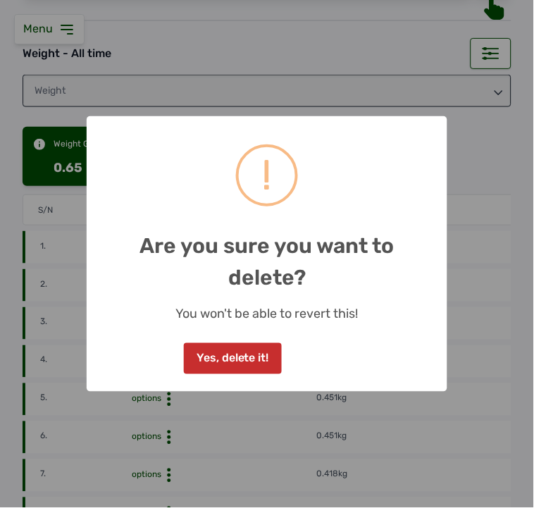
click at [240, 356] on button "Yes, delete it!" at bounding box center [232, 358] width 97 height 31
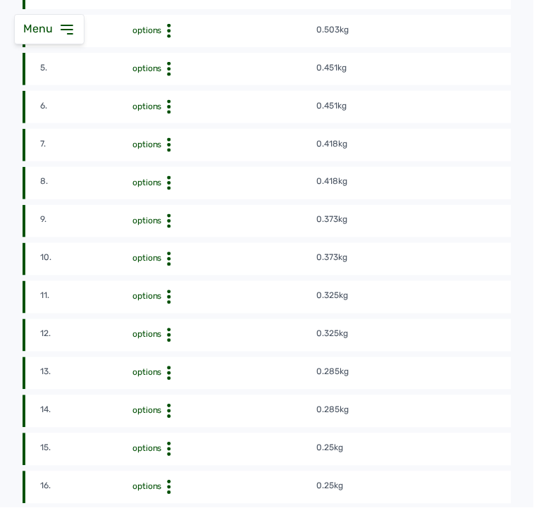
scroll to position [471, 0]
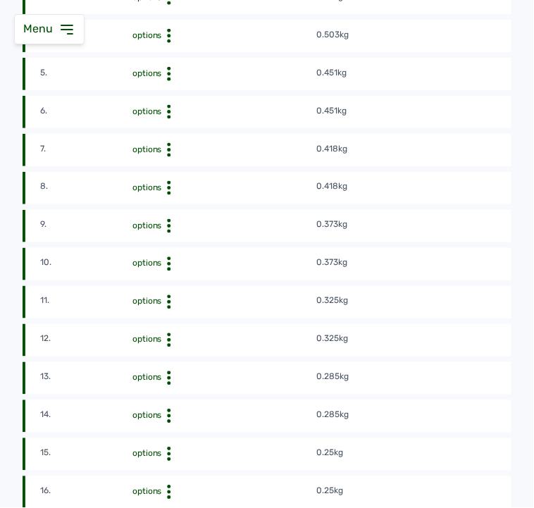
click at [242, 230] on div "Delete" at bounding box center [264, 226] width 100 height 17
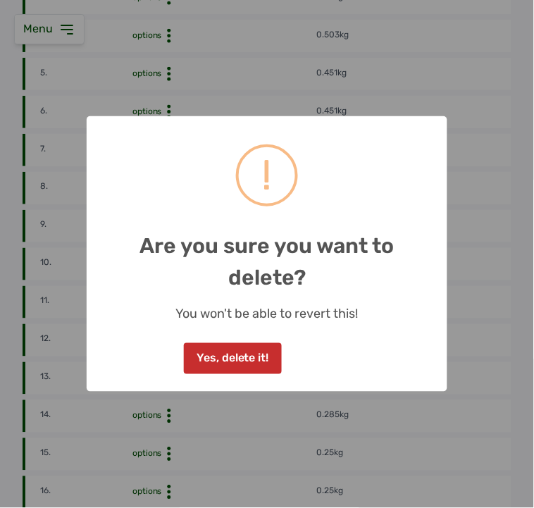
click at [240, 350] on button "Yes, delete it!" at bounding box center [232, 358] width 97 height 31
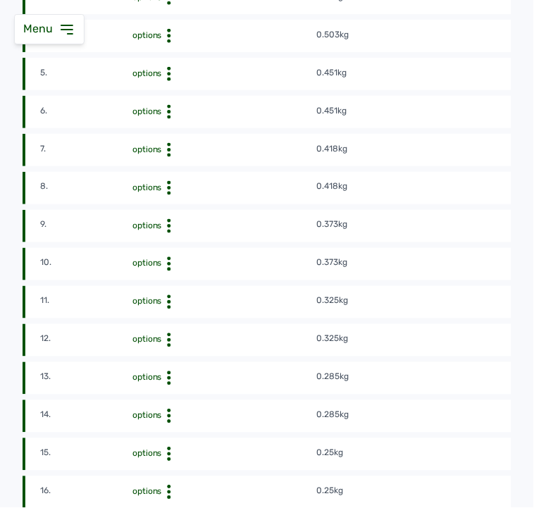
click at [235, 305] on div "Delete" at bounding box center [264, 303] width 100 height 17
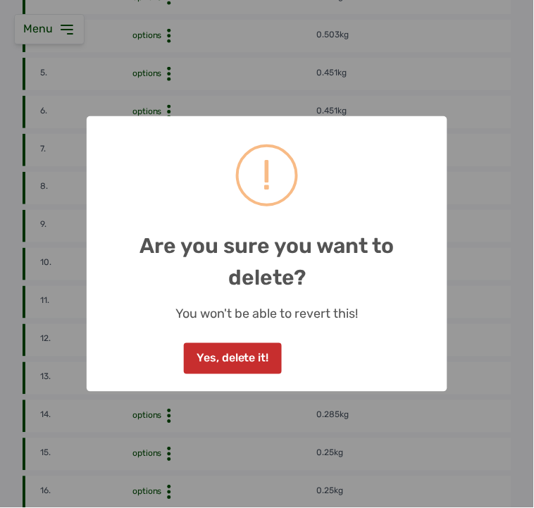
click at [255, 354] on button "Yes, delete it!" at bounding box center [232, 358] width 97 height 31
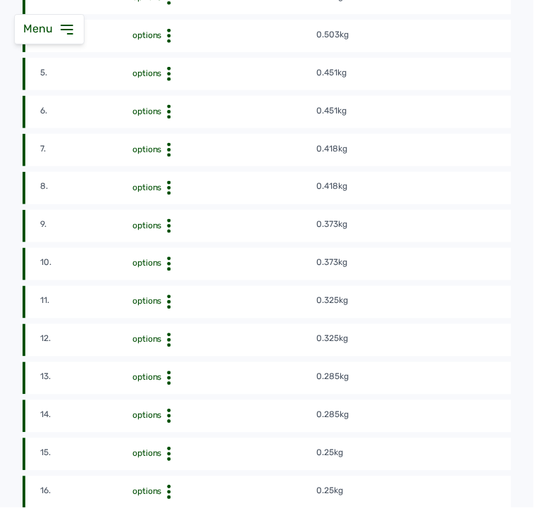
click at [234, 339] on div "Delete" at bounding box center [264, 341] width 100 height 17
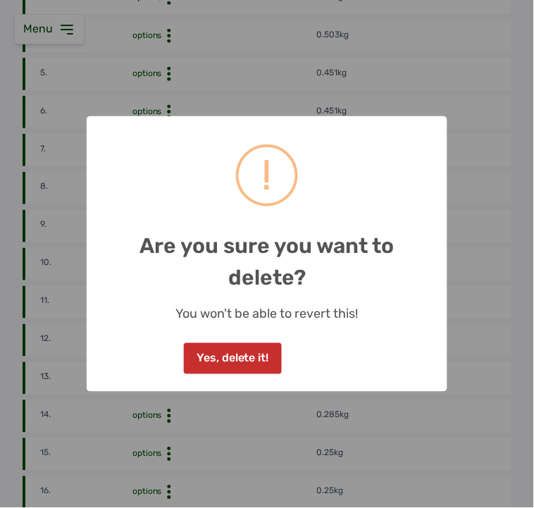
click at [233, 357] on button "Yes, delete it!" at bounding box center [232, 358] width 97 height 31
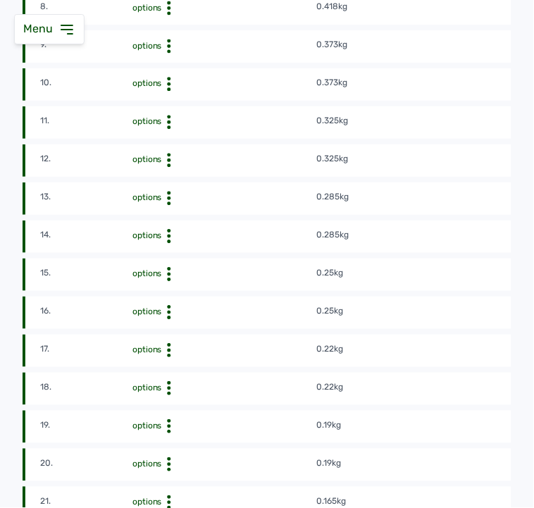
scroll to position [654, 0]
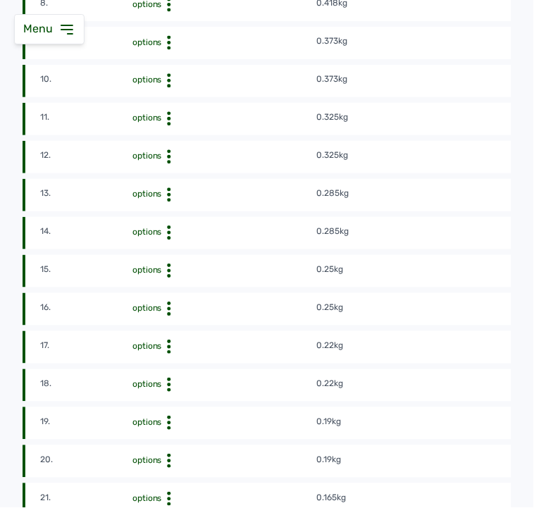
click at [245, 197] on div "Delete" at bounding box center [264, 195] width 100 height 17
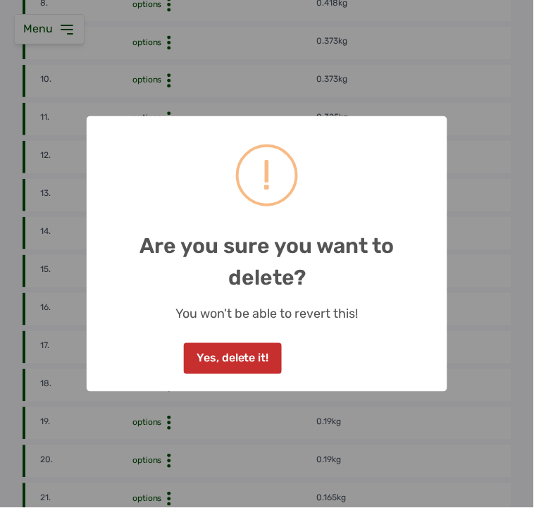
click at [233, 351] on button "Yes, delete it!" at bounding box center [232, 358] width 97 height 31
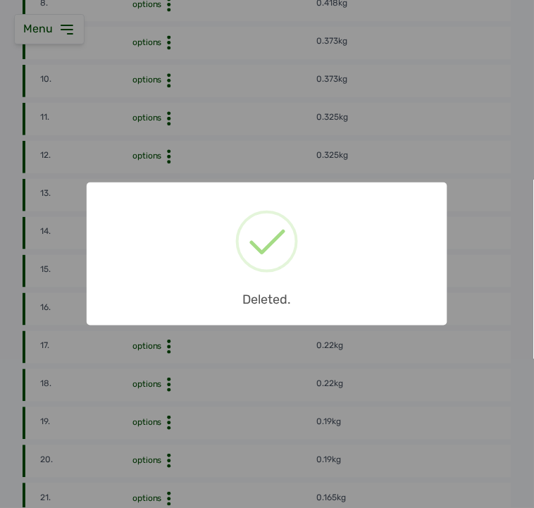
click at [251, 351] on div "× Deleted. OK No Cancel" at bounding box center [267, 254] width 534 height 508
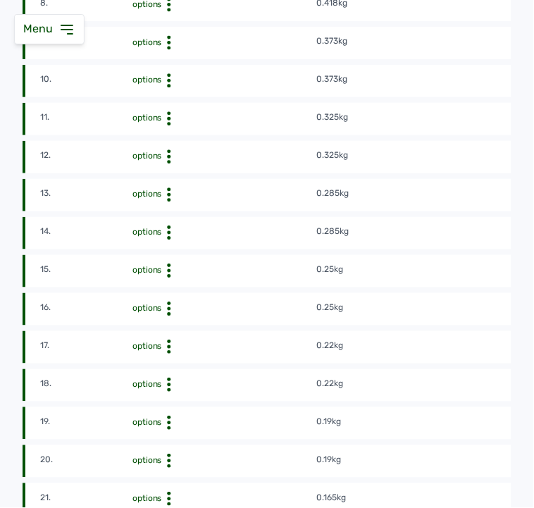
click at [230, 270] on div "Delete" at bounding box center [264, 272] width 100 height 17
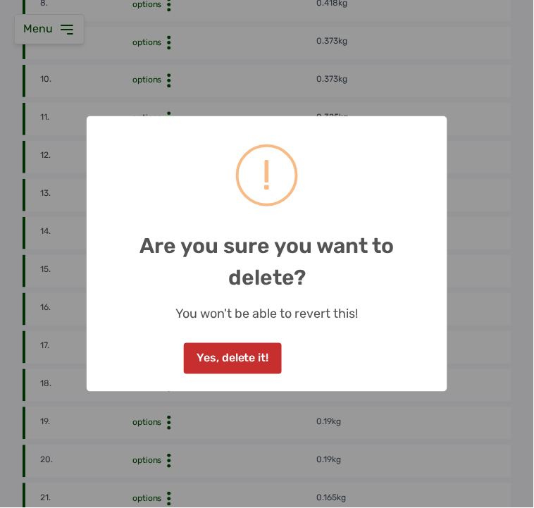
click at [252, 356] on button "Yes, delete it!" at bounding box center [232, 358] width 97 height 31
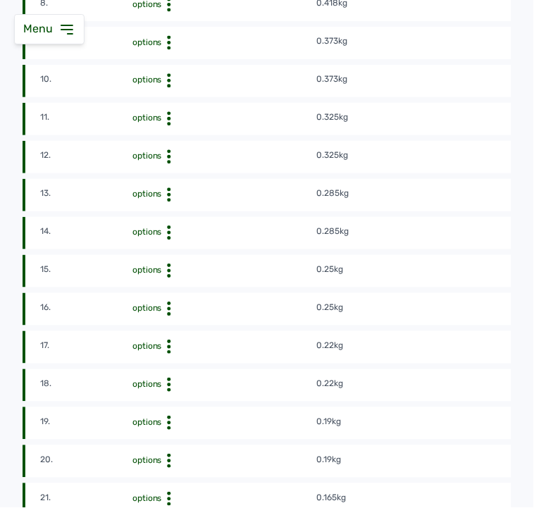
click at [233, 308] on div "Delete" at bounding box center [264, 310] width 100 height 17
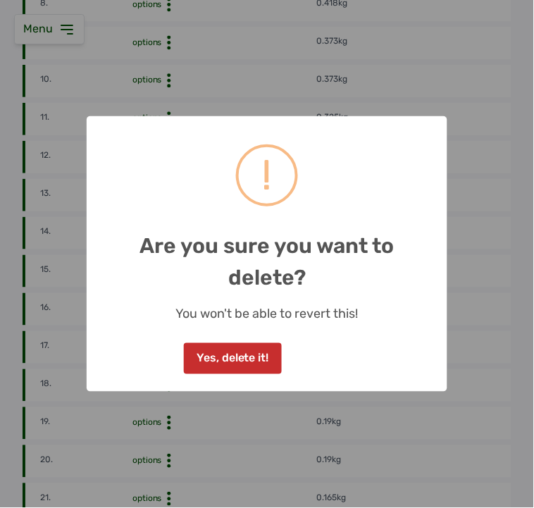
click at [265, 363] on button "Yes, delete it!" at bounding box center [232, 358] width 97 height 31
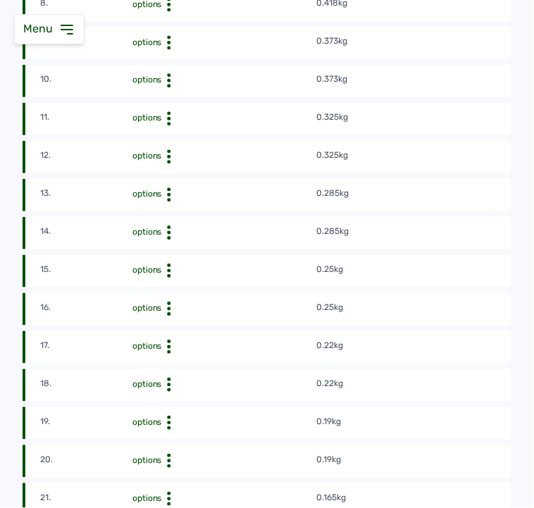
click at [228, 384] on div "Delete" at bounding box center [264, 386] width 100 height 17
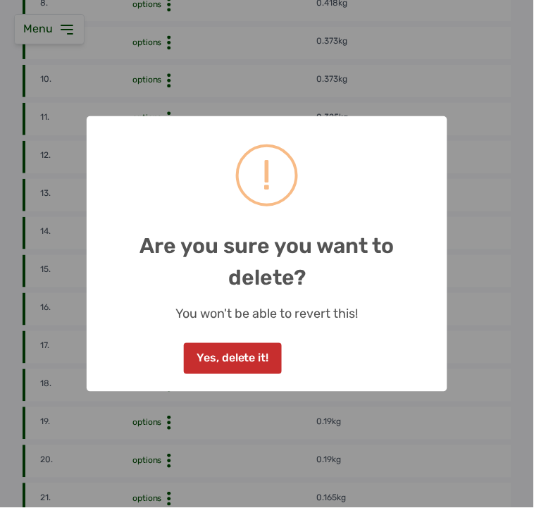
click at [257, 350] on button "Yes, delete it!" at bounding box center [232, 358] width 97 height 31
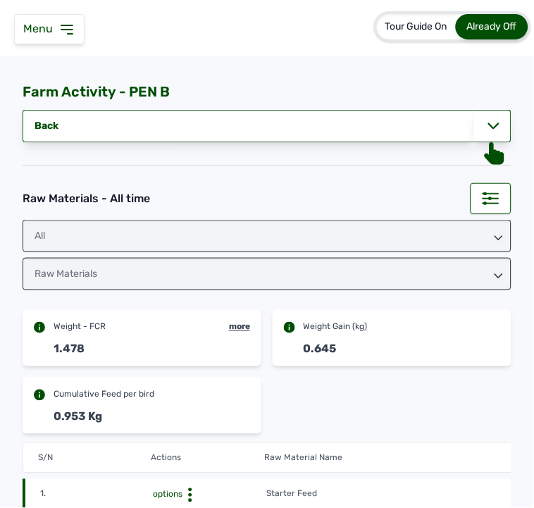
click at [447, 273] on div "Raw Materials" at bounding box center [267, 274] width 489 height 32
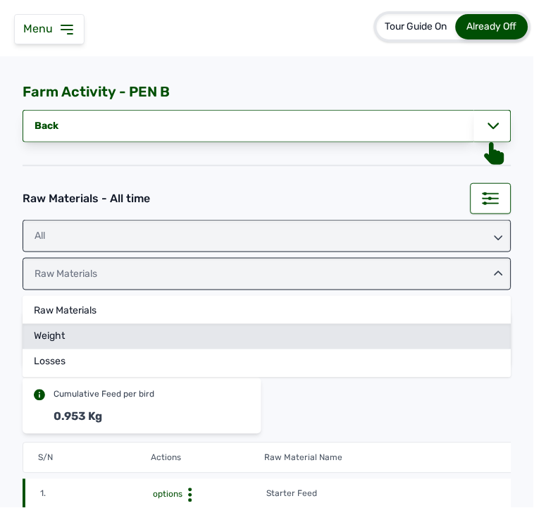
click at [334, 350] on div "Weight" at bounding box center [267, 362] width 489 height 25
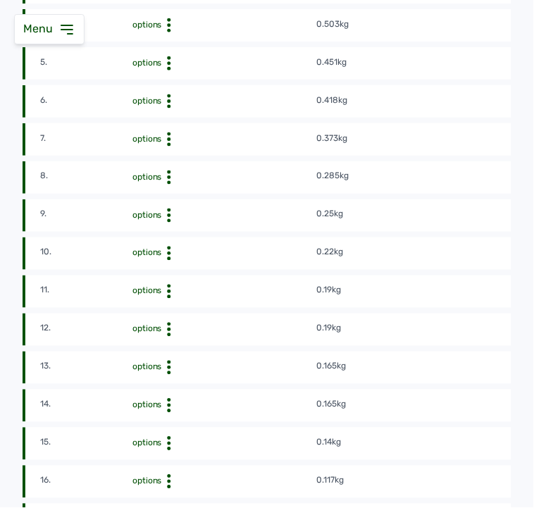
scroll to position [483, 0]
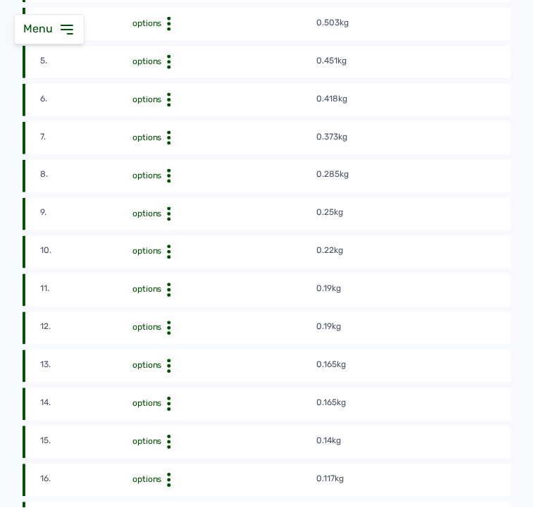
click at [236, 369] on div "Delete" at bounding box center [264, 367] width 100 height 17
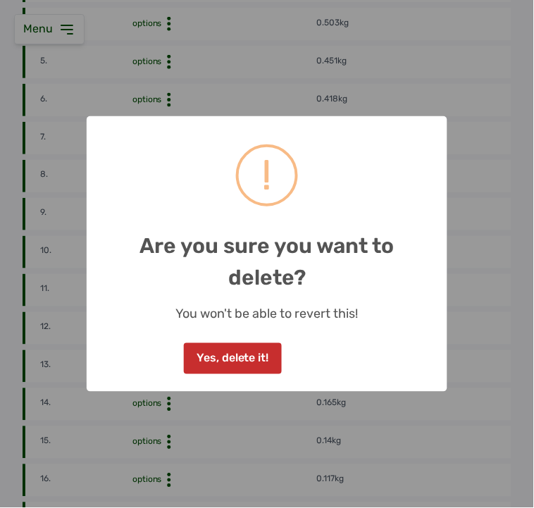
click at [254, 357] on button "Yes, delete it!" at bounding box center [232, 358] width 97 height 31
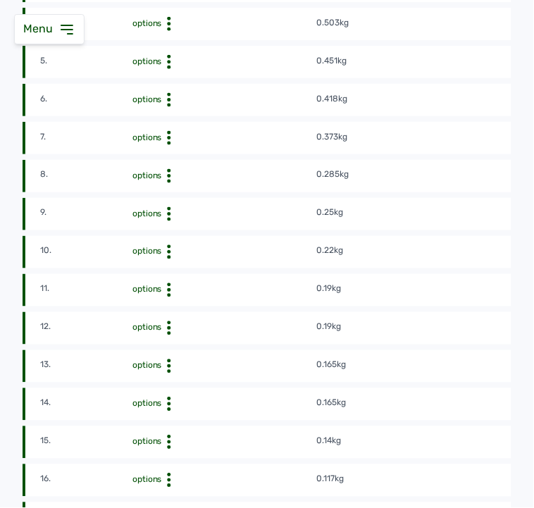
click at [235, 367] on div "Delete" at bounding box center [264, 367] width 100 height 17
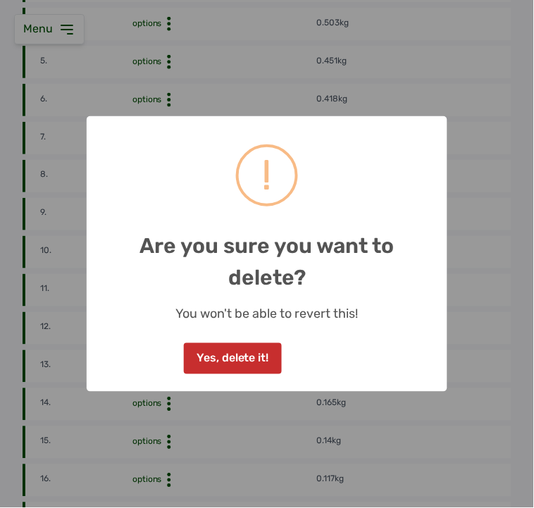
click at [257, 354] on button "Yes, delete it!" at bounding box center [232, 358] width 97 height 31
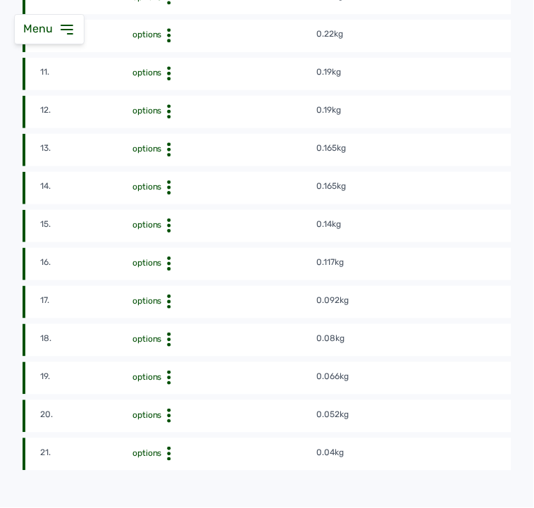
scroll to position [705, 0]
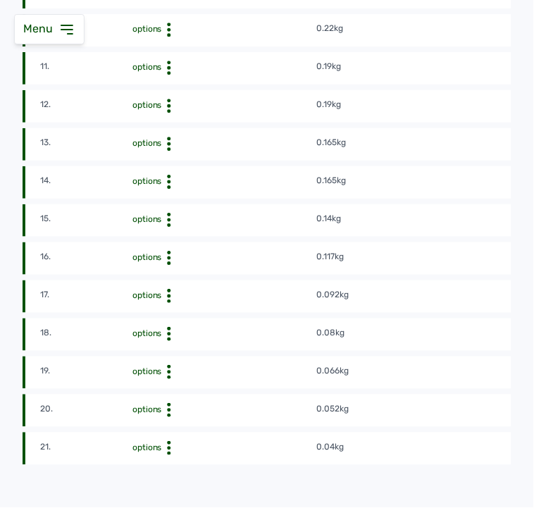
click at [231, 223] on div "Delete" at bounding box center [264, 221] width 100 height 17
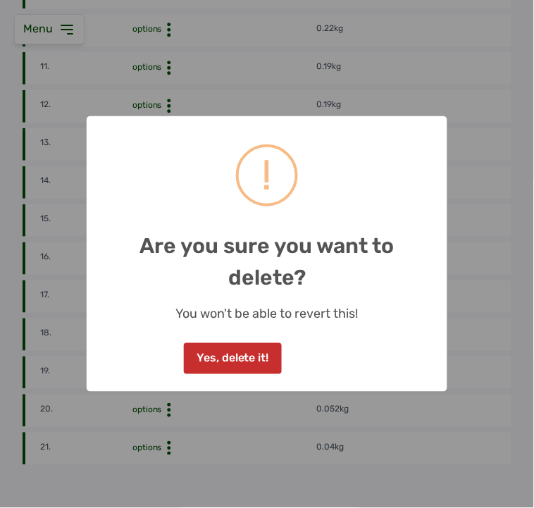
click at [276, 347] on button "Yes, delete it!" at bounding box center [232, 358] width 97 height 31
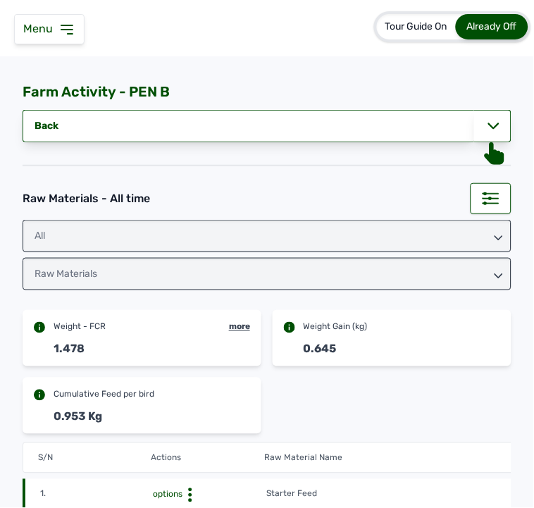
click at [471, 269] on div "Raw Materials" at bounding box center [267, 274] width 489 height 32
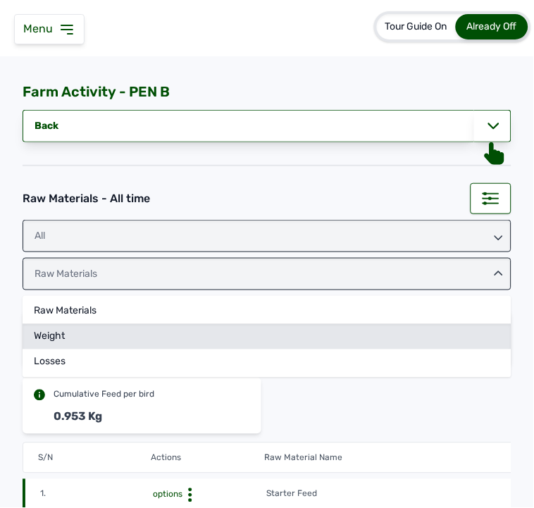
click at [294, 350] on div "Weight" at bounding box center [267, 362] width 489 height 25
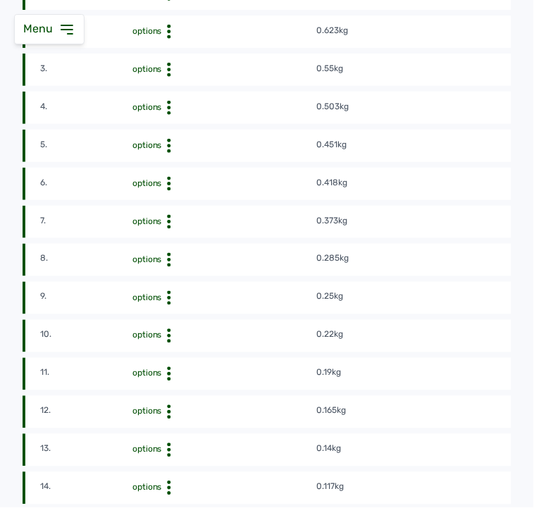
scroll to position [400, 0]
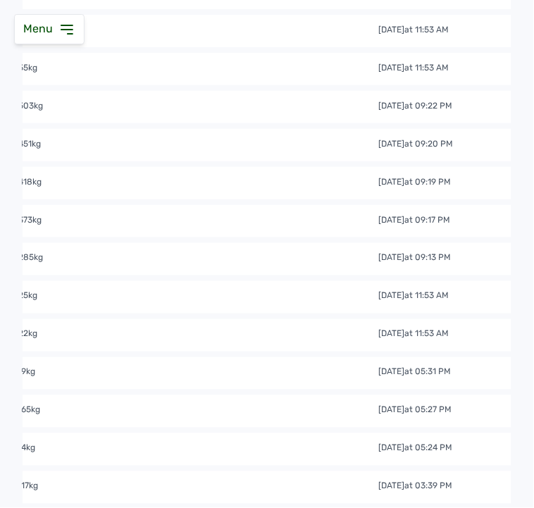
scroll to position [0, 313]
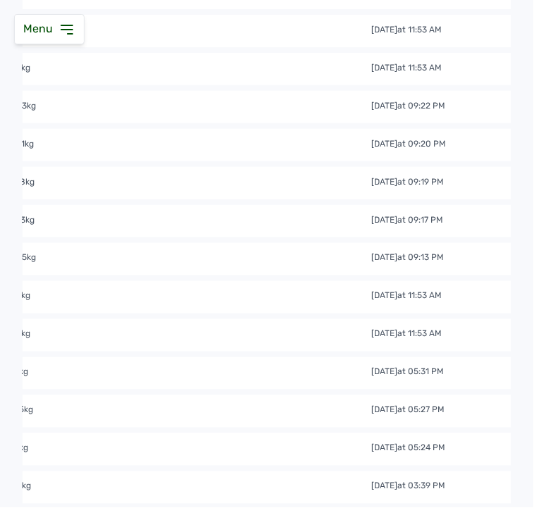
click at [134, 217] on td "0.373kg" at bounding box center [187, 222] width 369 height 16
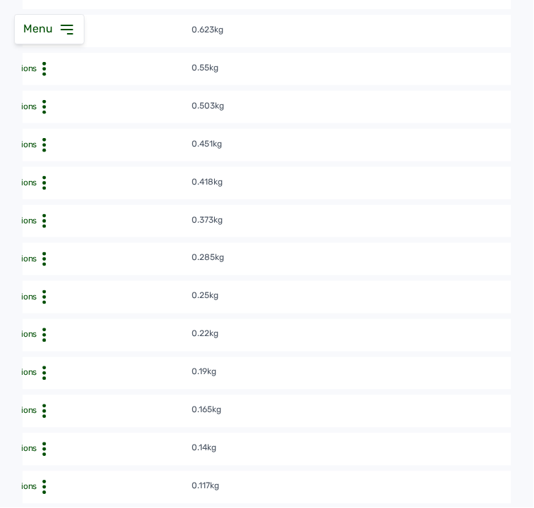
scroll to position [0, 0]
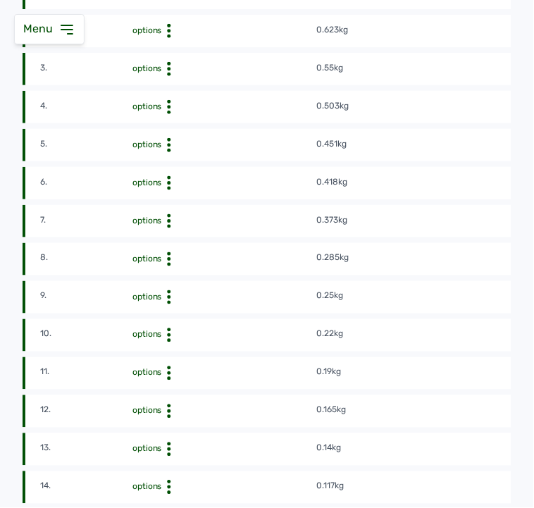
click at [67, 30] on icon at bounding box center [66, 29] width 11 height 8
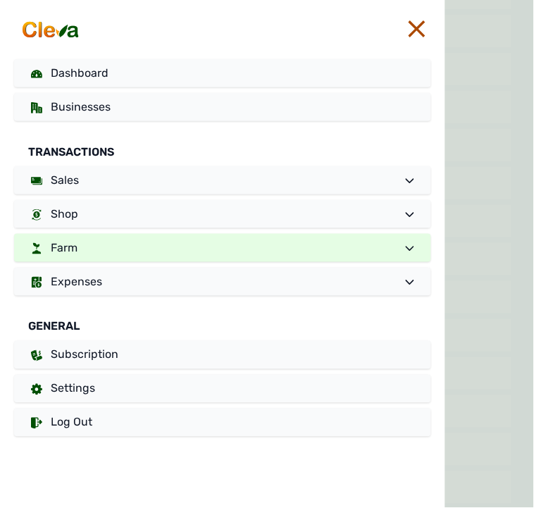
click at [92, 242] on link "Farm" at bounding box center [222, 248] width 417 height 28
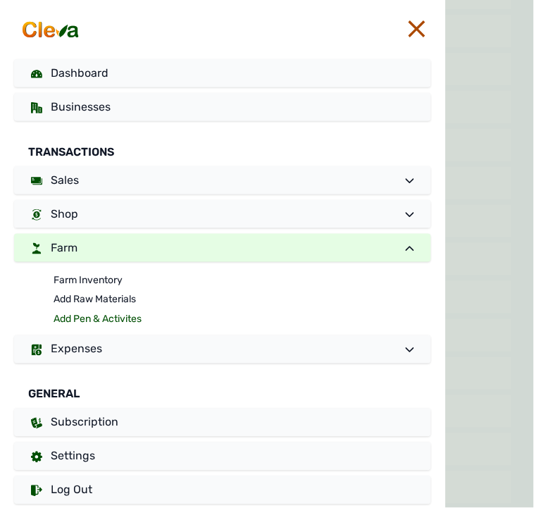
click at [72, 314] on link "Add Pen & Activites" at bounding box center [243, 320] width 378 height 20
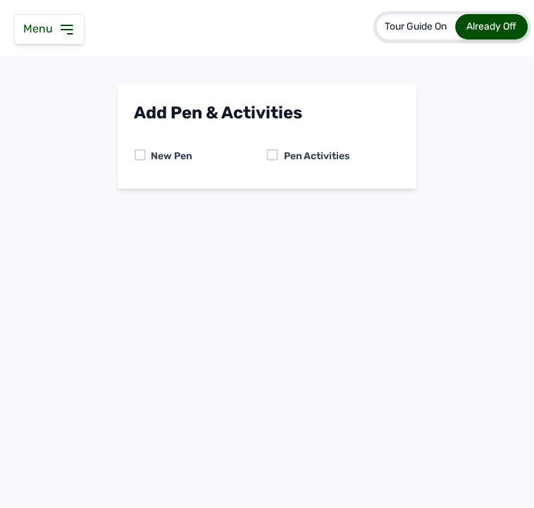
click at [273, 160] on div at bounding box center [272, 154] width 11 height 11
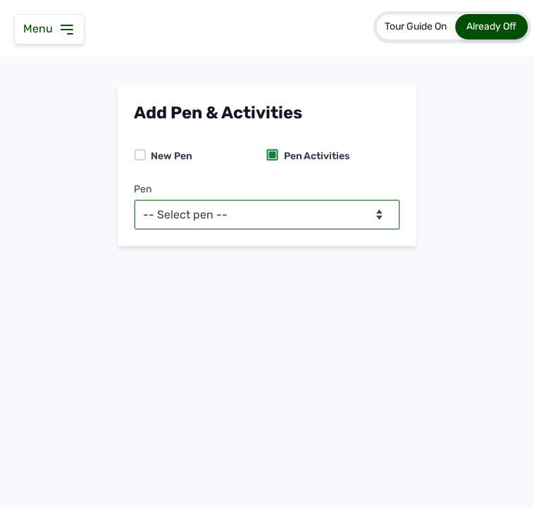
click at [224, 219] on select "-- Select pen -- PEN A (Broilers) PEN B (Broilers)" at bounding box center [268, 215] width 266 height 30
select select "me00sq3e0909"
click at [135, 200] on select "-- Select pen -- PEN A (Broilers) PEN B (Broilers)" at bounding box center [268, 215] width 266 height 30
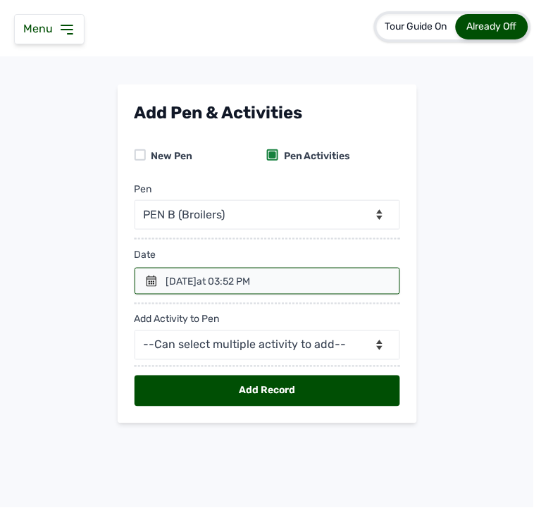
click at [149, 282] on icon at bounding box center [152, 281] width 10 height 11
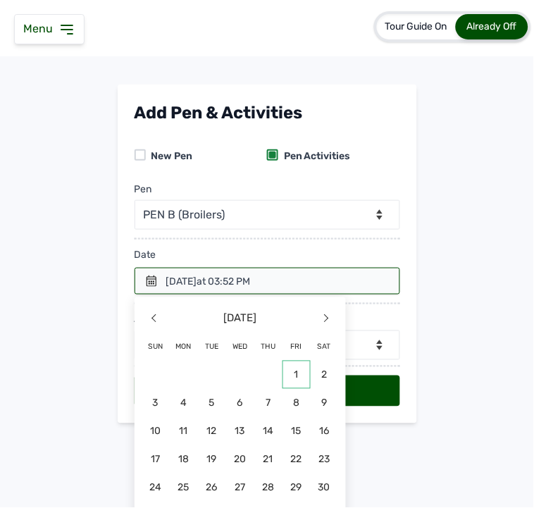
click at [254, 389] on span "1" at bounding box center [240, 403] width 28 height 28
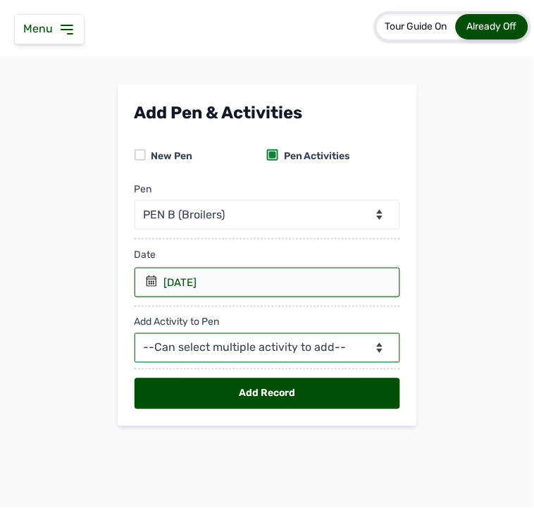
click at [227, 343] on select "--Can select multiple activity to add-- Raw Material Losses Weight" at bounding box center [268, 348] width 266 height 30
select select "Weight"
click at [135, 334] on select "--Can select multiple activity to add-- Raw Material Losses Weight" at bounding box center [268, 348] width 266 height 30
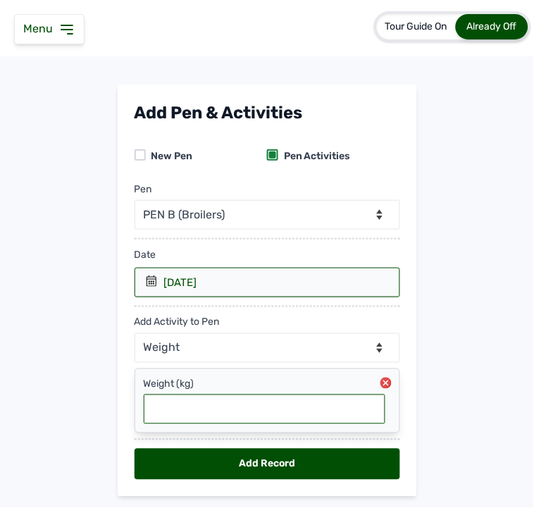
click at [188, 414] on input "text" at bounding box center [265, 410] width 242 height 30
type input "0.325"
click at [268, 463] on div "Add Record" at bounding box center [268, 464] width 266 height 31
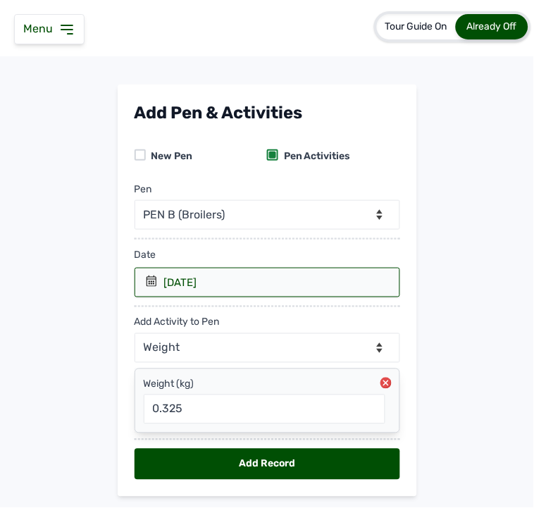
select select "null"
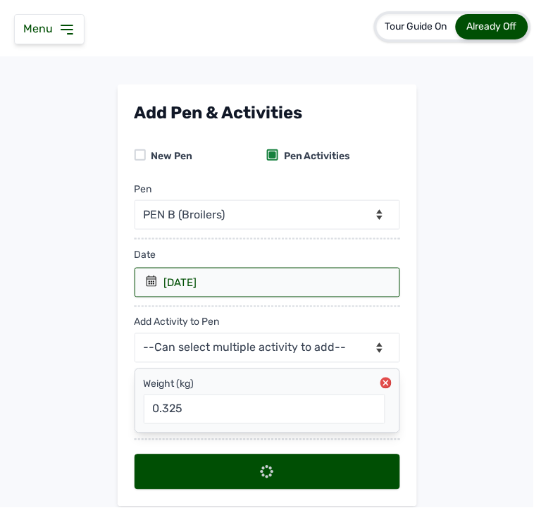
select select
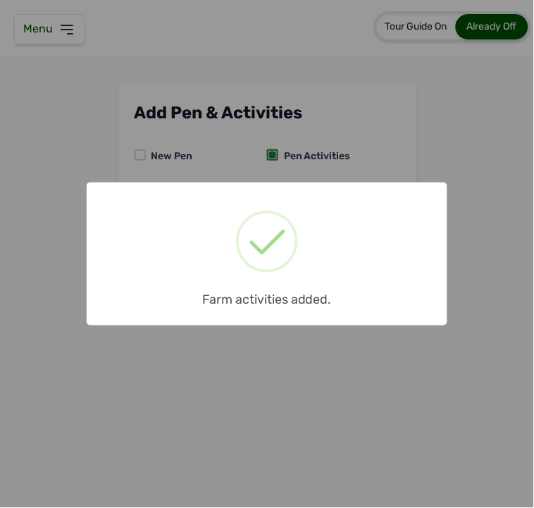
click at [66, 16] on div "× Farm activities added. OK No Cancel" at bounding box center [267, 254] width 534 height 508
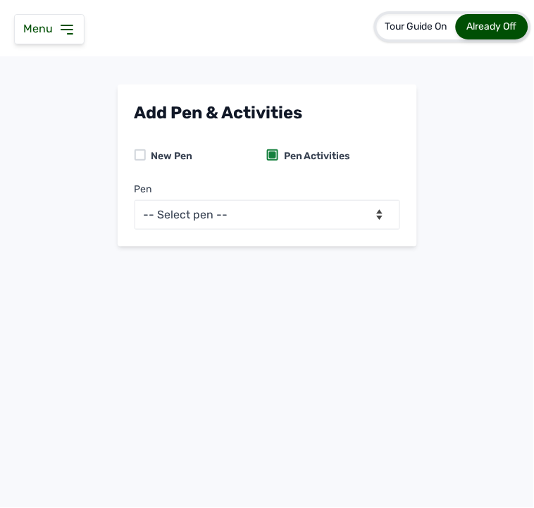
click at [66, 25] on icon at bounding box center [66, 29] width 11 height 8
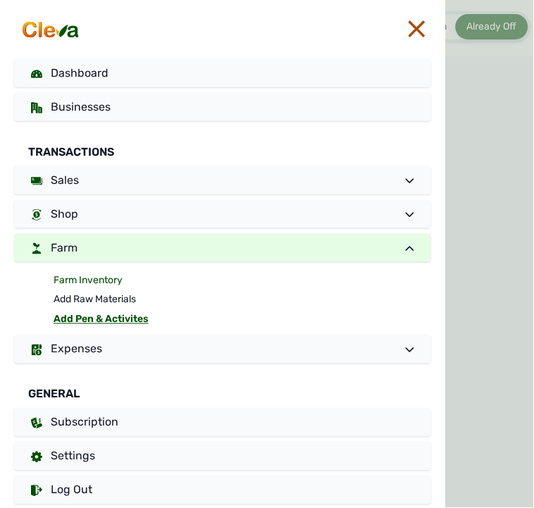
click at [82, 276] on link "Farm Inventory" at bounding box center [243, 281] width 378 height 20
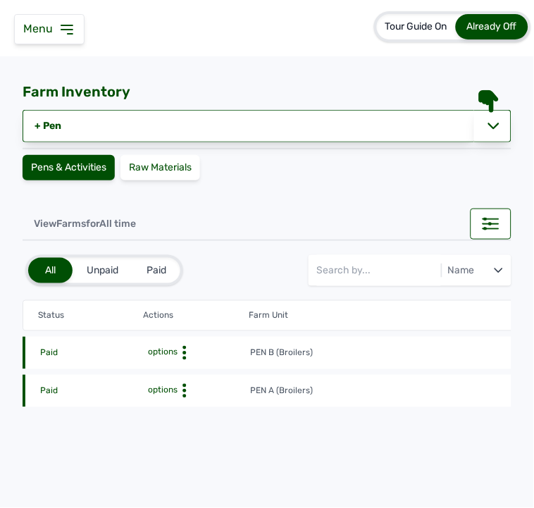
click at [181, 351] on icon at bounding box center [185, 353] width 14 height 14
click at [184, 371] on div "Farm Activities" at bounding box center [199, 374] width 100 height 17
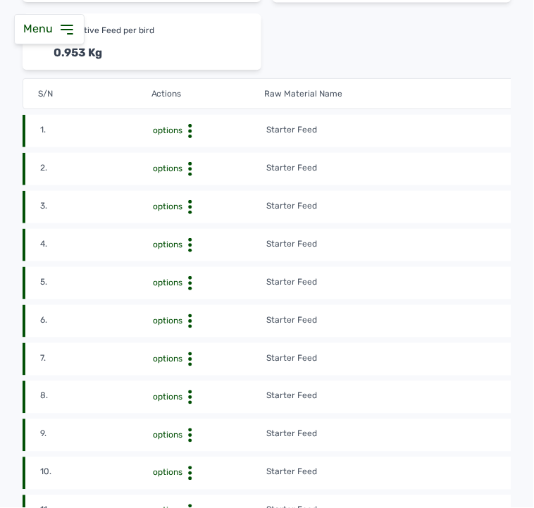
scroll to position [391, 0]
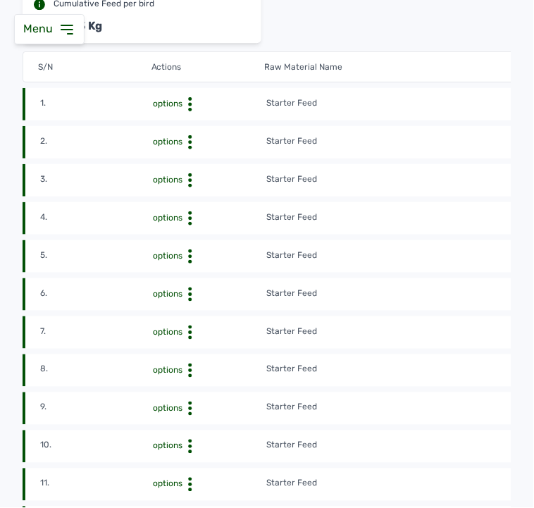
click at [448, 293] on td "Starter Feed" at bounding box center [436, 295] width 340 height 16
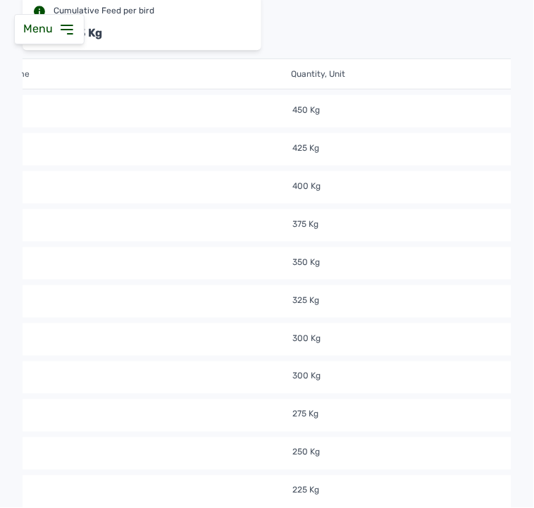
scroll to position [371, 0]
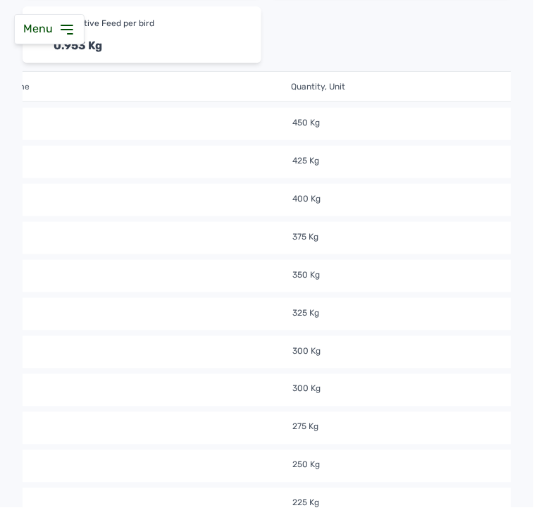
click at [434, 146] on tr "1. options Starter Feed 450 Kg feeds [DATE] 11:53 AM me2yj6ybuI" at bounding box center [404, 162] width 1389 height 32
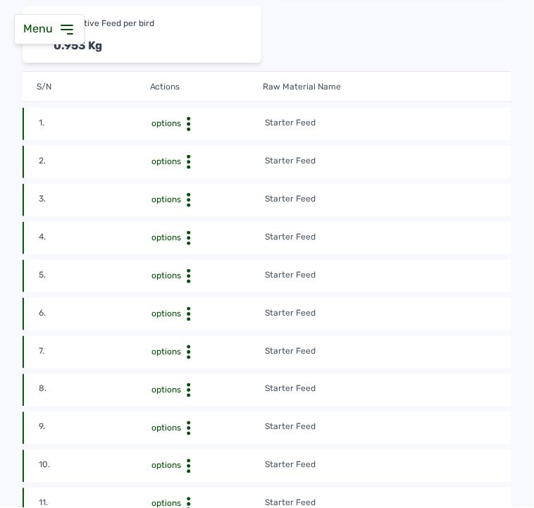
scroll to position [0, 0]
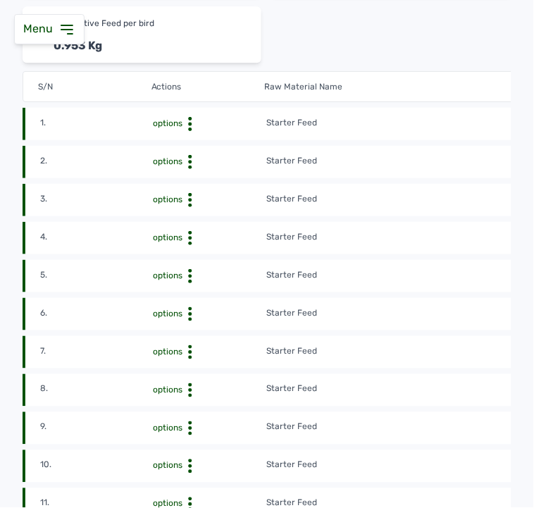
click at [67, 30] on icon at bounding box center [66, 29] width 17 height 17
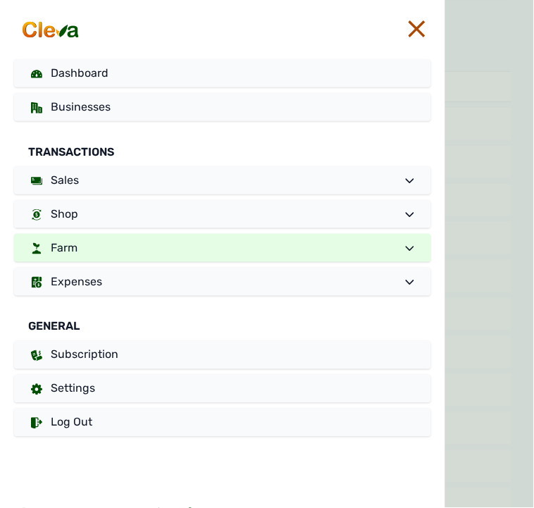
click at [82, 242] on link "Farm" at bounding box center [222, 248] width 417 height 28
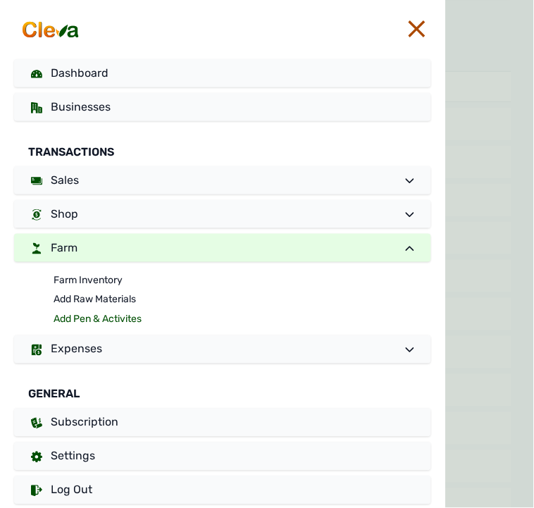
click at [76, 316] on link "Add Pen & Activites" at bounding box center [243, 320] width 378 height 20
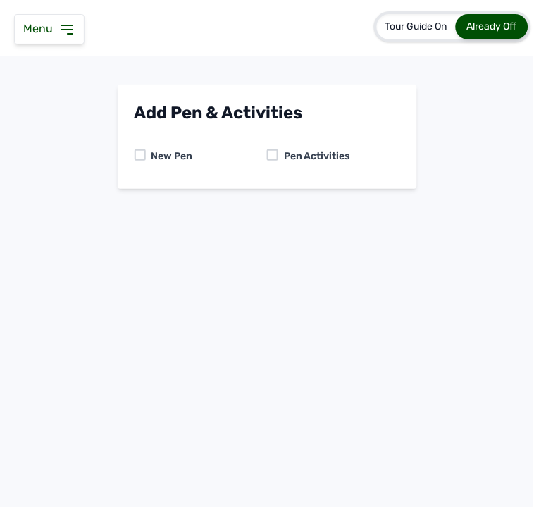
click at [276, 153] on div at bounding box center [272, 154] width 11 height 11
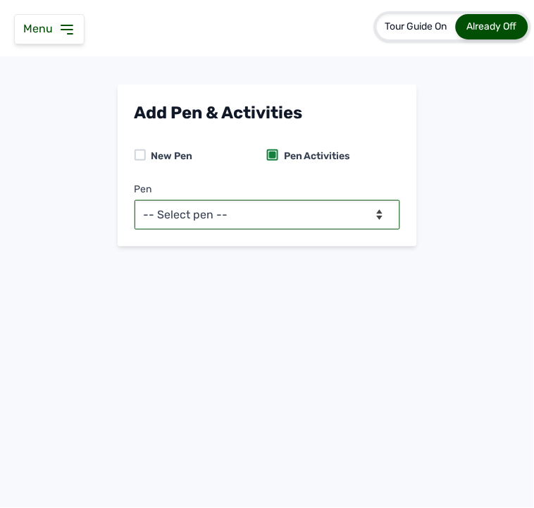
click at [325, 226] on select "-- Select pen -- PEN A (Broilers) PEN B (Broilers)" at bounding box center [268, 215] width 266 height 30
select select "me00sq3e0909"
click at [135, 200] on select "-- Select pen -- PEN A (Broilers) PEN B (Broilers)" at bounding box center [268, 215] width 266 height 30
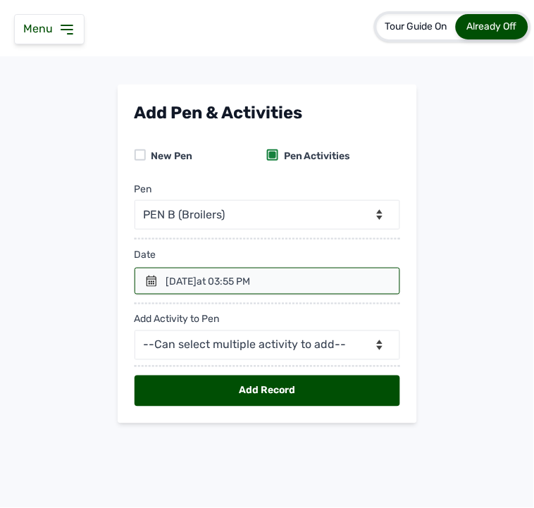
click at [155, 284] on icon at bounding box center [151, 281] width 11 height 11
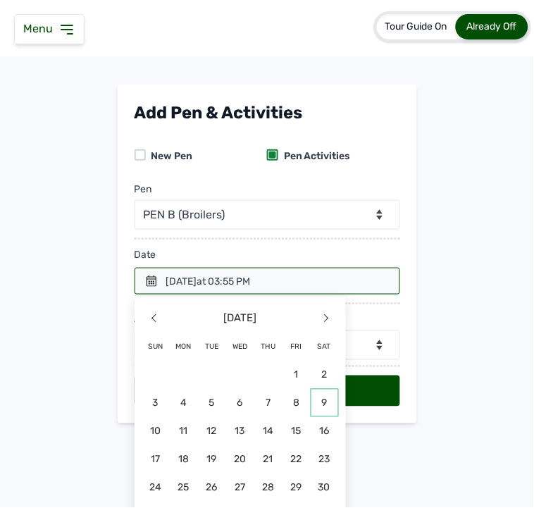
click at [324, 397] on span "9" at bounding box center [325, 403] width 28 height 28
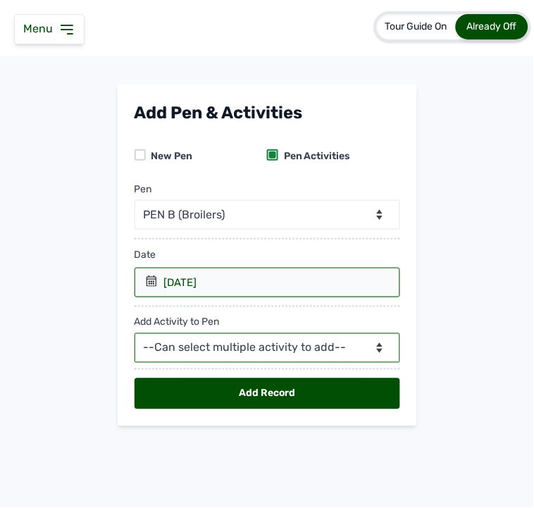
click at [304, 348] on select "--Can select multiple activity to add-- Raw Material Losses Weight" at bounding box center [268, 348] width 266 height 30
select select "Raw Material"
click at [135, 334] on select "--Can select multiple activity to add-- Raw Material Losses Weight" at bounding box center [268, 348] width 266 height 30
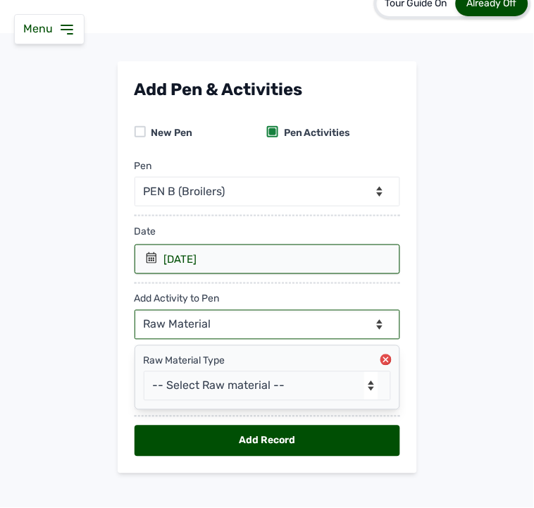
scroll to position [40, 0]
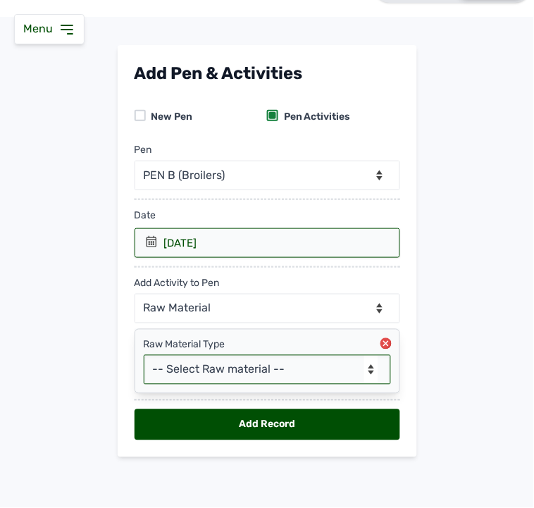
click at [252, 369] on select "-- Select Raw material -- feeds medications vaccines Biomass Fuel" at bounding box center [267, 370] width 247 height 30
select select "feeds"
click at [144, 355] on select "-- Select Raw material -- feeds medications vaccines Biomass Fuel" at bounding box center [267, 370] width 247 height 30
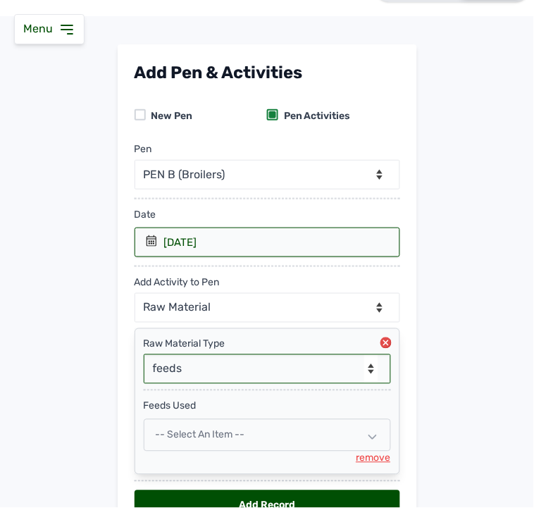
scroll to position [123, 0]
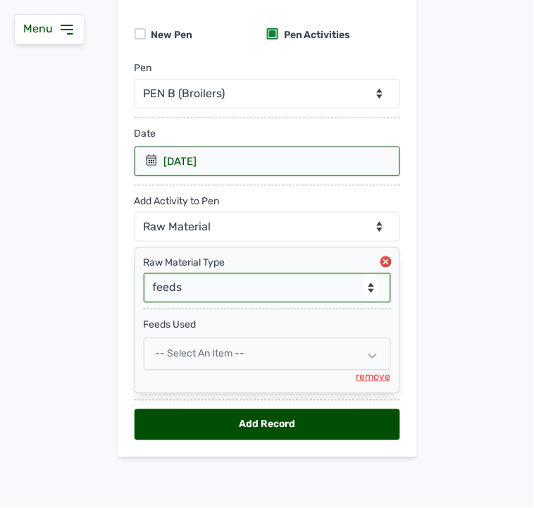
click at [210, 358] on span "-- Select an Item --" at bounding box center [200, 354] width 89 height 12
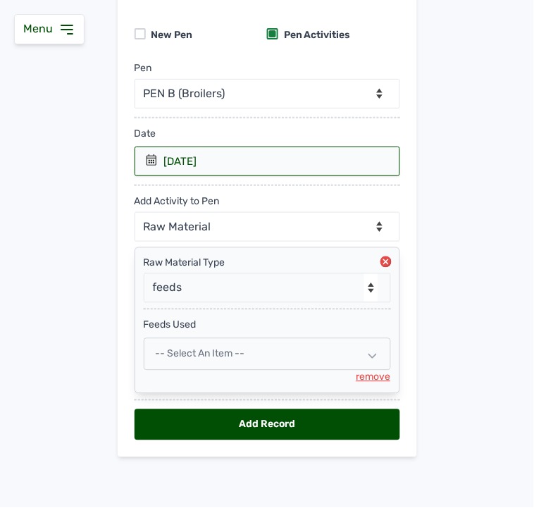
select select
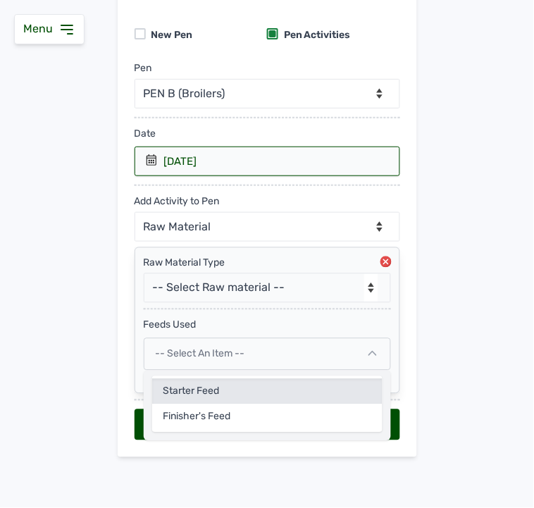
click at [197, 405] on div "Starter Feed" at bounding box center [267, 417] width 230 height 25
select select
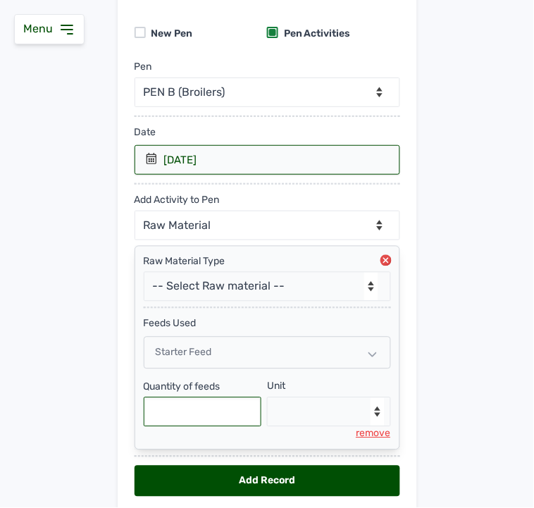
click at [187, 414] on input "text" at bounding box center [203, 412] width 118 height 30
type input "475"
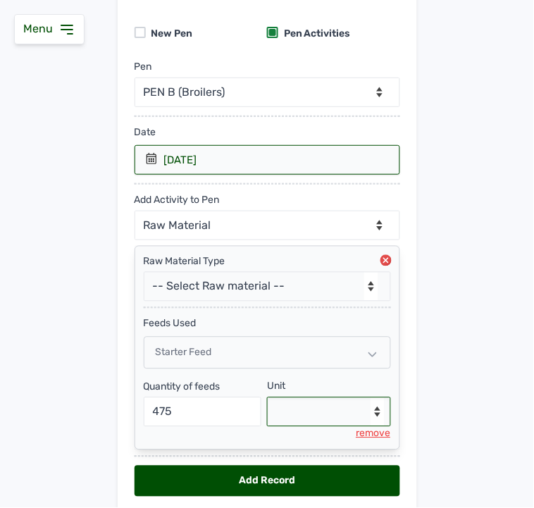
click at [321, 416] on select "--Select unit-- Bag(s) Kg" at bounding box center [329, 412] width 124 height 30
select select "Kg"
click at [267, 399] on select "--Select unit-- Bag(s) Kg" at bounding box center [329, 412] width 124 height 30
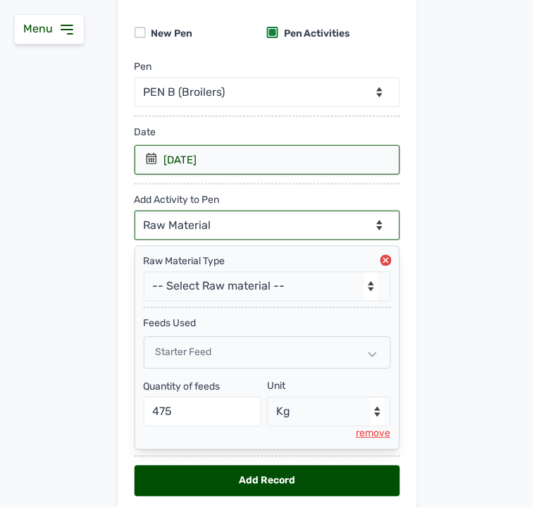
click at [201, 223] on select "--Can select multiple activity to add-- Raw Material Losses Weight" at bounding box center [268, 226] width 266 height 30
select select "Losses"
click at [135, 211] on select "--Can select multiple activity to add-- Raw Material Losses Weight" at bounding box center [268, 226] width 266 height 30
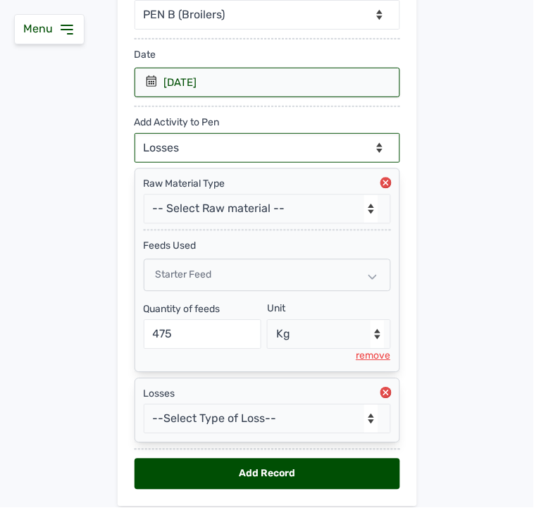
scroll to position [252, 0]
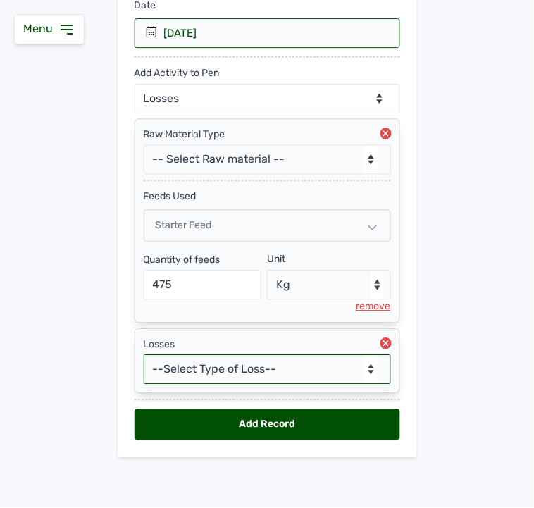
click at [192, 375] on select "--Select Type of Loss-- Mortality Culled Theft" at bounding box center [267, 370] width 247 height 30
select select "Mortality"
click at [144, 355] on select "--Select Type of Loss-- Mortality Culled Theft" at bounding box center [267, 370] width 247 height 30
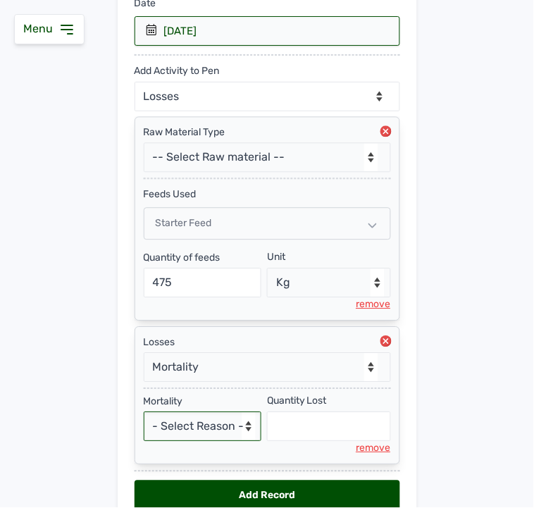
click at [165, 423] on select "- Select Reason - Disease Late Vaccination Wrong Vaccination Heat [MEDICAL_DATA…" at bounding box center [203, 427] width 118 height 30
select select "Others"
click at [144, 414] on select "- Select Reason - Disease Late Vaccination Wrong Vaccination Heat [MEDICAL_DATA…" at bounding box center [203, 427] width 118 height 30
select select "null"
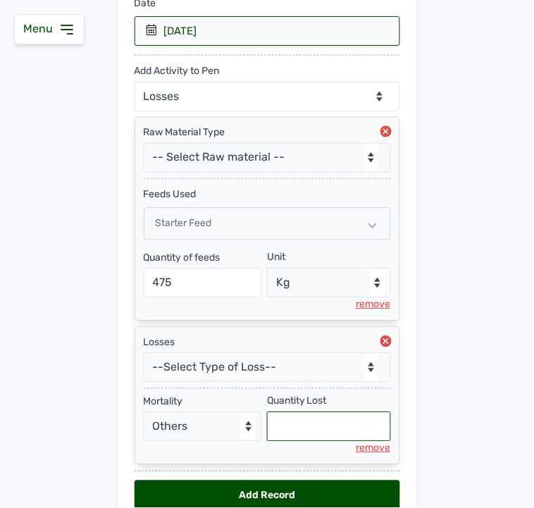
click at [285, 426] on input "text" at bounding box center [329, 427] width 124 height 30
type input "5"
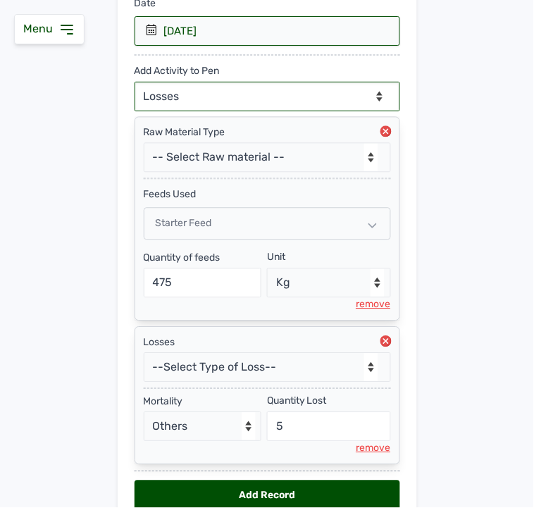
click at [238, 95] on select "--Can select multiple activity to add-- Raw Material Losses Weight" at bounding box center [268, 97] width 266 height 30
select select "Weight"
click at [135, 82] on select "--Can select multiple activity to add-- Raw Material Losses Weight" at bounding box center [268, 97] width 266 height 30
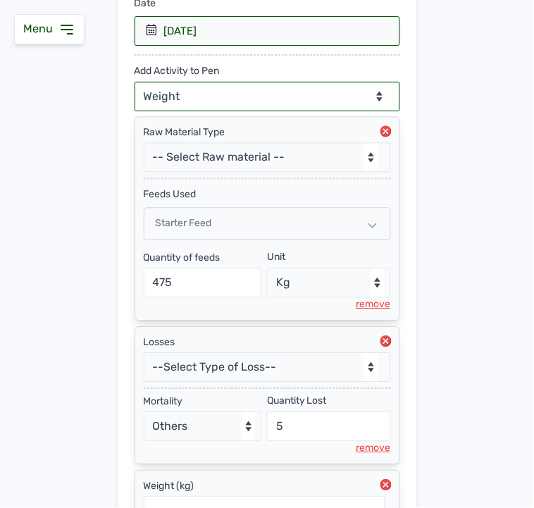
scroll to position [396, 0]
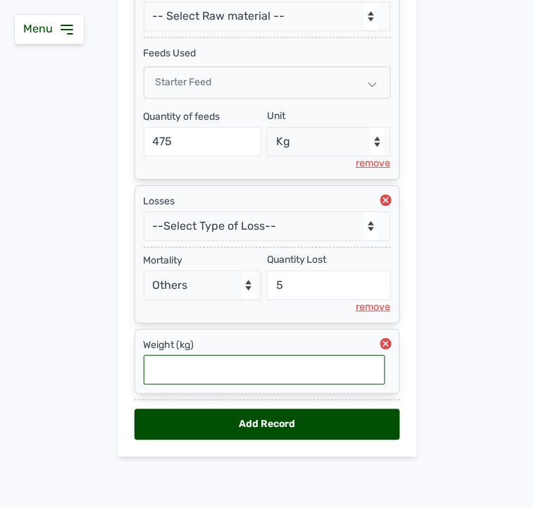
click at [185, 361] on input "text" at bounding box center [265, 370] width 242 height 30
type input "0.745"
click at [182, 417] on div "Add Record" at bounding box center [268, 424] width 266 height 31
select select "null"
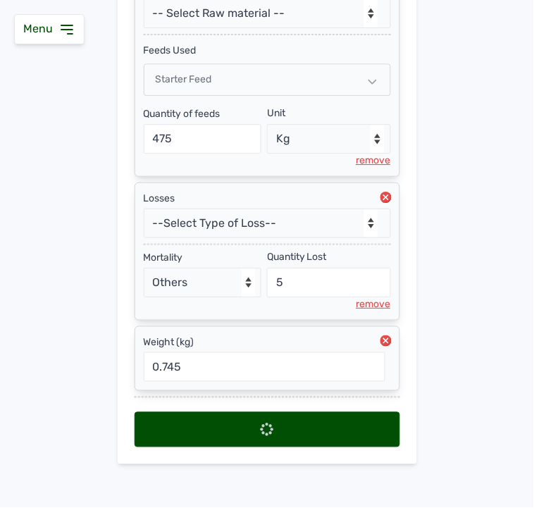
scroll to position [0, 0]
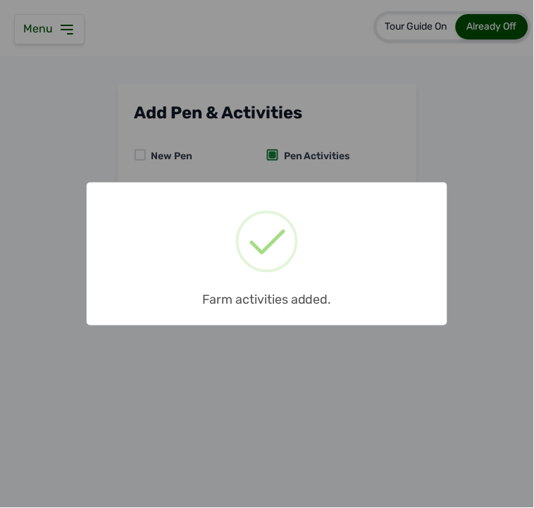
click at [226, 172] on div "× Farm activities added. OK No Cancel" at bounding box center [267, 254] width 534 height 508
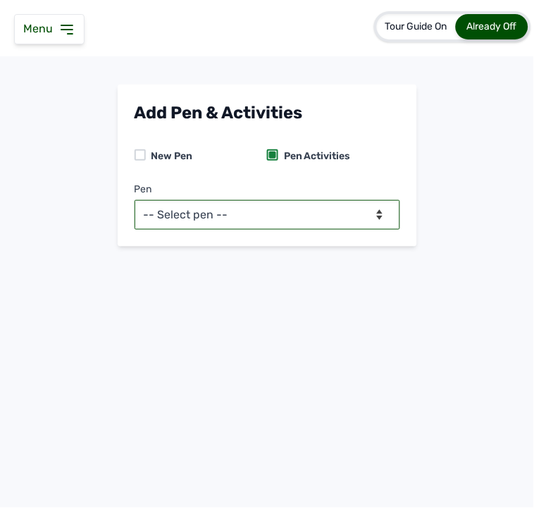
click at [218, 206] on select "-- Select pen -- PEN A (Broilers) PEN B (Broilers)" at bounding box center [268, 215] width 266 height 30
click at [135, 200] on select "-- Select pen -- PEN A (Broilers) PEN B (Broilers)" at bounding box center [268, 215] width 266 height 30
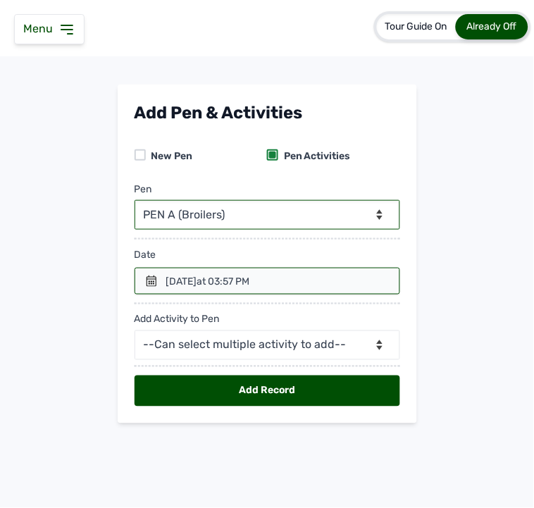
click at [192, 215] on select "-- Select pen -- PEN A (Broilers) PEN B (Broilers)" at bounding box center [268, 215] width 266 height 30
select select "me00sq3e0909"
click at [135, 200] on select "-- Select pen -- PEN A (Broilers) PEN B (Broilers)" at bounding box center [268, 215] width 266 height 30
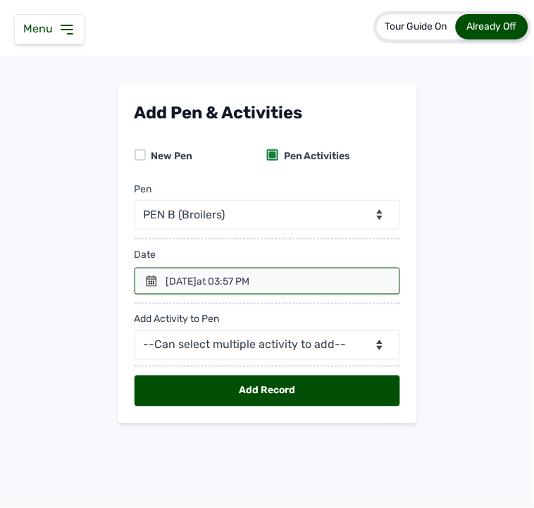
click at [195, 285] on div "[DATE] 03:57 PM" at bounding box center [208, 282] width 84 height 14
click at [161, 288] on div at bounding box center [268, 281] width 266 height 27
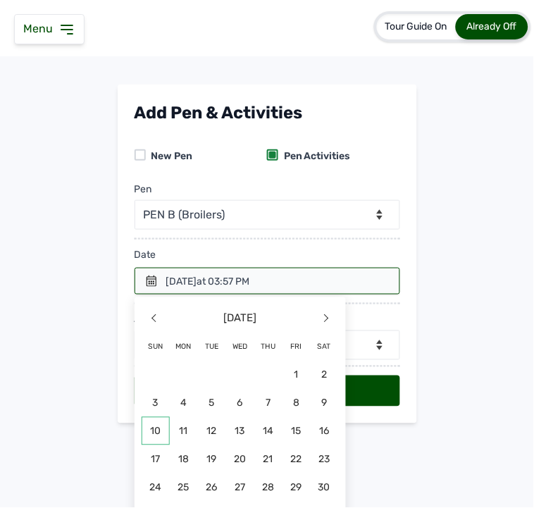
click at [156, 426] on span "10" at bounding box center [156, 431] width 28 height 28
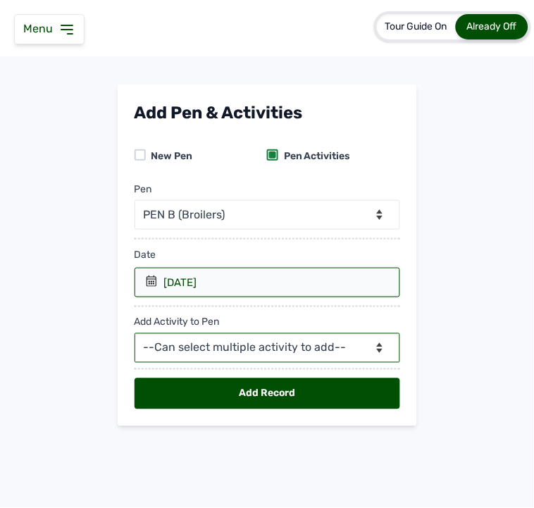
click at [209, 350] on select "--Can select multiple activity to add-- Raw Material Losses Weight" at bounding box center [268, 348] width 266 height 30
select select "Raw Material"
click at [135, 334] on select "--Can select multiple activity to add-- Raw Material Losses Weight" at bounding box center [268, 348] width 266 height 30
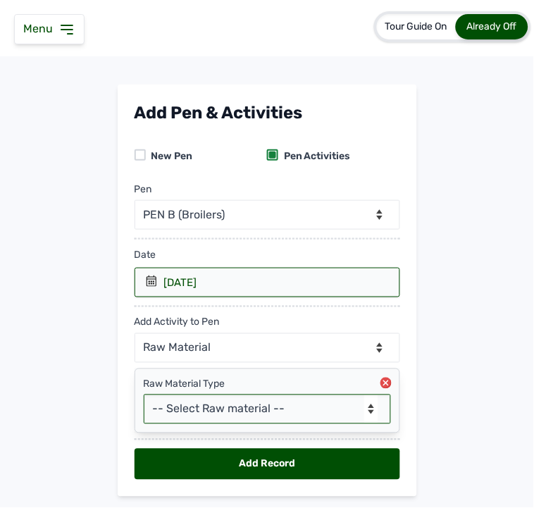
click at [197, 409] on select "-- Select Raw material -- feeds medications vaccines Biomass Fuel" at bounding box center [267, 410] width 247 height 30
select select "feeds"
click at [144, 395] on select "-- Select Raw material -- feeds medications vaccines Biomass Fuel" at bounding box center [267, 410] width 247 height 30
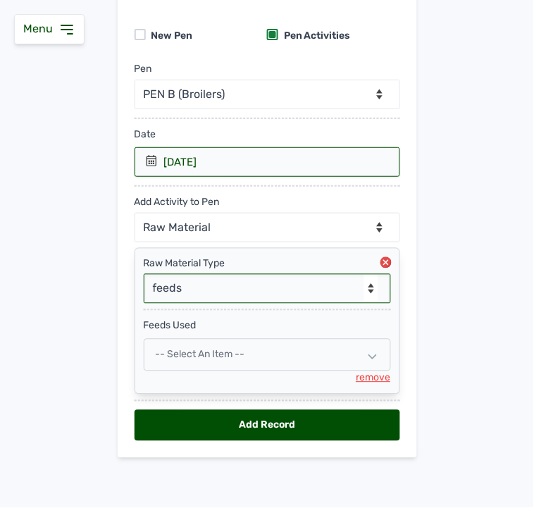
scroll to position [123, 0]
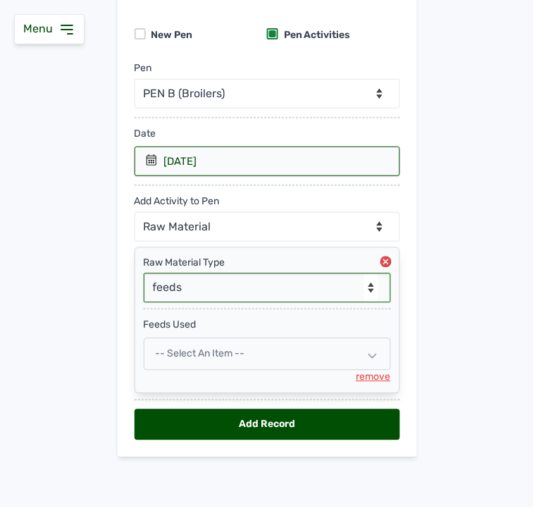
click at [190, 347] on div "-- Select an Item --" at bounding box center [267, 354] width 247 height 32
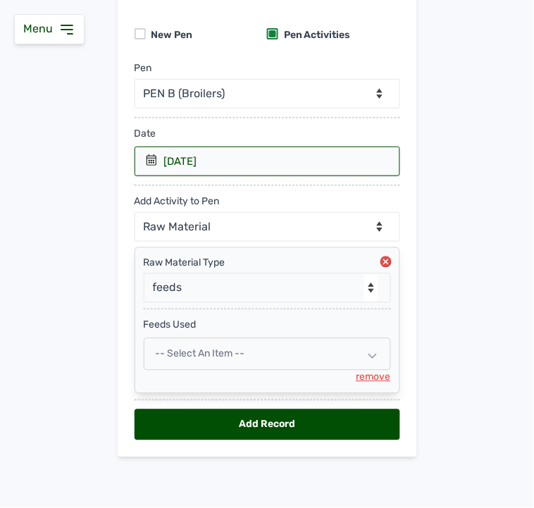
select select
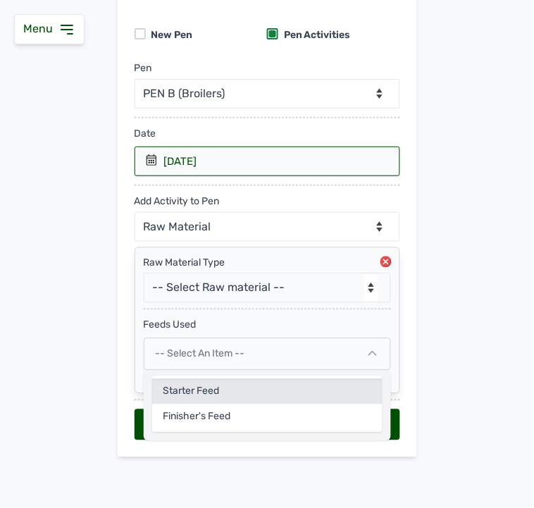
click at [183, 405] on div "Starter Feed" at bounding box center [267, 417] width 230 height 25
select select
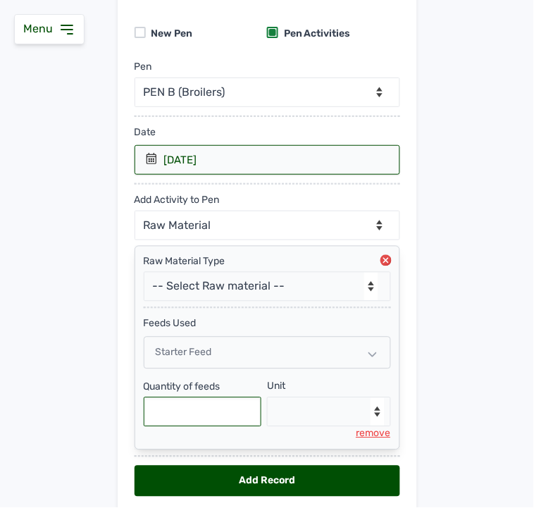
click at [180, 404] on input "text" at bounding box center [203, 412] width 118 height 30
type input "525"
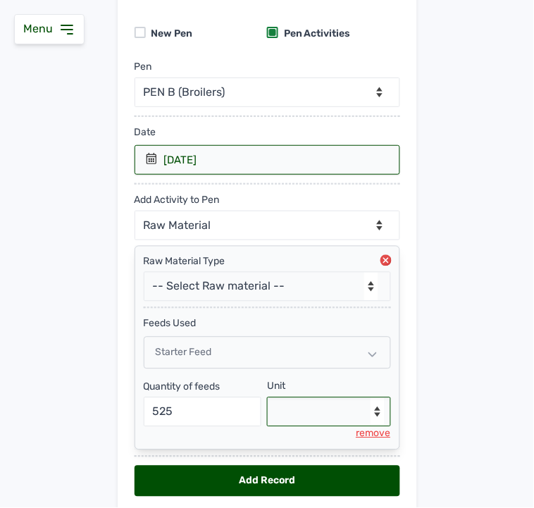
click at [313, 409] on select "--Select unit-- Bag(s) Kg" at bounding box center [329, 412] width 124 height 30
select select "Kg"
click at [267, 399] on select "--Select unit-- Bag(s) Kg" at bounding box center [329, 412] width 124 height 30
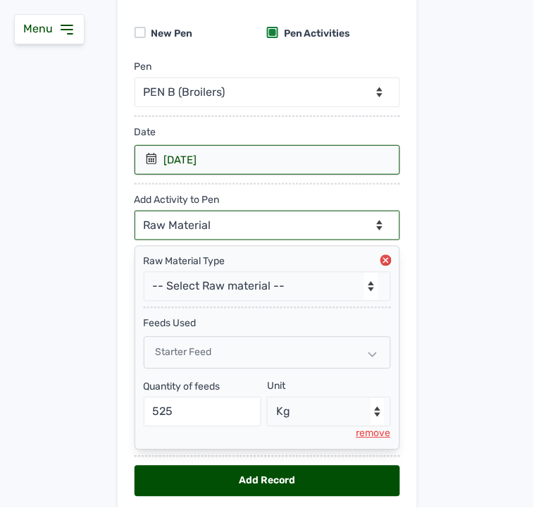
click at [199, 233] on select "--Can select multiple activity to add-- Raw Material Losses Weight" at bounding box center [268, 226] width 266 height 30
select select "Losses"
click at [135, 211] on select "--Can select multiple activity to add-- Raw Material Losses Weight" at bounding box center [268, 226] width 266 height 30
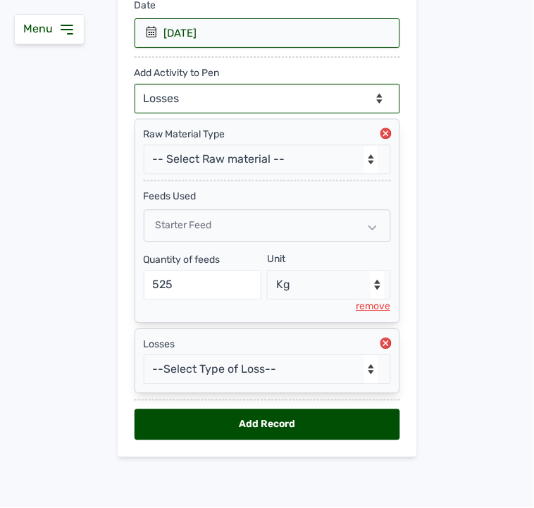
scroll to position [252, 0]
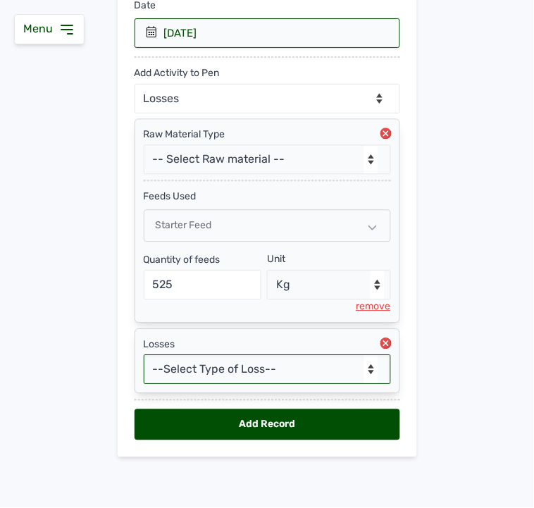
click at [202, 369] on select "--Select Type of Loss-- Mortality Culled Theft" at bounding box center [267, 370] width 247 height 30
select select "Mortality"
click at [144, 355] on select "--Select Type of Loss-- Mortality Culled Theft" at bounding box center [267, 370] width 247 height 30
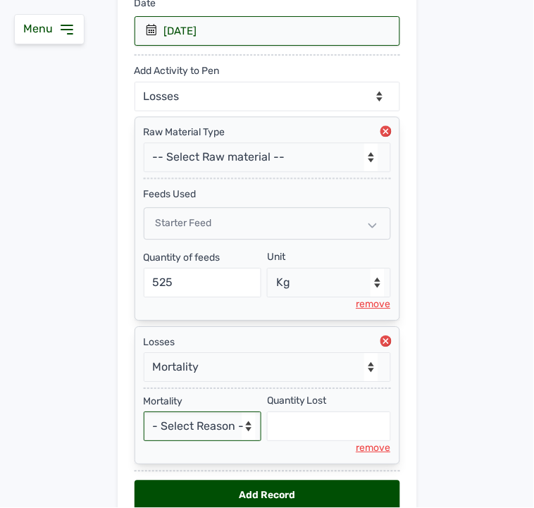
click at [172, 428] on select "- Select Reason - Disease Late Vaccination Wrong Vaccination Heat [MEDICAL_DATA…" at bounding box center [203, 427] width 118 height 30
select select "Others"
click at [144, 414] on select "- Select Reason - Disease Late Vaccination Wrong Vaccination Heat [MEDICAL_DATA…" at bounding box center [203, 427] width 118 height 30
select select "null"
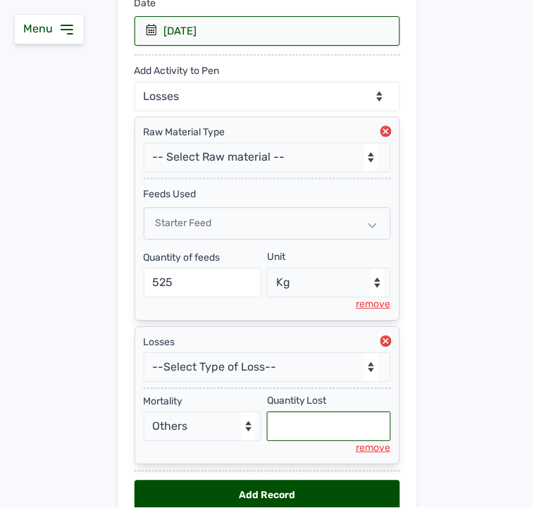
click at [291, 434] on input "text" at bounding box center [329, 427] width 124 height 30
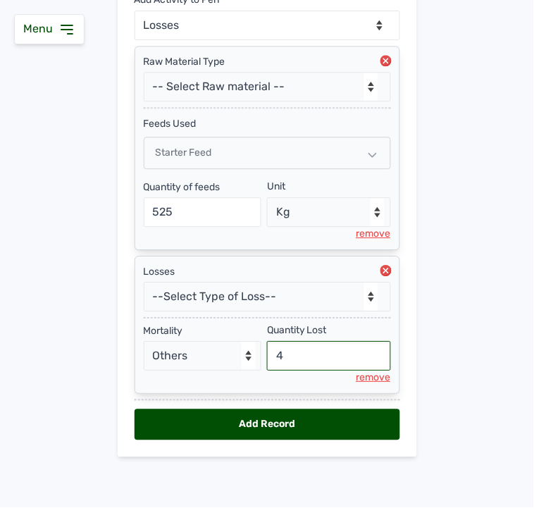
scroll to position [300, 0]
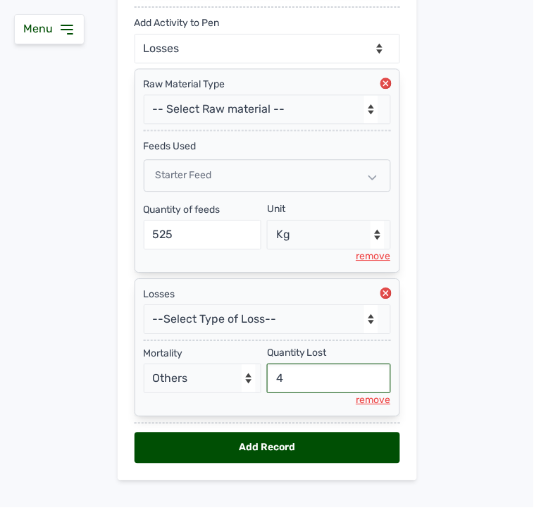
type input "4"
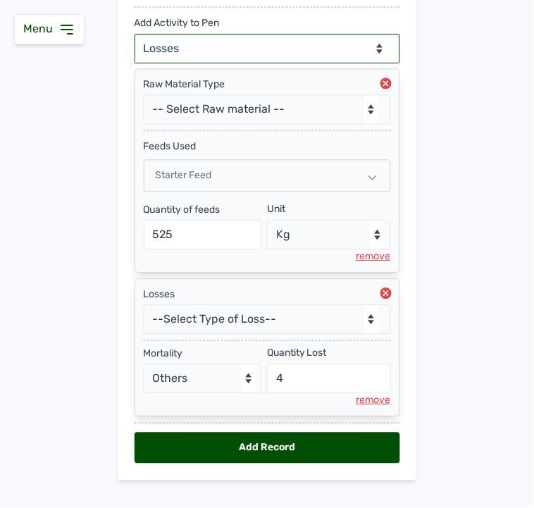
click at [279, 52] on select "--Can select multiple activity to add-- Raw Material Losses Weight" at bounding box center [268, 49] width 266 height 30
select select "Weight"
click at [135, 35] on select "--Can select multiple activity to add-- Raw Material Losses Weight" at bounding box center [268, 49] width 266 height 30
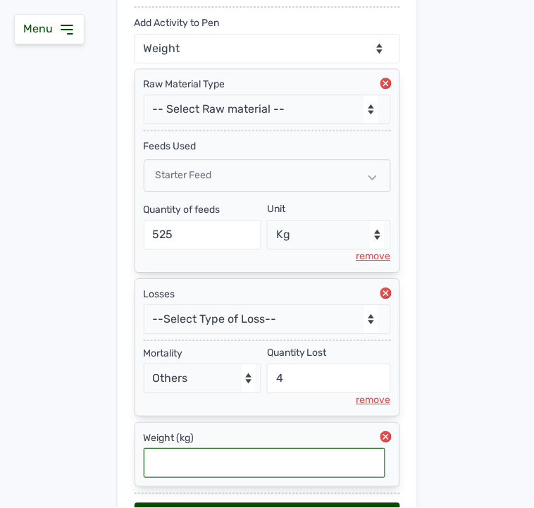
click at [250, 467] on input "text" at bounding box center [265, 464] width 242 height 30
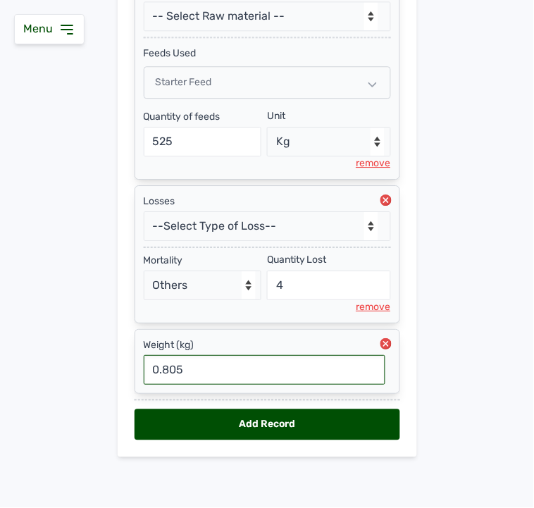
type input "0.805"
click at [272, 425] on div "Add Record" at bounding box center [268, 424] width 266 height 31
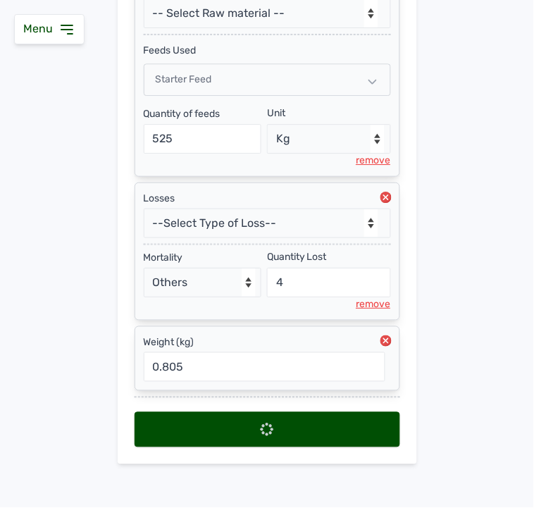
select select "null"
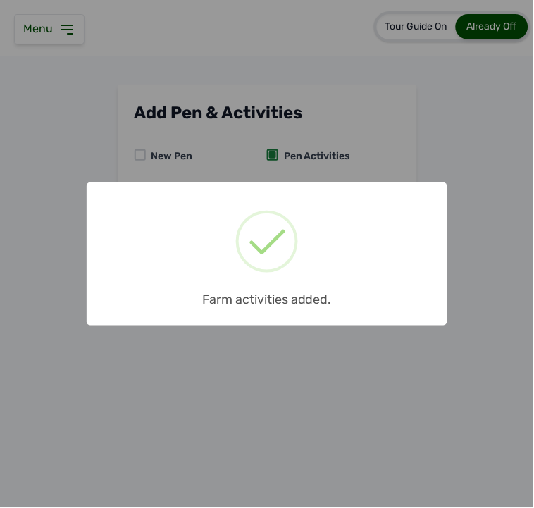
scroll to position [0, 0]
click at [280, 166] on div "× Farm activities added. OK No Cancel" at bounding box center [267, 254] width 534 height 508
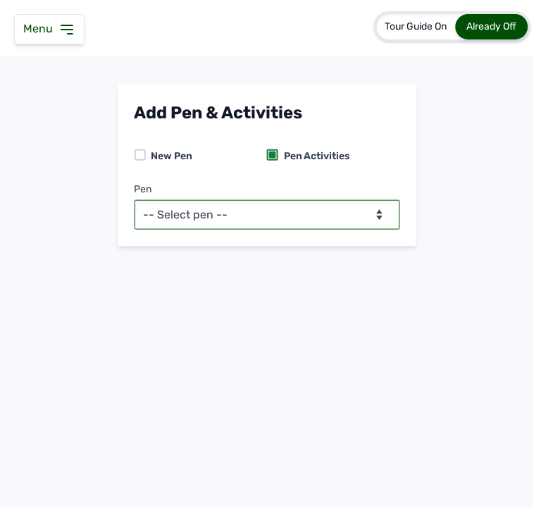
click at [261, 209] on select "-- Select pen -- PEN A (Broilers) PEN B (Broilers)" at bounding box center [268, 215] width 266 height 30
select select "me00sq3e0909"
click at [135, 200] on select "-- Select pen -- PEN A (Broilers) PEN B (Broilers)" at bounding box center [268, 215] width 266 height 30
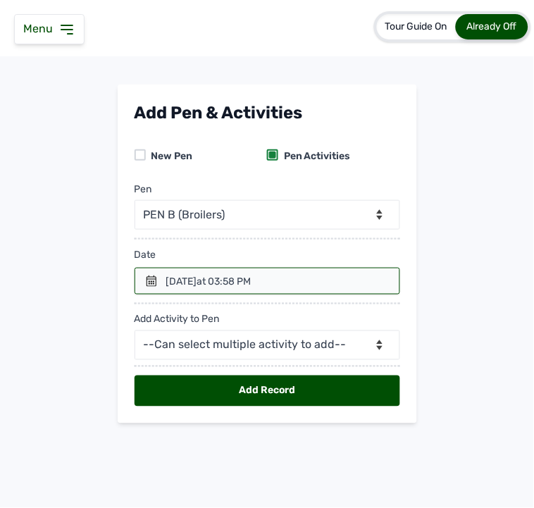
click at [158, 283] on div at bounding box center [268, 281] width 266 height 27
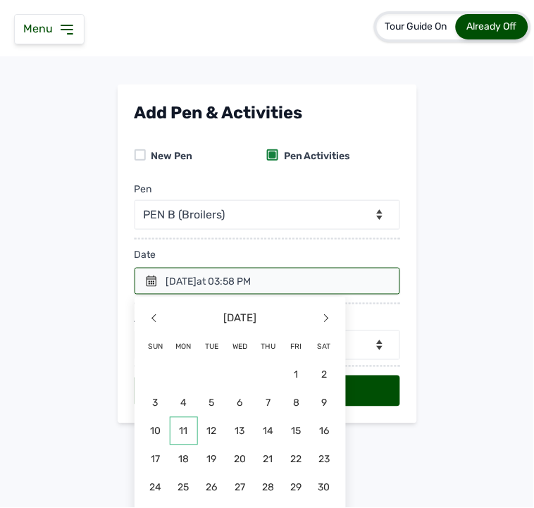
click at [311, 423] on span "11" at bounding box center [325, 431] width 28 height 28
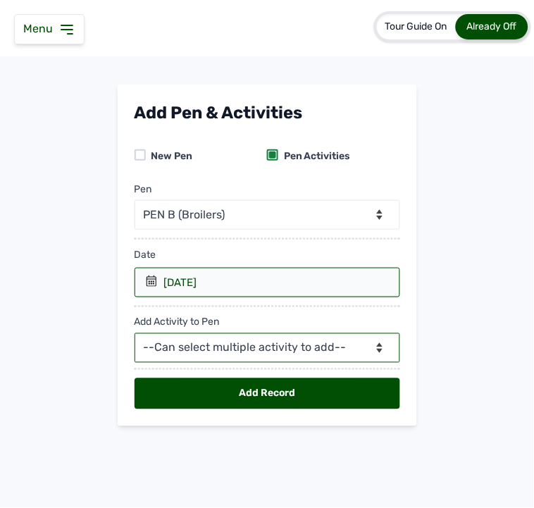
click at [210, 343] on select "--Can select multiple activity to add-- Raw Material Losses Weight" at bounding box center [268, 348] width 266 height 30
select select "Raw Material"
click at [135, 334] on select "--Can select multiple activity to add-- Raw Material Losses Weight" at bounding box center [268, 348] width 266 height 30
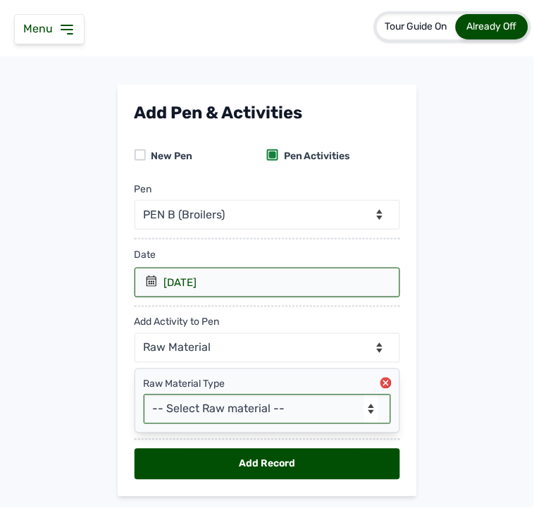
click at [218, 405] on select "-- Select Raw material -- feeds medications vaccines Biomass Fuel" at bounding box center [267, 410] width 247 height 30
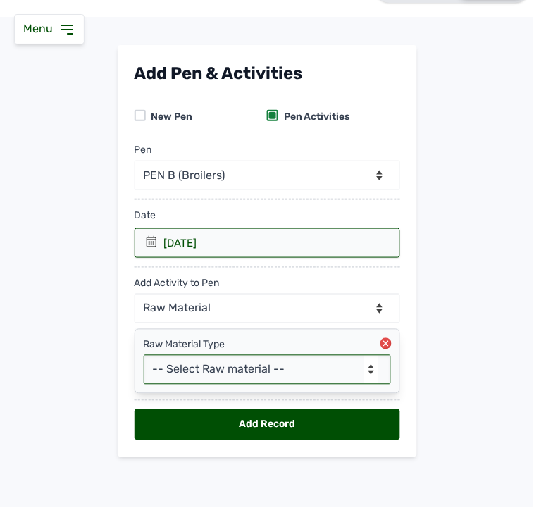
click at [221, 374] on select "-- Select Raw material -- feeds medications vaccines Biomass Fuel" at bounding box center [267, 370] width 247 height 30
select select "feeds"
click at [144, 355] on select "-- Select Raw material -- feeds medications vaccines Biomass Fuel" at bounding box center [267, 370] width 247 height 30
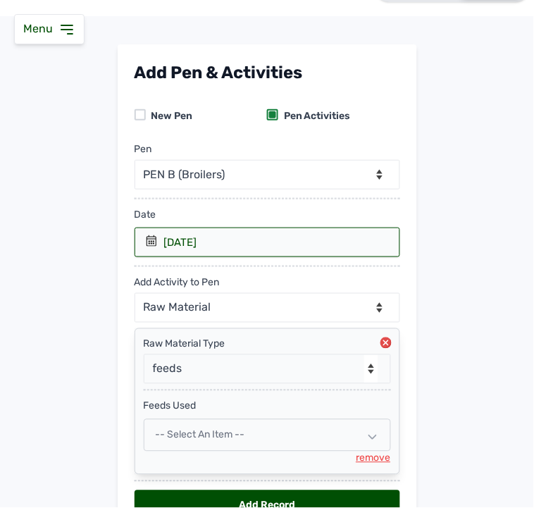
click at [185, 435] on span "-- Select an Item --" at bounding box center [200, 435] width 89 height 12
select select
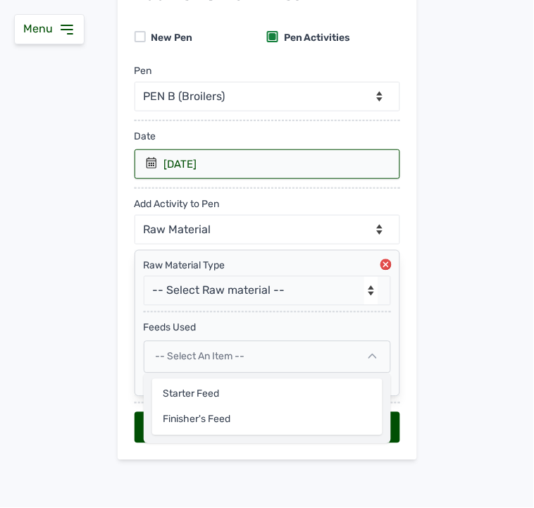
scroll to position [123, 0]
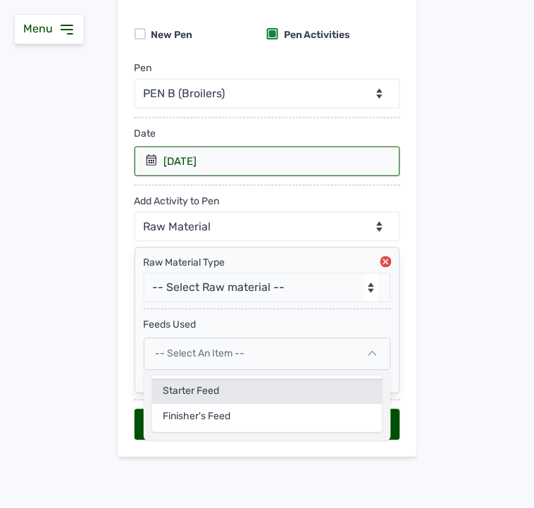
click at [186, 405] on div "Starter Feed" at bounding box center [267, 417] width 230 height 25
select select
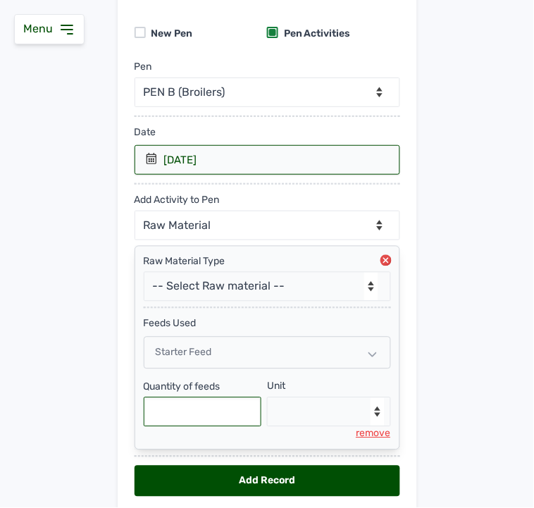
click at [182, 417] on input "text" at bounding box center [203, 412] width 118 height 30
type input "550"
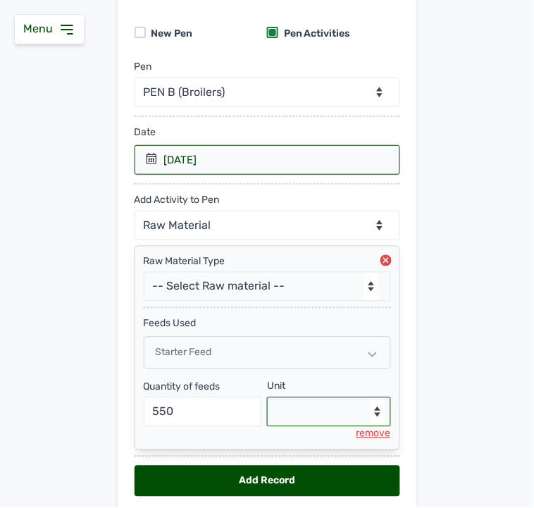
click at [319, 416] on select "--Select unit-- Bag(s) Kg" at bounding box center [329, 412] width 124 height 30
select select "Kg"
click at [267, 399] on select "--Select unit-- Bag(s) Kg" at bounding box center [329, 412] width 124 height 30
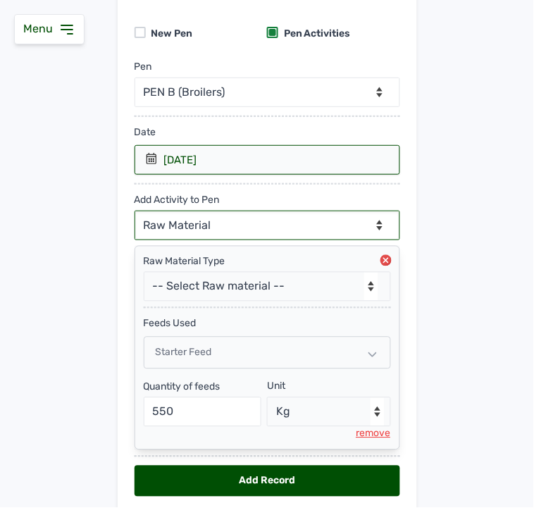
click at [203, 218] on select "--Can select multiple activity to add-- Raw Material Losses Weight" at bounding box center [268, 226] width 266 height 30
select select "Losses"
click at [135, 211] on select "--Can select multiple activity to add-- Raw Material Losses Weight" at bounding box center [268, 226] width 266 height 30
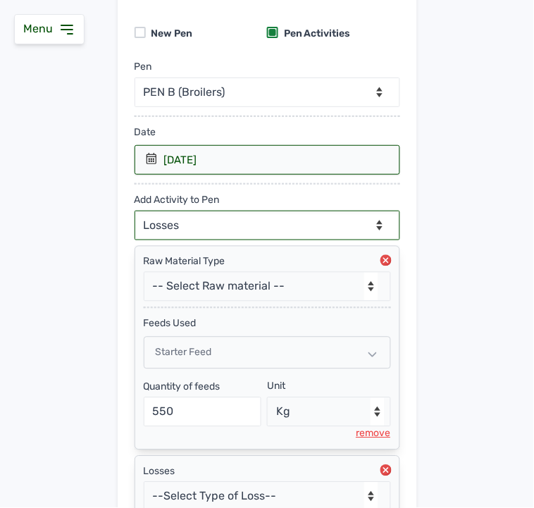
scroll to position [252, 0]
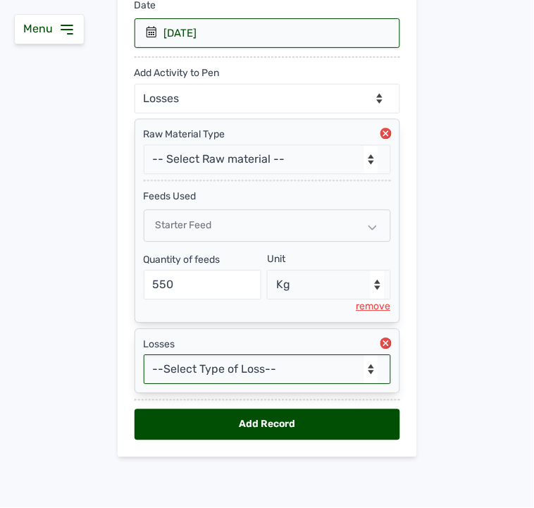
click at [208, 369] on select "--Select Type of Loss-- Mortality Culled Theft" at bounding box center [267, 370] width 247 height 30
select select "Mortality"
click at [144, 355] on select "--Select Type of Loss-- Mortality Culled Theft" at bounding box center [267, 370] width 247 height 30
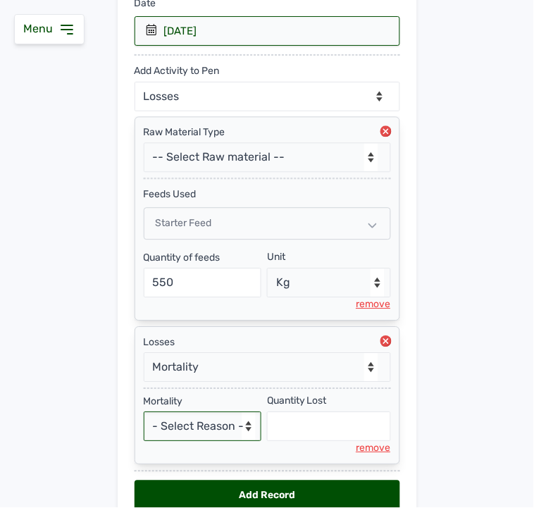
click at [181, 424] on select "- Select Reason - Disease Late Vaccination Wrong Vaccination Heat [MEDICAL_DATA…" at bounding box center [203, 427] width 118 height 30
select select "Others"
click at [144, 414] on select "- Select Reason - Disease Late Vaccination Wrong Vaccination Heat [MEDICAL_DATA…" at bounding box center [203, 427] width 118 height 30
select select "null"
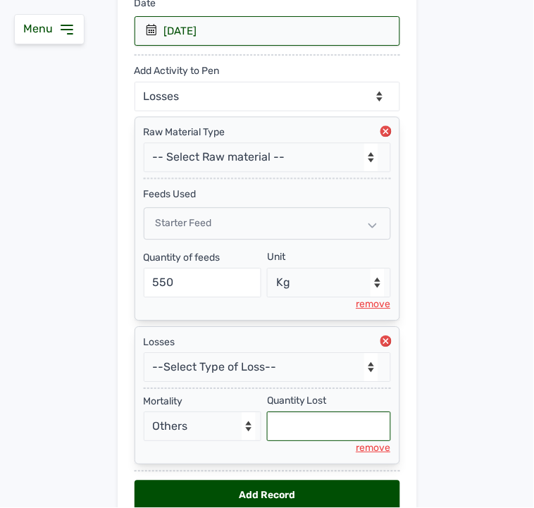
click at [286, 426] on input "text" at bounding box center [329, 427] width 124 height 30
type input "4"
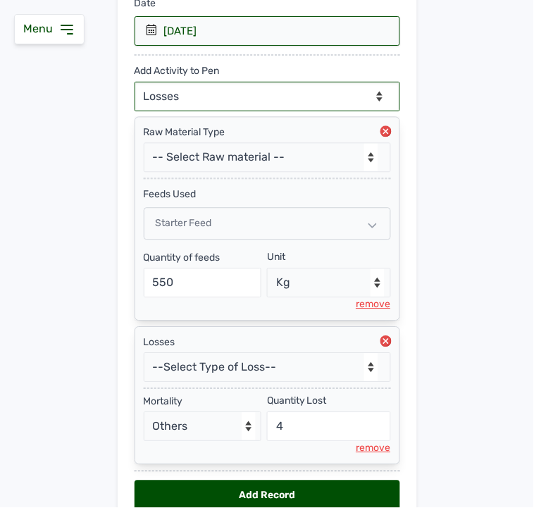
click at [251, 95] on select "--Can select multiple activity to add-- Raw Material Losses Weight" at bounding box center [268, 97] width 266 height 30
select select "Weight"
click at [135, 82] on select "--Can select multiple activity to add-- Raw Material Losses Weight" at bounding box center [268, 97] width 266 height 30
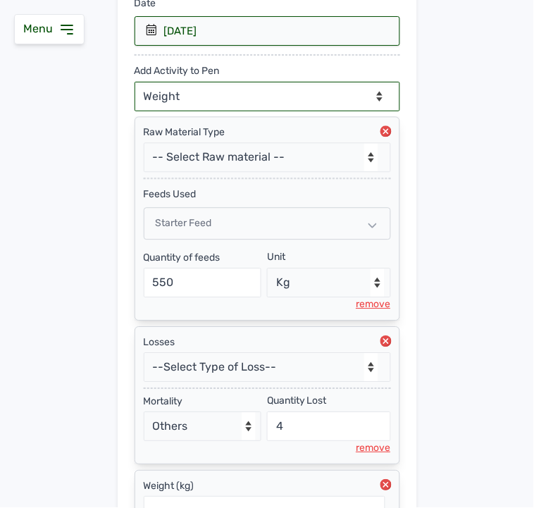
scroll to position [396, 0]
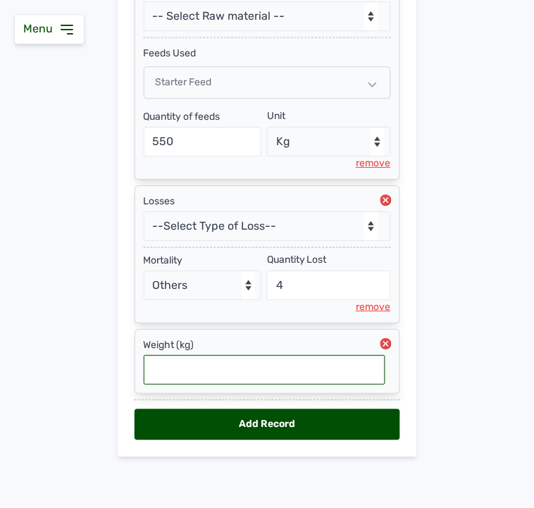
click at [174, 371] on input "text" at bounding box center [265, 370] width 242 height 30
type input "0.87"
click at [237, 420] on div "Add Record" at bounding box center [268, 424] width 266 height 31
select select "null"
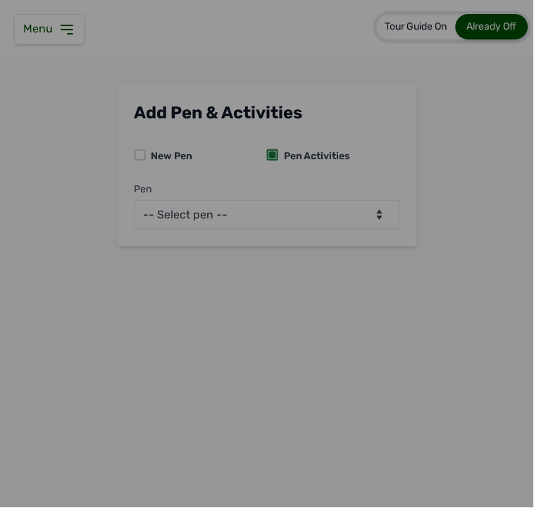
scroll to position [0, 0]
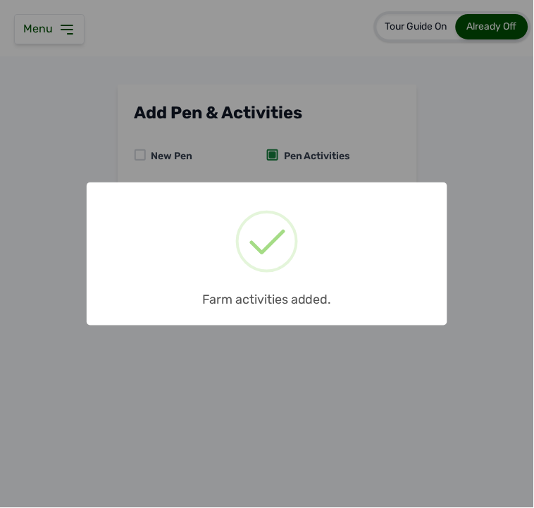
click at [221, 166] on div "× Farm activities added. OK No Cancel" at bounding box center [267, 254] width 534 height 508
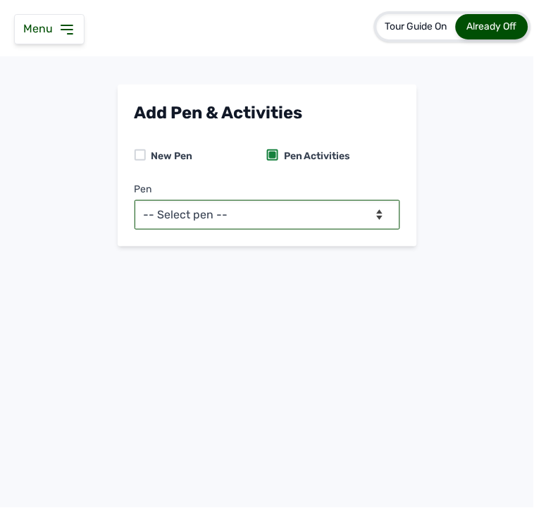
click at [228, 209] on select "-- Select pen -- PEN A (Broilers) PEN B (Broilers)" at bounding box center [268, 215] width 266 height 30
select select "me00sq3e0909"
click at [135, 200] on select "-- Select pen -- PEN A (Broilers) PEN B (Broilers)" at bounding box center [268, 215] width 266 height 30
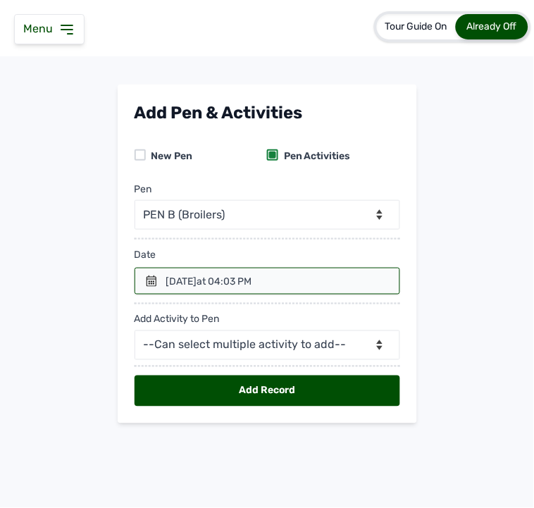
click at [154, 277] on icon at bounding box center [152, 281] width 10 height 11
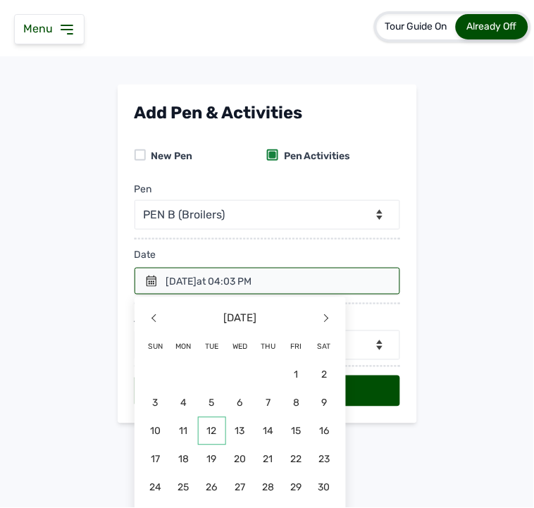
click at [170, 445] on span "12" at bounding box center [156, 459] width 28 height 28
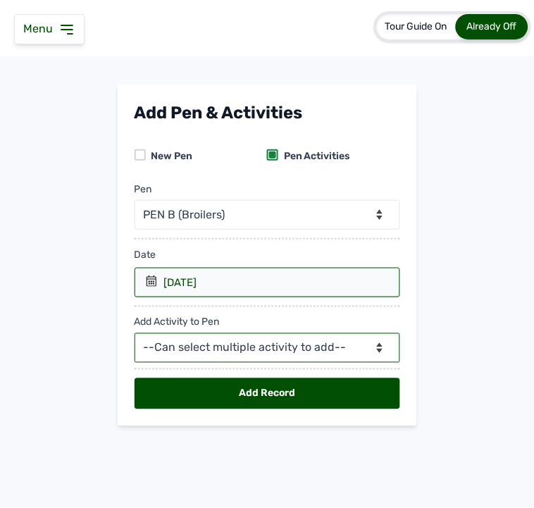
click at [217, 350] on select "--Can select multiple activity to add-- Raw Material Losses Weight" at bounding box center [268, 348] width 266 height 30
select select "Raw Material"
click at [135, 334] on select "--Can select multiple activity to add-- Raw Material Losses Weight" at bounding box center [268, 348] width 266 height 30
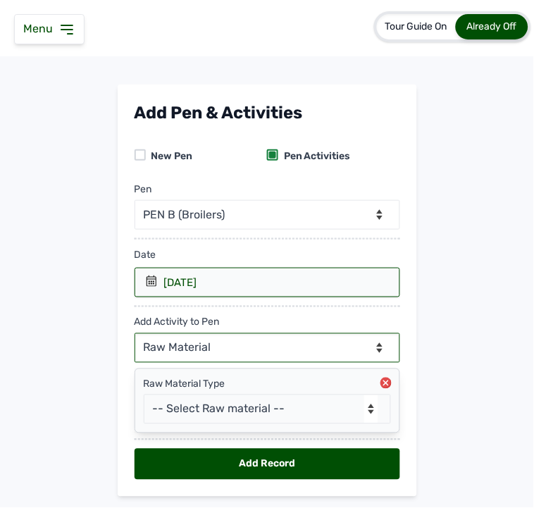
scroll to position [40, 0]
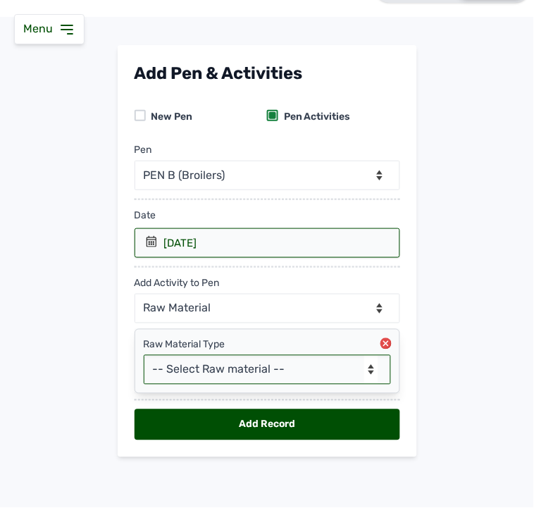
click at [190, 362] on select "-- Select Raw material -- feeds medications vaccines Biomass Fuel" at bounding box center [267, 370] width 247 height 30
select select "feeds"
click at [144, 355] on select "-- Select Raw material -- feeds medications vaccines Biomass Fuel" at bounding box center [267, 370] width 247 height 30
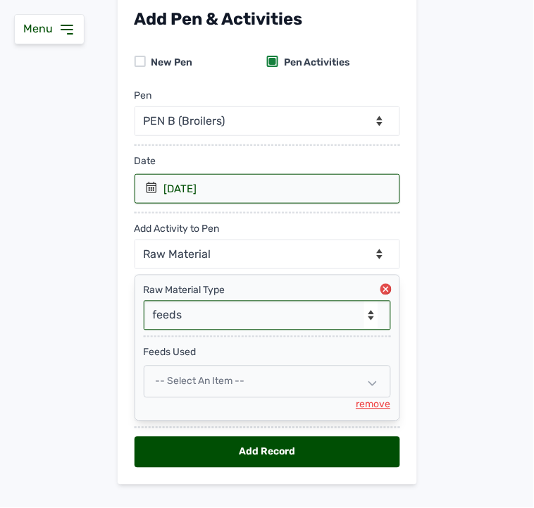
scroll to position [123, 0]
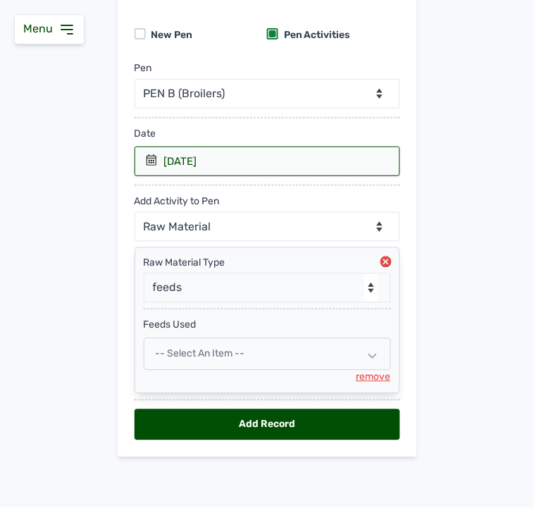
click at [194, 348] on span "-- Select an Item --" at bounding box center [200, 354] width 89 height 12
select select
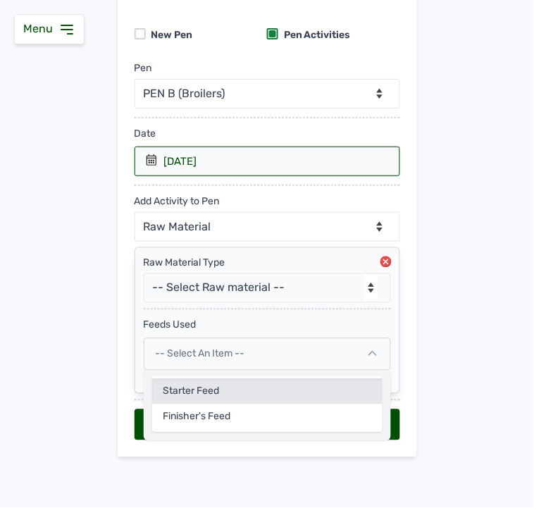
click at [180, 405] on div "Starter Feed" at bounding box center [267, 417] width 230 height 25
select select
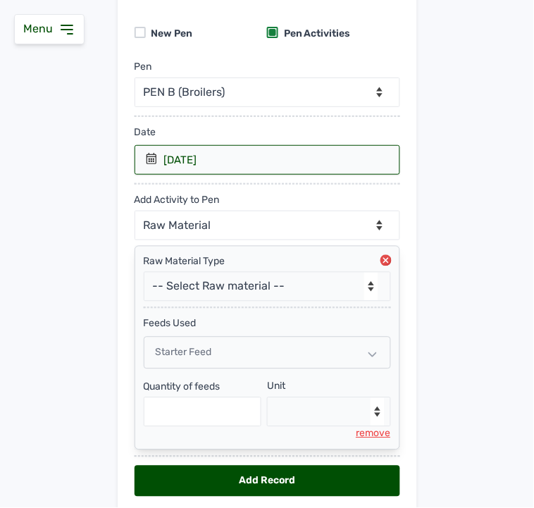
scroll to position [180, 0]
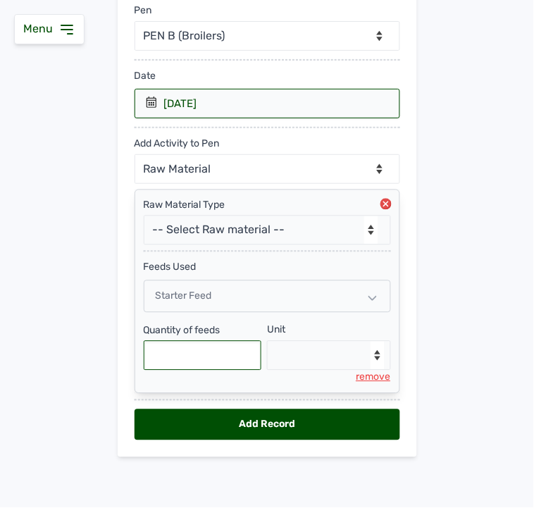
click at [194, 362] on input "text" at bounding box center [203, 356] width 118 height 30
type input "600"
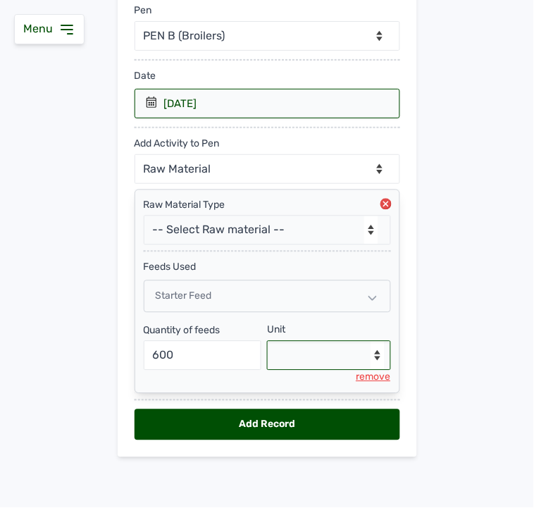
click at [310, 344] on select "--Select unit-- Bag(s) Kg" at bounding box center [329, 356] width 124 height 30
select select "Kg"
click at [267, 341] on select "--Select unit-- Bag(s) Kg" at bounding box center [329, 356] width 124 height 30
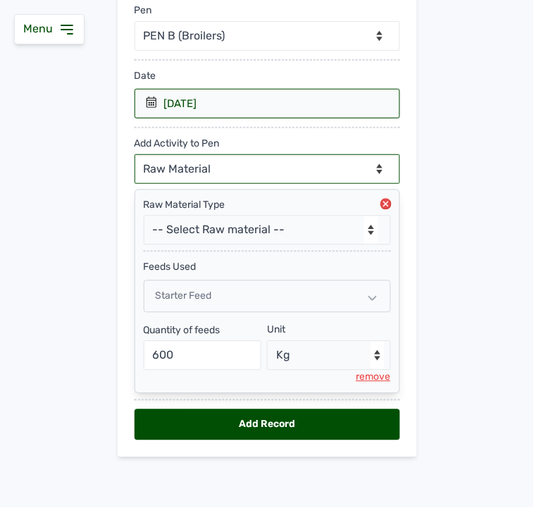
click at [177, 156] on select "--Can select multiple activity to add-- Raw Material Losses Weight" at bounding box center [268, 169] width 266 height 30
select select "Losses"
click at [135, 154] on select "--Can select multiple activity to add-- Raw Material Losses Weight" at bounding box center [268, 169] width 266 height 30
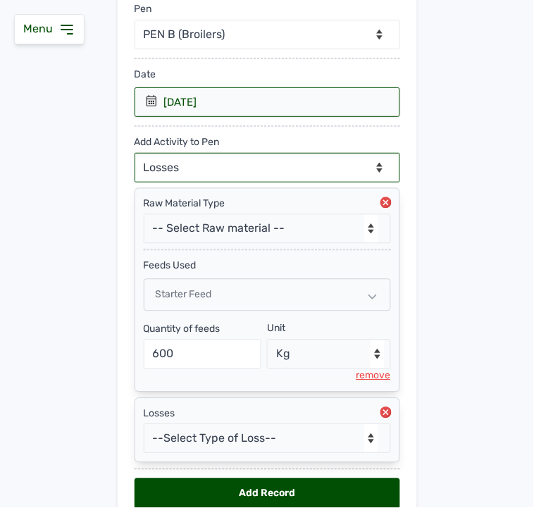
scroll to position [252, 0]
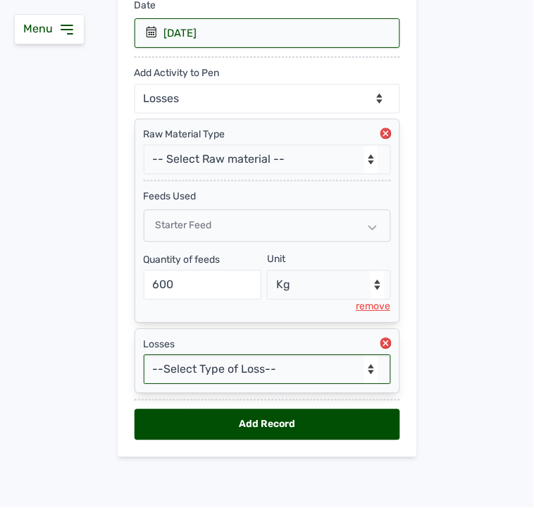
click at [216, 365] on select "--Select Type of Loss-- Mortality Culled Theft" at bounding box center [267, 370] width 247 height 30
select select "Mortality"
click at [144, 355] on select "--Select Type of Loss-- Mortality Culled Theft" at bounding box center [267, 370] width 247 height 30
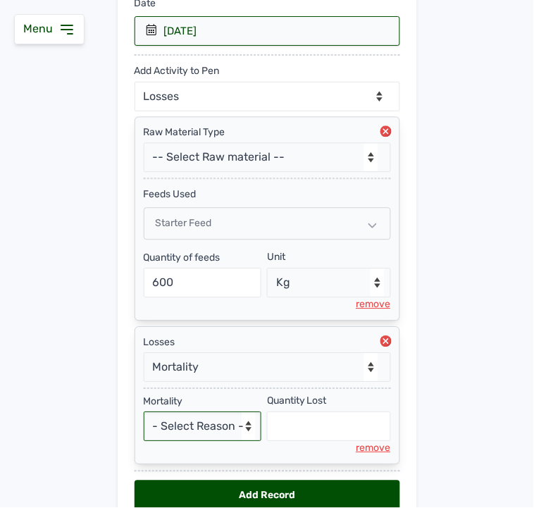
click at [180, 428] on select "- Select Reason - Disease Late Vaccination Wrong Vaccination Heat [MEDICAL_DATA…" at bounding box center [203, 427] width 118 height 30
select select "Others"
click at [144, 414] on select "- Select Reason - Disease Late Vaccination Wrong Vaccination Heat [MEDICAL_DATA…" at bounding box center [203, 427] width 118 height 30
select select "null"
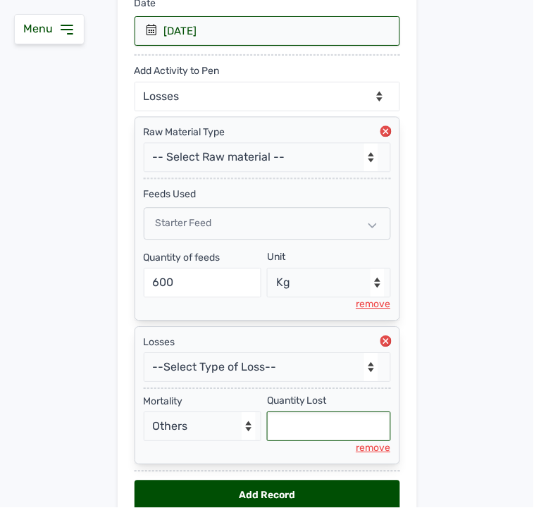
click at [277, 440] on input "text" at bounding box center [329, 427] width 124 height 30
type input "3"
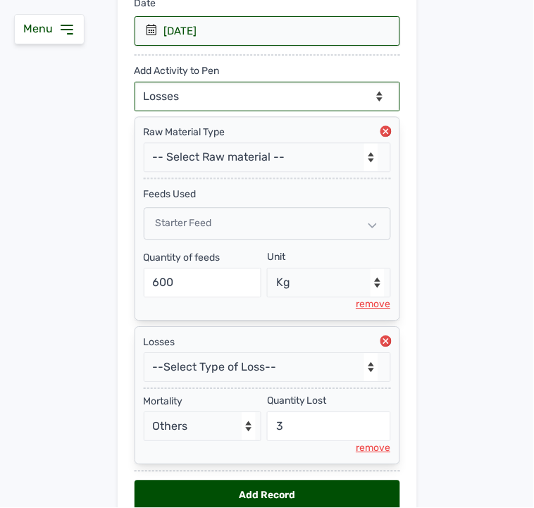
click at [257, 89] on select "--Can select multiple activity to add-- Raw Material Losses Weight" at bounding box center [268, 97] width 266 height 30
select select "Weight"
click at [135, 82] on select "--Can select multiple activity to add-- Raw Material Losses Weight" at bounding box center [268, 97] width 266 height 30
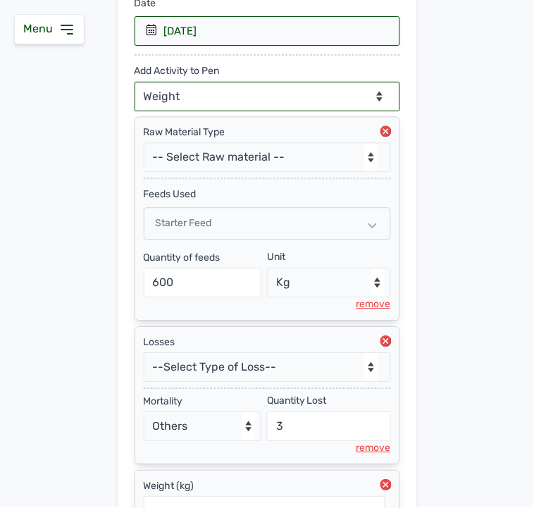
scroll to position [396, 0]
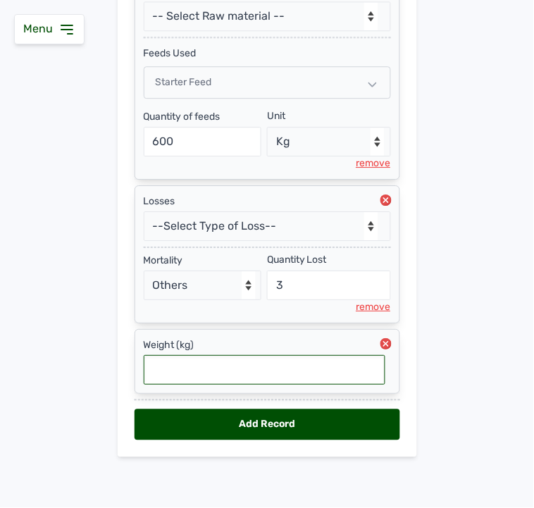
click at [199, 371] on input "text" at bounding box center [265, 370] width 242 height 30
type input "0.94"
click at [219, 421] on div "Add Record" at bounding box center [268, 424] width 266 height 31
select select "null"
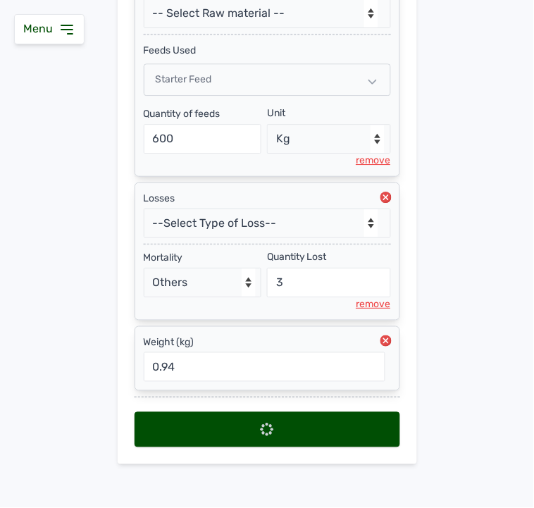
scroll to position [0, 0]
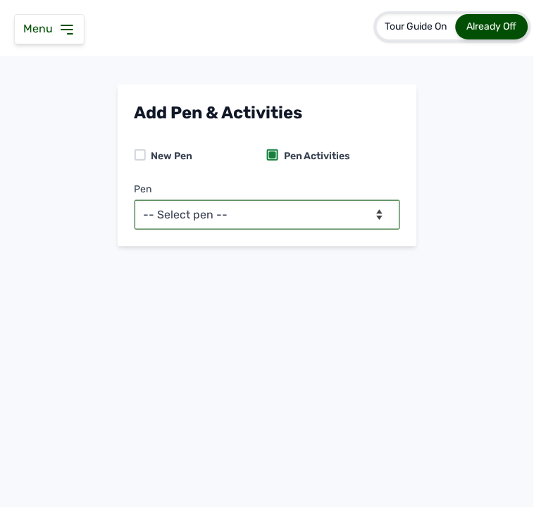
click at [244, 209] on select "-- Select pen -- PEN A (Broilers) PEN B (Broilers)" at bounding box center [268, 215] width 266 height 30
select select "me00sq3e0909"
click at [135, 200] on select "-- Select pen -- PEN A (Broilers) PEN B (Broilers)" at bounding box center [268, 215] width 266 height 30
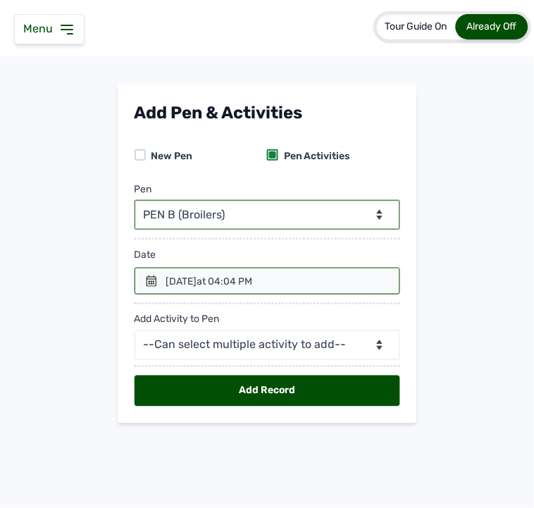
click at [146, 284] on icon at bounding box center [151, 281] width 11 height 11
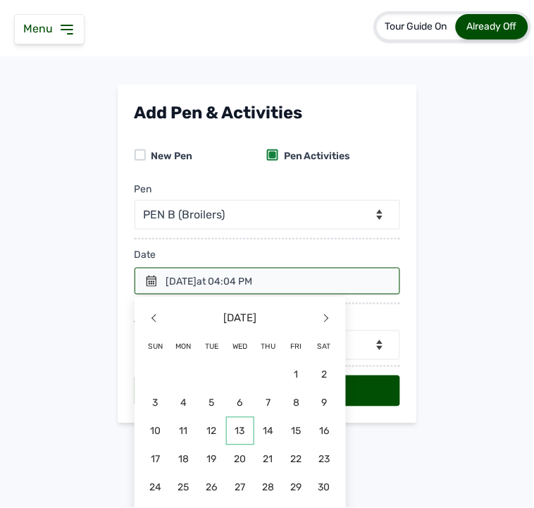
click at [198, 445] on span "13" at bounding box center [184, 459] width 28 height 28
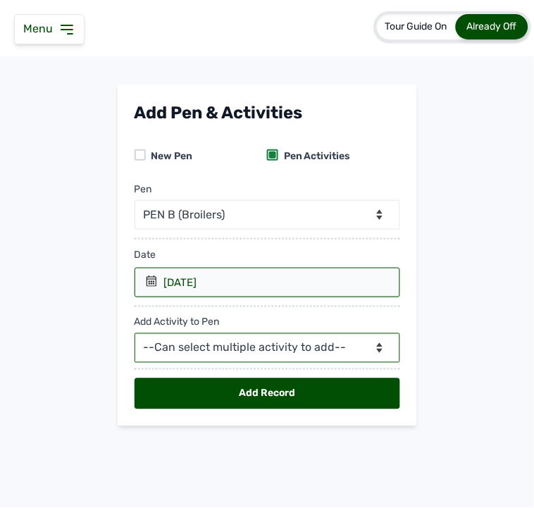
click at [263, 354] on select "--Can select multiple activity to add-- Raw Material Losses Weight" at bounding box center [268, 348] width 266 height 30
select select "Raw Material"
click at [135, 334] on select "--Can select multiple activity to add-- Raw Material Losses Weight" at bounding box center [268, 348] width 266 height 30
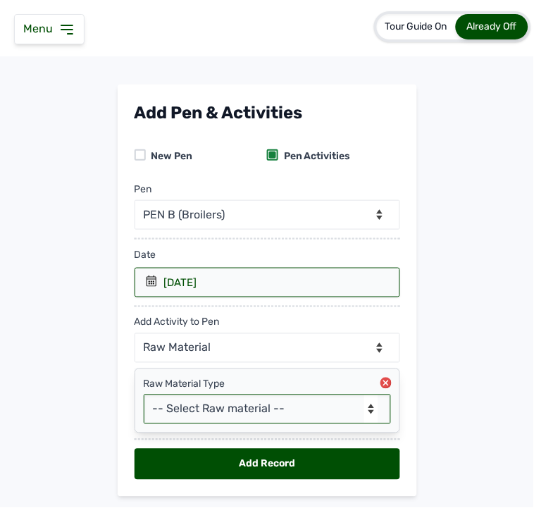
click at [211, 416] on select "-- Select Raw material -- feeds medications vaccines Biomass Fuel" at bounding box center [267, 410] width 247 height 30
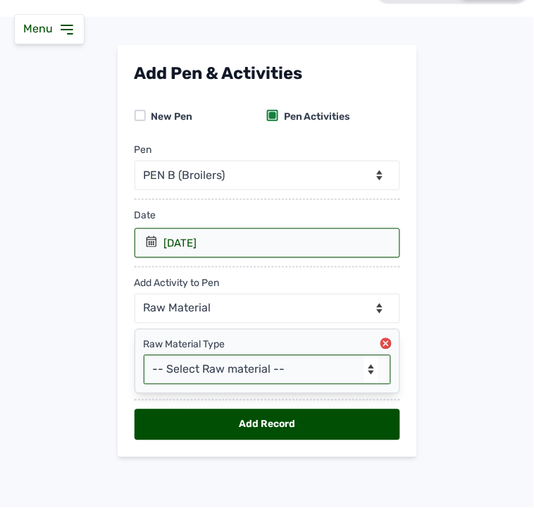
click at [205, 369] on select "-- Select Raw material -- feeds medications vaccines Biomass Fuel" at bounding box center [267, 370] width 247 height 30
select select "feeds"
click at [144, 355] on select "-- Select Raw material -- feeds medications vaccines Biomass Fuel" at bounding box center [267, 370] width 247 height 30
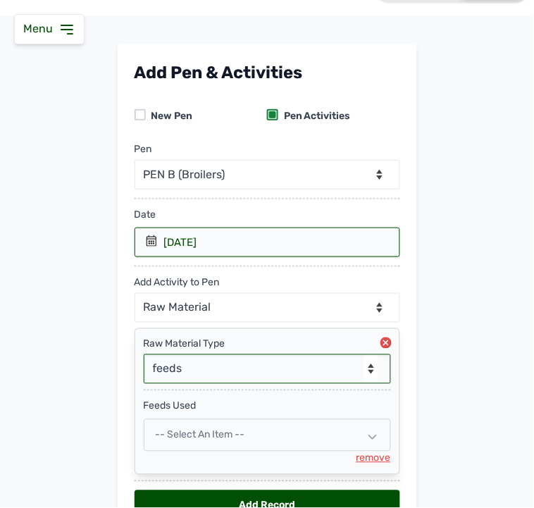
scroll to position [123, 0]
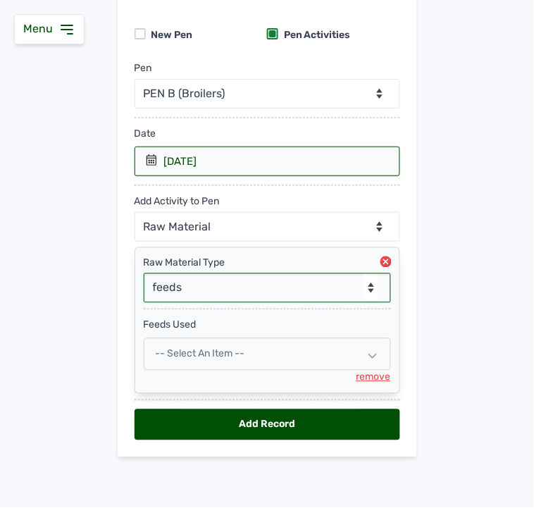
click at [173, 350] on span "-- Select an Item --" at bounding box center [200, 354] width 89 height 12
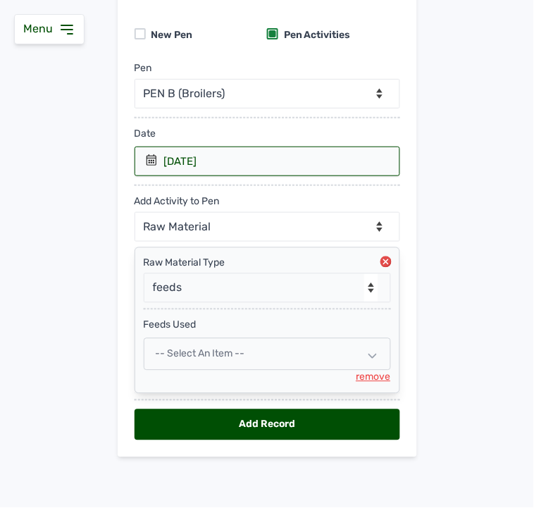
select select
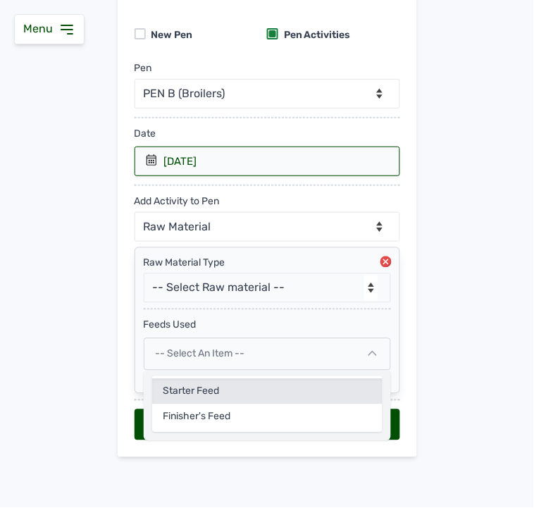
click at [164, 405] on div "Starter Feed" at bounding box center [267, 417] width 230 height 25
select select
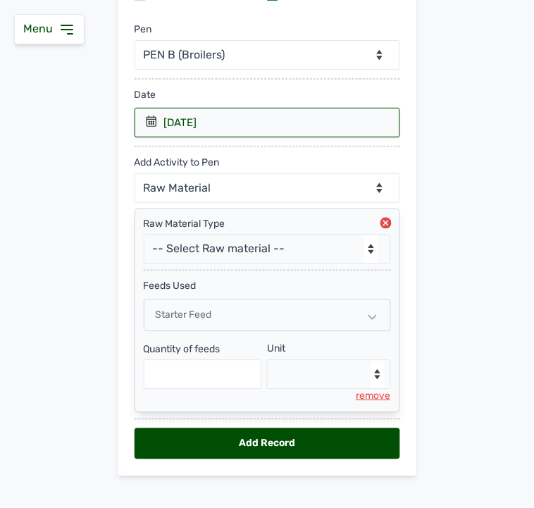
scroll to position [180, 0]
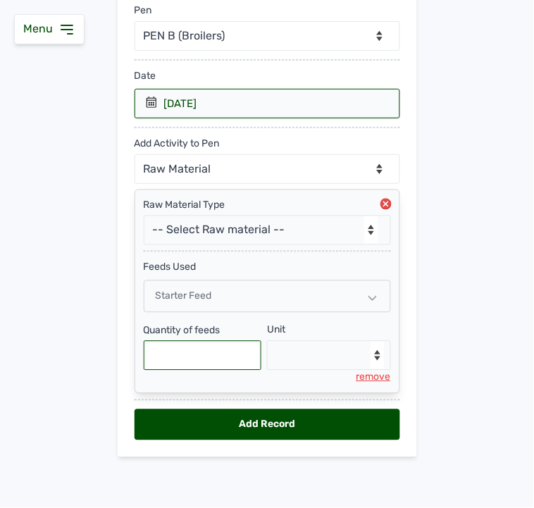
click at [178, 353] on input "text" at bounding box center [203, 356] width 118 height 30
type input "700"
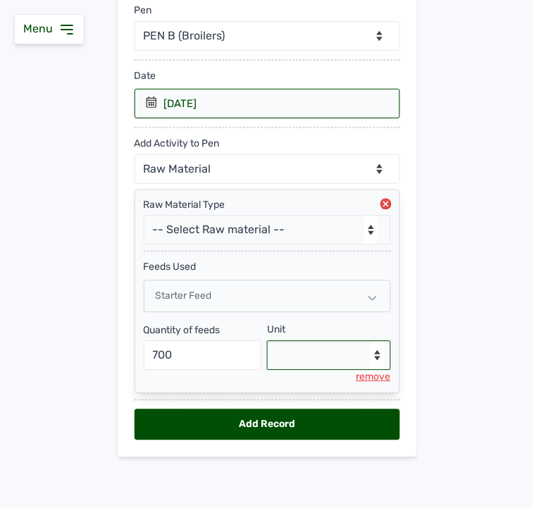
click at [283, 358] on select "--Select unit-- Bag(s) Kg" at bounding box center [329, 356] width 124 height 30
select select "Kg"
click at [267, 341] on select "--Select unit-- Bag(s) Kg" at bounding box center [329, 356] width 124 height 30
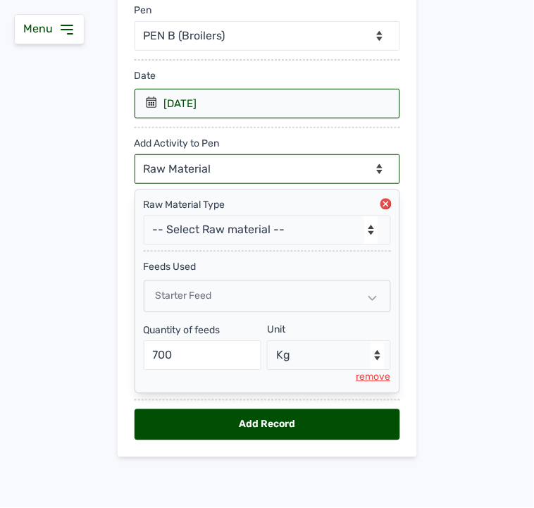
click at [211, 170] on select "--Can select multiple activity to add-- Raw Material Losses Weight" at bounding box center [268, 169] width 266 height 30
select select "Losses"
click at [135, 154] on select "--Can select multiple activity to add-- Raw Material Losses Weight" at bounding box center [268, 169] width 266 height 30
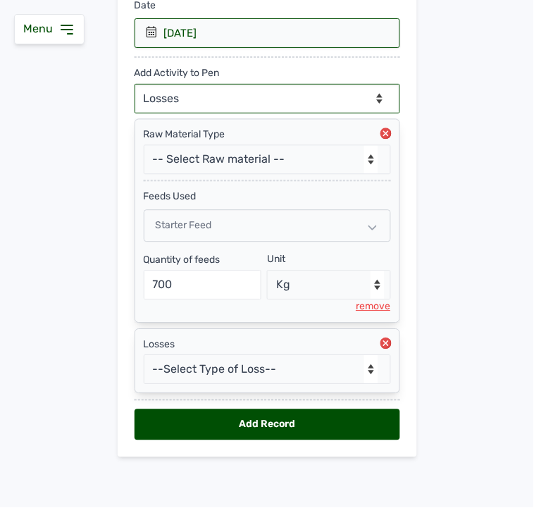
scroll to position [252, 0]
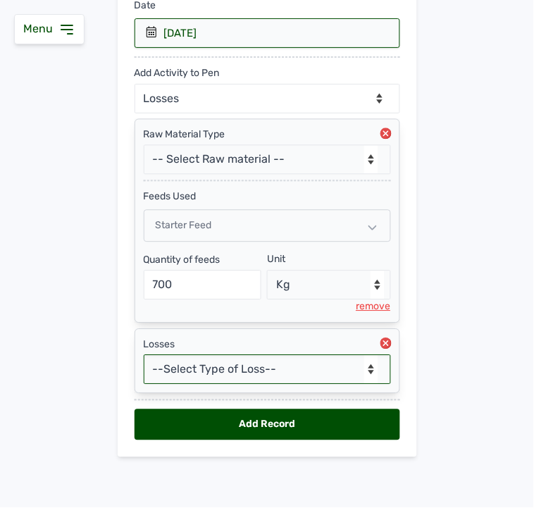
click at [214, 364] on select "--Select Type of Loss-- Mortality Culled Theft" at bounding box center [267, 370] width 247 height 30
select select "Mortality"
click at [144, 355] on select "--Select Type of Loss-- Mortality Culled Theft" at bounding box center [267, 370] width 247 height 30
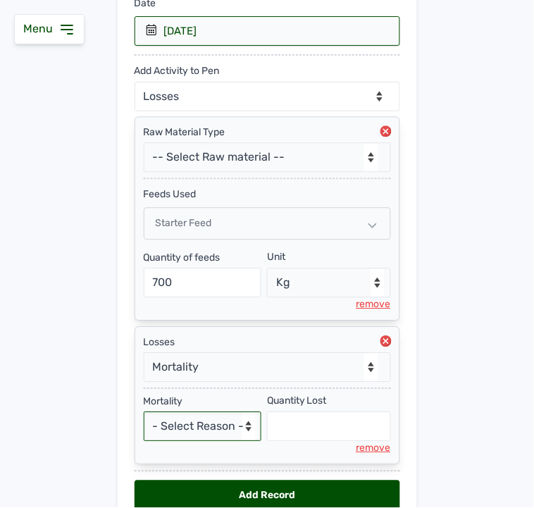
click at [179, 430] on select "- Select Reason - Disease Late Vaccination Wrong Vaccination Heat [MEDICAL_DATA…" at bounding box center [203, 427] width 118 height 30
select select "Others"
click at [144, 414] on select "- Select Reason - Disease Late Vaccination Wrong Vaccination Heat [MEDICAL_DATA…" at bounding box center [203, 427] width 118 height 30
select select "null"
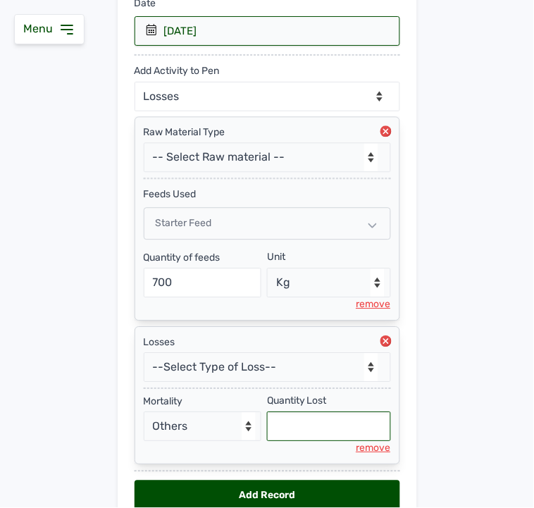
click at [286, 421] on input "text" at bounding box center [329, 427] width 124 height 30
type input "3"
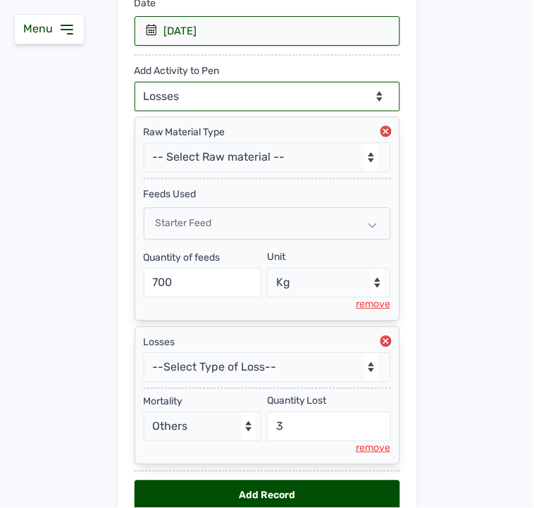
click at [230, 85] on select "--Can select multiple activity to add-- Raw Material Losses Weight" at bounding box center [268, 97] width 266 height 30
select select "Weight"
click at [135, 82] on select "--Can select multiple activity to add-- Raw Material Losses Weight" at bounding box center [268, 97] width 266 height 30
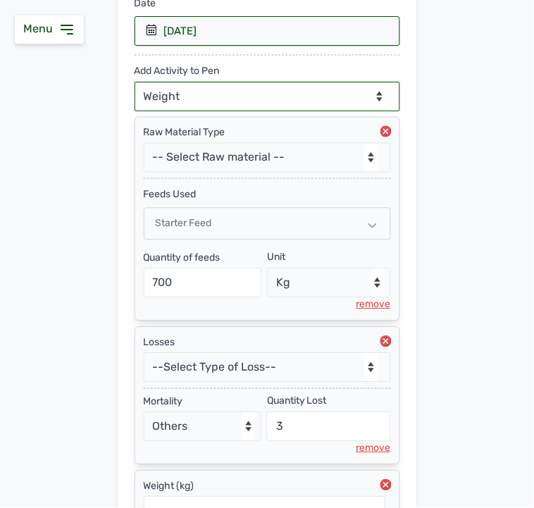
scroll to position [396, 0]
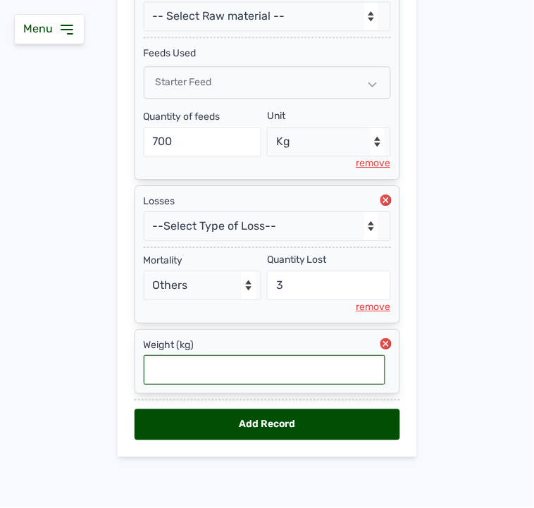
click at [210, 378] on input "text" at bounding box center [265, 370] width 242 height 30
type input "1"
click at [205, 419] on div "Add Record" at bounding box center [268, 424] width 266 height 31
select select "null"
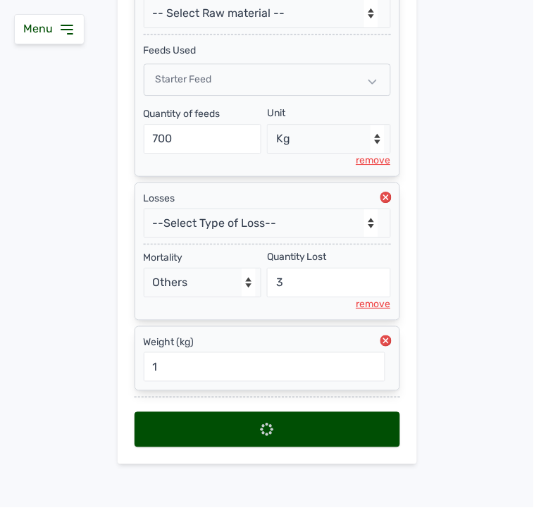
select select
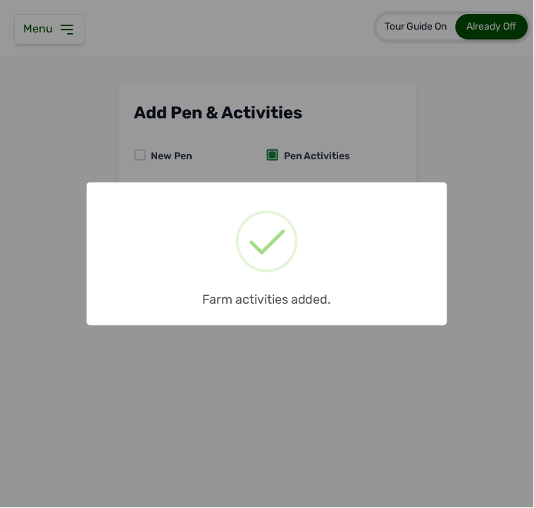
scroll to position [0, 0]
click at [66, 27] on div "× Farm activities added. OK No Cancel" at bounding box center [267, 254] width 534 height 508
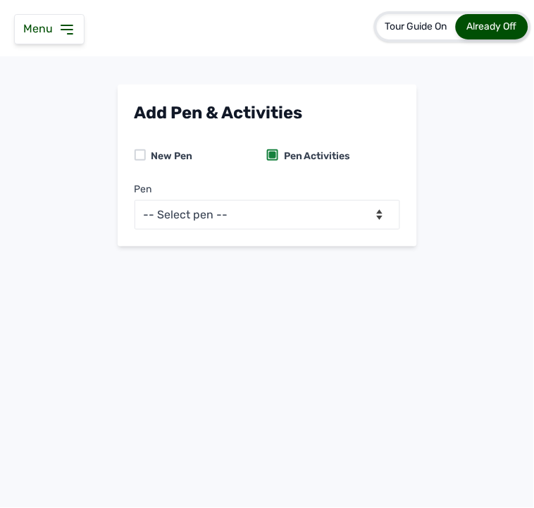
click at [66, 27] on icon at bounding box center [66, 29] width 17 height 17
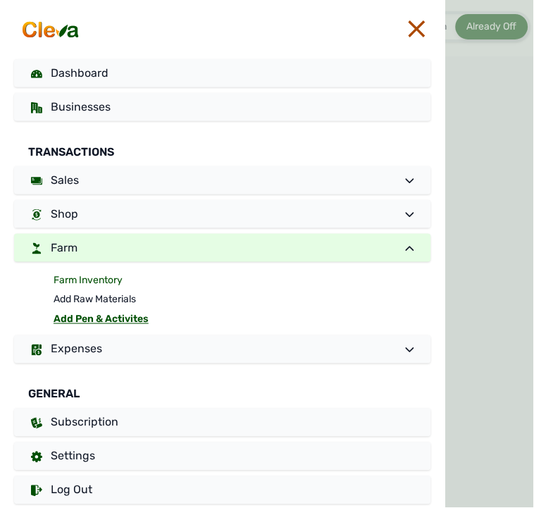
click at [96, 278] on link "Farm Inventory" at bounding box center [243, 281] width 378 height 20
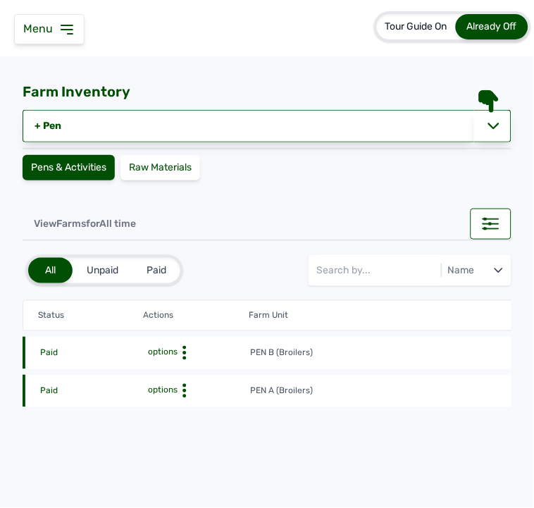
click at [185, 353] on circle at bounding box center [185, 354] width 4 height 4
click at [191, 371] on div "Farm Activities" at bounding box center [199, 374] width 100 height 17
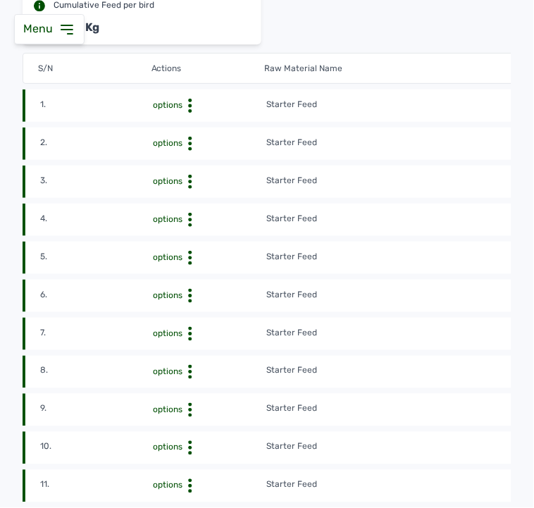
scroll to position [391, 0]
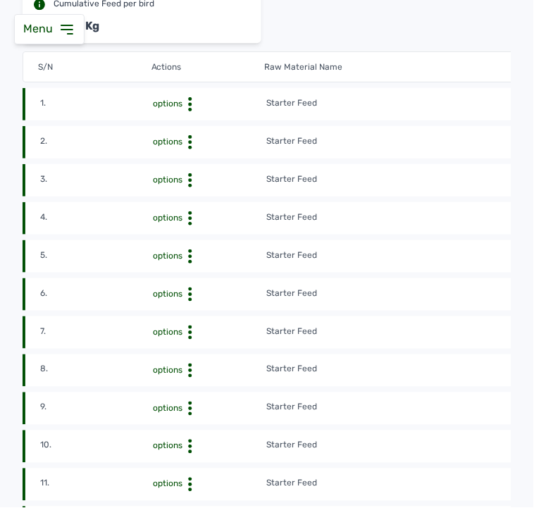
click at [395, 216] on td "Starter Feed" at bounding box center [436, 219] width 340 height 16
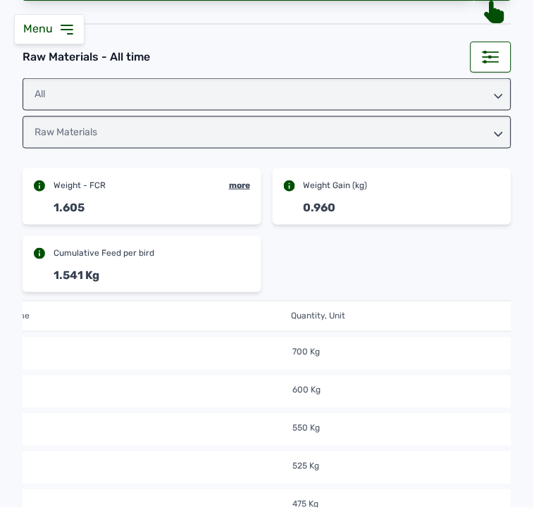
scroll to position [109, 0]
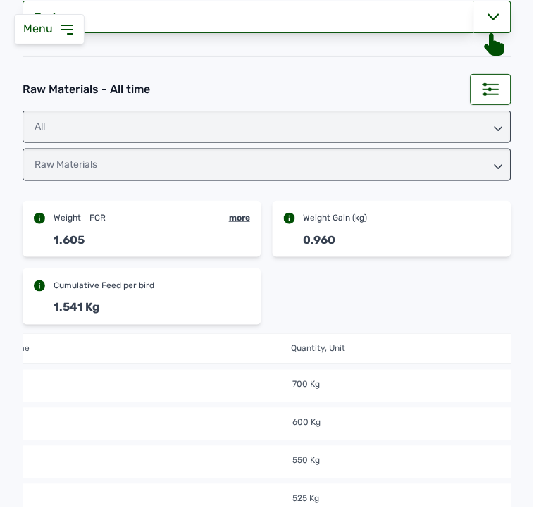
click at [345, 168] on div "Raw Materials" at bounding box center [267, 165] width 489 height 32
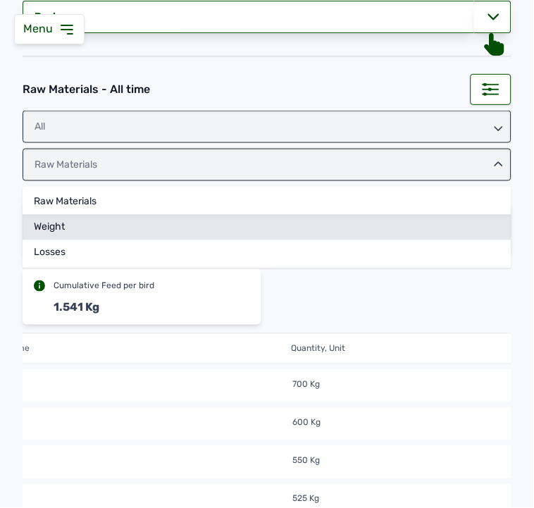
click at [280, 240] on div "Weight" at bounding box center [267, 252] width 489 height 25
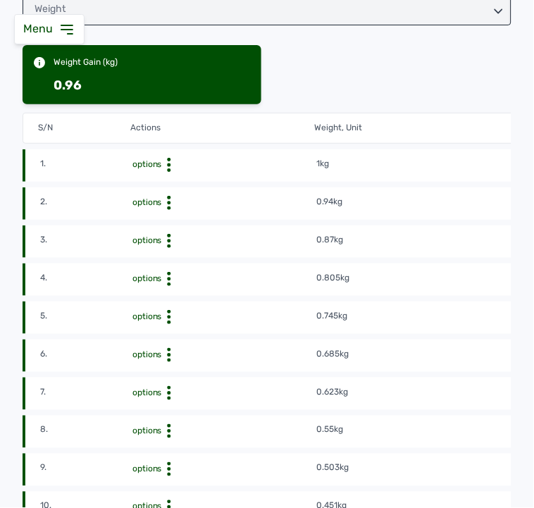
scroll to position [123, 0]
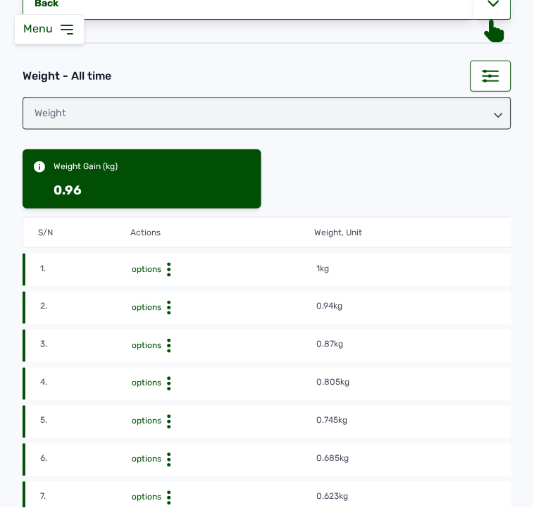
click at [286, 118] on div "Weight" at bounding box center [267, 113] width 489 height 32
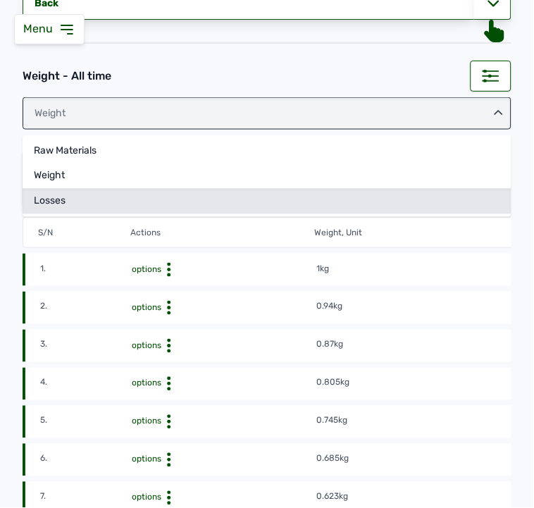
click at [216, 200] on div "Losses" at bounding box center [267, 201] width 489 height 25
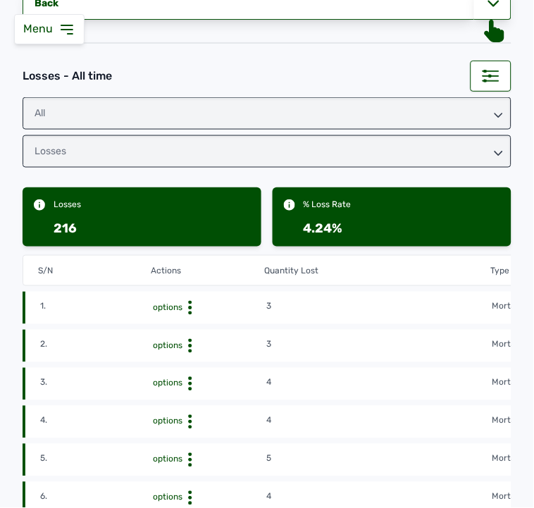
click at [362, 304] on td "3" at bounding box center [379, 308] width 226 height 16
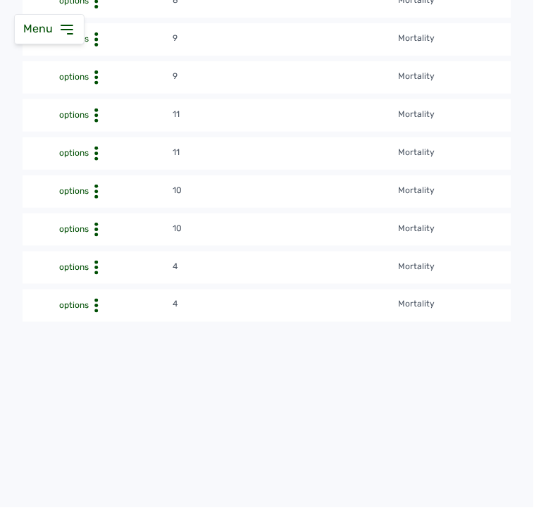
scroll to position [0, 0]
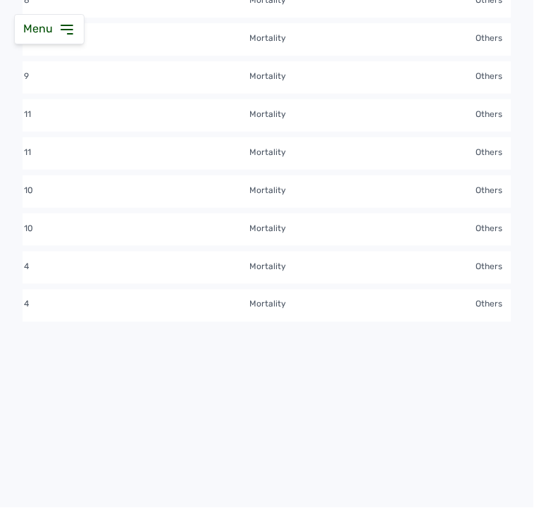
scroll to position [0, 156]
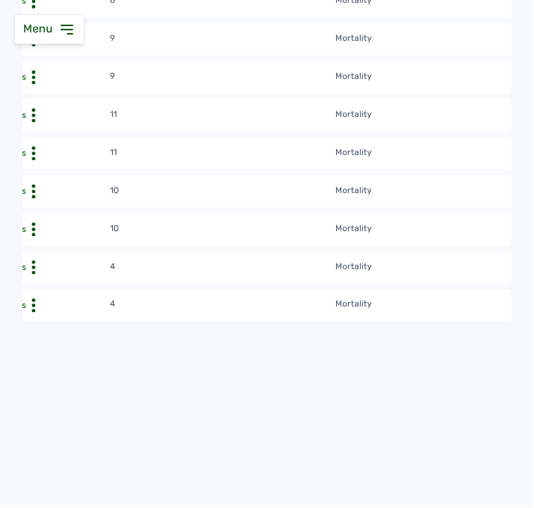
click at [37, 336] on div "Delete" at bounding box center [58, 344] width 100 height 17
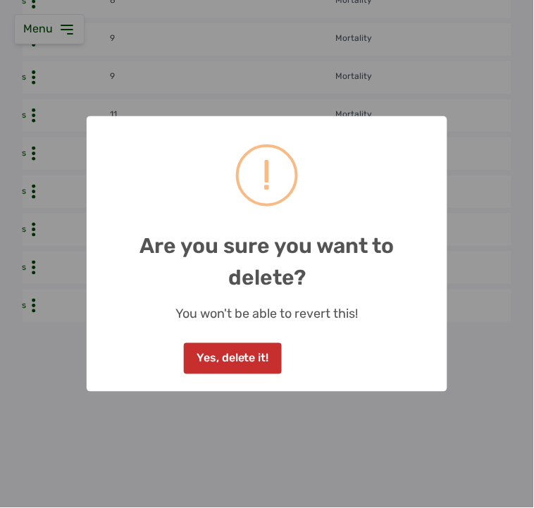
click at [236, 359] on button "Yes, delete it!" at bounding box center [232, 358] width 97 height 31
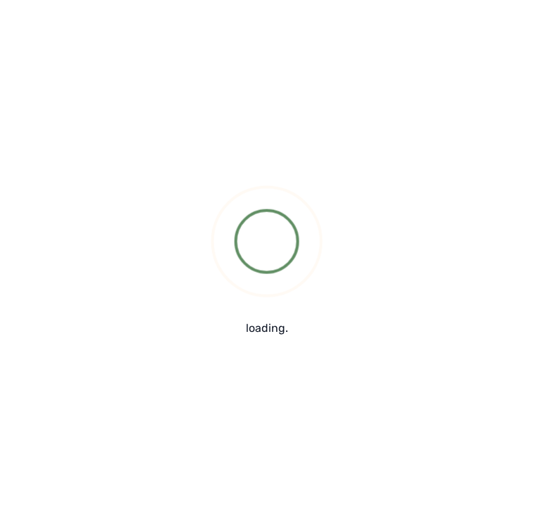
scroll to position [1147, 0]
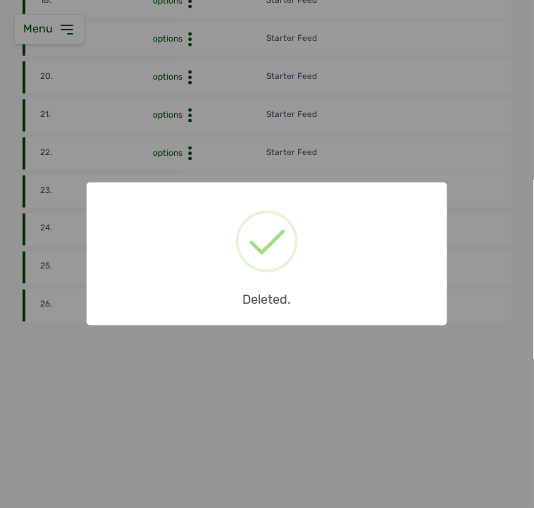
click at [61, 229] on div "× Deleted. OK No Cancel" at bounding box center [267, 254] width 534 height 508
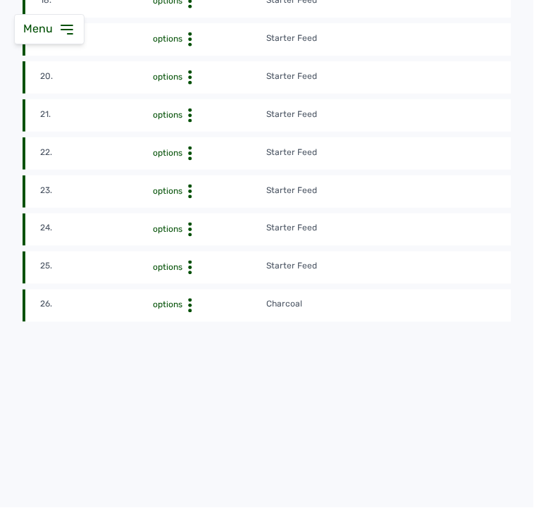
click at [240, 226] on div "options" at bounding box center [210, 230] width 112 height 14
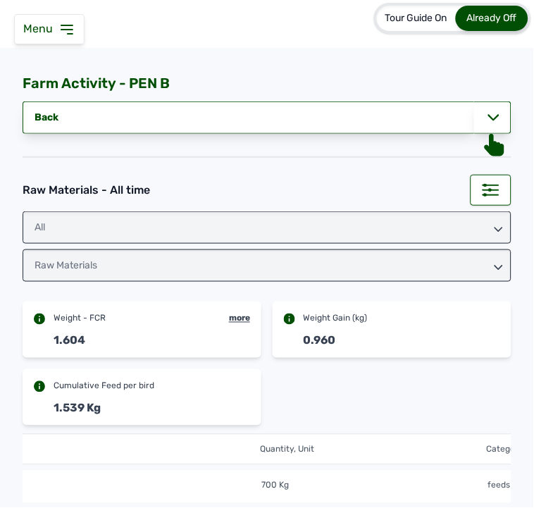
scroll to position [0, 0]
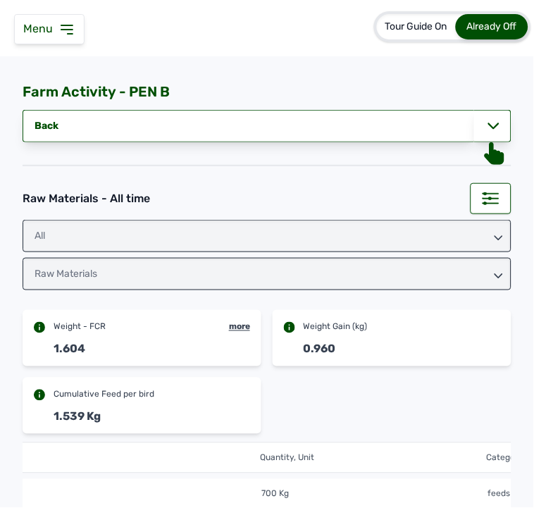
click at [235, 237] on div "All" at bounding box center [267, 236] width 489 height 32
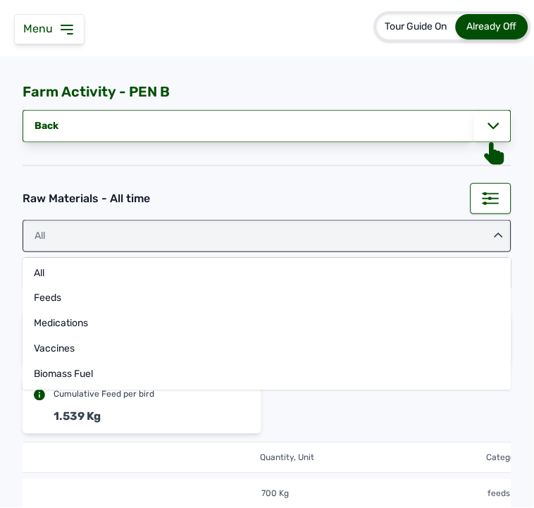
click at [185, 230] on div "All" at bounding box center [267, 236] width 489 height 32
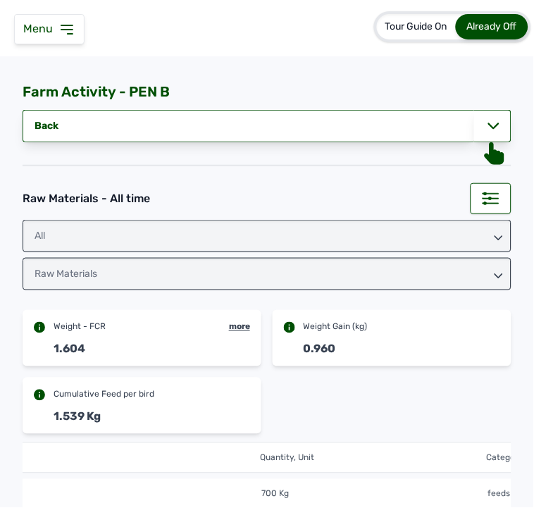
click at [153, 278] on div "Raw Materials" at bounding box center [267, 274] width 489 height 32
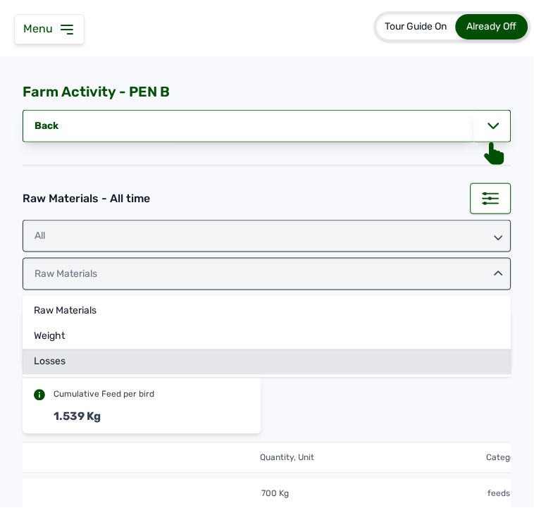
click at [113, 354] on div "Losses" at bounding box center [267, 362] width 489 height 25
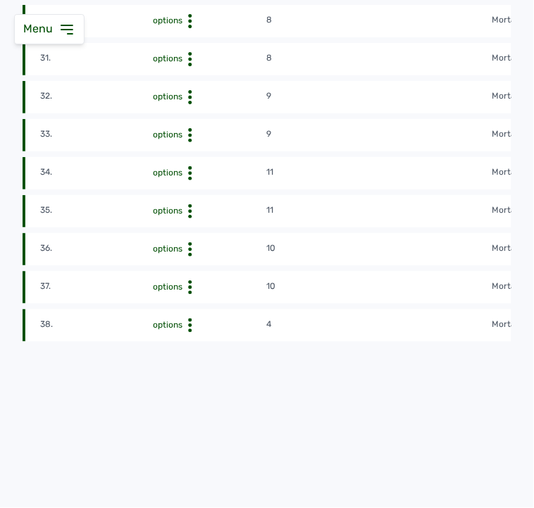
scroll to position [1512, 0]
click at [182, 319] on div "Delete" at bounding box center [214, 327] width 100 height 17
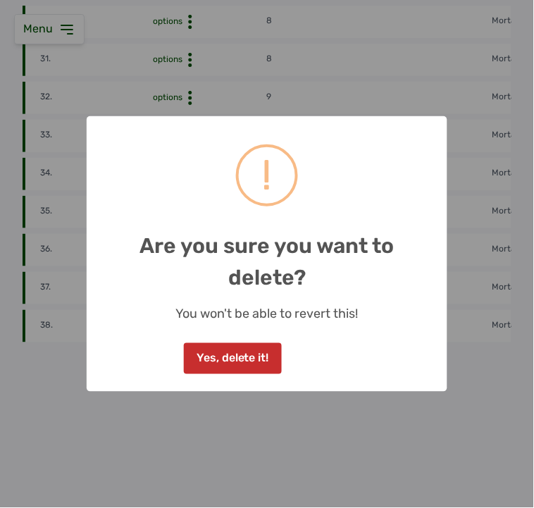
click at [216, 353] on button "Yes, delete it!" at bounding box center [232, 358] width 97 height 31
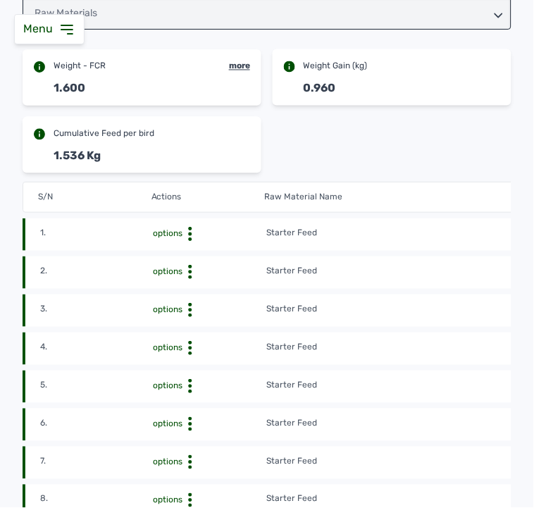
scroll to position [0, 0]
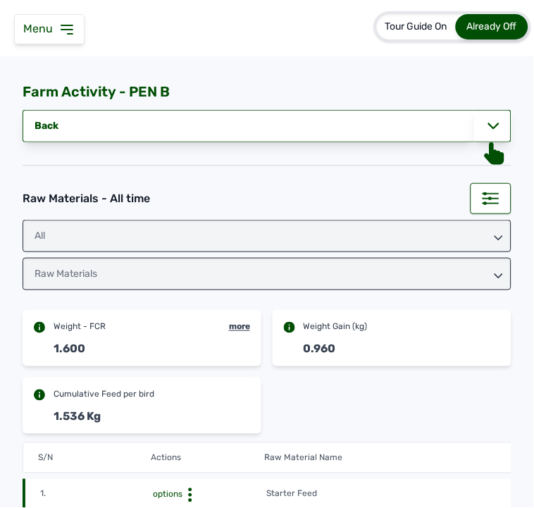
click at [344, 276] on div "Raw Materials" at bounding box center [267, 274] width 489 height 32
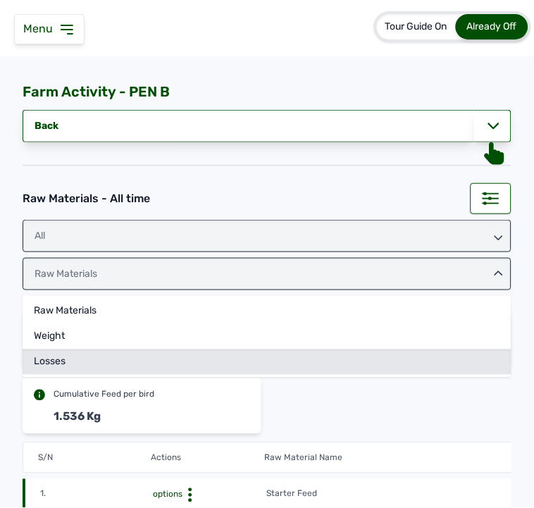
click at [244, 353] on div "Losses" at bounding box center [267, 362] width 489 height 25
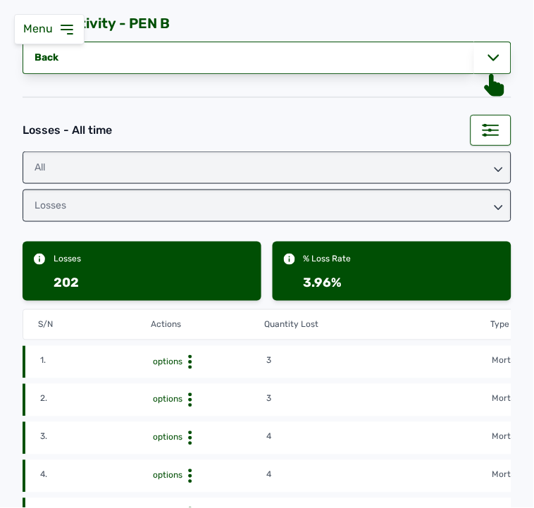
scroll to position [326, 0]
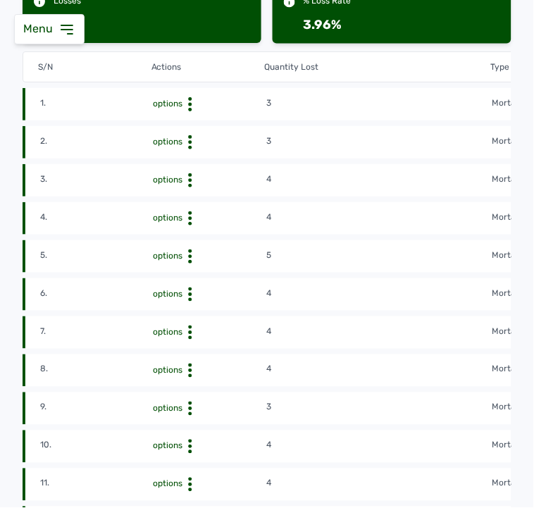
click at [369, 223] on td "4" at bounding box center [379, 219] width 226 height 16
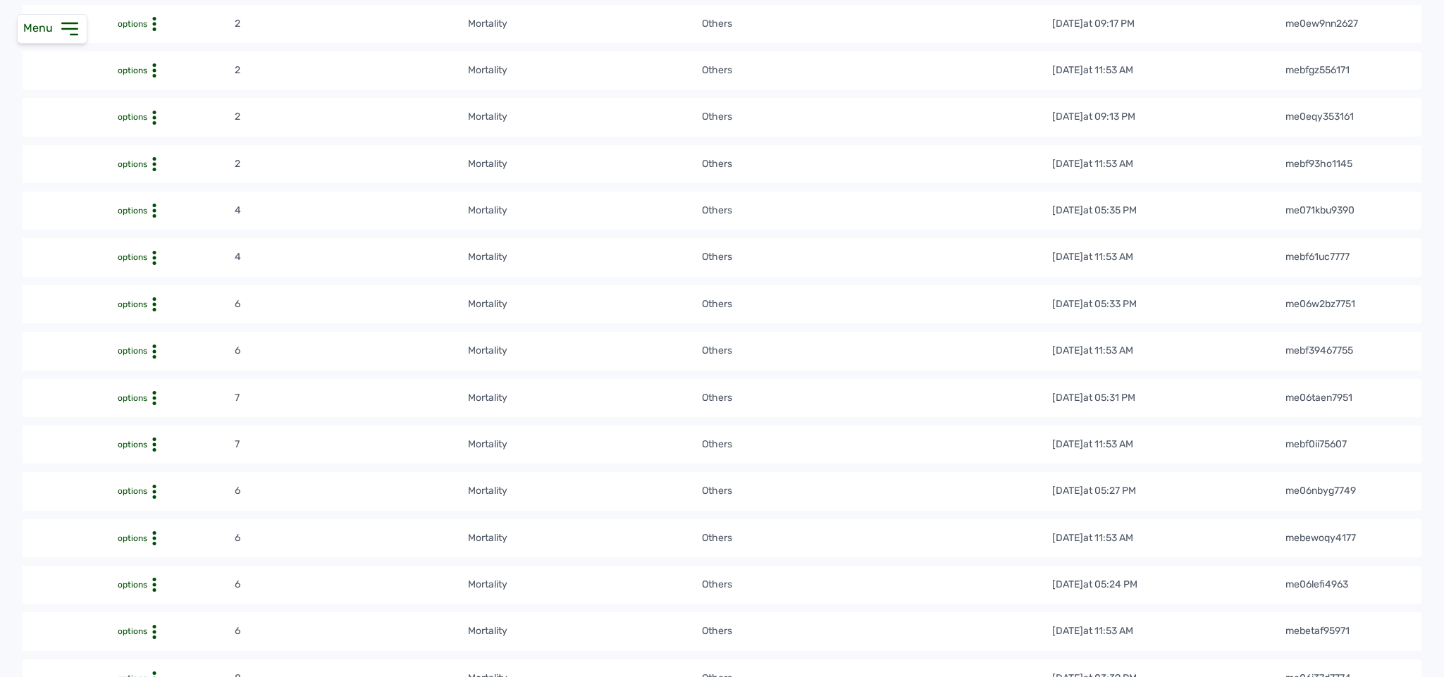
scroll to position [1586, 0]
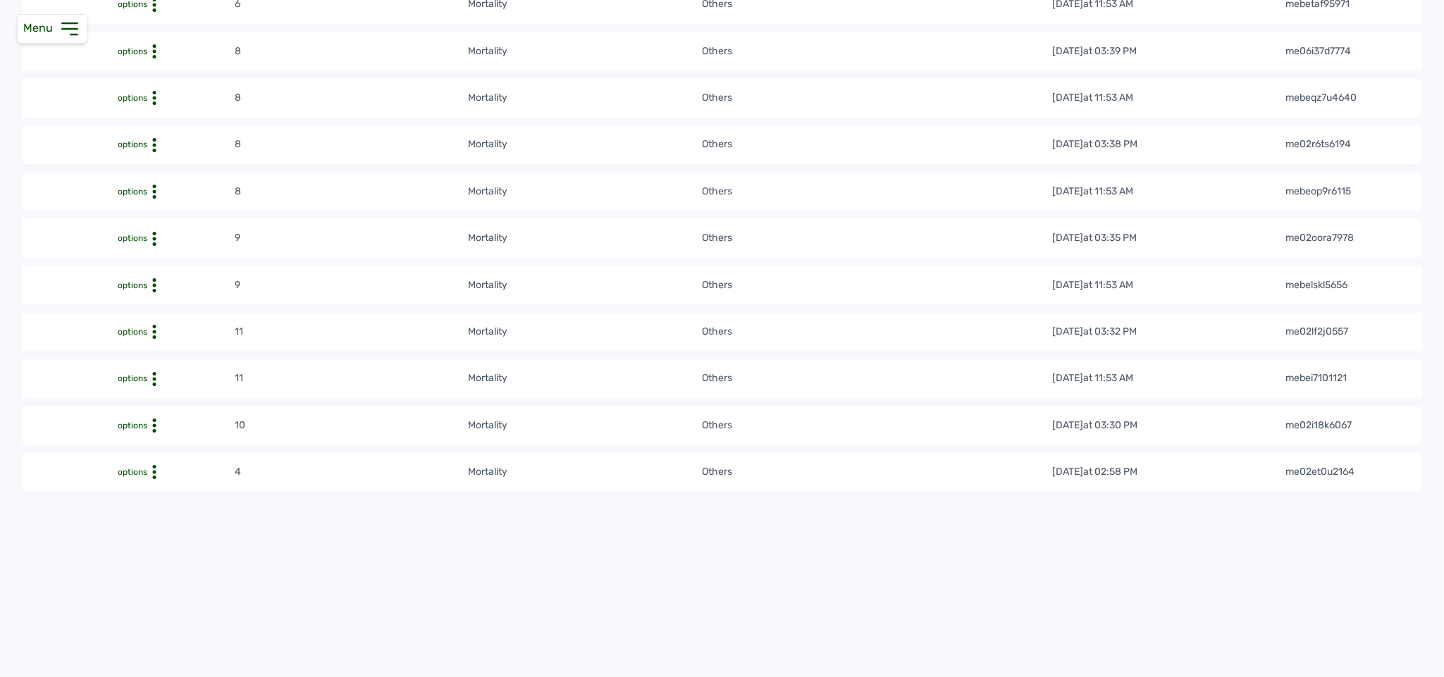
click at [154, 362] on div "Delete" at bounding box center [182, 370] width 100 height 17
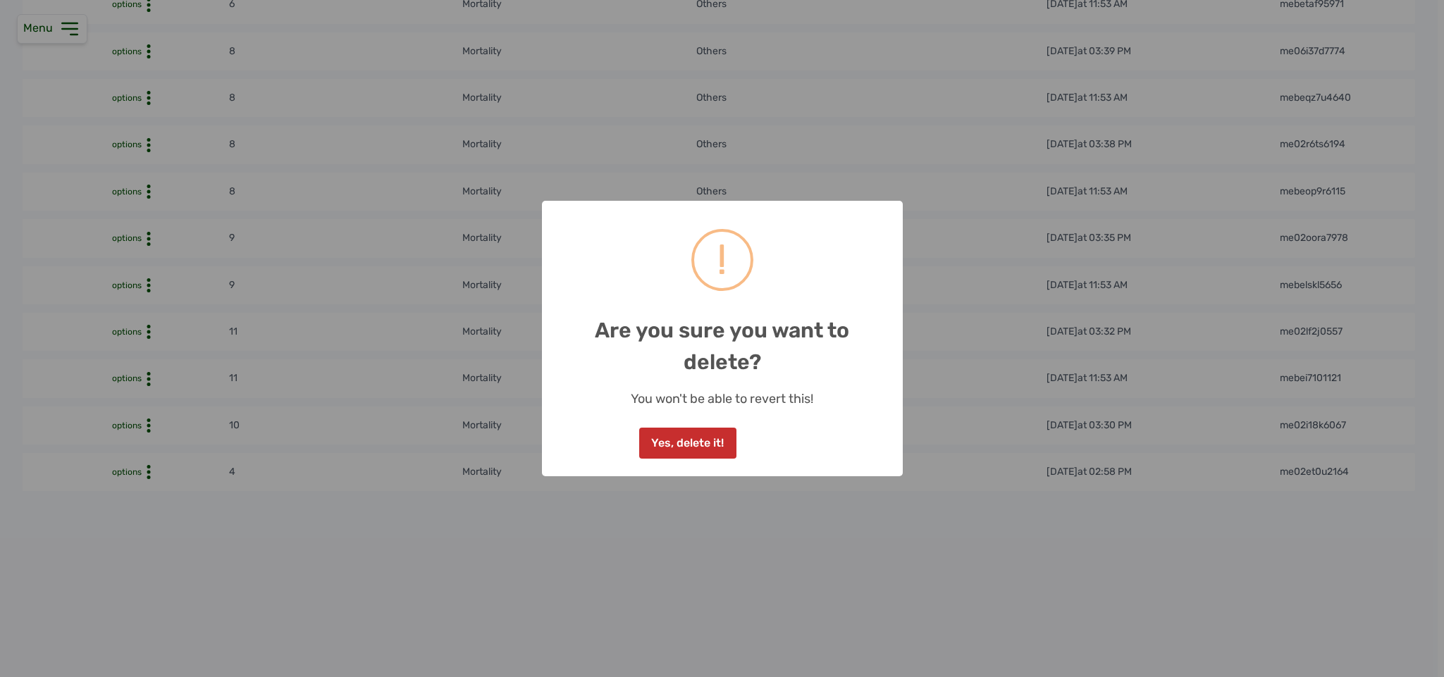
click at [533, 443] on button "Yes, delete it!" at bounding box center [687, 443] width 97 height 31
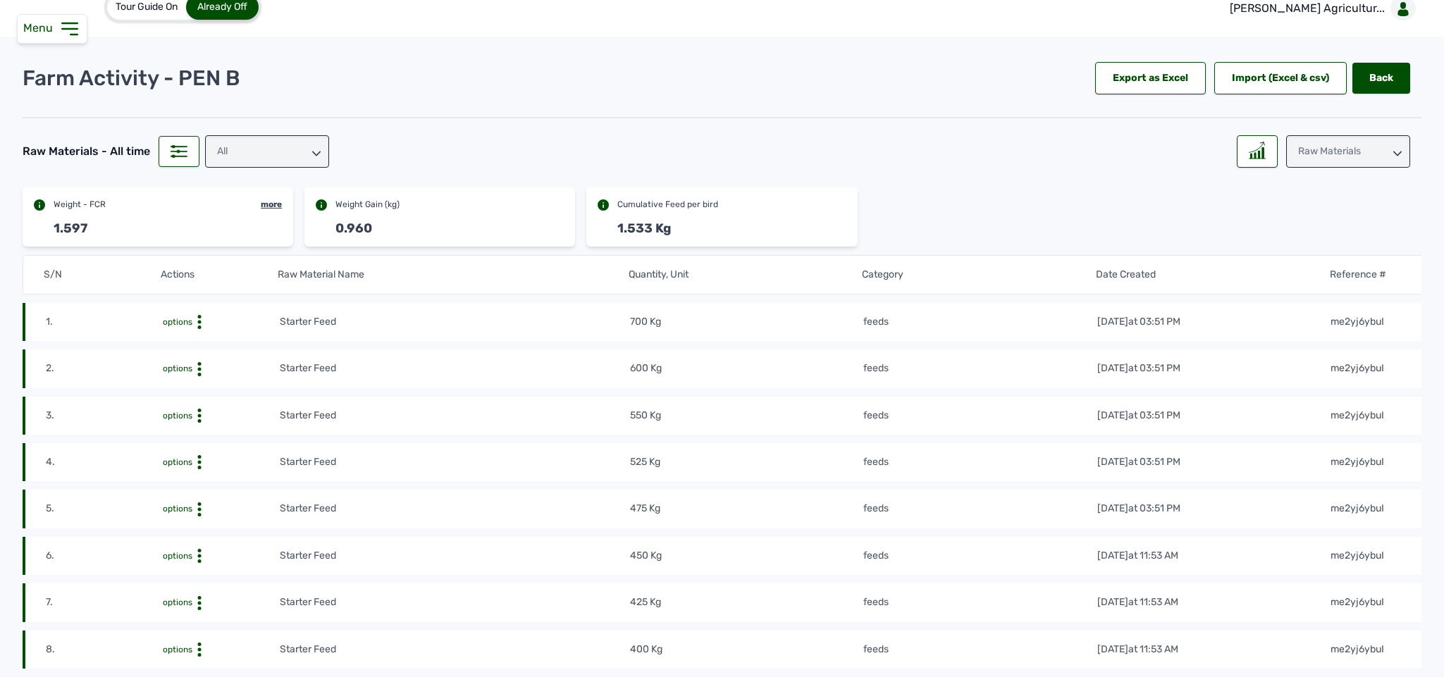
scroll to position [0, 0]
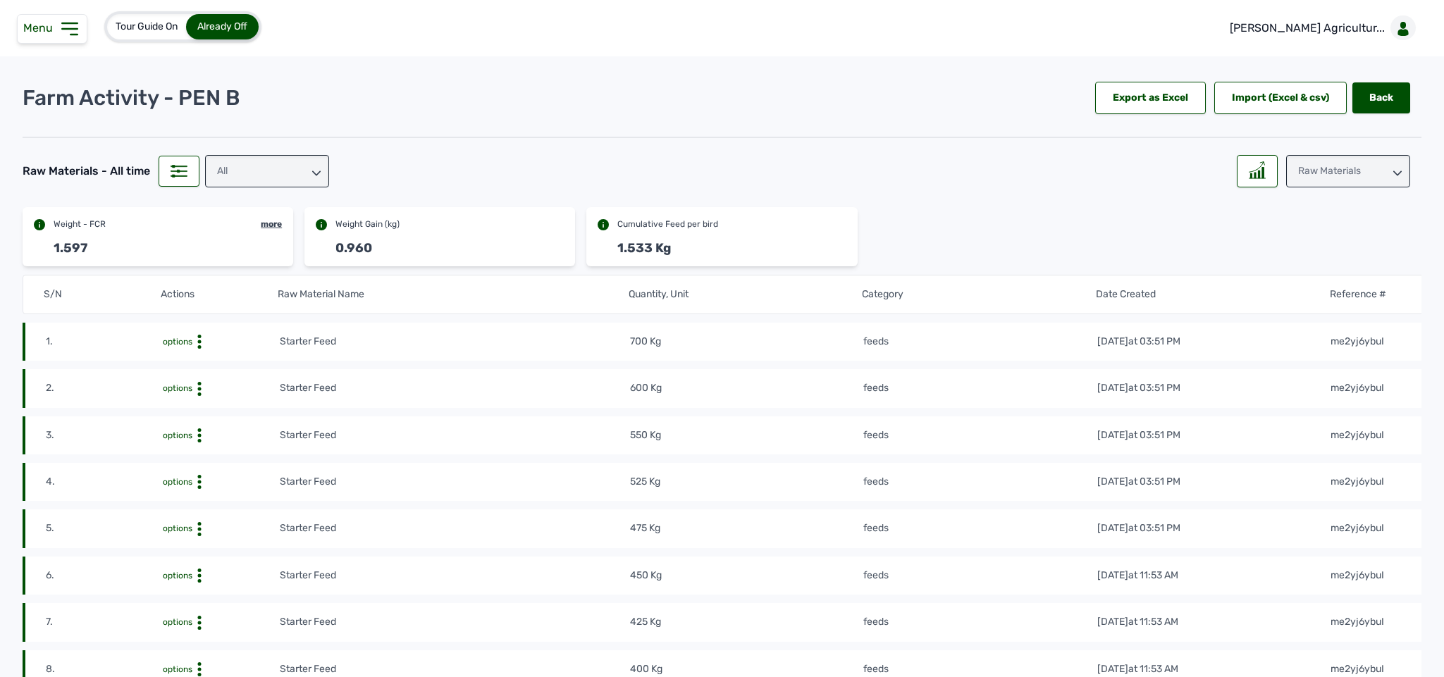
click at [533, 166] on div "Raw Materials" at bounding box center [1348, 171] width 124 height 32
click at [533, 252] on div "Losses" at bounding box center [1348, 259] width 124 height 25
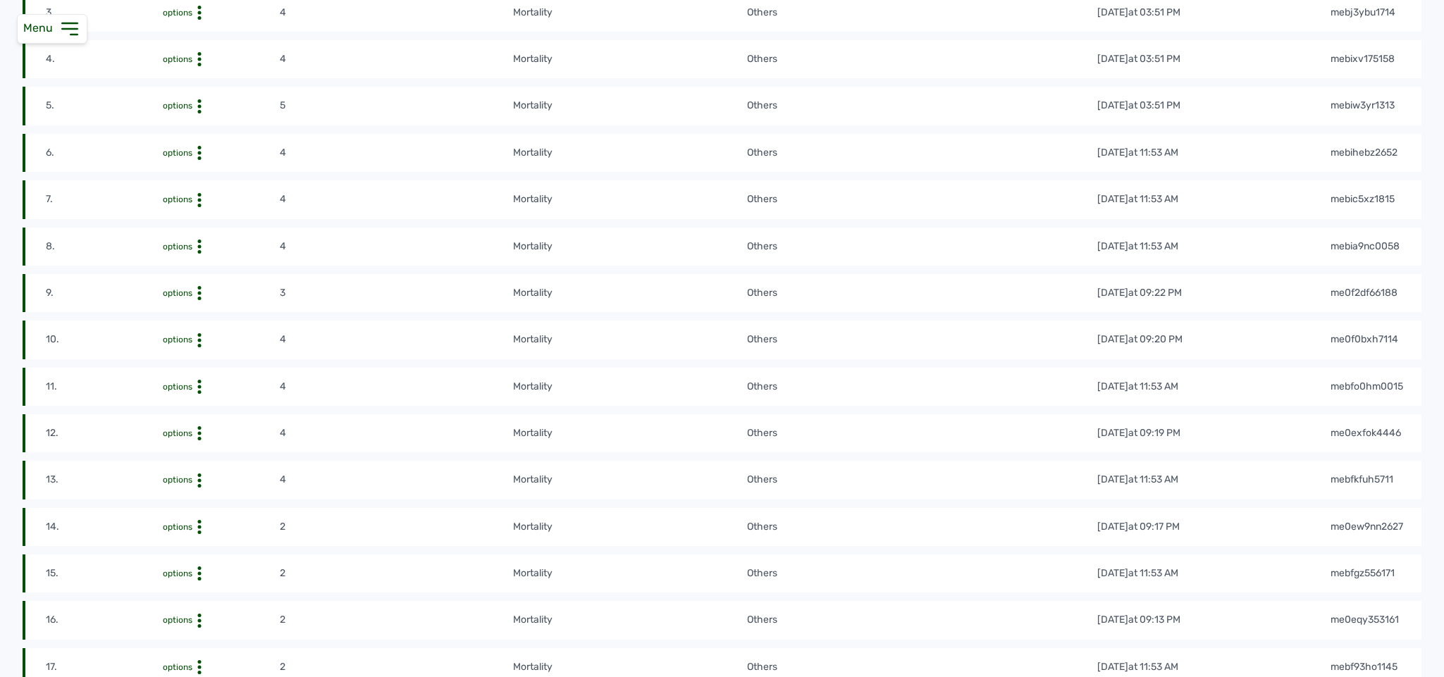
scroll to position [440, 0]
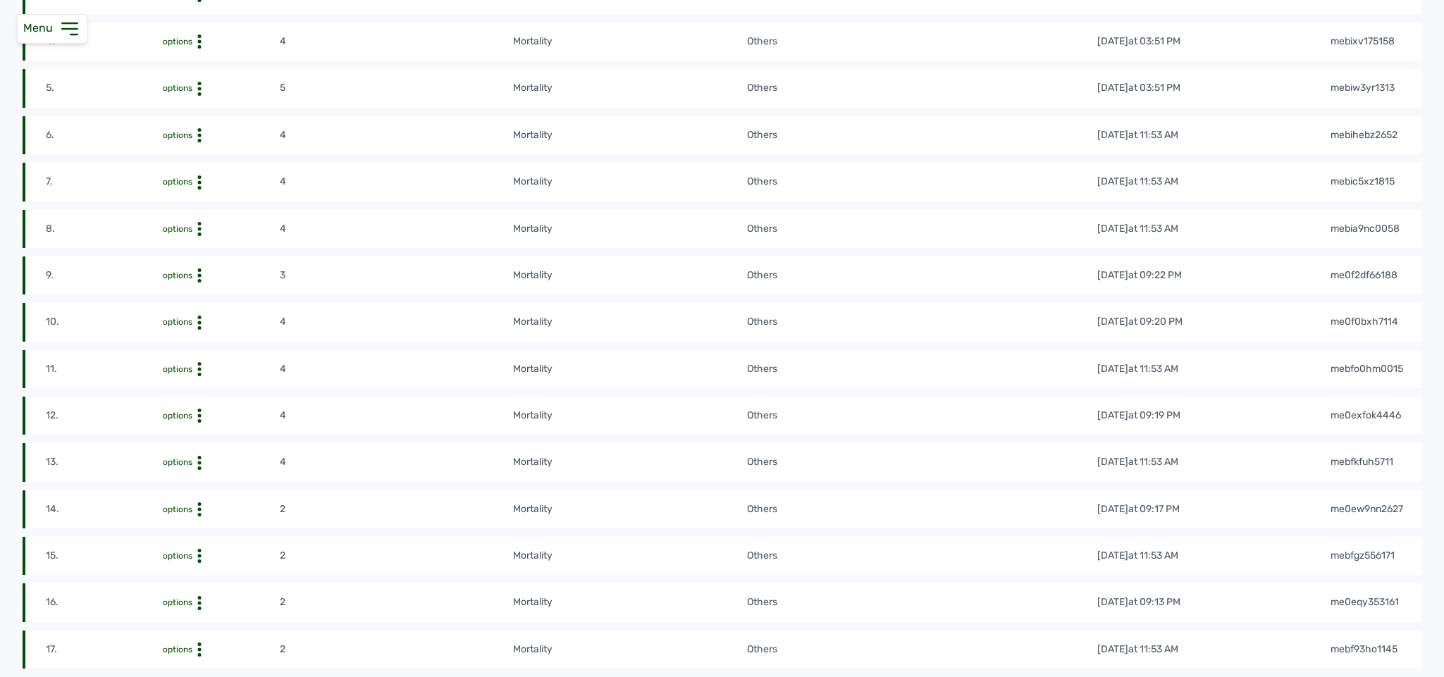
click at [204, 416] on div "Delete" at bounding box center [228, 408] width 100 height 17
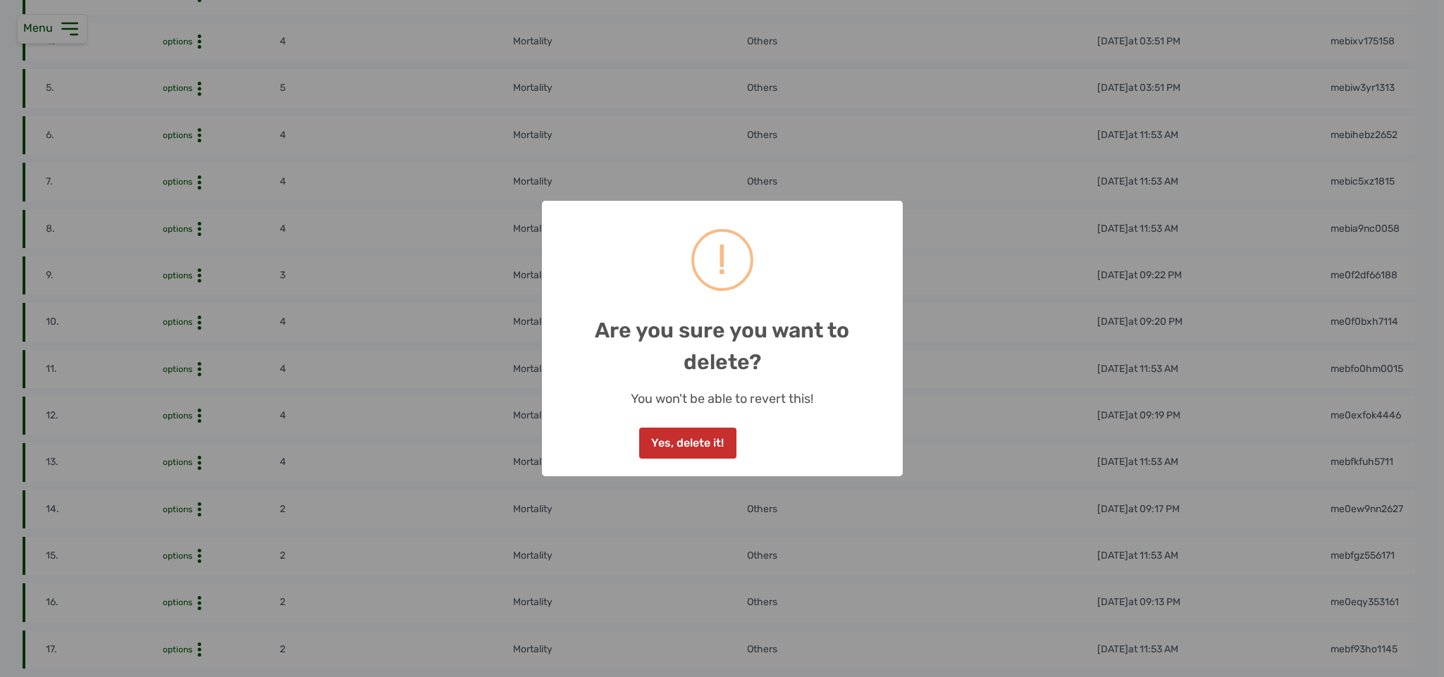
click at [533, 444] on button "Yes, delete it!" at bounding box center [687, 443] width 97 height 31
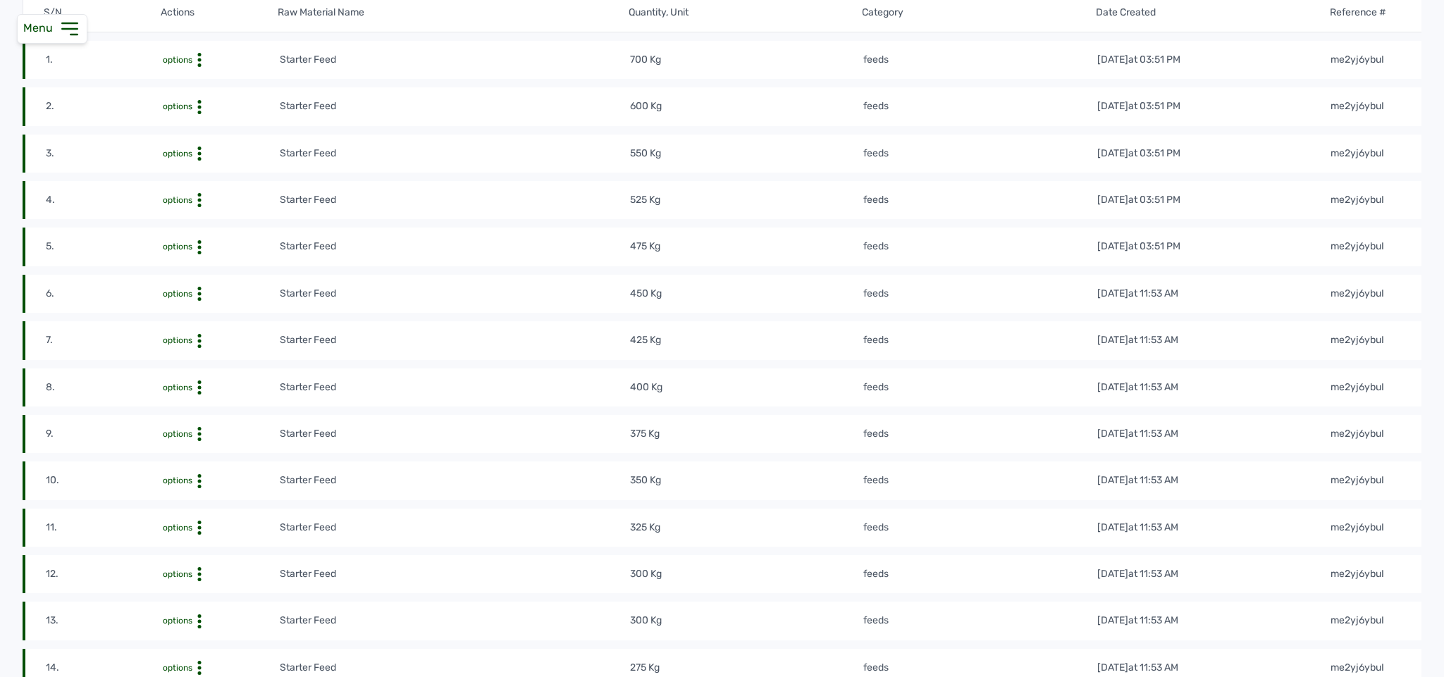
scroll to position [0, 0]
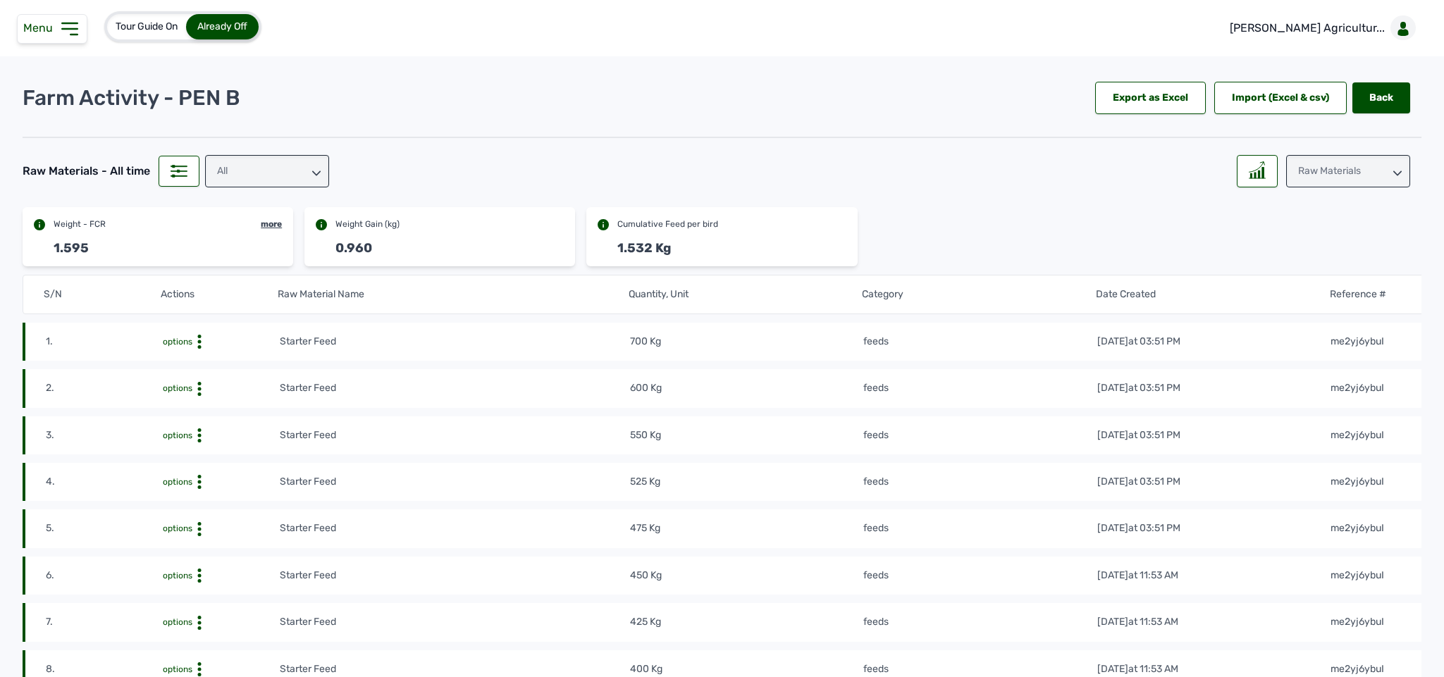
click at [533, 161] on div "Raw Materials" at bounding box center [1348, 171] width 124 height 32
click at [533, 254] on div "Losses" at bounding box center [1348, 259] width 124 height 25
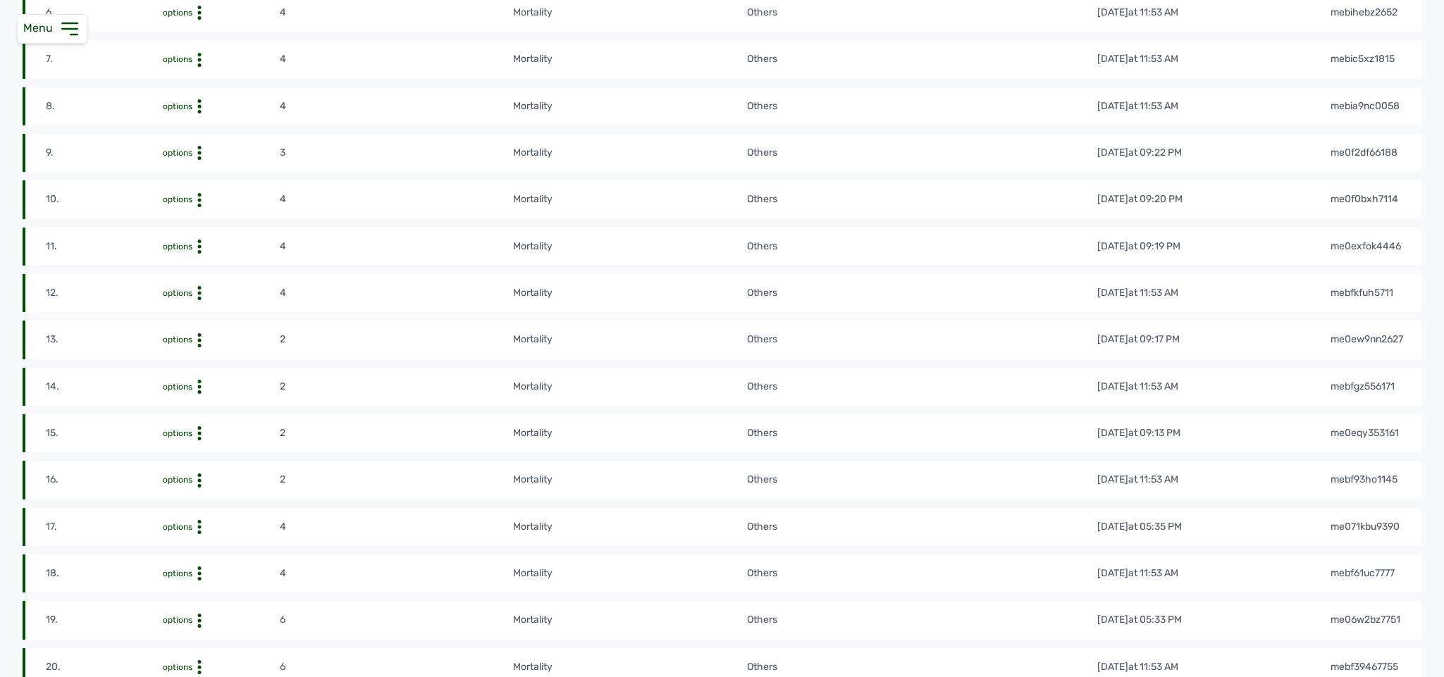
scroll to position [581, 0]
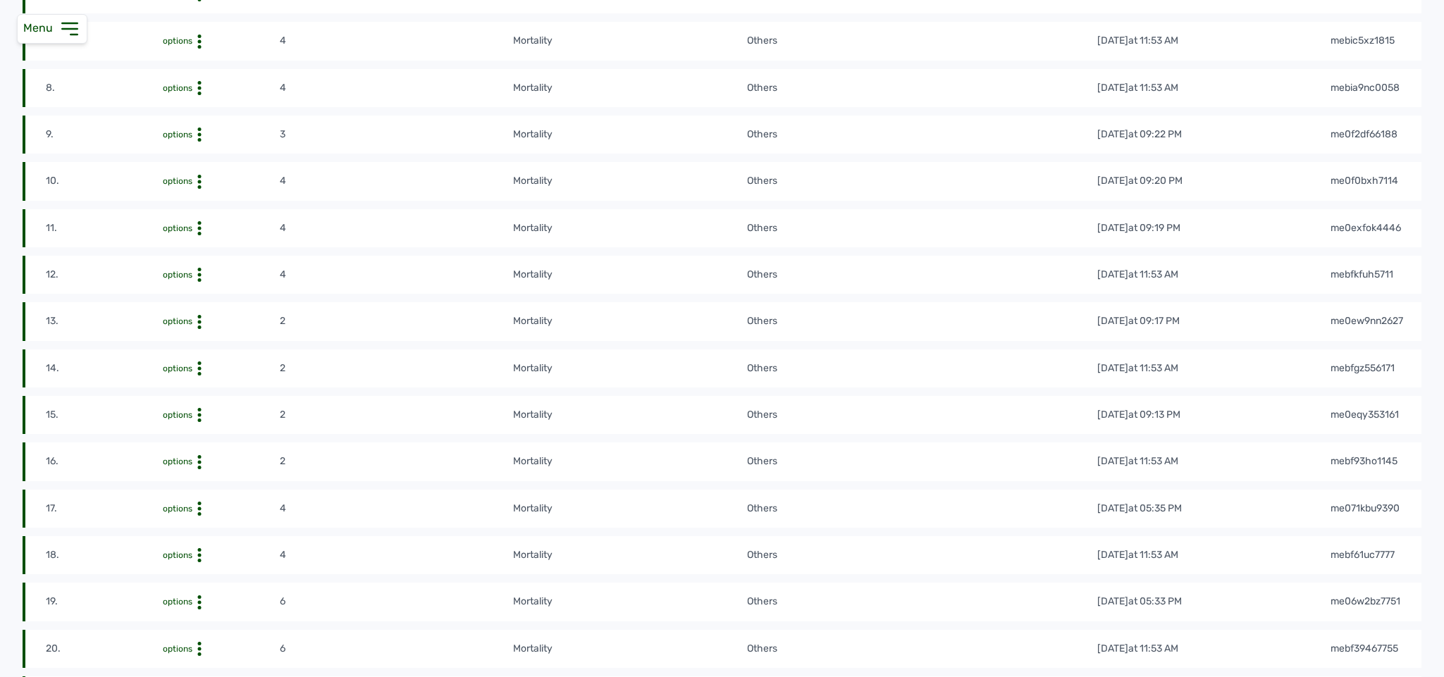
click at [203, 321] on div "Delete" at bounding box center [228, 313] width 100 height 17
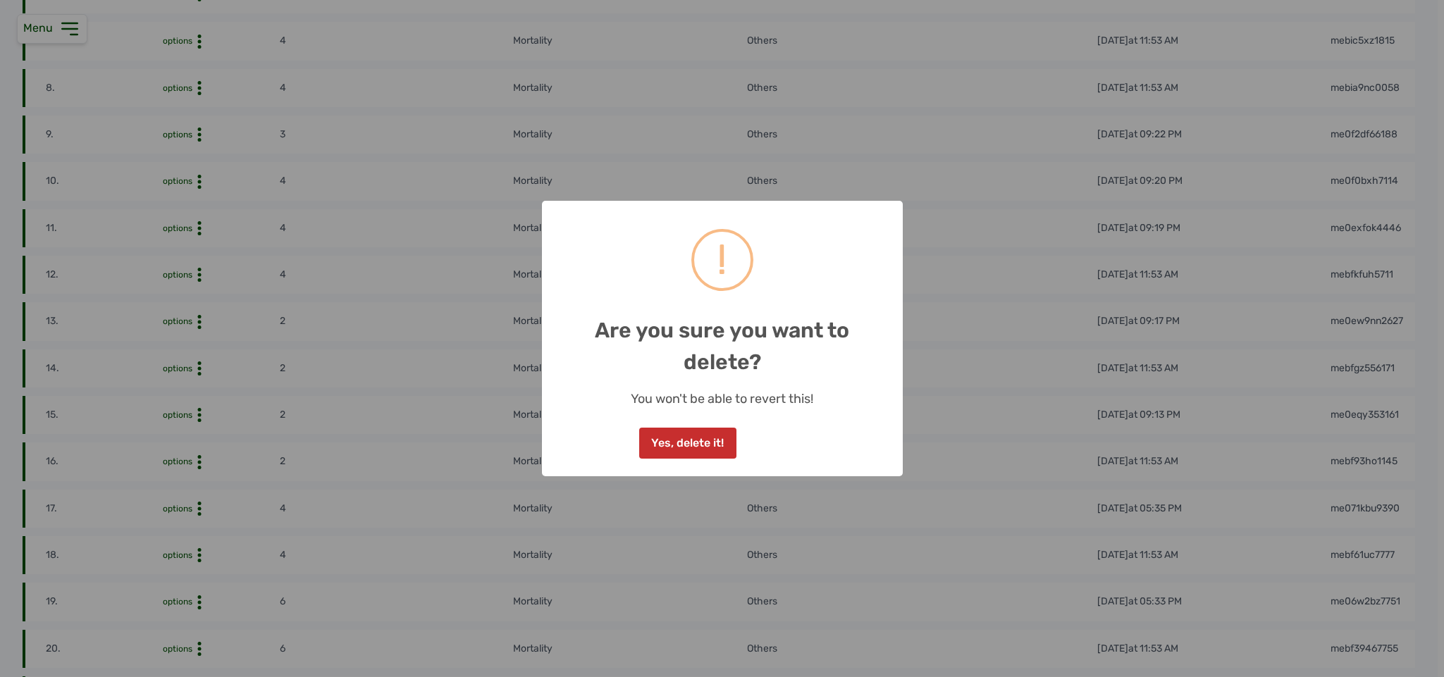
click at [533, 430] on button "Yes, delete it!" at bounding box center [687, 443] width 97 height 31
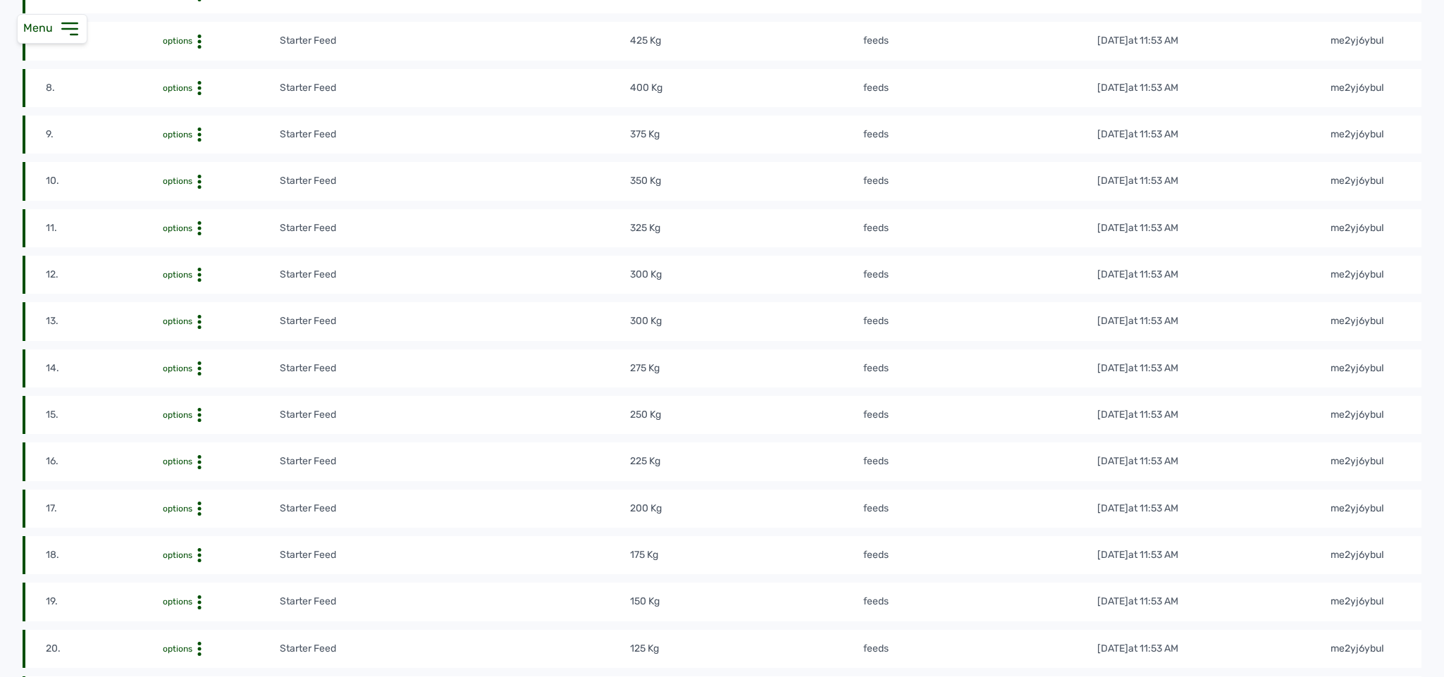
scroll to position [0, 0]
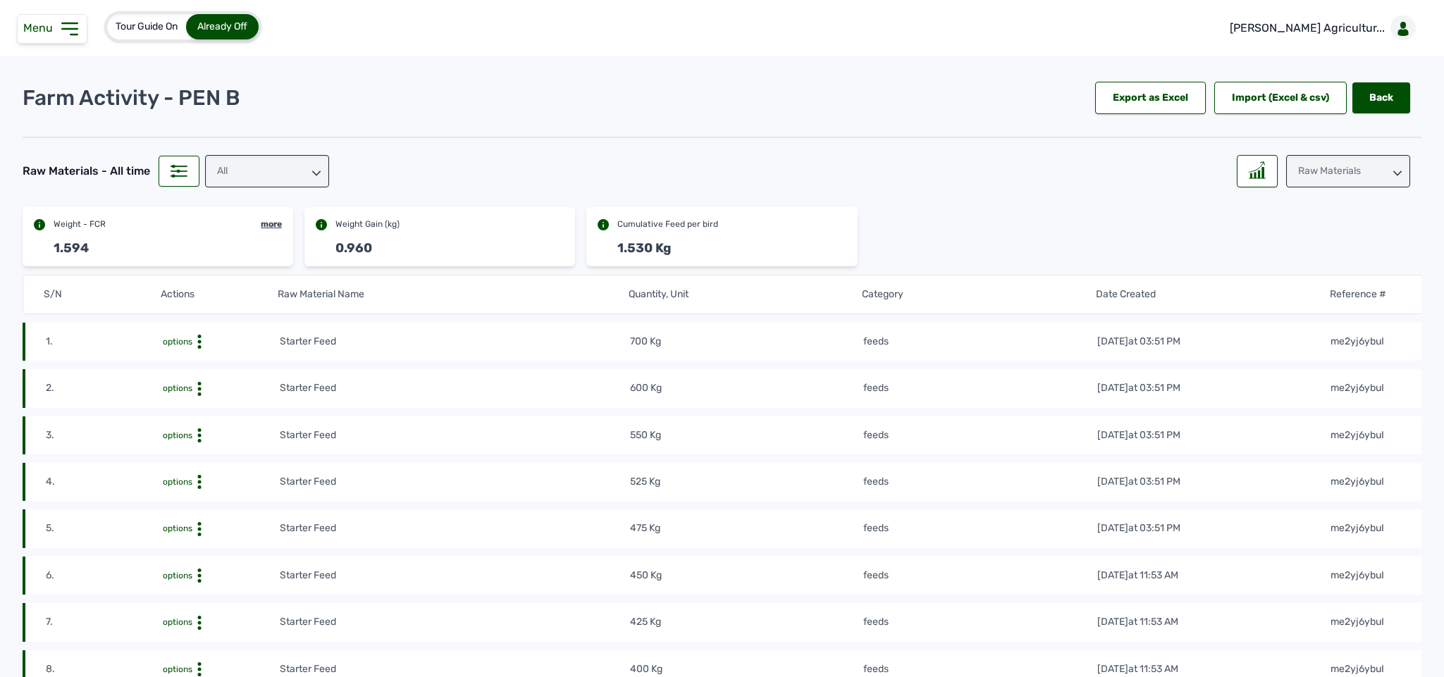
click at [533, 180] on div "Raw Materials" at bounding box center [1348, 171] width 124 height 32
click at [533, 260] on div "Losses" at bounding box center [1348, 259] width 124 height 25
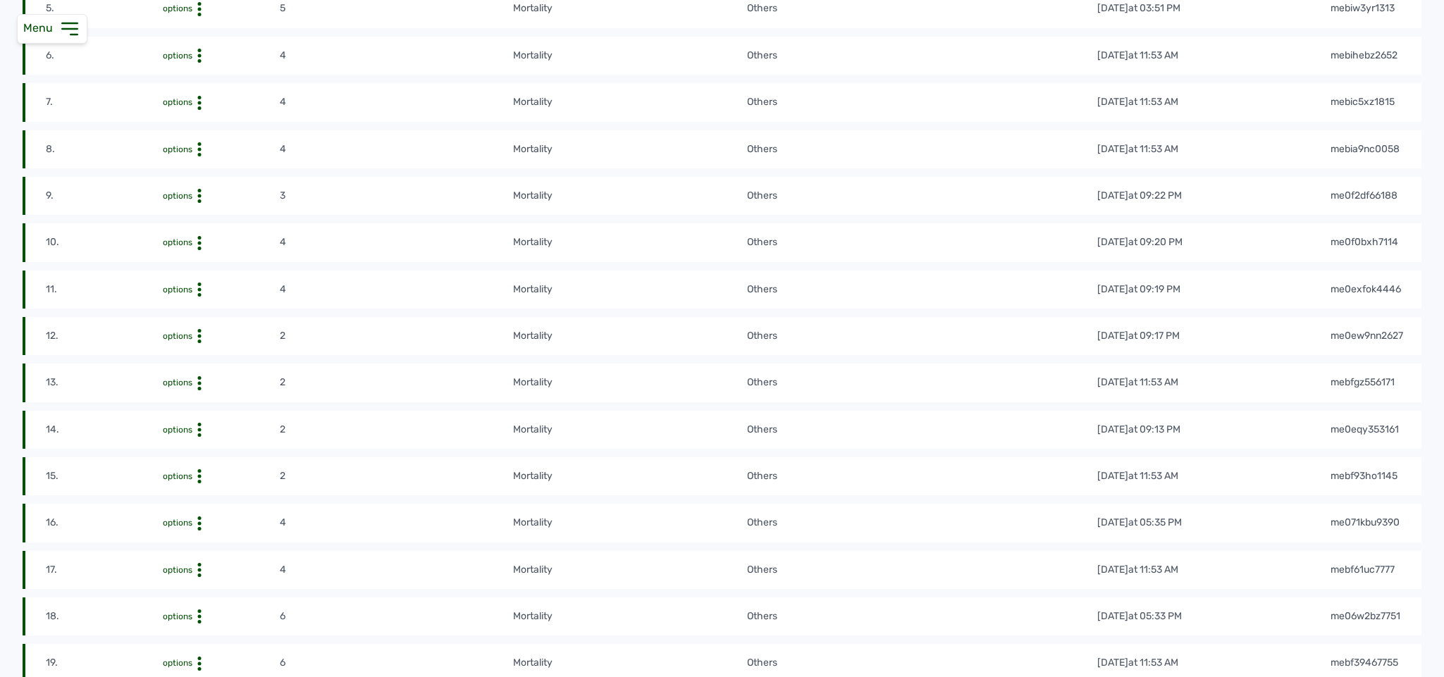
scroll to position [546, 0]
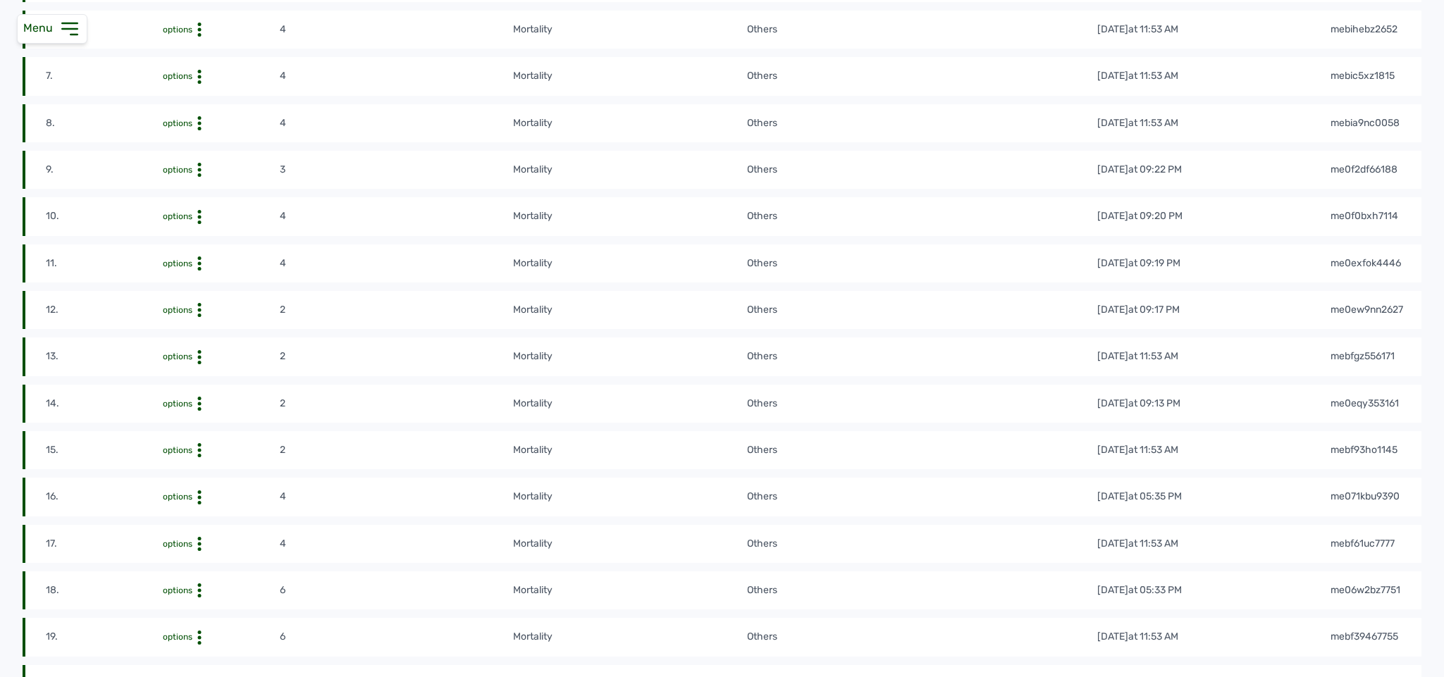
click at [210, 353] on div "Delete" at bounding box center [228, 348] width 100 height 17
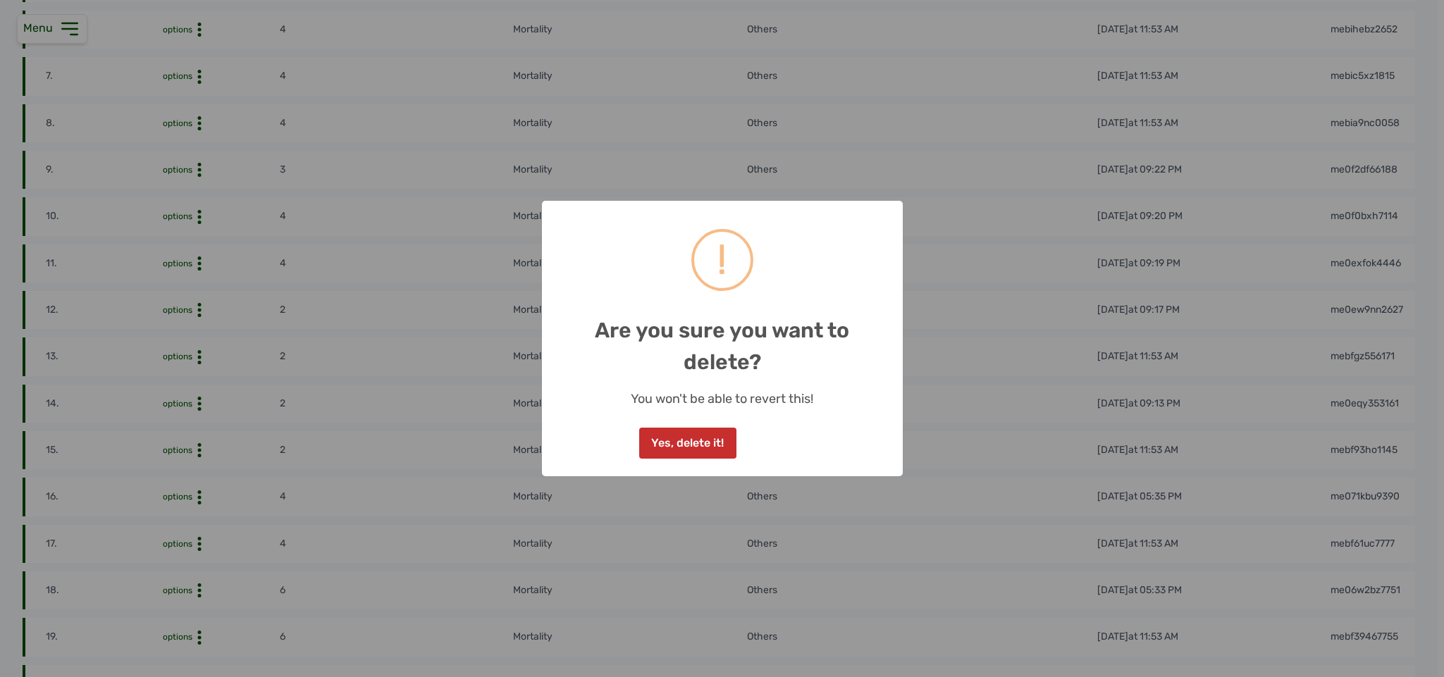
click at [533, 449] on button "Yes, delete it!" at bounding box center [687, 443] width 97 height 31
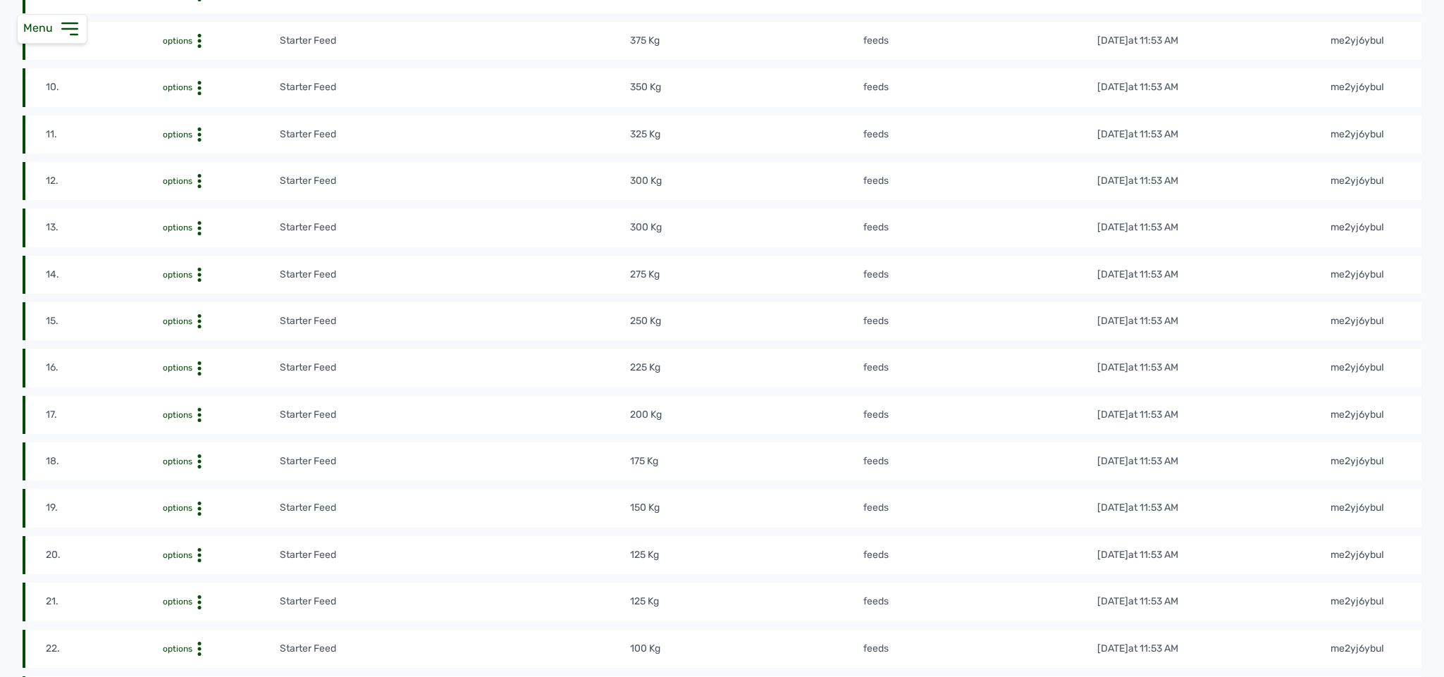
scroll to position [0, 0]
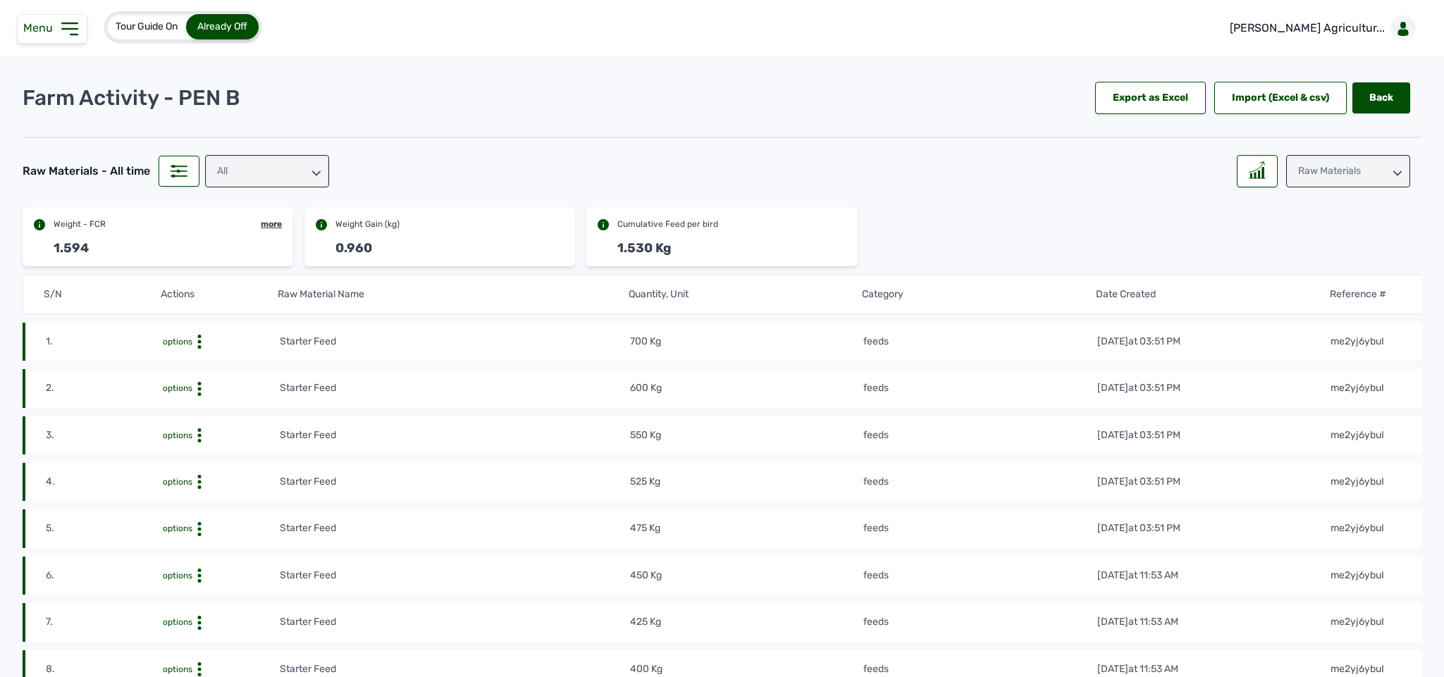
click at [533, 173] on div "Raw Materials" at bounding box center [1348, 171] width 124 height 32
click at [533, 252] on div "Losses" at bounding box center [1348, 259] width 124 height 25
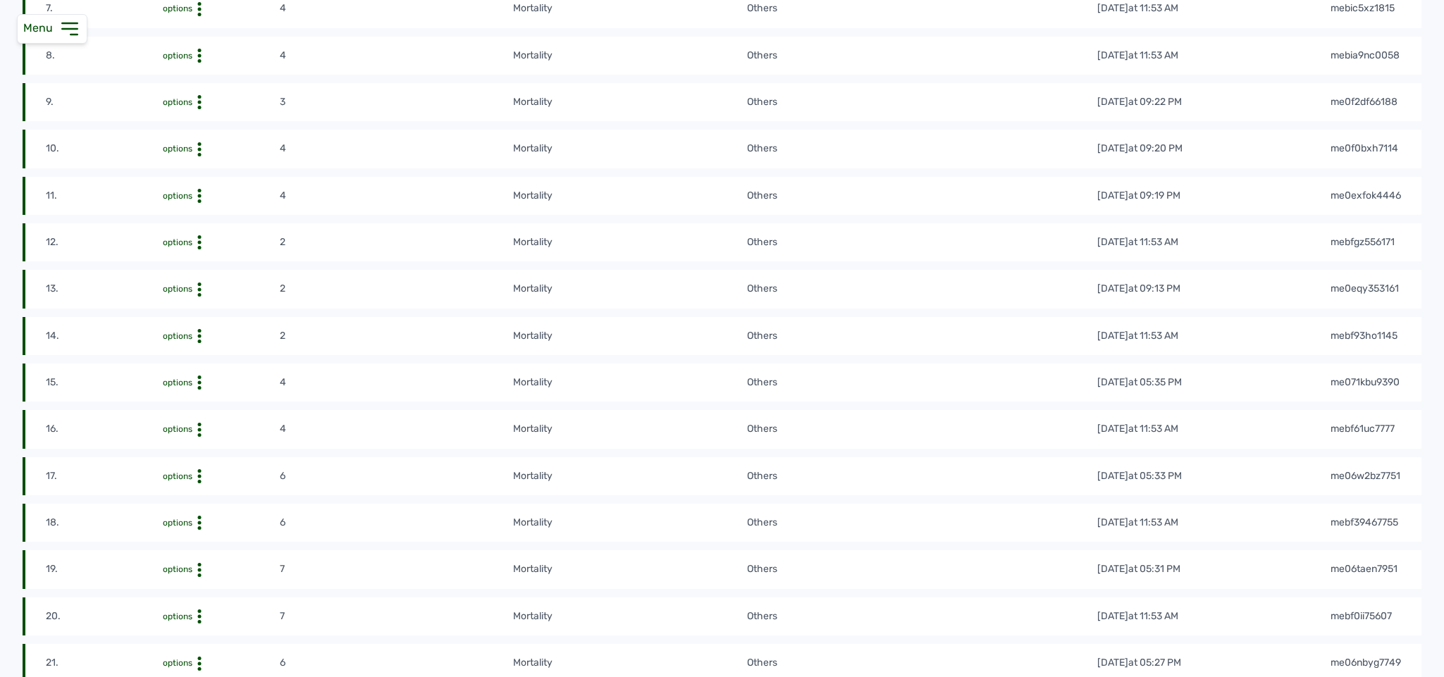
scroll to position [616, 0]
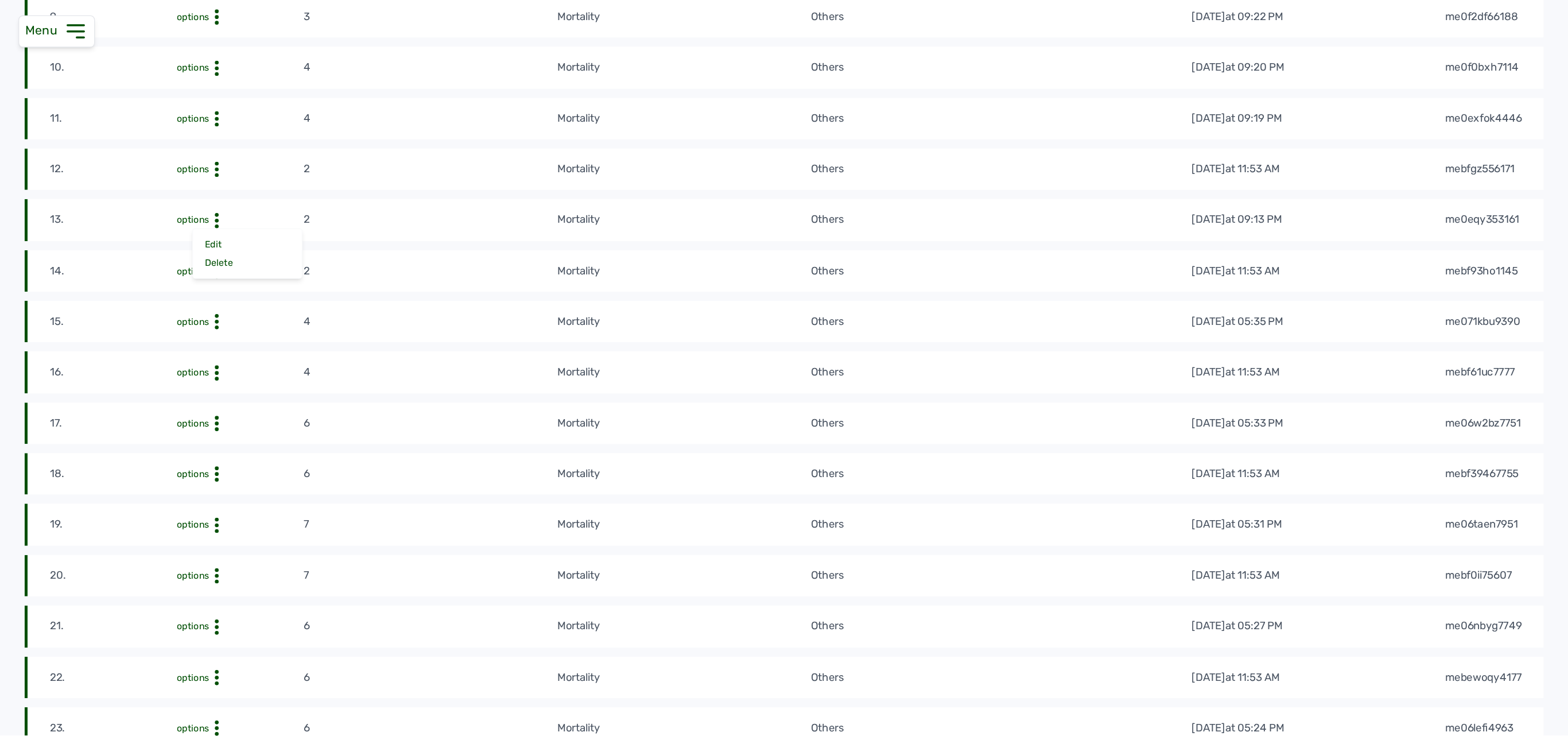
scroll to position [549, 0]
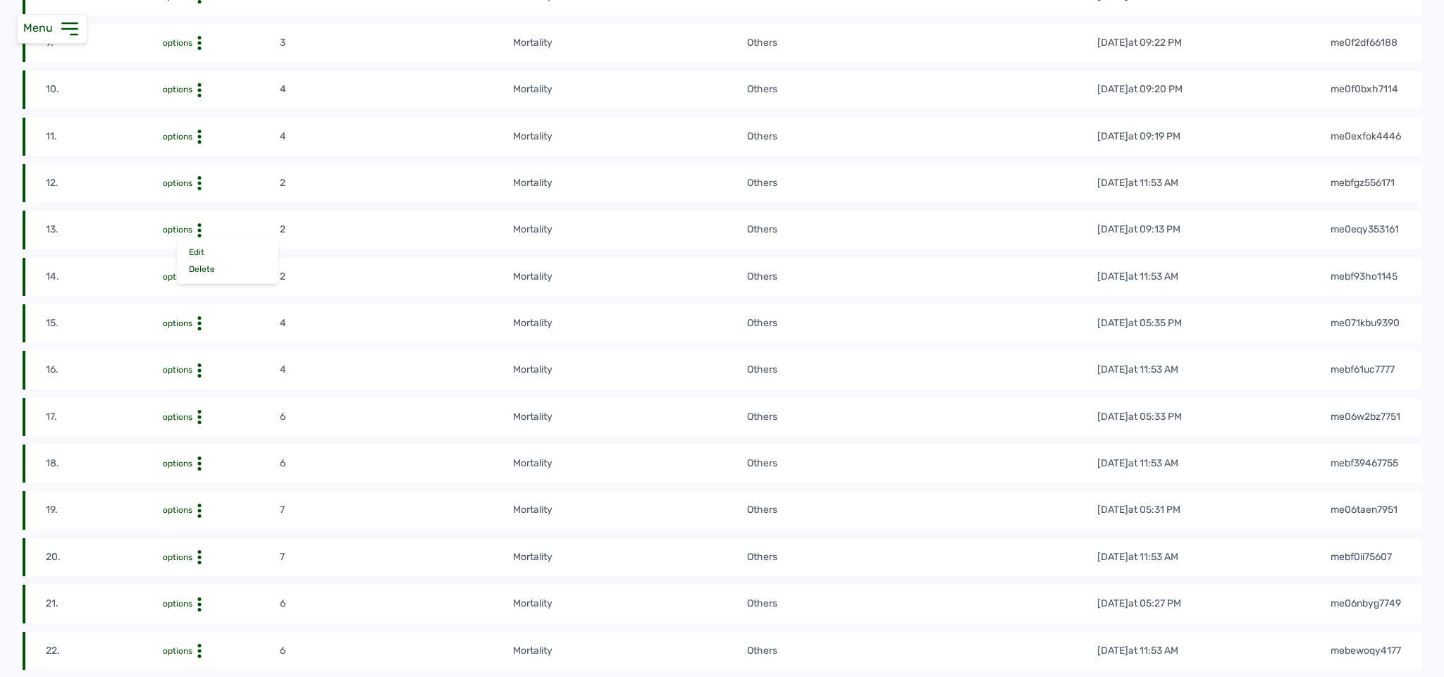
click at [197, 254] on div "Edit" at bounding box center [228, 252] width 100 height 17
select select "Others"
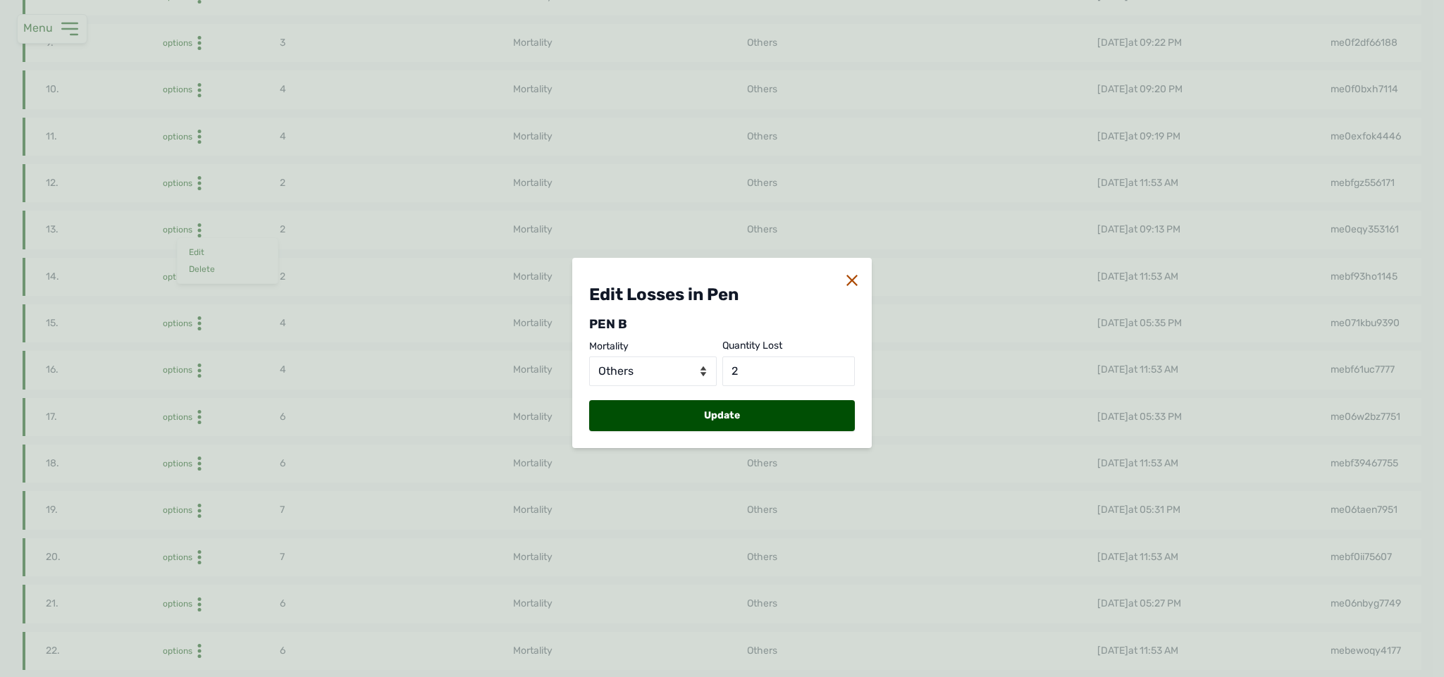
click at [533, 277] on icon at bounding box center [851, 280] width 11 height 11
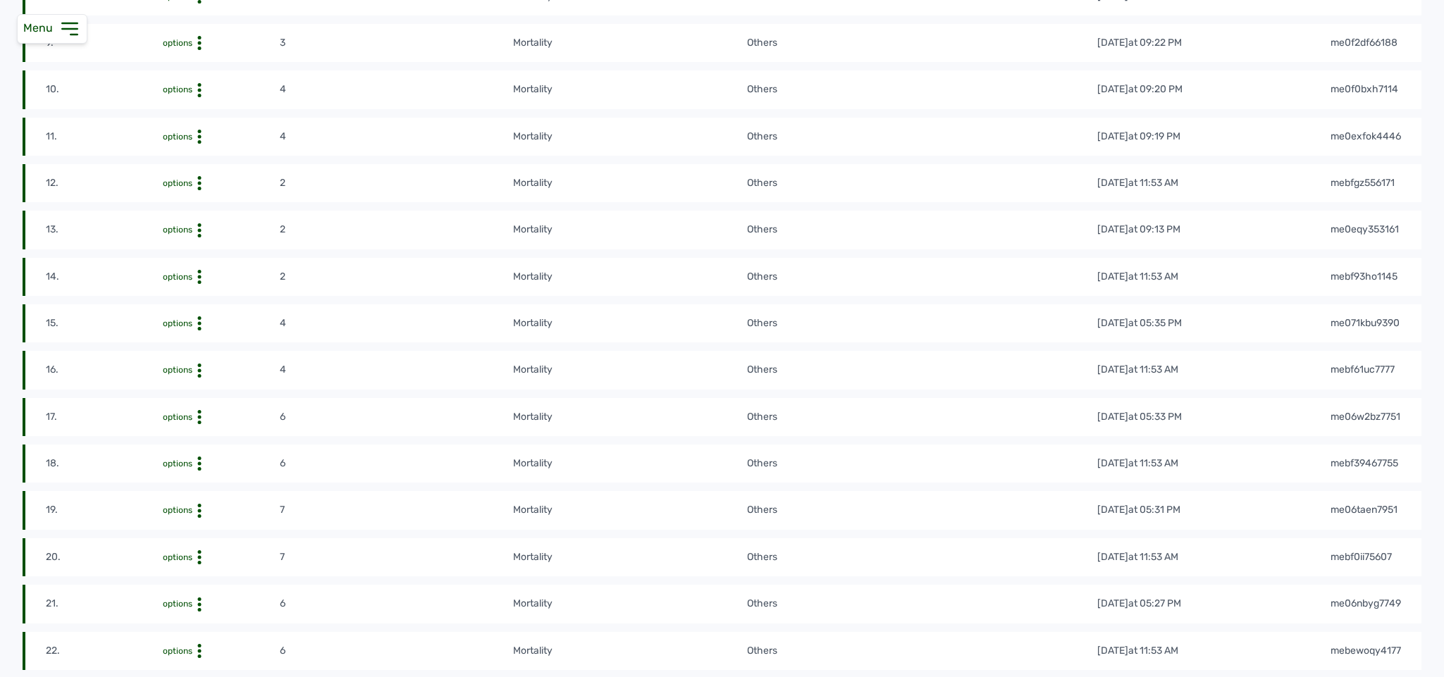
click at [222, 273] on div "Delete" at bounding box center [228, 269] width 100 height 17
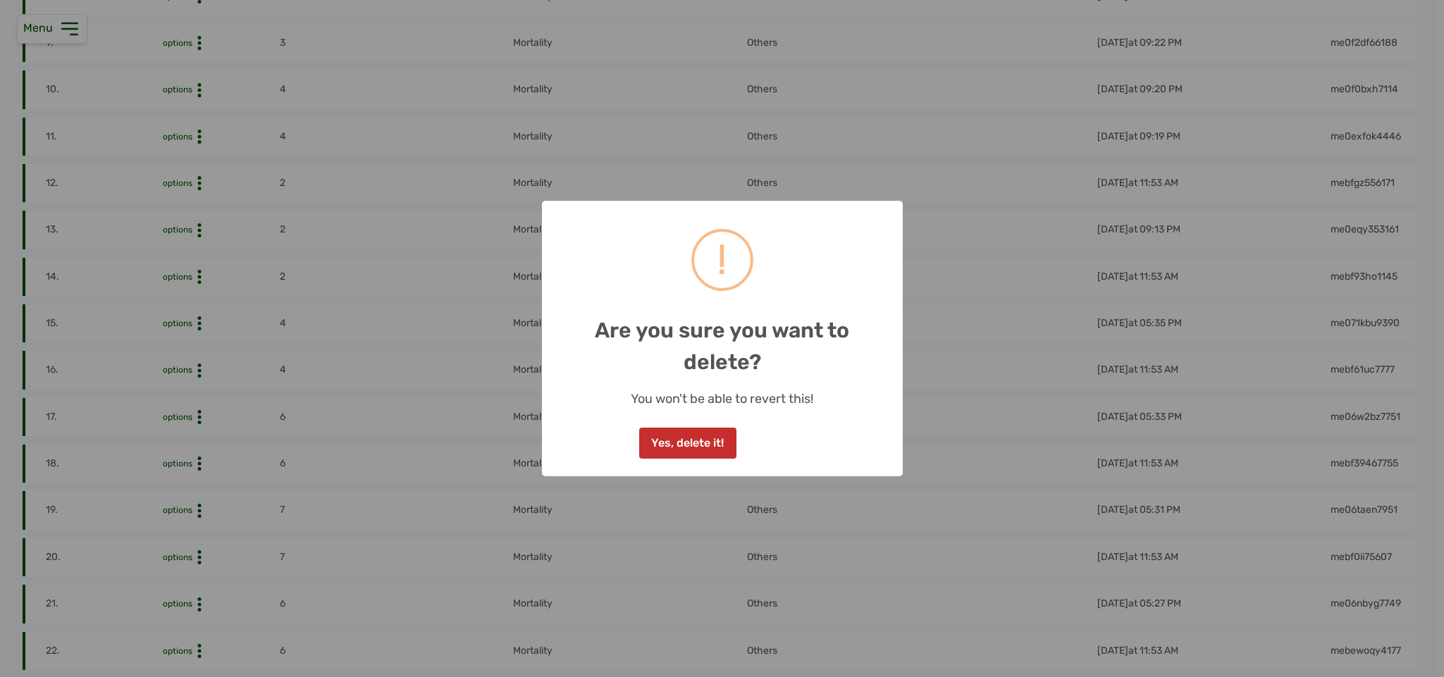
click at [533, 429] on button "Yes, delete it!" at bounding box center [687, 443] width 97 height 31
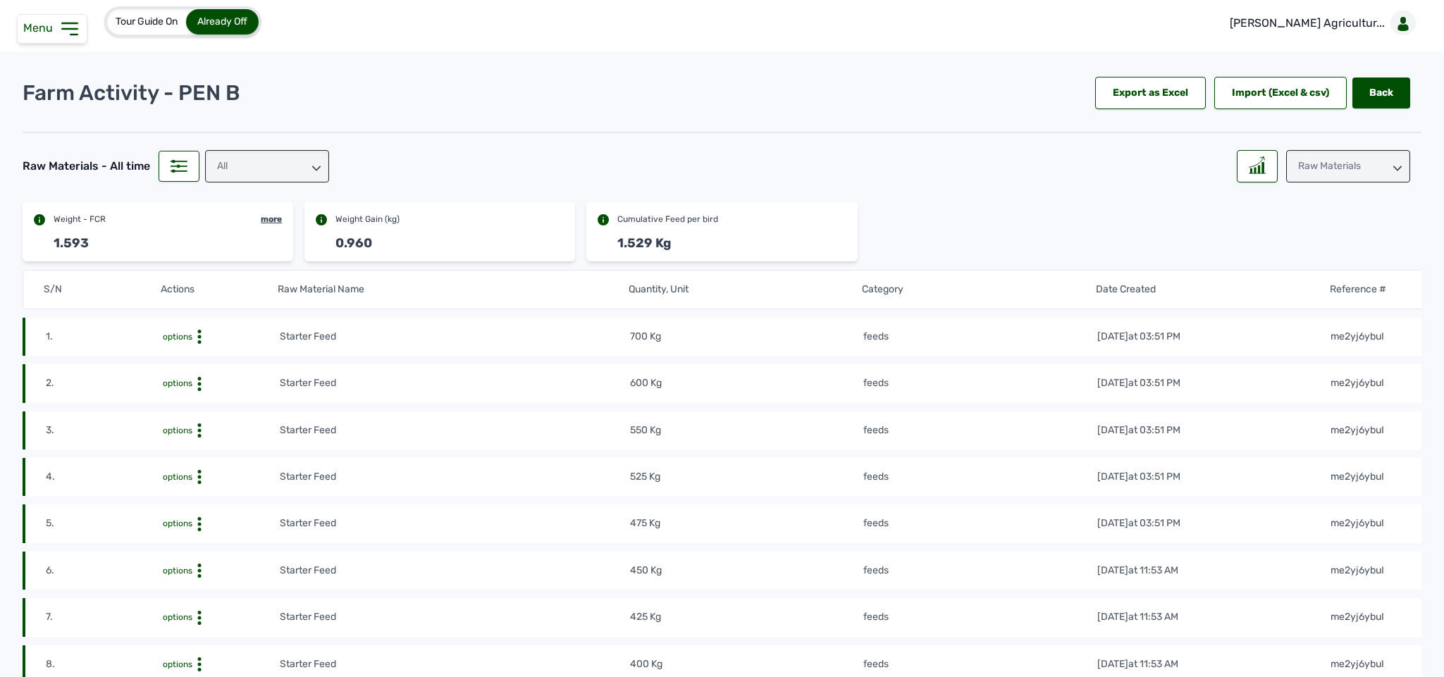
scroll to position [0, 0]
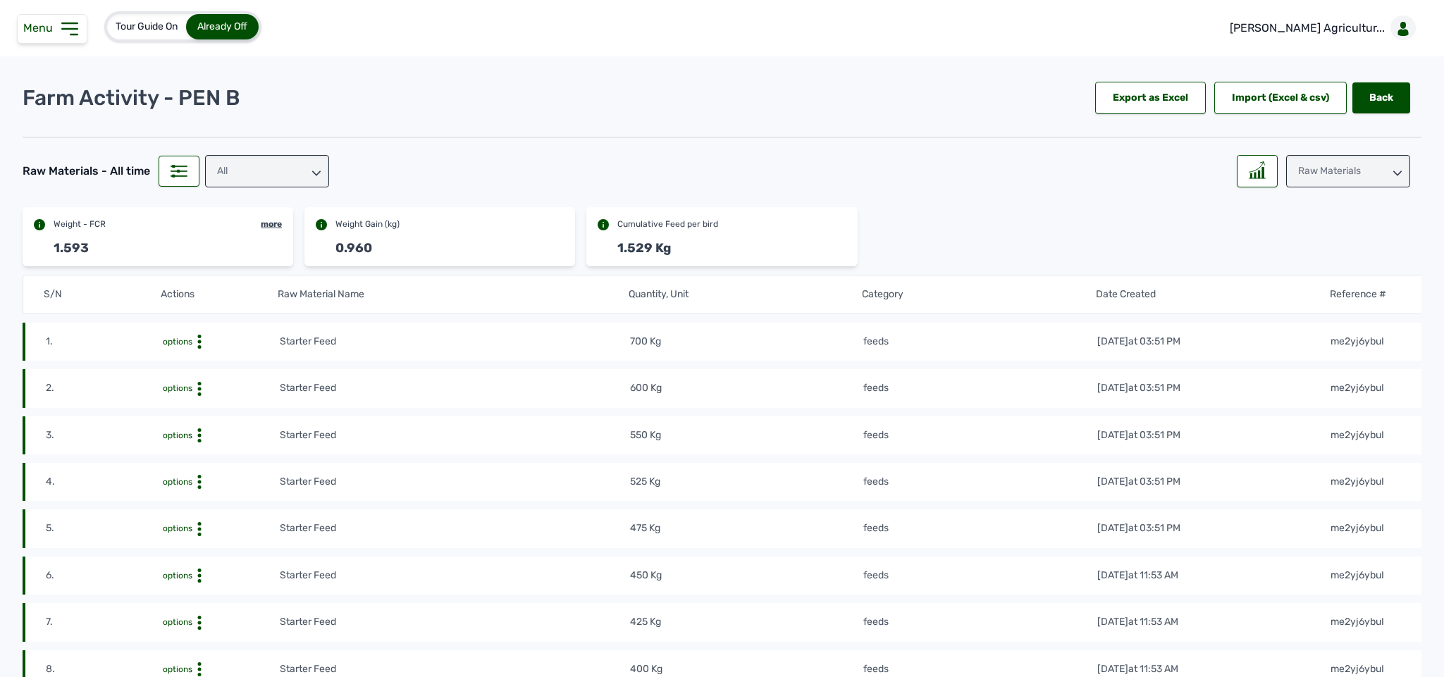
click at [533, 171] on div "Raw Materials" at bounding box center [1348, 171] width 124 height 32
click at [533, 254] on div "Losses" at bounding box center [1348, 259] width 124 height 25
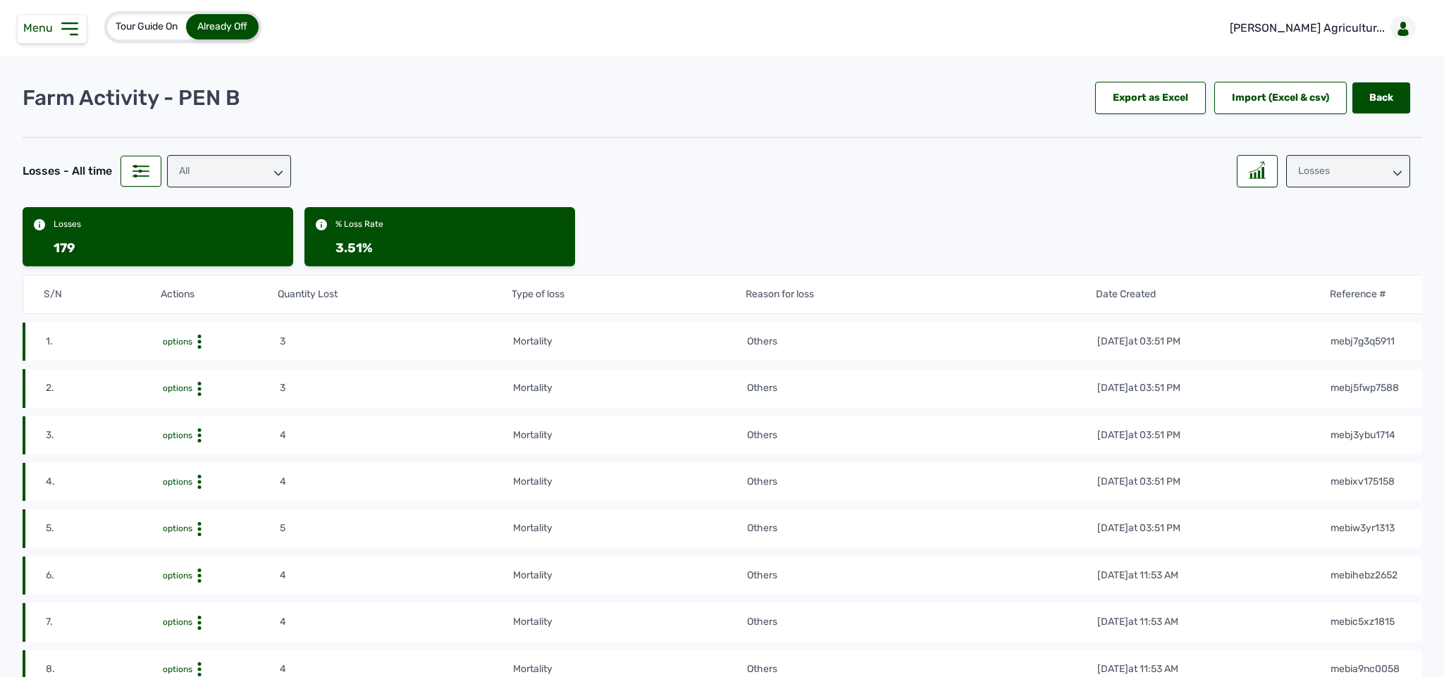
click at [72, 27] on icon at bounding box center [69, 29] width 23 height 23
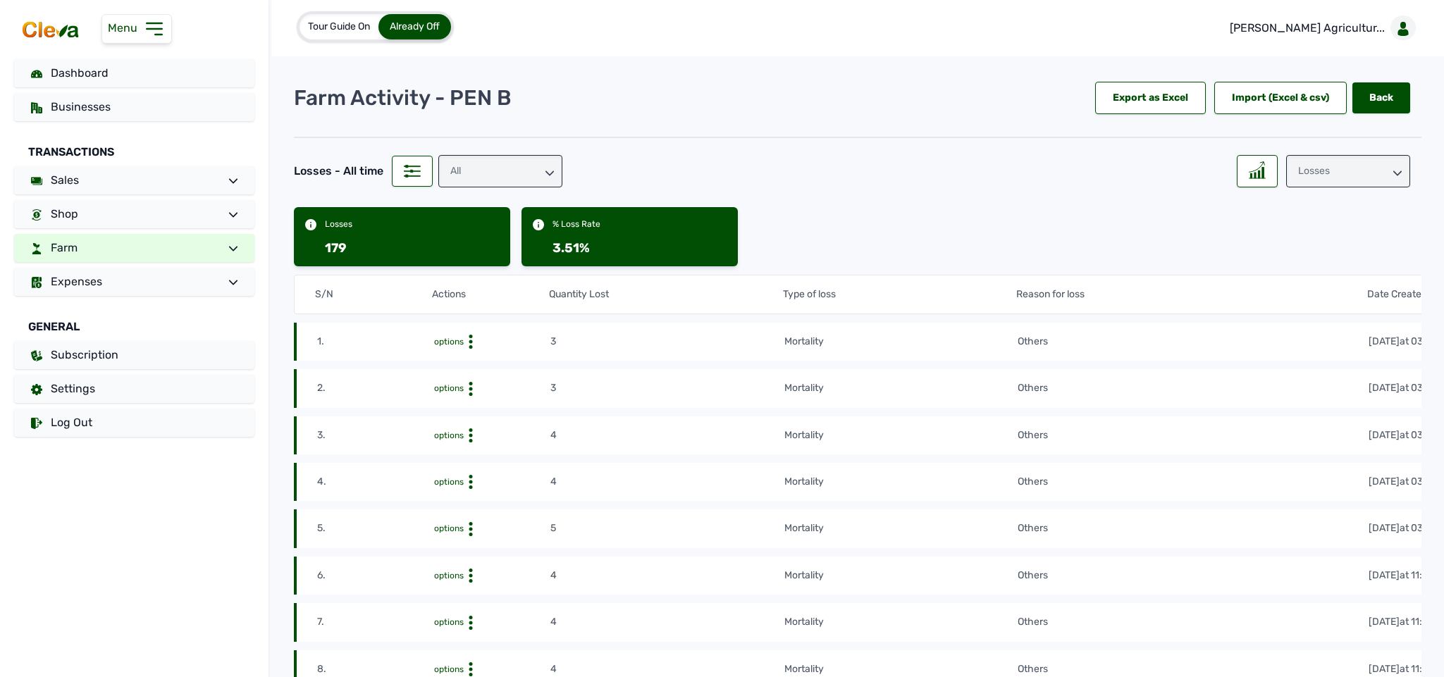
click at [144, 240] on link "Farm" at bounding box center [134, 248] width 240 height 28
click at [108, 317] on link "Add Pen & Activites" at bounding box center [154, 320] width 201 height 20
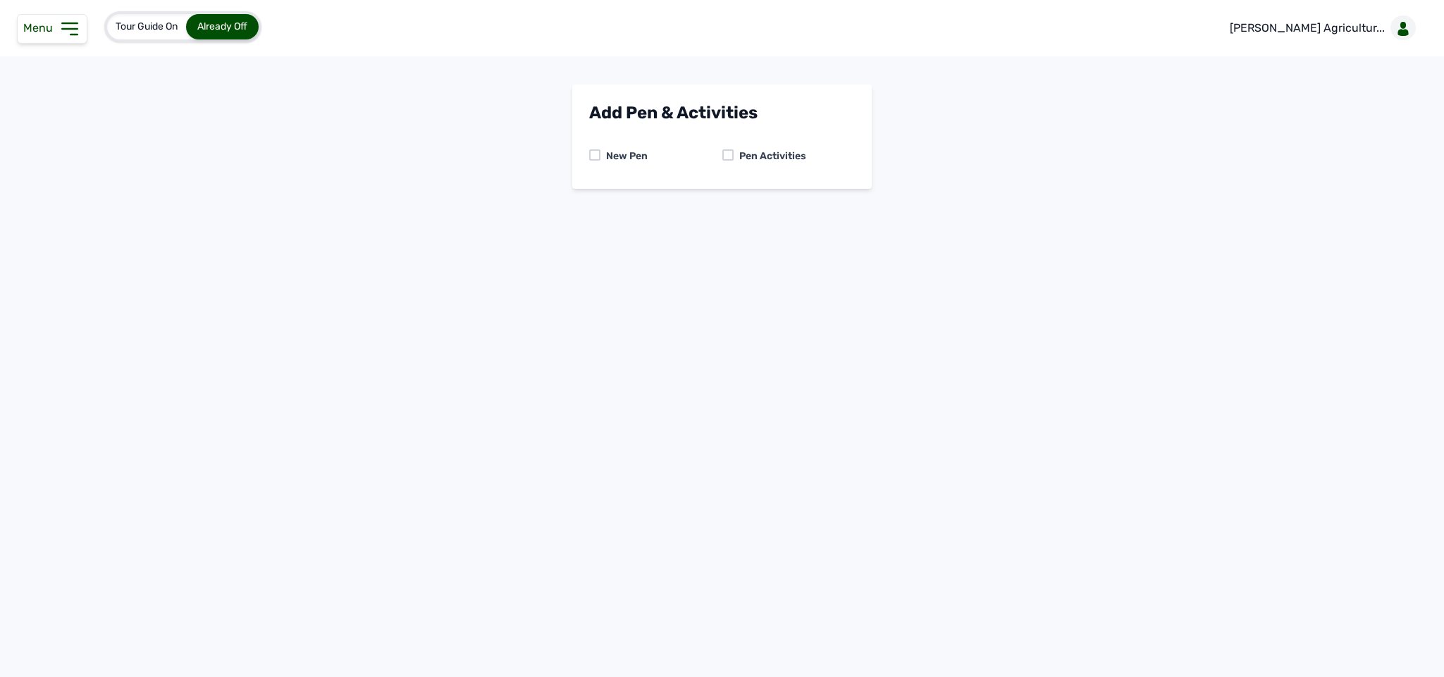
click at [533, 152] on div at bounding box center [727, 154] width 11 height 11
click at [533, 221] on select "-- Select pen -- PEN A (Broilers) PEN B (Broilers)" at bounding box center [722, 215] width 266 height 30
select select "me00sq3e0909"
click at [533, 200] on select "-- Select pen -- PEN A (Broilers) PEN B (Broilers)" at bounding box center [722, 215] width 266 height 30
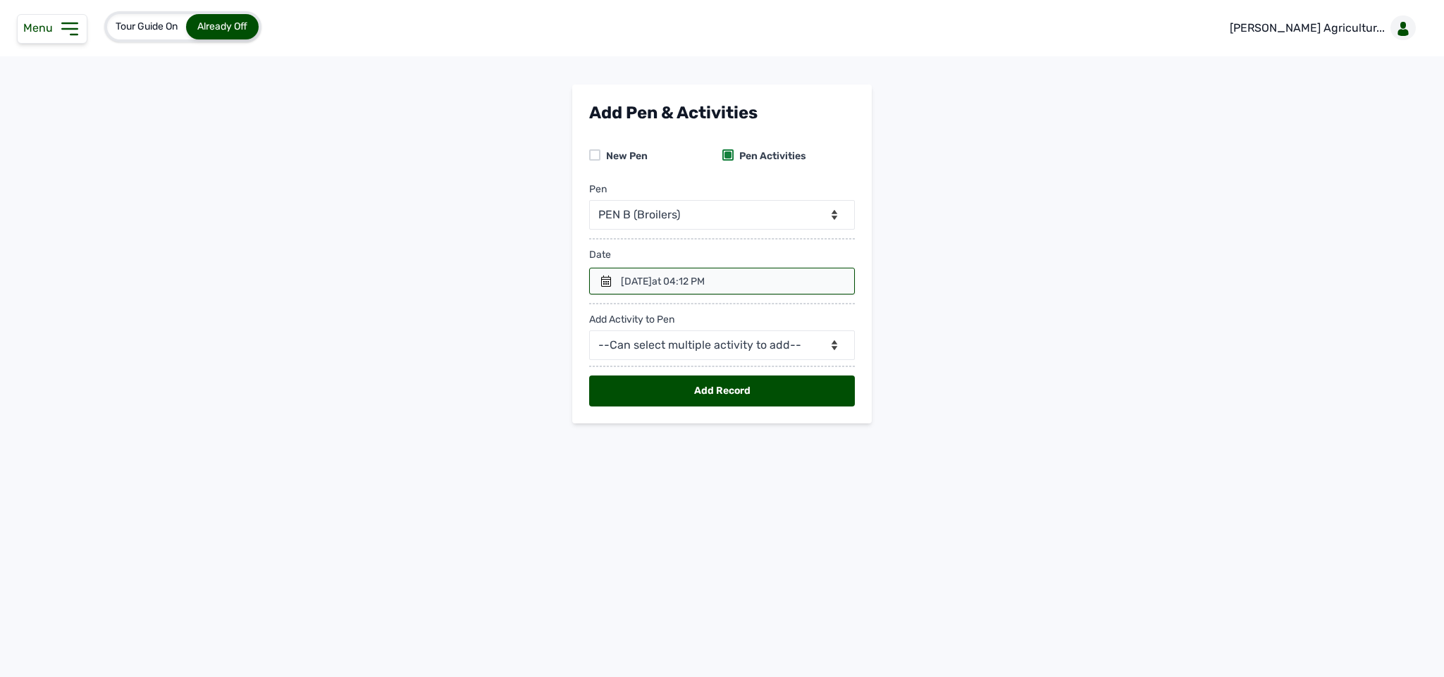
click at [533, 280] on div at bounding box center [722, 281] width 266 height 27
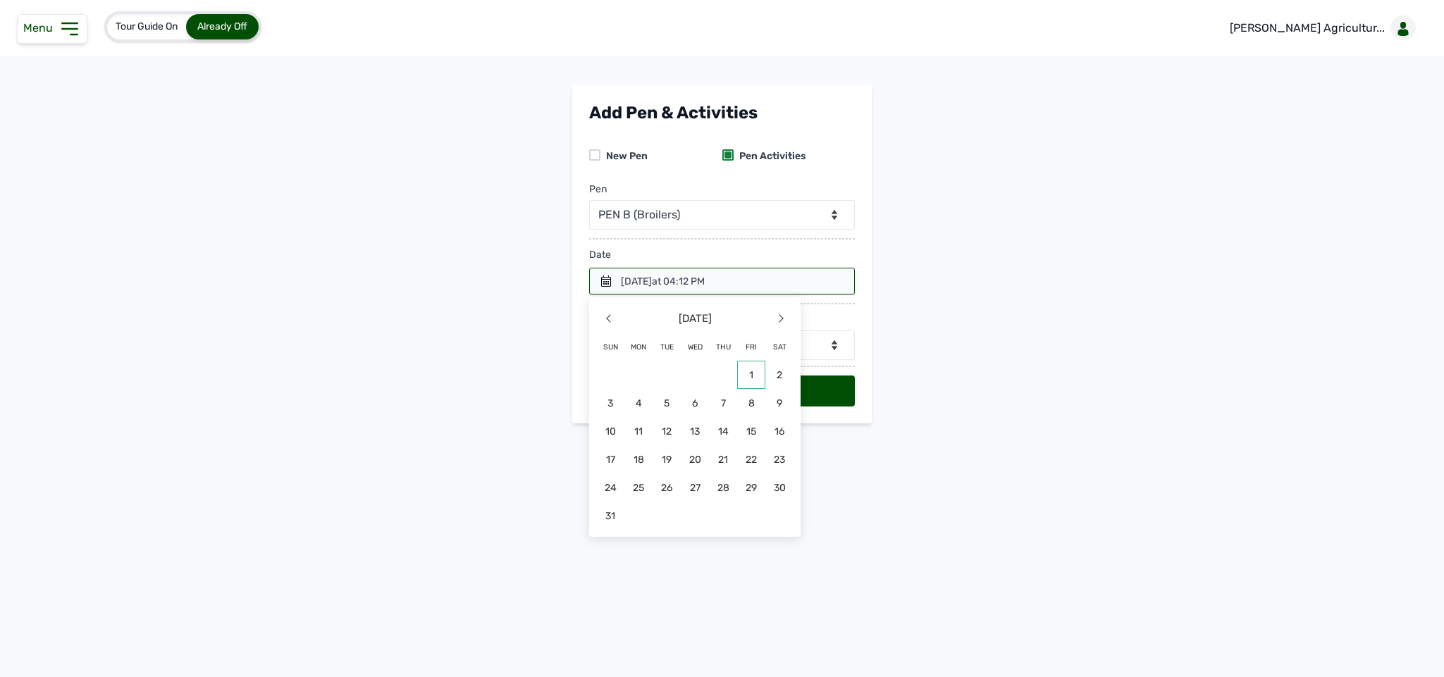
click at [533, 389] on span "1" at bounding box center [695, 403] width 28 height 28
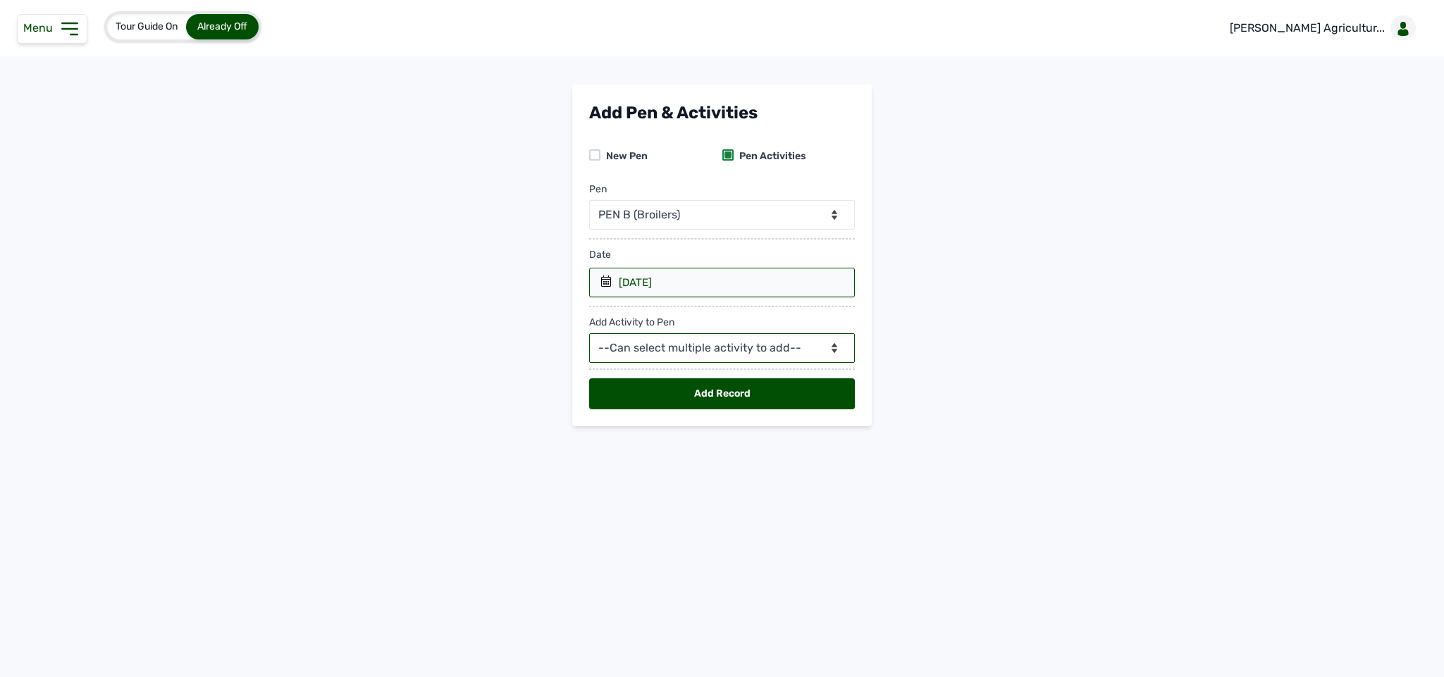
click at [533, 350] on select "--Can select multiple activity to add-- Raw Material Losses Weight" at bounding box center [722, 348] width 266 height 30
select select "Losses"
click at [533, 337] on select "--Can select multiple activity to add-- Raw Material Losses Weight" at bounding box center [722, 348] width 266 height 30
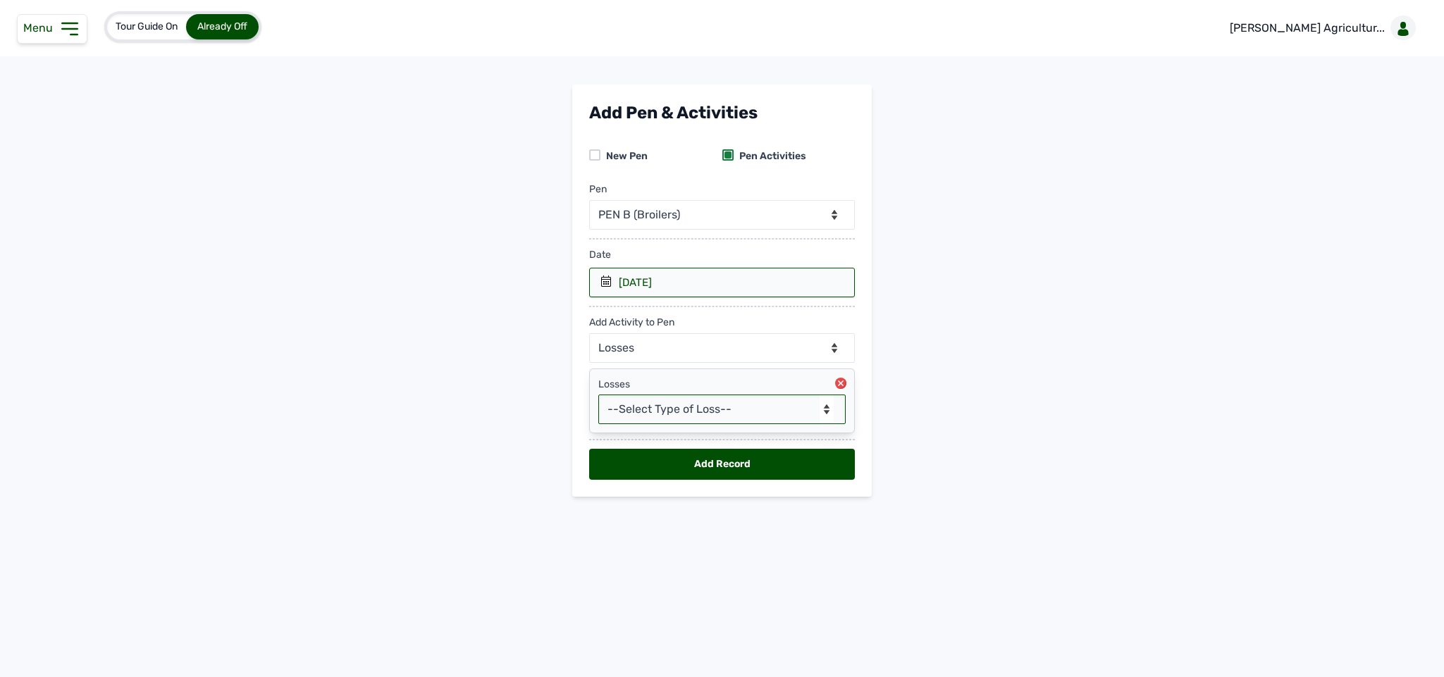
click at [533, 413] on select "--Select Type of Loss-- Mortality Culled Theft" at bounding box center [721, 410] width 247 height 30
select select "Mortality"
click at [533, 399] on select "--Select Type of Loss-- Mortality Culled Theft" at bounding box center [721, 410] width 247 height 30
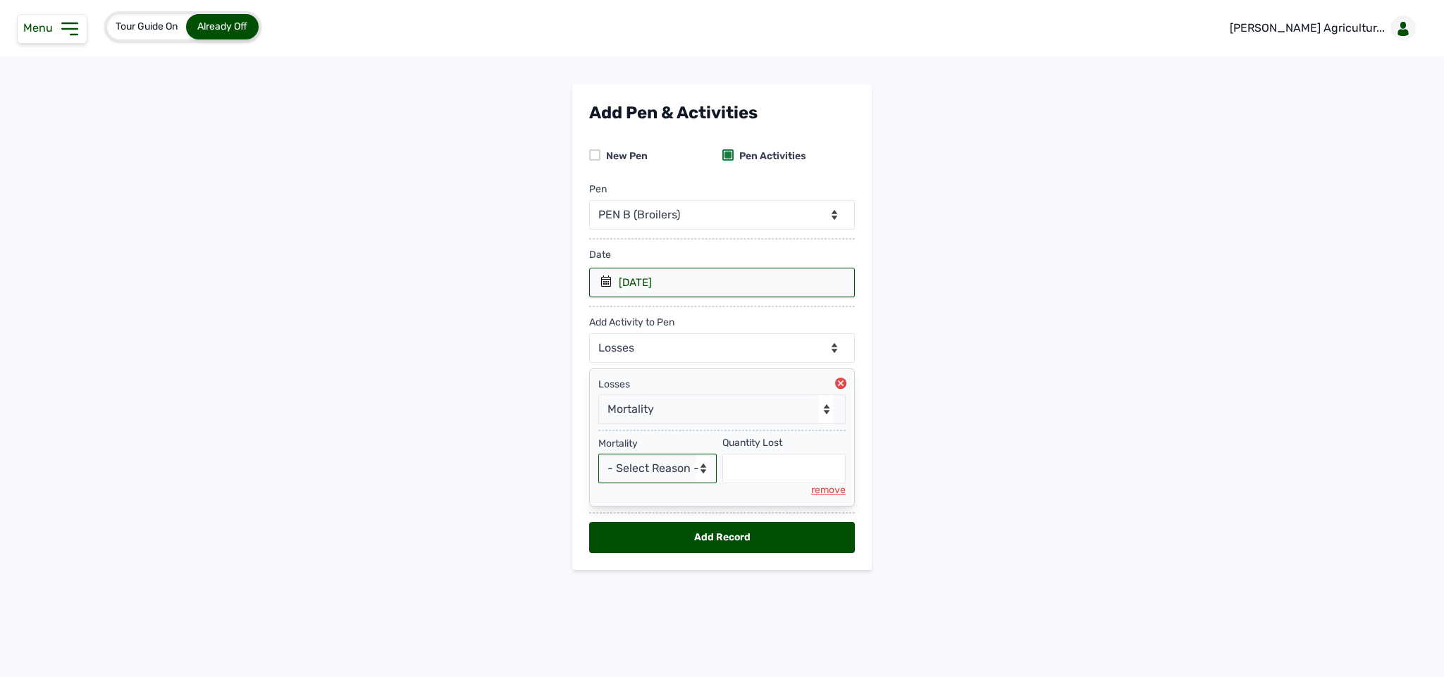
click at [533, 469] on select "- Select Reason - Disease Late Vaccination Wrong Vaccination Heat [MEDICAL_DATA…" at bounding box center [657, 469] width 118 height 30
select select "Others"
click at [533, 459] on select "- Select Reason - Disease Late Vaccination Wrong Vaccination Heat [MEDICAL_DATA…" at bounding box center [657, 469] width 118 height 30
select select "null"
click at [533, 481] on input "text" at bounding box center [784, 469] width 124 height 30
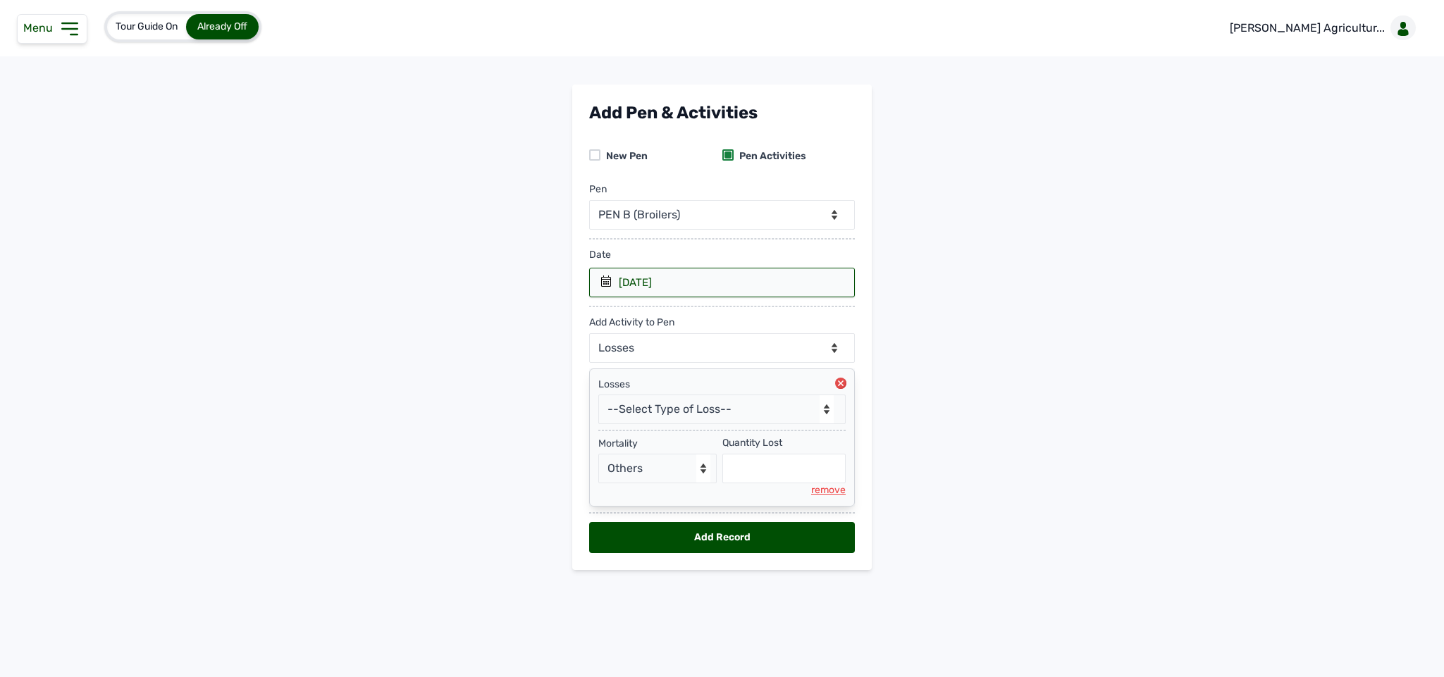
click at [533, 220] on main "Add Pen & Activities New Pen Pen Activities Pen -- Select pen -- PEN A (Broiler…" at bounding box center [722, 339] width 1444 height 508
click at [533, 463] on input "text" at bounding box center [784, 469] width 124 height 30
type input "0"
click at [533, 507] on div "Add Record" at bounding box center [722, 537] width 266 height 31
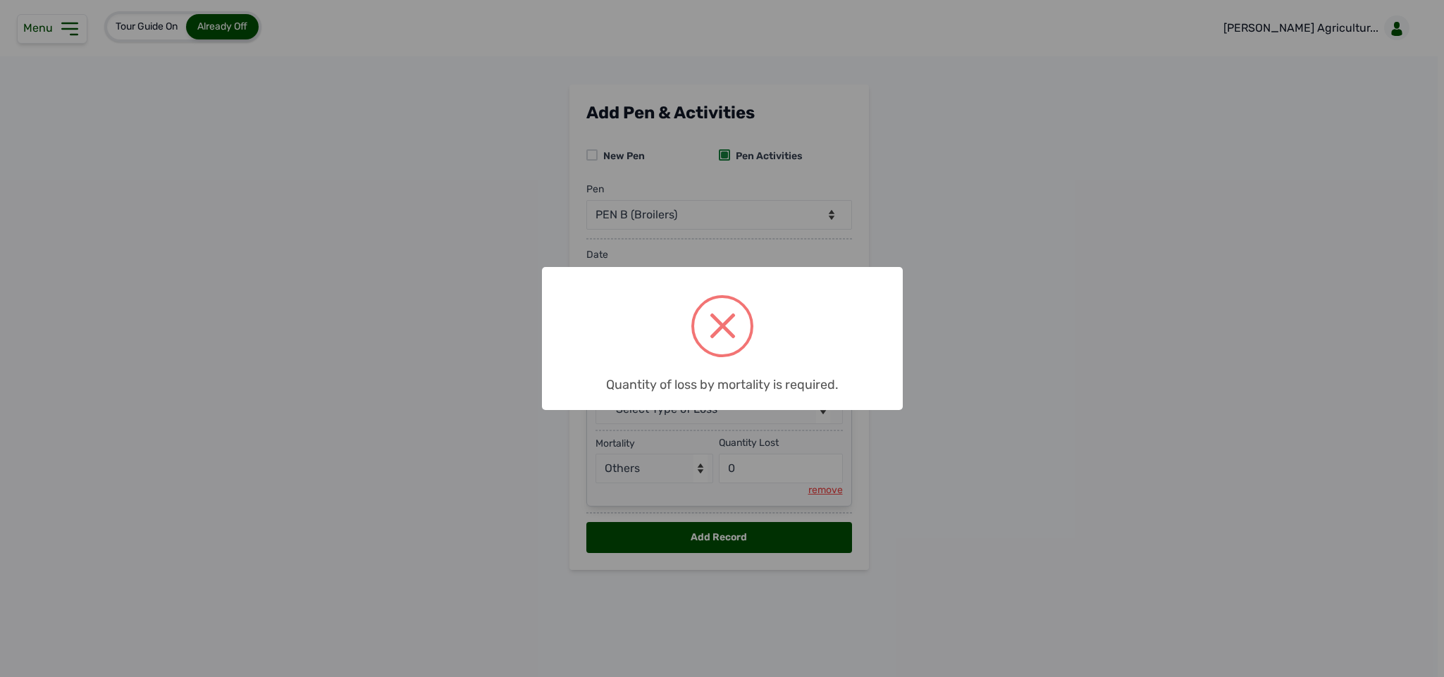
click at [533, 178] on div "× Quantity of loss by mortality is required. OK No Cancel" at bounding box center [722, 338] width 1444 height 677
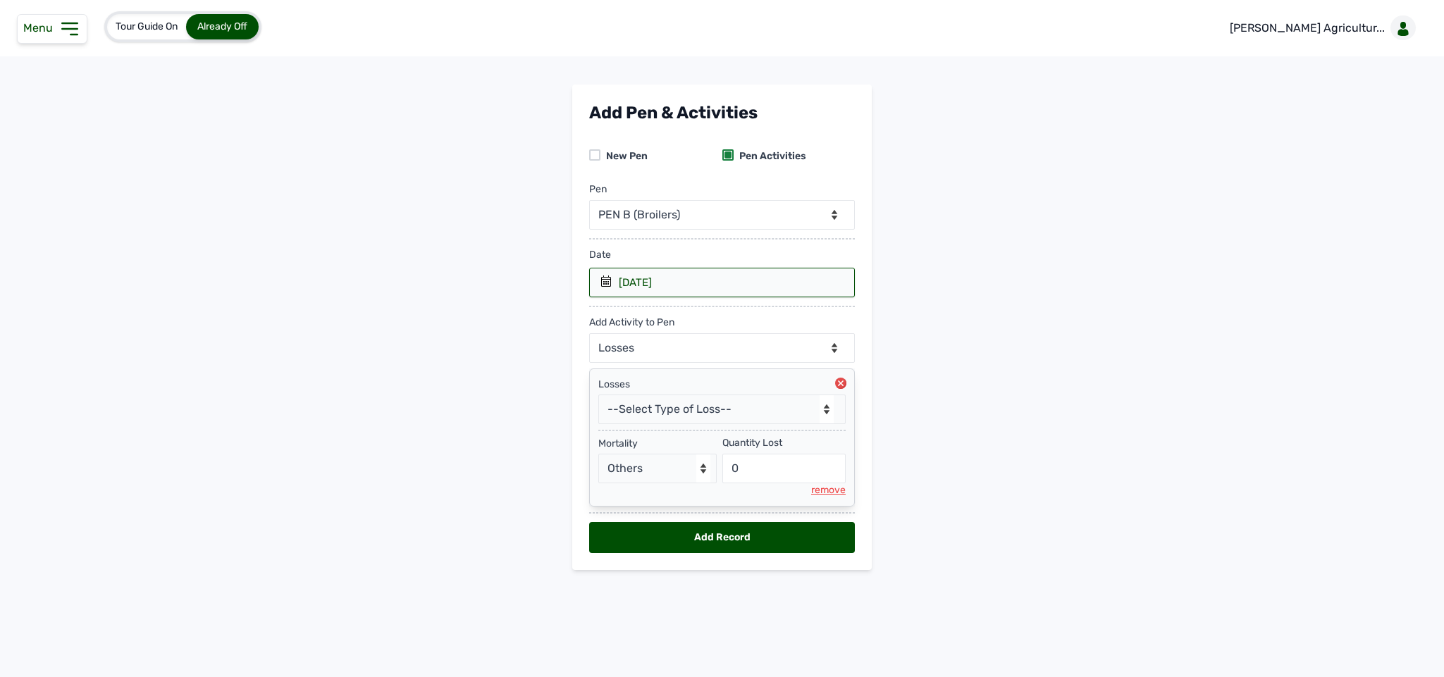
click at [68, 36] on icon at bounding box center [69, 29] width 23 height 23
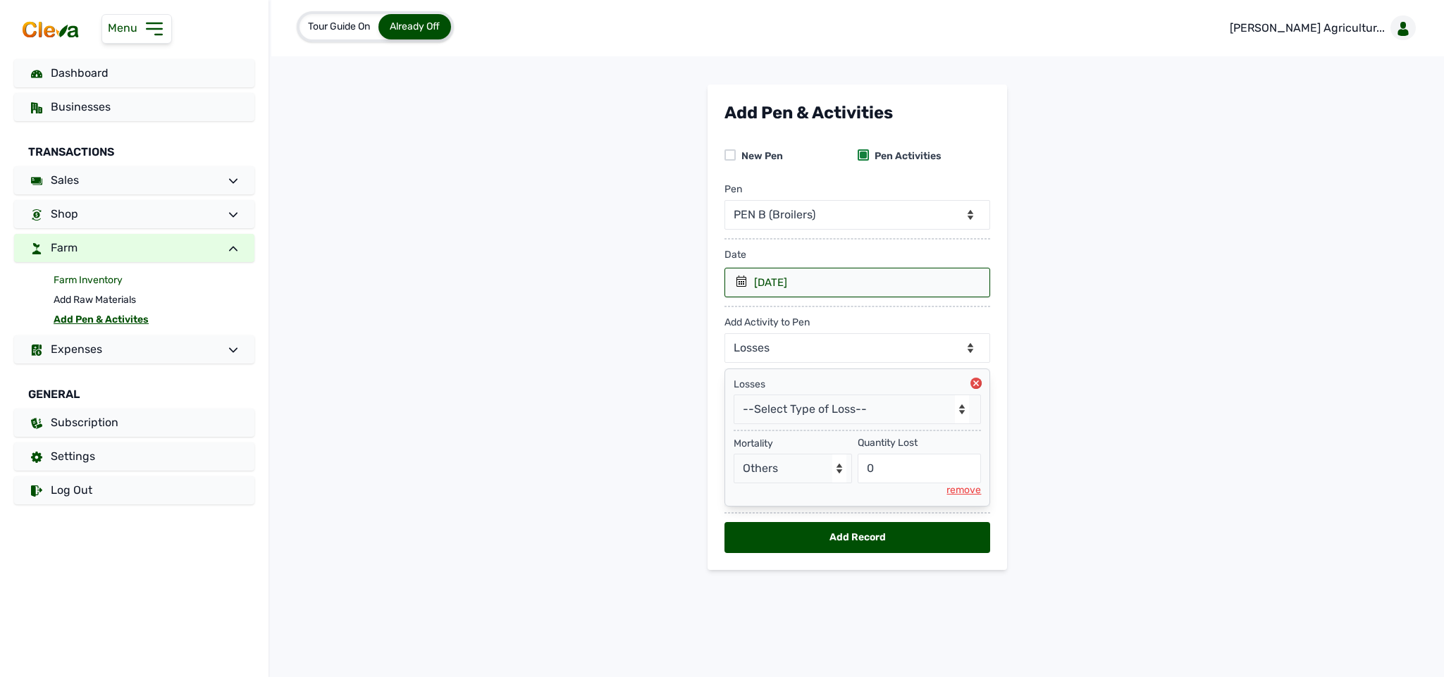
click at [98, 281] on link "Farm Inventory" at bounding box center [154, 281] width 201 height 20
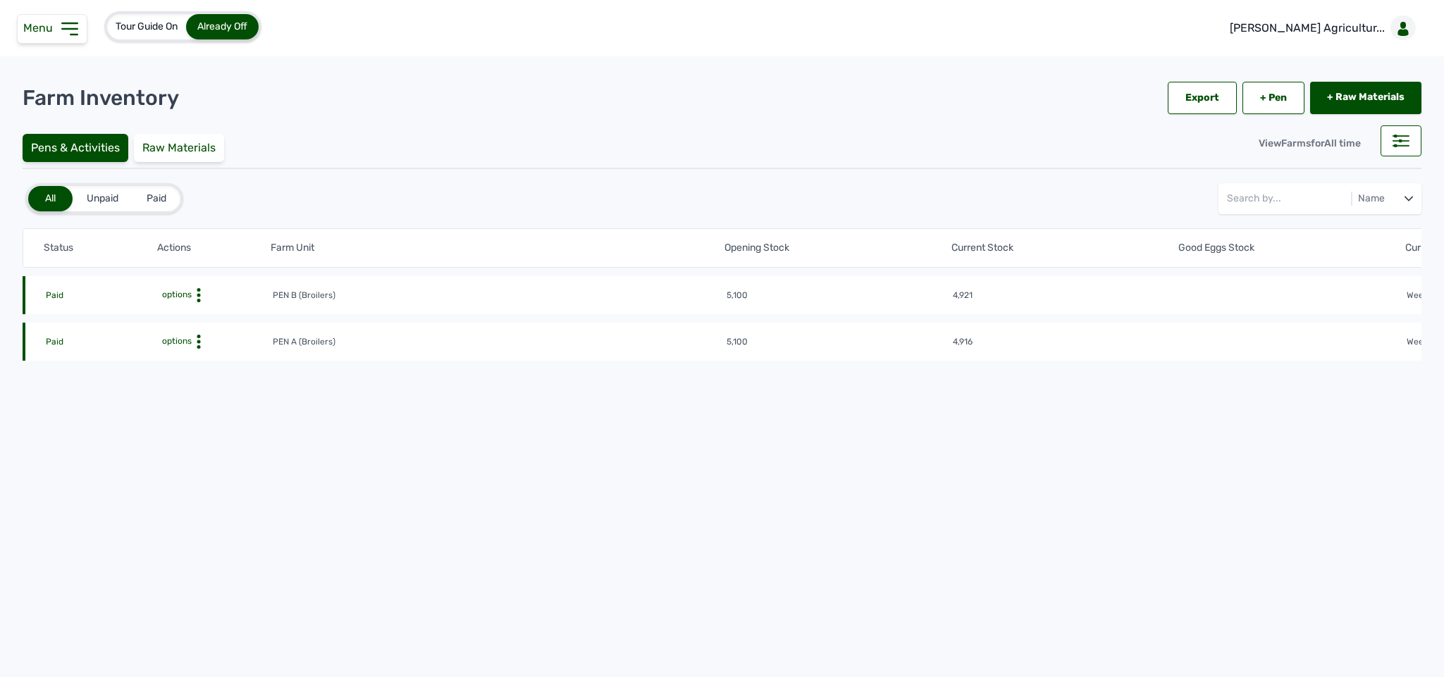
click at [197, 302] on icon at bounding box center [199, 295] width 14 height 14
click at [197, 359] on div "Farm Activities" at bounding box center [221, 363] width 100 height 17
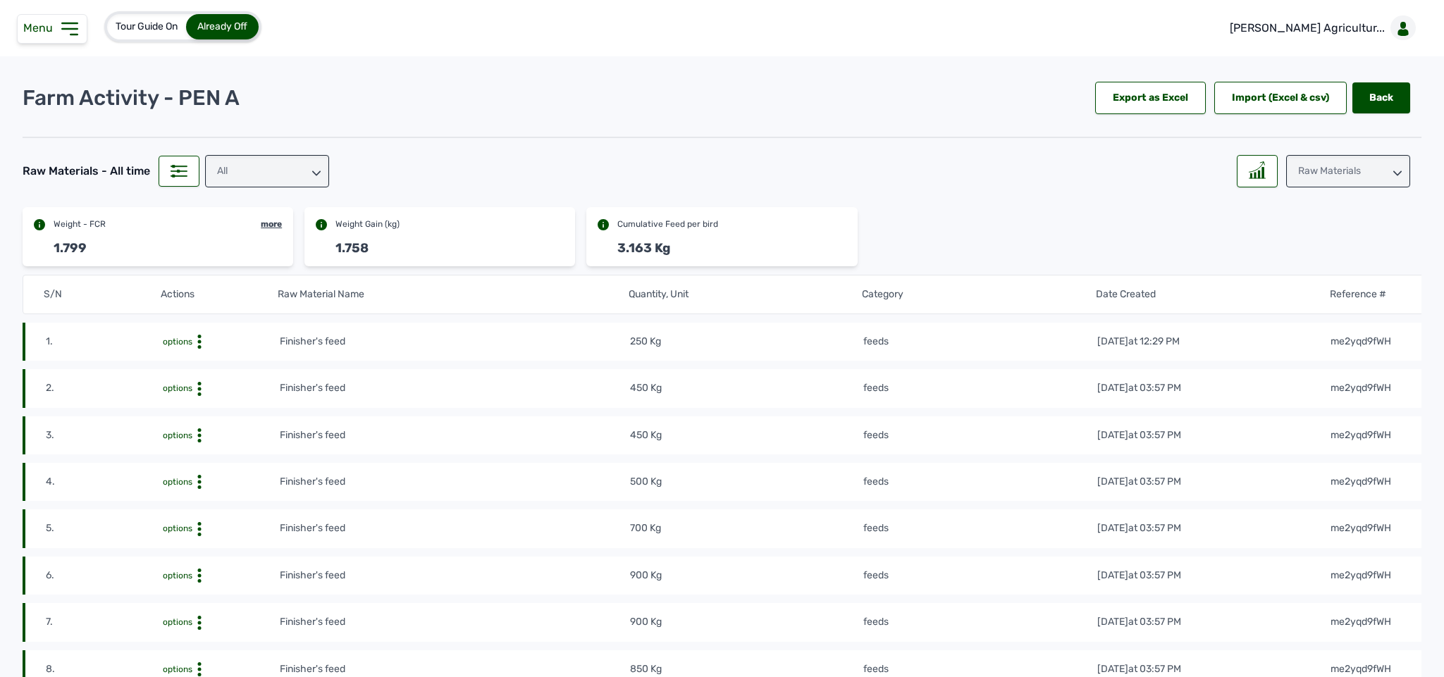
click at [533, 161] on div "Raw Materials" at bounding box center [1348, 171] width 124 height 32
click at [533, 247] on div "Weight" at bounding box center [1348, 259] width 124 height 25
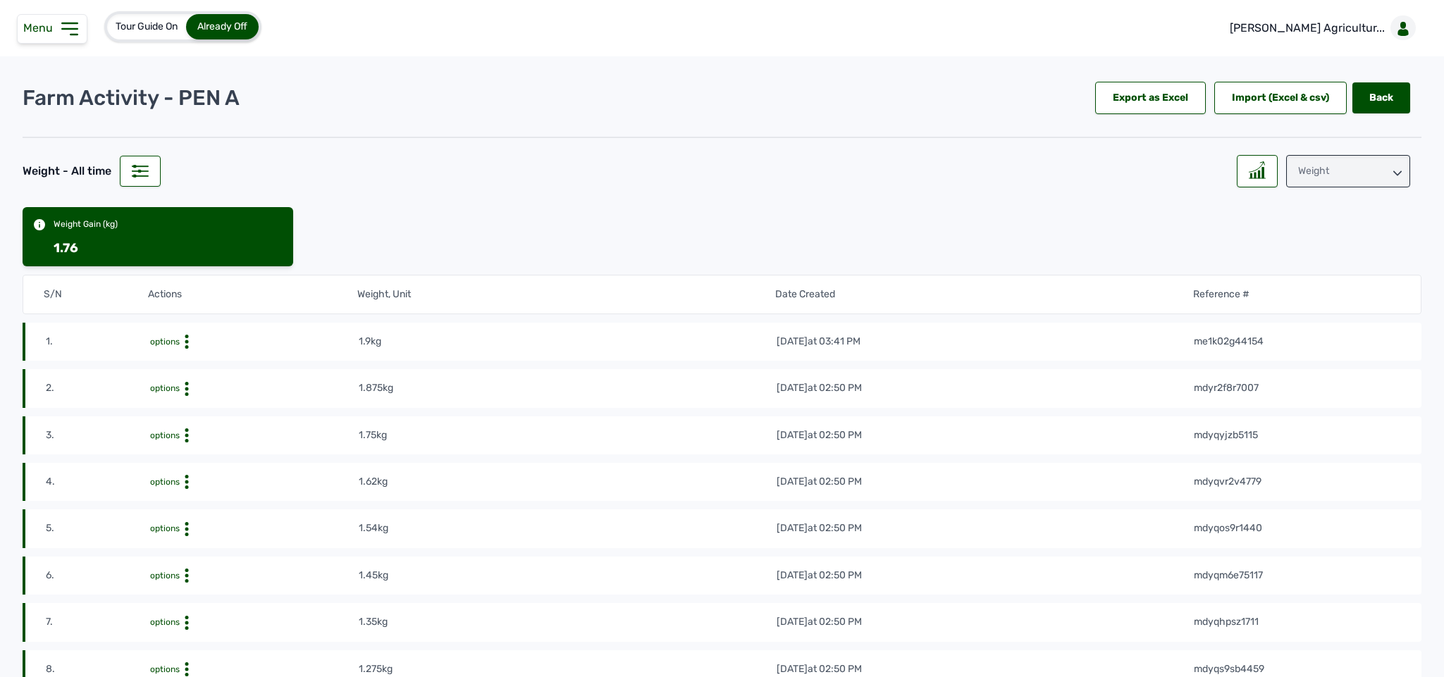
click at [533, 161] on div "Weight" at bounding box center [1348, 171] width 124 height 32
click at [533, 252] on div "Losses" at bounding box center [1348, 259] width 124 height 25
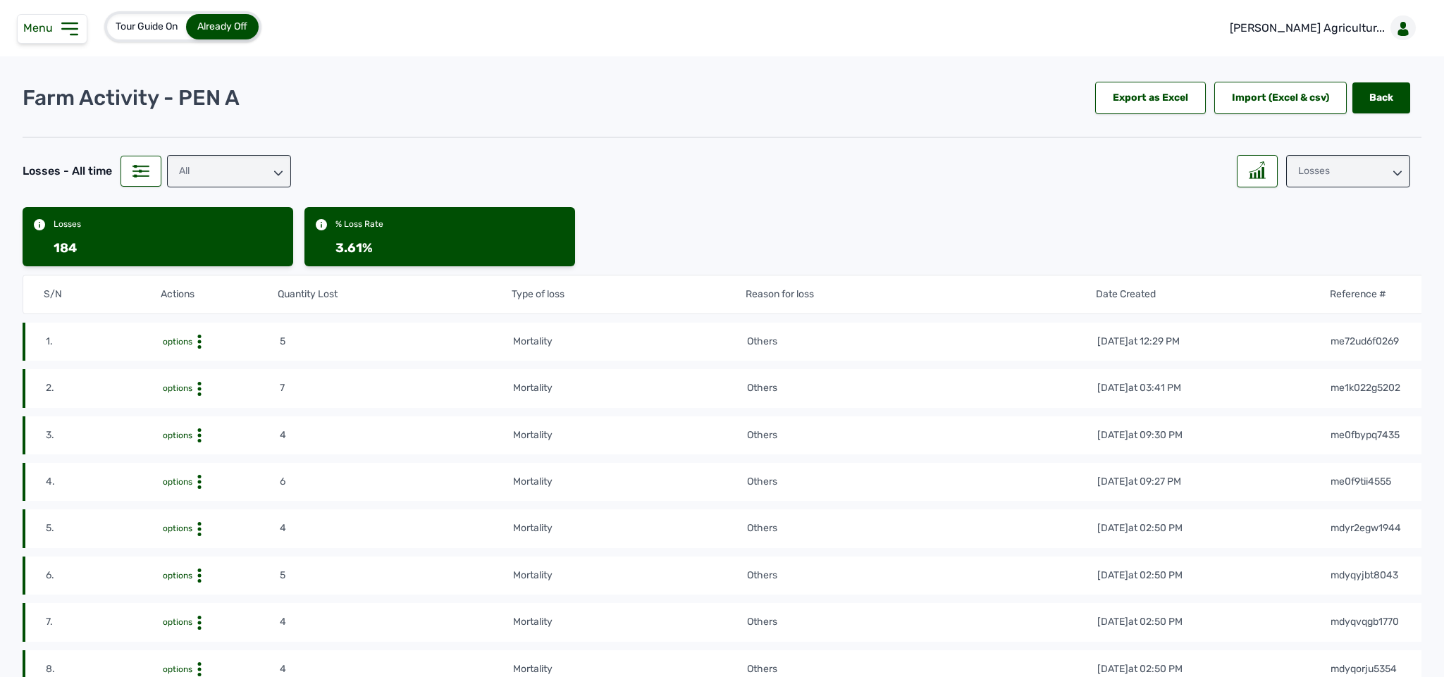
click at [70, 24] on icon at bounding box center [69, 28] width 15 height 11
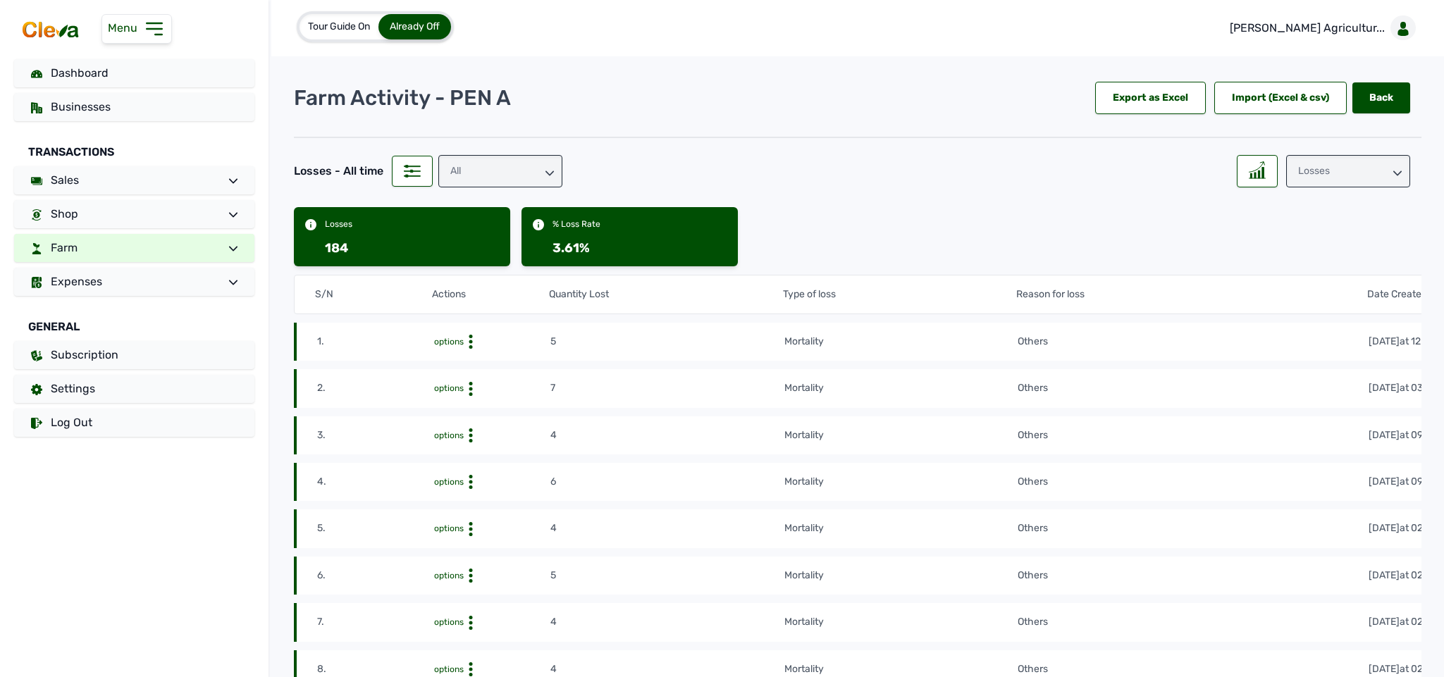
click at [70, 250] on span "Farm" at bounding box center [64, 247] width 27 height 13
click at [56, 273] on link "Farm Inventory" at bounding box center [154, 281] width 201 height 20
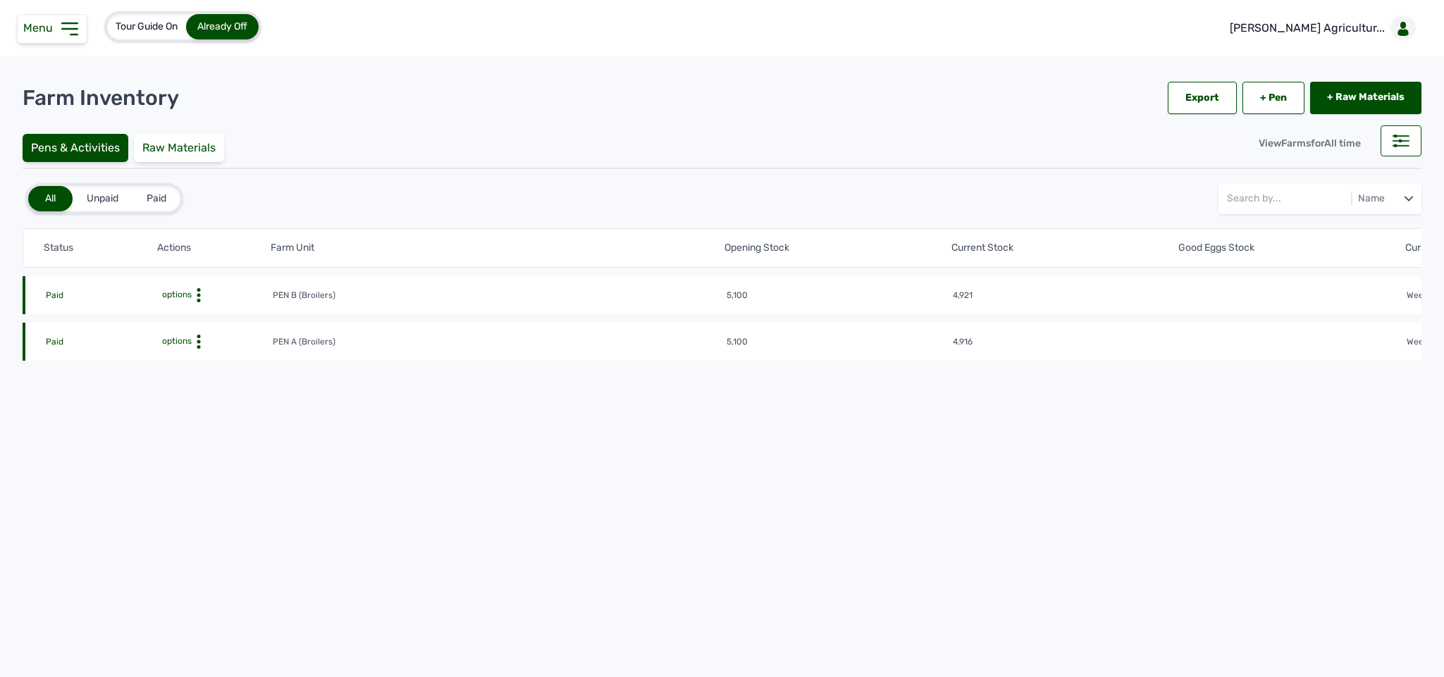
click at [199, 296] on circle at bounding box center [199, 296] width 4 height 4
click at [205, 313] on div "Farm Activities" at bounding box center [221, 317] width 100 height 17
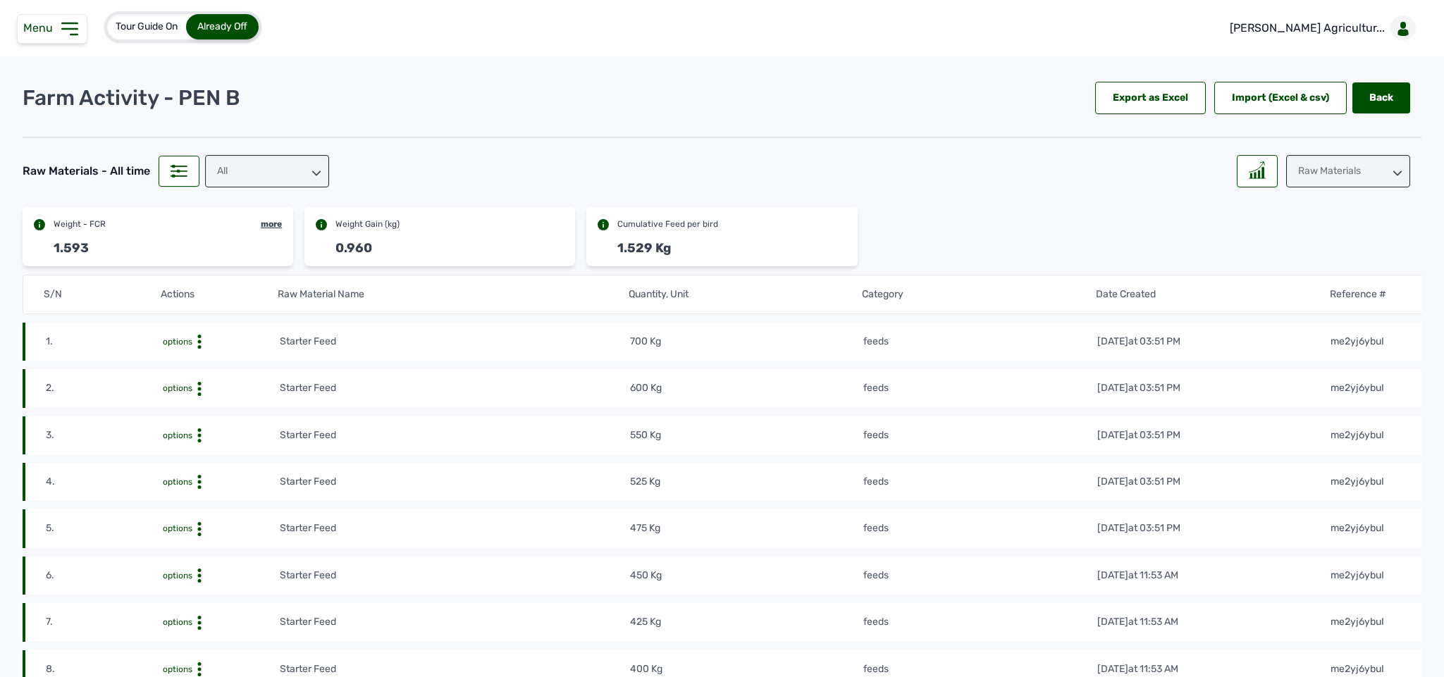
click at [533, 178] on div "Raw Materials" at bounding box center [1348, 171] width 124 height 32
click at [533, 256] on div "Losses" at bounding box center [1348, 259] width 124 height 25
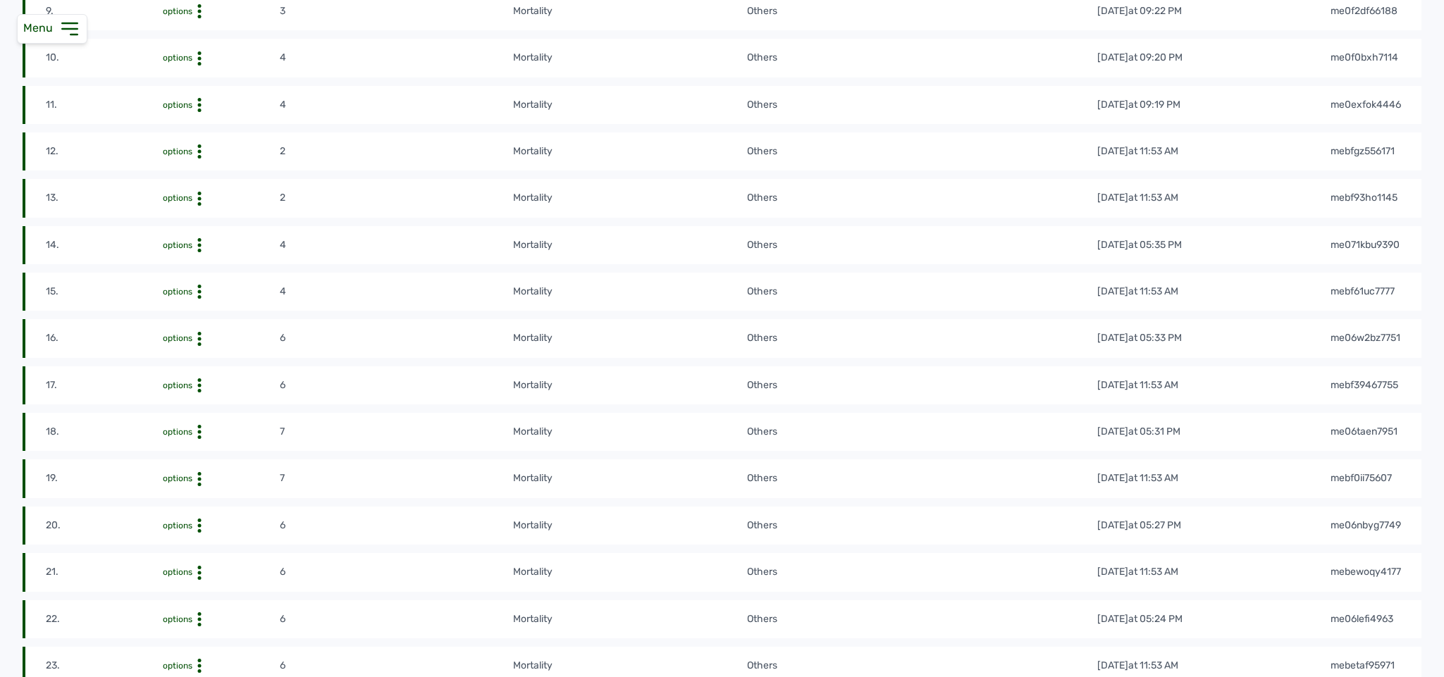
scroll to position [722, 0]
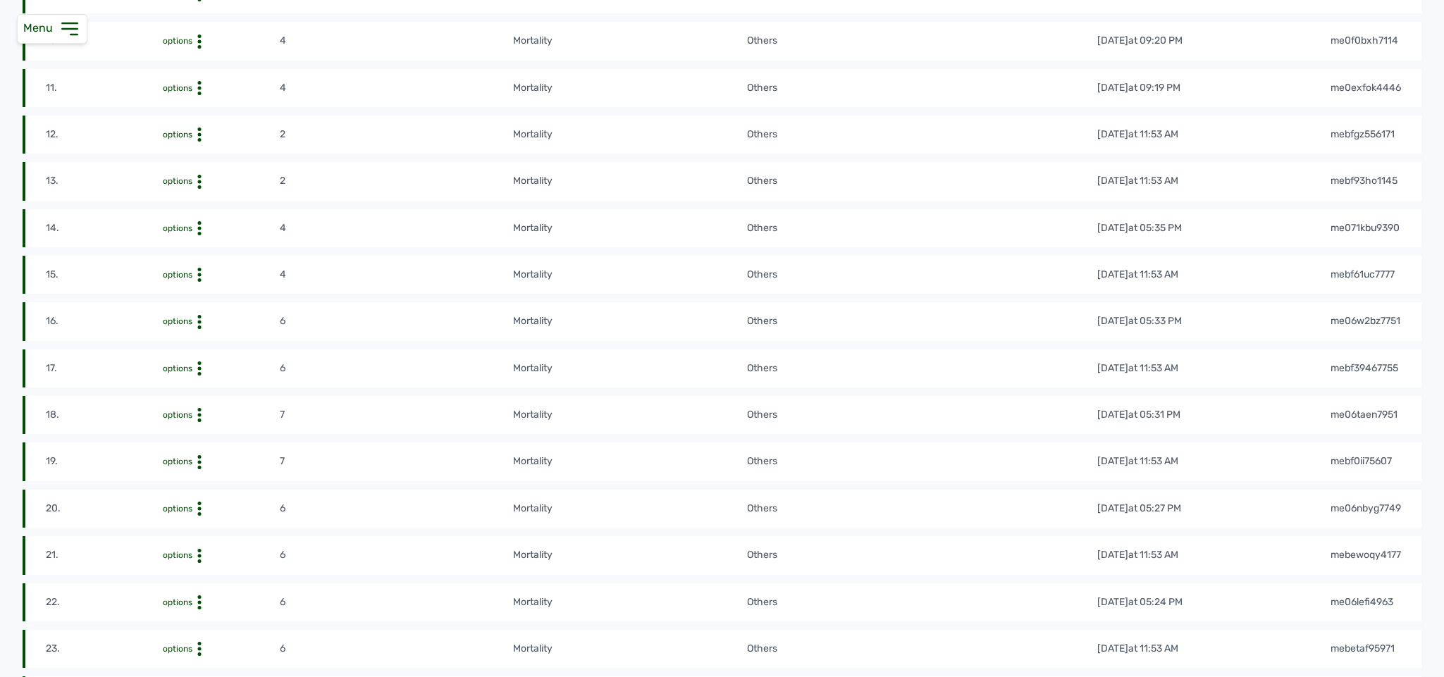
click at [230, 322] on div "Delete" at bounding box center [228, 313] width 100 height 17
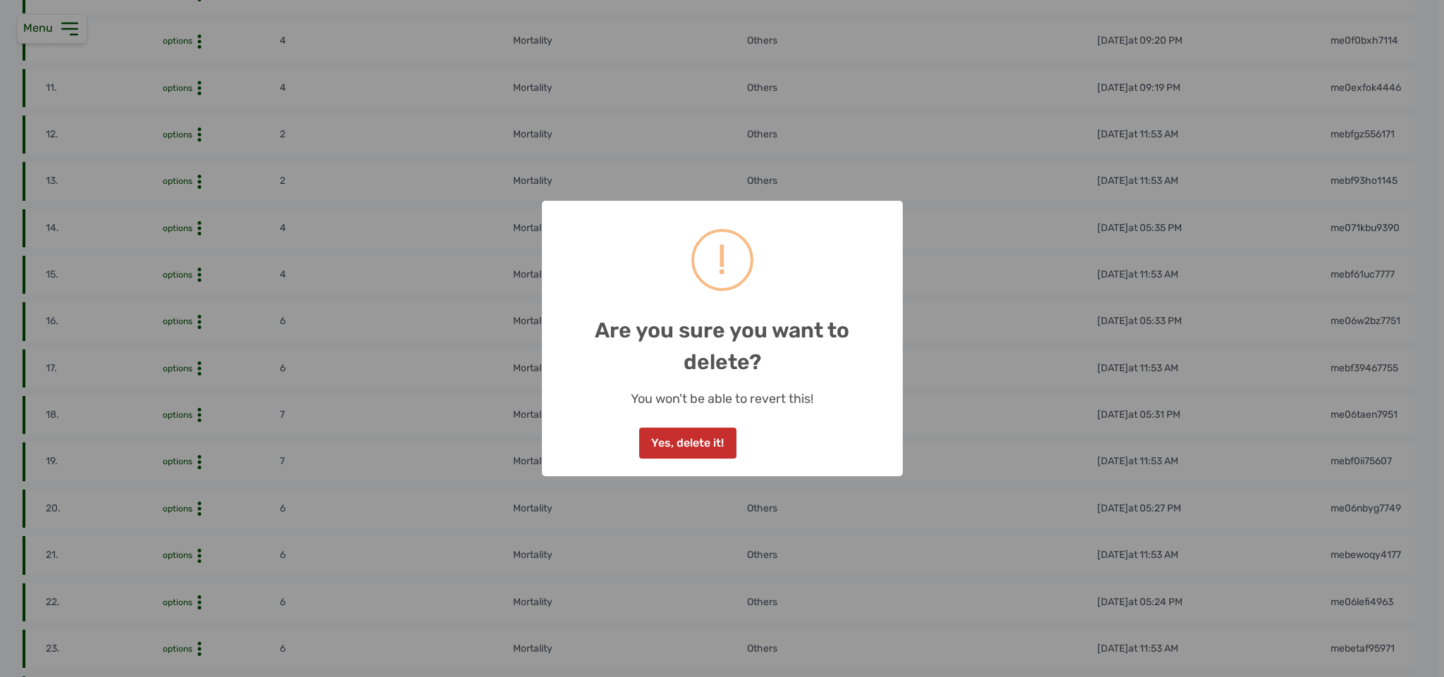
click at [533, 440] on button "Yes, delete it!" at bounding box center [687, 443] width 97 height 31
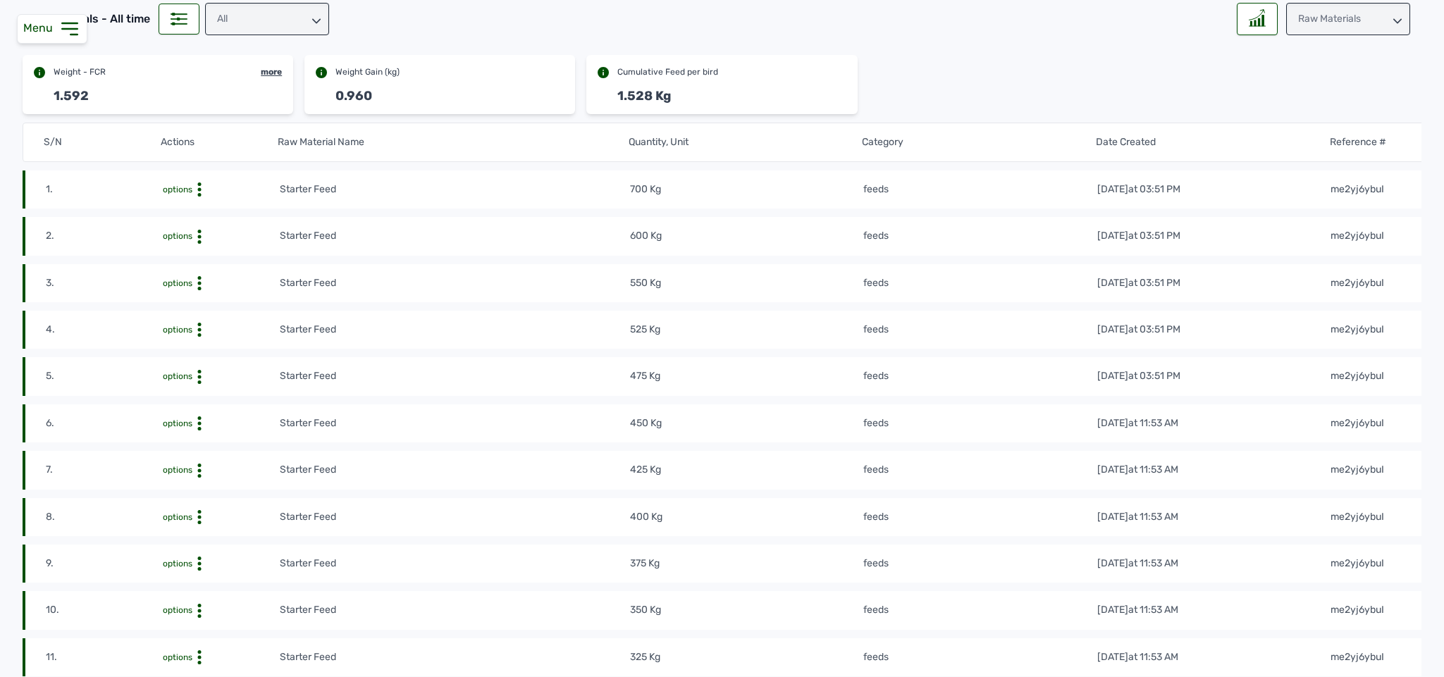
scroll to position [0, 0]
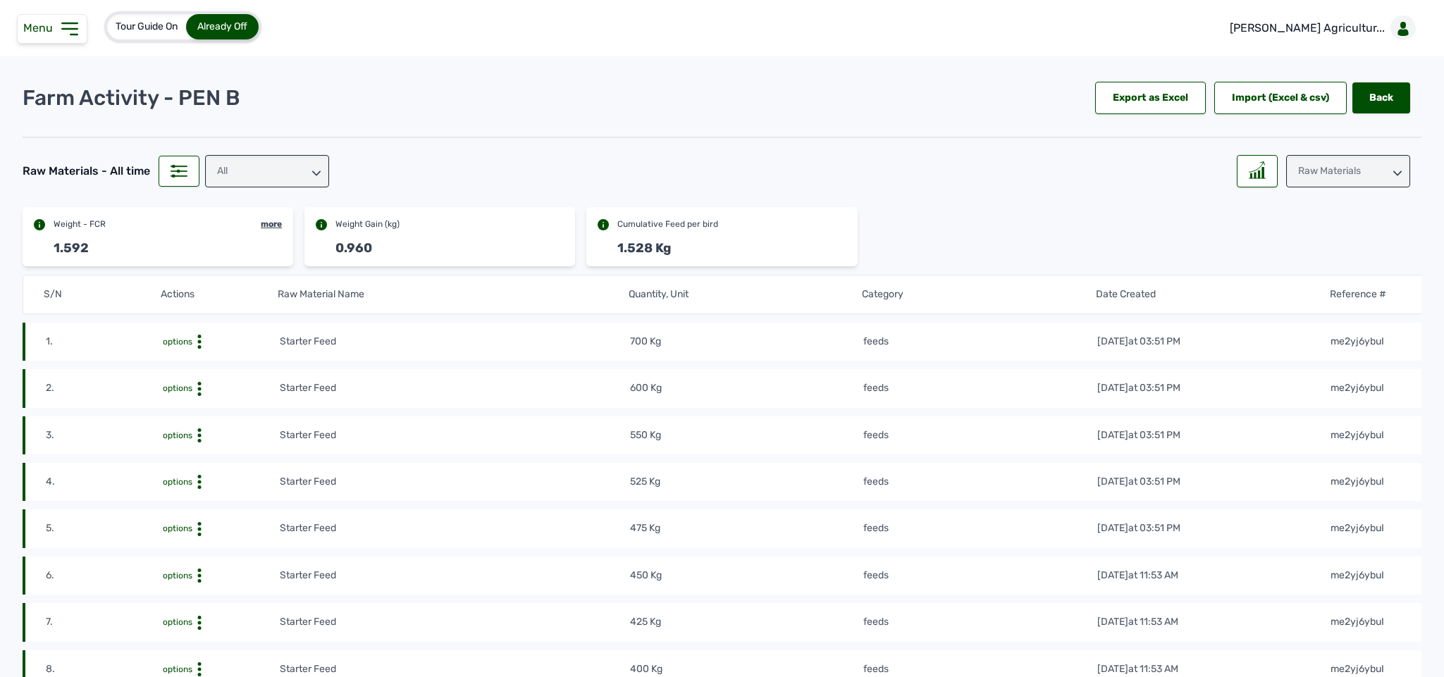
click at [533, 168] on div "Raw Materials" at bounding box center [1348, 171] width 124 height 32
click at [533, 258] on div "Losses" at bounding box center [1348, 259] width 124 height 25
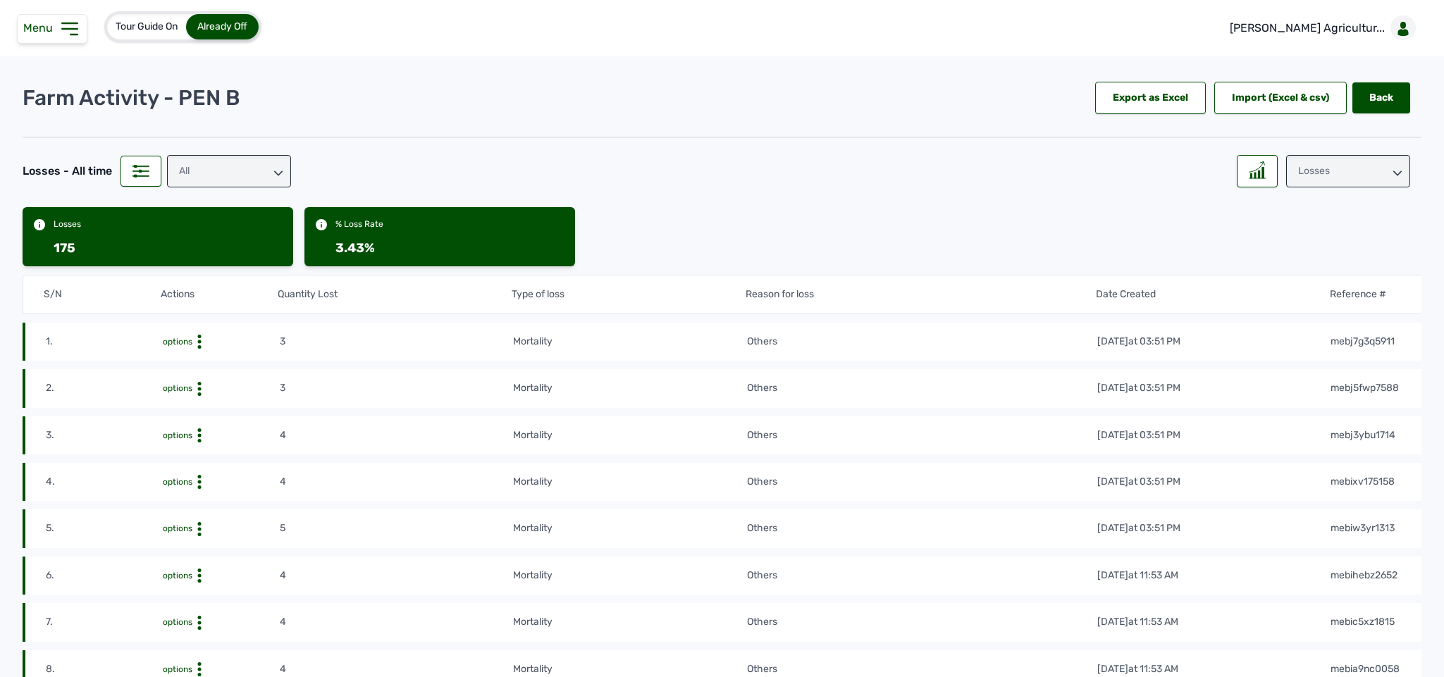
scroll to position [1301, 0]
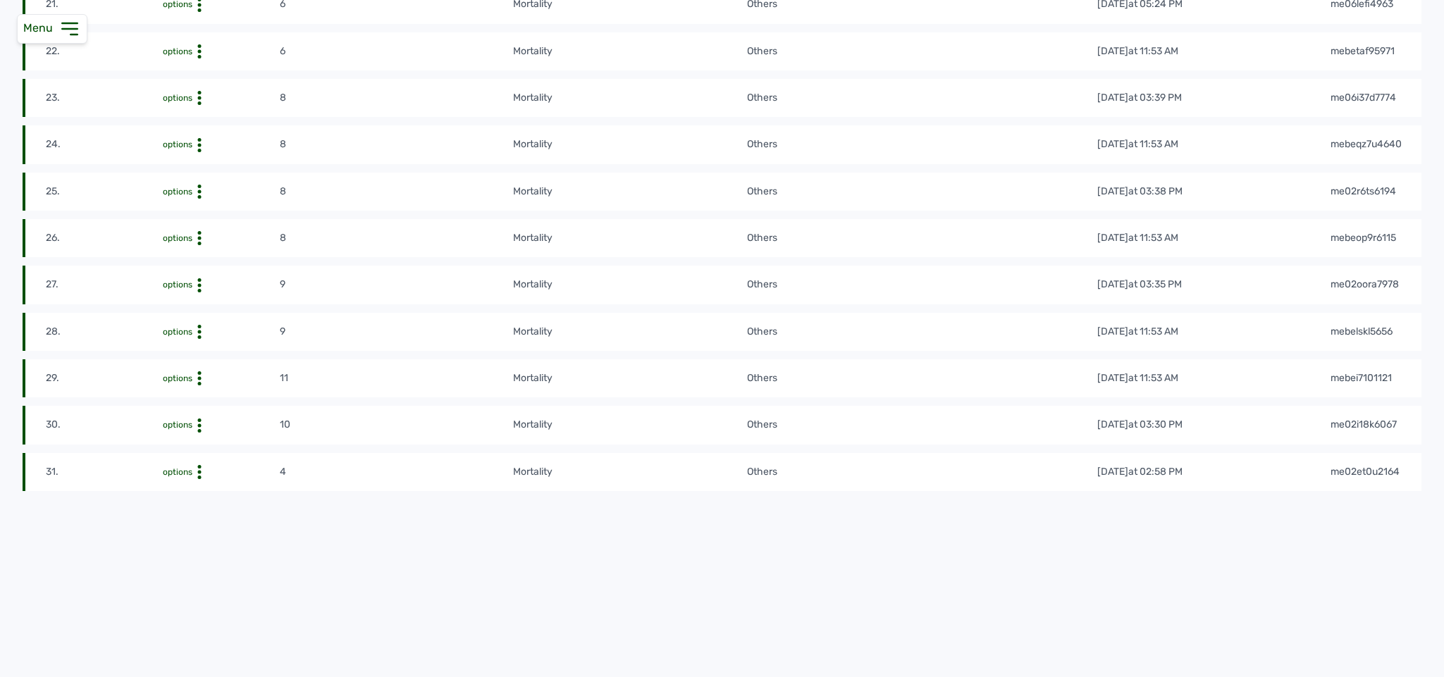
click at [209, 316] on div "Delete" at bounding box center [228, 324] width 100 height 17
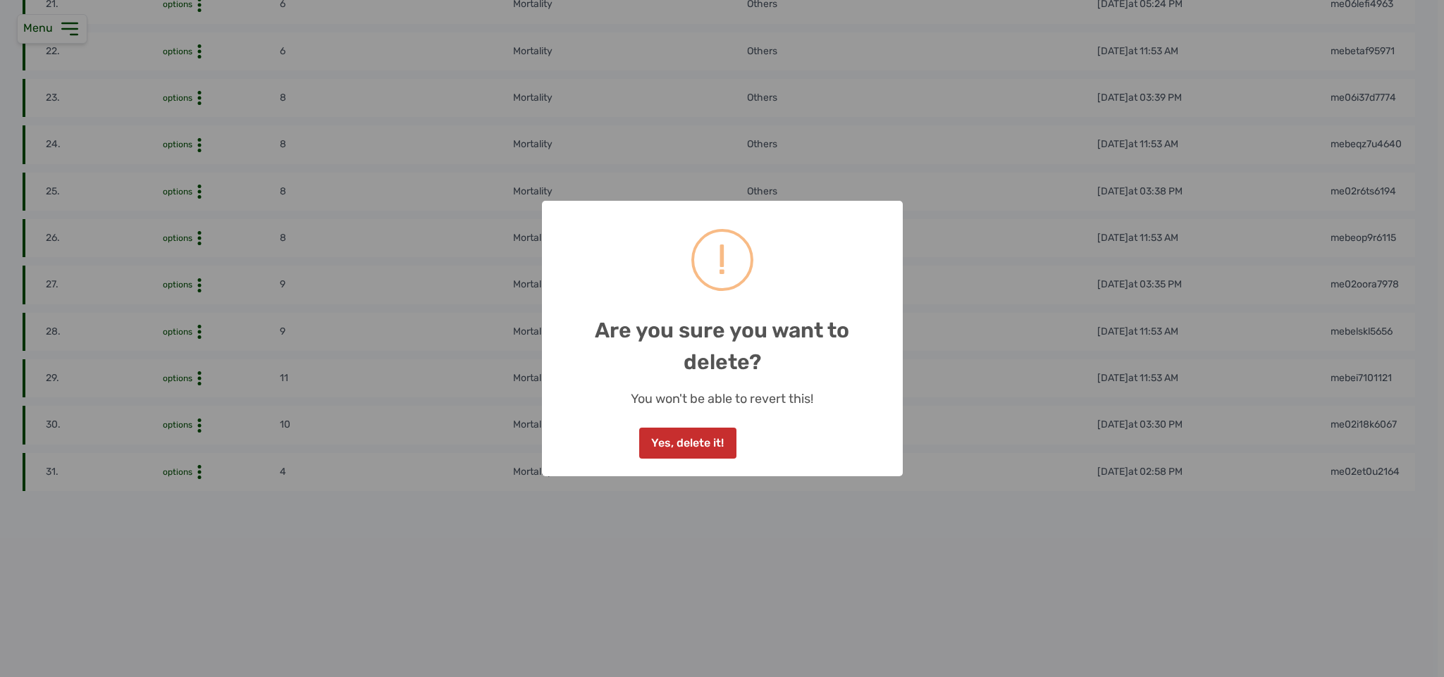
click at [533, 449] on button "Yes, delete it!" at bounding box center [687, 443] width 97 height 31
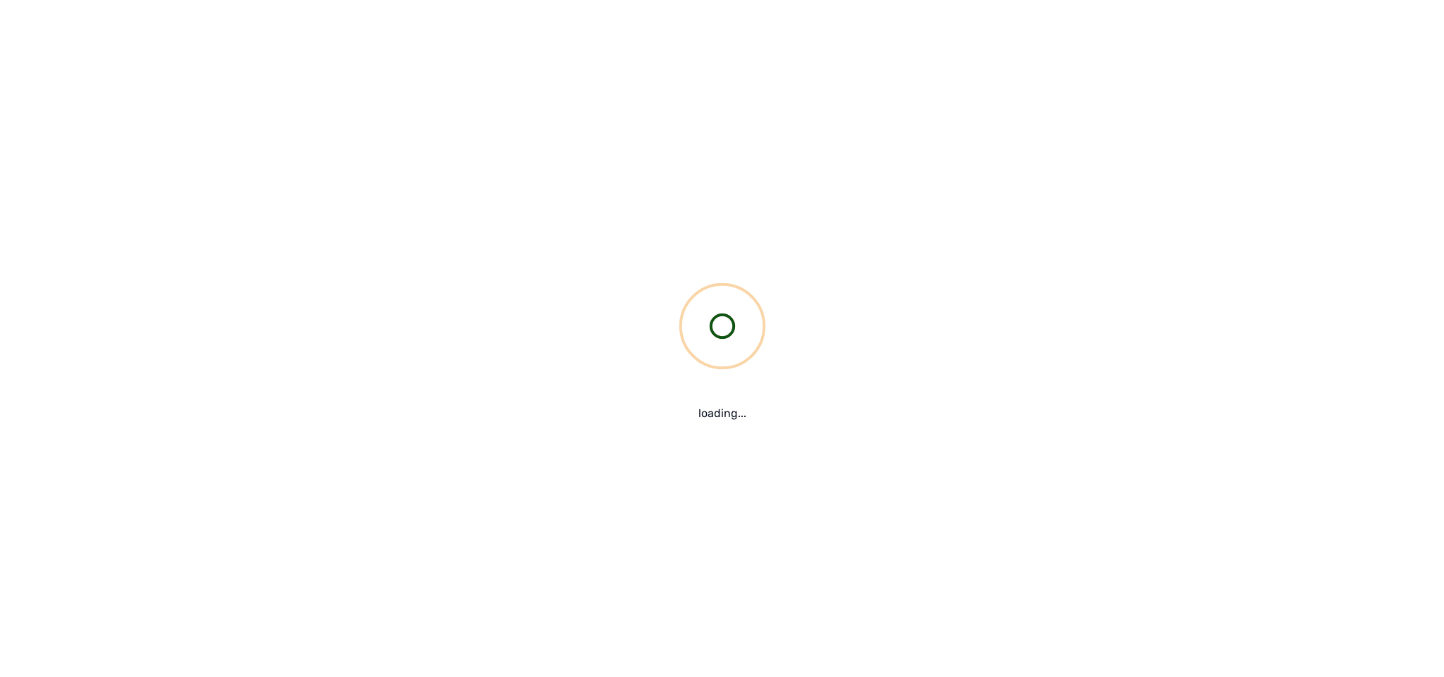
scroll to position [1063, 0]
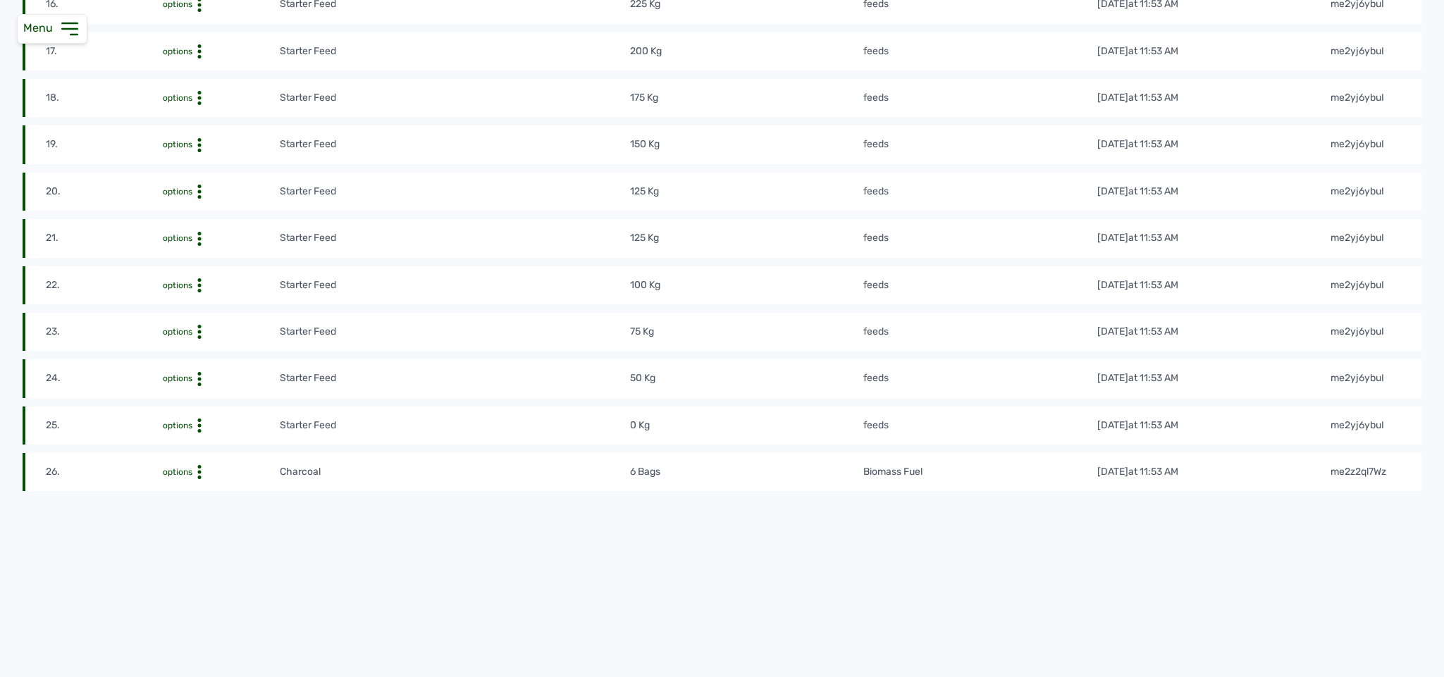
click at [533, 187] on td "125 Kg" at bounding box center [746, 192] width 234 height 16
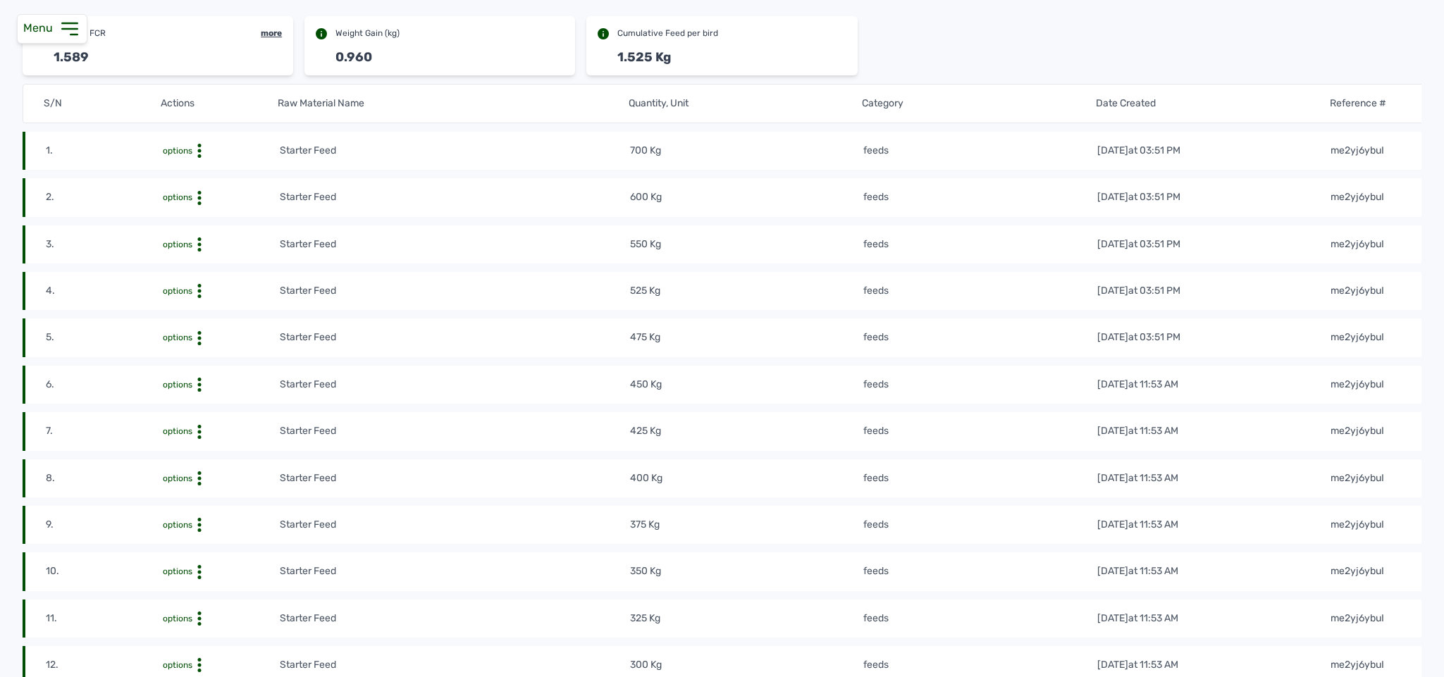
scroll to position [0, 0]
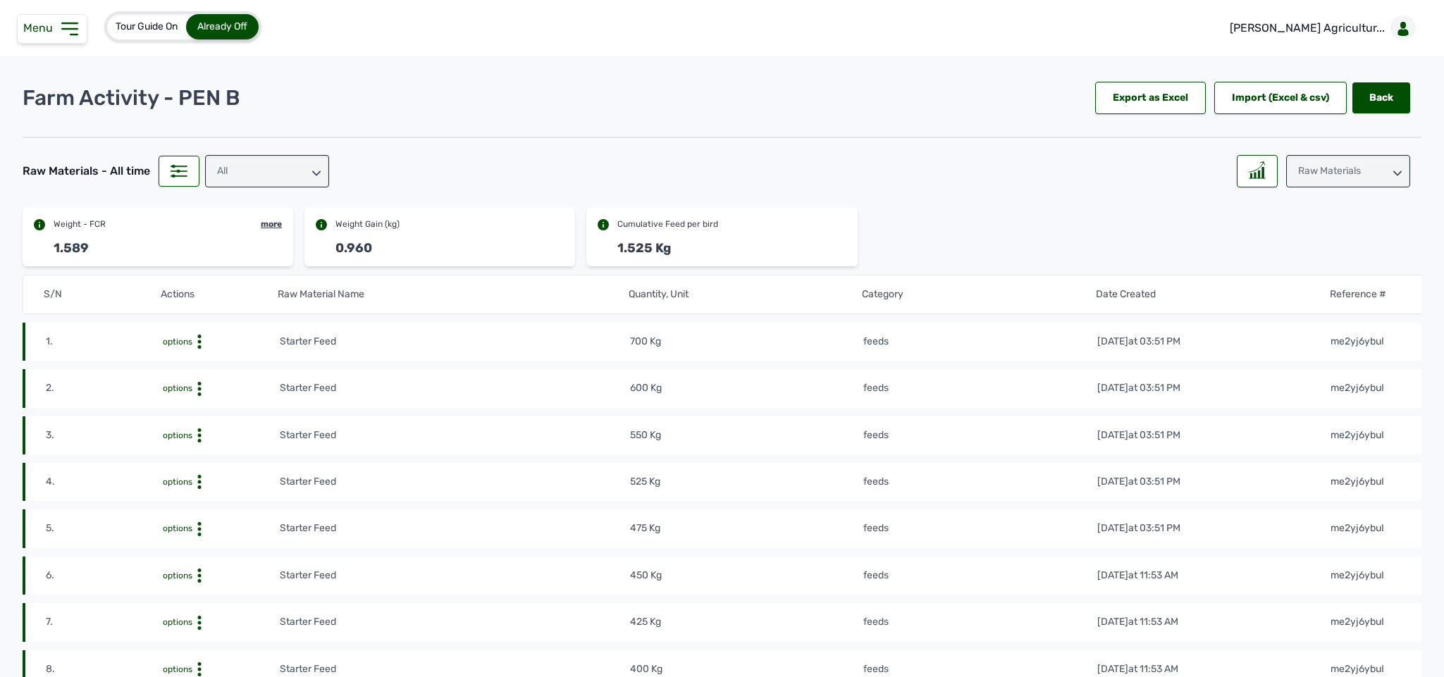
click at [533, 174] on div "Raw Materials" at bounding box center [1348, 171] width 124 height 32
click at [533, 254] on div "Losses" at bounding box center [1348, 259] width 124 height 25
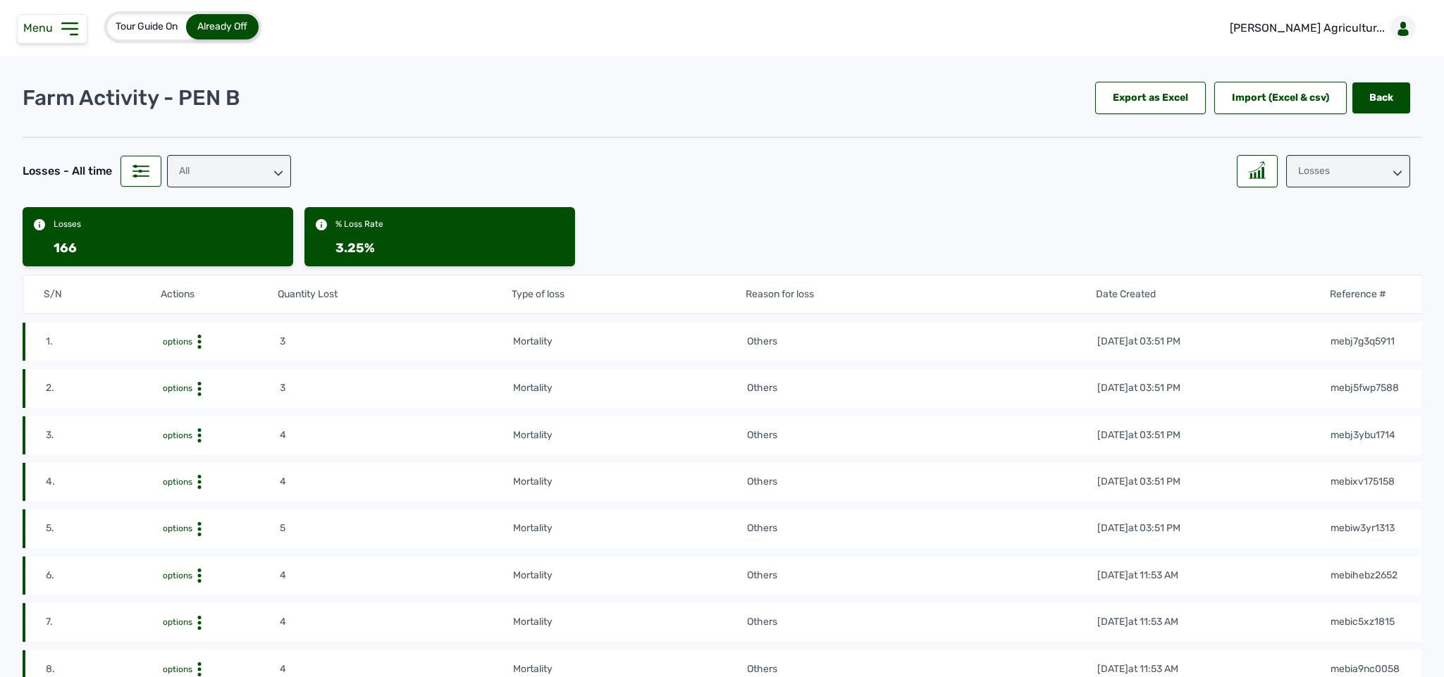
scroll to position [1254, 0]
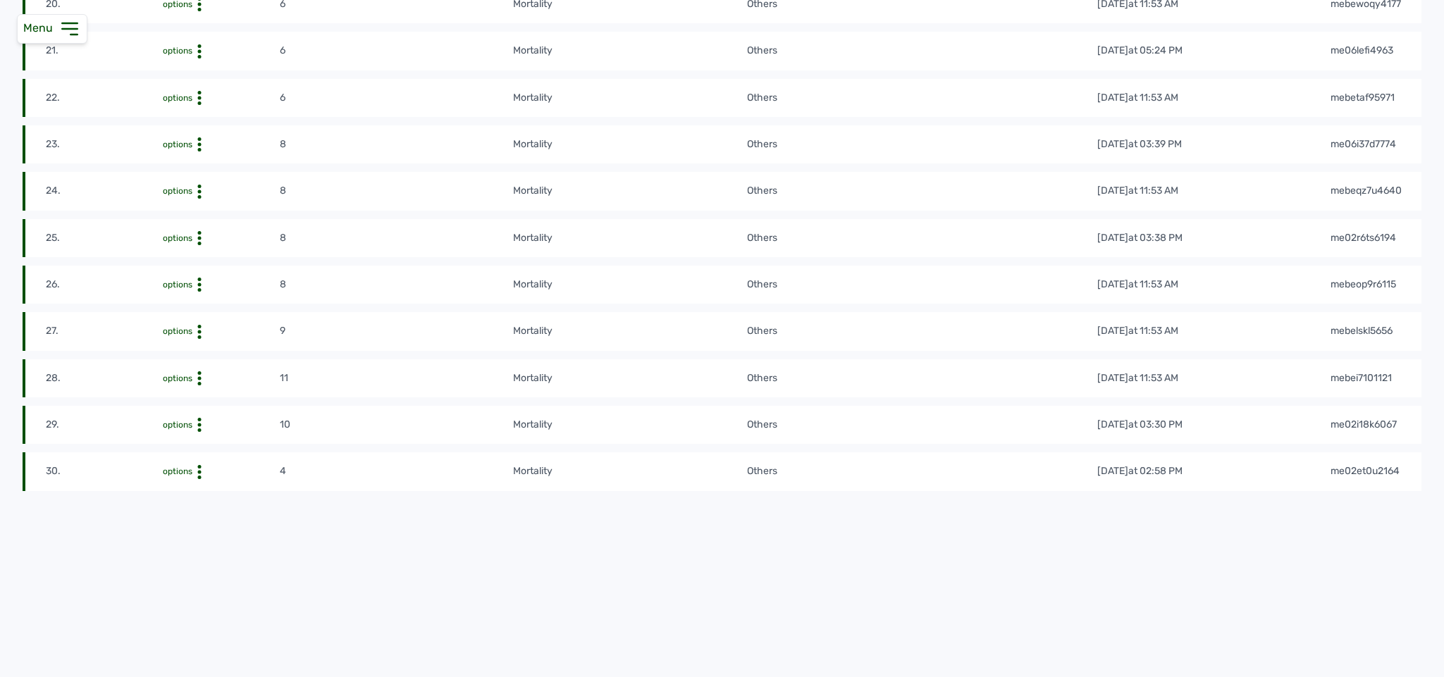
click at [226, 315] on div "Delete" at bounding box center [228, 323] width 100 height 17
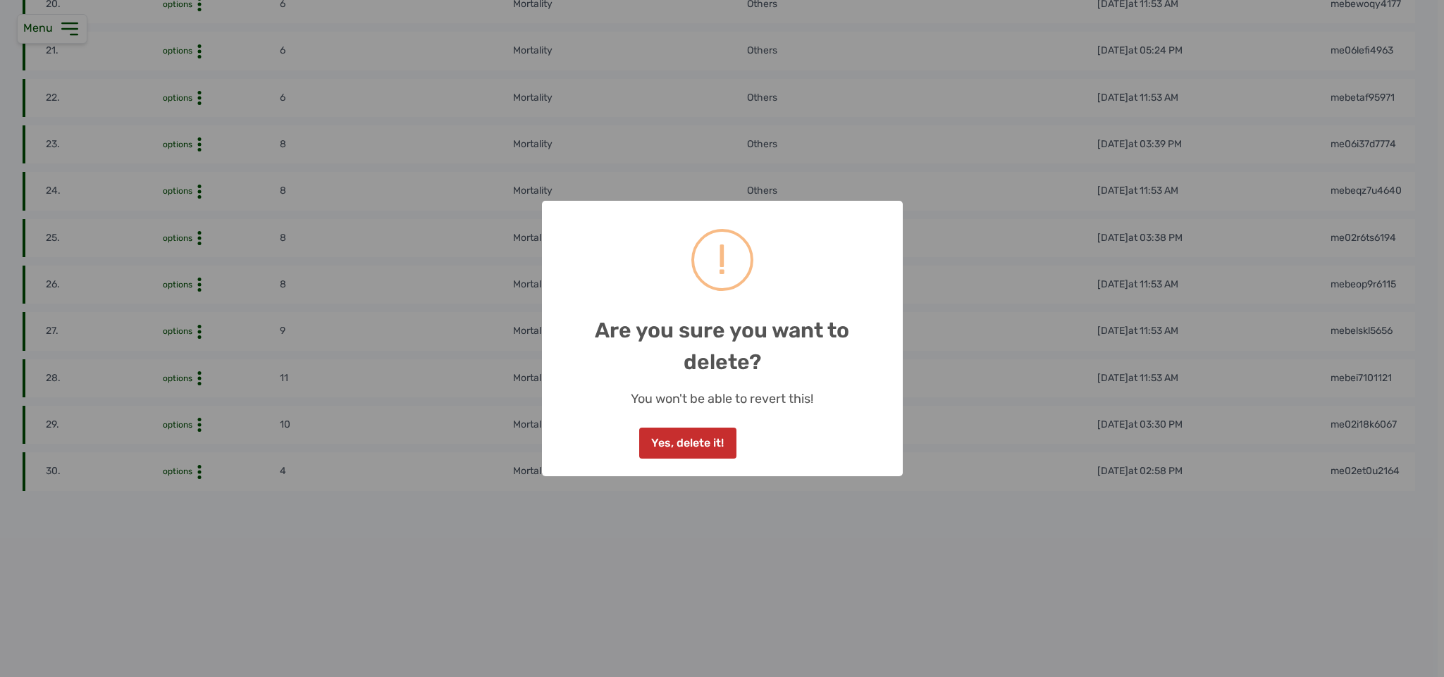
click at [533, 436] on button "Yes, delete it!" at bounding box center [687, 443] width 97 height 31
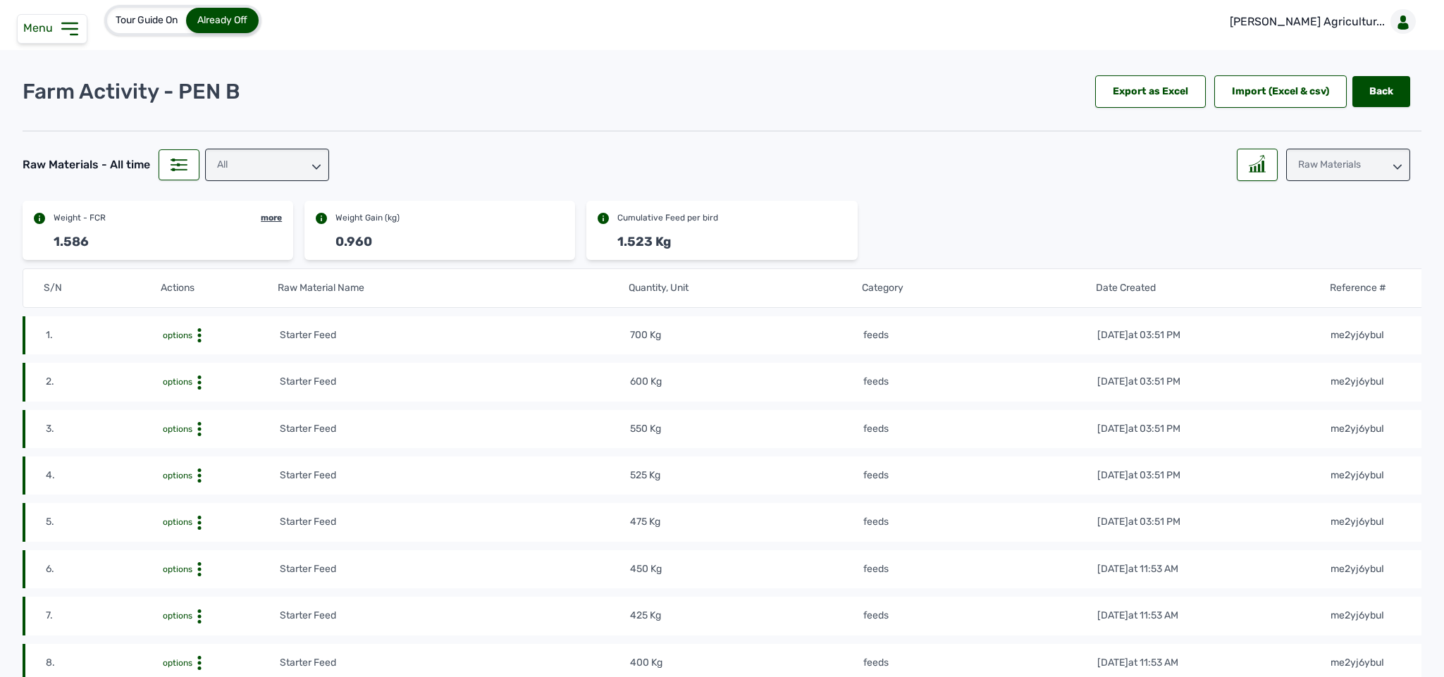
scroll to position [0, 0]
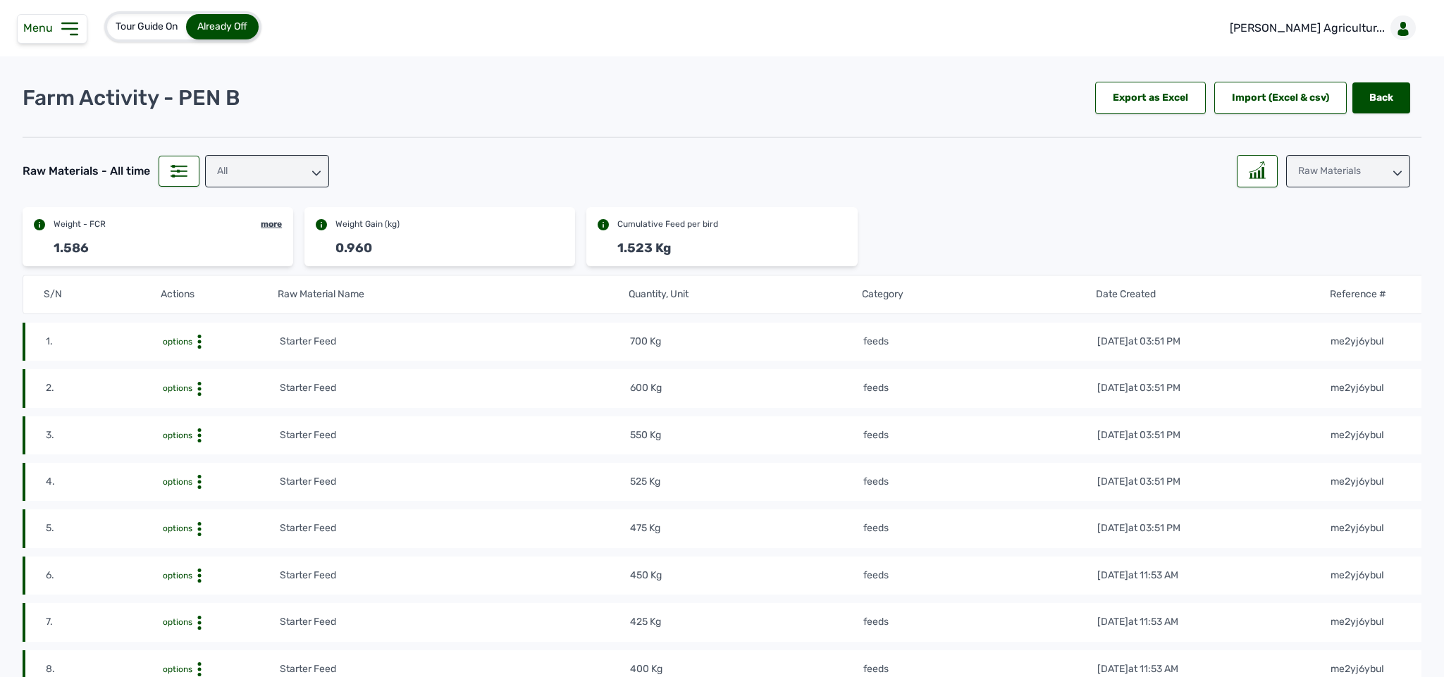
click at [533, 172] on div "Raw Materials" at bounding box center [1348, 171] width 124 height 32
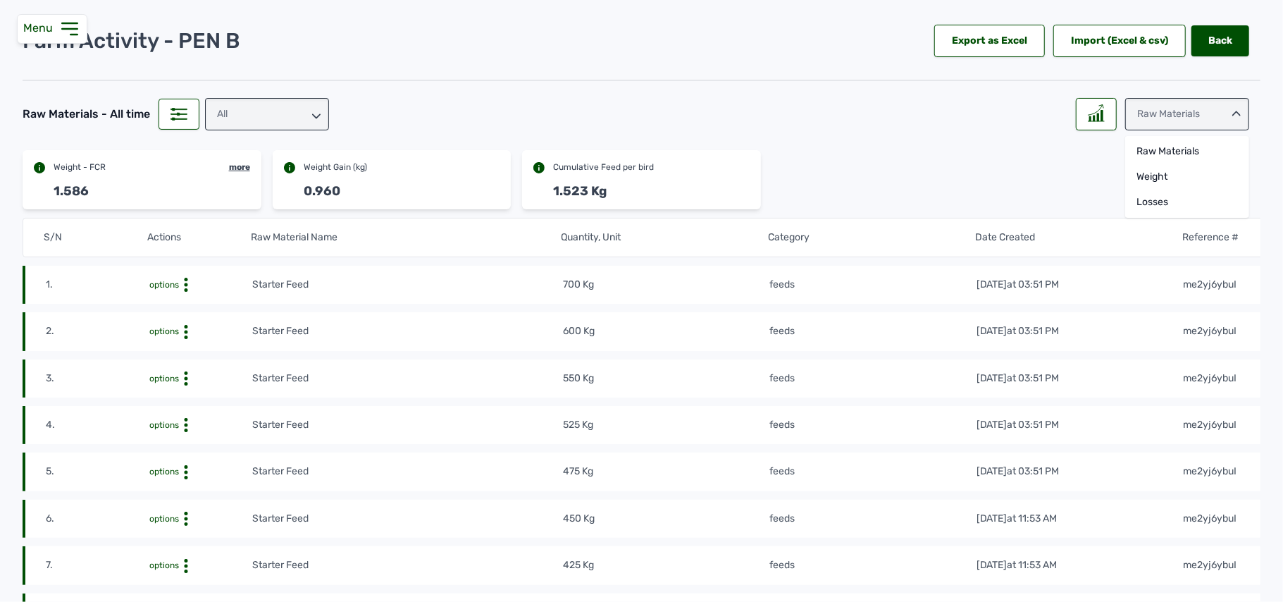
scroll to position [52, 0]
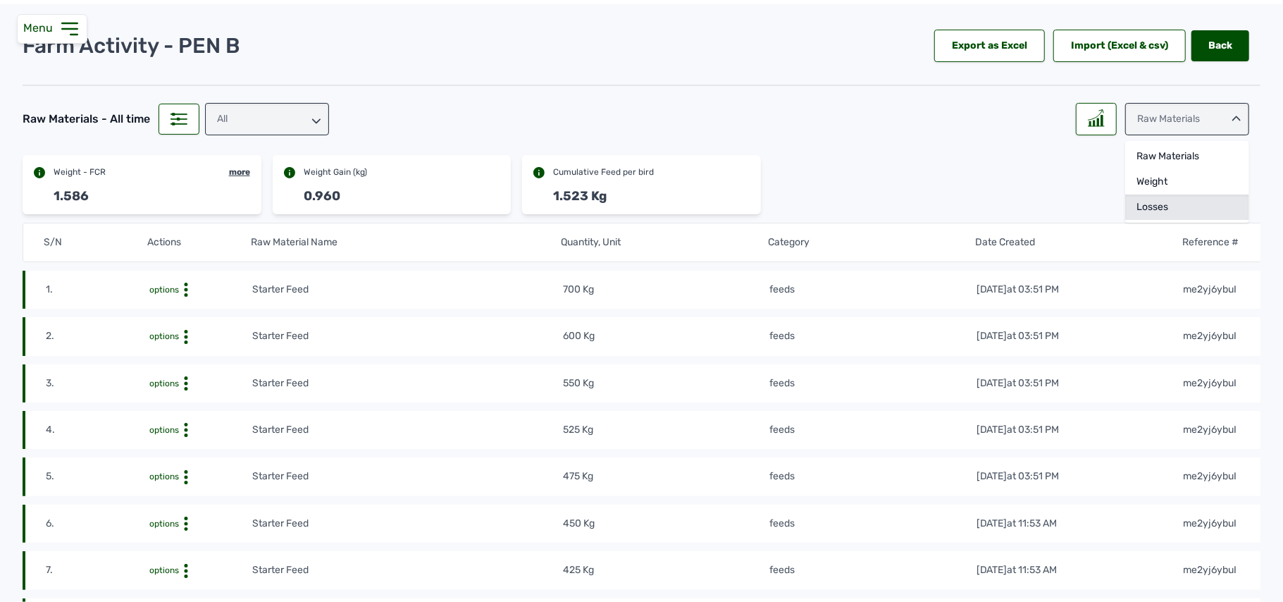
click at [533, 212] on div "Losses" at bounding box center [1187, 207] width 124 height 25
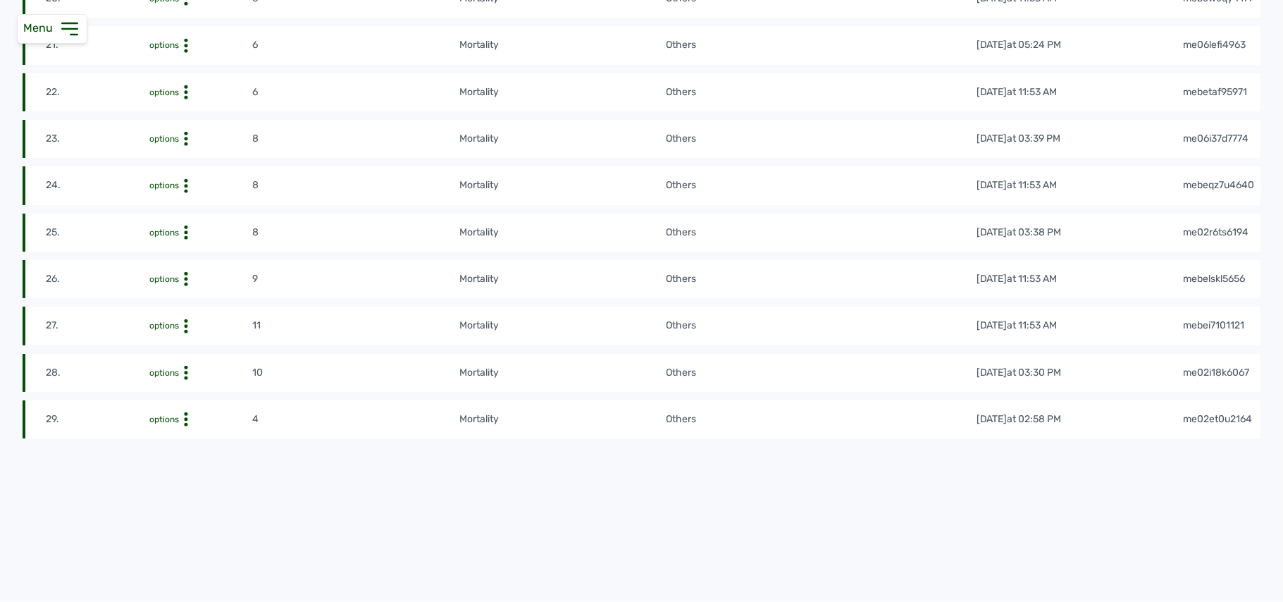
scroll to position [1268, 0]
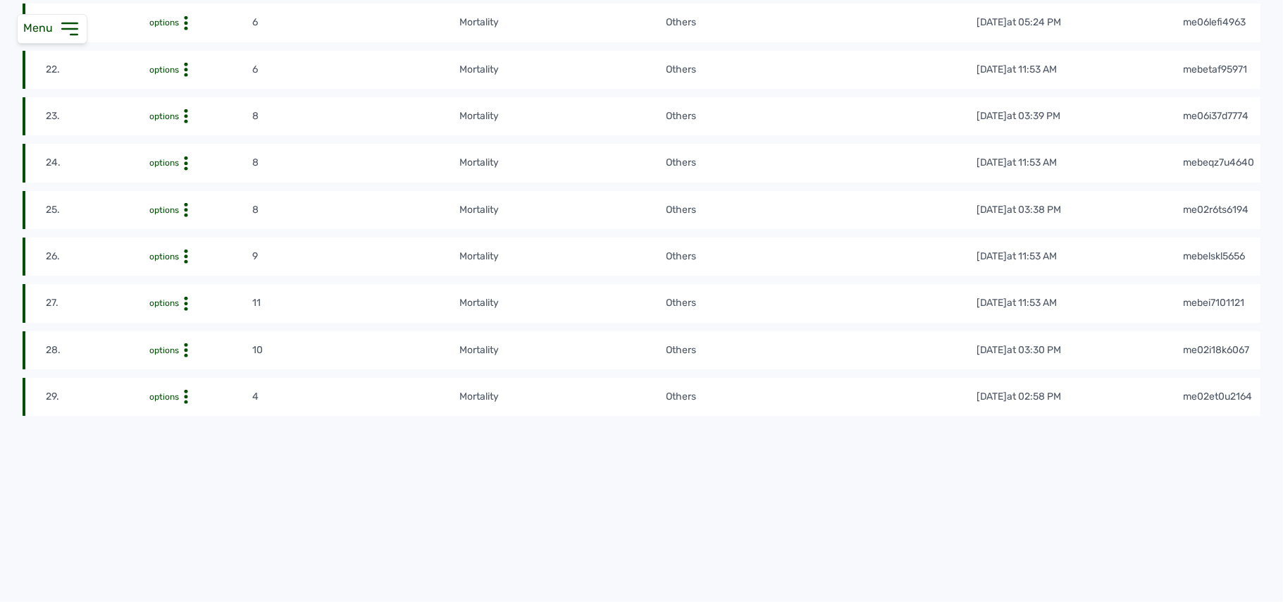
click at [186, 196] on div "Delete" at bounding box center [201, 202] width 100 height 17
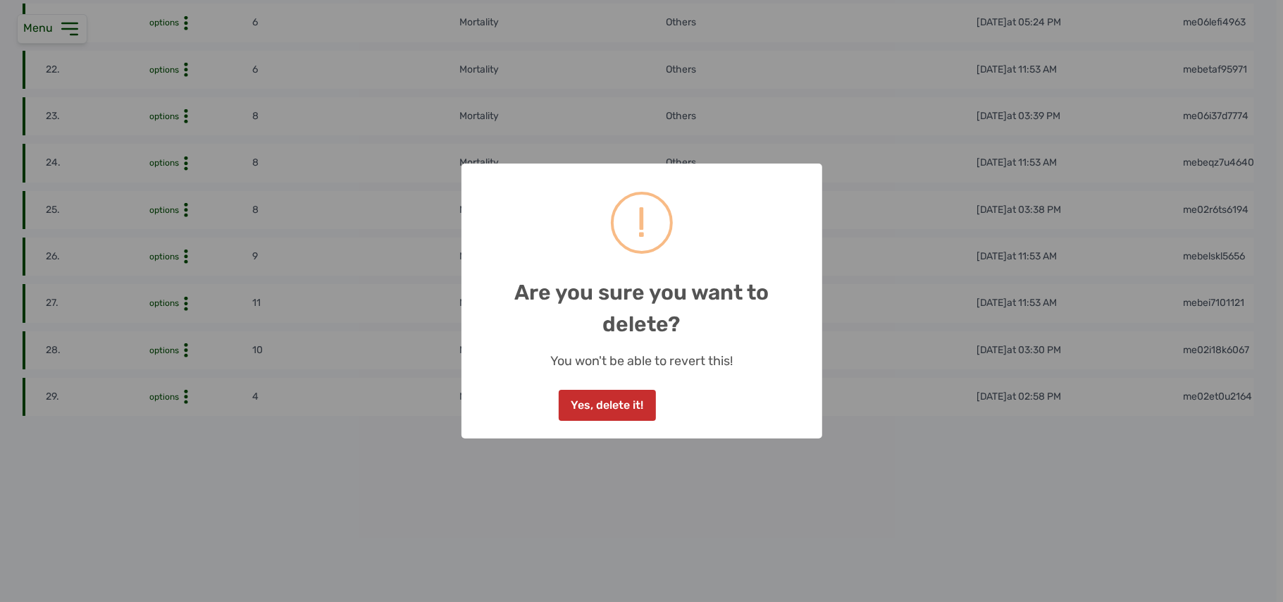
click at [533, 393] on button "Yes, delete it!" at bounding box center [607, 405] width 97 height 31
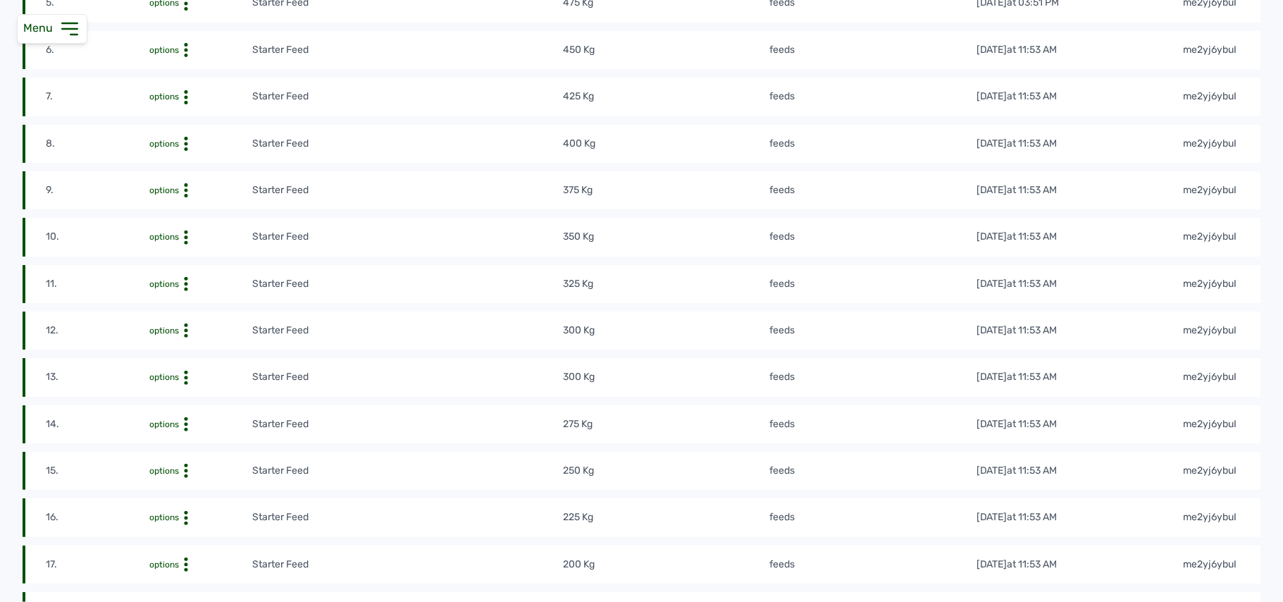
scroll to position [0, 0]
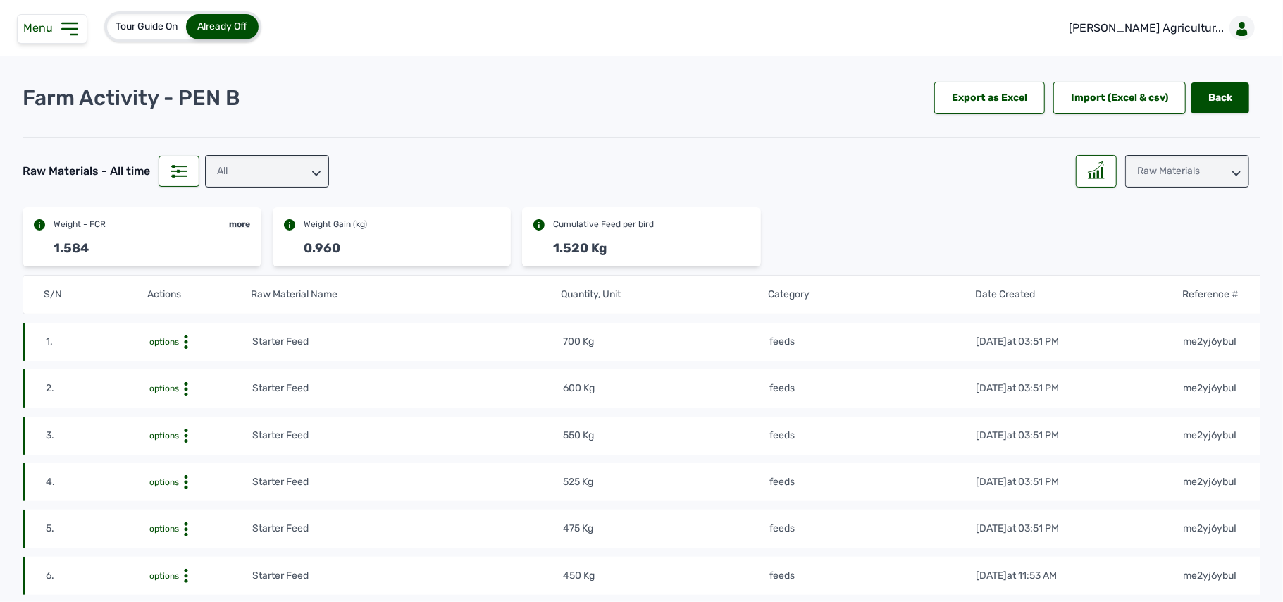
click at [533, 180] on div "Raw Materials" at bounding box center [1187, 171] width 124 height 32
click at [533, 254] on div "Losses" at bounding box center [1187, 259] width 124 height 25
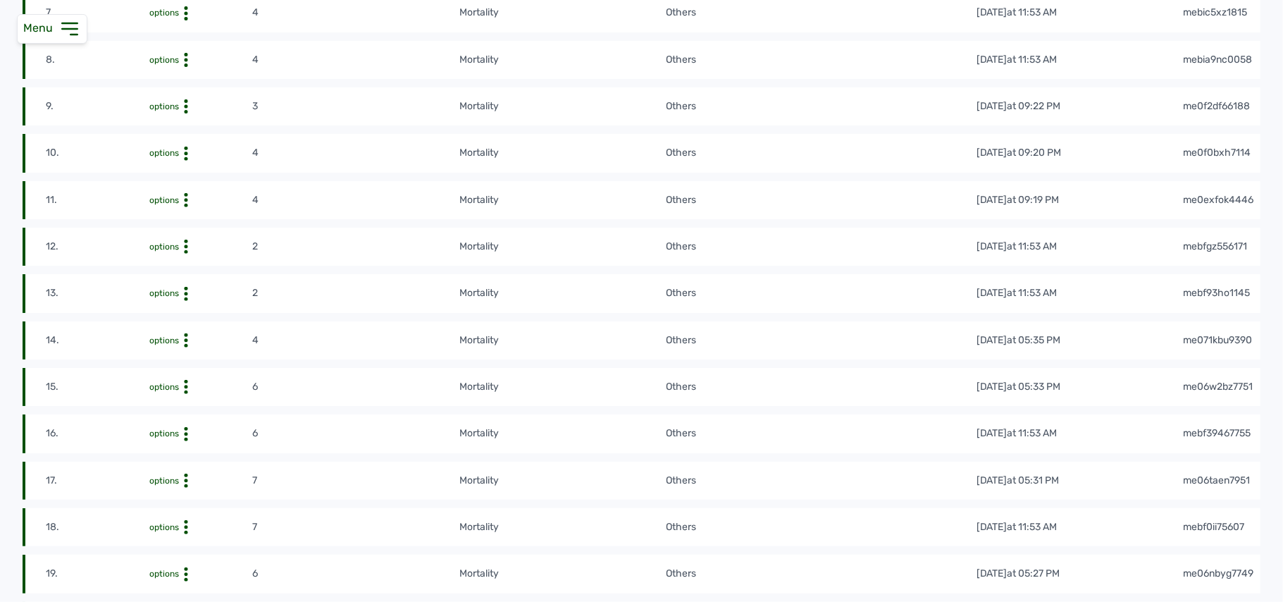
scroll to position [626, 0]
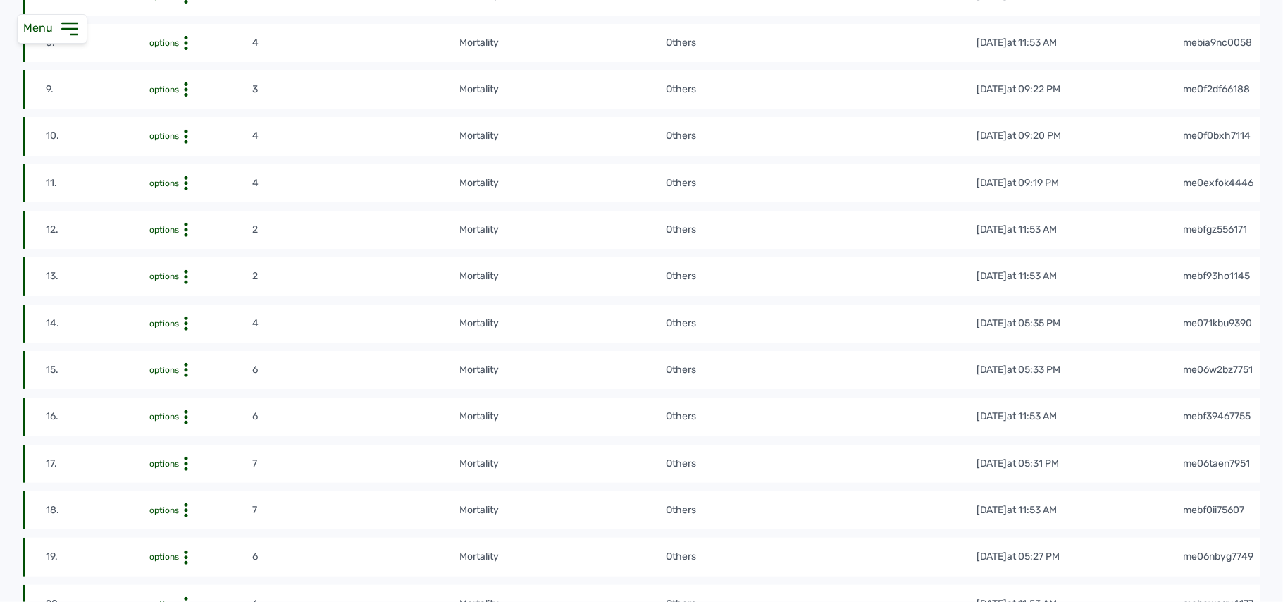
click at [184, 369] on div "options" at bounding box center [200, 370] width 102 height 14
click at [192, 415] on div "Delete" at bounding box center [201, 408] width 100 height 17
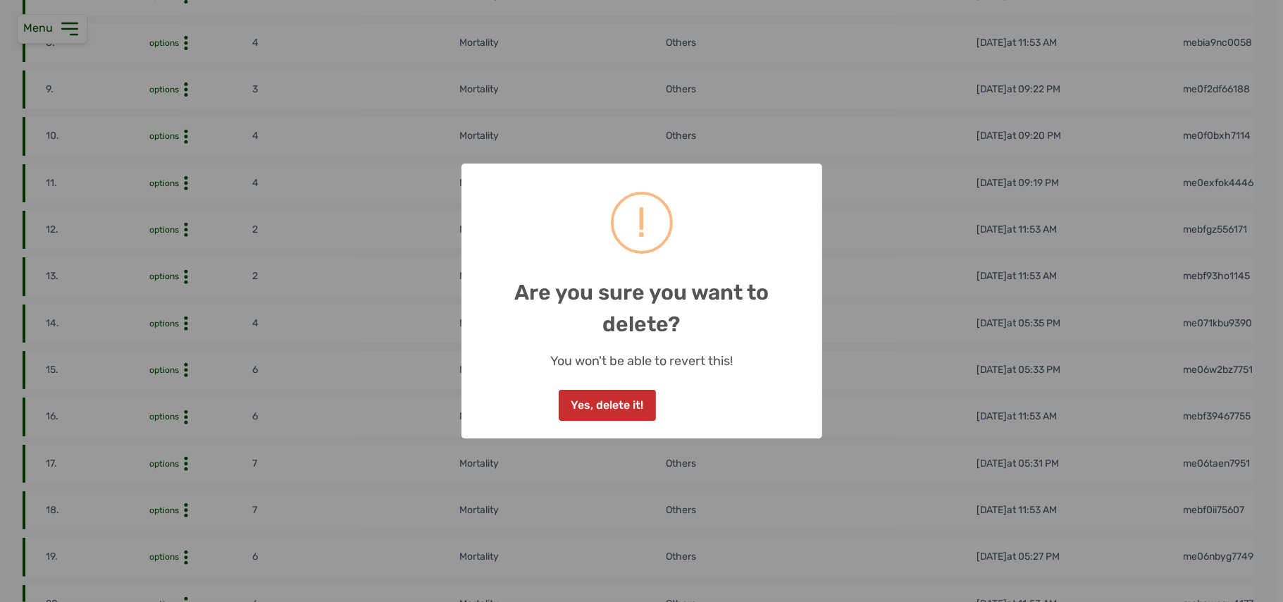
click at [533, 401] on button "Yes, delete it!" at bounding box center [607, 405] width 97 height 31
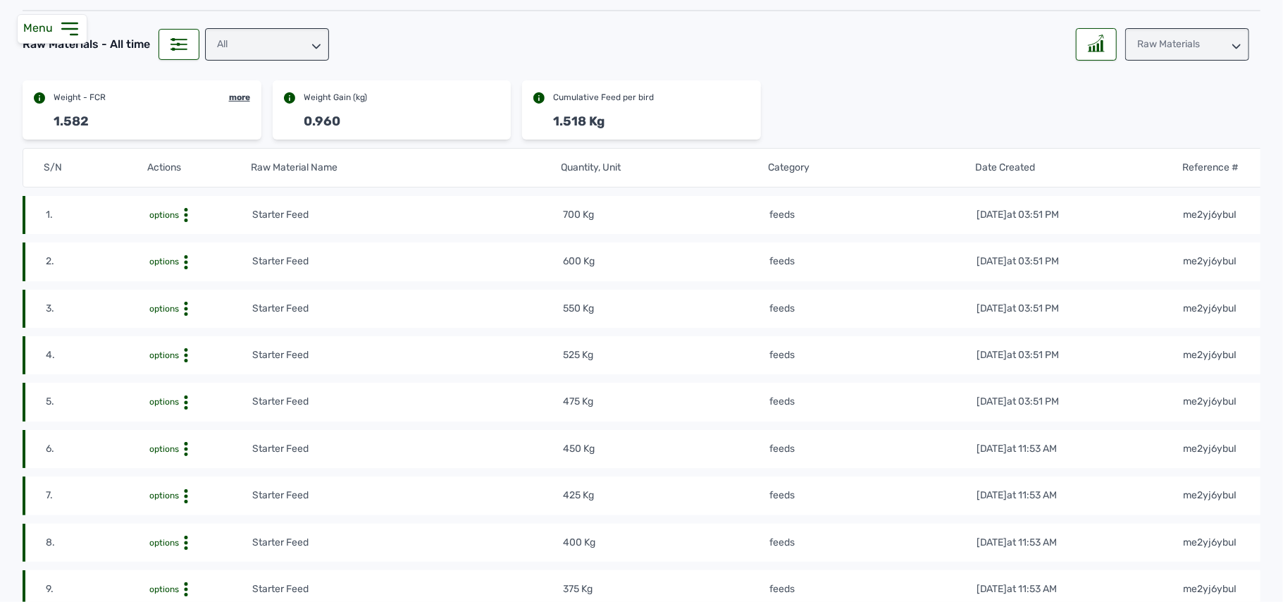
scroll to position [125, 0]
click at [533, 49] on div "Raw Materials" at bounding box center [1187, 46] width 124 height 32
click at [533, 128] on div "Losses" at bounding box center [1187, 134] width 124 height 25
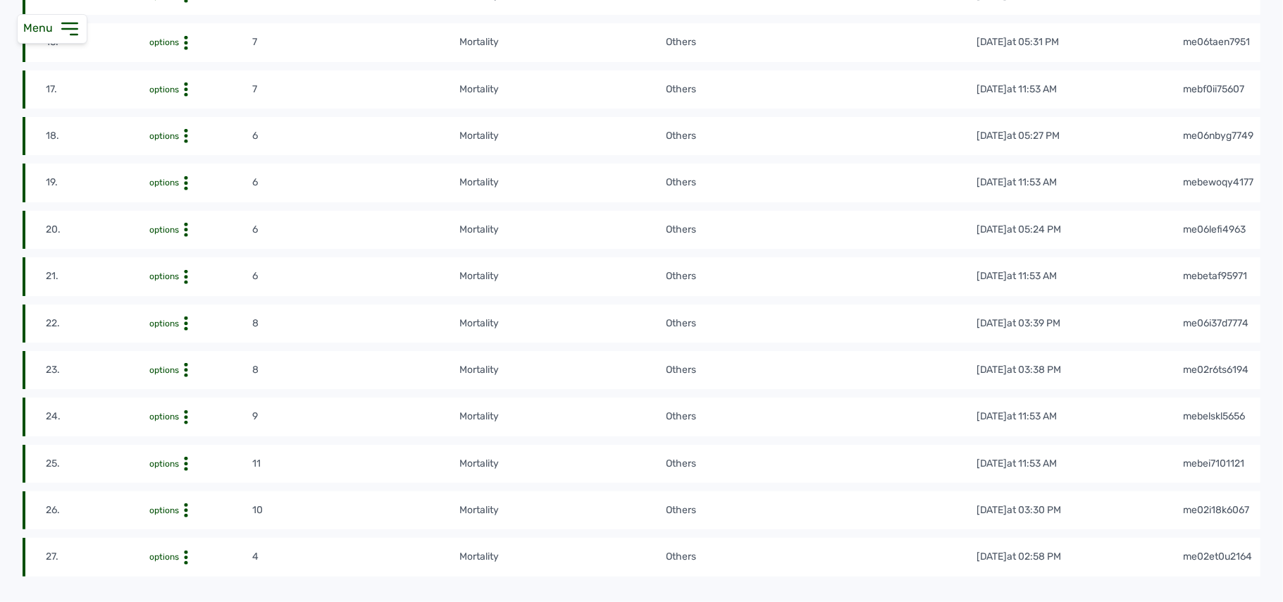
scroll to position [993, 0]
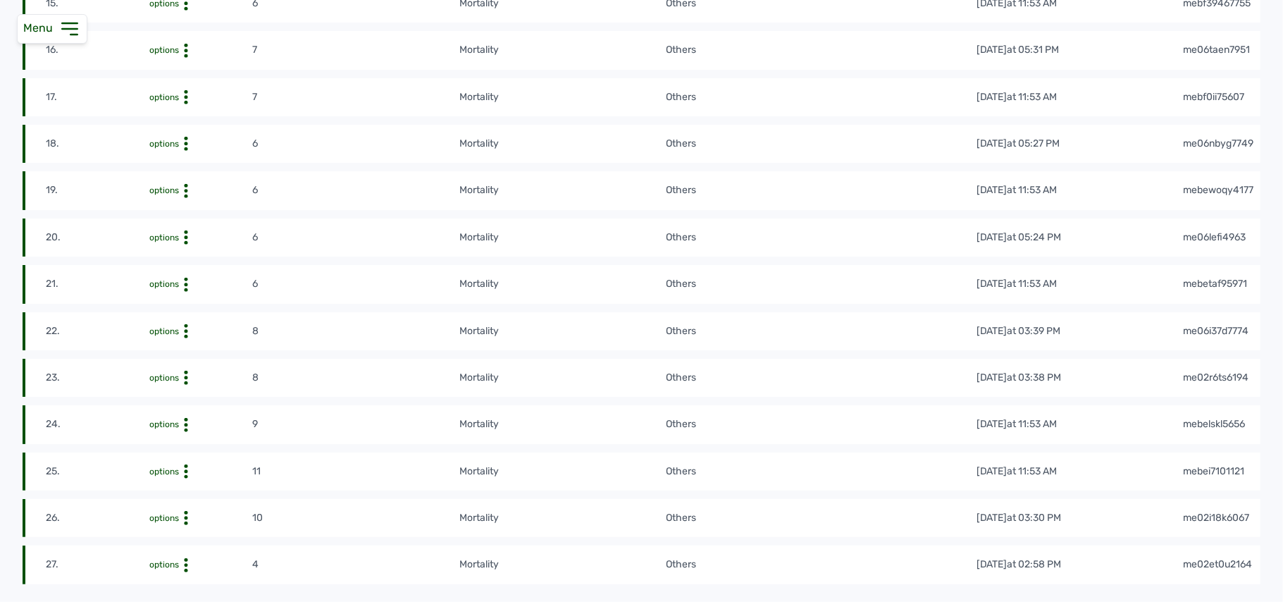
click at [187, 325] on div "Delete" at bounding box center [201, 323] width 100 height 17
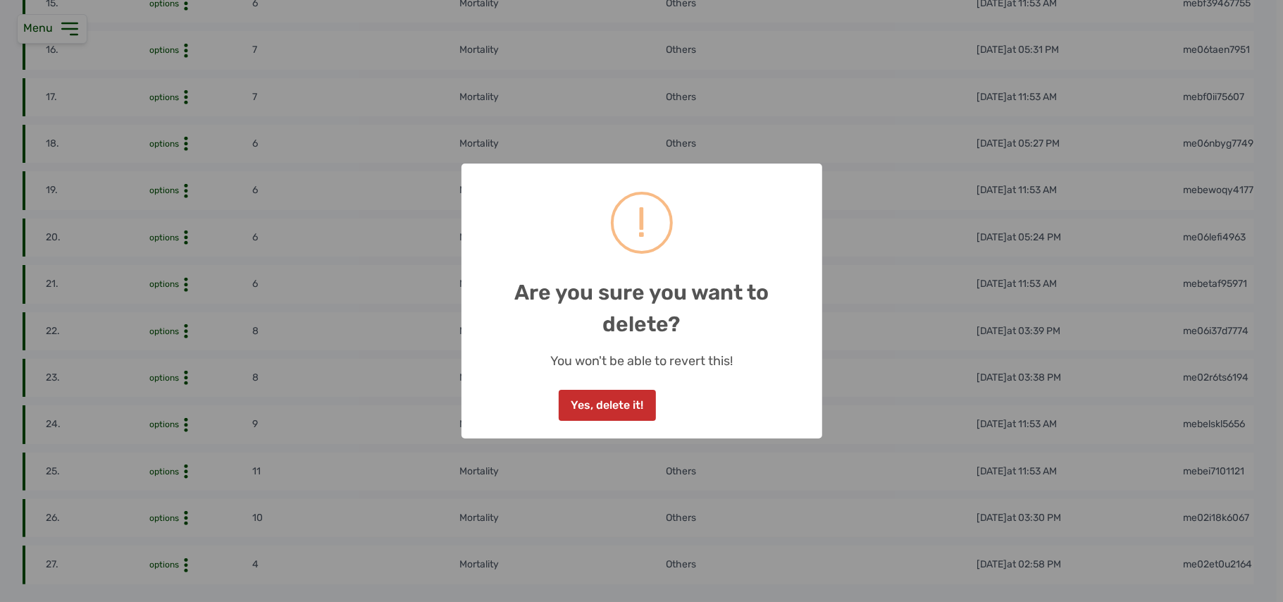
click at [533, 410] on button "Yes, delete it!" at bounding box center [607, 405] width 97 height 31
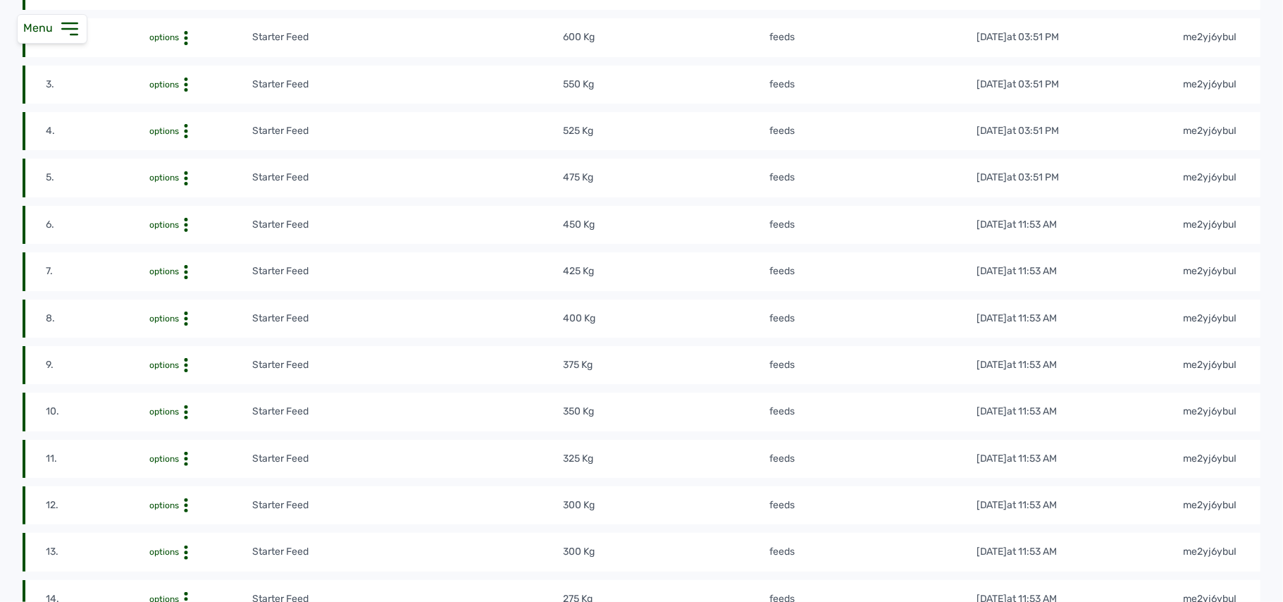
scroll to position [0, 0]
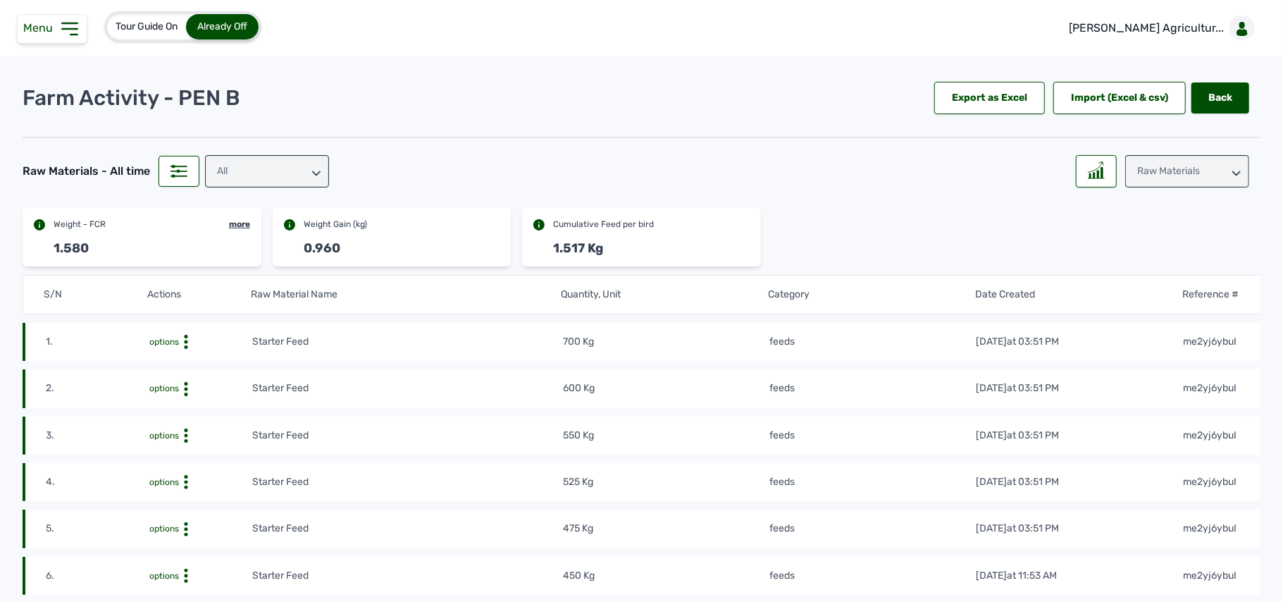
click at [533, 170] on div "Raw Materials" at bounding box center [1187, 171] width 124 height 32
click at [533, 261] on div "Losses" at bounding box center [1187, 259] width 124 height 25
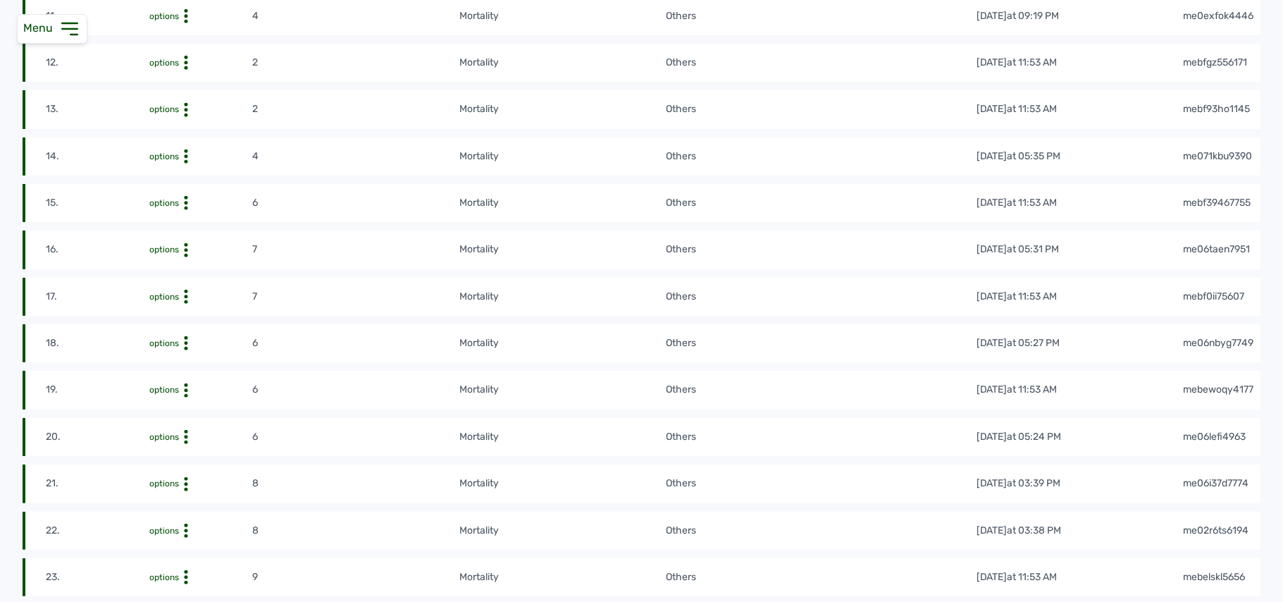
scroll to position [788, 0]
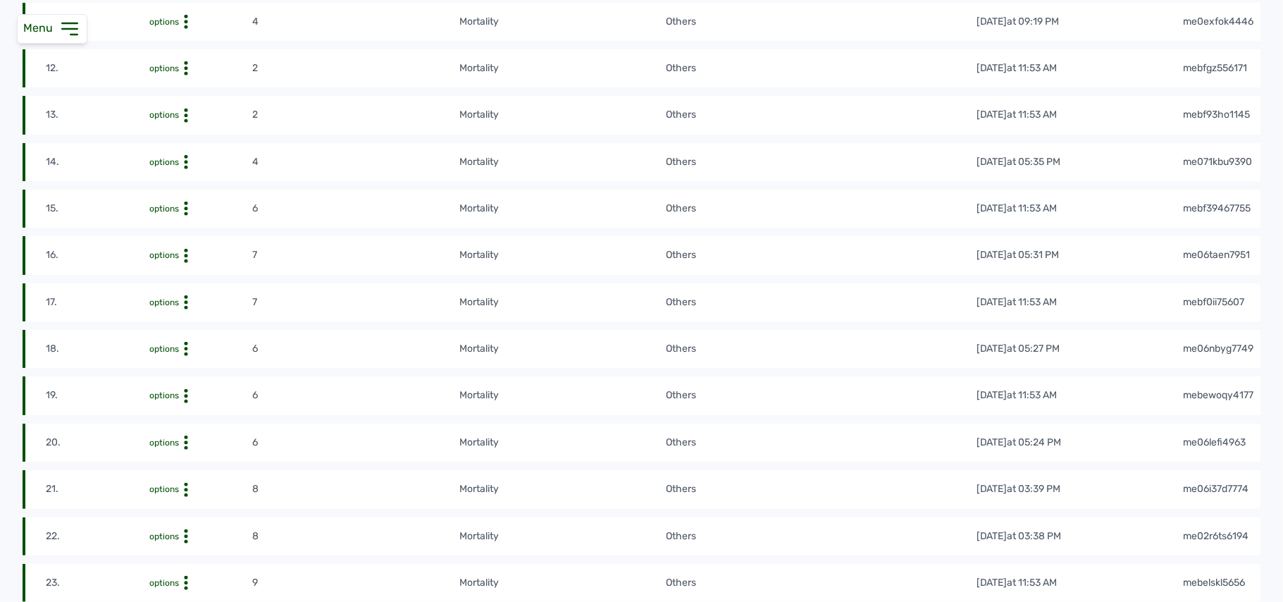
click at [195, 443] on div "Delete" at bounding box center [201, 434] width 100 height 17
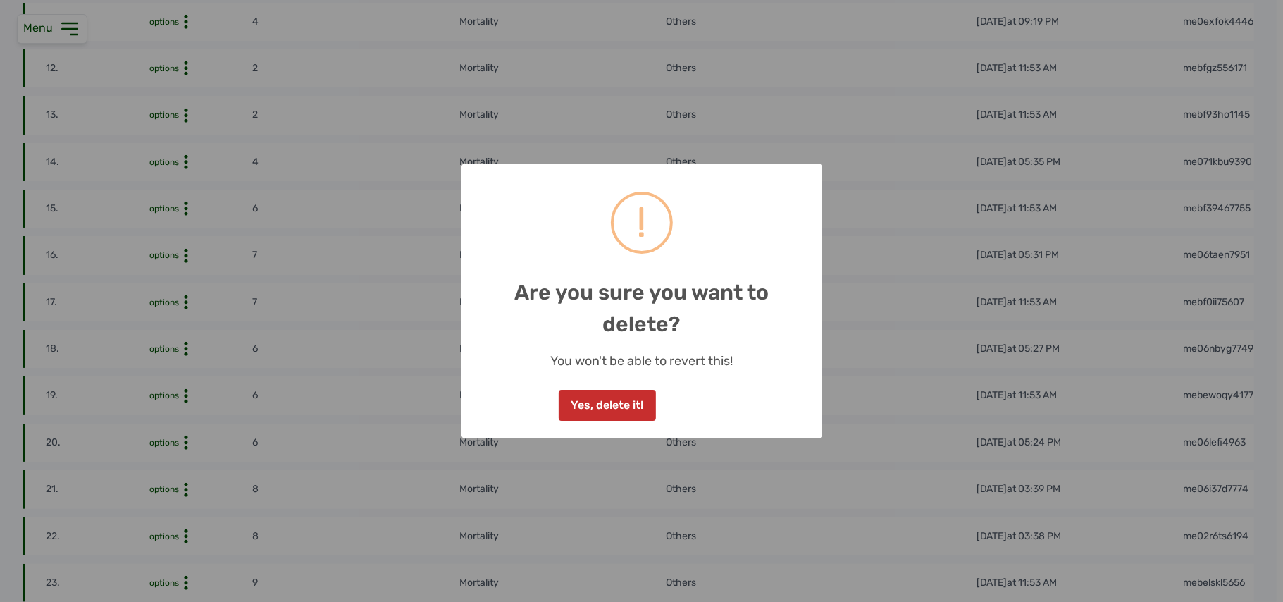
click at [533, 399] on button "Yes, delete it!" at bounding box center [607, 405] width 97 height 31
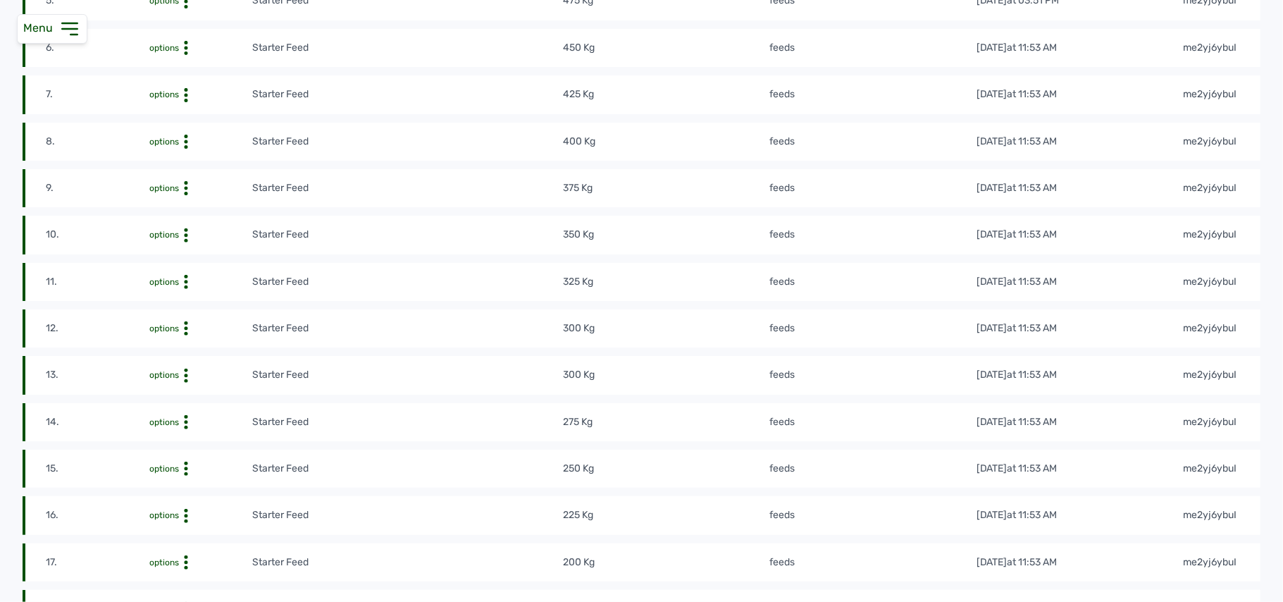
scroll to position [0, 0]
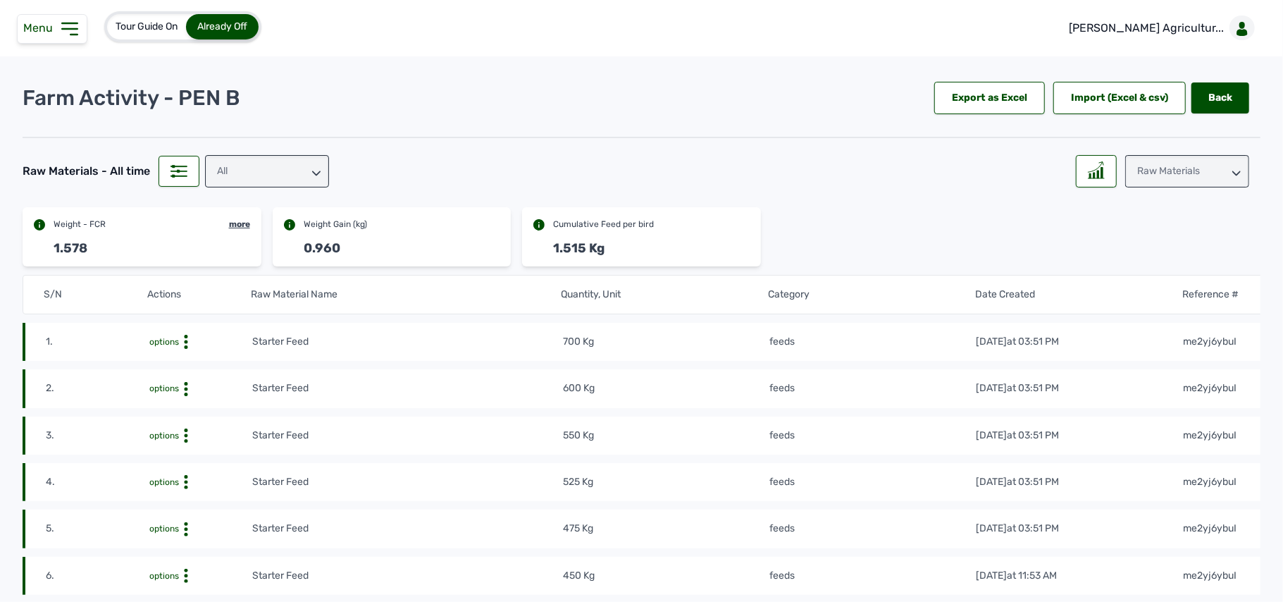
click at [533, 166] on div "Raw Materials" at bounding box center [1187, 171] width 124 height 32
click at [533, 252] on div "Losses" at bounding box center [1187, 259] width 124 height 25
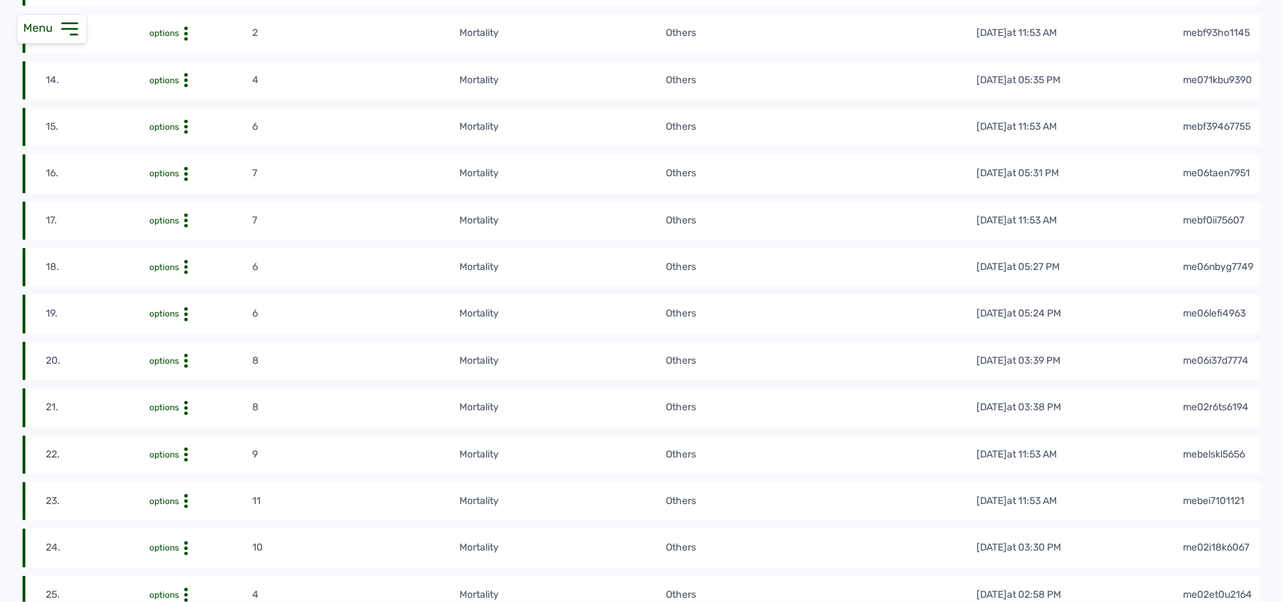
scroll to position [867, 0]
click at [185, 266] on div "Delete" at bounding box center [201, 262] width 100 height 17
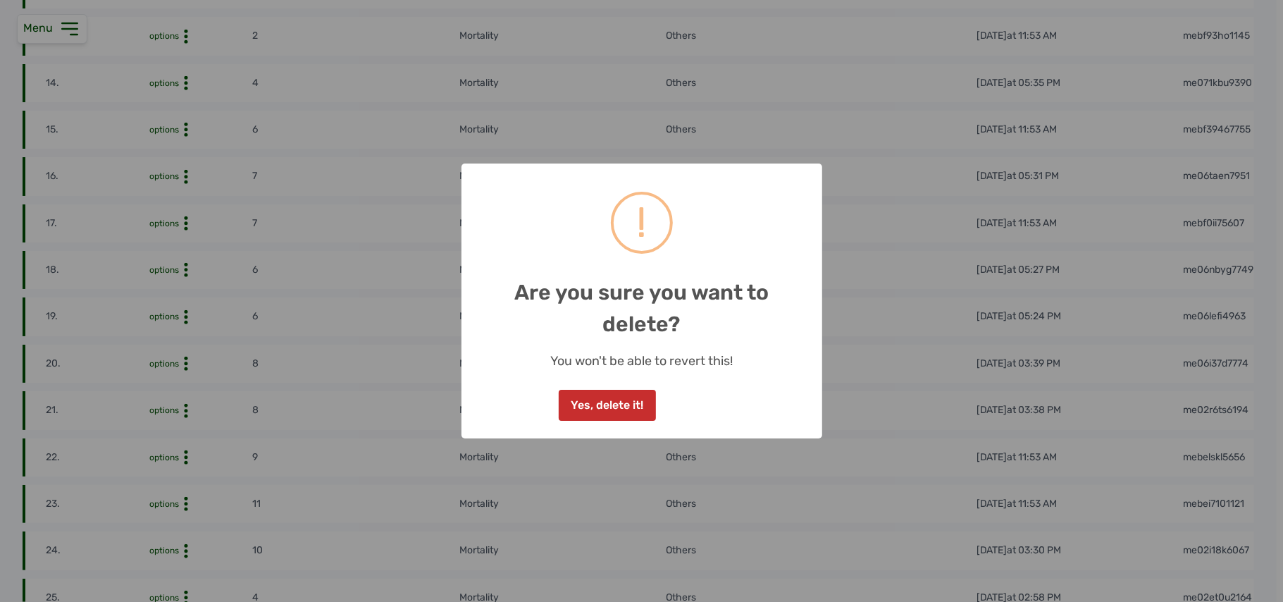
click at [533, 393] on button "Yes, delete it!" at bounding box center [607, 405] width 97 height 31
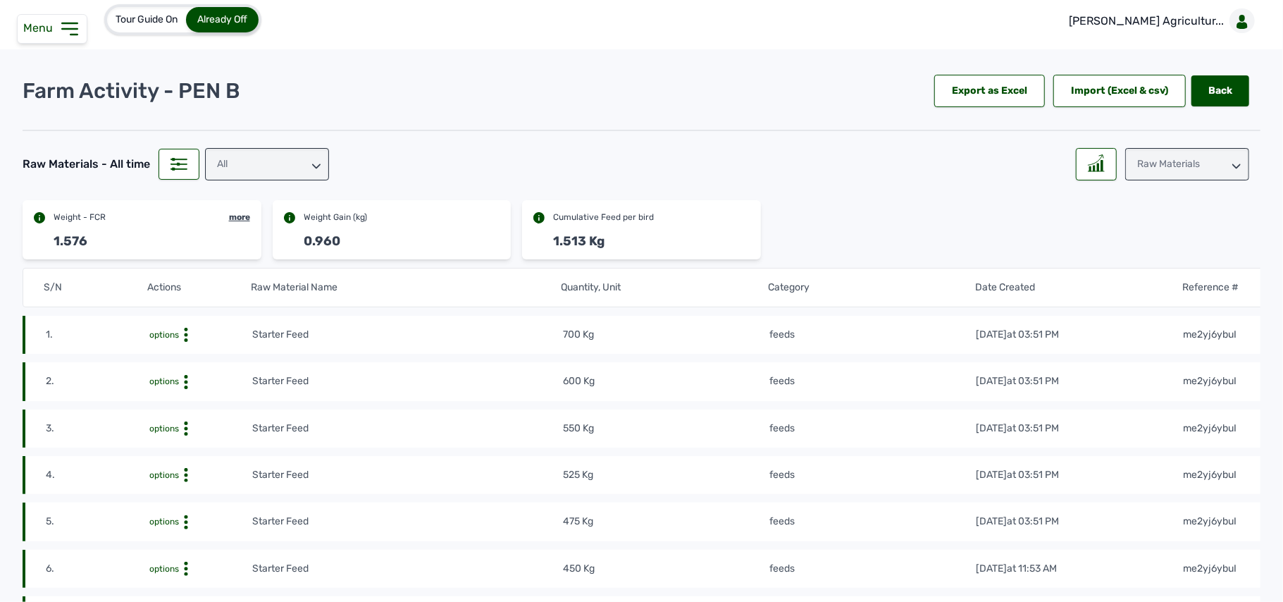
scroll to position [0, 0]
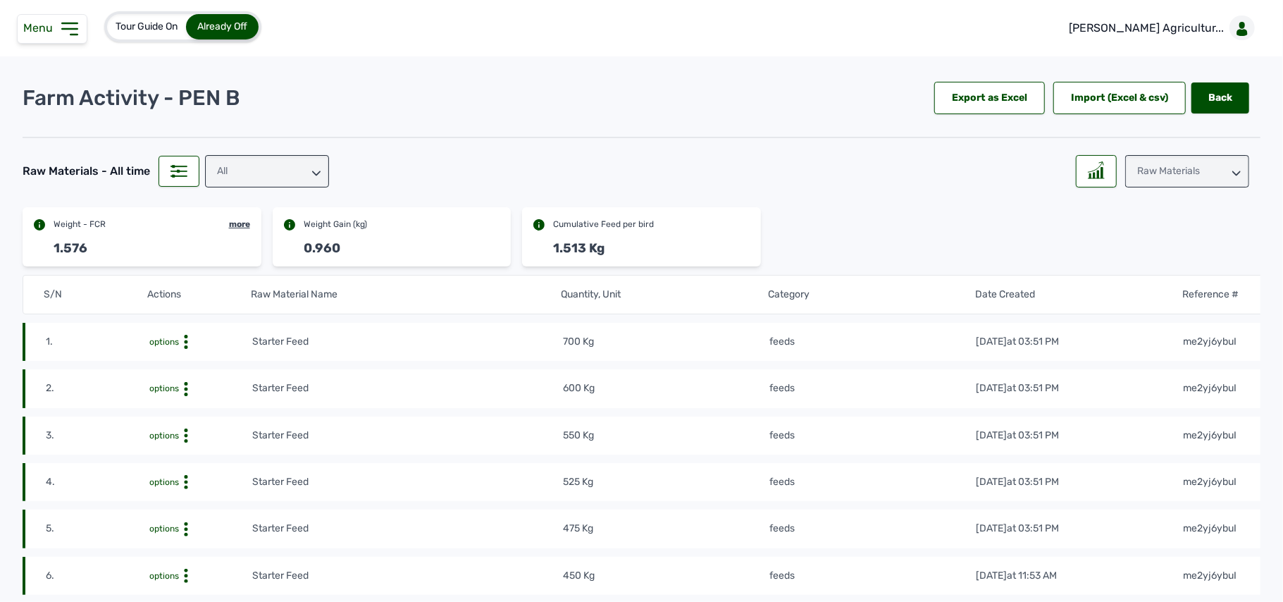
click at [533, 170] on div "Raw Materials" at bounding box center [1187, 171] width 124 height 32
click at [533, 252] on div "Losses" at bounding box center [1187, 259] width 124 height 25
